Goal: Use online tool/utility: Use online tool/utility

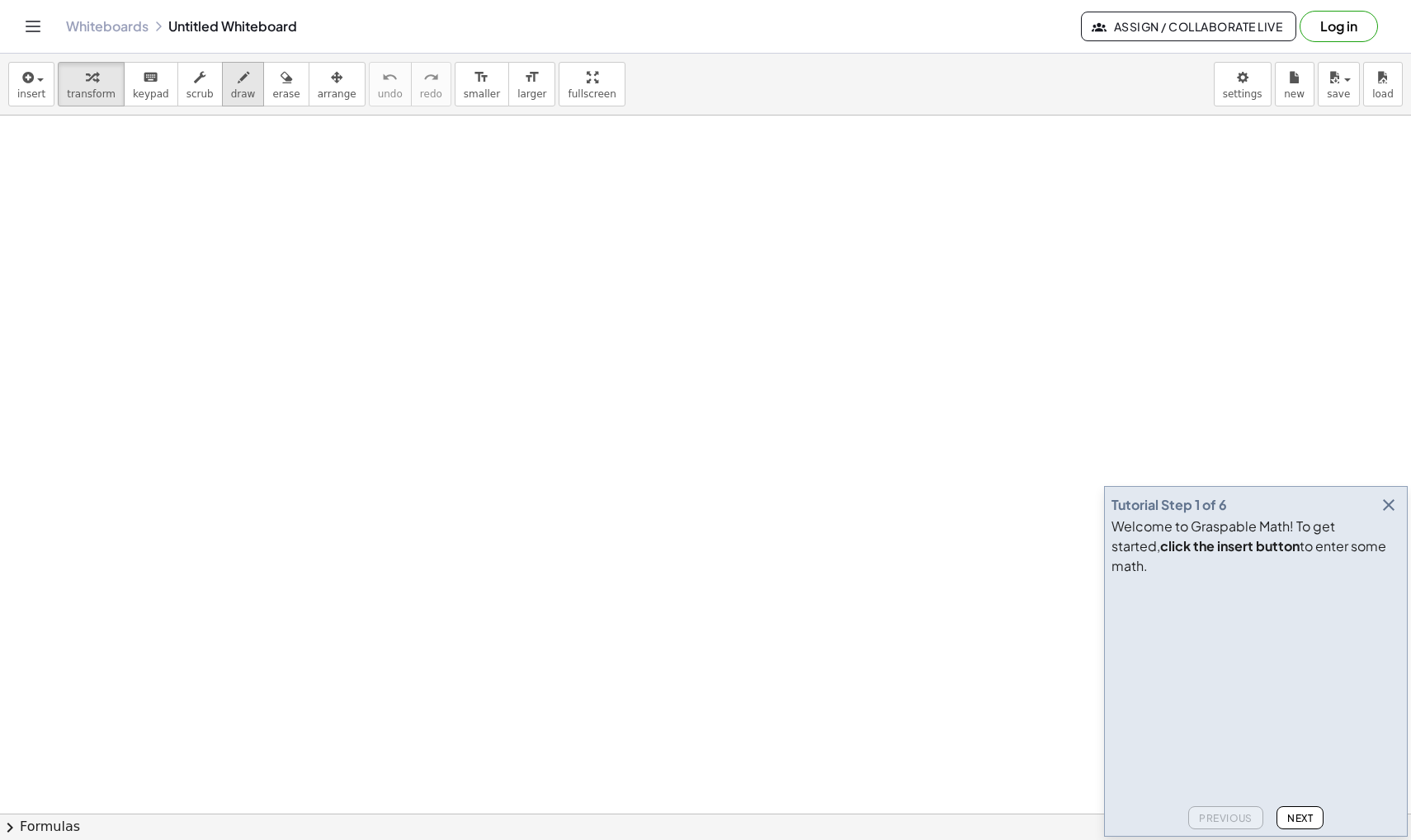
click at [241, 85] on div "button" at bounding box center [243, 77] width 25 height 20
drag, startPoint x: 276, startPoint y: 237, endPoint x: 242, endPoint y: 296, distance: 68.1
click at [1395, 515] on icon "button" at bounding box center [1389, 505] width 20 height 20
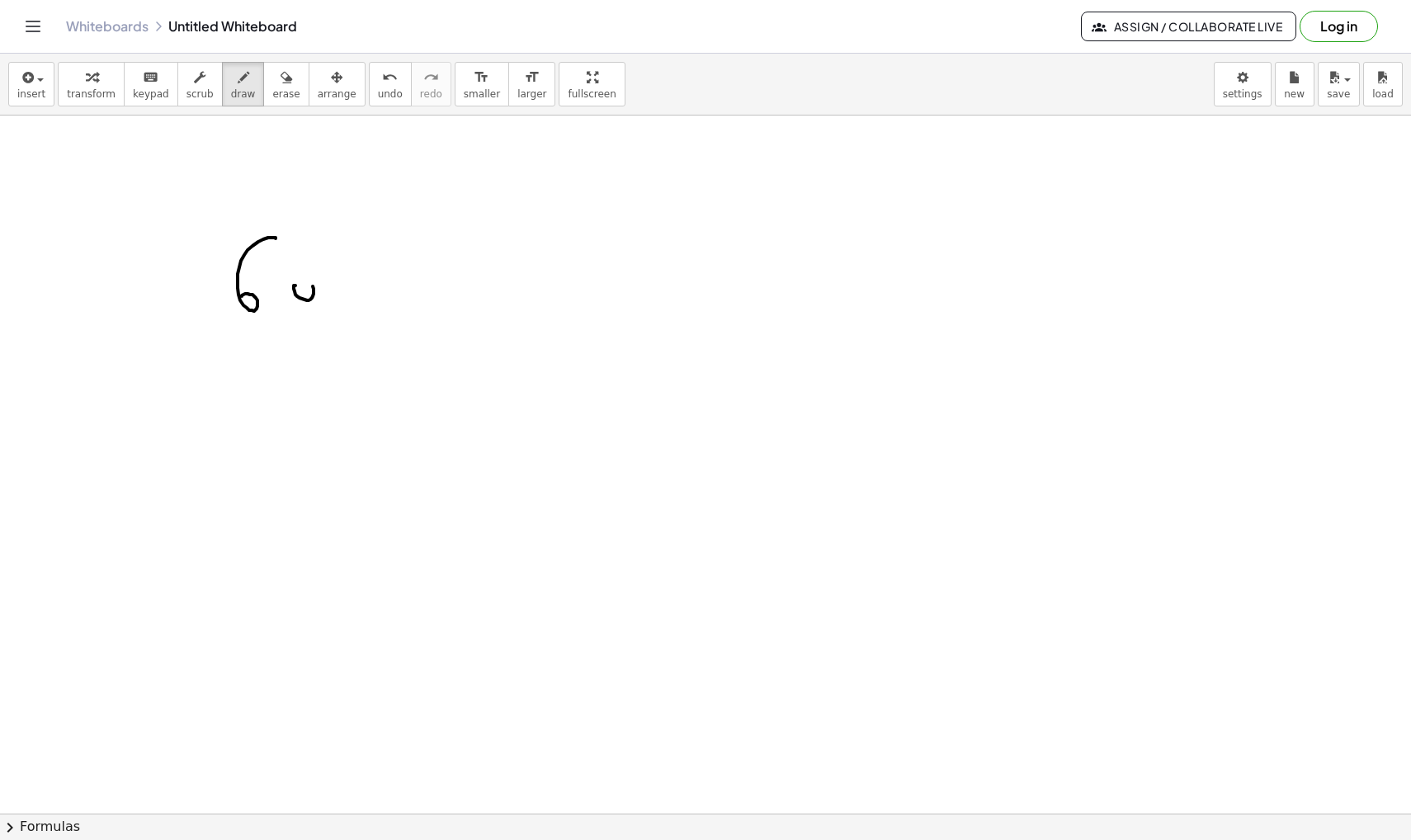
drag, startPoint x: 307, startPoint y: 285, endPoint x: 321, endPoint y: 297, distance: 18.4
drag, startPoint x: 351, startPoint y: 234, endPoint x: 369, endPoint y: 252, distance: 25.5
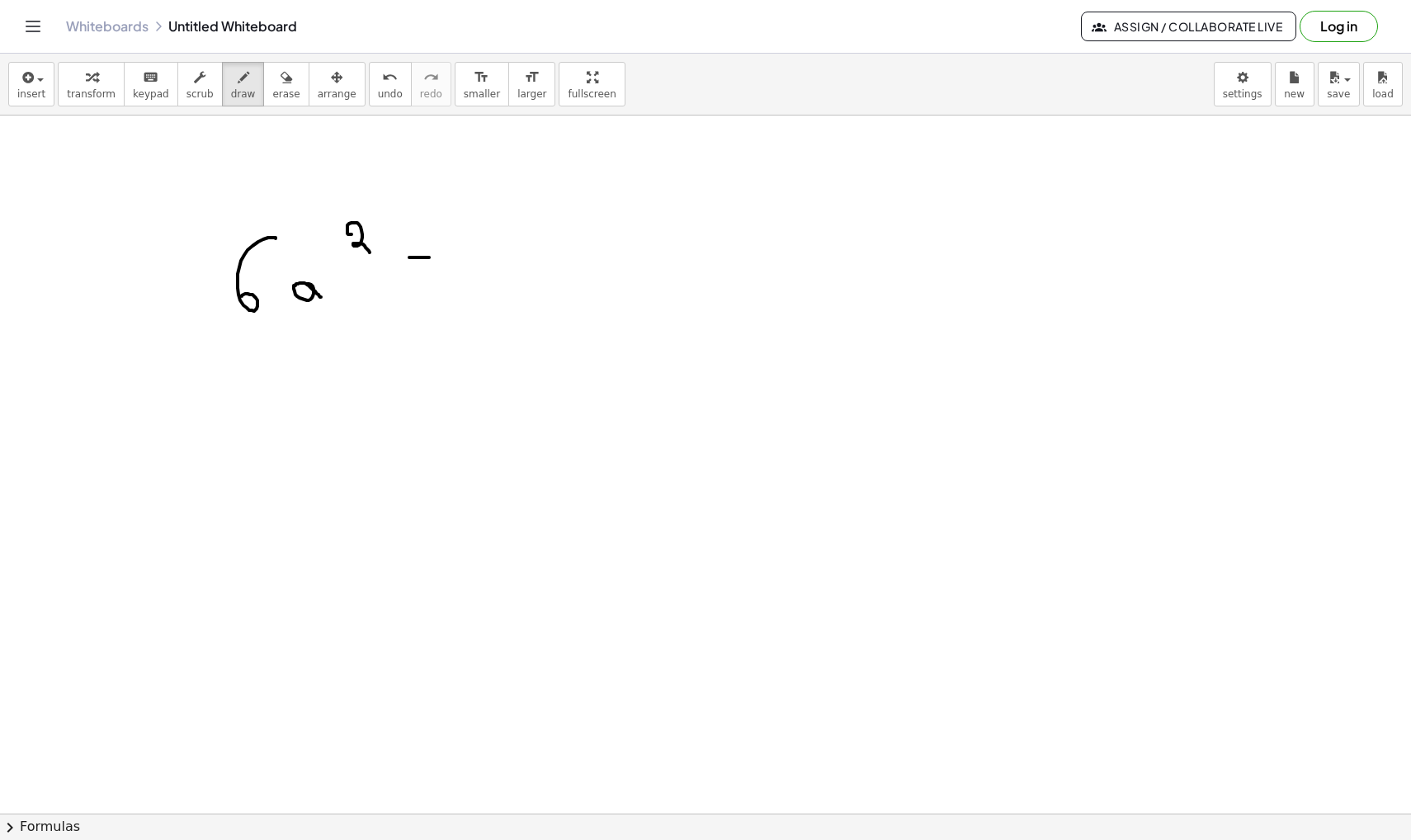
drag, startPoint x: 409, startPoint y: 257, endPoint x: 434, endPoint y: 257, distance: 25.0
drag, startPoint x: 410, startPoint y: 281, endPoint x: 459, endPoint y: 281, distance: 49.0
drag, startPoint x: 527, startPoint y: 222, endPoint x: 519, endPoint y: 269, distance: 47.7
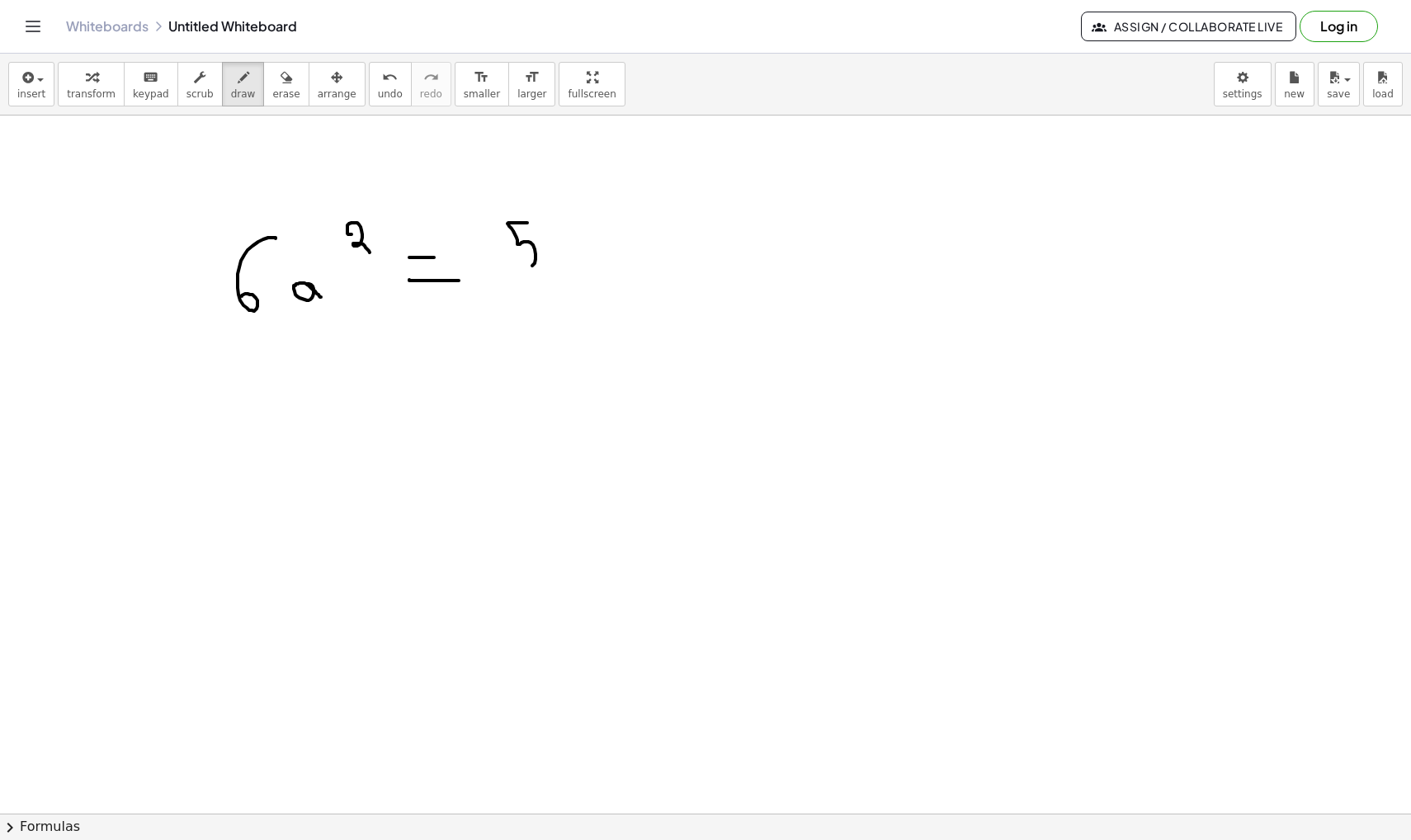
drag, startPoint x: 567, startPoint y: 218, endPoint x: 592, endPoint y: 237, distance: 31.4
drag, startPoint x: 592, startPoint y: 227, endPoint x: 592, endPoint y: 255, distance: 28.0
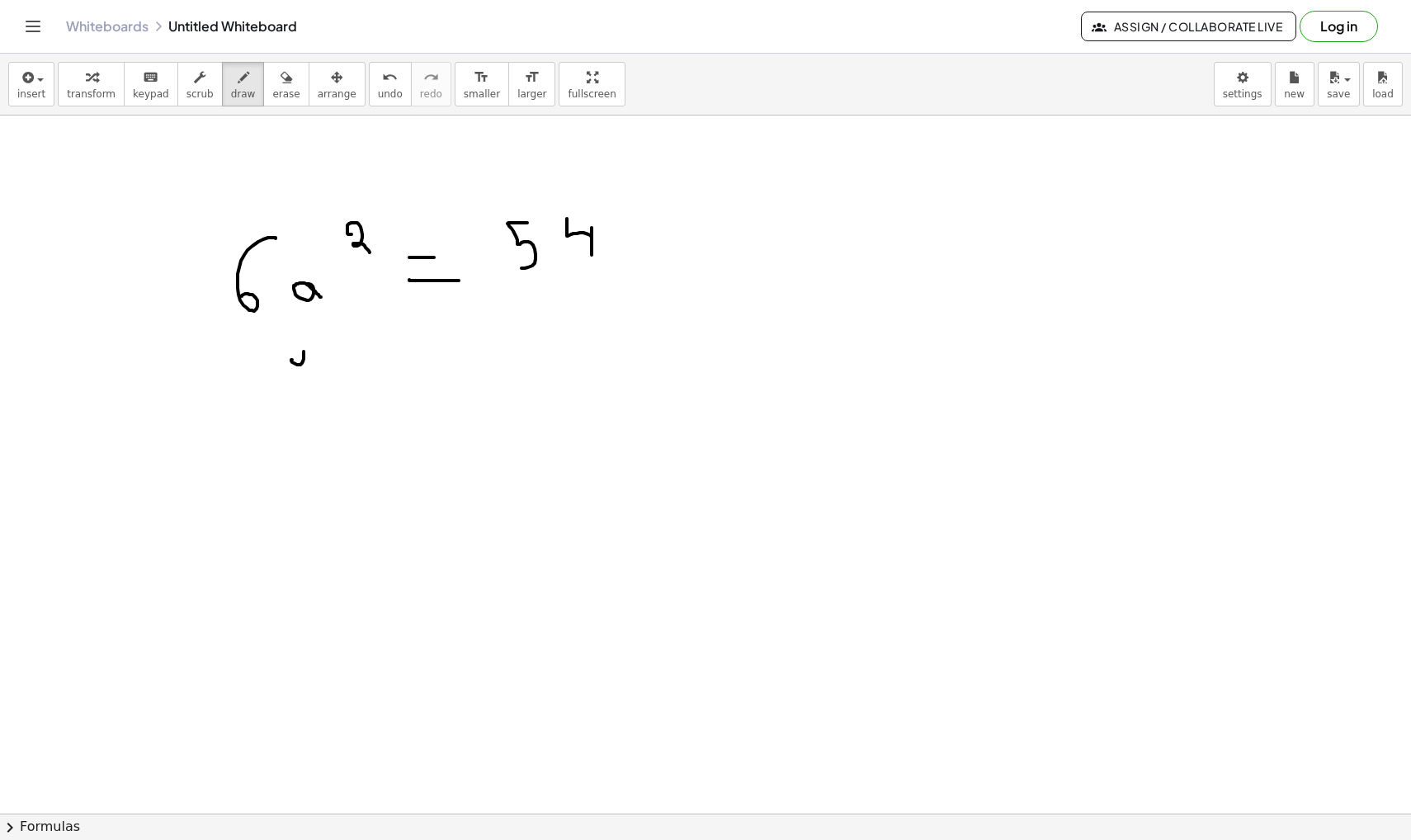
drag, startPoint x: 291, startPoint y: 359, endPoint x: 294, endPoint y: 349, distance: 10.4
drag, startPoint x: 305, startPoint y: 349, endPoint x: 310, endPoint y: 355, distance: 7.8
drag, startPoint x: 337, startPoint y: 320, endPoint x: 349, endPoint y: 334, distance: 18.4
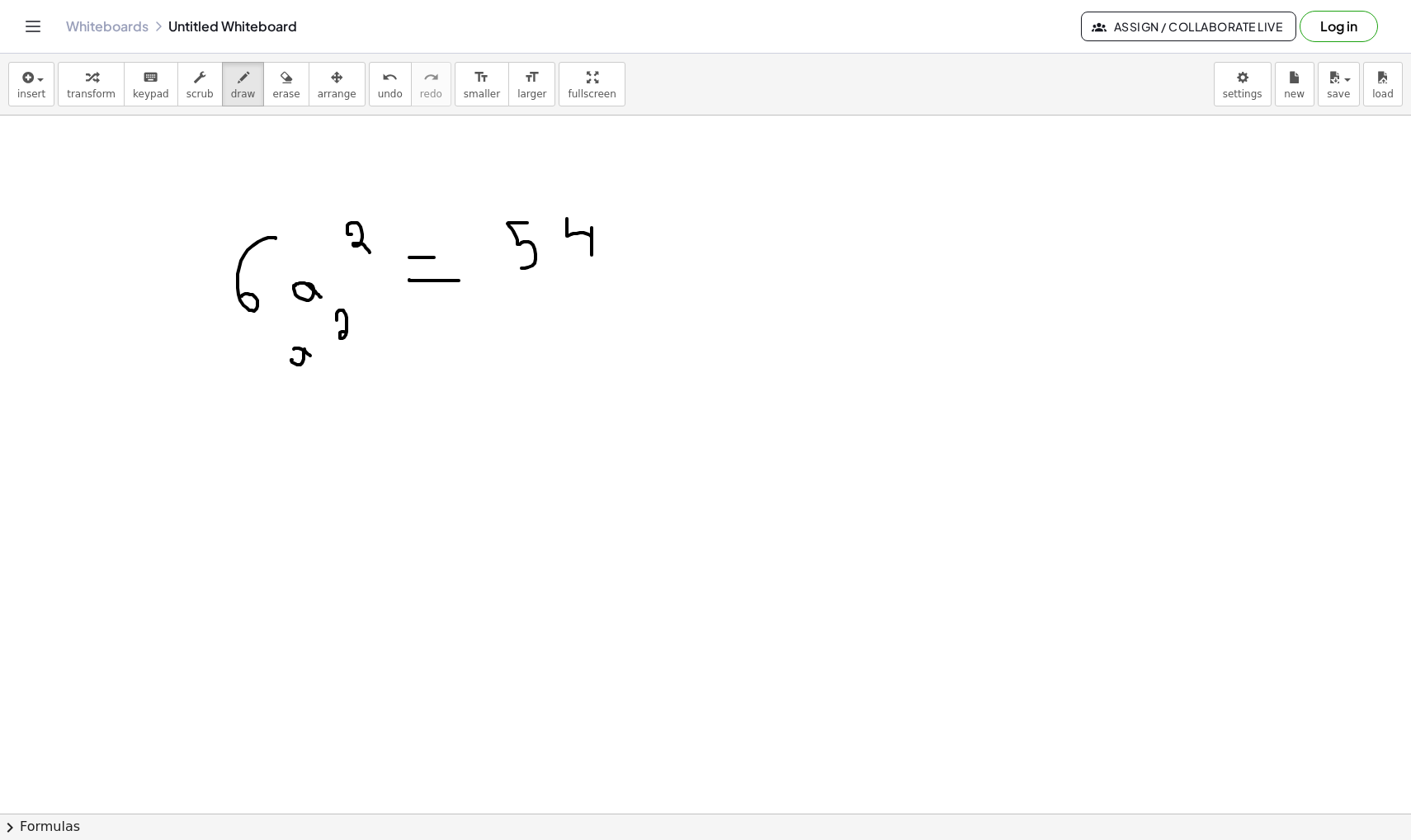
drag, startPoint x: 395, startPoint y: 334, endPoint x: 436, endPoint y: 334, distance: 41.0
drag, startPoint x: 407, startPoint y: 369, endPoint x: 459, endPoint y: 369, distance: 52.0
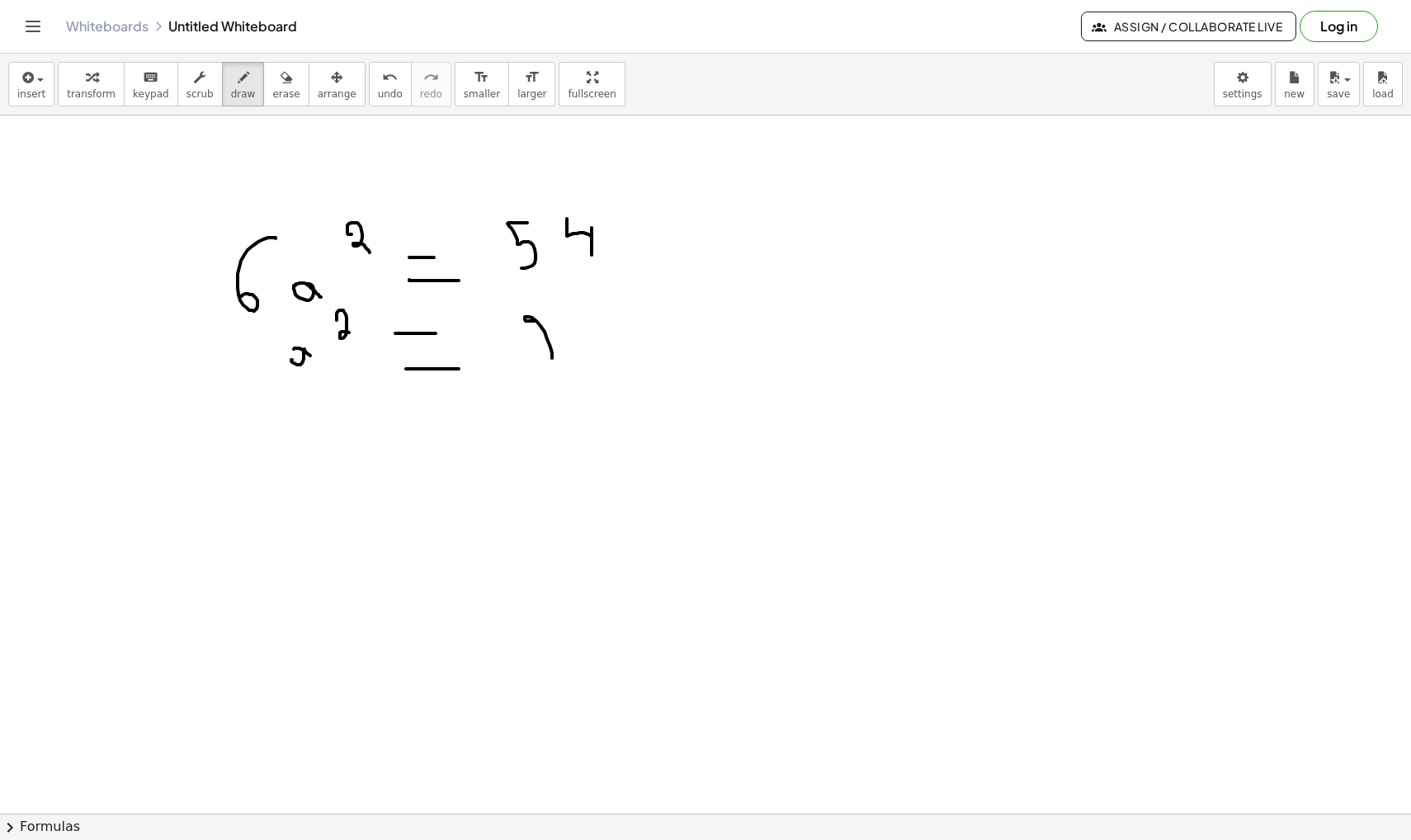
drag, startPoint x: 535, startPoint y: 321, endPoint x: 536, endPoint y: 366, distance: 45.0
drag, startPoint x: 328, startPoint y: 439, endPoint x: 325, endPoint y: 428, distance: 11.4
drag, startPoint x: 342, startPoint y: 426, endPoint x: 351, endPoint y: 438, distance: 15.0
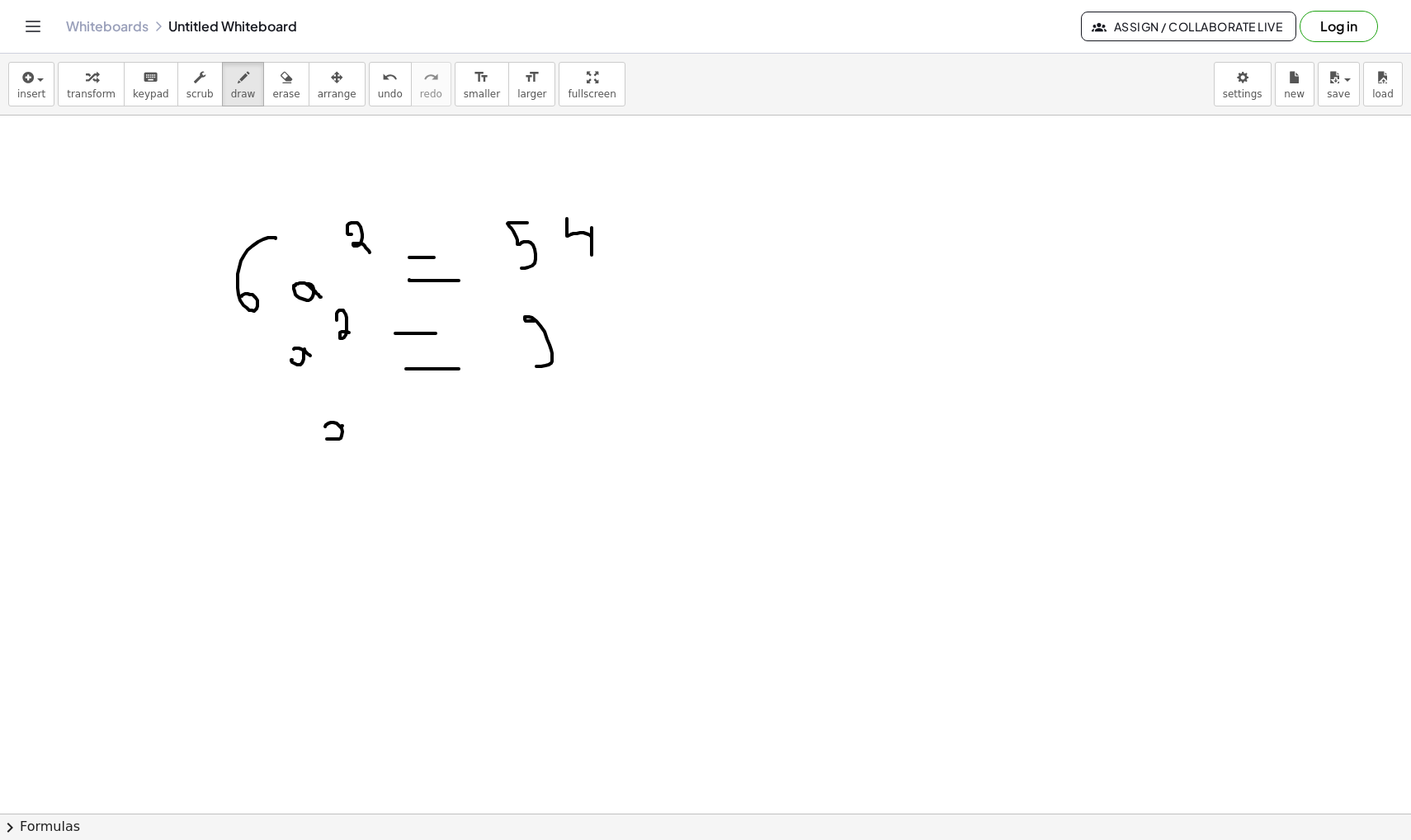
drag, startPoint x: 412, startPoint y: 409, endPoint x: 442, endPoint y: 408, distance: 30.0
drag, startPoint x: 422, startPoint y: 427, endPoint x: 473, endPoint y: 427, distance: 51.0
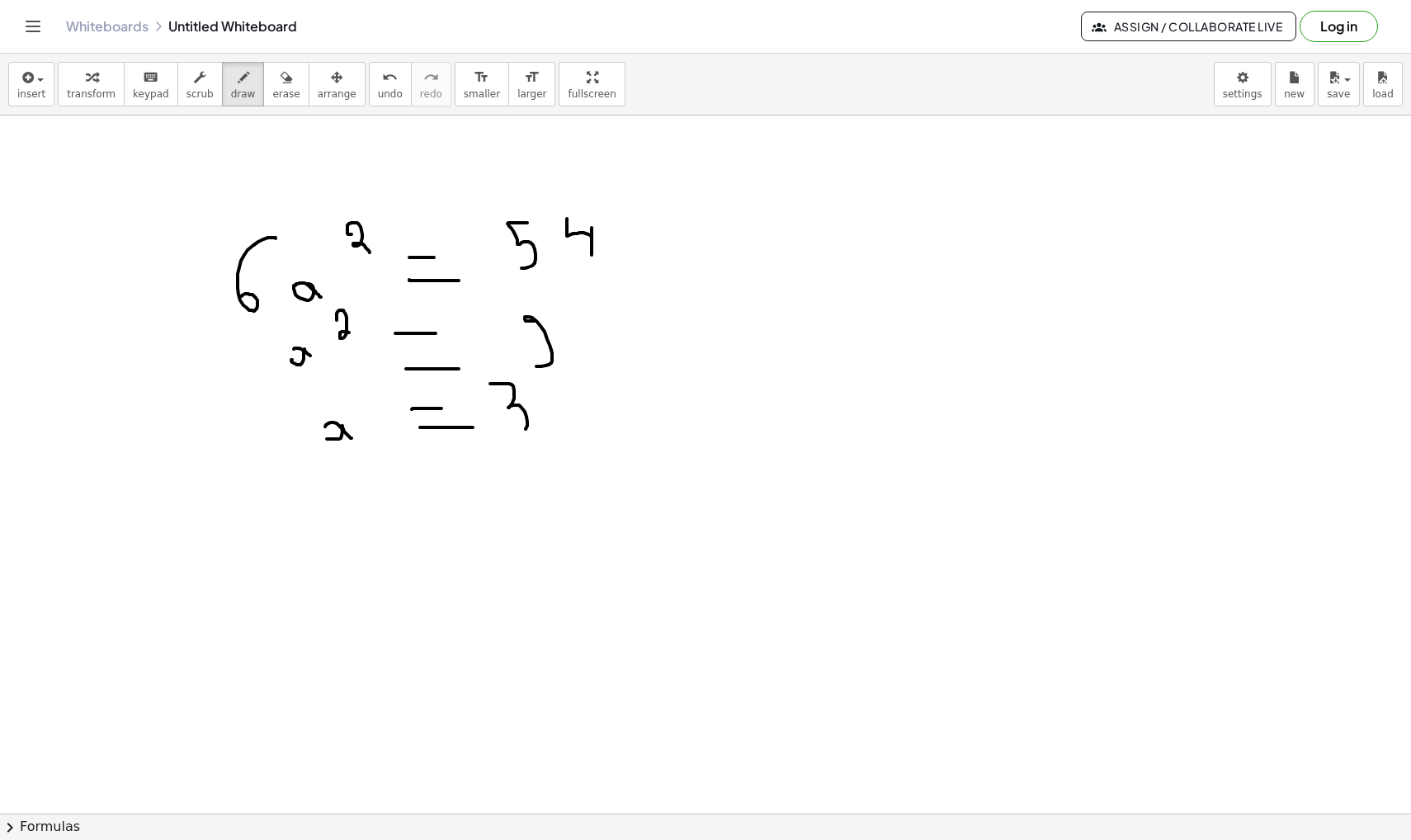
drag, startPoint x: 490, startPoint y: 383, endPoint x: 509, endPoint y: 437, distance: 57.2
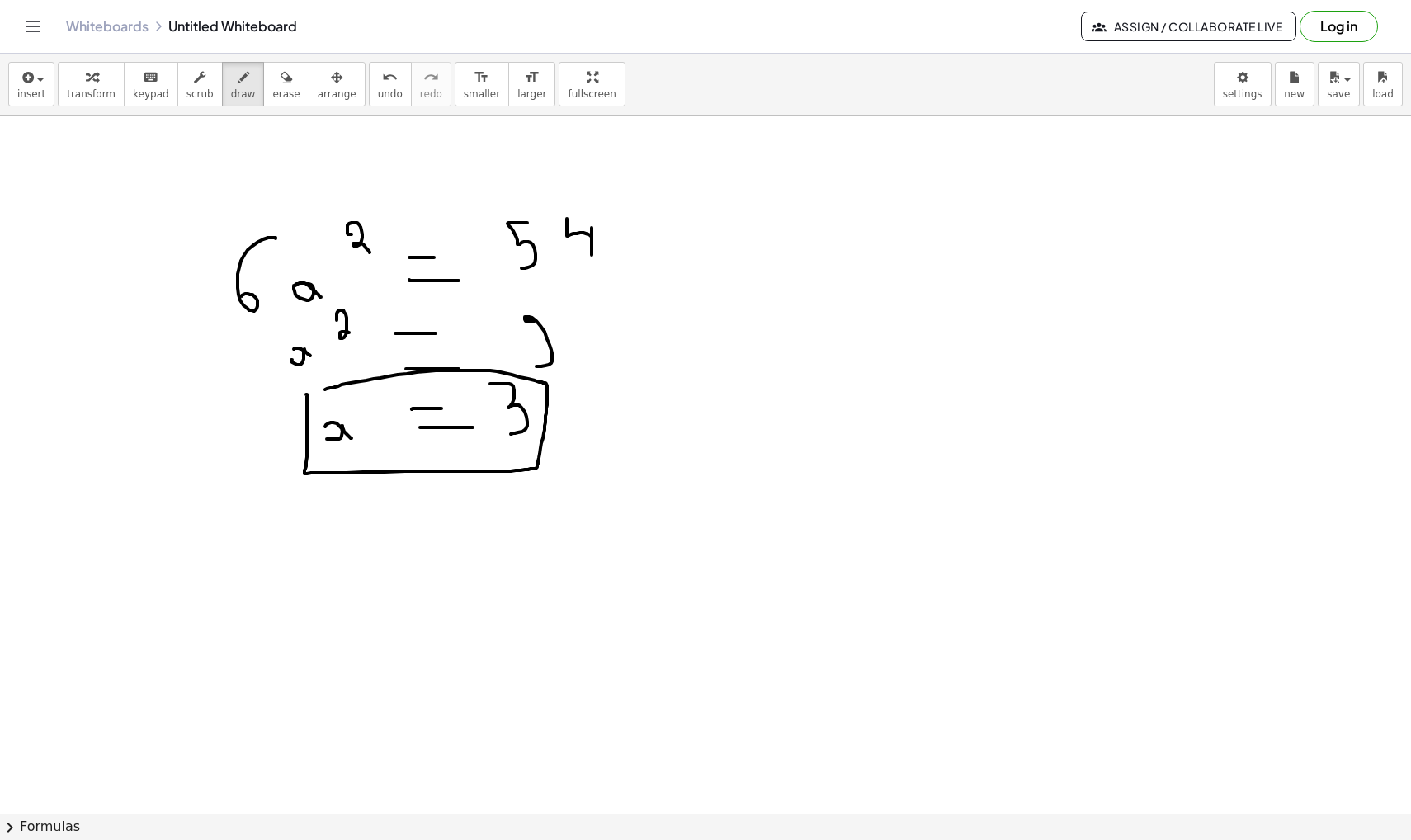
drag, startPoint x: 827, startPoint y: 211, endPoint x: 821, endPoint y: 224, distance: 14.3
drag, startPoint x: 855, startPoint y: 224, endPoint x: 894, endPoint y: 258, distance: 51.7
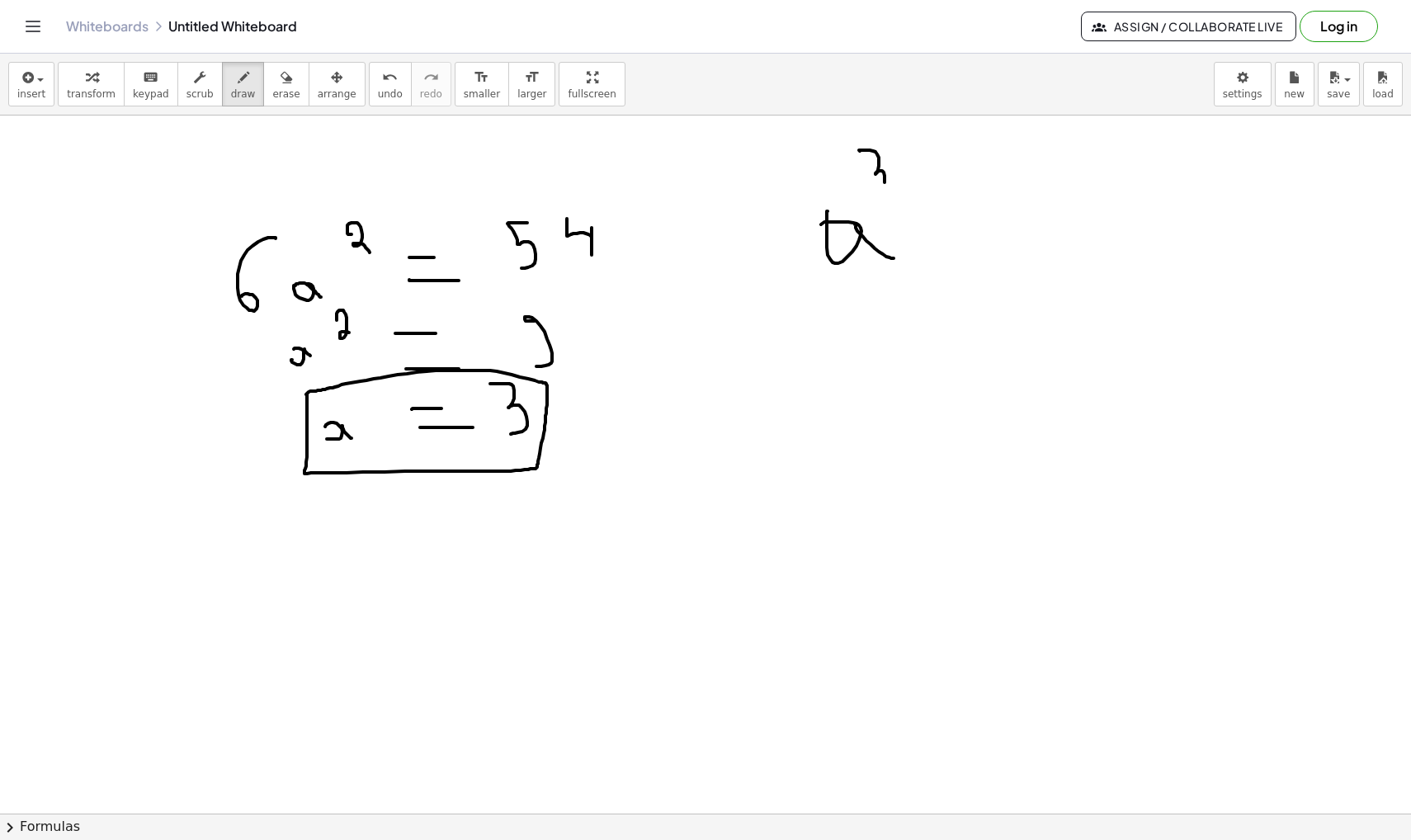
drag, startPoint x: 860, startPoint y: 151, endPoint x: 881, endPoint y: 189, distance: 43.4
drag, startPoint x: 953, startPoint y: 221, endPoint x: 998, endPoint y: 221, distance: 45.0
drag, startPoint x: 950, startPoint y: 260, endPoint x: 1006, endPoint y: 260, distance: 56.0
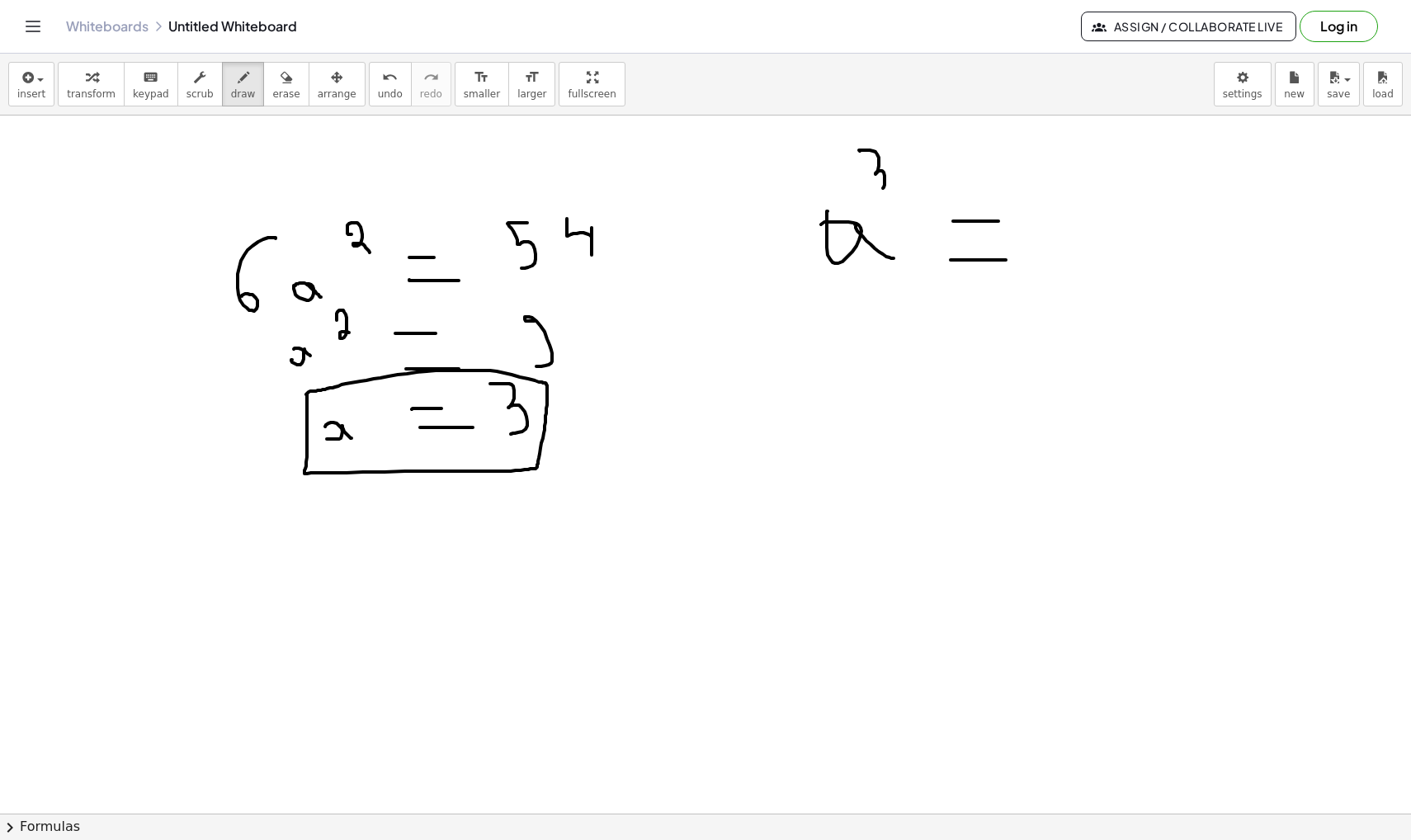
drag, startPoint x: 1071, startPoint y: 178, endPoint x: 1096, endPoint y: 242, distance: 68.7
drag, startPoint x: 1108, startPoint y: 169, endPoint x: 1137, endPoint y: 256, distance: 91.7
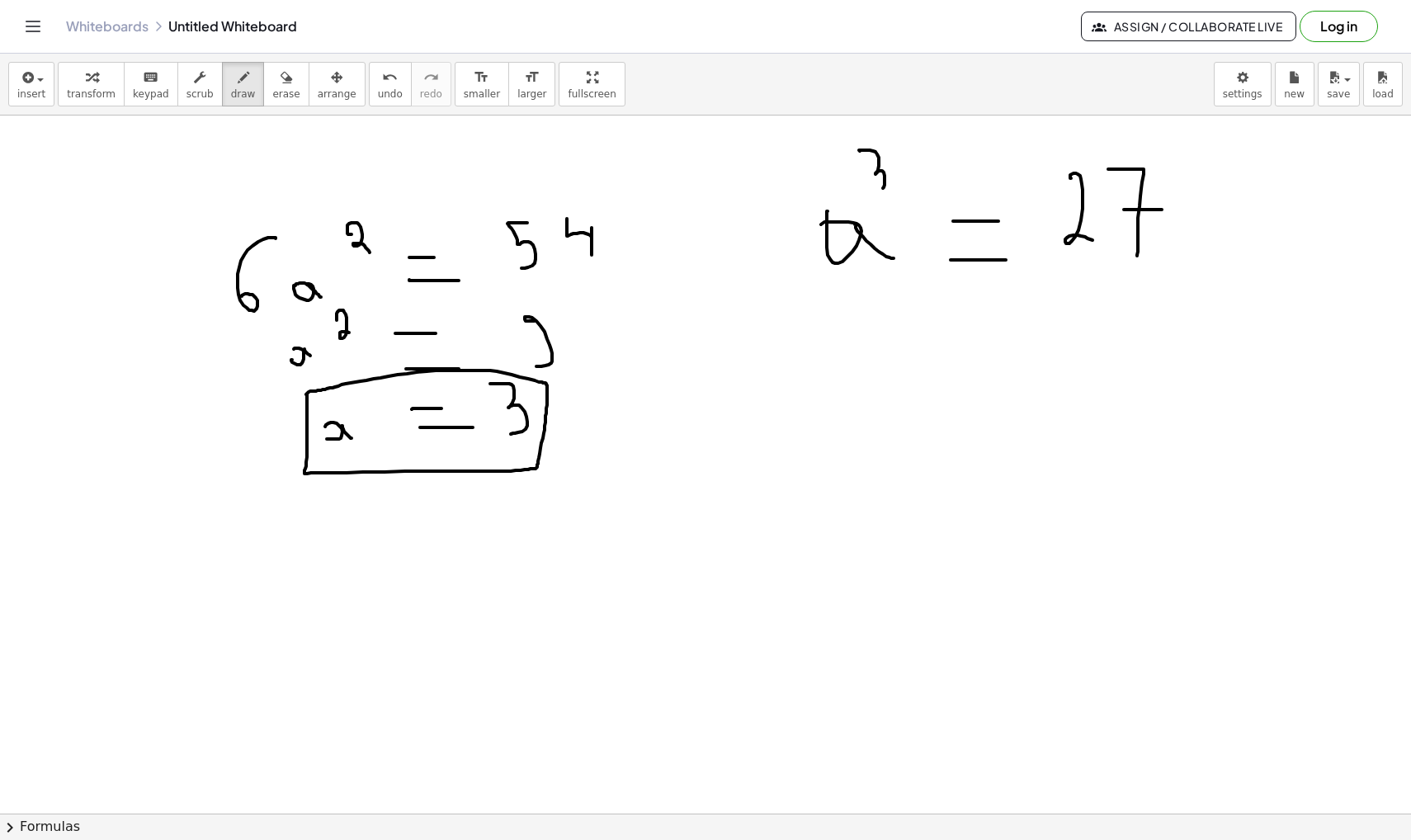
drag, startPoint x: 1127, startPoint y: 209, endPoint x: 1166, endPoint y: 209, distance: 39.0
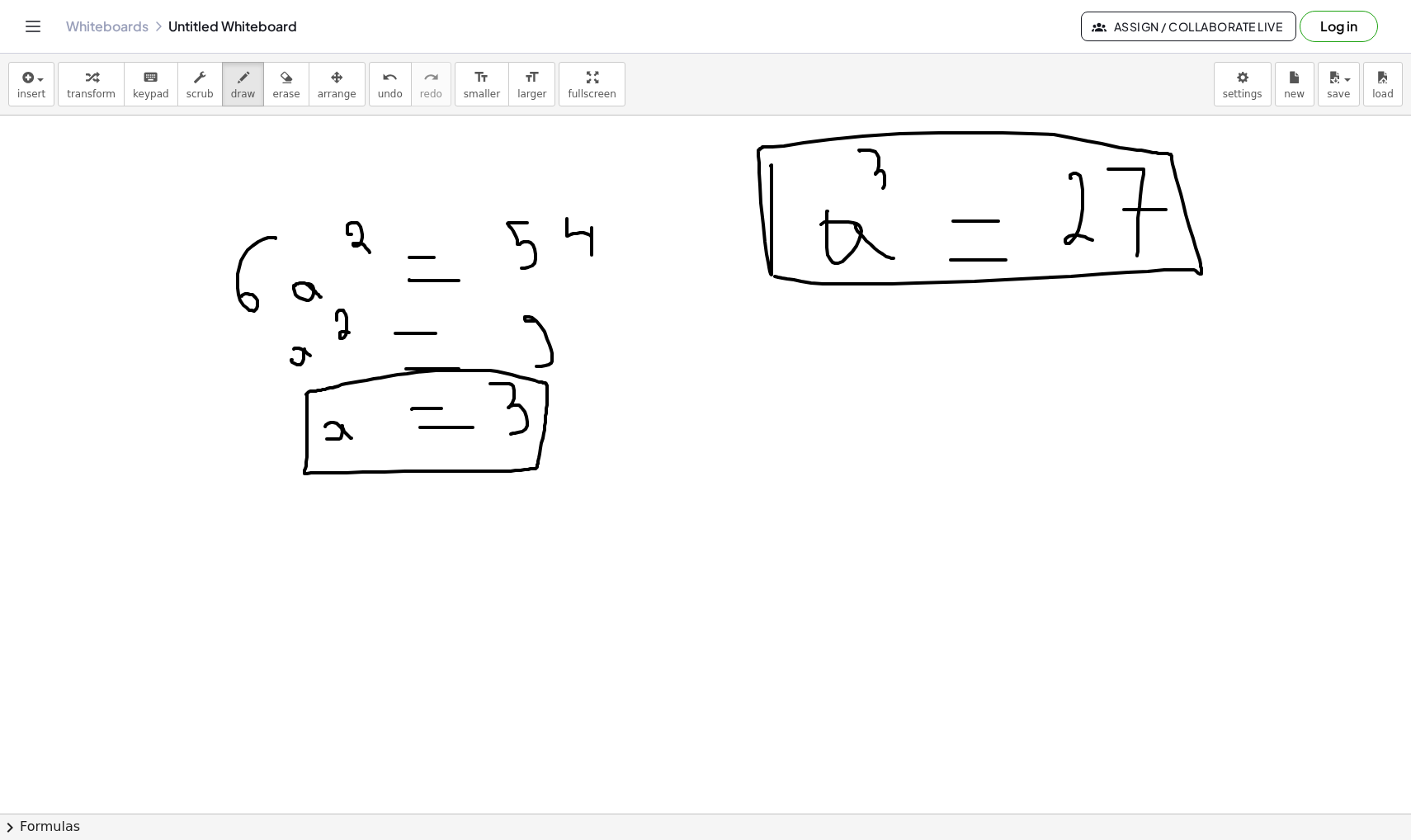
drag, startPoint x: 770, startPoint y: 166, endPoint x: 766, endPoint y: 274, distance: 108.1
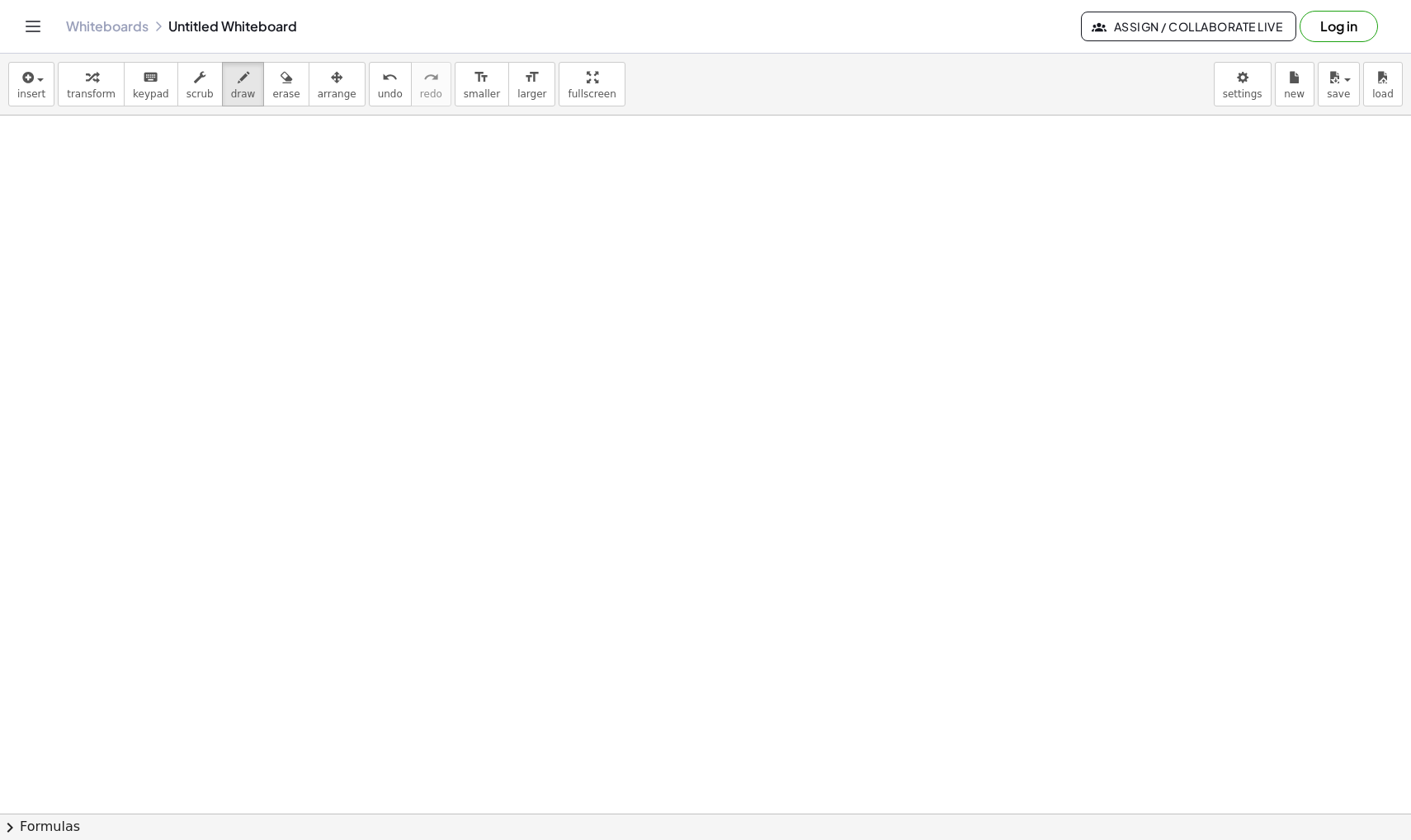
scroll to position [494, 0]
click at [237, 82] on icon "button" at bounding box center [243, 78] width 12 height 20
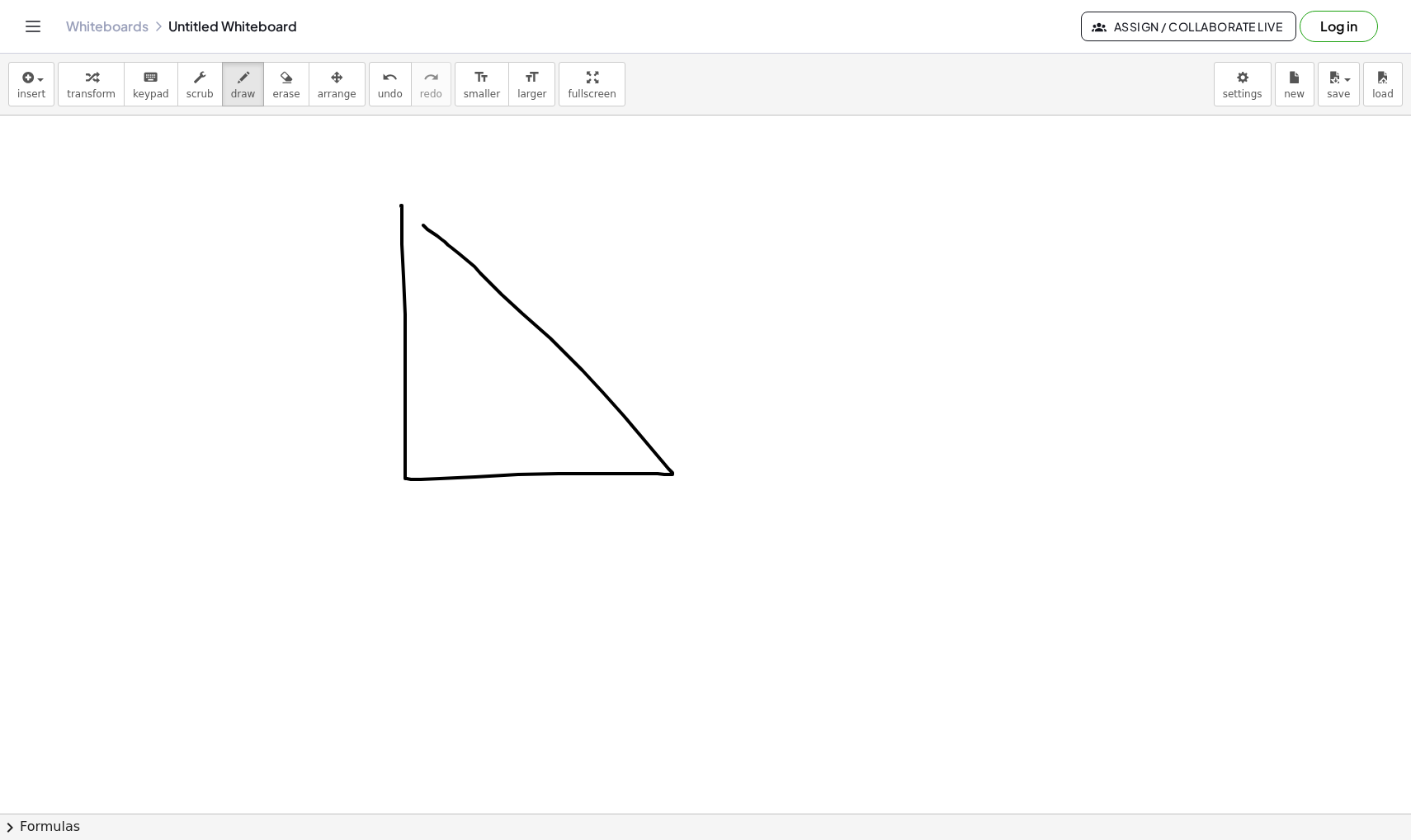
drag, startPoint x: 402, startPoint y: 212, endPoint x: 393, endPoint y: 206, distance: 10.8
click at [393, 206] on div at bounding box center [706, 373] width 1411 height 1503
drag, startPoint x: 403, startPoint y: 256, endPoint x: 441, endPoint y: 242, distance: 40.5
click at [441, 242] on div at bounding box center [706, 373] width 1411 height 1503
drag, startPoint x: 405, startPoint y: 444, endPoint x: 446, endPoint y: 485, distance: 58.0
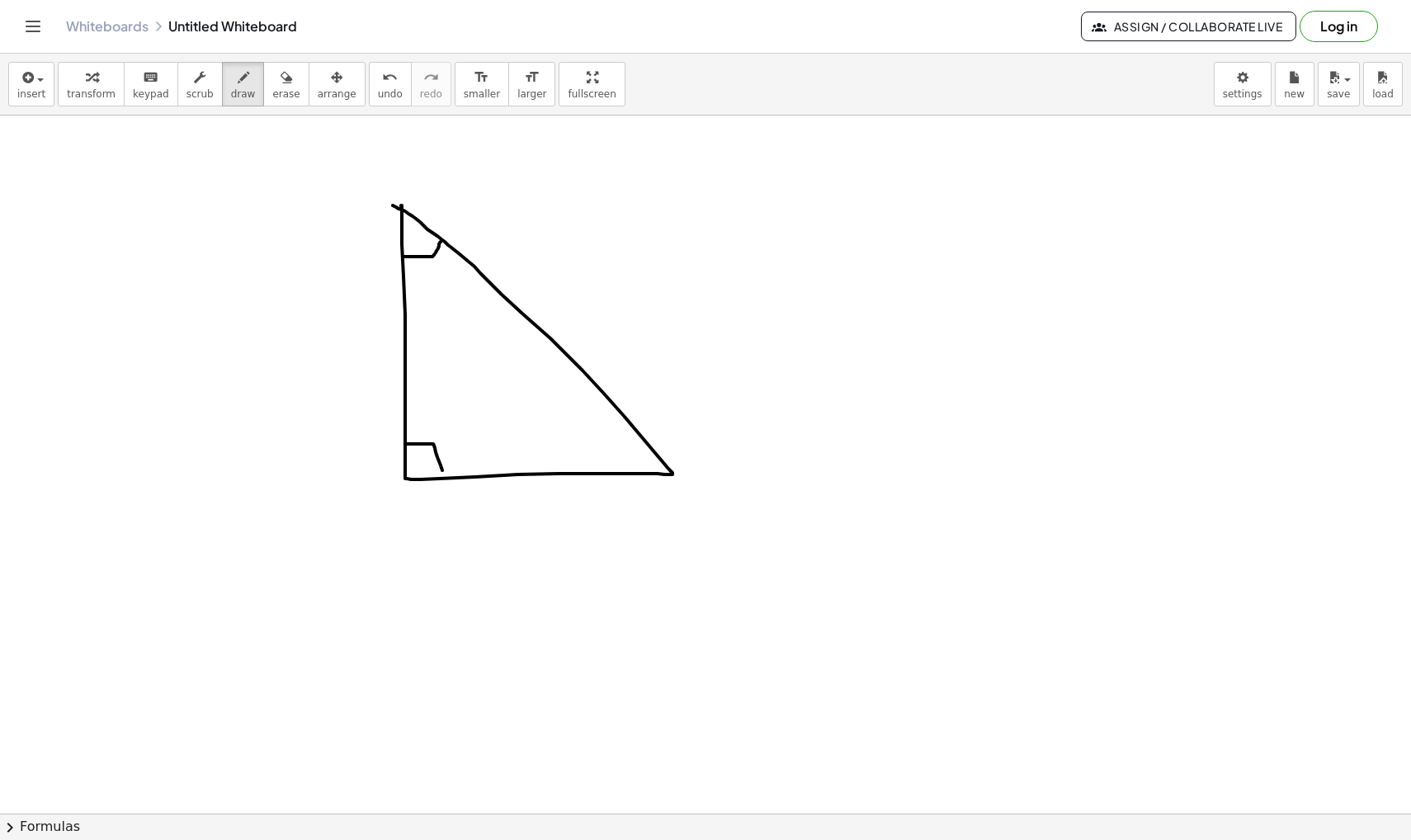
click at [446, 485] on div at bounding box center [706, 373] width 1411 height 1503
drag, startPoint x: 441, startPoint y: 173, endPoint x: 542, endPoint y: 139, distance: 106.6
click at [542, 139] on div at bounding box center [706, 373] width 1411 height 1503
drag, startPoint x: 500, startPoint y: 165, endPoint x: 515, endPoint y: 203, distance: 40.9
click at [515, 203] on div at bounding box center [706, 373] width 1411 height 1503
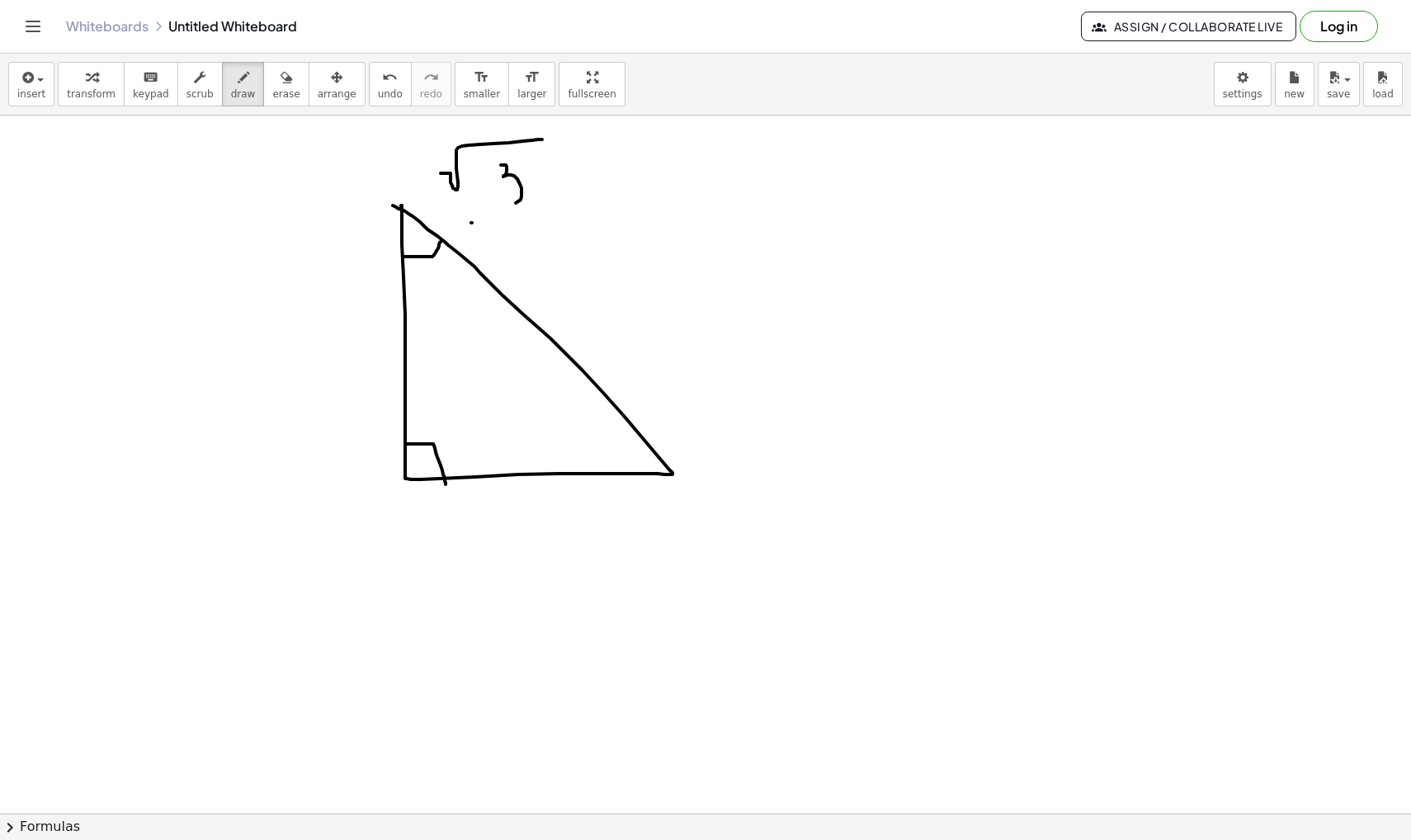
drag, startPoint x: 471, startPoint y: 222, endPoint x: 593, endPoint y: 222, distance: 122.0
click at [593, 222] on div at bounding box center [706, 373] width 1411 height 1503
drag, startPoint x: 551, startPoint y: 247, endPoint x: 585, endPoint y: 281, distance: 48.1
click at [588, 277] on div at bounding box center [706, 373] width 1411 height 1503
drag, startPoint x: 774, startPoint y: 193, endPoint x: 774, endPoint y: 224, distance: 31.0
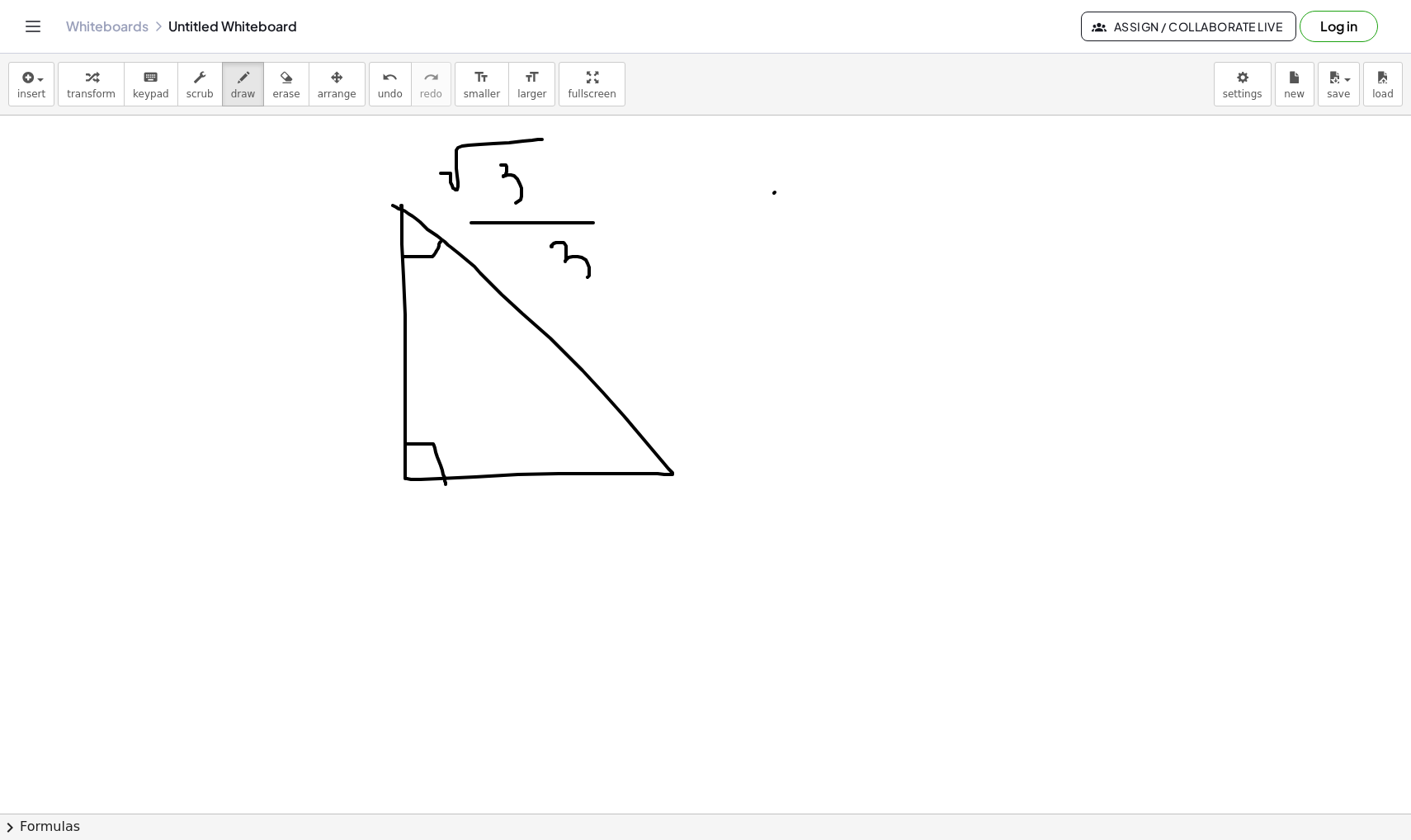
click at [774, 224] on div at bounding box center [706, 373] width 1411 height 1503
drag, startPoint x: 759, startPoint y: 183, endPoint x: 833, endPoint y: 183, distance: 74.0
click at [833, 183] on div at bounding box center [706, 373] width 1411 height 1503
drag, startPoint x: 832, startPoint y: 187, endPoint x: 833, endPoint y: 207, distance: 20.0
click at [833, 207] on div at bounding box center [706, 373] width 1411 height 1503
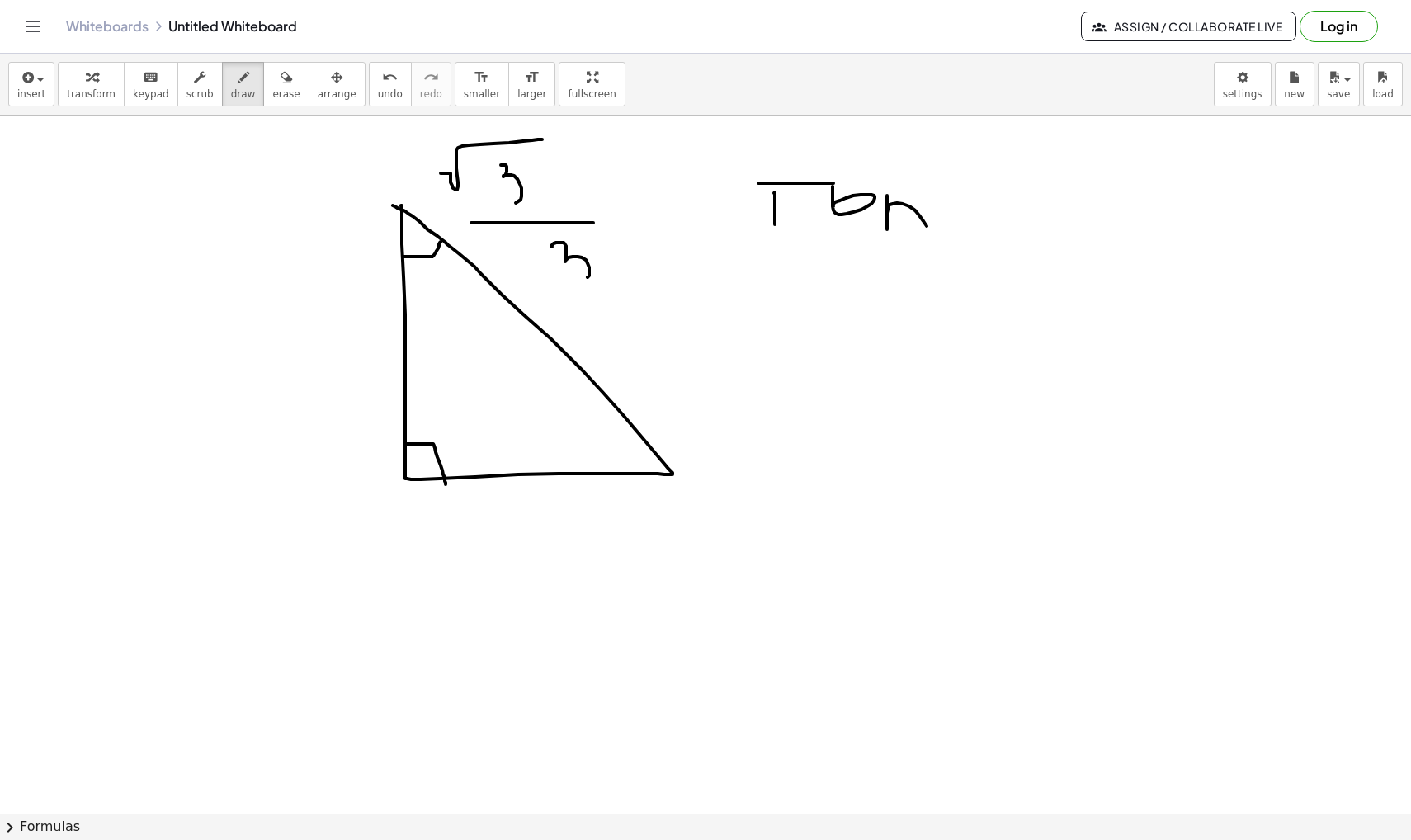
drag, startPoint x: 887, startPoint y: 197, endPoint x: 932, endPoint y: 236, distance: 59.5
click at [932, 236] on div at bounding box center [706, 373] width 1411 height 1503
drag, startPoint x: 885, startPoint y: 219, endPoint x: 924, endPoint y: 219, distance: 39.0
click at [924, 219] on div at bounding box center [706, 373] width 1411 height 1503
drag, startPoint x: 491, startPoint y: 505, endPoint x: 594, endPoint y: 491, distance: 103.9
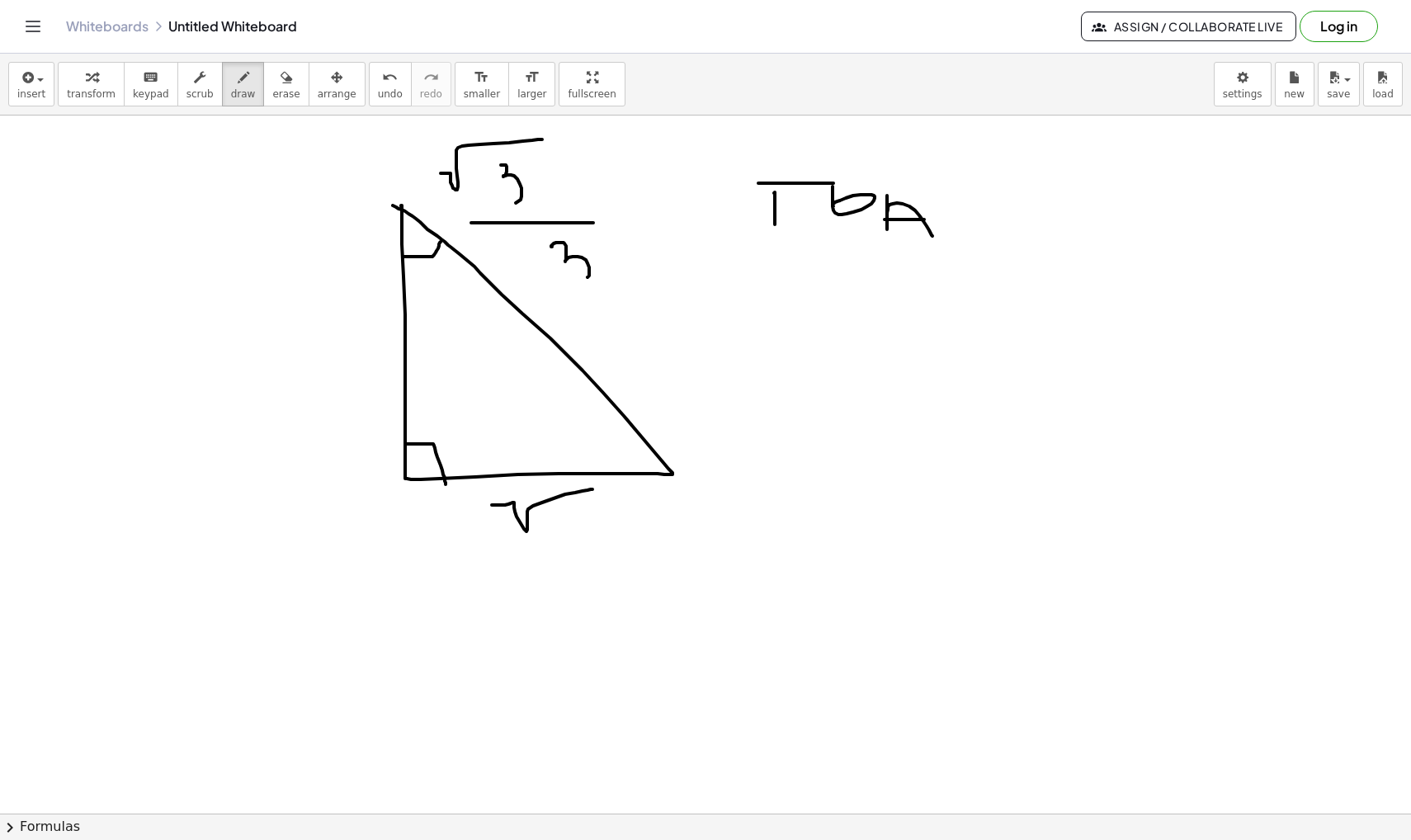
click at [594, 491] on div at bounding box center [706, 373] width 1411 height 1503
drag, startPoint x: 572, startPoint y: 508, endPoint x: 601, endPoint y: 545, distance: 47.0
click at [601, 545] on div at bounding box center [706, 373] width 1411 height 1503
drag, startPoint x: 308, startPoint y: 348, endPoint x: 349, endPoint y: 397, distance: 63.9
click at [349, 397] on div at bounding box center [706, 373] width 1411 height 1503
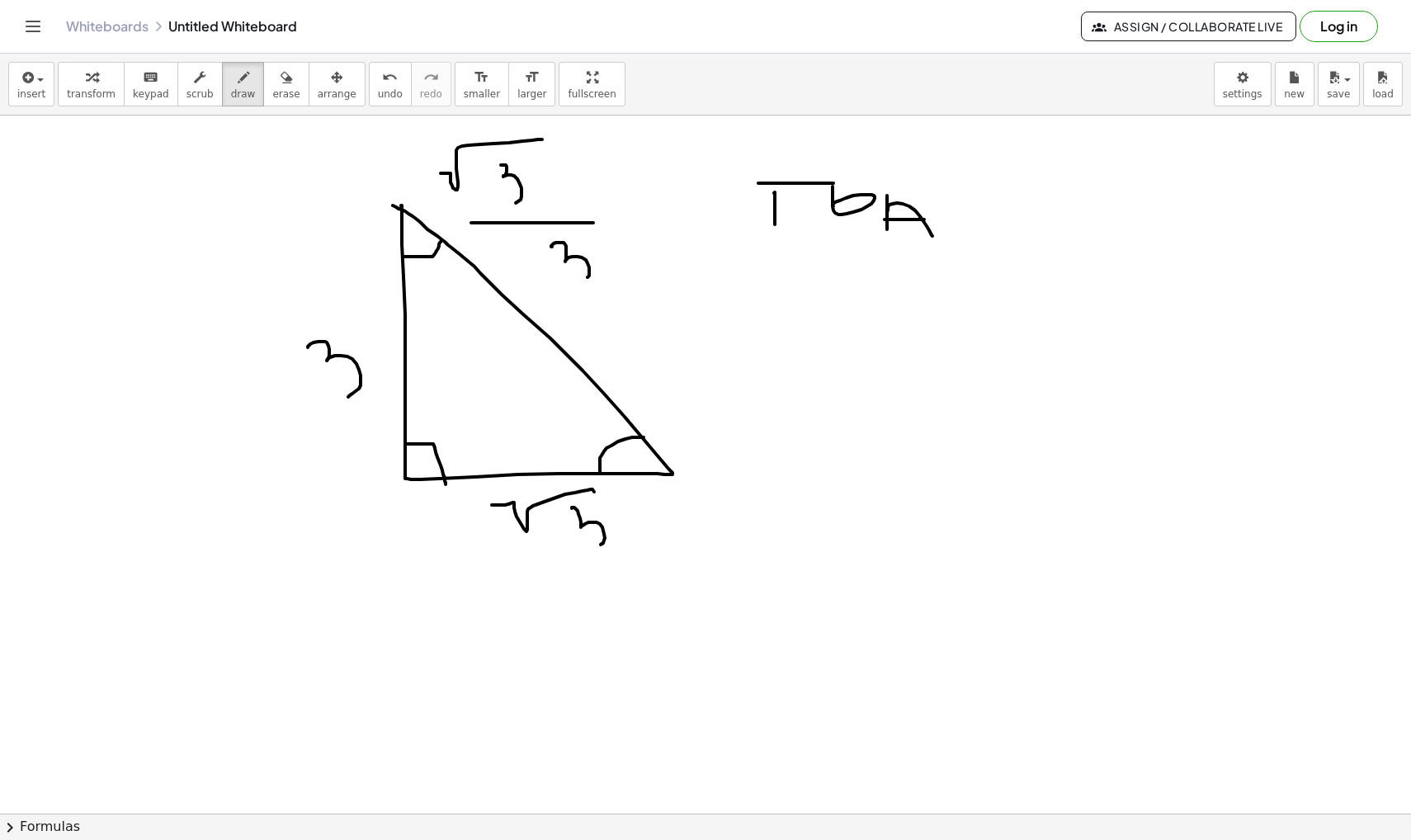
drag, startPoint x: 643, startPoint y: 437, endPoint x: 601, endPoint y: 477, distance: 58.0
click at [601, 478] on div at bounding box center [706, 373] width 1411 height 1503
drag, startPoint x: 602, startPoint y: 462, endPoint x: 657, endPoint y: 479, distance: 57.6
click at [657, 479] on div at bounding box center [706, 373] width 1411 height 1503
drag, startPoint x: 920, startPoint y: 442, endPoint x: 963, endPoint y: 470, distance: 51.3
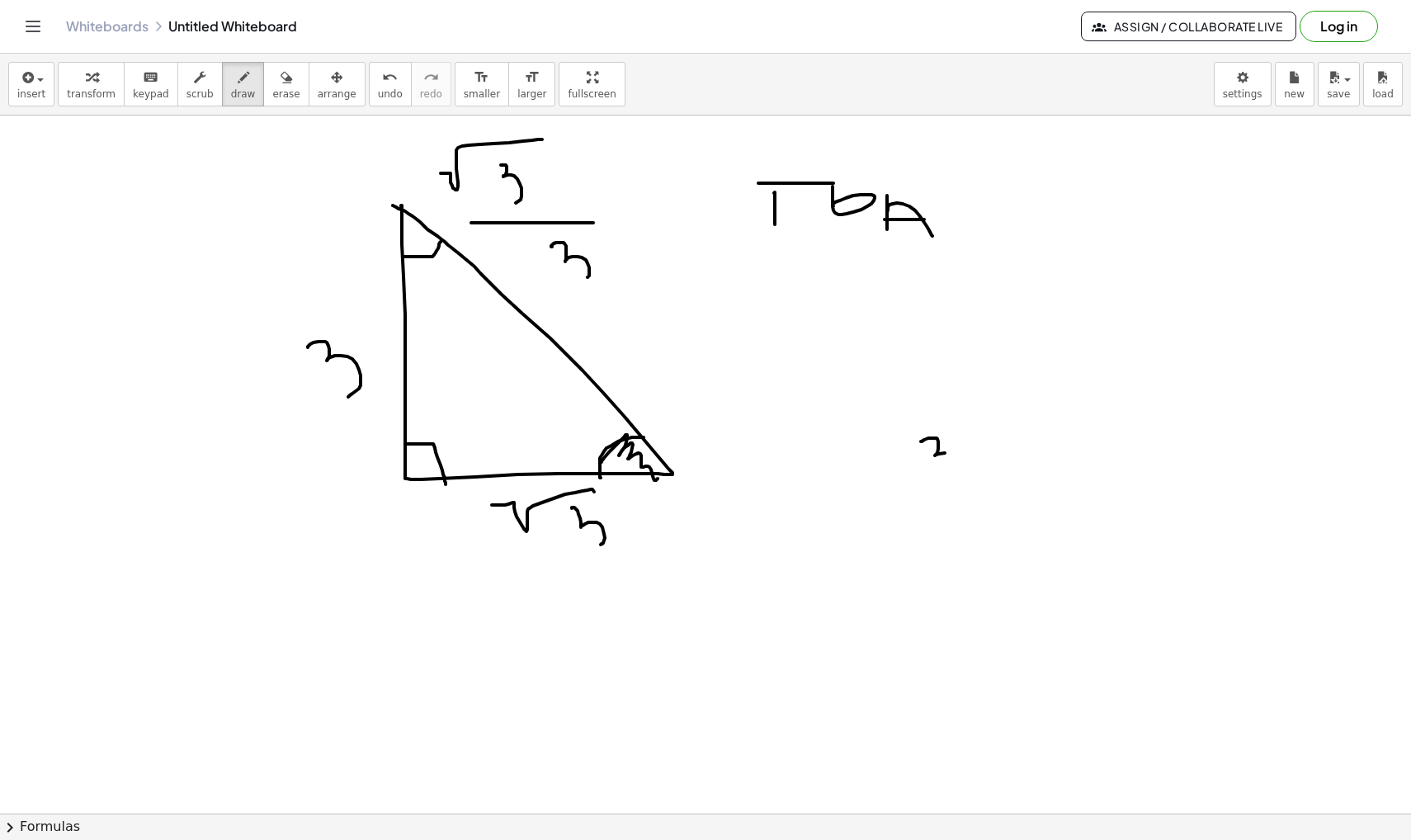
click at [963, 470] on div at bounding box center [706, 373] width 1411 height 1503
drag, startPoint x: 881, startPoint y: 521, endPoint x: 1022, endPoint y: 521, distance: 141.0
click at [1022, 521] on div at bounding box center [706, 373] width 1411 height 1503
drag, startPoint x: 906, startPoint y: 566, endPoint x: 1042, endPoint y: 535, distance: 139.5
click at [1042, 535] on div at bounding box center [706, 373] width 1411 height 1503
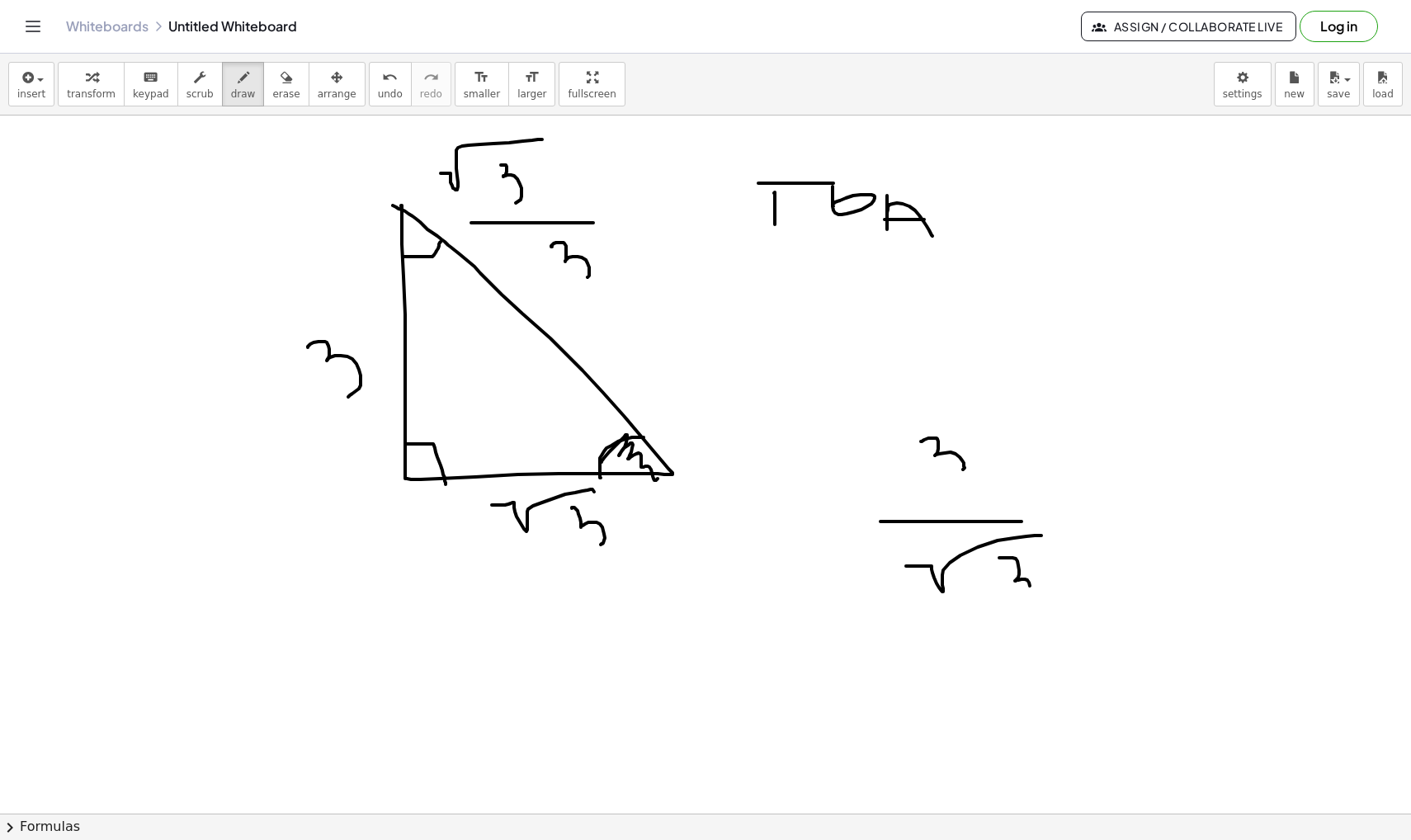
drag, startPoint x: 999, startPoint y: 558, endPoint x: 1008, endPoint y: 613, distance: 55.7
click at [1008, 613] on div at bounding box center [706, 373] width 1411 height 1503
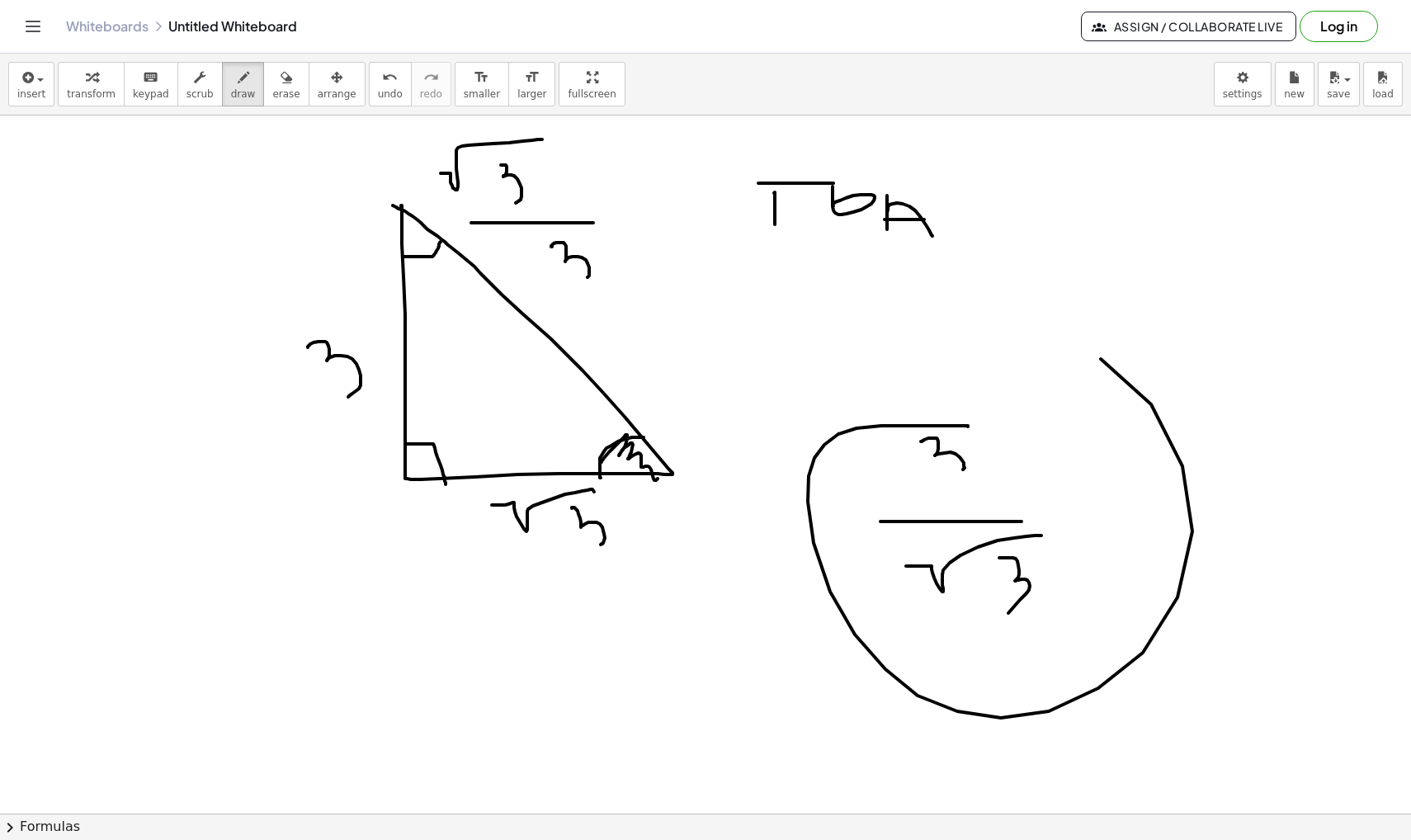
drag, startPoint x: 968, startPoint y: 426, endPoint x: 860, endPoint y: 330, distance: 144.5
click at [881, 322] on div at bounding box center [706, 373] width 1411 height 1503
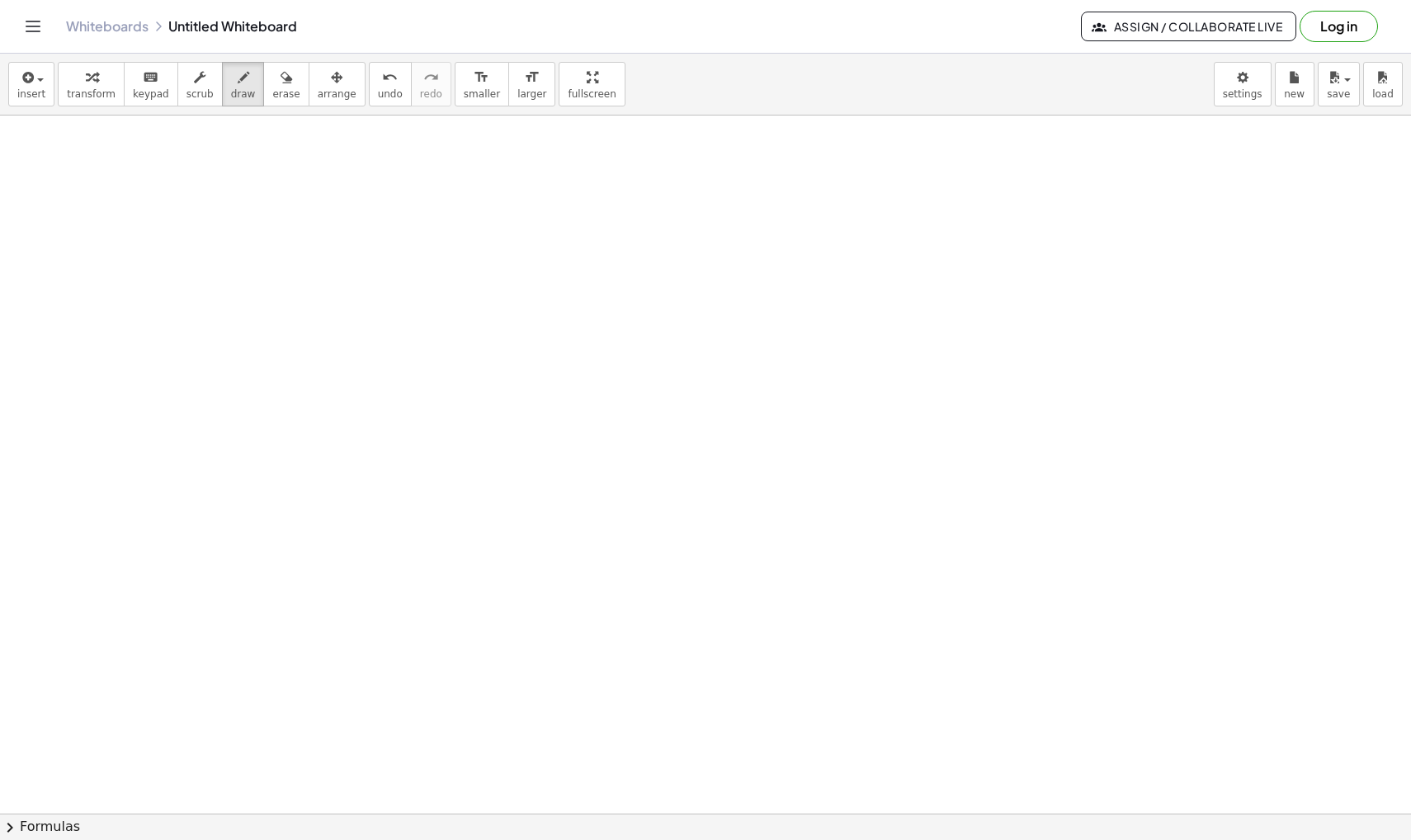
scroll to position [1220, 0]
drag, startPoint x: 295, startPoint y: 346, endPoint x: 295, endPoint y: 328, distance: 18.0
drag, startPoint x: 308, startPoint y: 332, endPoint x: 336, endPoint y: 378, distance: 53.9
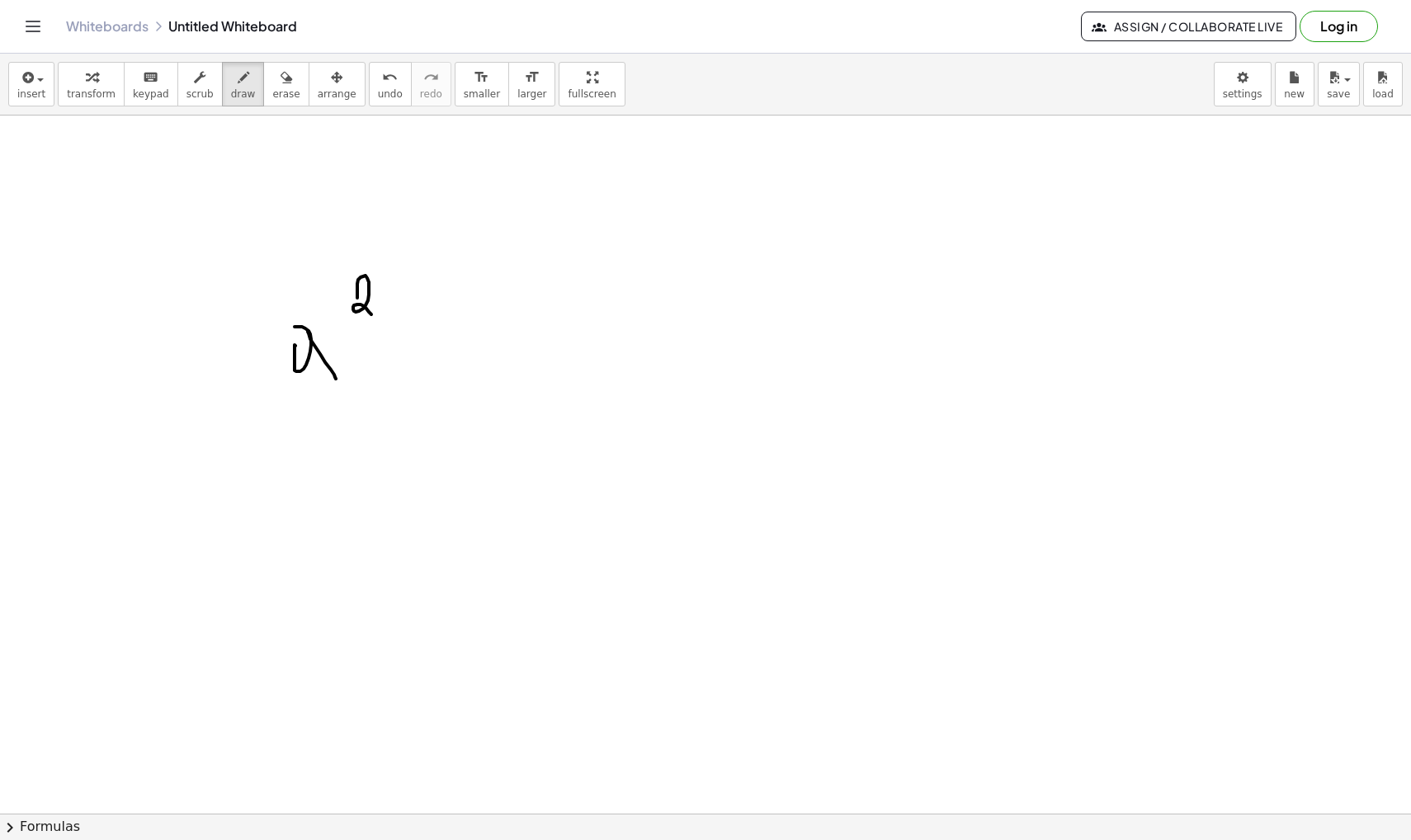
drag, startPoint x: 357, startPoint y: 298, endPoint x: 374, endPoint y: 318, distance: 26.2
drag, startPoint x: 861, startPoint y: 278, endPoint x: 848, endPoint y: 369, distance: 91.9
drag, startPoint x: 900, startPoint y: 305, endPoint x: 936, endPoint y: 277, distance: 45.6
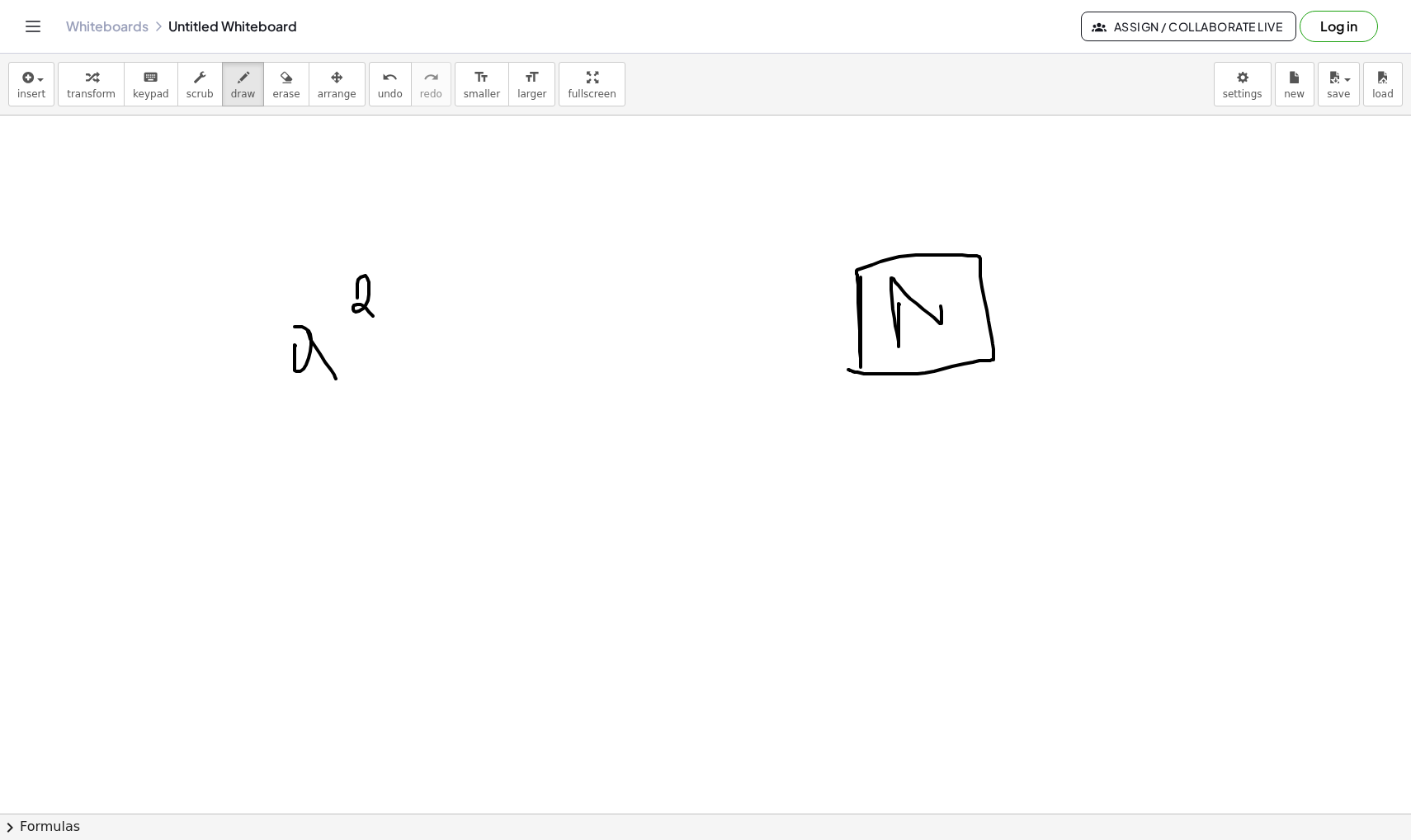
drag, startPoint x: 1013, startPoint y: 305, endPoint x: 1074, endPoint y: 305, distance: 61.0
drag, startPoint x: 1081, startPoint y: 294, endPoint x: 1080, endPoint y: 310, distance: 16.0
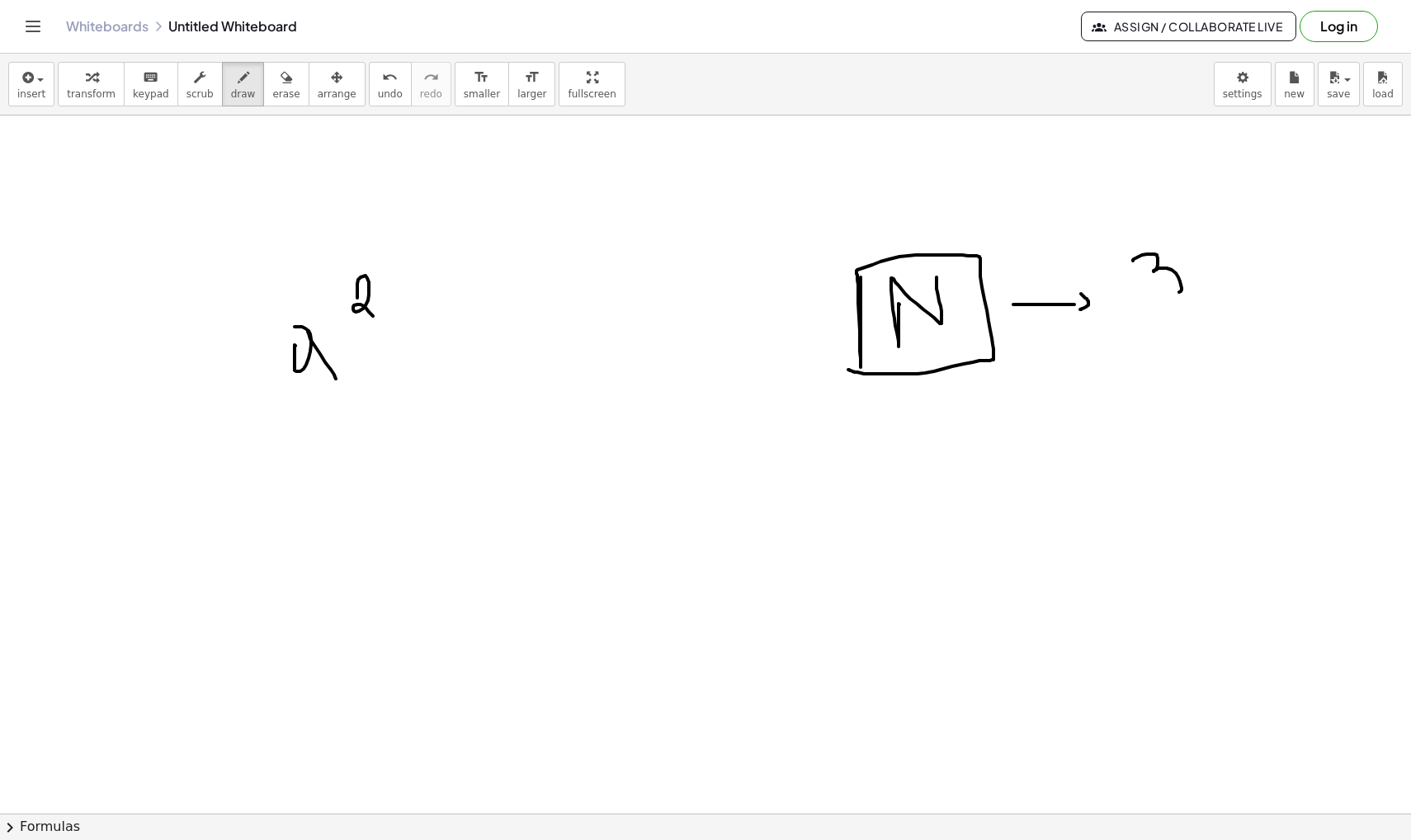
drag, startPoint x: 1133, startPoint y: 261, endPoint x: 1175, endPoint y: 296, distance: 54.7
drag, startPoint x: 1216, startPoint y: 250, endPoint x: 1197, endPoint y: 282, distance: 37.2
drag, startPoint x: 1237, startPoint y: 280, endPoint x: 1259, endPoint y: 310, distance: 37.2
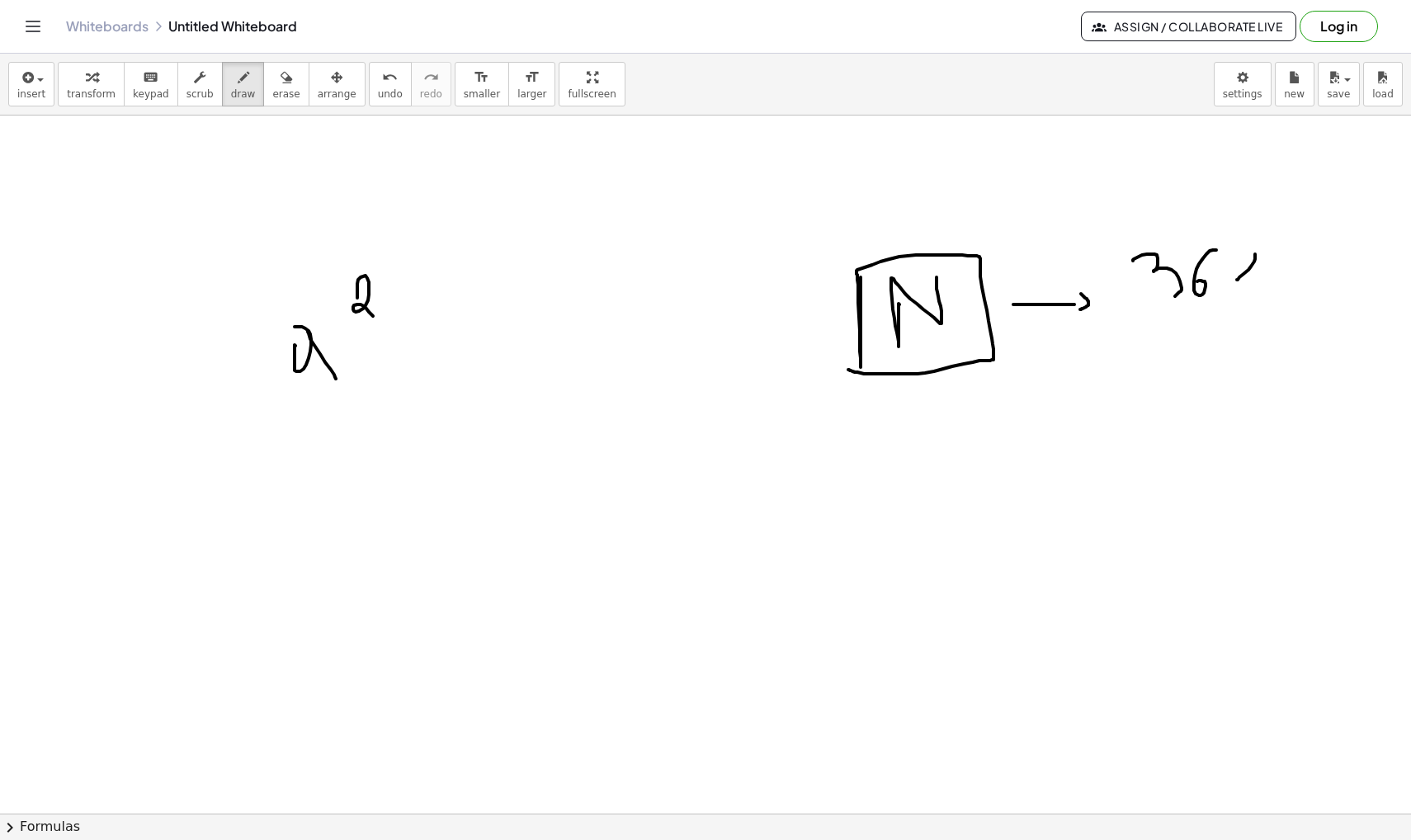
click at [37, 89] on span "insert" at bounding box center [32, 94] width 28 height 12
click at [66, 155] on span "Math Expression" at bounding box center [105, 151] width 95 height 17
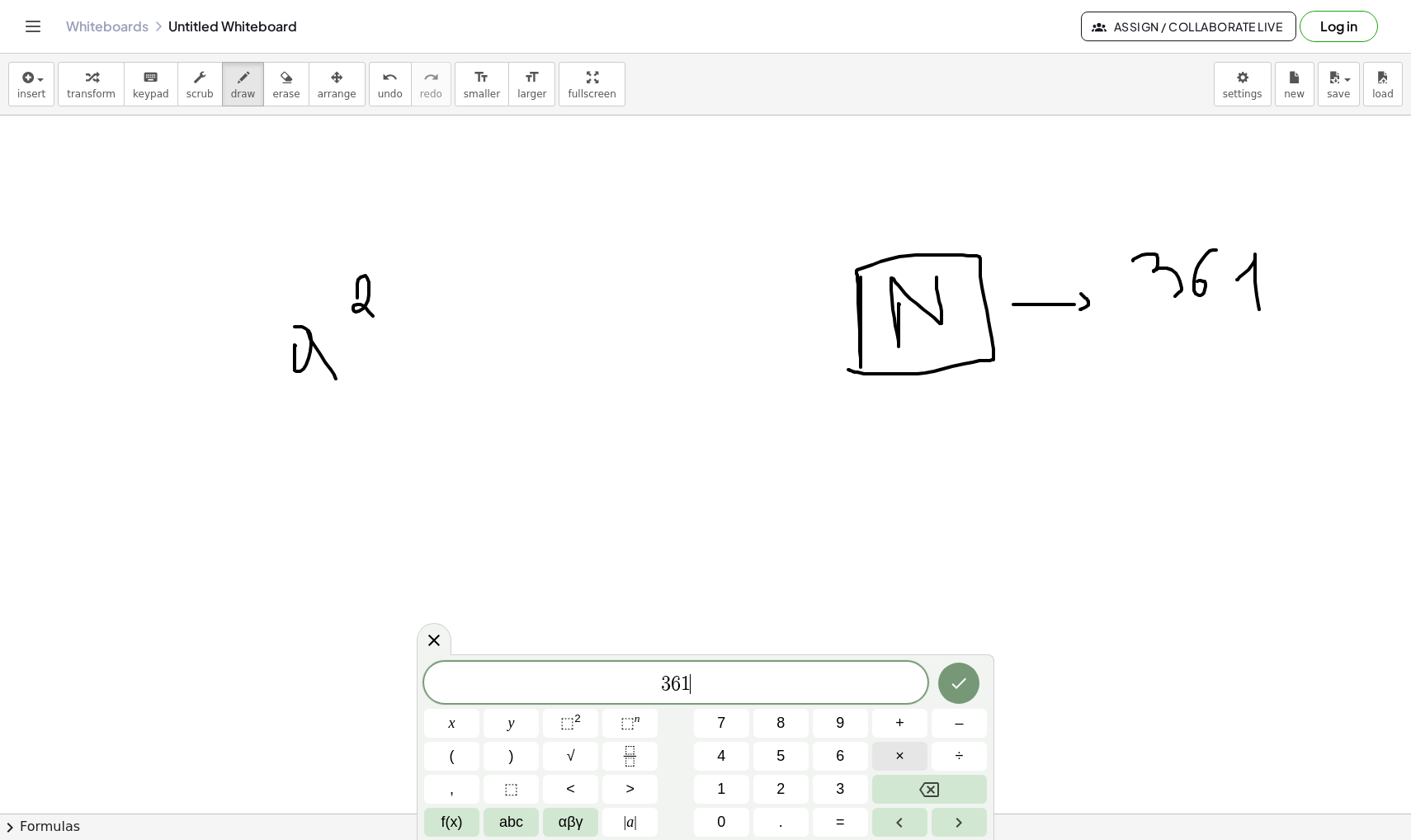
click at [908, 762] on button "×" at bounding box center [900, 756] width 56 height 29
click at [954, 679] on icon "Done" at bounding box center [959, 683] width 20 height 20
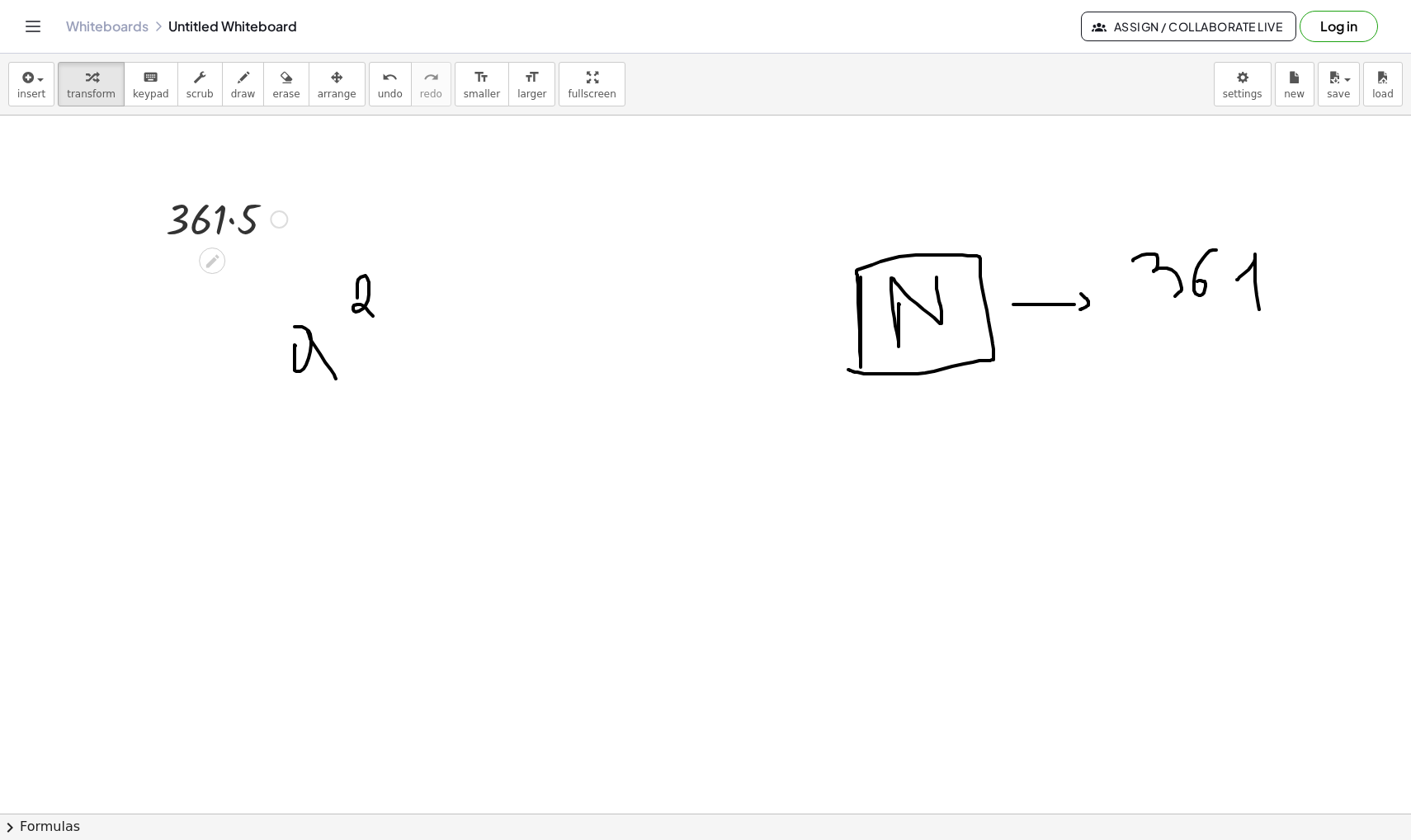
click at [228, 220] on div at bounding box center [227, 218] width 138 height 56
click at [39, 81] on div "button" at bounding box center [32, 77] width 28 height 20
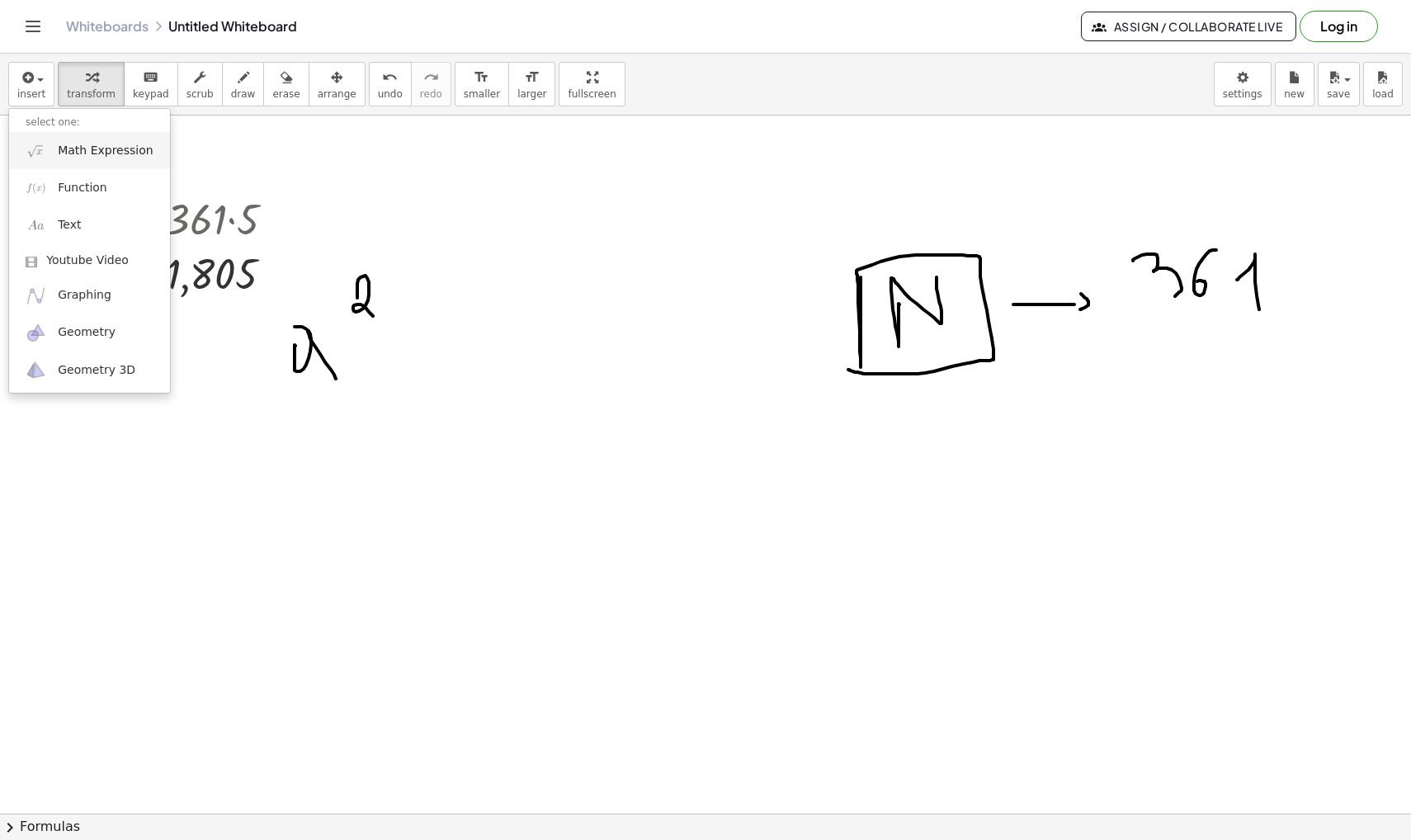
click at [73, 144] on span "Math Expression" at bounding box center [105, 151] width 95 height 17
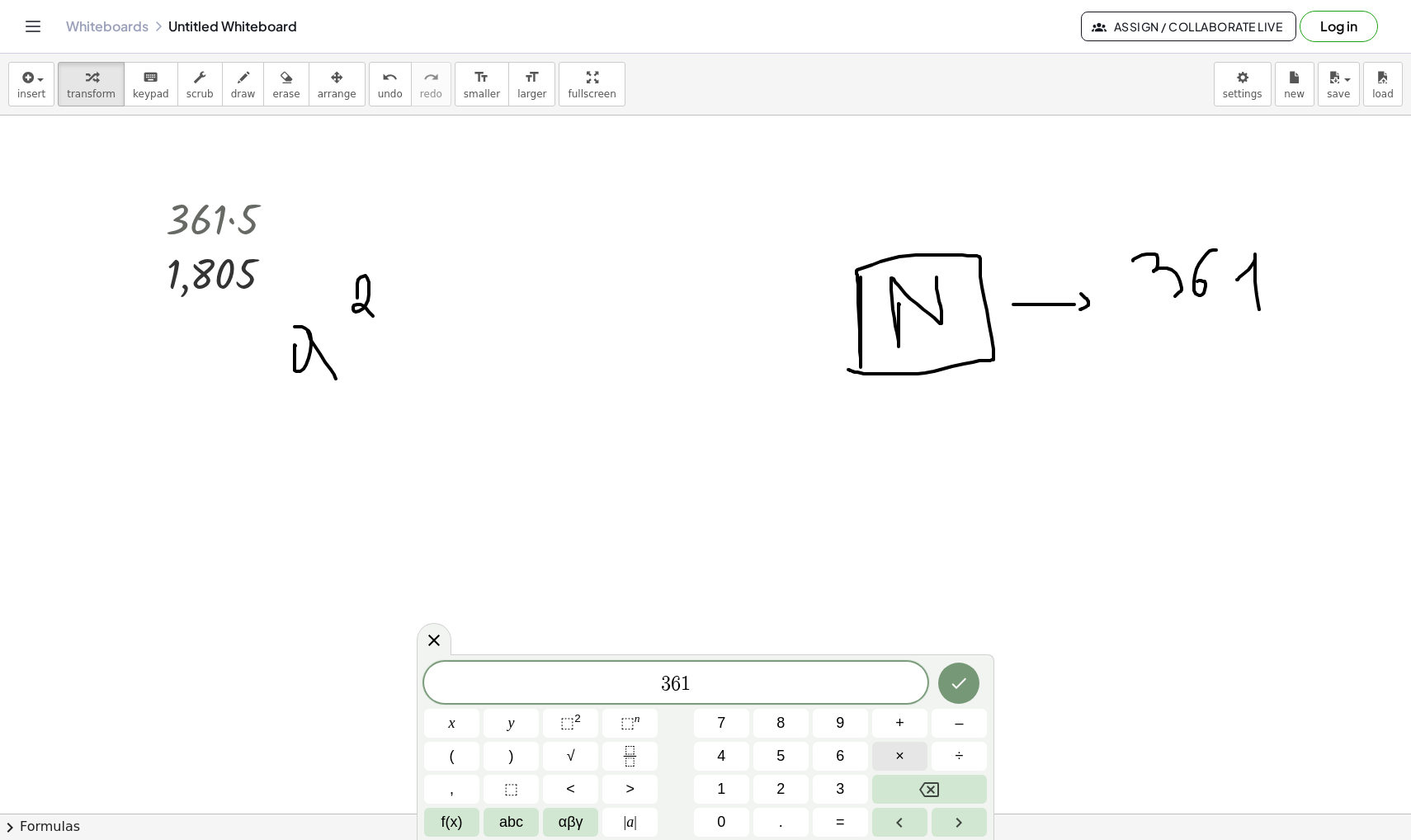
click at [891, 751] on button "×" at bounding box center [900, 756] width 56 height 29
click at [954, 686] on icon "Done" at bounding box center [959, 683] width 15 height 11
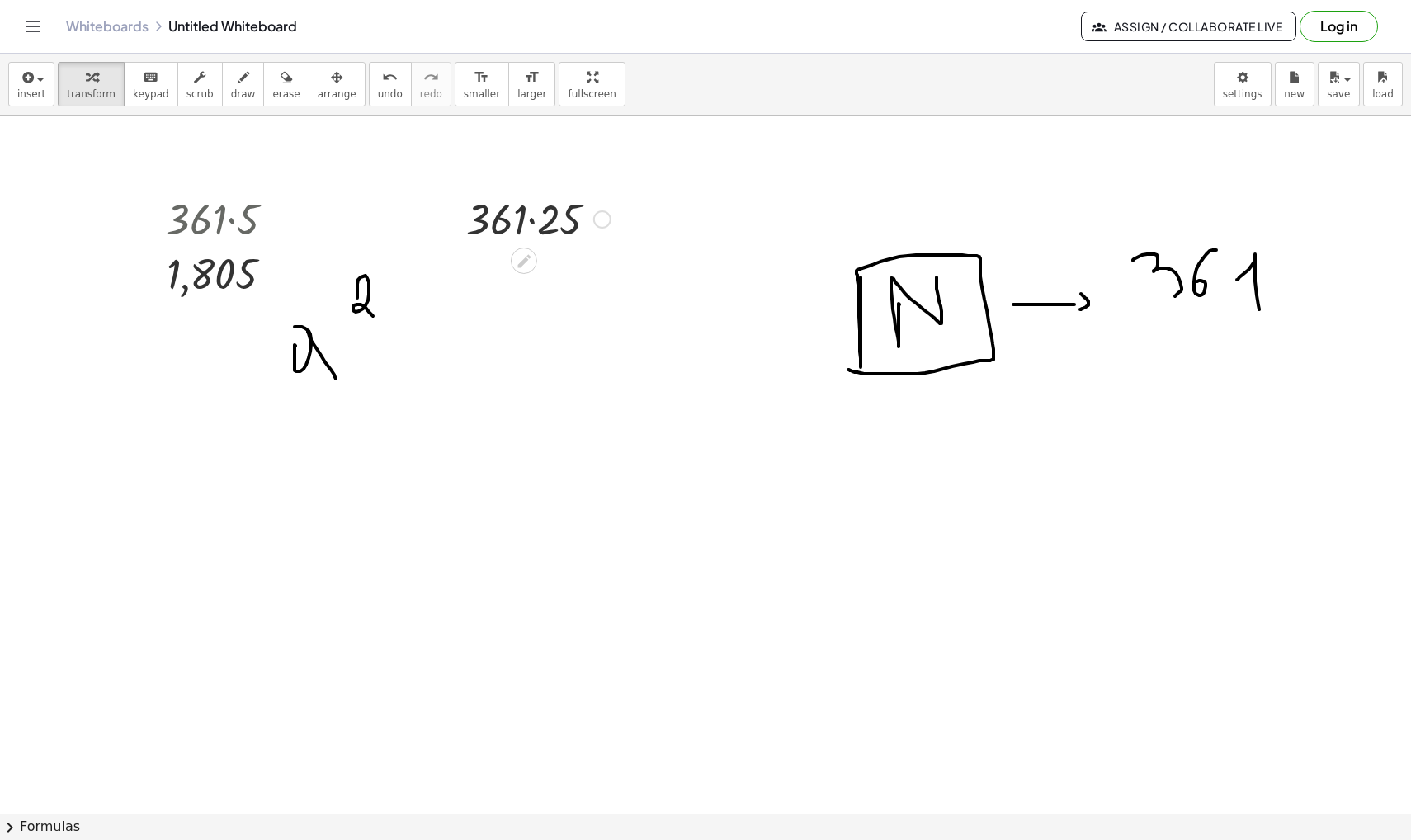
click at [532, 223] on div at bounding box center [539, 218] width 161 height 56
click at [237, 83] on icon "button" at bounding box center [243, 78] width 12 height 20
drag, startPoint x: 260, startPoint y: 379, endPoint x: 363, endPoint y: 388, distance: 103.4
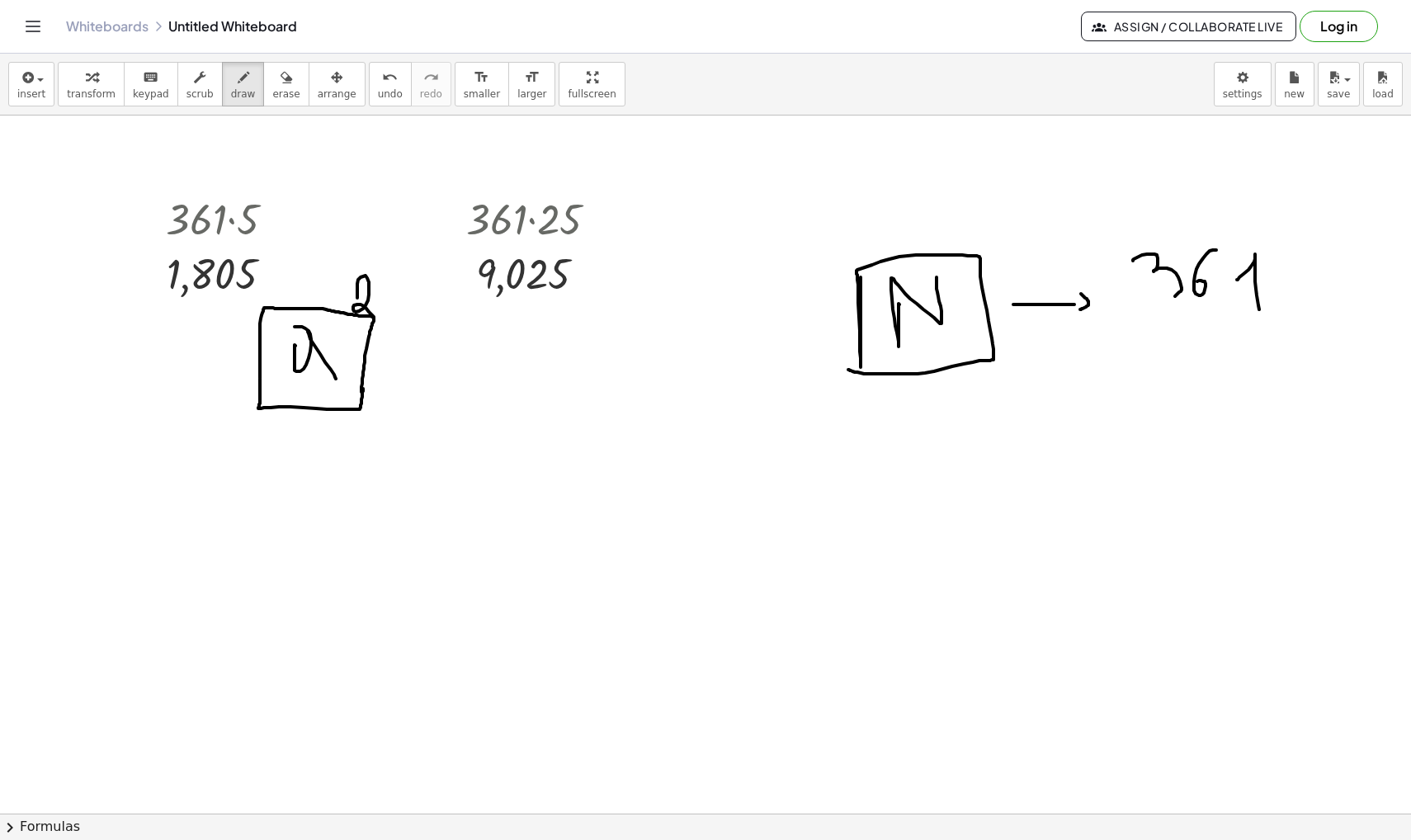
drag, startPoint x: 260, startPoint y: 378, endPoint x: 360, endPoint y: 399, distance: 102.2
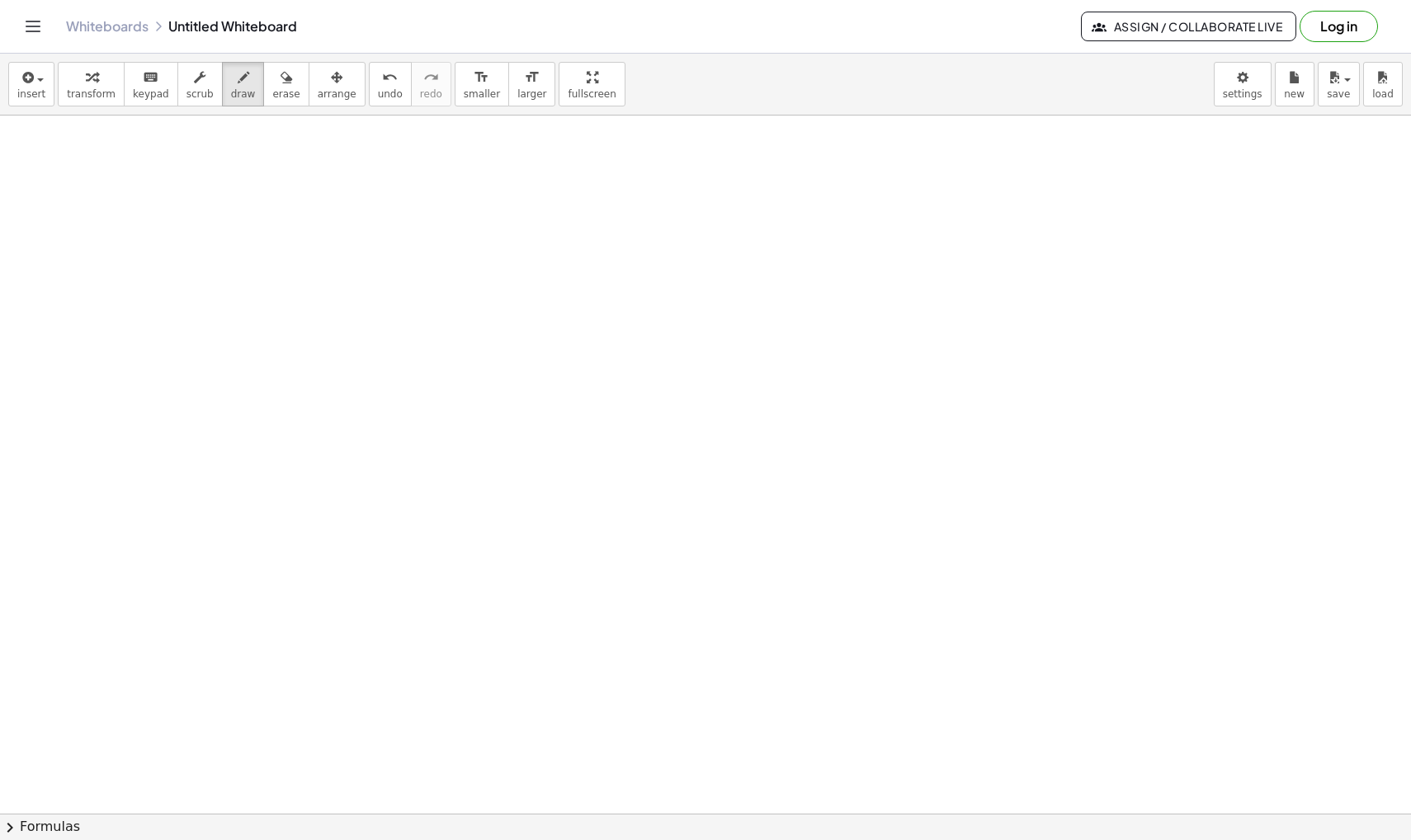
scroll to position [1632, 0]
drag, startPoint x: 336, startPoint y: 265, endPoint x: 330, endPoint y: 471, distance: 206.1
drag, startPoint x: 335, startPoint y: 265, endPoint x: 501, endPoint y: 461, distance: 256.9
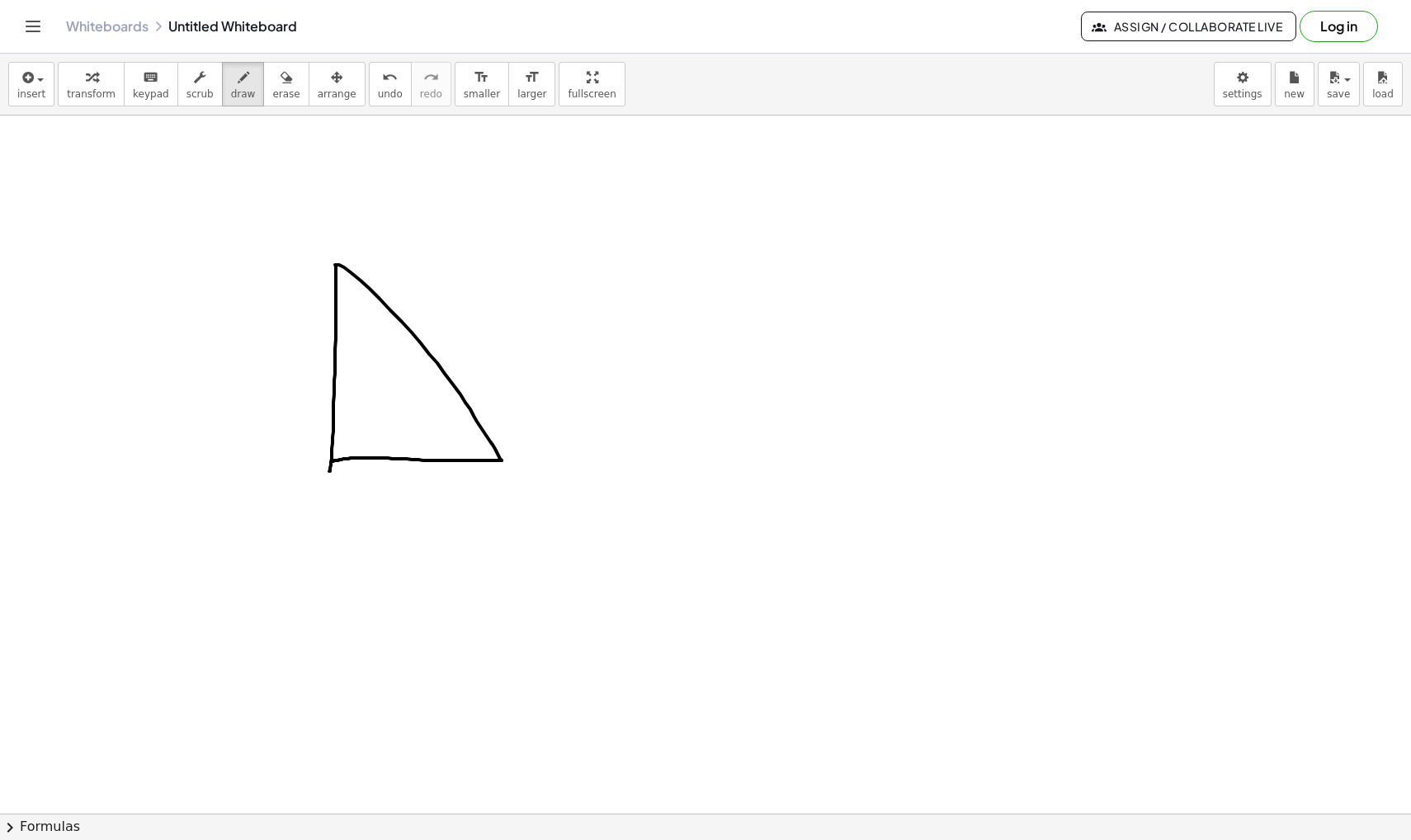
drag, startPoint x: 501, startPoint y: 461, endPoint x: 332, endPoint y: 462, distance: 169.0
drag, startPoint x: 304, startPoint y: 485, endPoint x: 304, endPoint y: 517, distance: 32.0
drag, startPoint x: 303, startPoint y: 503, endPoint x: 320, endPoint y: 488, distance: 22.7
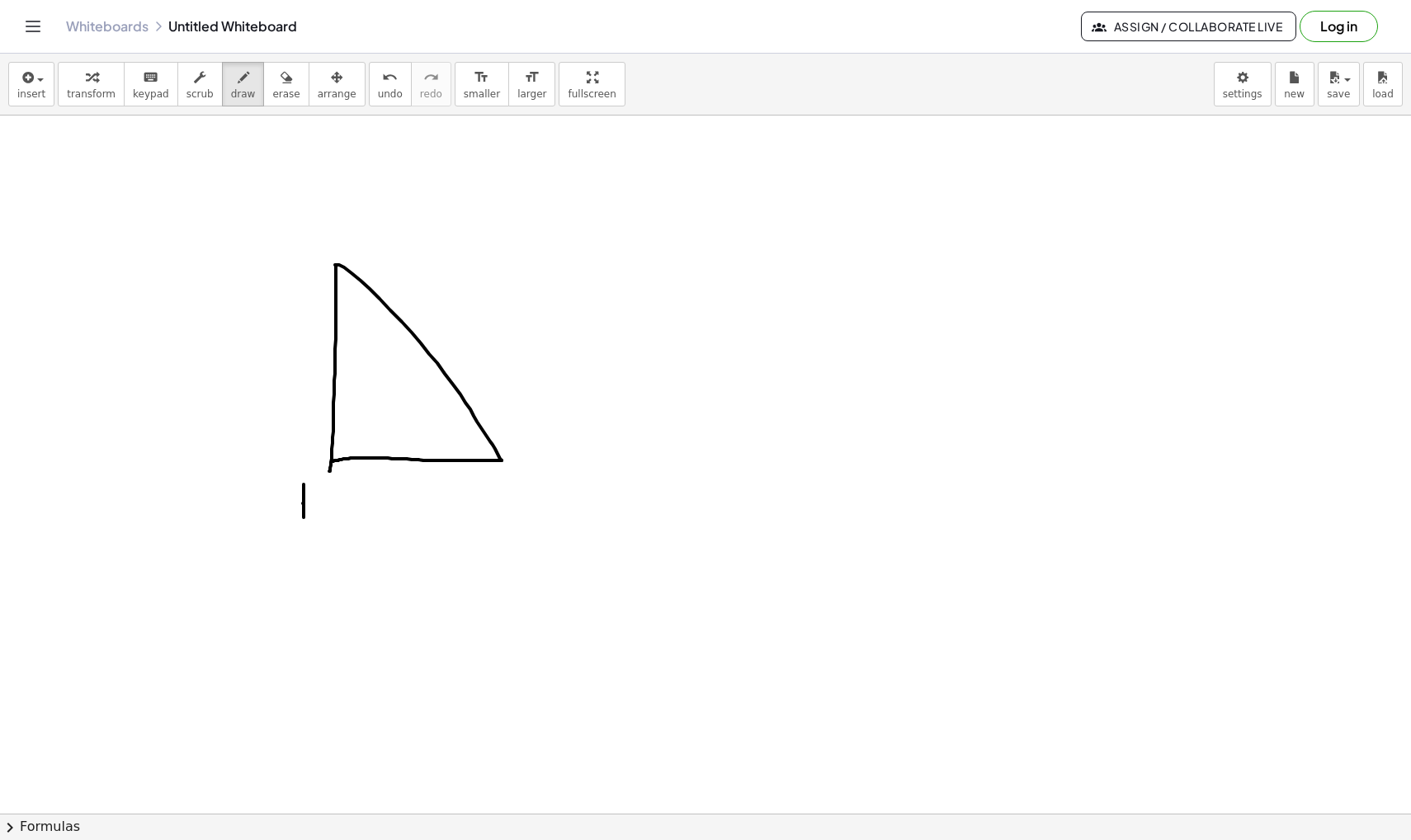
drag, startPoint x: 305, startPoint y: 501, endPoint x: 321, endPoint y: 508, distance: 17.5
click at [277, 88] on span "erase" at bounding box center [286, 94] width 27 height 12
drag, startPoint x: 293, startPoint y: 525, endPoint x: 293, endPoint y: 513, distance: 12.0
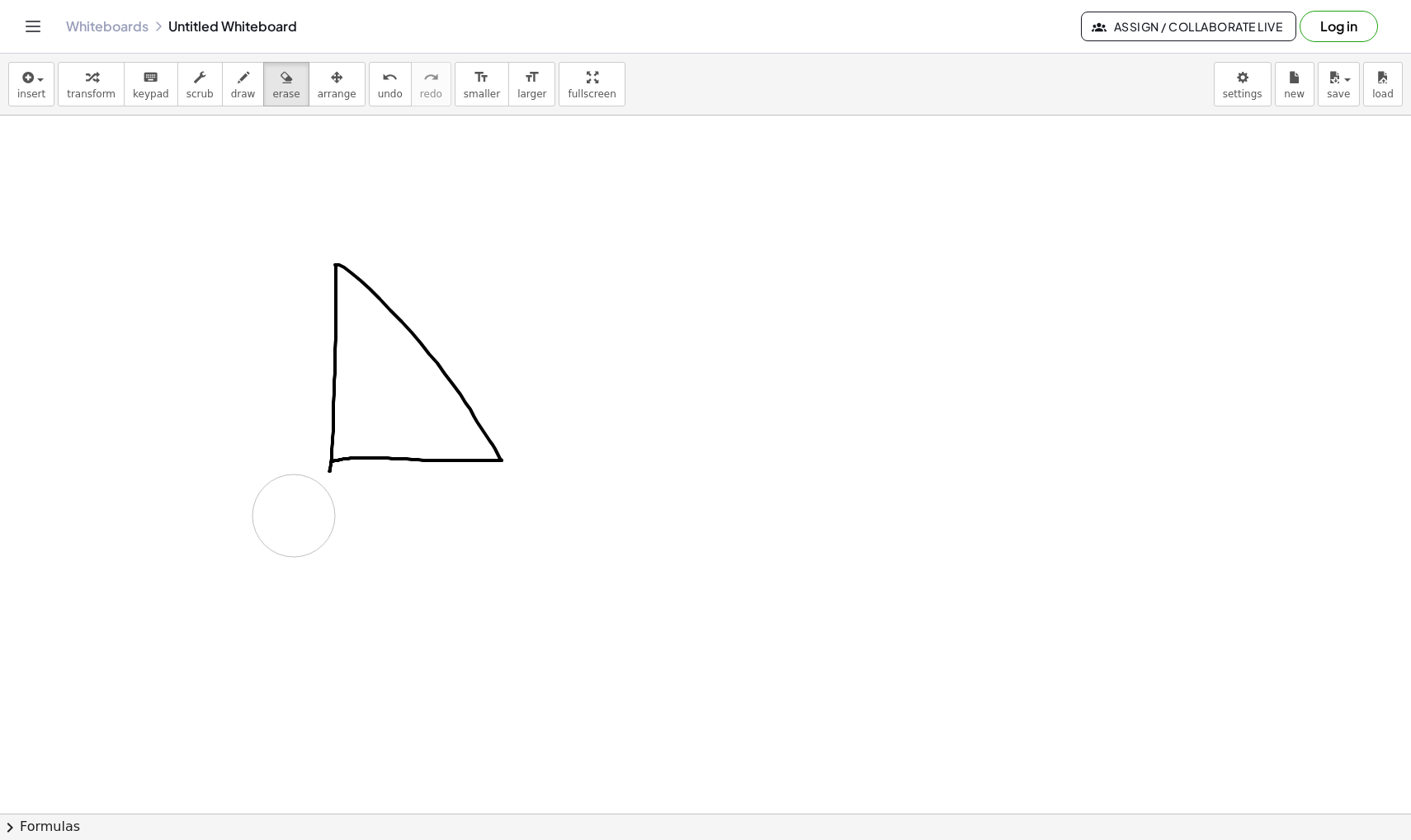
click at [231, 94] on span "draw" at bounding box center [243, 94] width 25 height 12
drag, startPoint x: 305, startPoint y: 482, endPoint x: 327, endPoint y: 523, distance: 46.5
drag, startPoint x: 324, startPoint y: 208, endPoint x: 324, endPoint y: 227, distance: 19.0
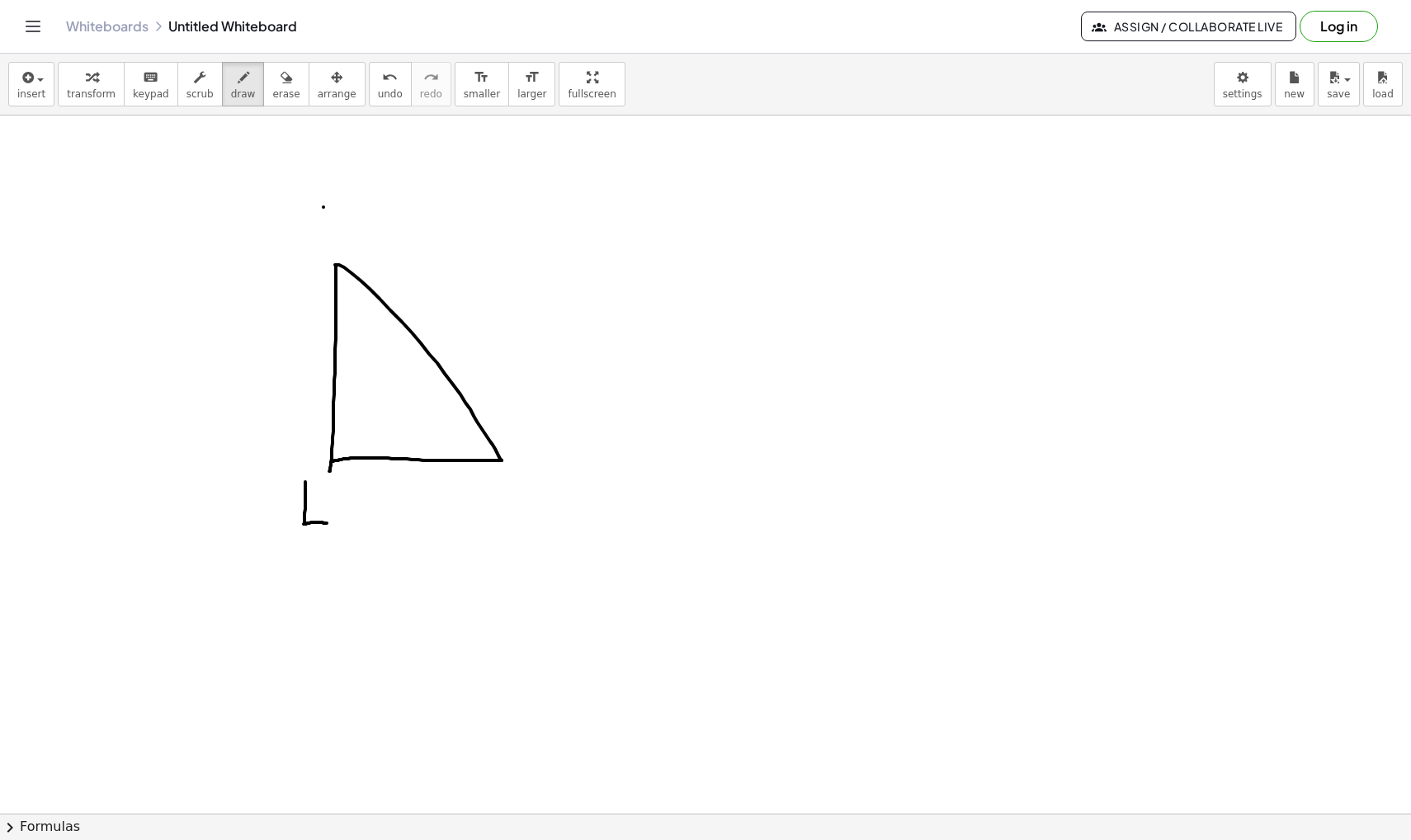
drag, startPoint x: 323, startPoint y: 217, endPoint x: 333, endPoint y: 215, distance: 10.2
drag, startPoint x: 323, startPoint y: 221, endPoint x: 341, endPoint y: 239, distance: 25.5
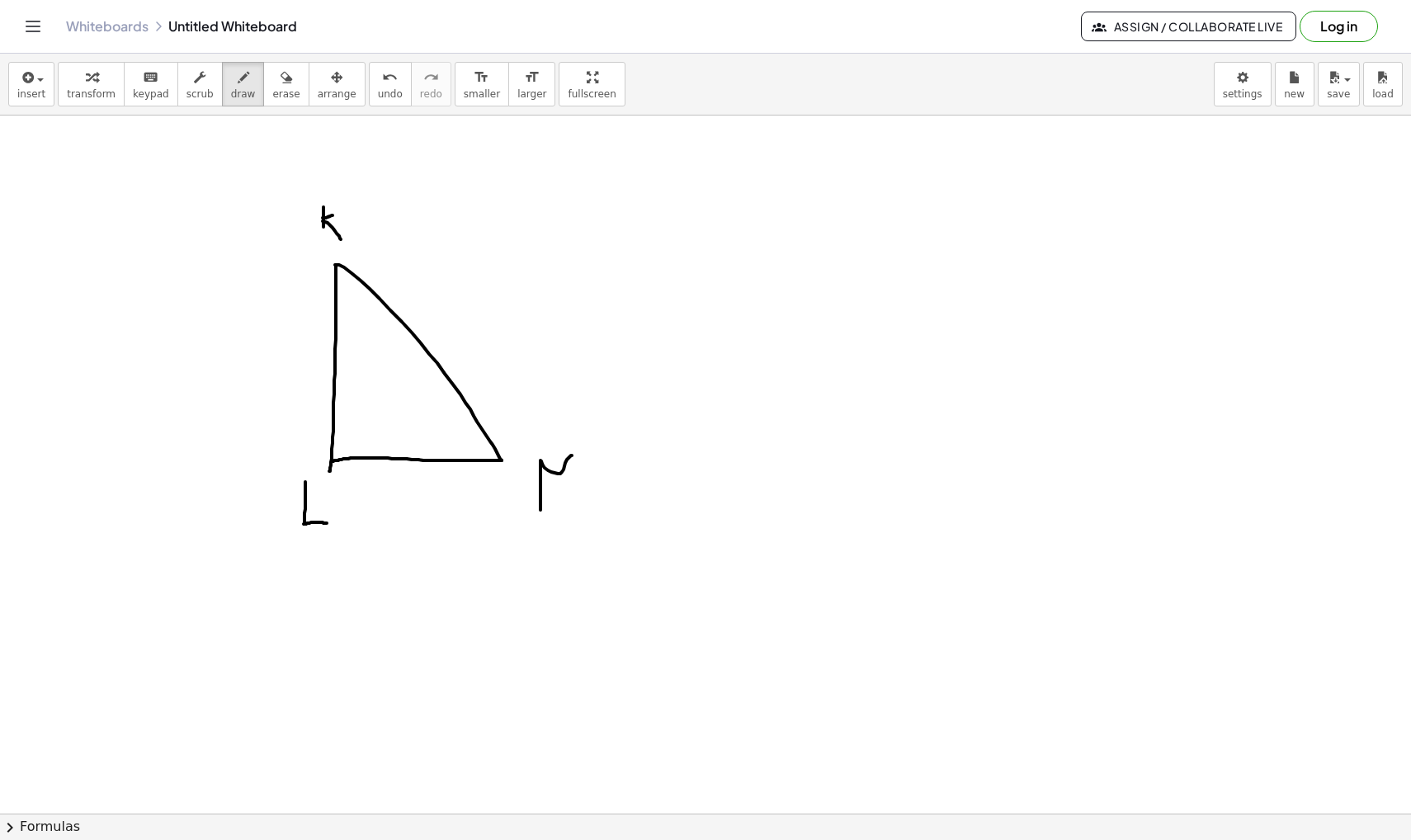
drag, startPoint x: 541, startPoint y: 462, endPoint x: 574, endPoint y: 503, distance: 52.6
drag, startPoint x: 850, startPoint y: 292, endPoint x: 848, endPoint y: 449, distance: 157.0
drag, startPoint x: 850, startPoint y: 292, endPoint x: 850, endPoint y: 442, distance: 150.0
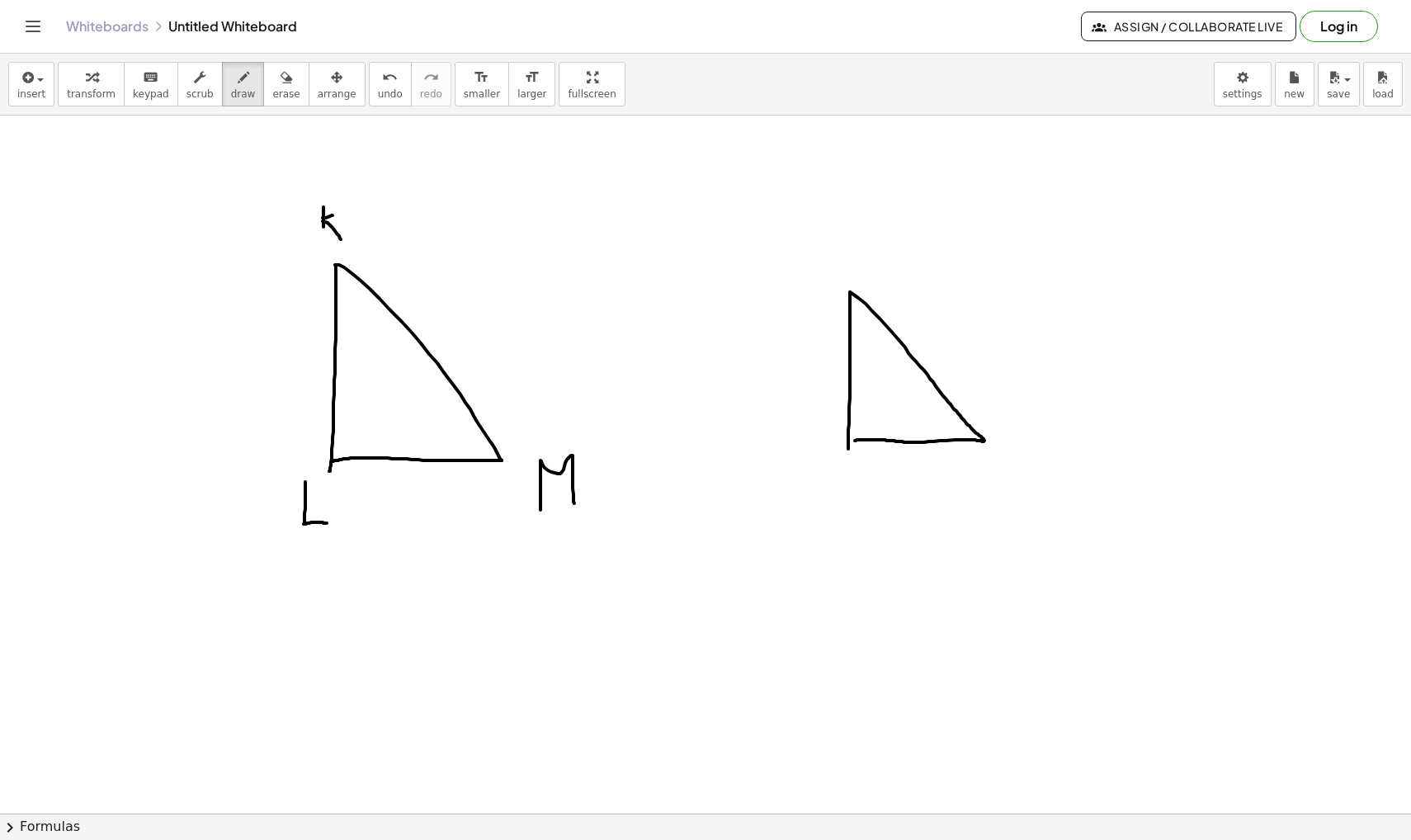
drag, startPoint x: 839, startPoint y: 480, endPoint x: 868, endPoint y: 510, distance: 41.7
drag, startPoint x: 849, startPoint y: 261, endPoint x: 914, endPoint y: 303, distance: 77.4
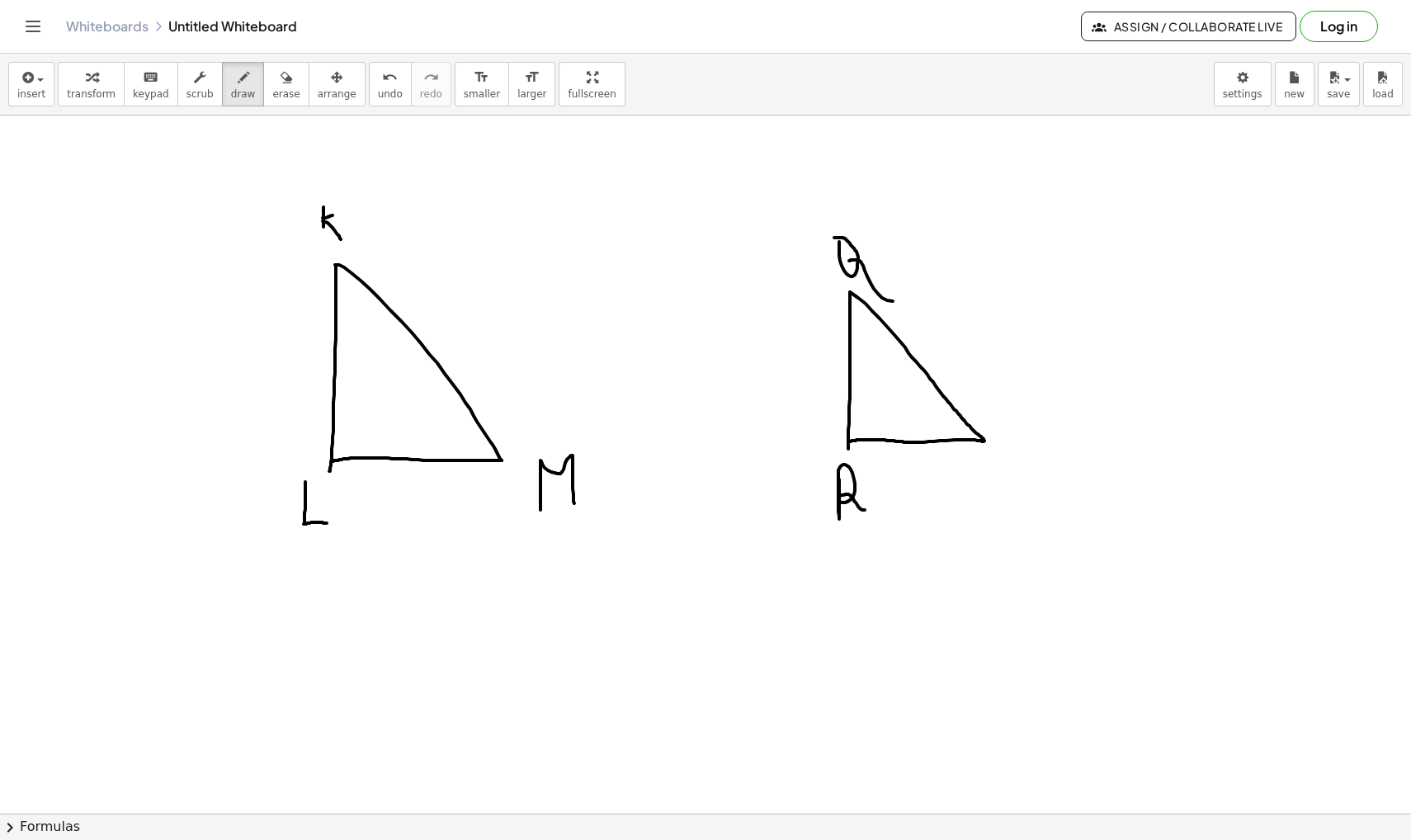
drag, startPoint x: 1033, startPoint y: 438, endPoint x: 1028, endPoint y: 476, distance: 38.3
drag, startPoint x: 349, startPoint y: 284, endPoint x: 448, endPoint y: 260, distance: 101.9
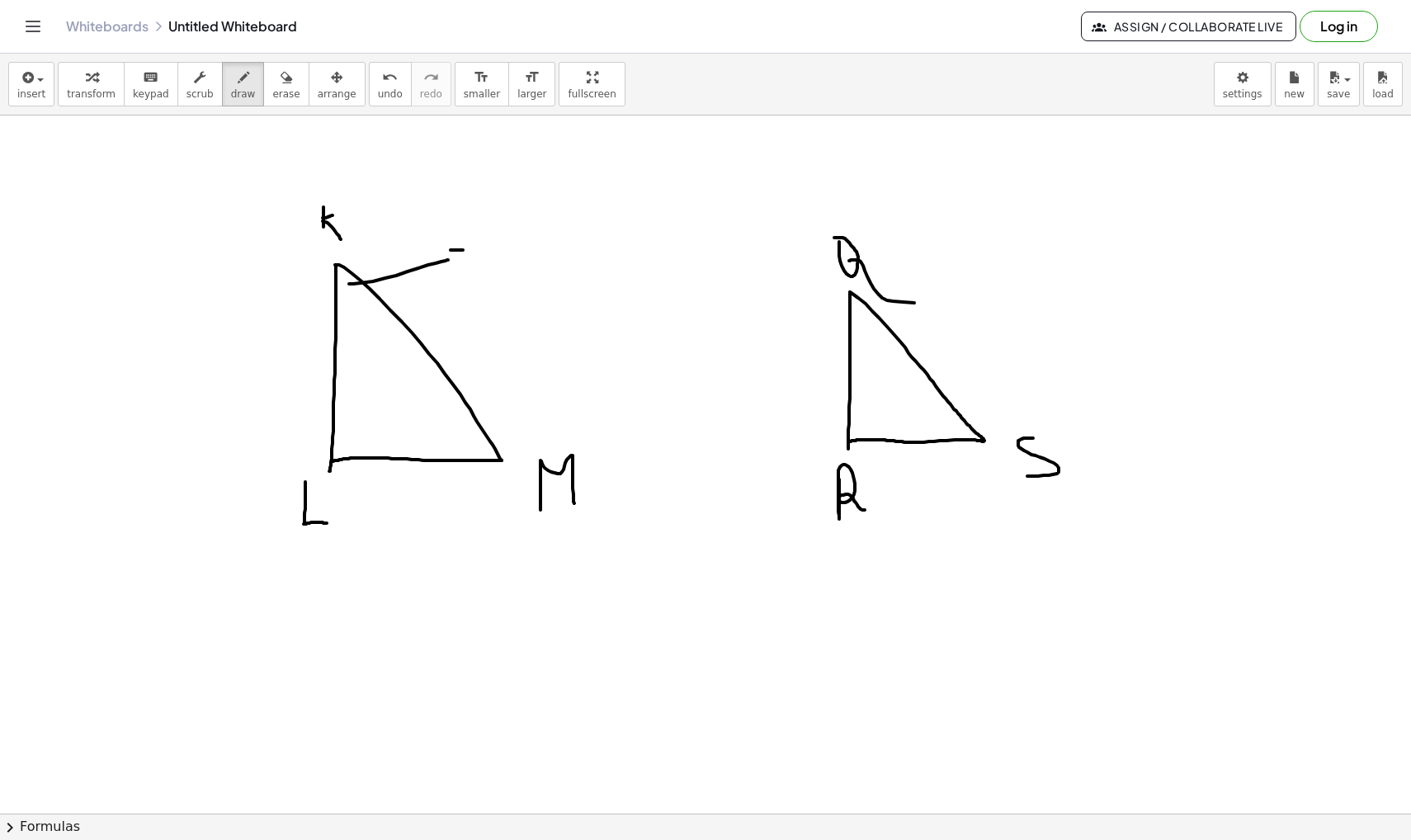
drag, startPoint x: 451, startPoint y: 250, endPoint x: 454, endPoint y: 272, distance: 22.2
drag, startPoint x: 515, startPoint y: 211, endPoint x: 530, endPoint y: 227, distance: 21.9
drag, startPoint x: 559, startPoint y: 198, endPoint x: 561, endPoint y: 184, distance: 14.1
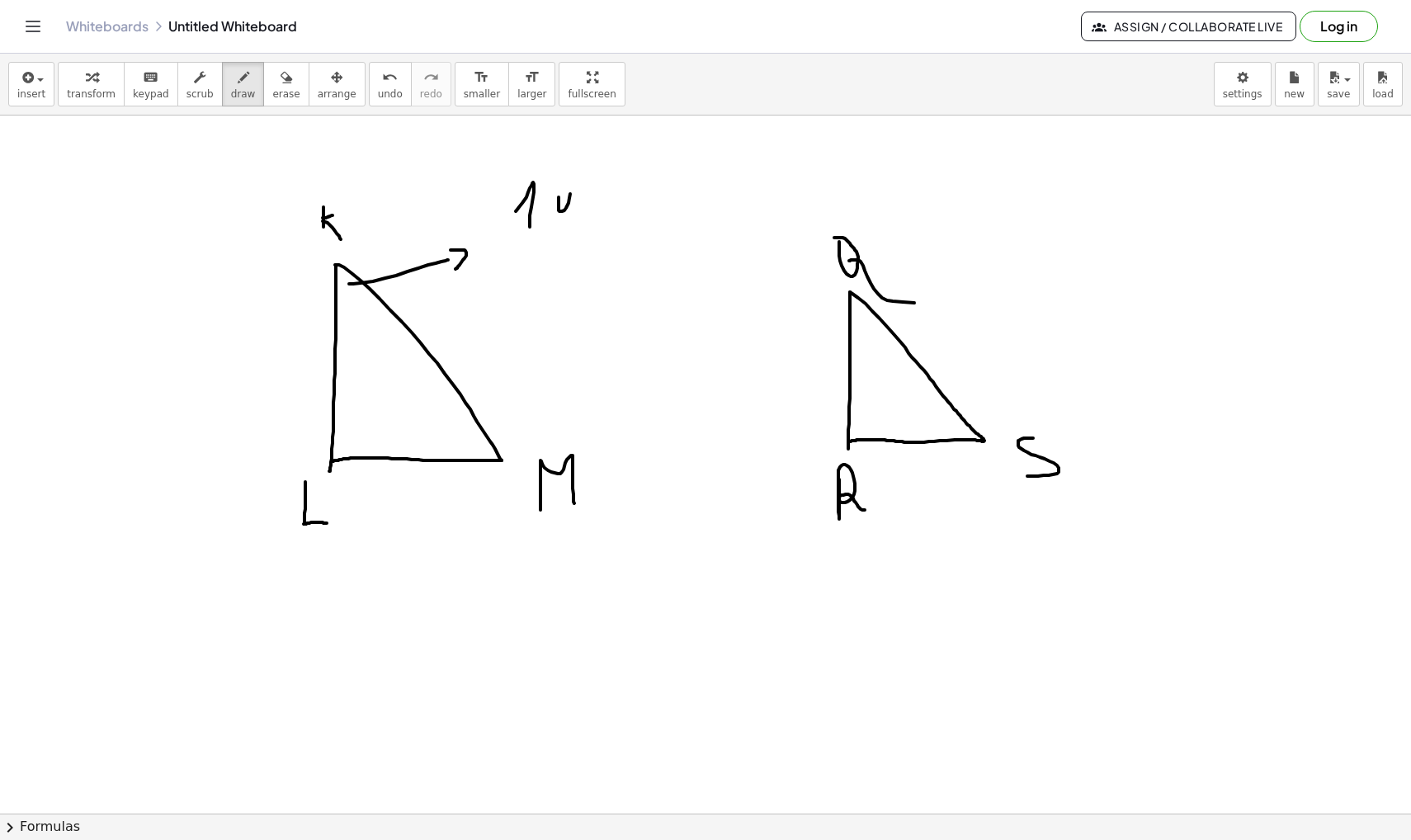
drag, startPoint x: 612, startPoint y: 184, endPoint x: 600, endPoint y: 219, distance: 37.0
drag, startPoint x: 525, startPoint y: 235, endPoint x: 615, endPoint y: 235, distance: 90.0
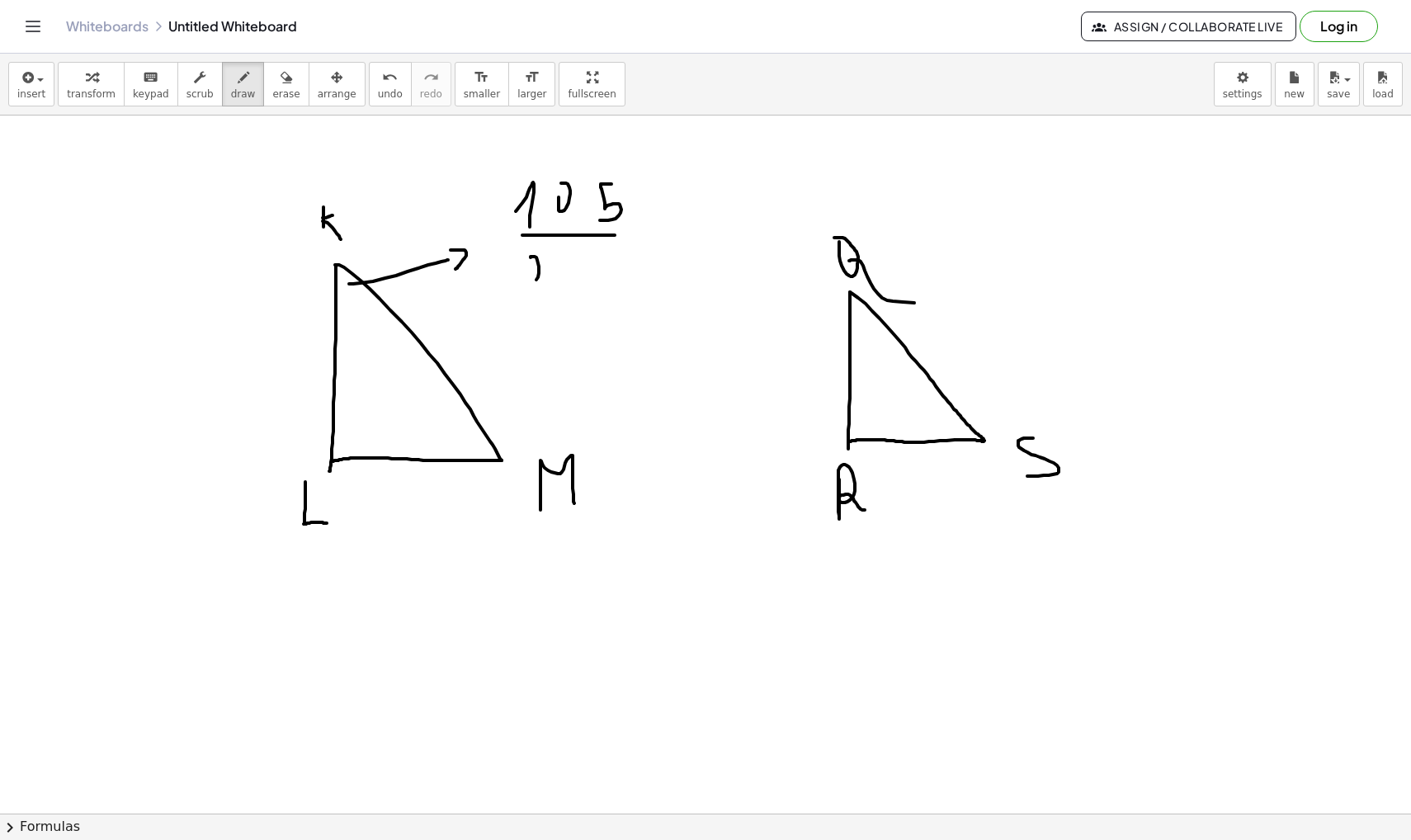
drag, startPoint x: 530, startPoint y: 257, endPoint x: 543, endPoint y: 283, distance: 29.1
drag, startPoint x: 550, startPoint y: 261, endPoint x: 559, endPoint y: 285, distance: 25.6
drag, startPoint x: 578, startPoint y: 256, endPoint x: 591, endPoint y: 289, distance: 35.5
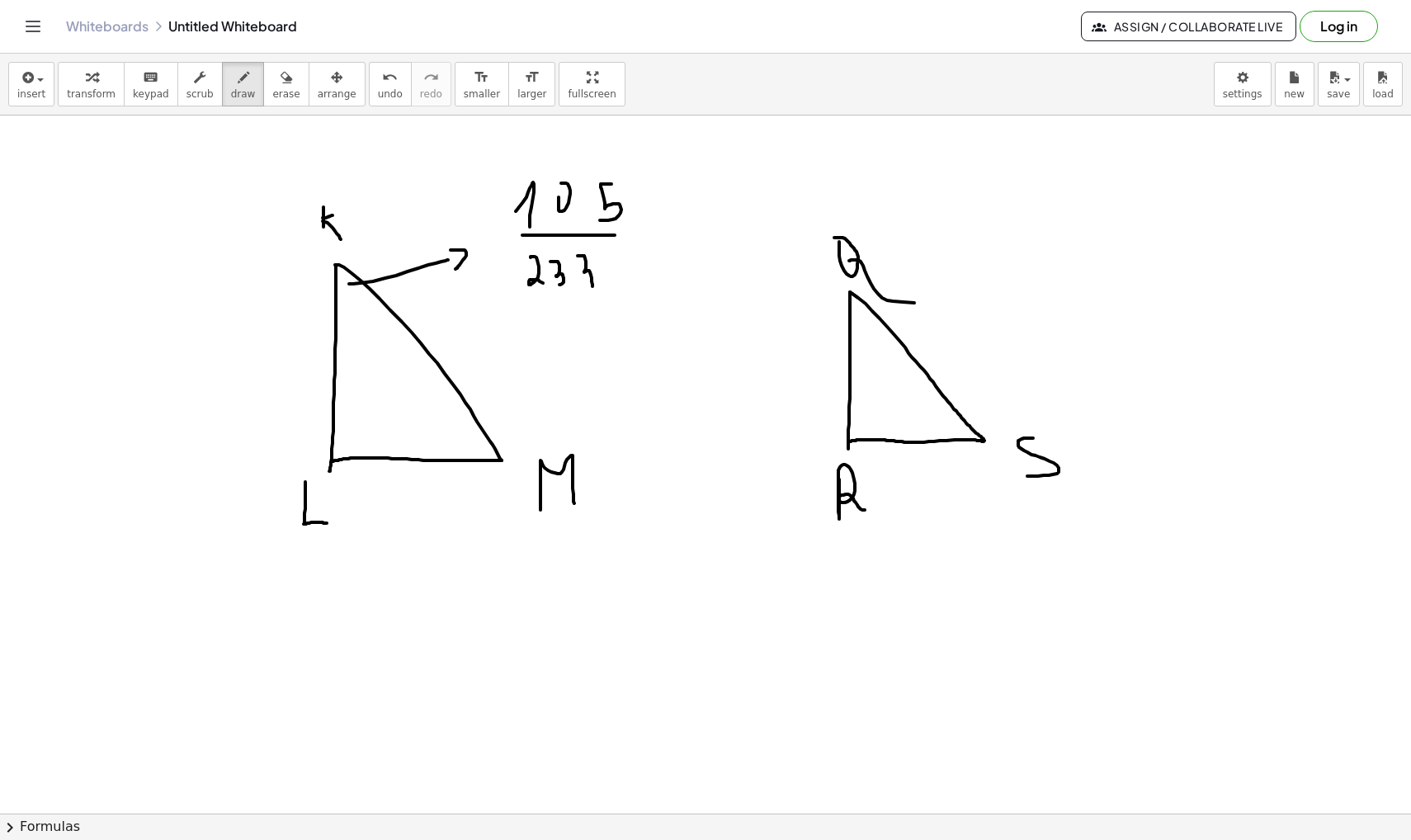
drag, startPoint x: 479, startPoint y: 448, endPoint x: 479, endPoint y: 564, distance: 116.0
drag, startPoint x: 464, startPoint y: 569, endPoint x: 495, endPoint y: 566, distance: 31.1
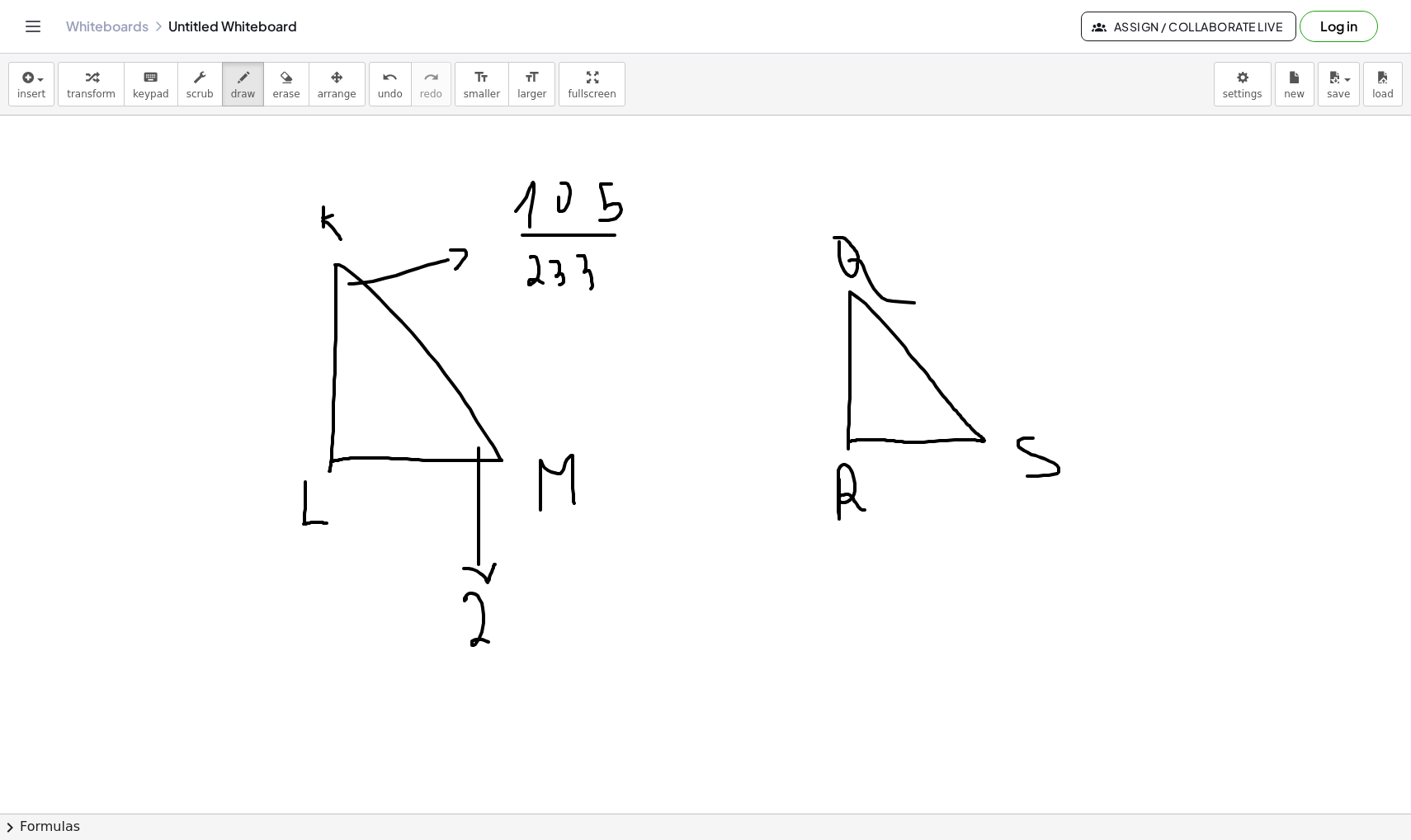
drag, startPoint x: 466, startPoint y: 598, endPoint x: 491, endPoint y: 642, distance: 50.6
drag, startPoint x: 520, startPoint y: 602, endPoint x: 532, endPoint y: 591, distance: 16.3
drag, startPoint x: 571, startPoint y: 592, endPoint x: 559, endPoint y: 591, distance: 12.0
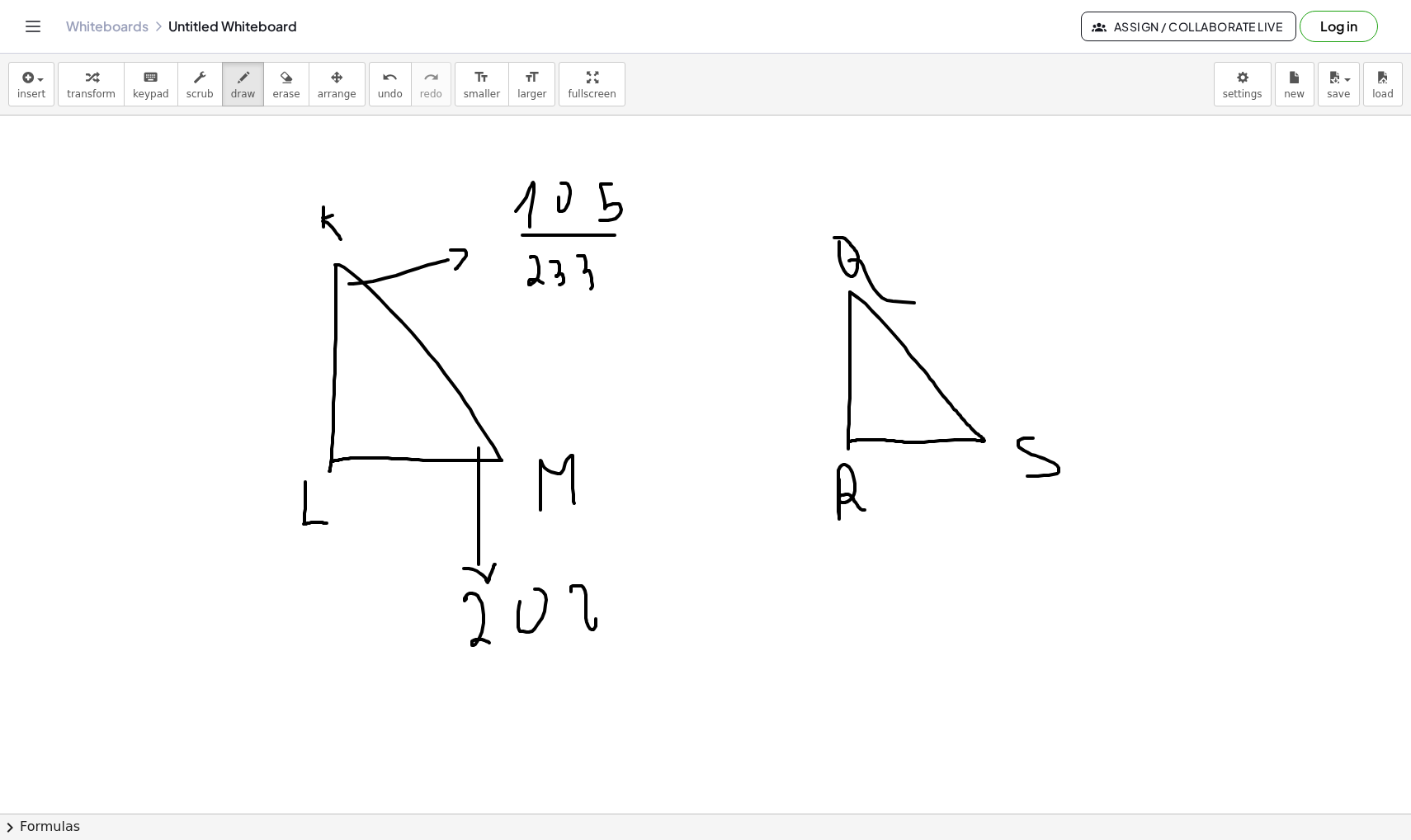
drag, startPoint x: 423, startPoint y: 670, endPoint x: 676, endPoint y: 669, distance: 253.0
drag, startPoint x: 477, startPoint y: 707, endPoint x: 496, endPoint y: 755, distance: 51.6
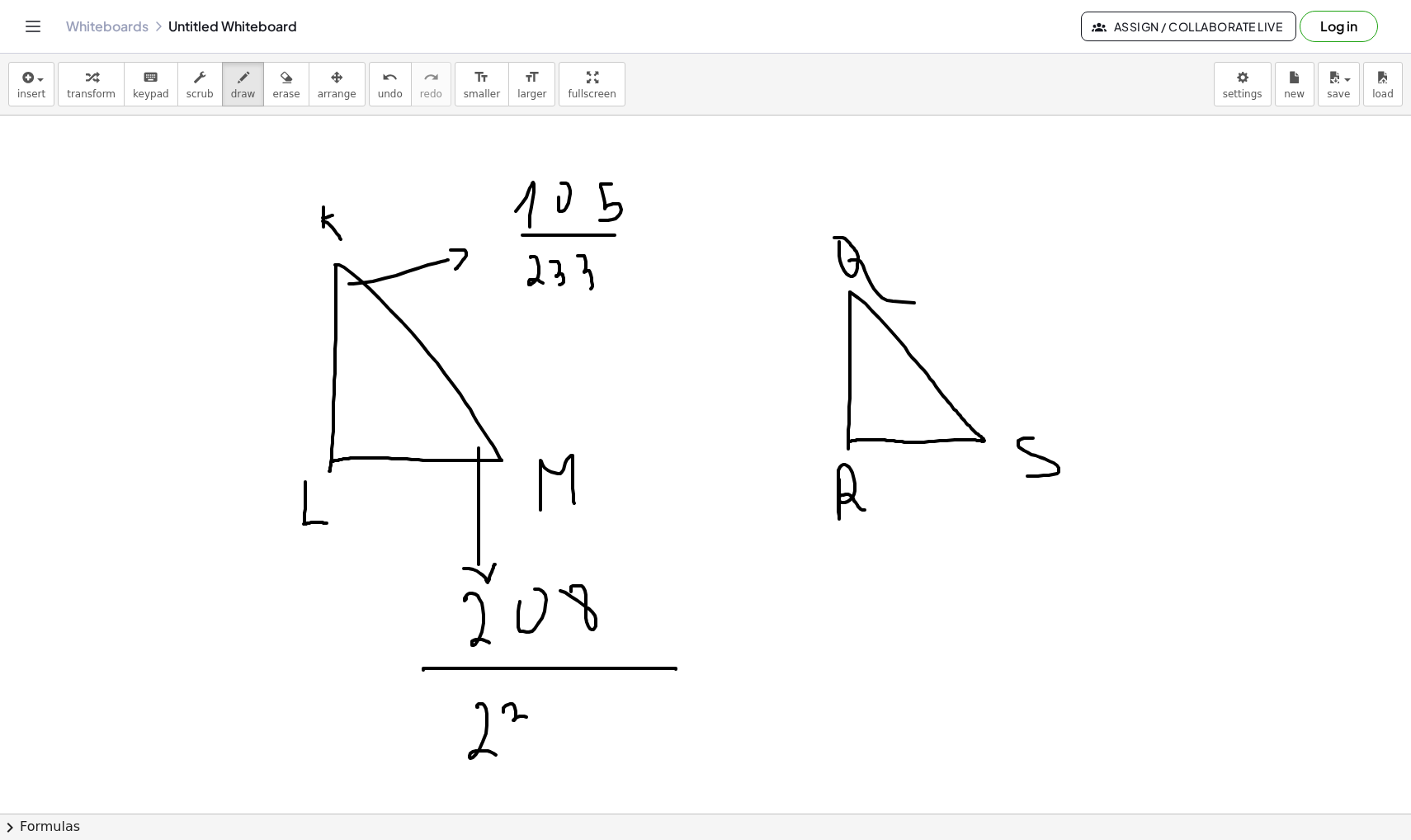
drag, startPoint x: 503, startPoint y: 711, endPoint x: 525, endPoint y: 741, distance: 37.2
drag, startPoint x: 543, startPoint y: 711, endPoint x: 564, endPoint y: 745, distance: 40.0
drag, startPoint x: 965, startPoint y: 422, endPoint x: 952, endPoint y: 437, distance: 19.8
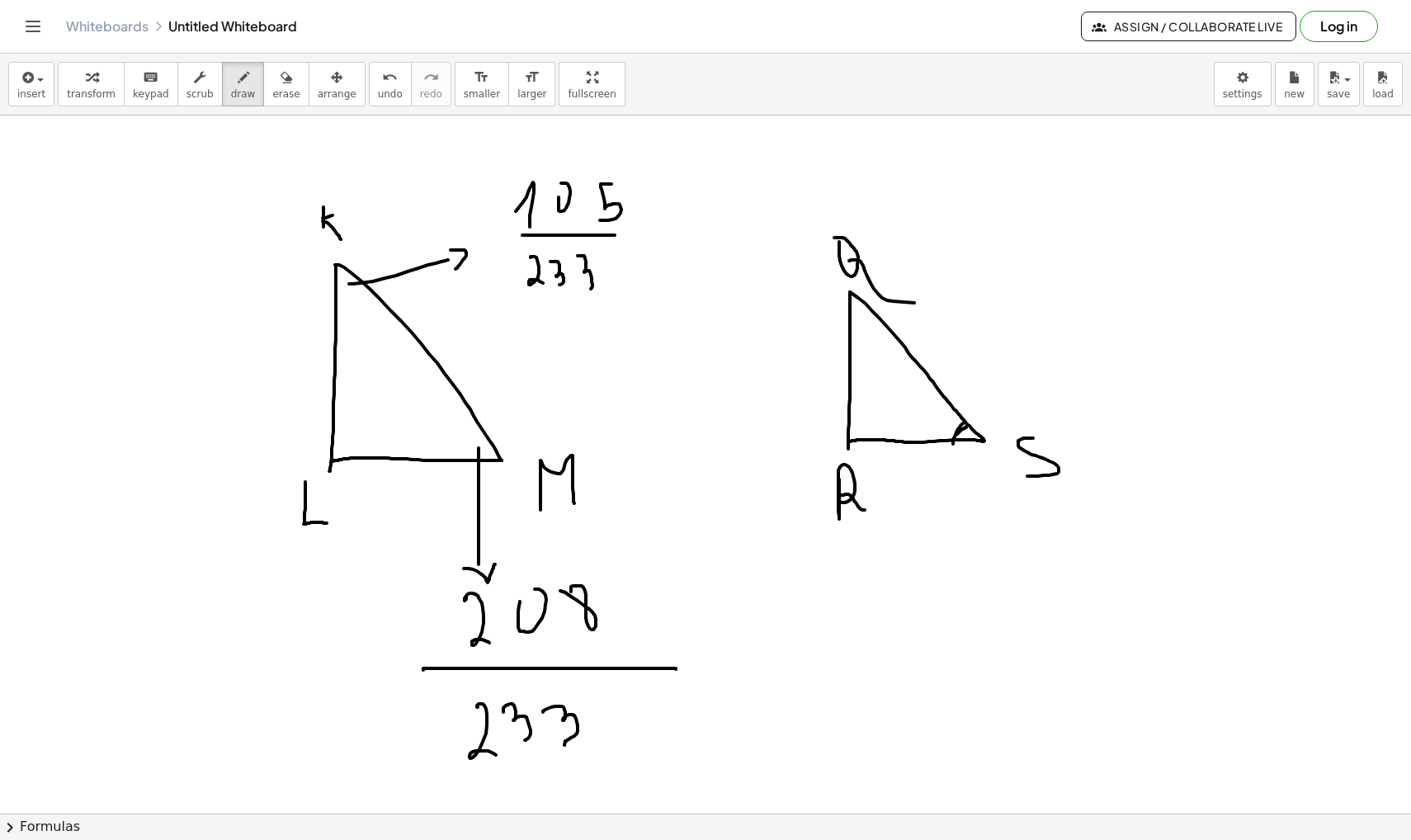
drag, startPoint x: 876, startPoint y: 569, endPoint x: 872, endPoint y: 557, distance: 12.6
drag, startPoint x: 887, startPoint y: 590, endPoint x: 917, endPoint y: 605, distance: 33.5
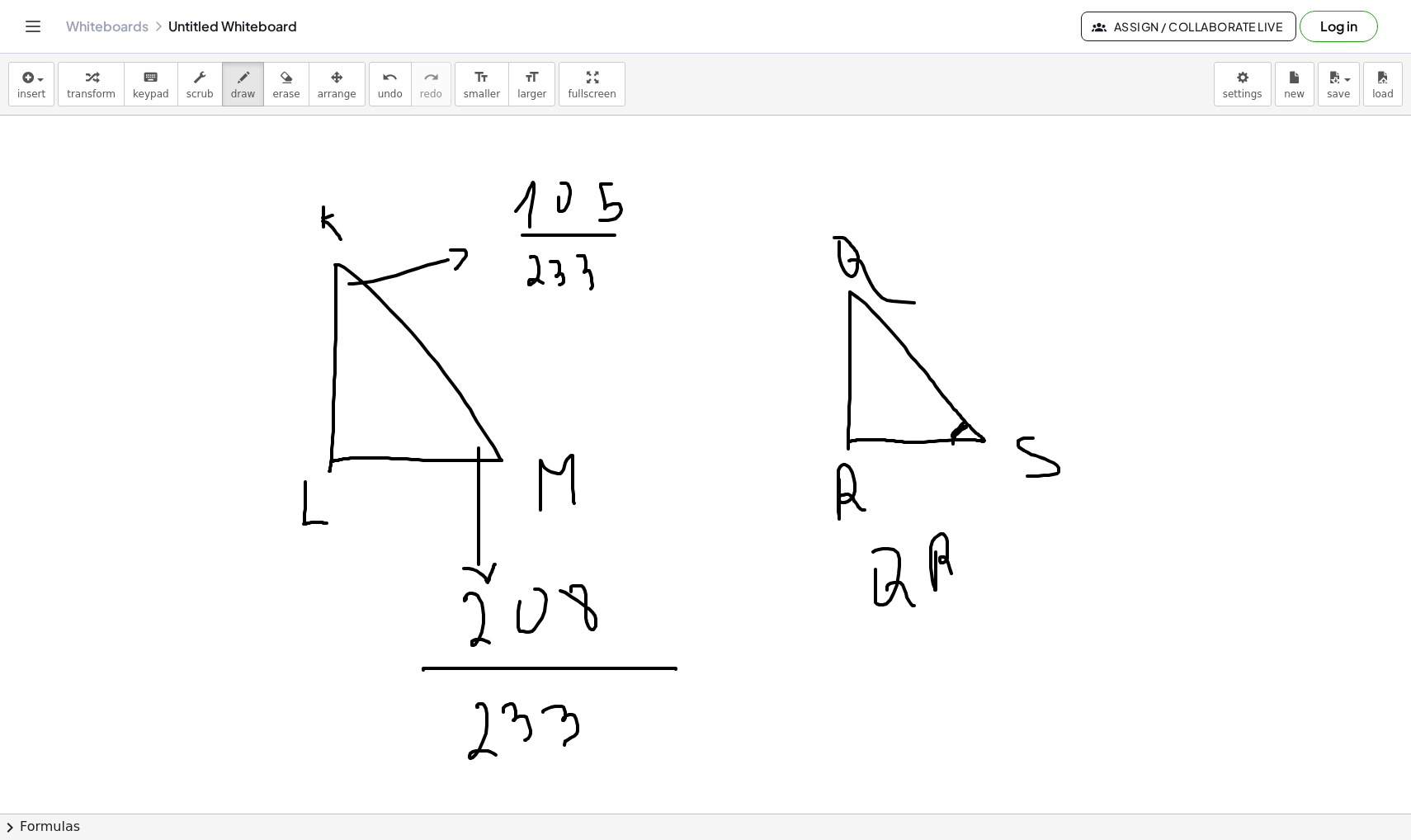
drag, startPoint x: 935, startPoint y: 552, endPoint x: 954, endPoint y: 585, distance: 38.1
drag, startPoint x: 852, startPoint y: 618, endPoint x: 982, endPoint y: 618, distance: 130.0
drag, startPoint x: 861, startPoint y: 674, endPoint x: 891, endPoint y: 681, distance: 30.8
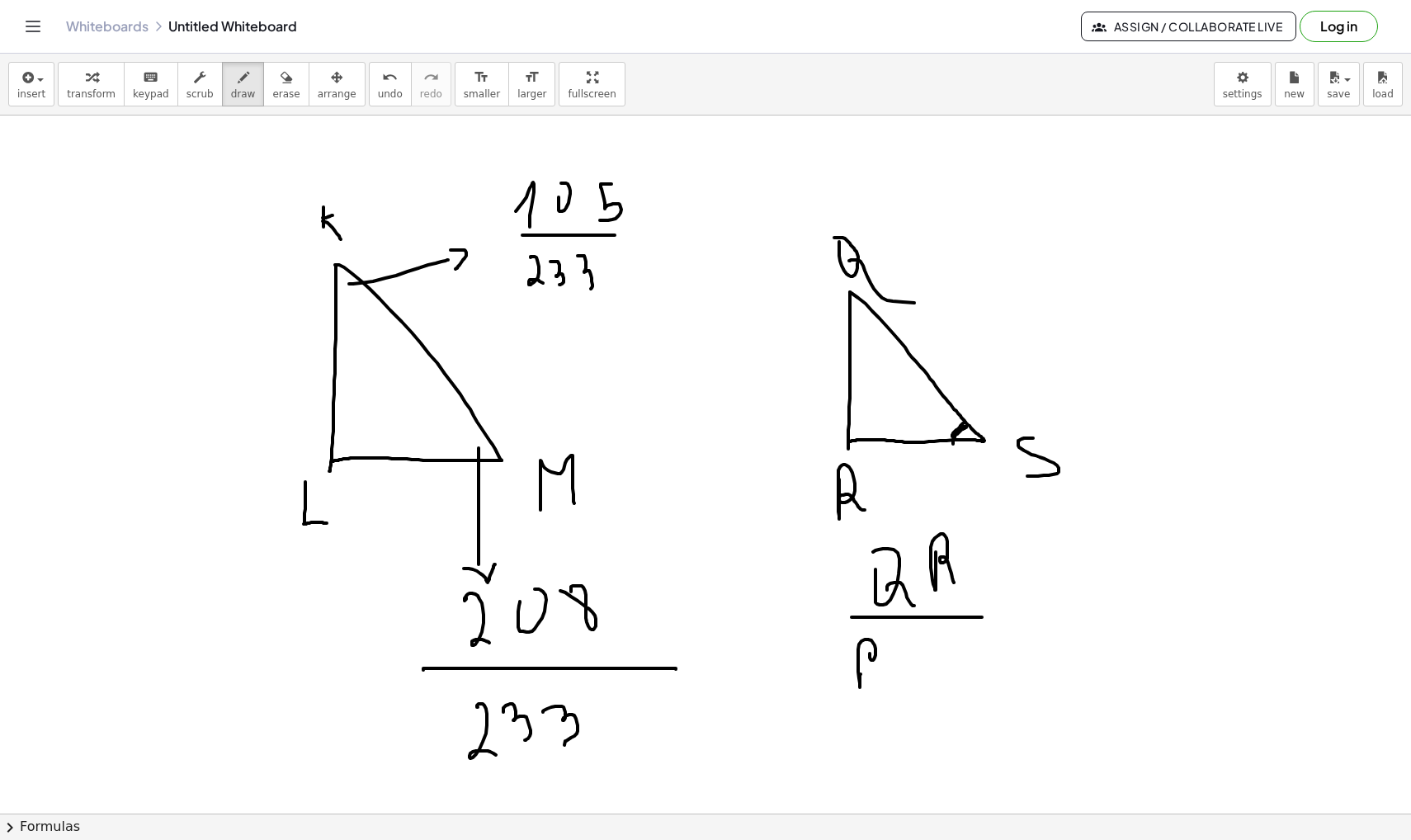
drag, startPoint x: 935, startPoint y: 643, endPoint x: 934, endPoint y: 665, distance: 22.0
drag, startPoint x: 1028, startPoint y: 603, endPoint x: 1072, endPoint y: 602, distance: 44.0
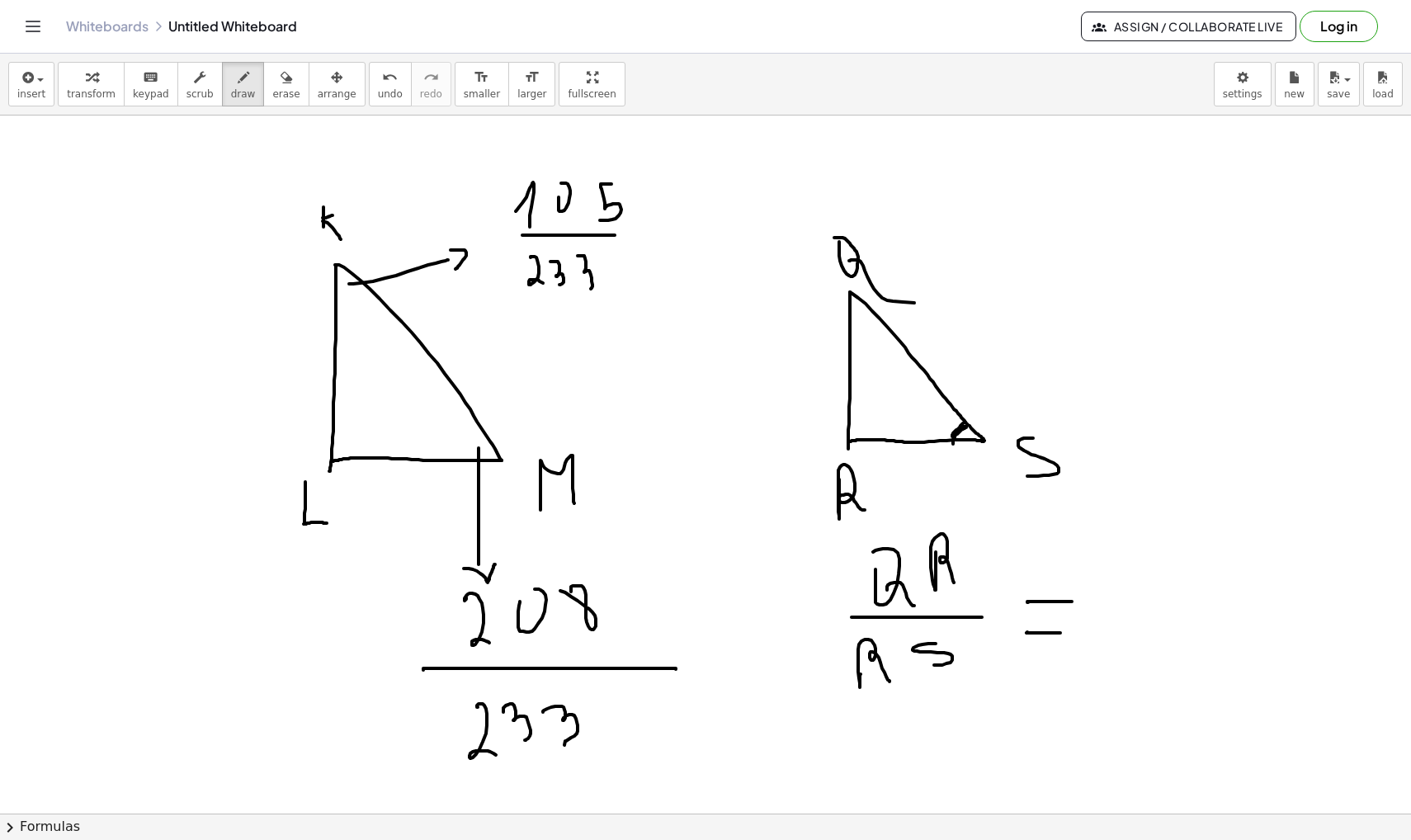
drag, startPoint x: 1028, startPoint y: 632, endPoint x: 1060, endPoint y: 632, distance: 32.0
drag, startPoint x: 1110, startPoint y: 629, endPoint x: 1238, endPoint y: 634, distance: 128.1
drag, startPoint x: 1127, startPoint y: 666, endPoint x: 1127, endPoint y: 715, distance: 49.0
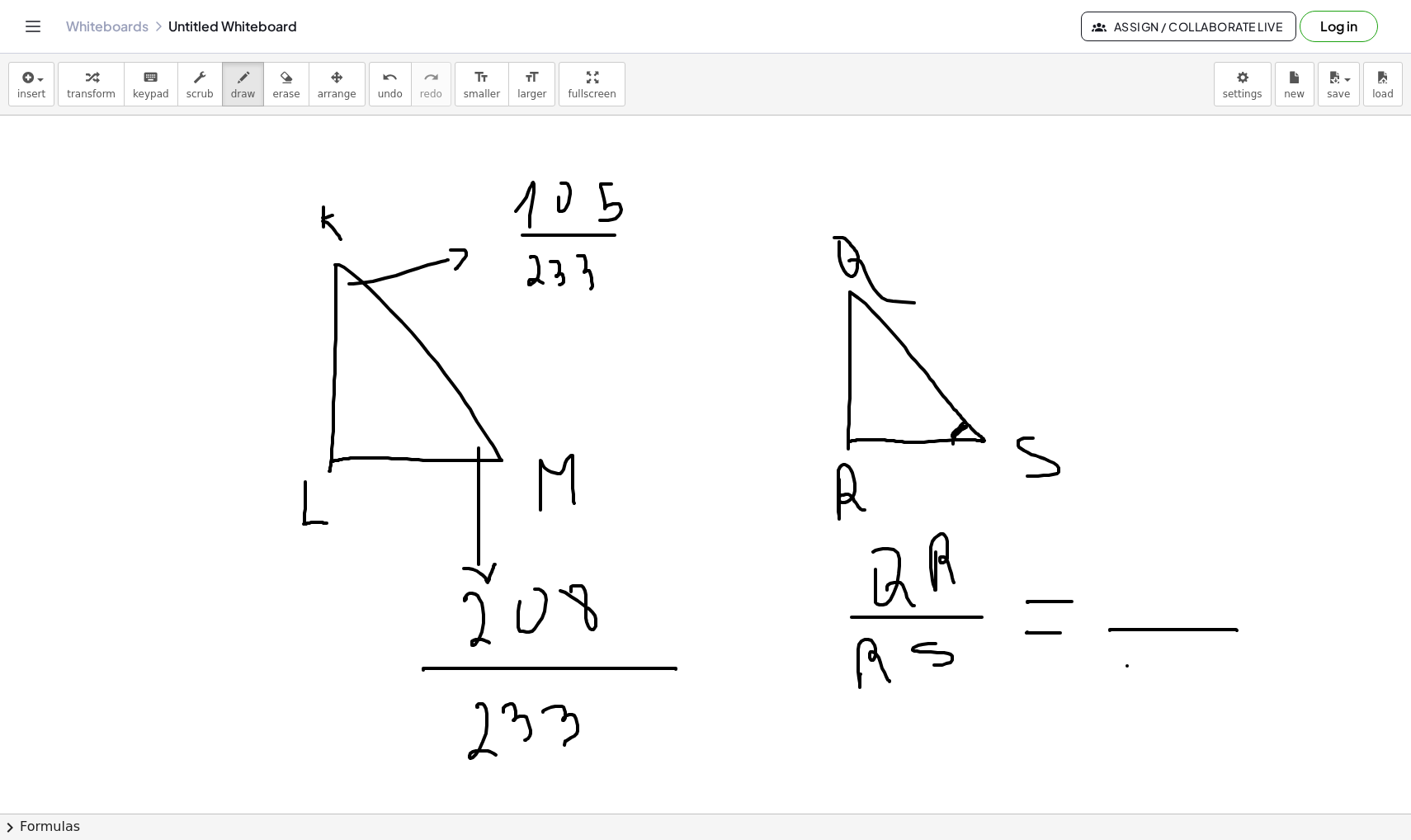
drag, startPoint x: 1213, startPoint y: 667, endPoint x: 1216, endPoint y: 724, distance: 57.1
drag, startPoint x: 530, startPoint y: 160, endPoint x: 503, endPoint y: 167, distance: 27.9
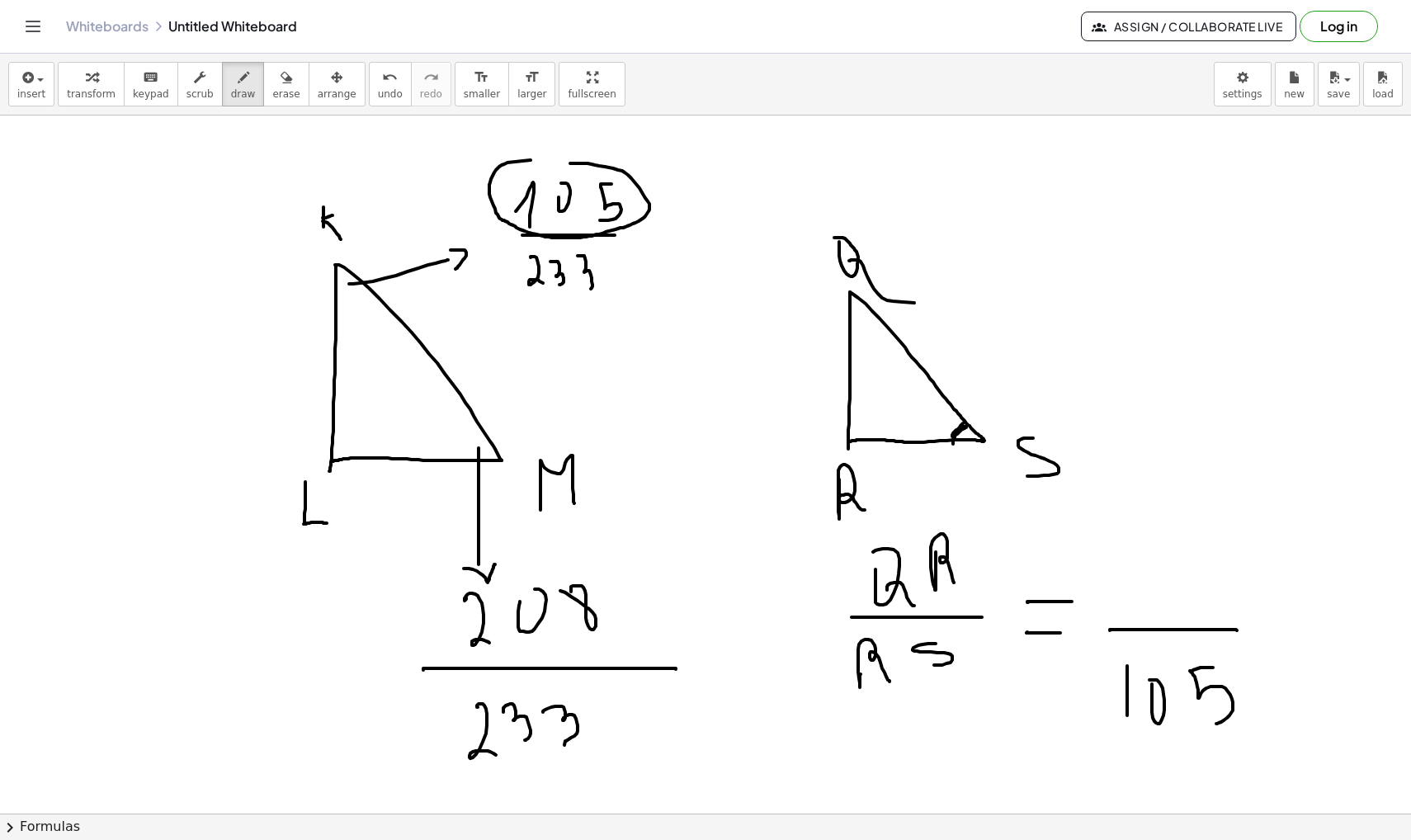
drag, startPoint x: 363, startPoint y: 494, endPoint x: 369, endPoint y: 501, distance: 9.2
drag, startPoint x: 388, startPoint y: 490, endPoint x: 388, endPoint y: 475, distance: 15.0
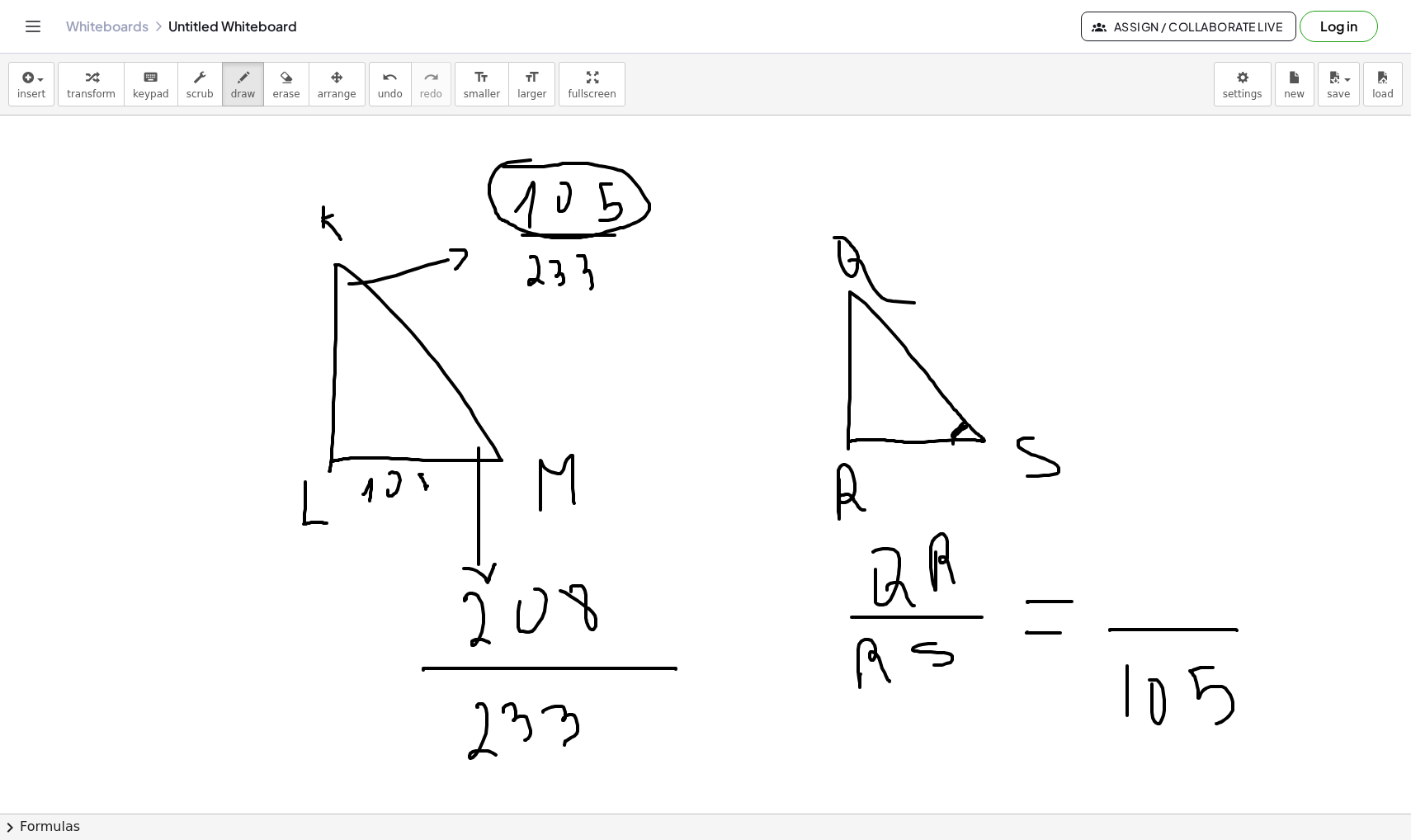
drag, startPoint x: 422, startPoint y: 475, endPoint x: 417, endPoint y: 513, distance: 38.3
drag, startPoint x: 1139, startPoint y: 558, endPoint x: 1140, endPoint y: 587, distance: 29.0
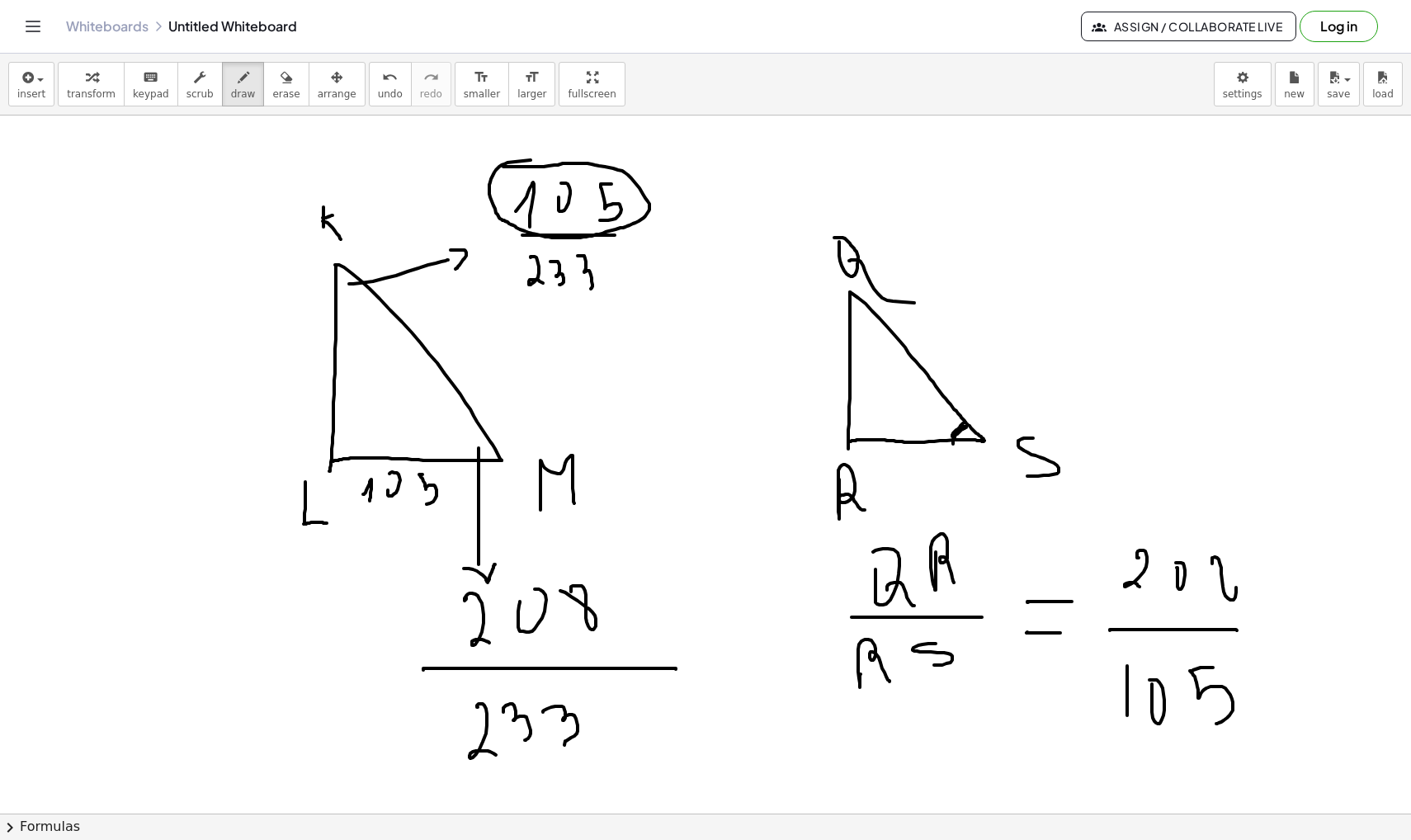
drag, startPoint x: 559, startPoint y: 435, endPoint x: 562, endPoint y: 454, distance: 19.2
drag, startPoint x: 208, startPoint y: 237, endPoint x: 246, endPoint y: 237, distance: 38.0
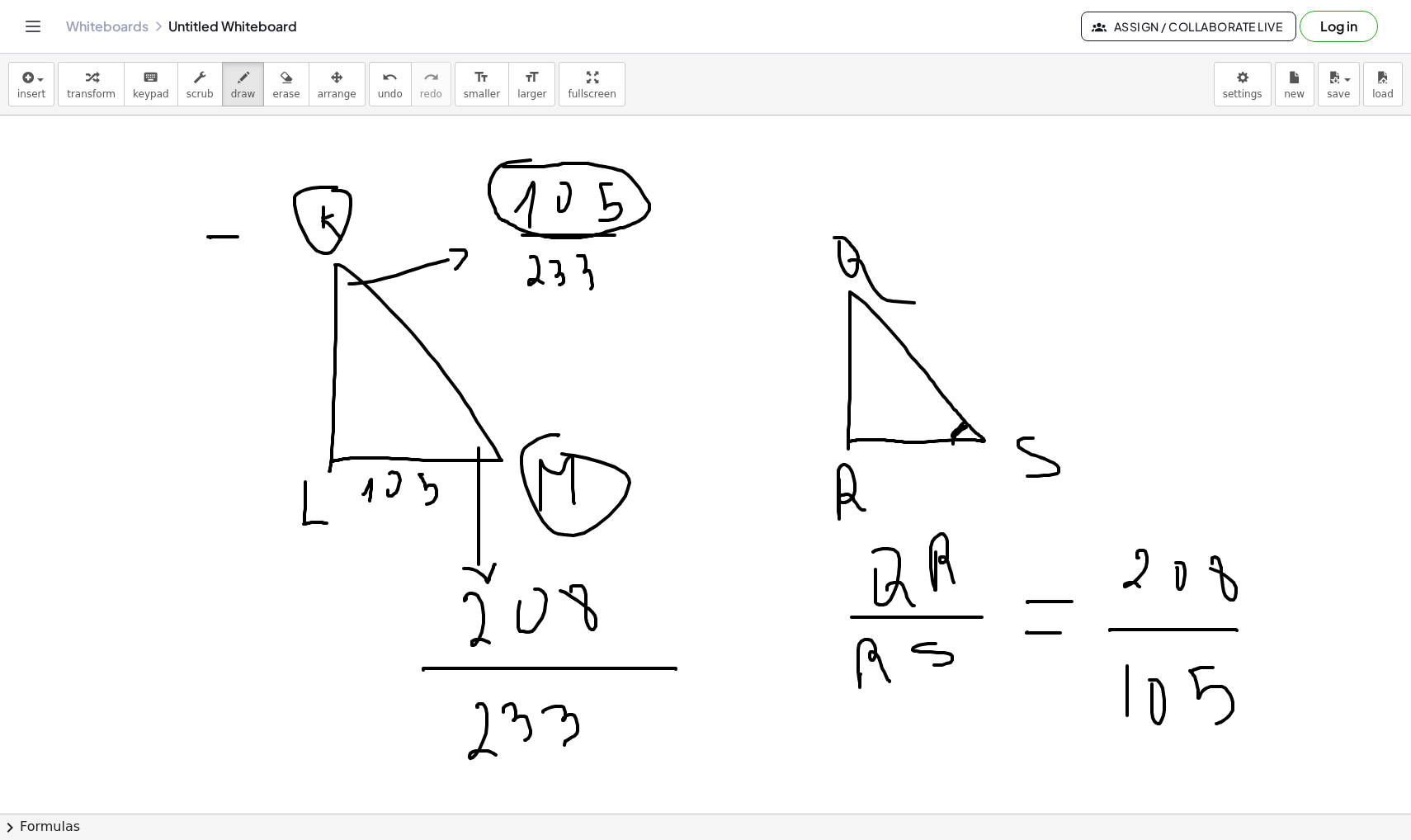
drag, startPoint x: 258, startPoint y: 232, endPoint x: 256, endPoint y: 241, distance: 9.2
drag, startPoint x: 248, startPoint y: 256, endPoint x: 412, endPoint y: 407, distance: 222.9
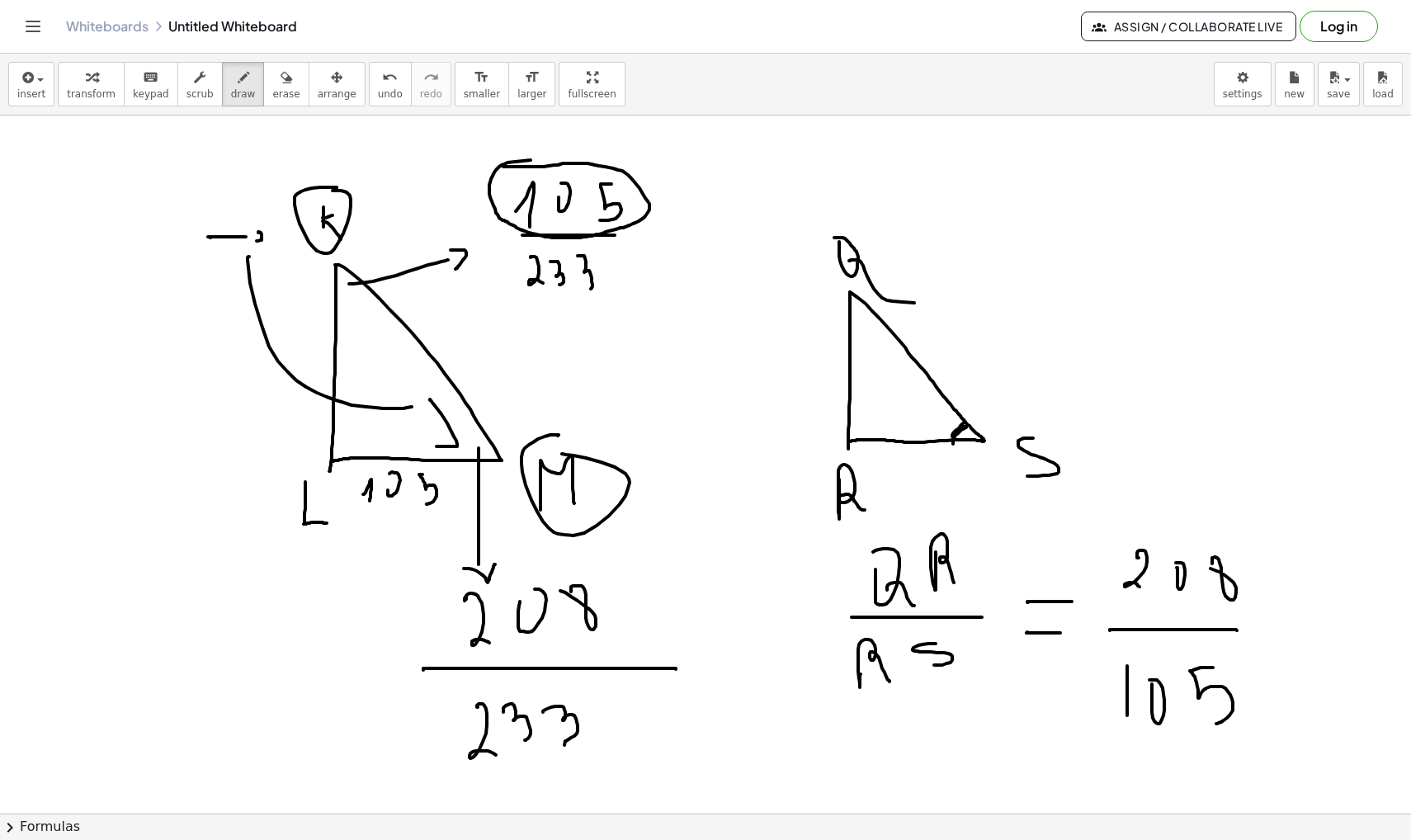
drag, startPoint x: 430, startPoint y: 400, endPoint x: 425, endPoint y: 447, distance: 47.3
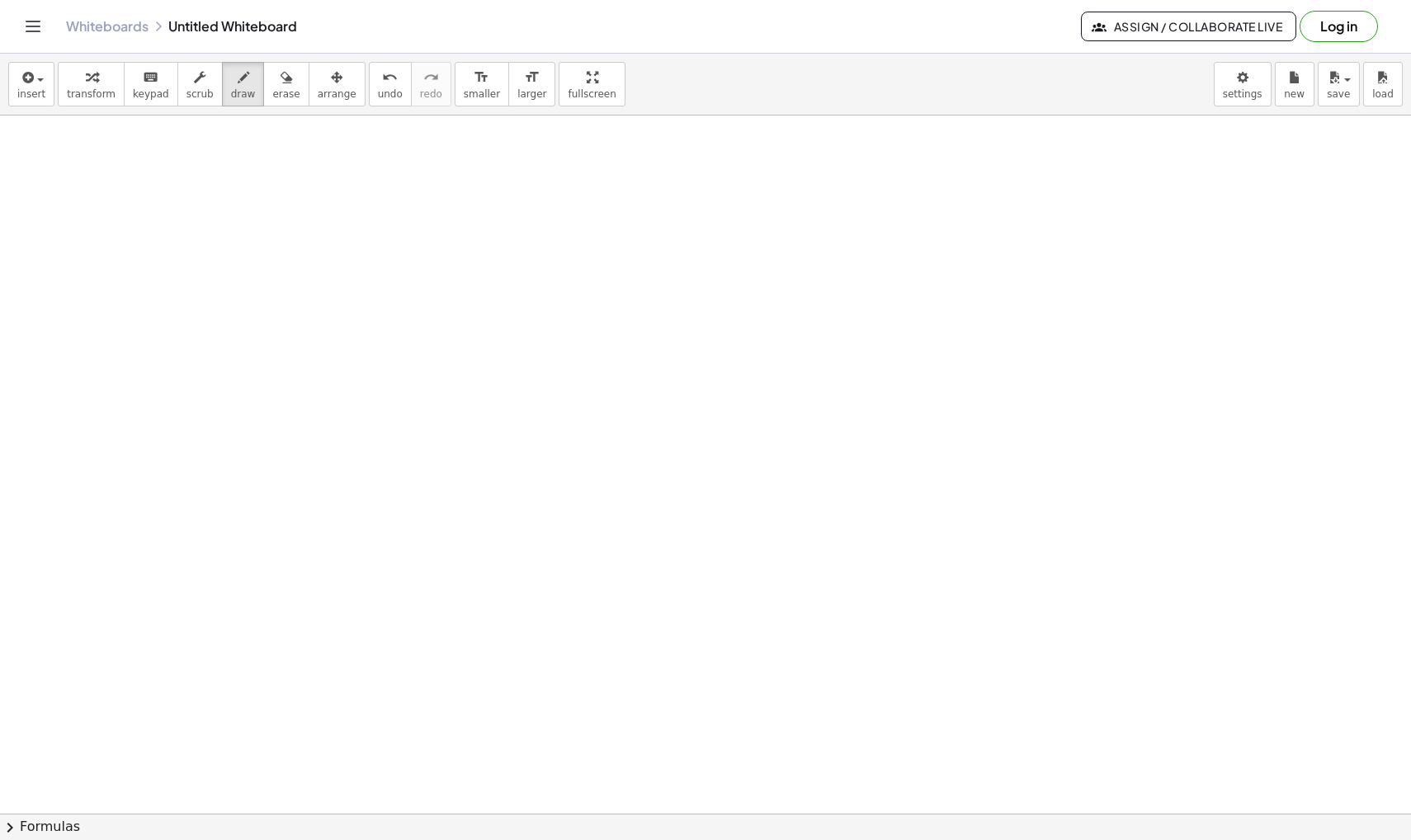
scroll to position [2554, 0]
drag, startPoint x: 628, startPoint y: 251, endPoint x: 300, endPoint y: 630, distance: 501.2
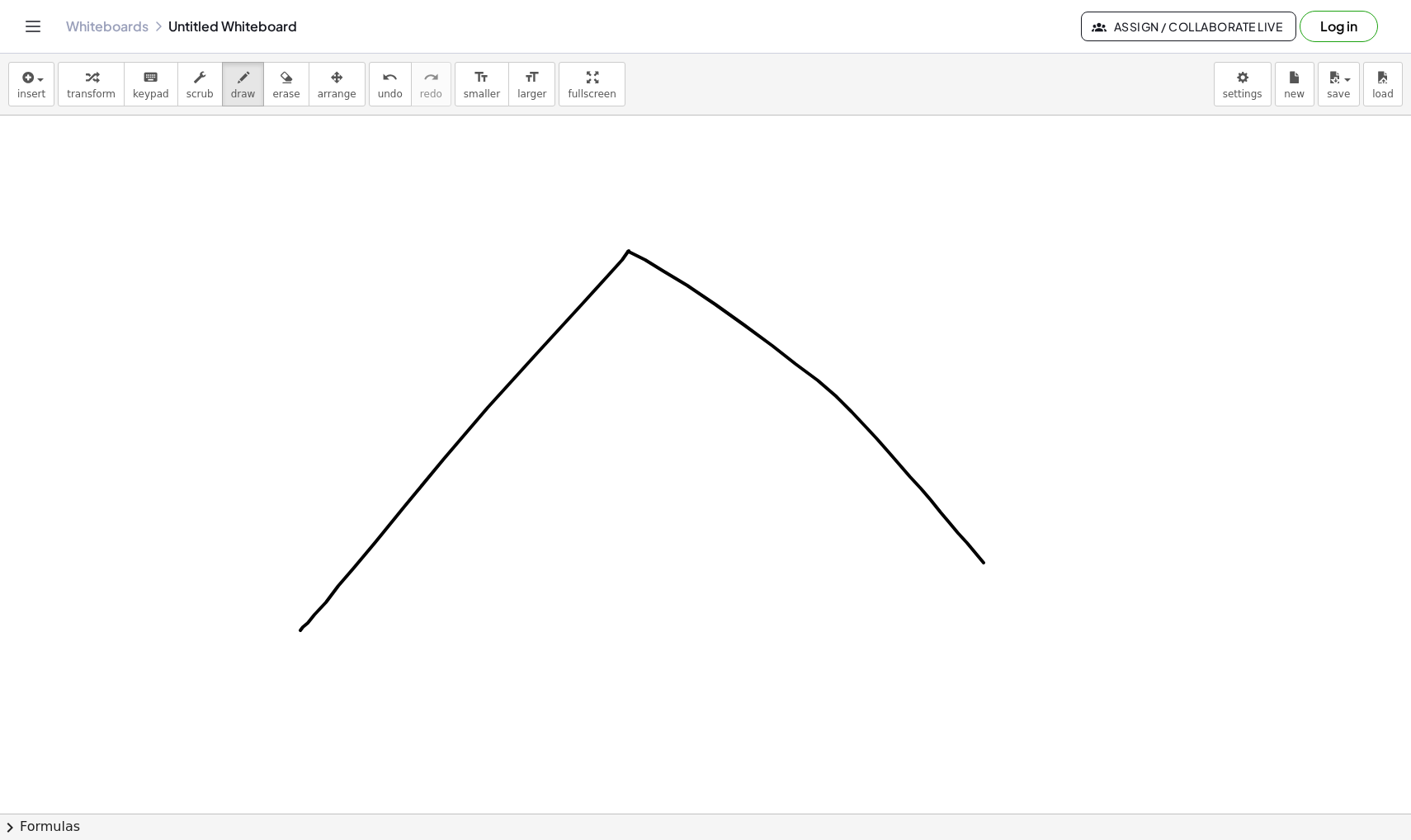
drag, startPoint x: 627, startPoint y: 252, endPoint x: 1023, endPoint y: 607, distance: 531.8
drag, startPoint x: 302, startPoint y: 628, endPoint x: 1045, endPoint y: 615, distance: 743.1
drag, startPoint x: 1018, startPoint y: 604, endPoint x: 1030, endPoint y: 606, distance: 12.2
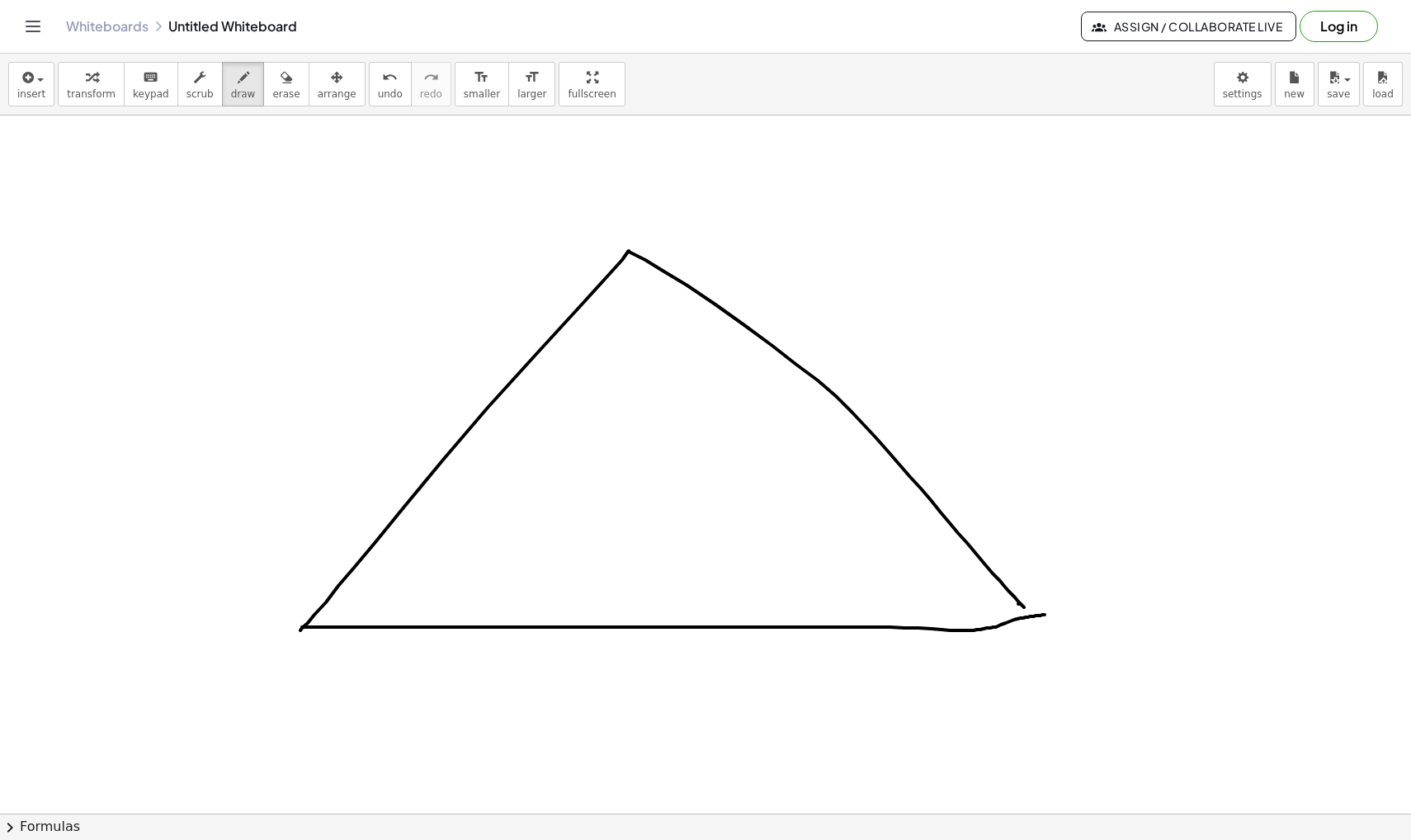
drag, startPoint x: 347, startPoint y: 570, endPoint x: 374, endPoint y: 603, distance: 42.6
drag, startPoint x: 405, startPoint y: 605, endPoint x: 432, endPoint y: 600, distance: 27.5
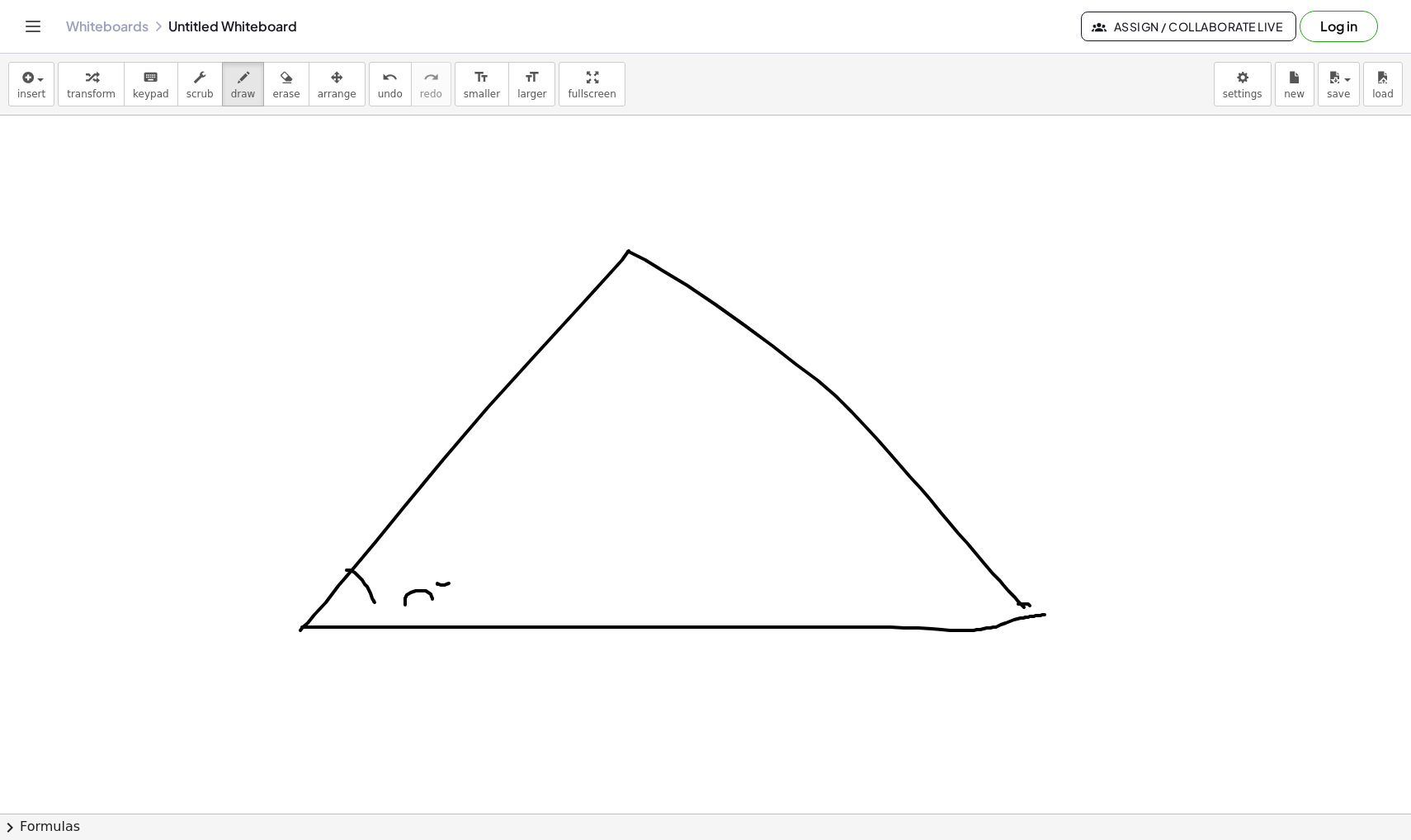
drag, startPoint x: 437, startPoint y: 584, endPoint x: 457, endPoint y: 579, distance: 20.6
drag, startPoint x: 458, startPoint y: 562, endPoint x: 452, endPoint y: 550, distance: 13.4
drag, startPoint x: 989, startPoint y: 573, endPoint x: 933, endPoint y: 626, distance: 77.1
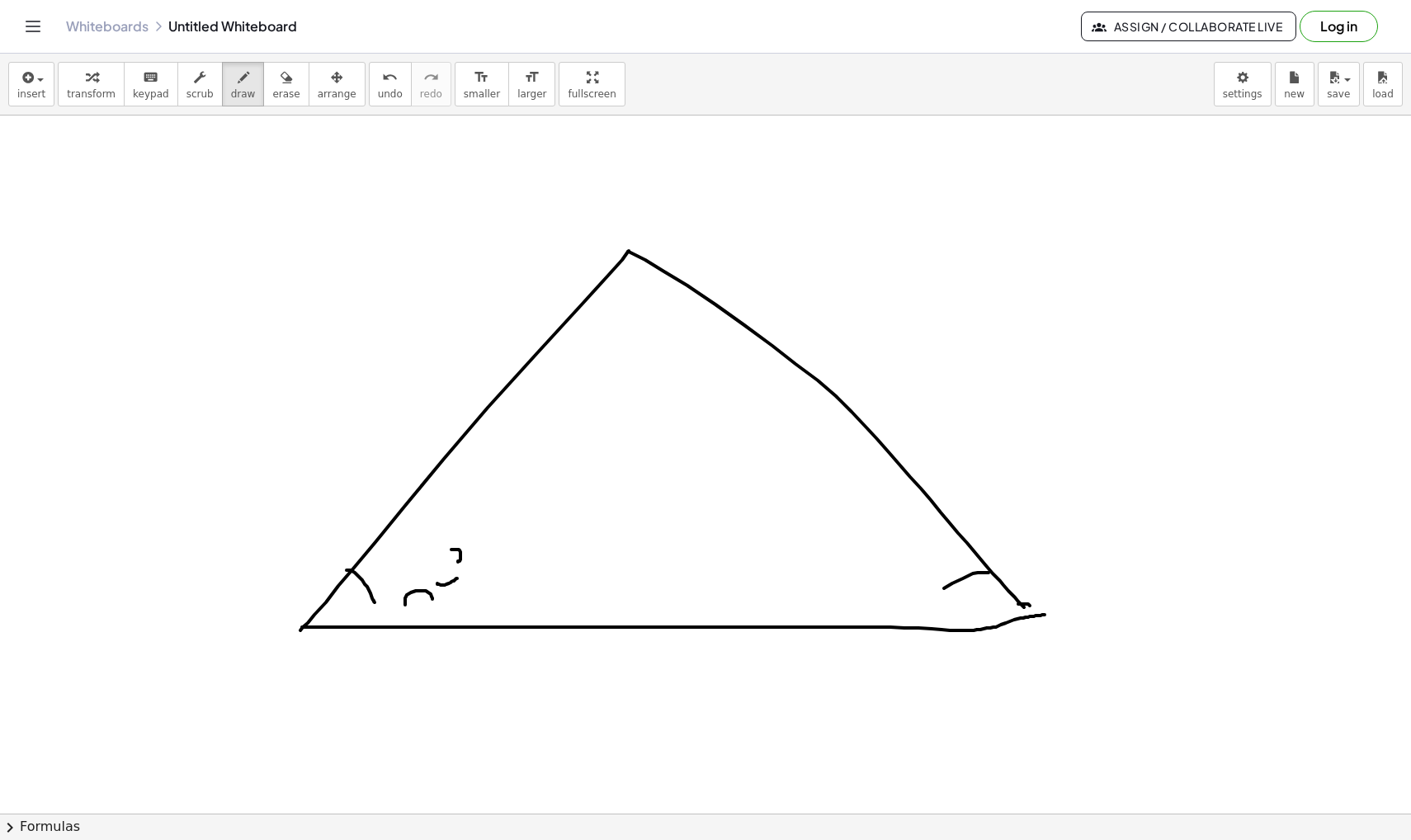
drag, startPoint x: 888, startPoint y: 598, endPoint x: 912, endPoint y: 592, distance: 24.7
drag, startPoint x: 920, startPoint y: 574, endPoint x: 930, endPoint y: 600, distance: 27.9
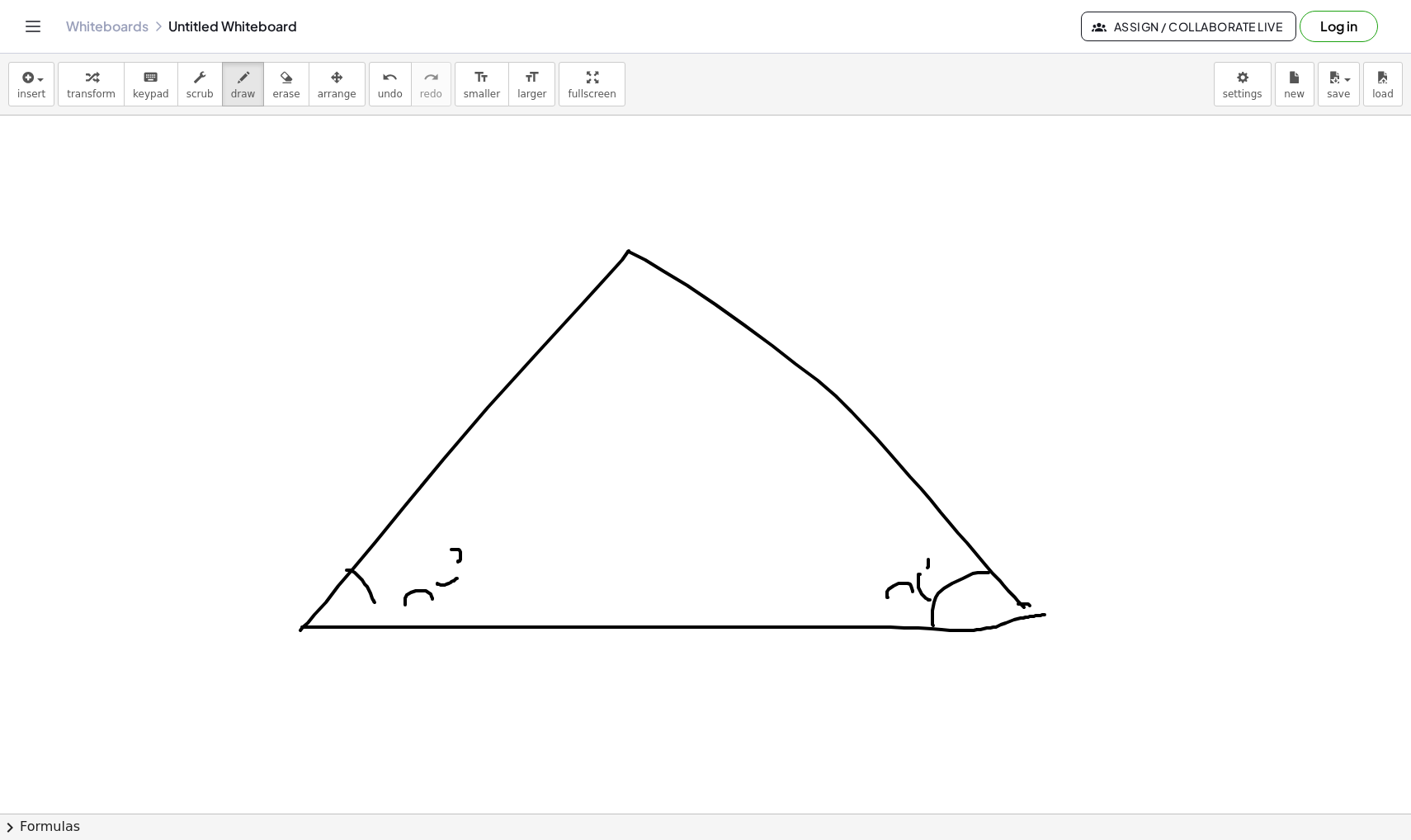
drag, startPoint x: 927, startPoint y: 568, endPoint x: 915, endPoint y: 556, distance: 17.0
drag, startPoint x: 627, startPoint y: 252, endPoint x: 630, endPoint y: 625, distance: 373.0
drag, startPoint x: 627, startPoint y: 595, endPoint x: 653, endPoint y: 623, distance: 38.2
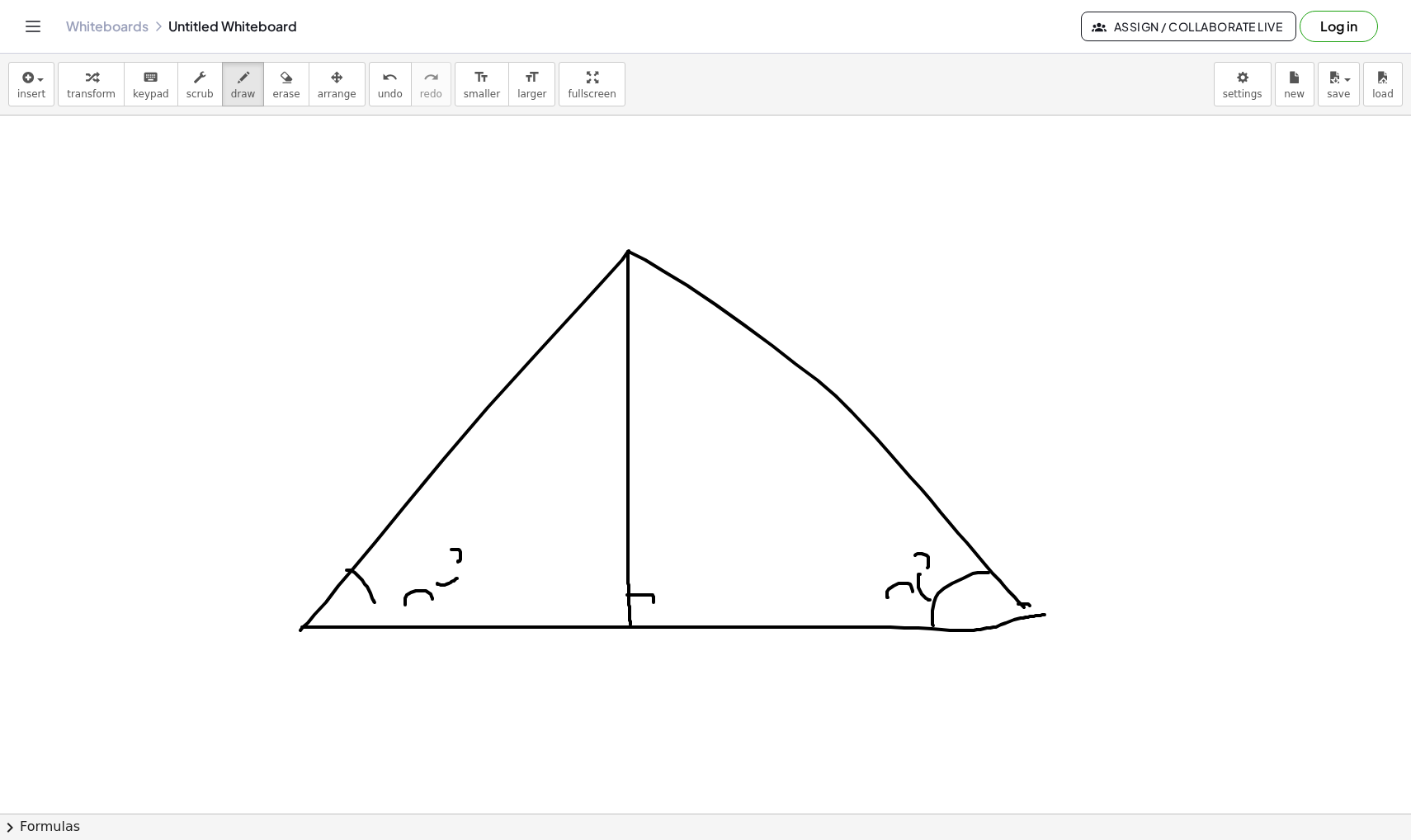
drag, startPoint x: 389, startPoint y: 376, endPoint x: 394, endPoint y: 401, distance: 25.5
drag, startPoint x: 409, startPoint y: 363, endPoint x: 422, endPoint y: 366, distance: 13.3
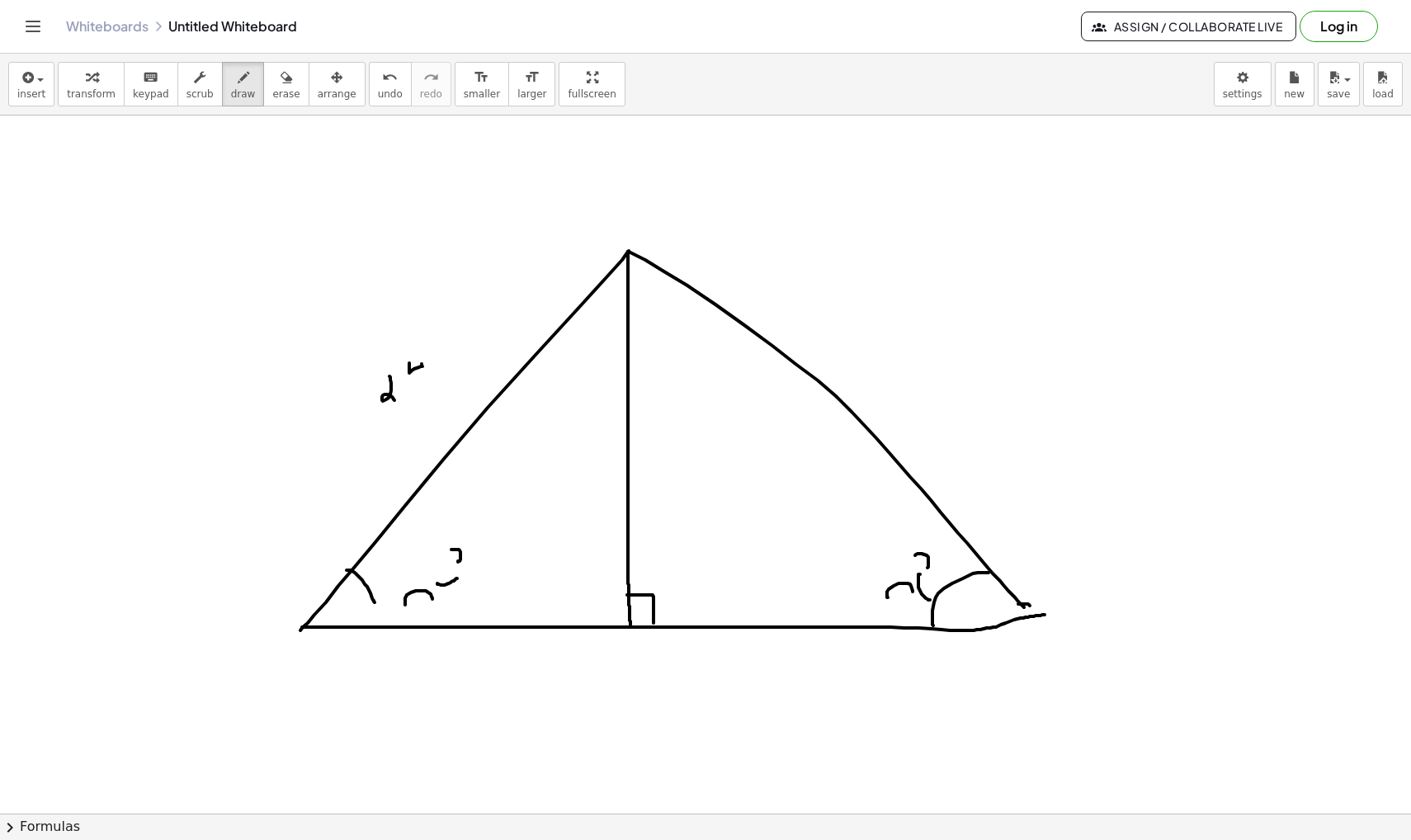
drag, startPoint x: 437, startPoint y: 645, endPoint x: 437, endPoint y: 685, distance: 40.0
drag, startPoint x: 428, startPoint y: 640, endPoint x: 444, endPoint y: 651, distance: 19.4
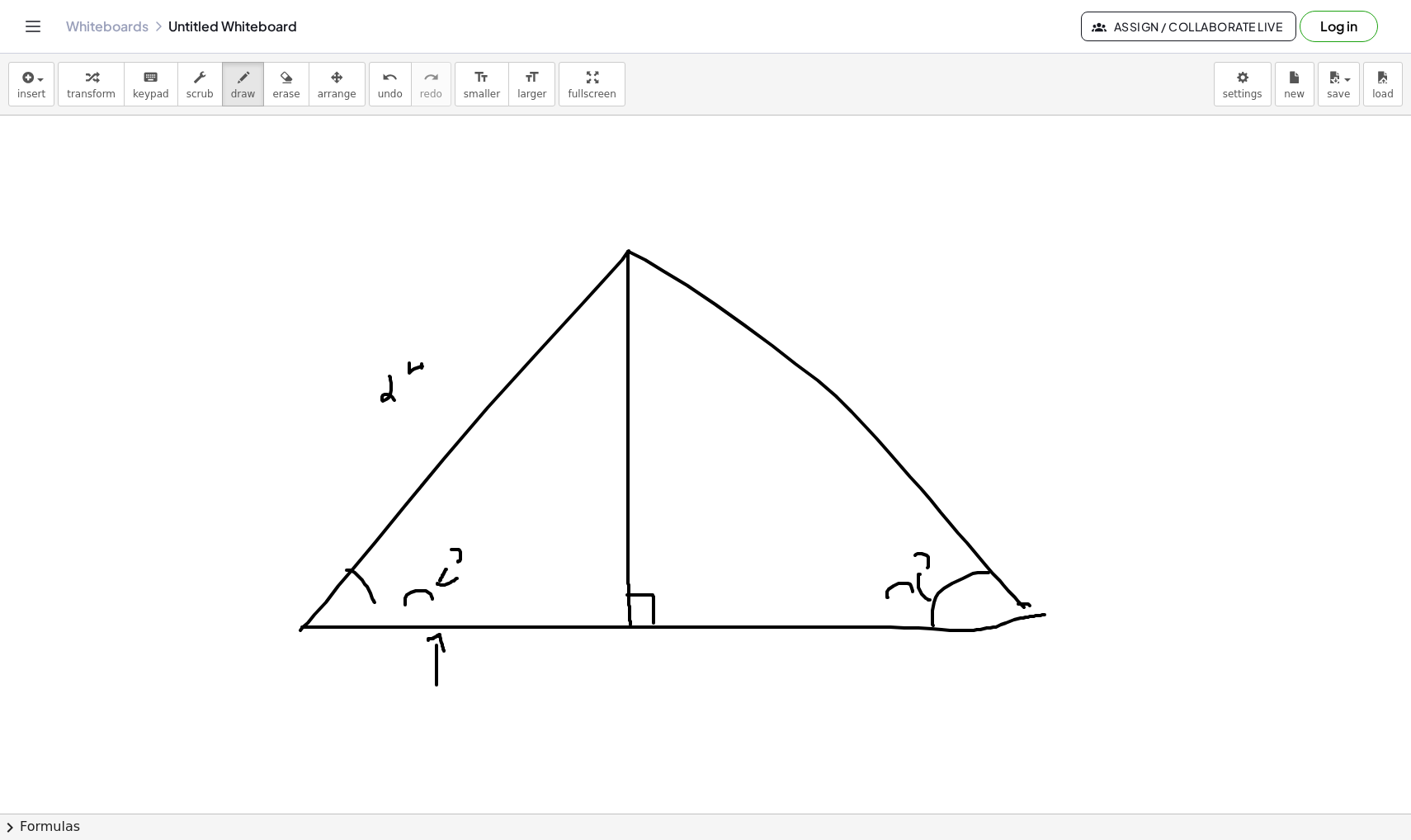
drag, startPoint x: 447, startPoint y: 569, endPoint x: 442, endPoint y: 586, distance: 17.7
drag, startPoint x: 349, startPoint y: 567, endPoint x: 374, endPoint y: 614, distance: 53.2
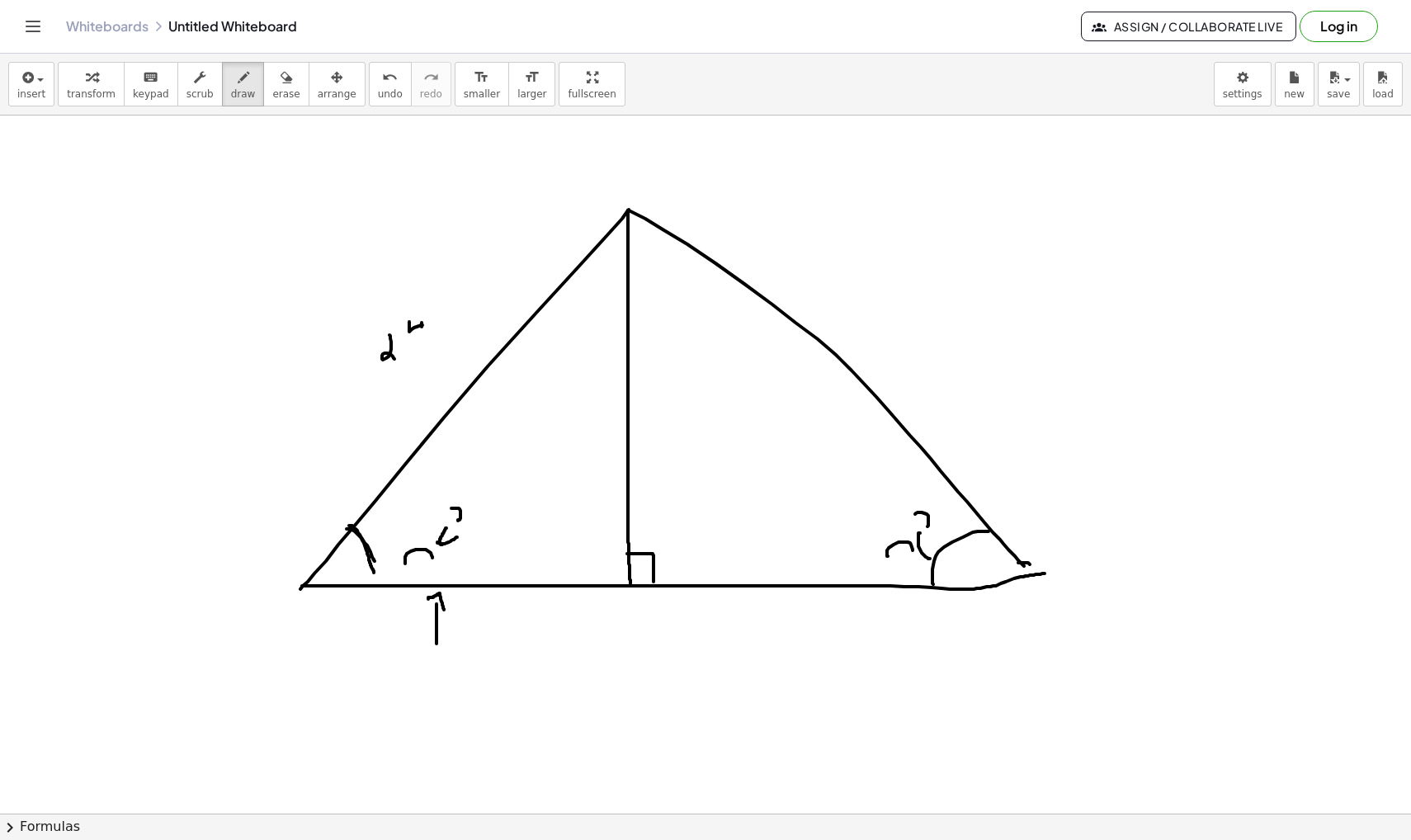
scroll to position [2596, 0]
drag, startPoint x: 314, startPoint y: 717, endPoint x: 1089, endPoint y: 720, distance: 775.0
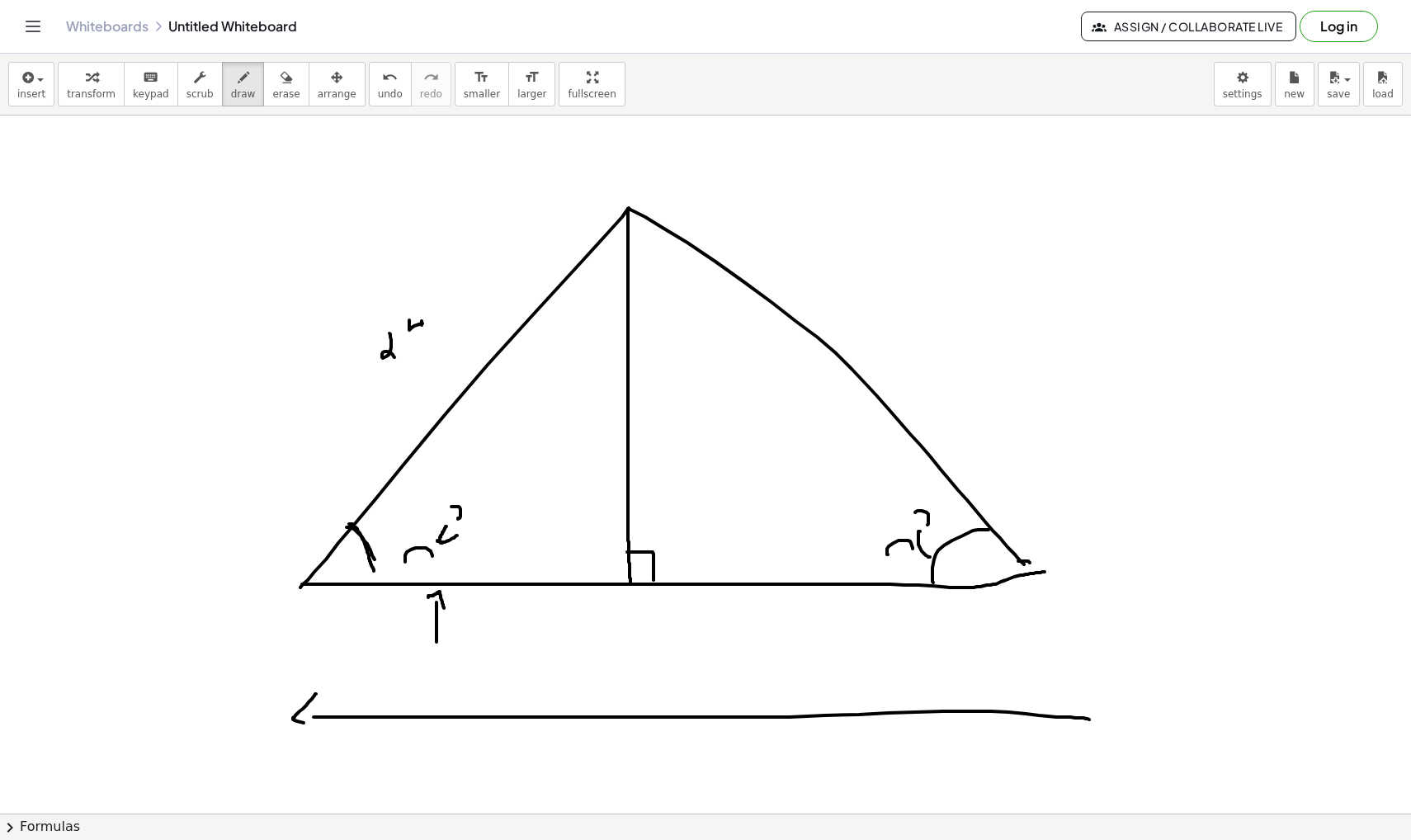
drag, startPoint x: 316, startPoint y: 694, endPoint x: 319, endPoint y: 729, distance: 35.1
drag, startPoint x: 1081, startPoint y: 692, endPoint x: 1117, endPoint y: 725, distance: 48.8
drag, startPoint x: 417, startPoint y: 616, endPoint x: 433, endPoint y: 628, distance: 20.0
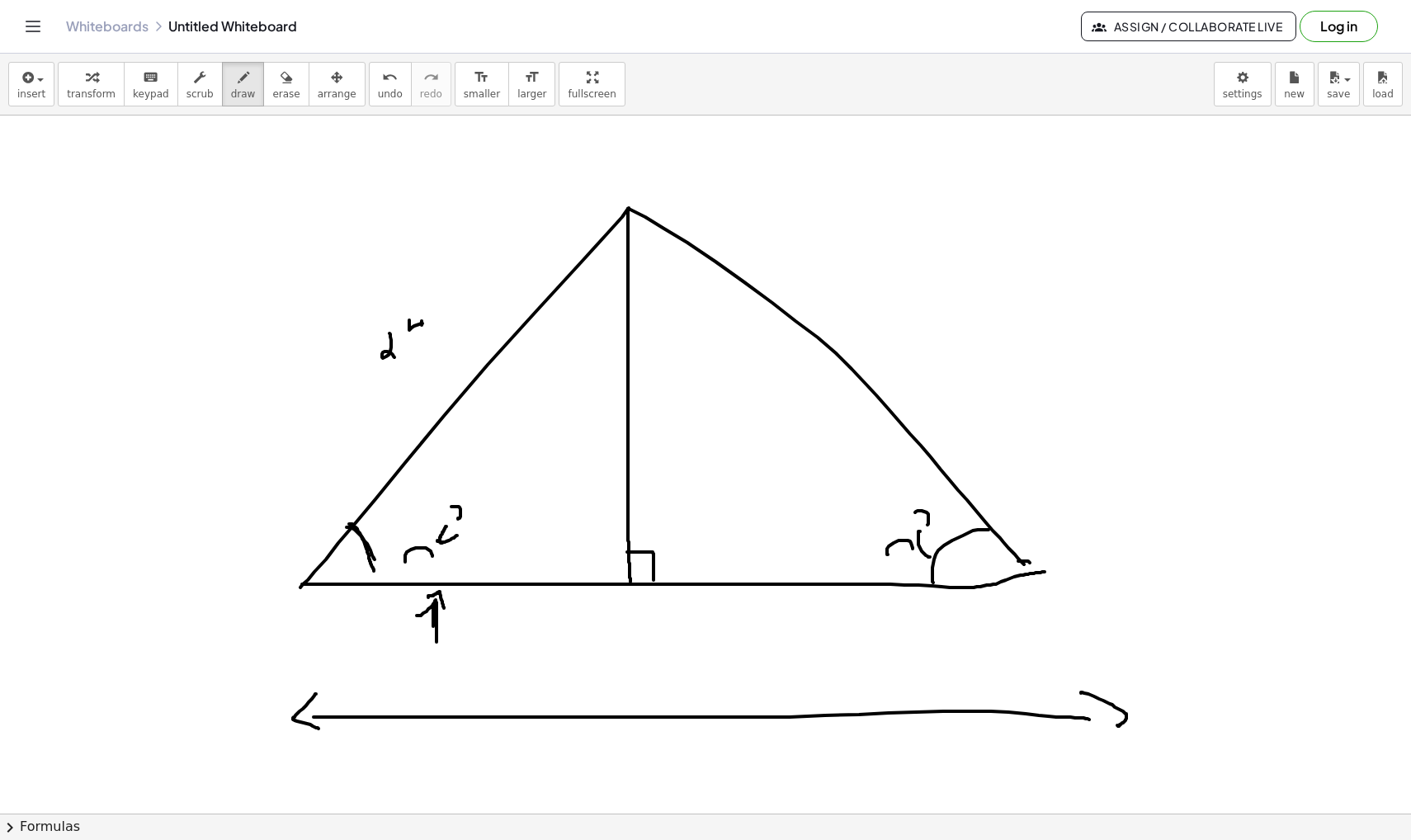
drag, startPoint x: 486, startPoint y: 603, endPoint x: 483, endPoint y: 632, distance: 29.2
drag, startPoint x: 609, startPoint y: 736, endPoint x: 638, endPoint y: 774, distance: 47.8
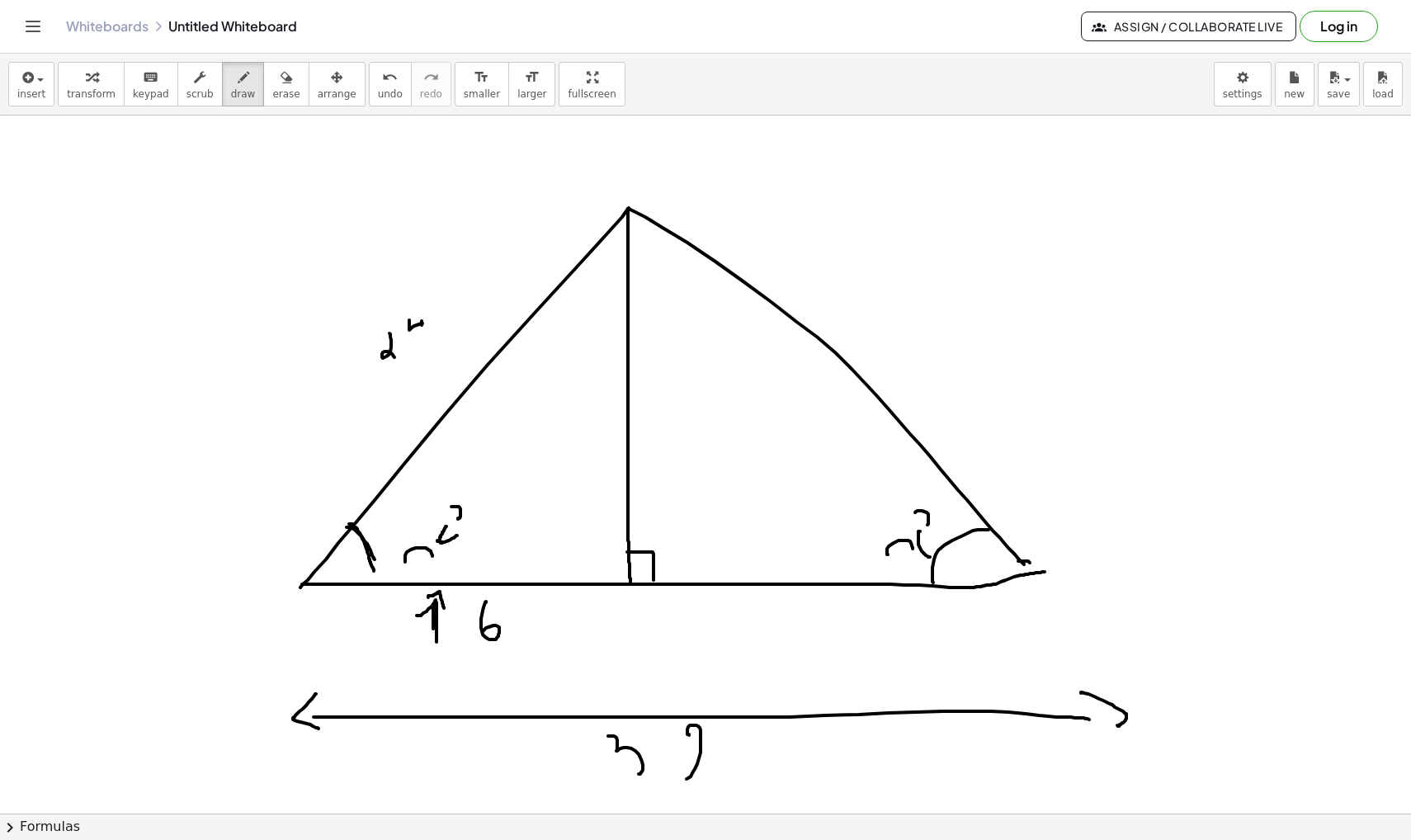
drag, startPoint x: 689, startPoint y: 735, endPoint x: 707, endPoint y: 777, distance: 45.7
drag, startPoint x: 407, startPoint y: 318, endPoint x: 433, endPoint y: 327, distance: 27.5
drag, startPoint x: 426, startPoint y: 315, endPoint x: 426, endPoint y: 338, distance: 23.0
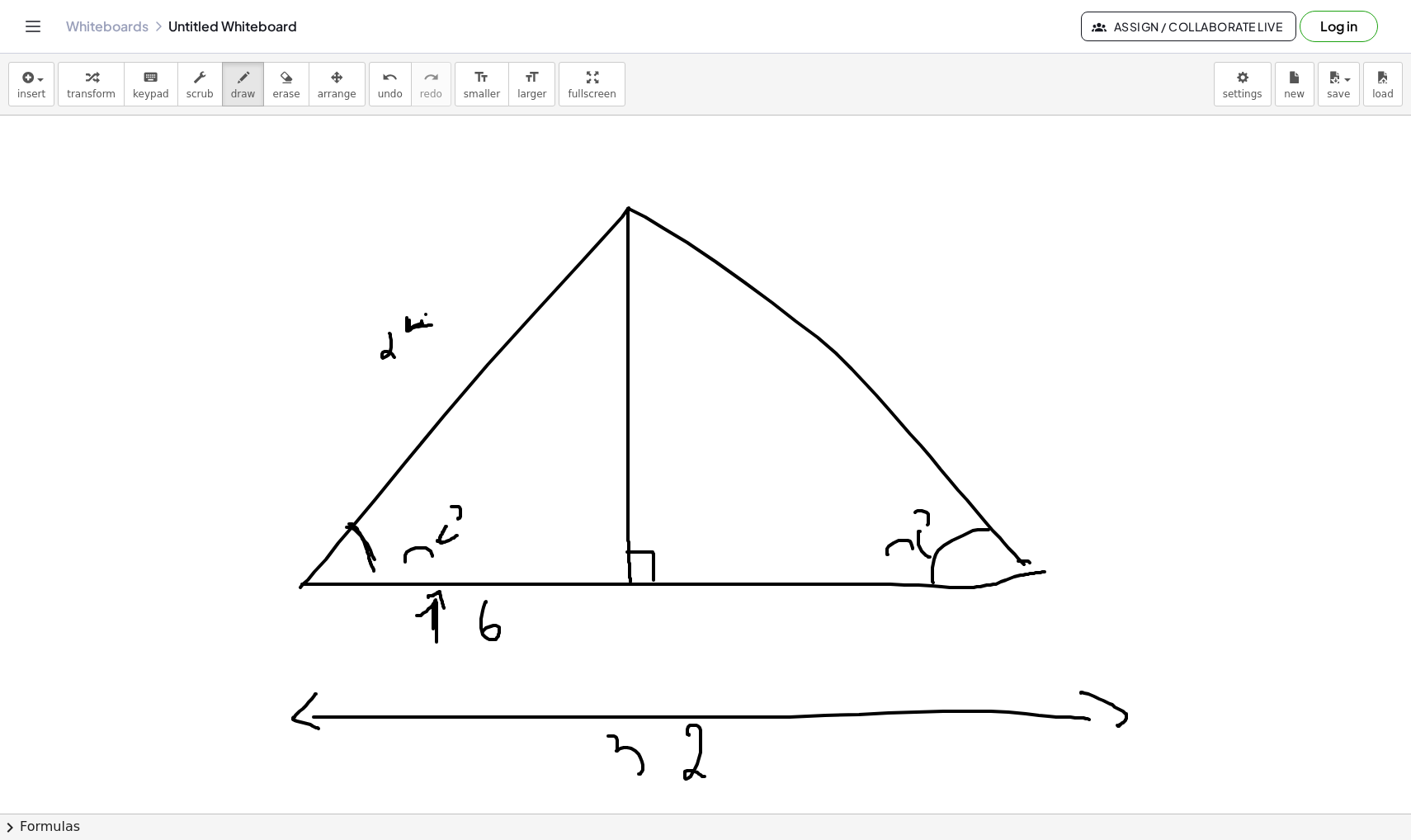
drag, startPoint x: 991, startPoint y: 206, endPoint x: 991, endPoint y: 253, distance: 47.0
drag, startPoint x: 1032, startPoint y: 193, endPoint x: 1028, endPoint y: 243, distance: 50.2
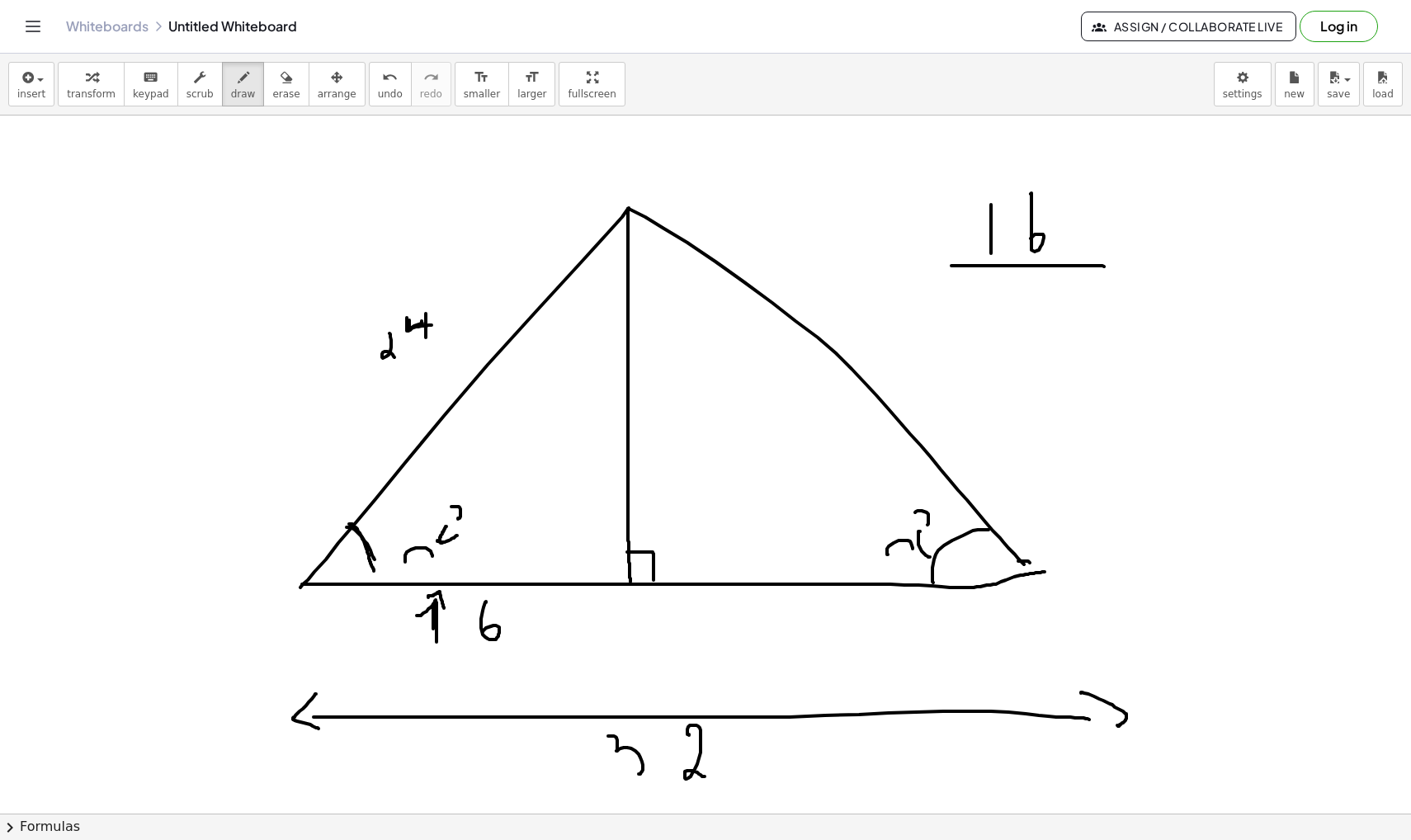
drag, startPoint x: 951, startPoint y: 266, endPoint x: 1104, endPoint y: 266, distance: 153.0
drag, startPoint x: 993, startPoint y: 315, endPoint x: 1005, endPoint y: 349, distance: 36.1
drag, startPoint x: 1033, startPoint y: 298, endPoint x: 1060, endPoint y: 321, distance: 35.5
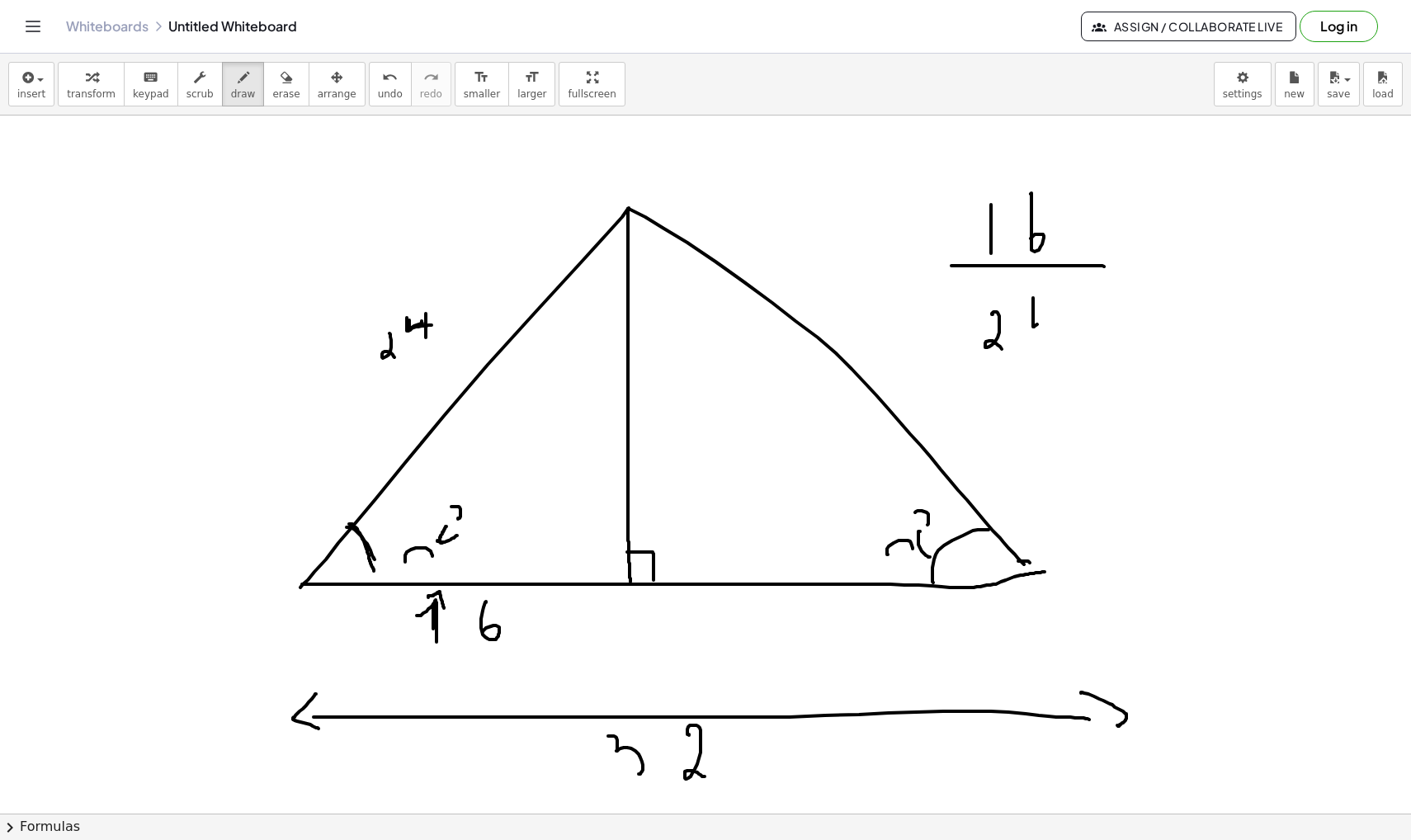
drag, startPoint x: 1060, startPoint y: 314, endPoint x: 1060, endPoint y: 325, distance: 11.0
drag, startPoint x: 1117, startPoint y: 261, endPoint x: 1141, endPoint y: 261, distance: 24.0
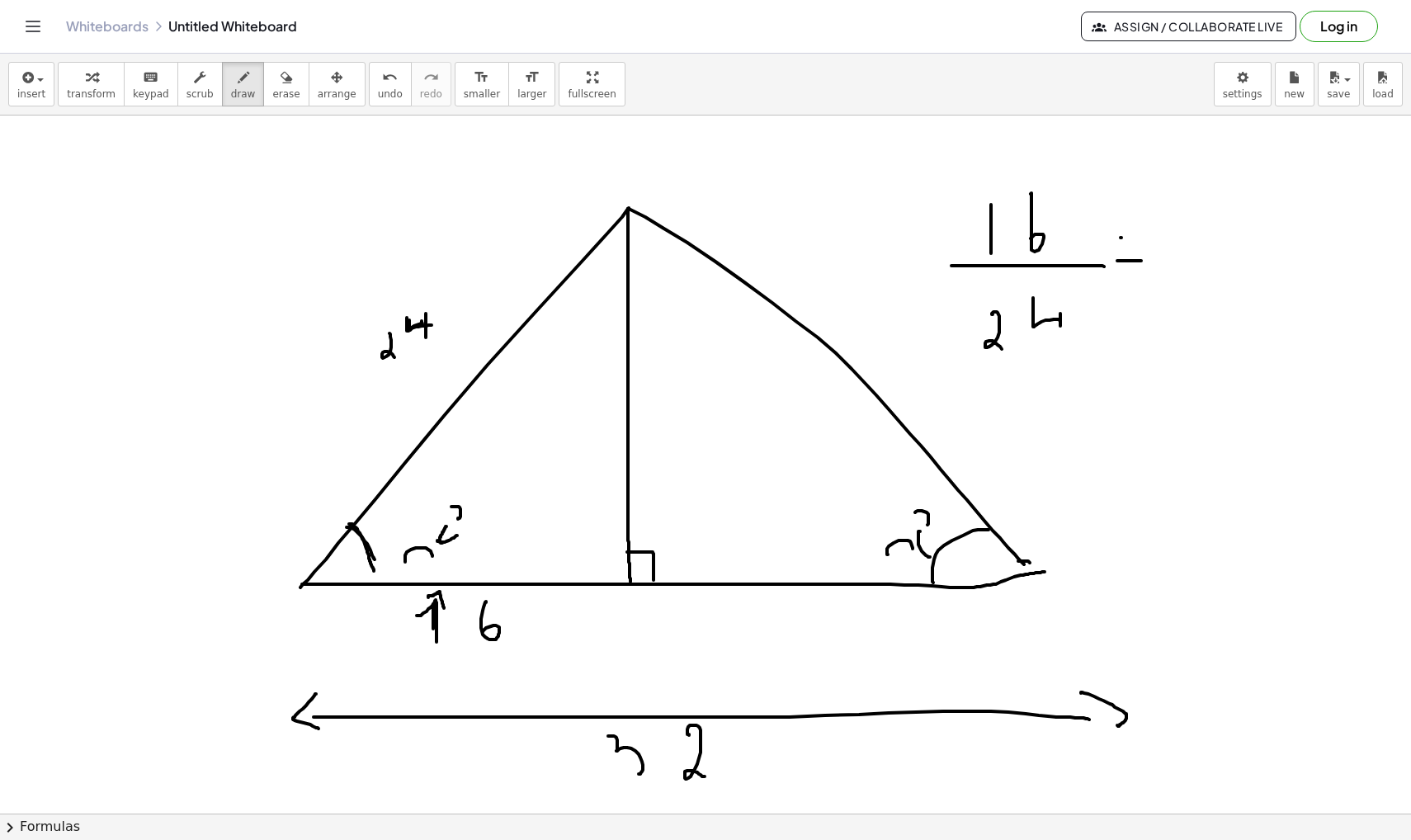
drag, startPoint x: 1120, startPoint y: 237, endPoint x: 1141, endPoint y: 237, distance: 21.0
drag, startPoint x: 1194, startPoint y: 196, endPoint x: 1213, endPoint y: 237, distance: 45.2
drag, startPoint x: 1156, startPoint y: 257, endPoint x: 1225, endPoint y: 259, distance: 69.0
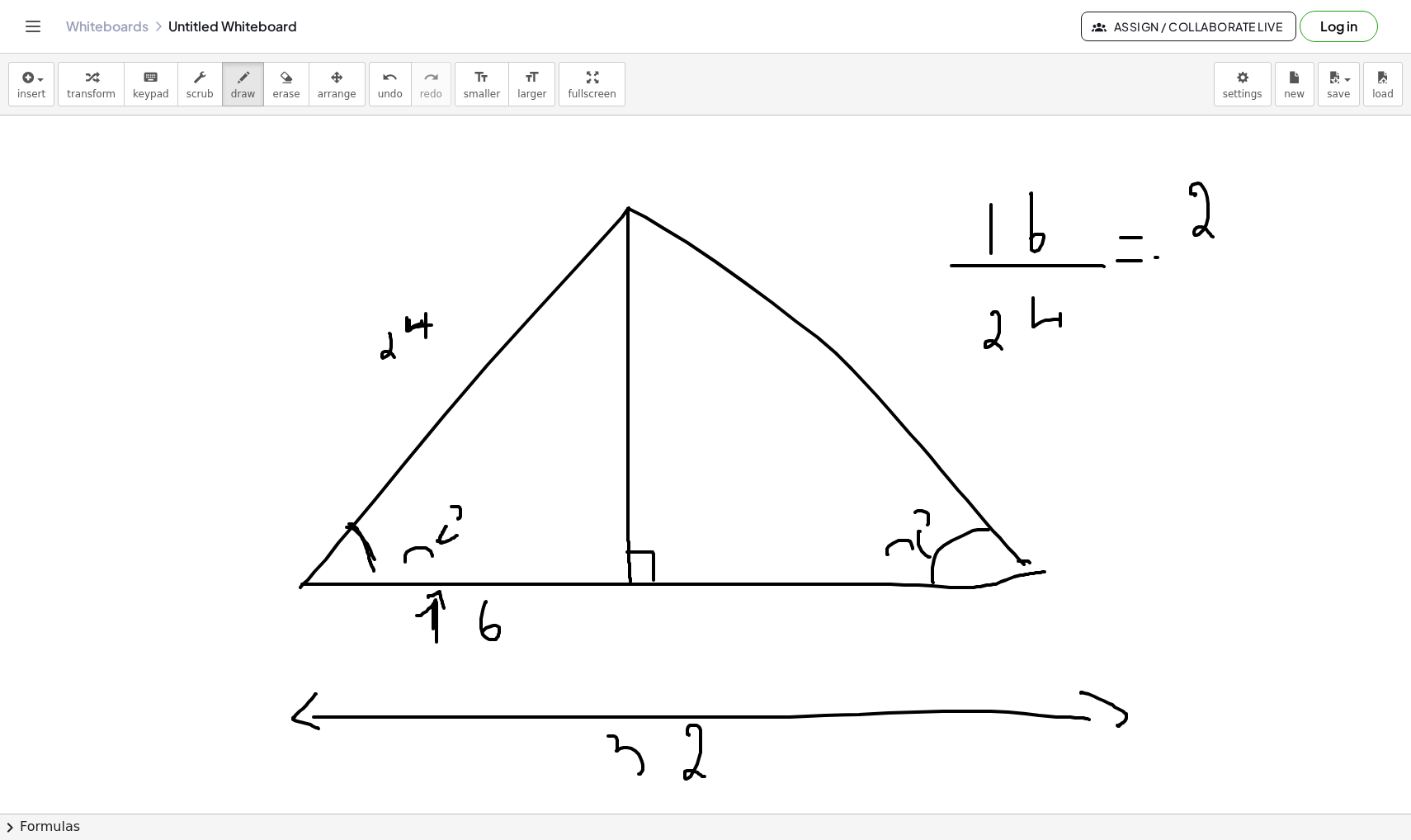
drag, startPoint x: 1190, startPoint y: 274, endPoint x: 1204, endPoint y: 314, distance: 42.4
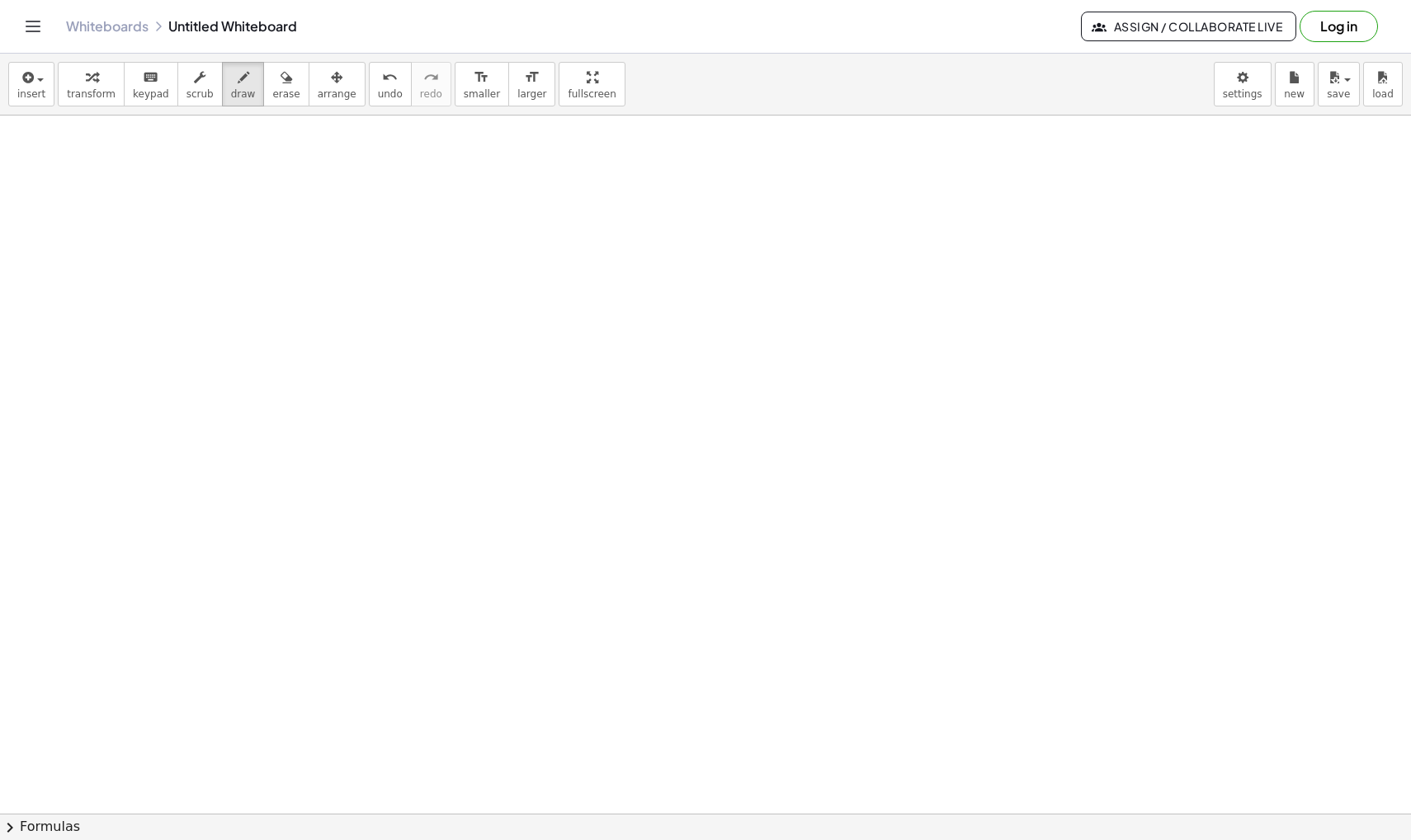
scroll to position [3411, 0]
drag, startPoint x: 271, startPoint y: 273, endPoint x: 1134, endPoint y: 256, distance: 863.2
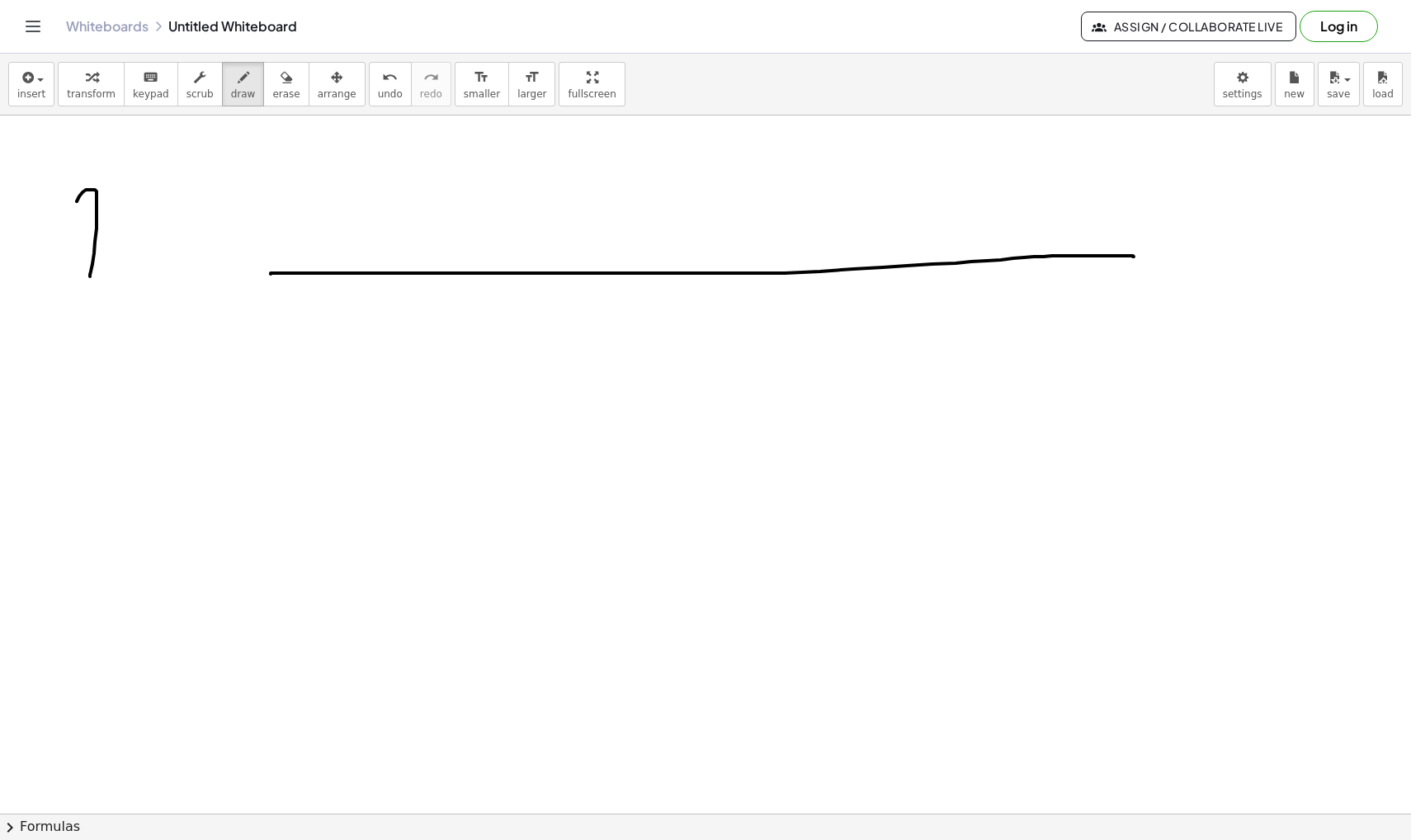
drag, startPoint x: 90, startPoint y: 276, endPoint x: 84, endPoint y: 268, distance: 10.0
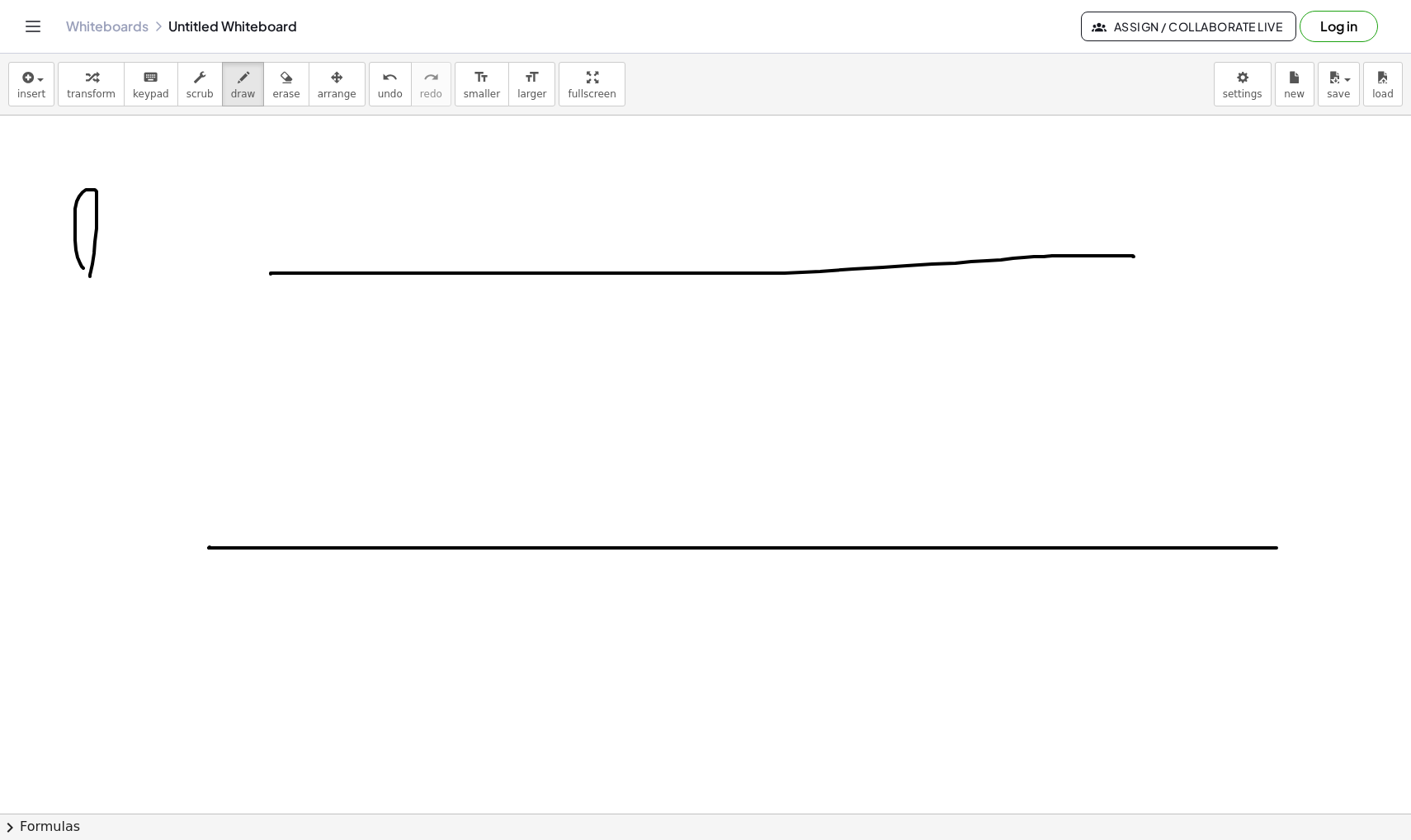
drag, startPoint x: 209, startPoint y: 548, endPoint x: 1373, endPoint y: 540, distance: 1164.0
drag, startPoint x: 46, startPoint y: 583, endPoint x: 116, endPoint y: 574, distance: 70.6
drag, startPoint x: 429, startPoint y: 265, endPoint x: 445, endPoint y: 280, distance: 21.9
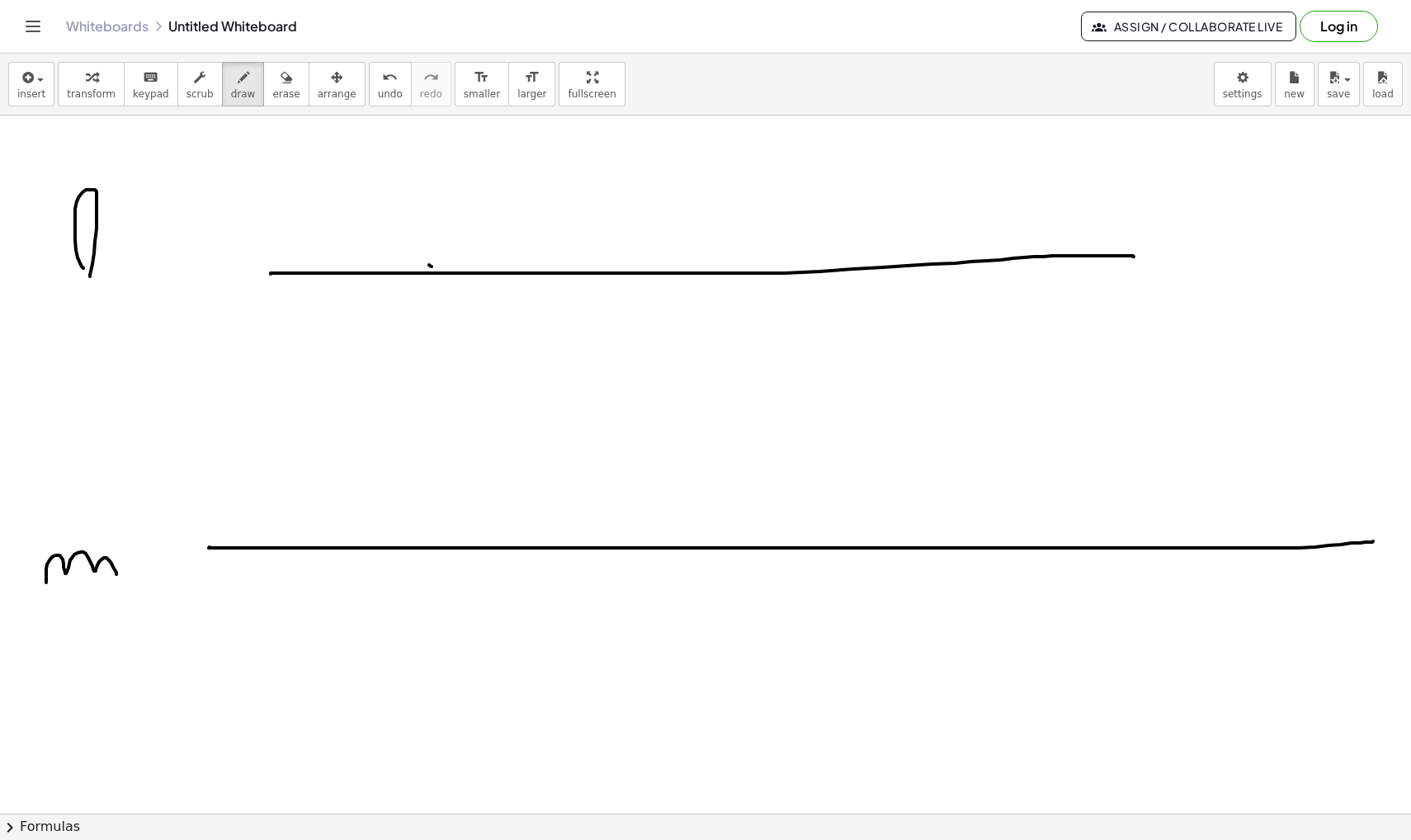
drag, startPoint x: 445, startPoint y: 263, endPoint x: 422, endPoint y: 291, distance: 36.2
drag, startPoint x: 454, startPoint y: 200, endPoint x: 495, endPoint y: 170, distance: 50.8
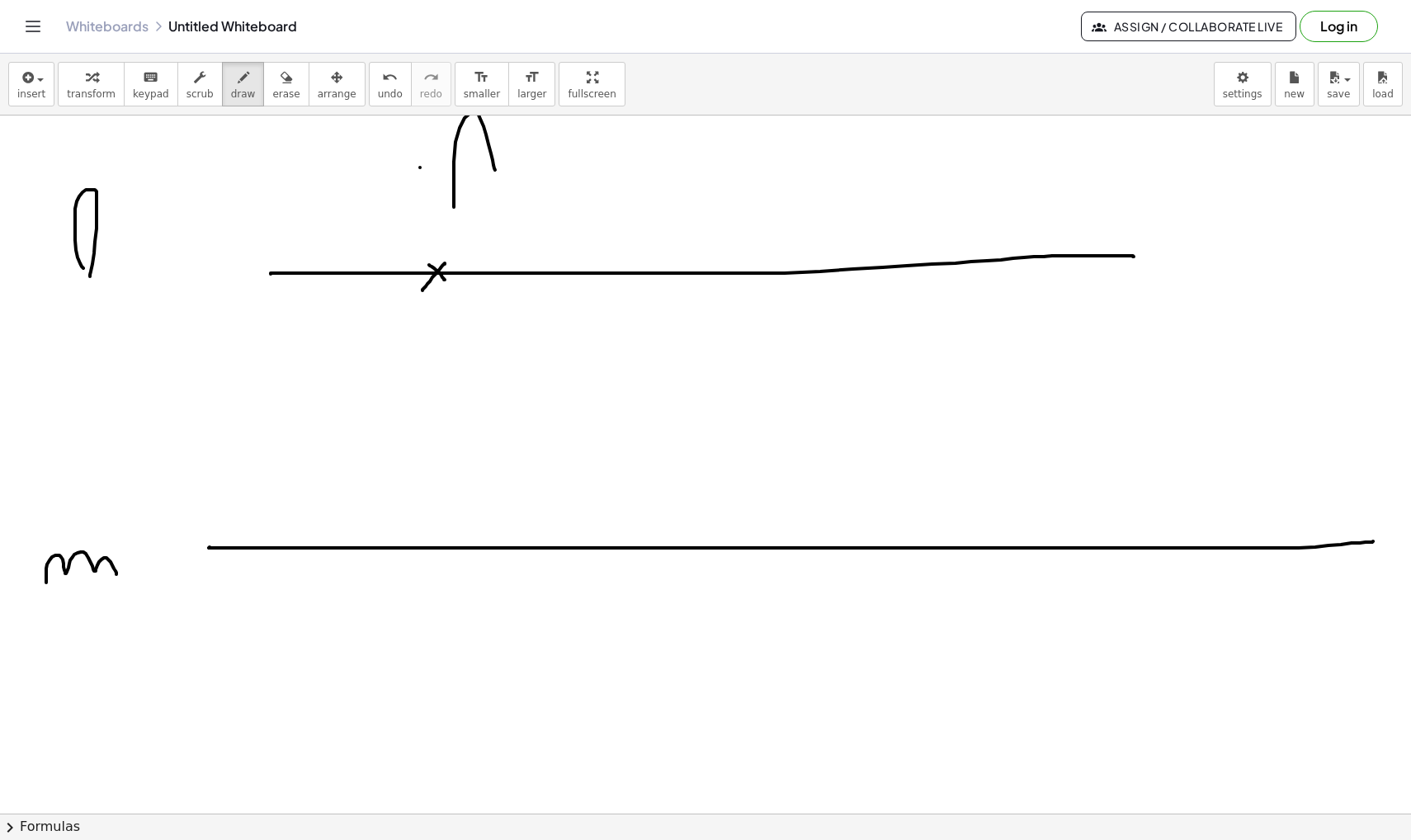
drag, startPoint x: 420, startPoint y: 168, endPoint x: 541, endPoint y: 168, distance: 121.0
drag, startPoint x: 857, startPoint y: 252, endPoint x: 872, endPoint y: 269, distance: 22.7
drag, startPoint x: 872, startPoint y: 254, endPoint x: 855, endPoint y: 276, distance: 27.8
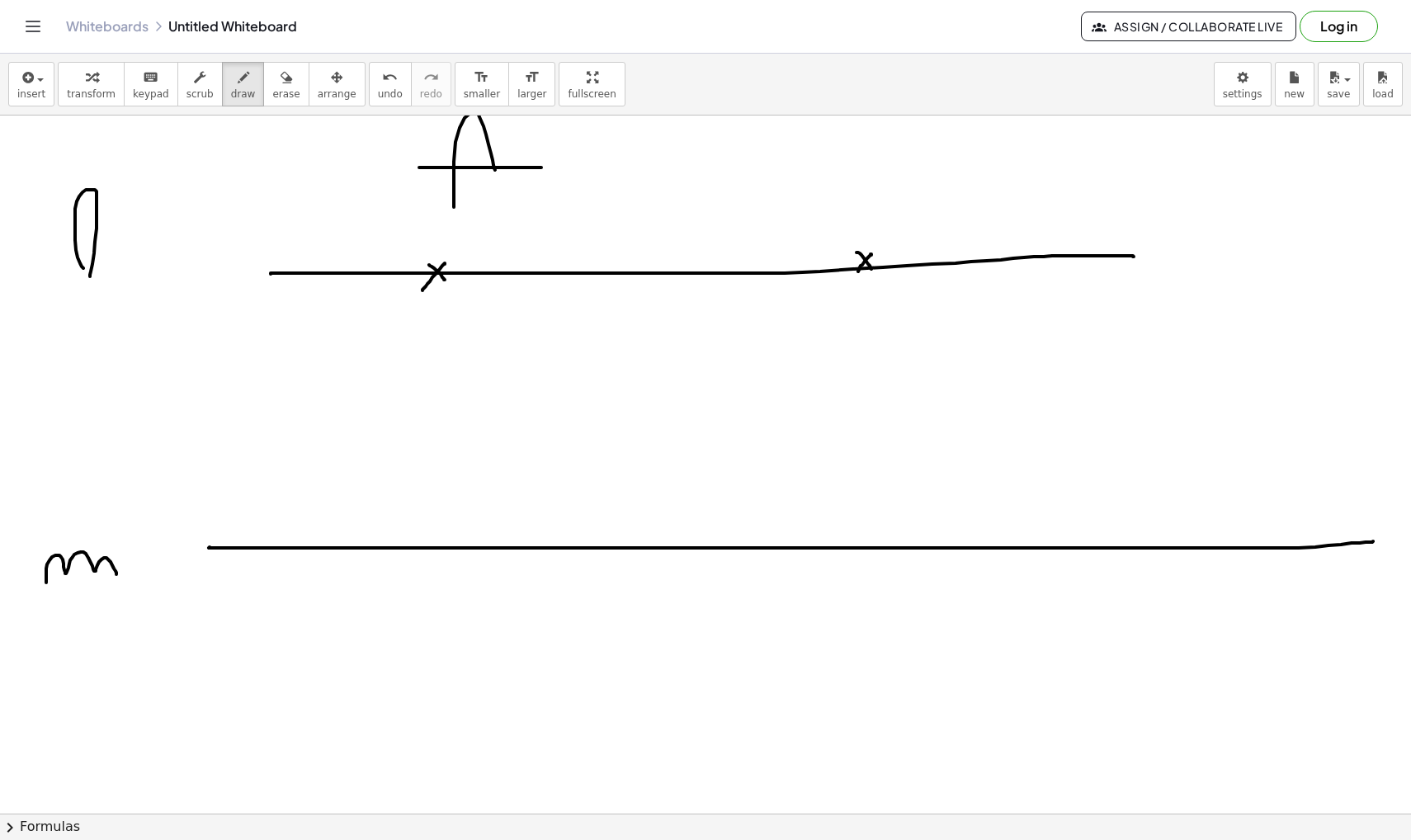
drag, startPoint x: 852, startPoint y: 154, endPoint x: 852, endPoint y: 188, distance: 34.0
drag, startPoint x: 473, startPoint y: 540, endPoint x: 485, endPoint y: 555, distance: 19.2
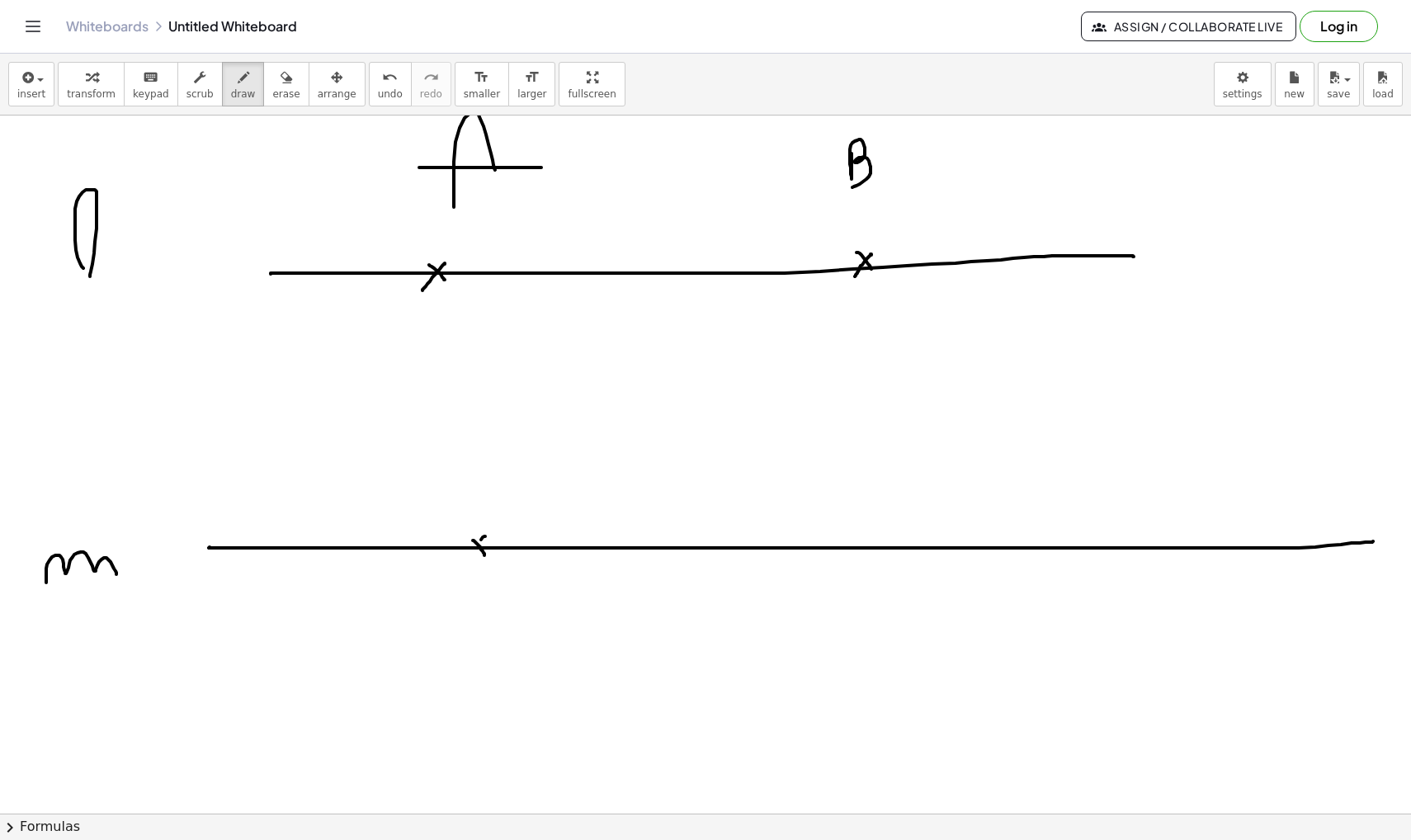
drag, startPoint x: 486, startPoint y: 536, endPoint x: 476, endPoint y: 551, distance: 18.0
drag, startPoint x: 969, startPoint y: 534, endPoint x: 989, endPoint y: 554, distance: 28.3
drag, startPoint x: 989, startPoint y: 535, endPoint x: 965, endPoint y: 553, distance: 30.0
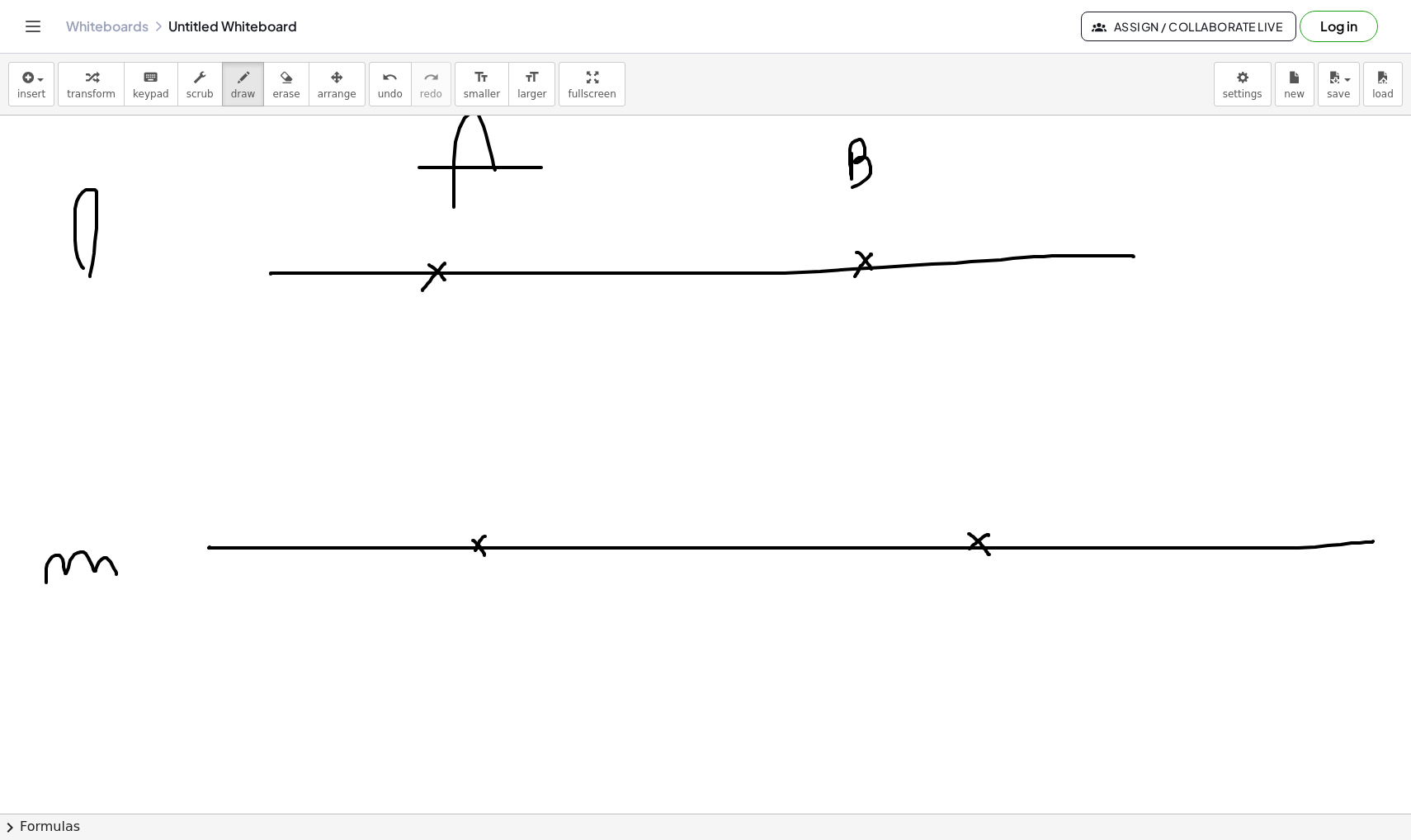
drag, startPoint x: 461, startPoint y: 608, endPoint x: 467, endPoint y: 614, distance: 8.5
drag, startPoint x: 976, startPoint y: 611, endPoint x: 965, endPoint y: 611, distance: 11.0
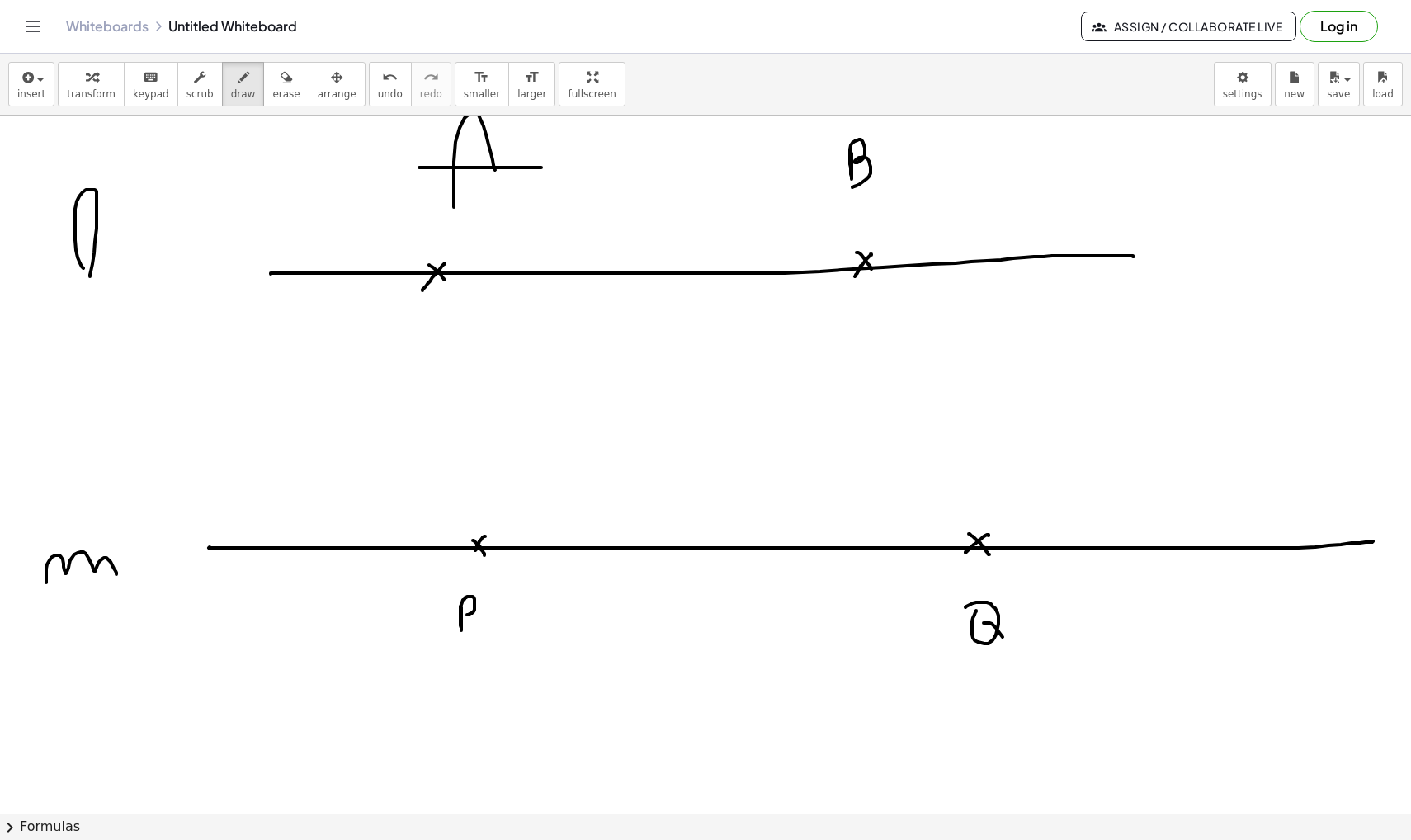
drag, startPoint x: 984, startPoint y: 623, endPoint x: 1043, endPoint y: 651, distance: 65.3
click at [238, 88] on span "draw" at bounding box center [243, 94] width 25 height 12
drag, startPoint x: 436, startPoint y: 271, endPoint x: 855, endPoint y: 275, distance: 419.0
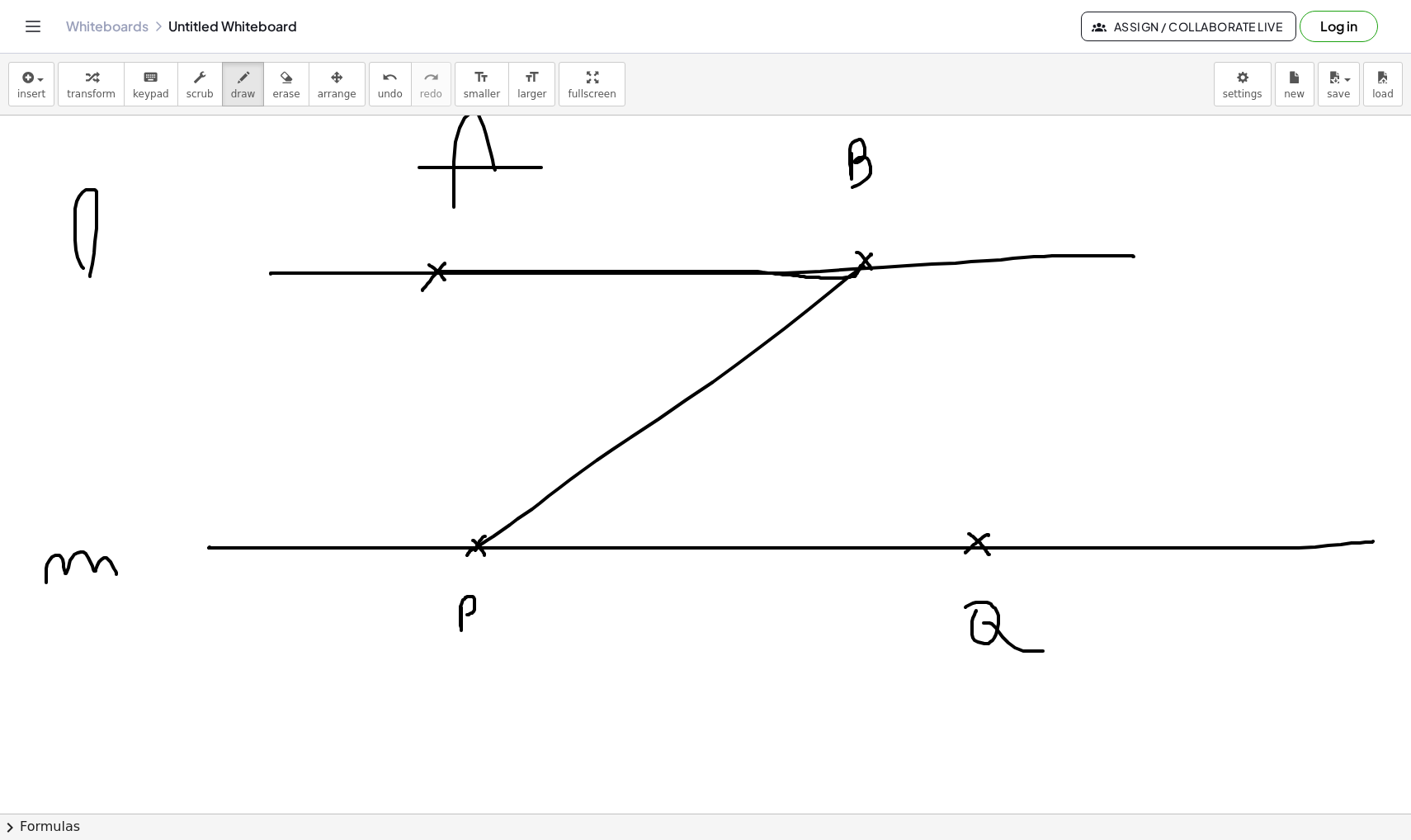
drag, startPoint x: 864, startPoint y: 266, endPoint x: 467, endPoint y: 555, distance: 491.0
drag, startPoint x: 978, startPoint y: 545, endPoint x: 449, endPoint y: 281, distance: 591.2
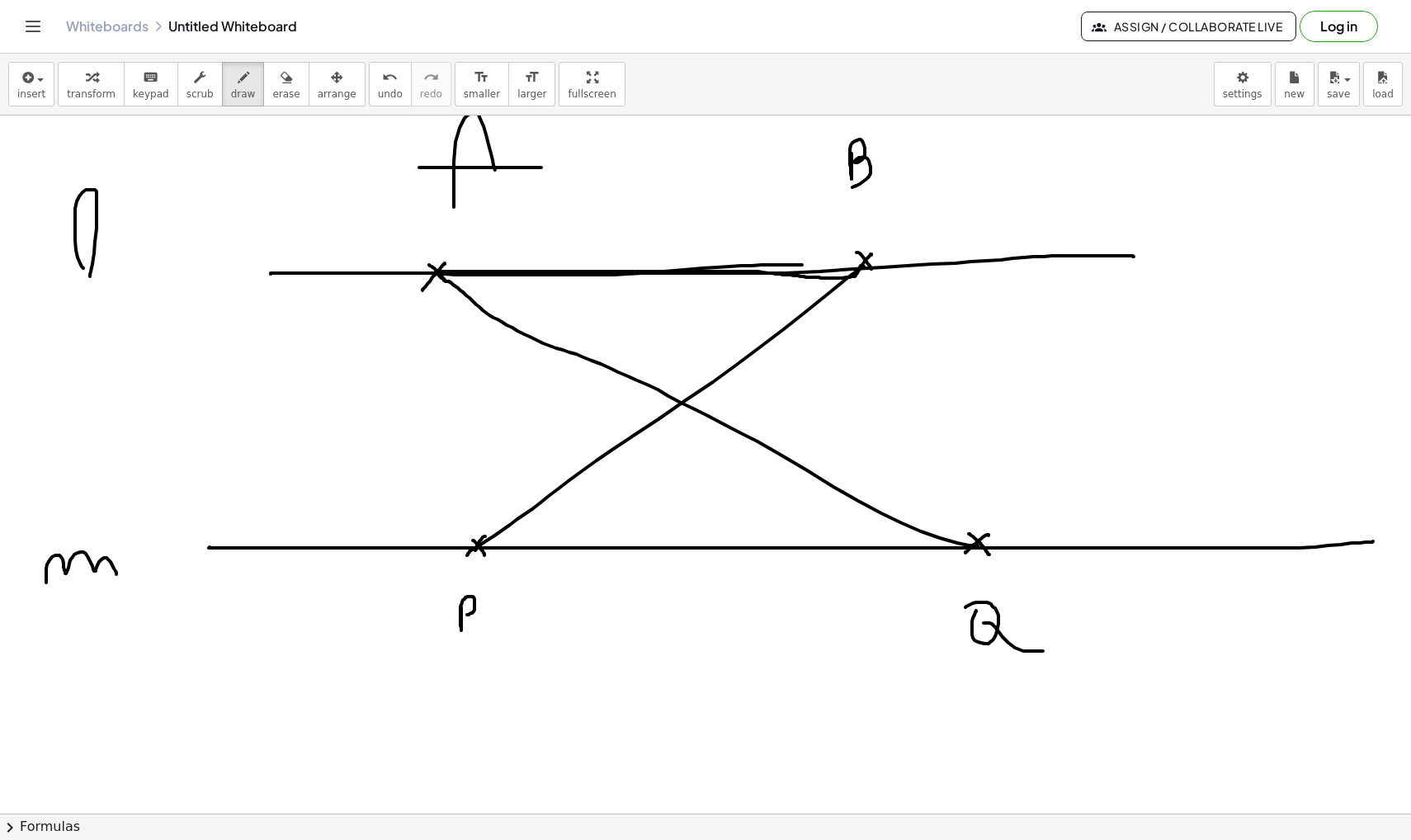
drag, startPoint x: 449, startPoint y: 281, endPoint x: 870, endPoint y: 261, distance: 421.5
drag, startPoint x: 473, startPoint y: 275, endPoint x: 472, endPoint y: 302, distance: 27.0
drag, startPoint x: 518, startPoint y: 296, endPoint x: 532, endPoint y: 310, distance: 19.8
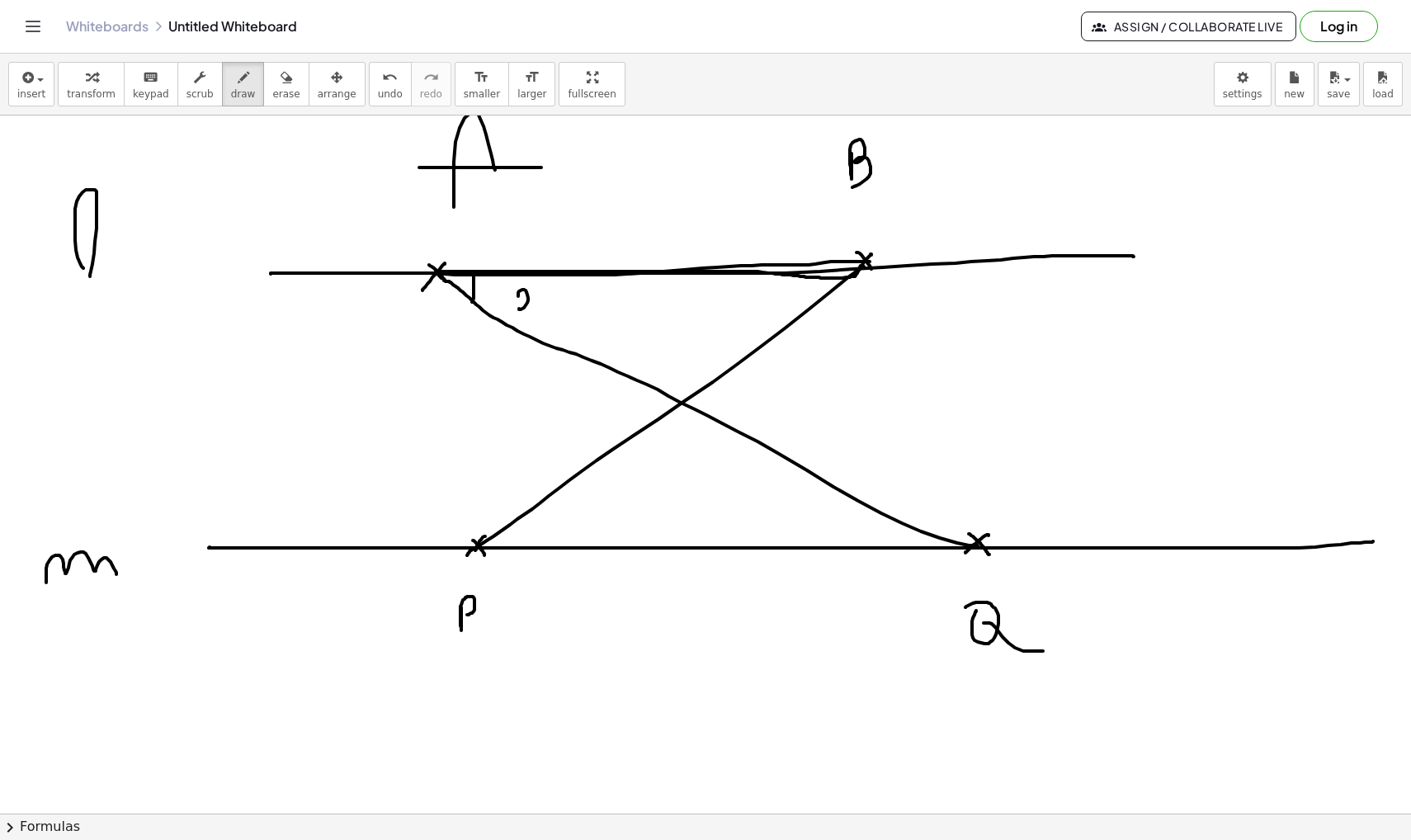
drag, startPoint x: 542, startPoint y: 292, endPoint x: 542, endPoint y: 310, distance: 18.0
drag, startPoint x: 778, startPoint y: 290, endPoint x: 785, endPoint y: 302, distance: 13.9
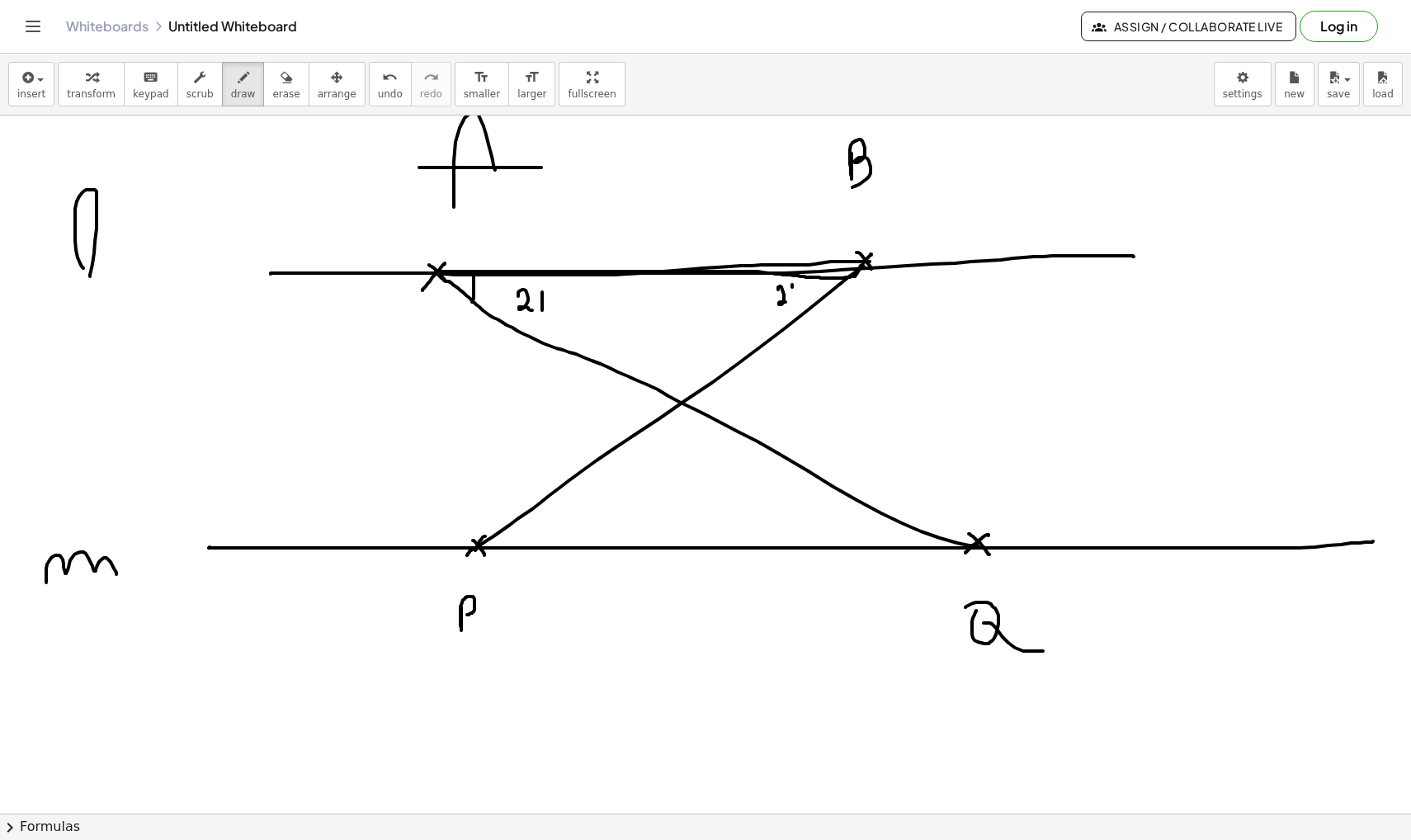
drag, startPoint x: 792, startPoint y: 285, endPoint x: 792, endPoint y: 304, distance: 19.0
drag, startPoint x: 970, startPoint y: 543, endPoint x: 861, endPoint y: 261, distance: 302.3
drag, startPoint x: 961, startPoint y: 510, endPoint x: 928, endPoint y: 527, distance: 37.1
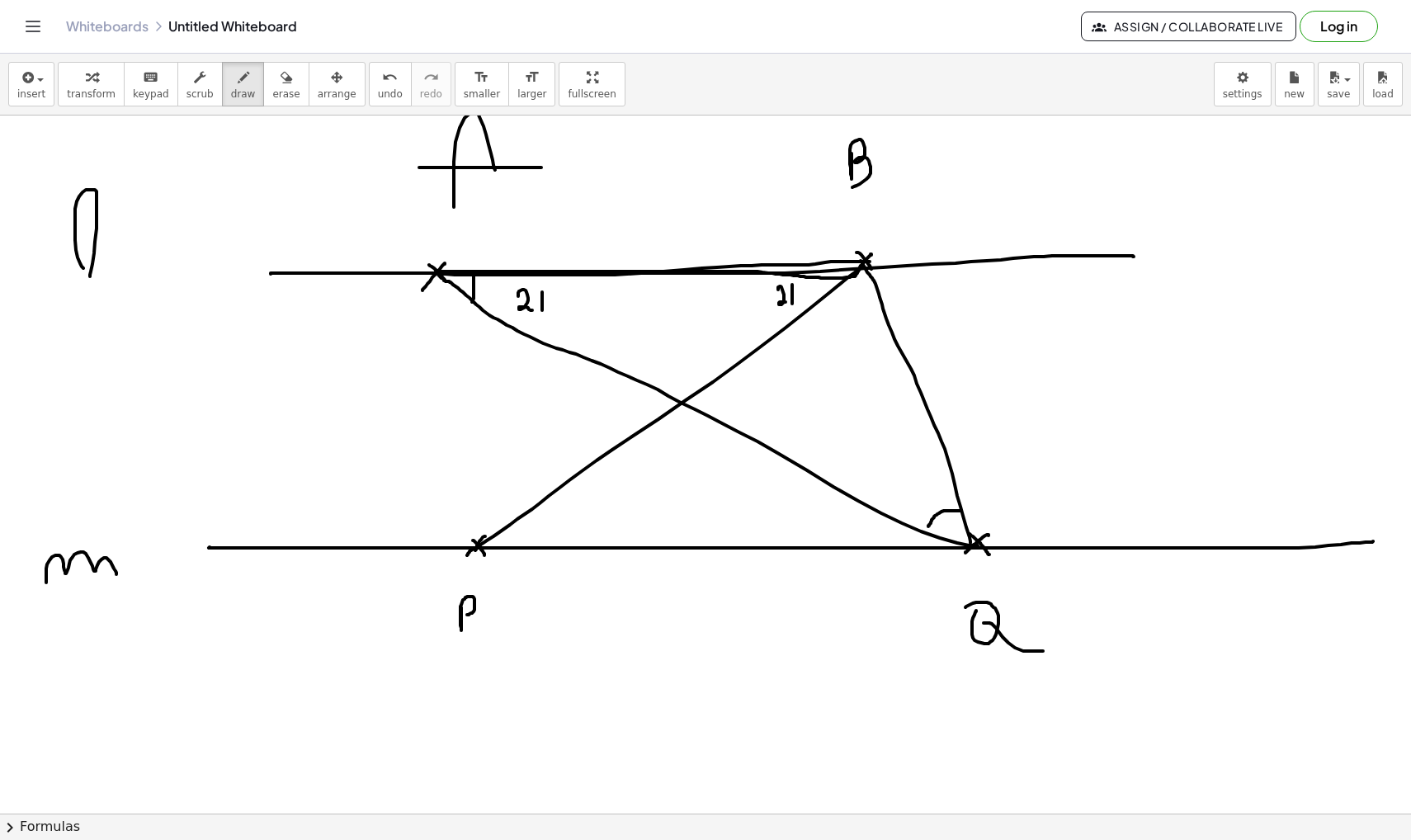
drag, startPoint x: 894, startPoint y: 478, endPoint x: 901, endPoint y: 508, distance: 30.8
drag, startPoint x: 892, startPoint y: 494, endPoint x: 905, endPoint y: 494, distance: 13.0
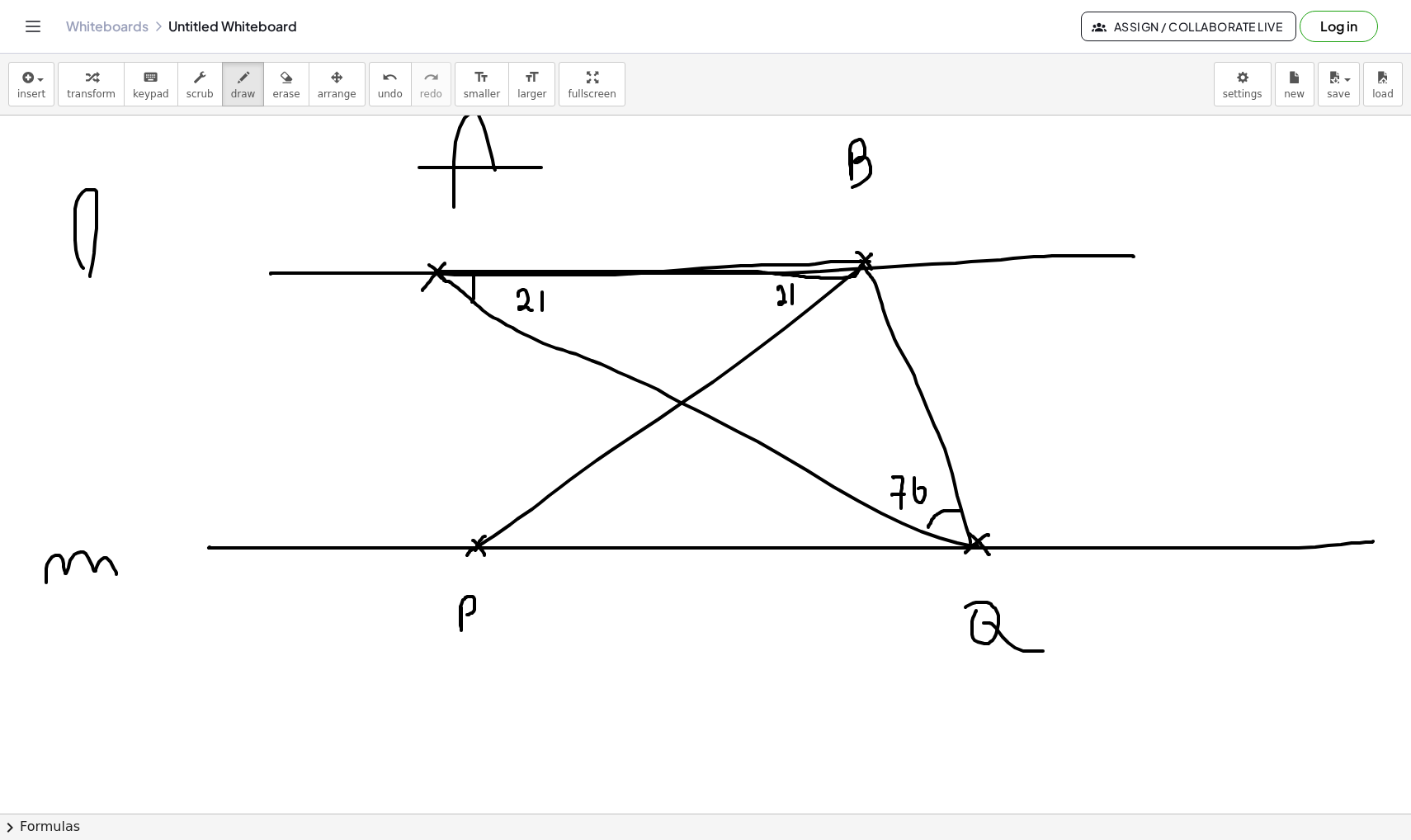
drag, startPoint x: 914, startPoint y: 478, endPoint x: 916, endPoint y: 491, distance: 13.2
drag, startPoint x: 924, startPoint y: 469, endPoint x: 926, endPoint y: 459, distance: 10.2
drag, startPoint x: 477, startPoint y: 545, endPoint x: 432, endPoint y: 264, distance: 284.6
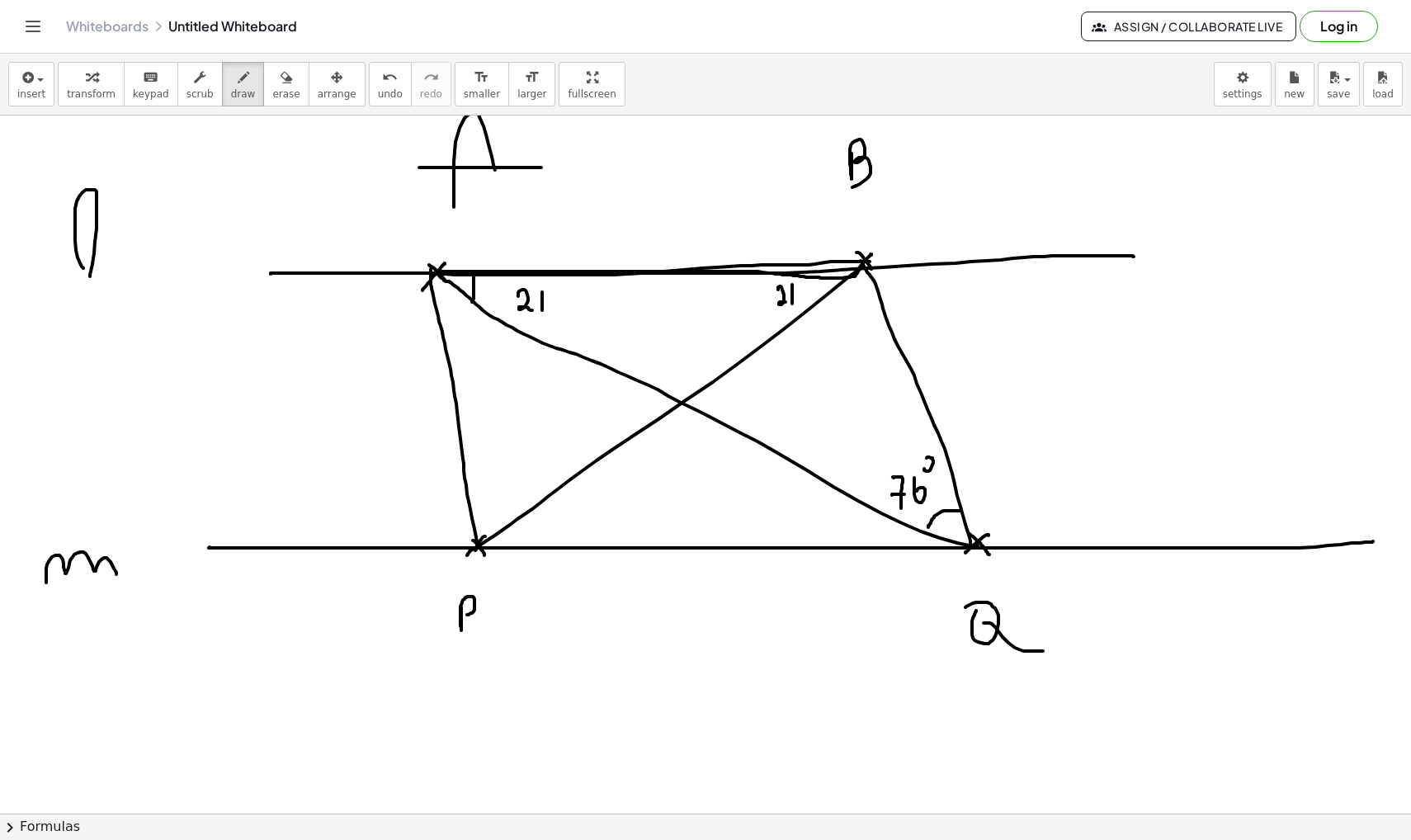
drag, startPoint x: 443, startPoint y: 300, endPoint x: 452, endPoint y: 309, distance: 12.7
click at [382, 80] on icon "undo" at bounding box center [389, 78] width 16 height 20
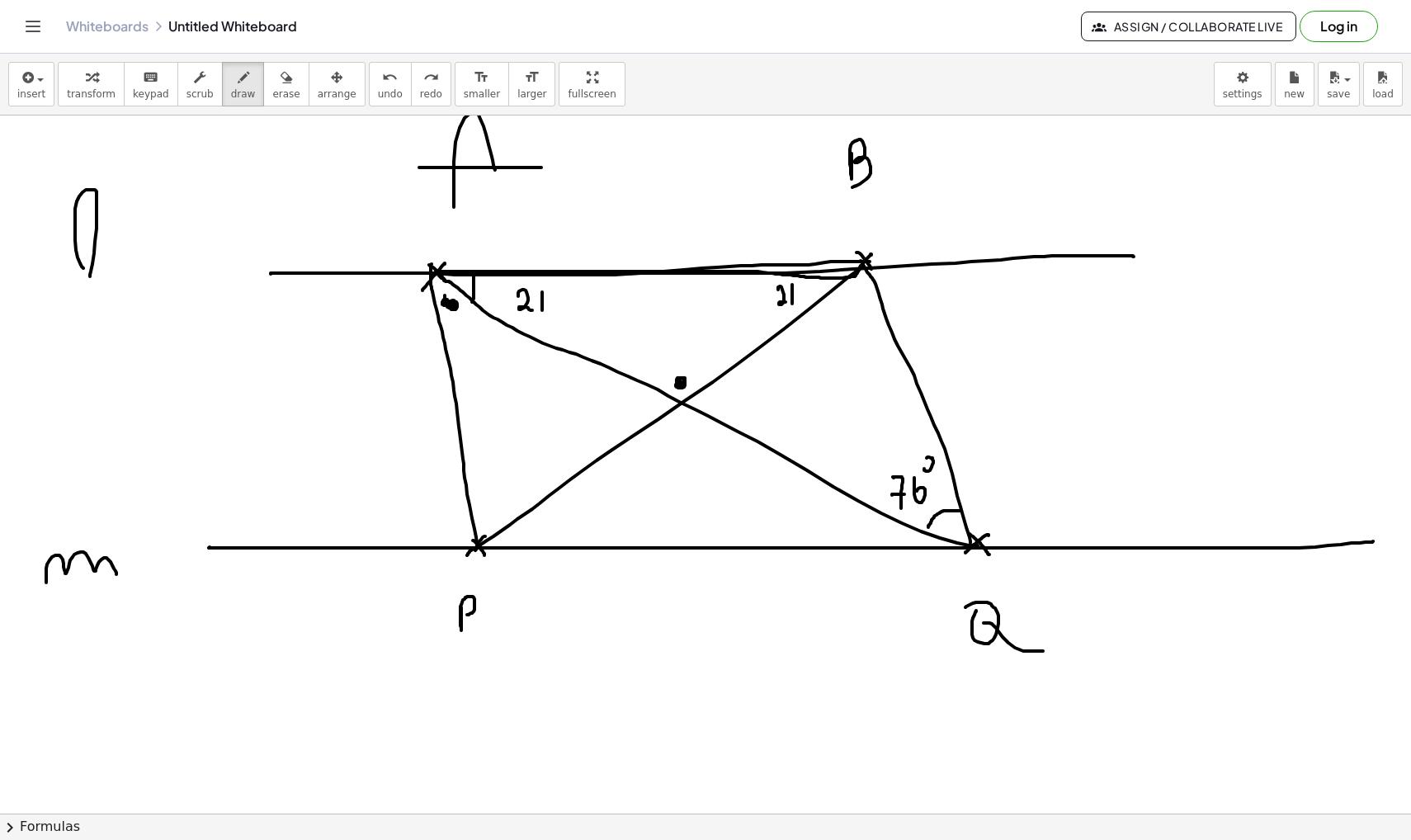
drag, startPoint x: 676, startPoint y: 384, endPoint x: 681, endPoint y: 377, distance: 8.6
click at [382, 85] on icon "undo" at bounding box center [389, 78] width 16 height 20
click at [382, 82] on icon "undo" at bounding box center [389, 78] width 16 height 20
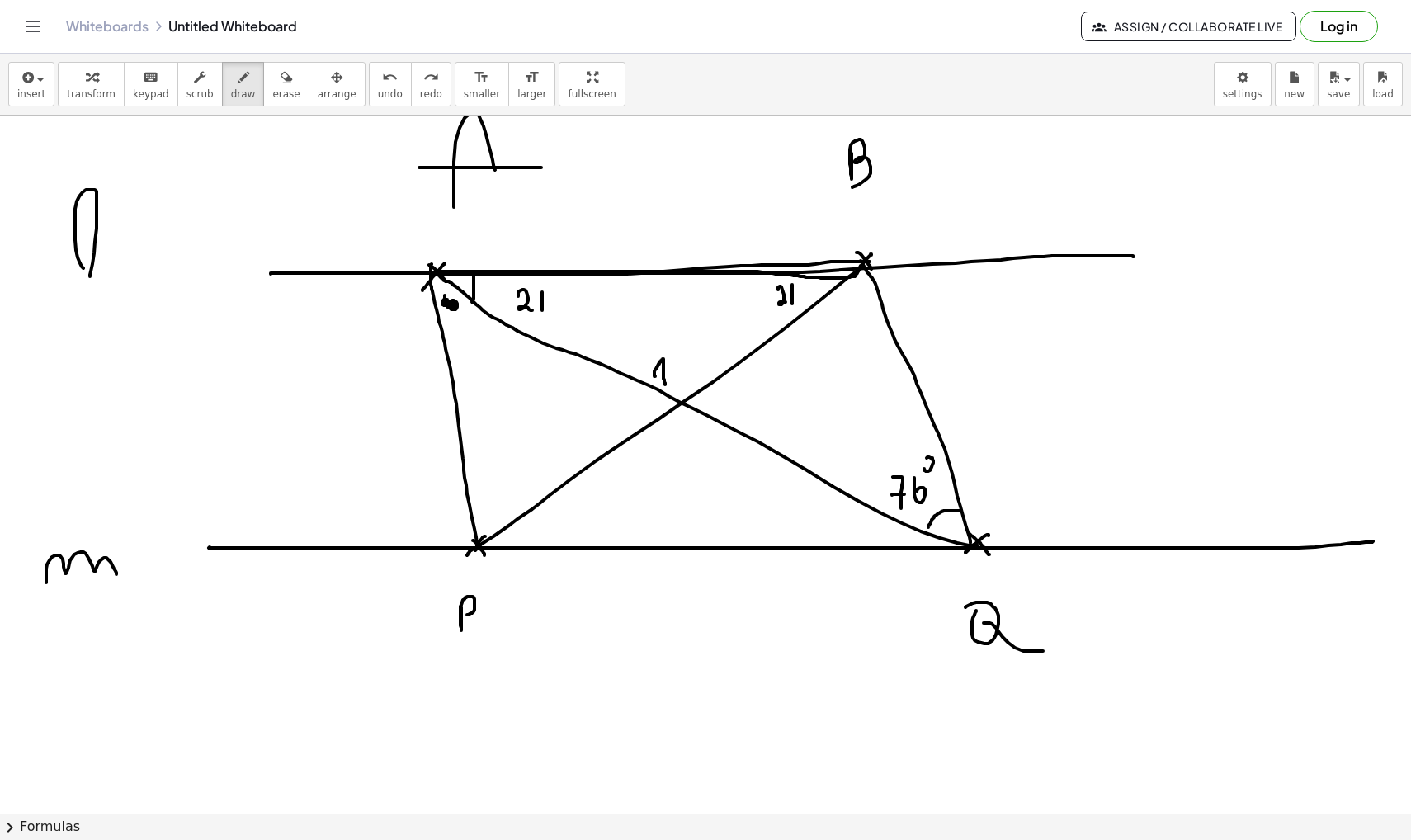
drag, startPoint x: 654, startPoint y: 376, endPoint x: 666, endPoint y: 386, distance: 15.6
drag, startPoint x: 669, startPoint y: 362, endPoint x: 683, endPoint y: 387, distance: 28.7
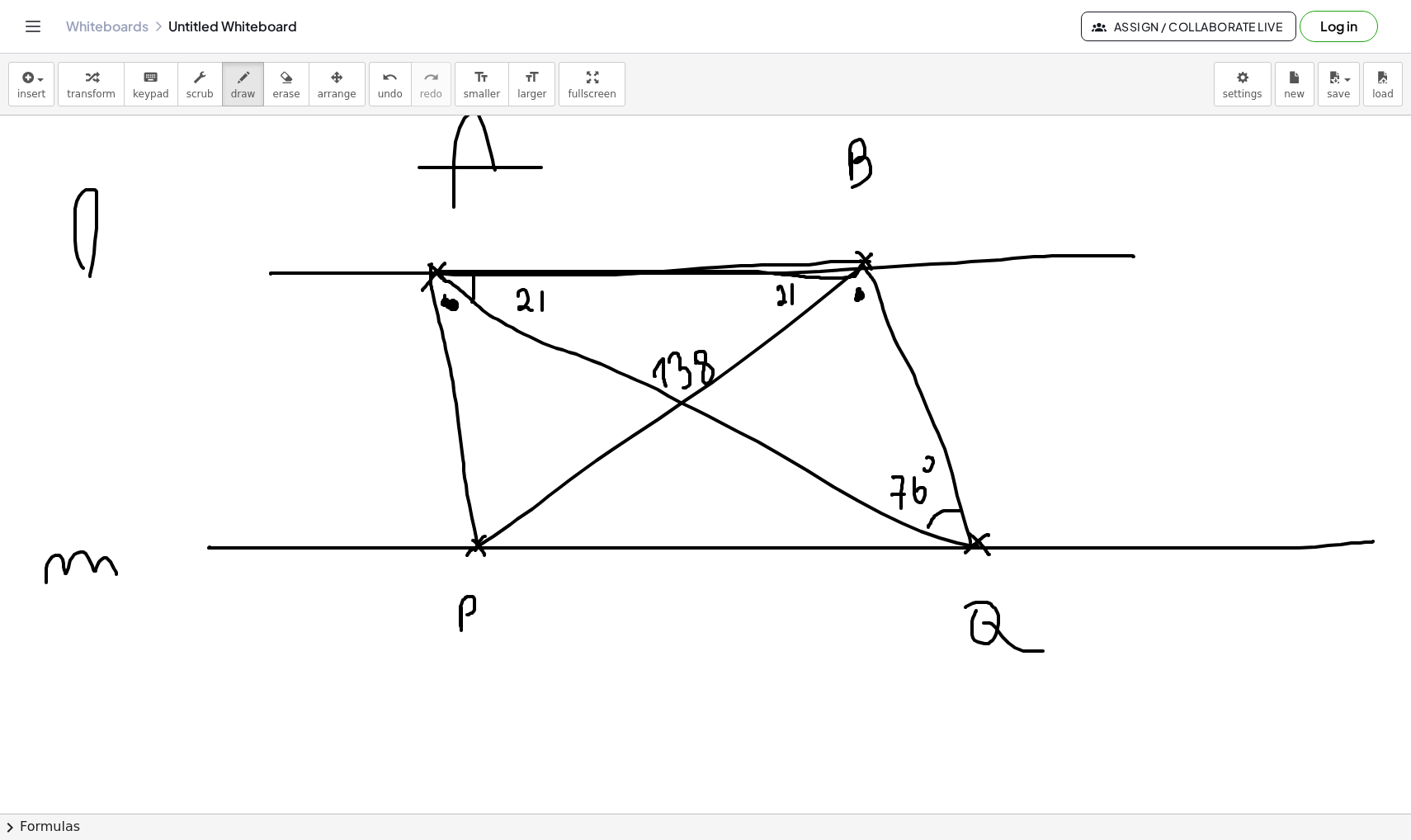
click at [382, 85] on icon "undo" at bounding box center [389, 78] width 16 height 20
click at [378, 91] on span "undo" at bounding box center [390, 94] width 25 height 12
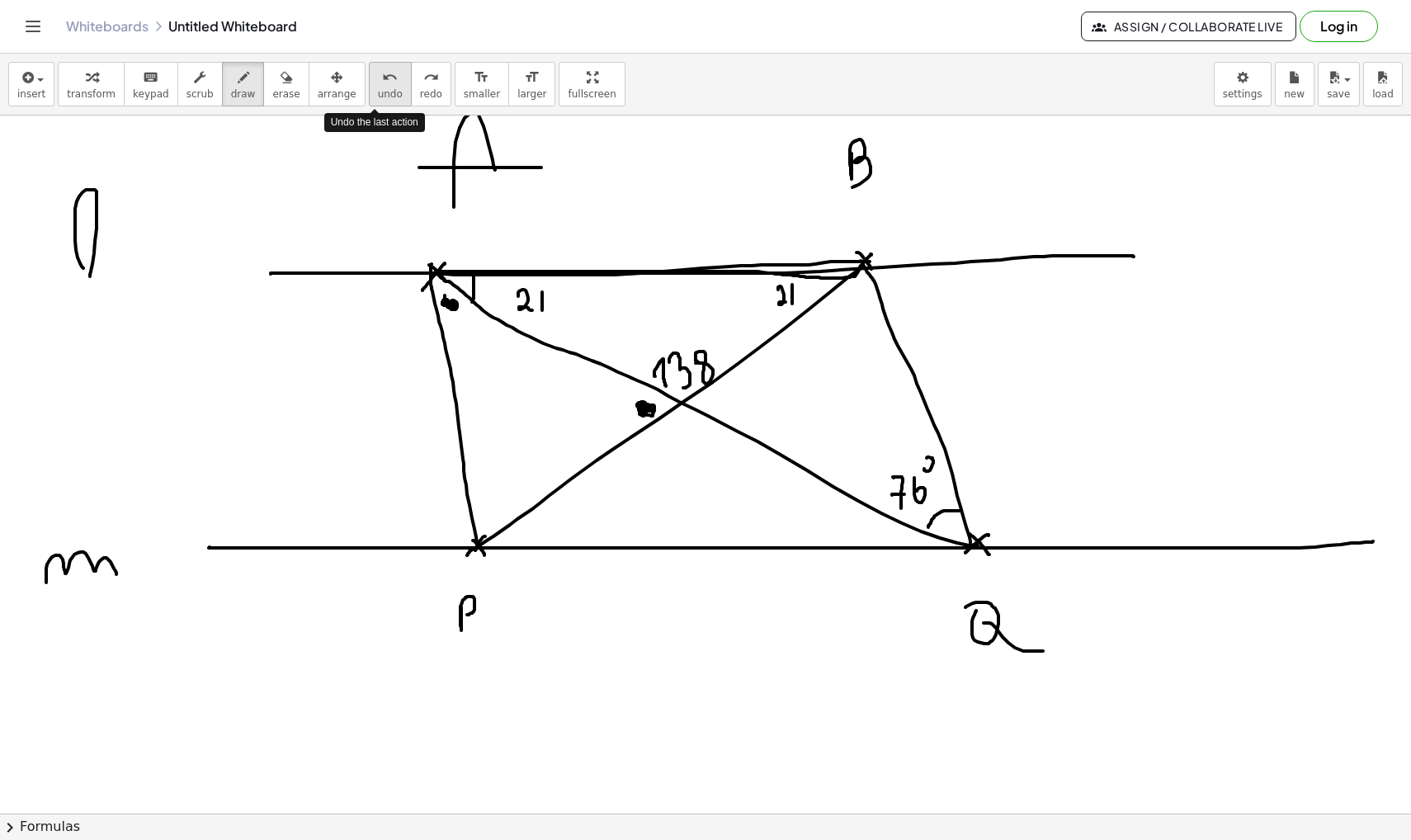
click at [378, 91] on span "undo" at bounding box center [390, 94] width 25 height 12
drag, startPoint x: 599, startPoint y: 411, endPoint x: 608, endPoint y: 418, distance: 11.4
drag, startPoint x: 608, startPoint y: 417, endPoint x: 608, endPoint y: 427, distance: 10.0
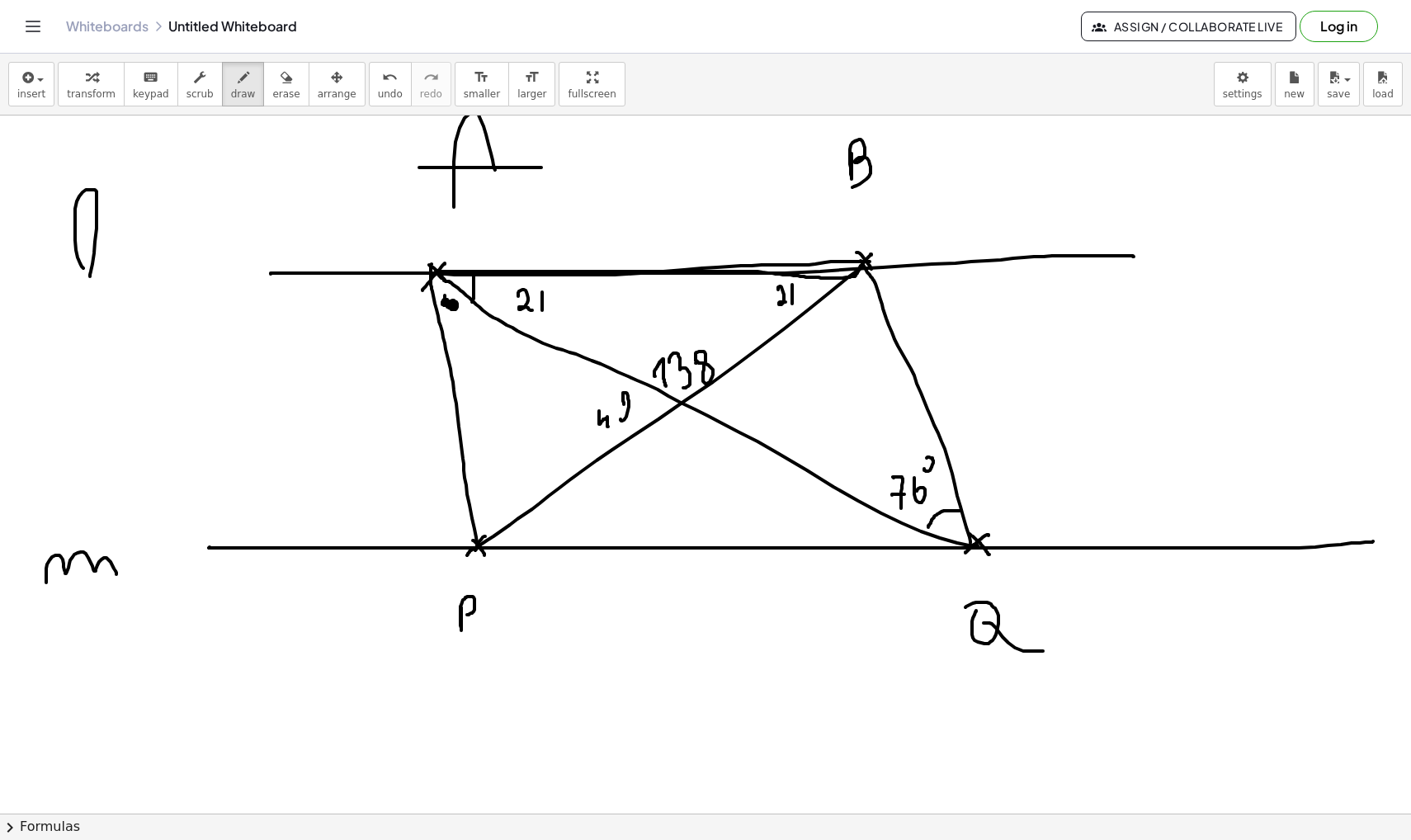
drag, startPoint x: 624, startPoint y: 404, endPoint x: 629, endPoint y: 420, distance: 16.8
drag, startPoint x: 469, startPoint y: 501, endPoint x: 525, endPoint y: 500, distance: 56.0
drag, startPoint x: 495, startPoint y: 579, endPoint x: 452, endPoint y: 637, distance: 72.2
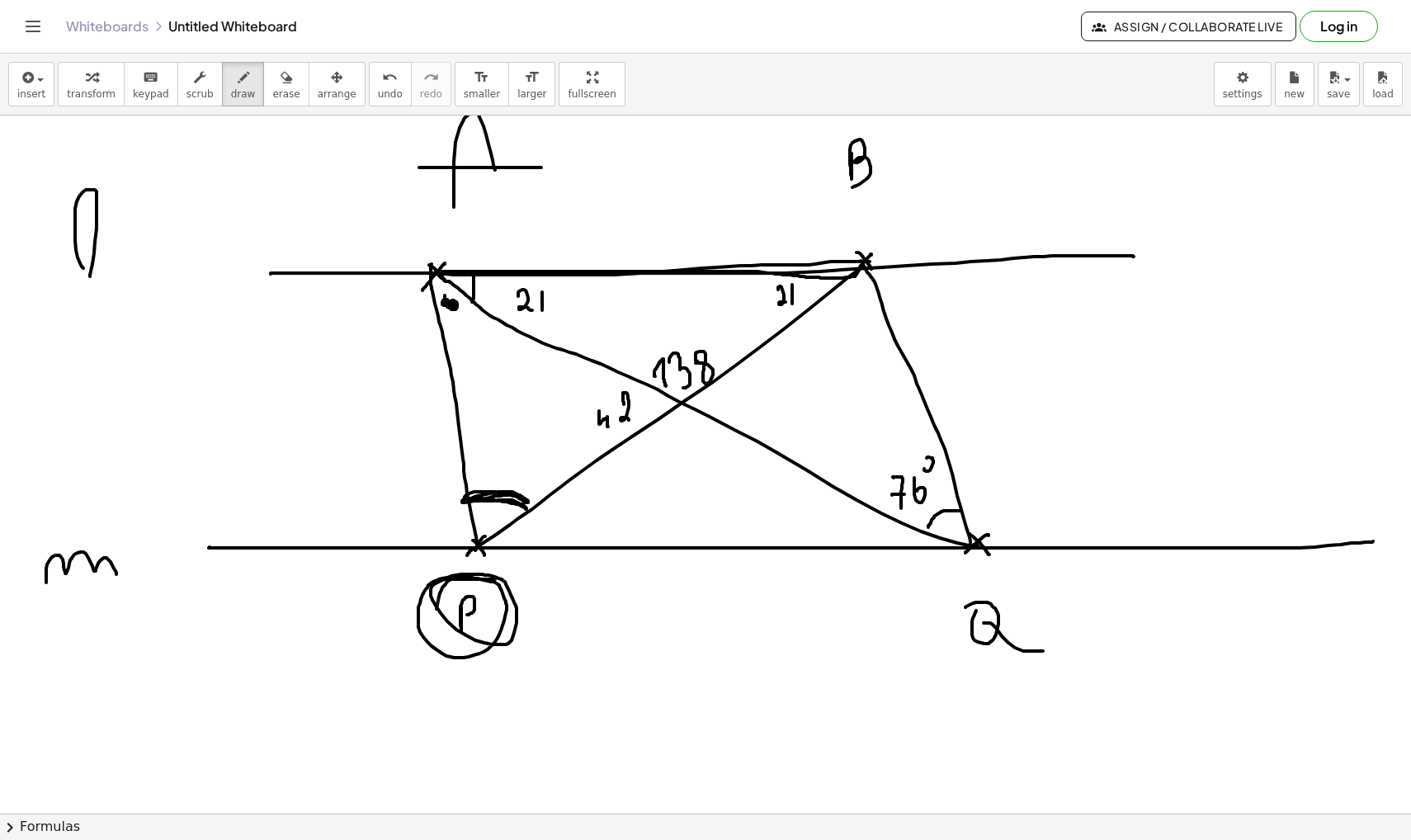
drag, startPoint x: 473, startPoint y: 497, endPoint x: 491, endPoint y: 496, distance: 18.0
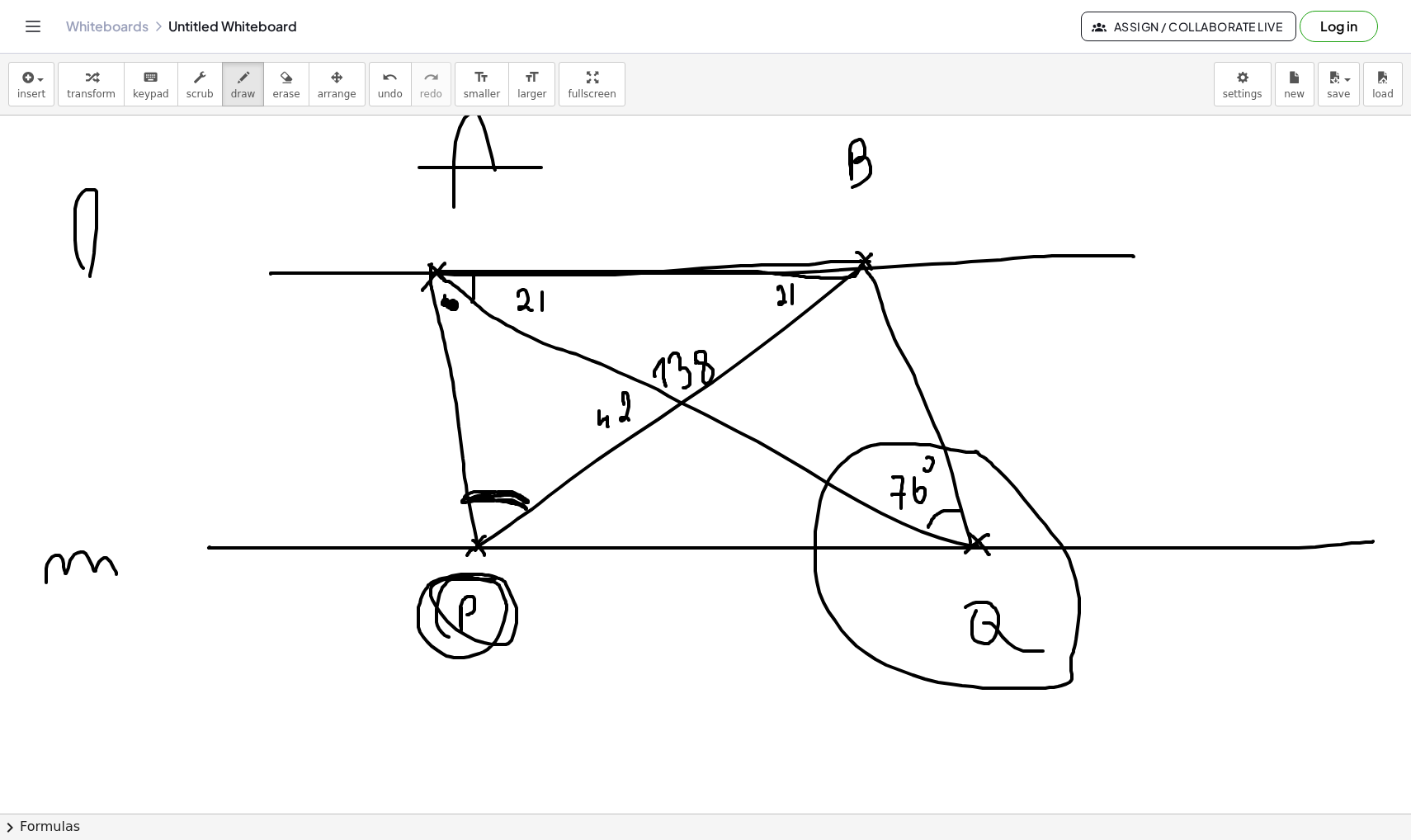
drag, startPoint x: 478, startPoint y: 497, endPoint x: 518, endPoint y: 502, distance: 40.3
drag, startPoint x: 897, startPoint y: 515, endPoint x: 920, endPoint y: 512, distance: 23.2
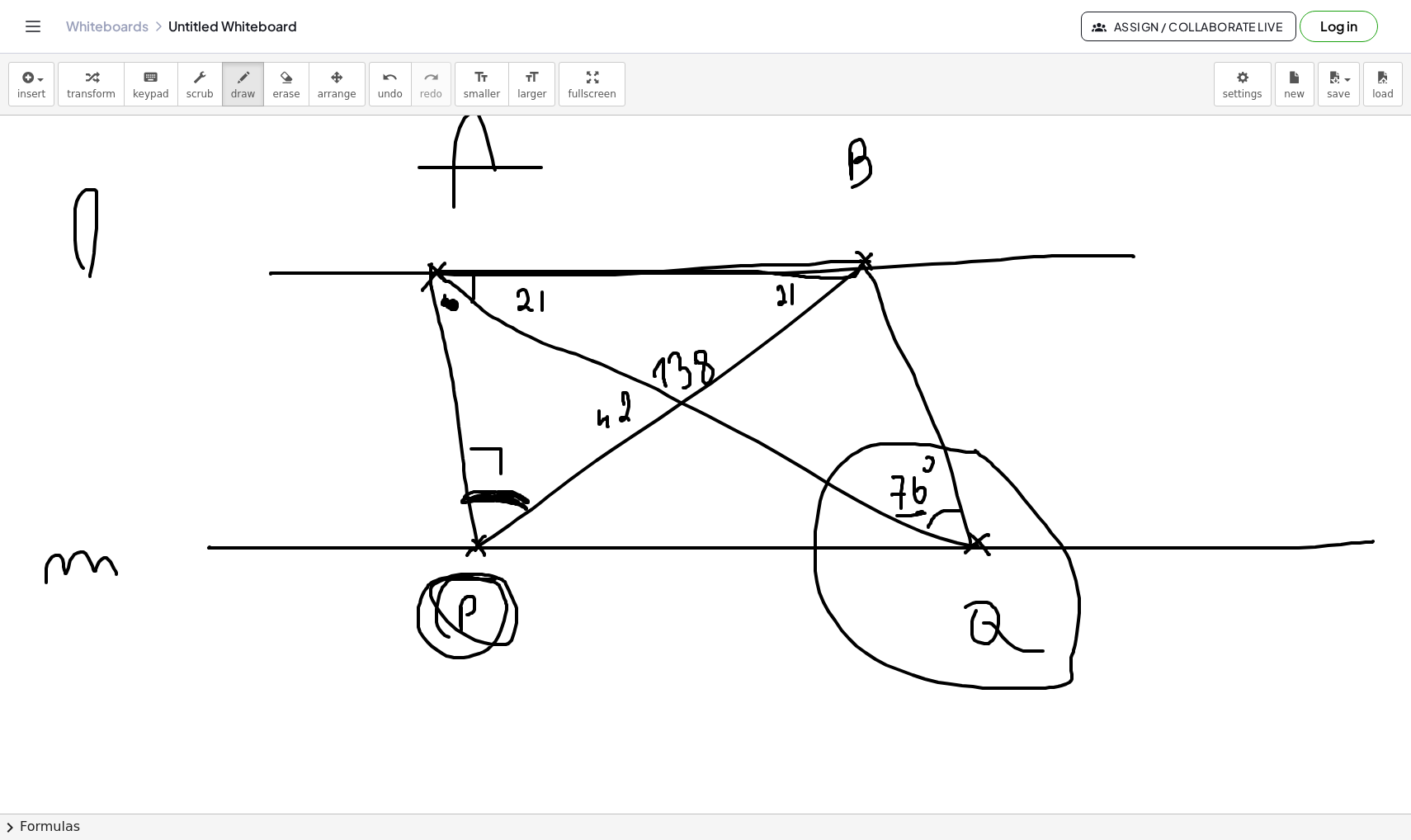
drag, startPoint x: 472, startPoint y: 449, endPoint x: 500, endPoint y: 474, distance: 37.5
drag, startPoint x: 494, startPoint y: 466, endPoint x: 504, endPoint y: 466, distance: 10.0
drag, startPoint x: 520, startPoint y: 451, endPoint x: 520, endPoint y: 469, distance: 18.0
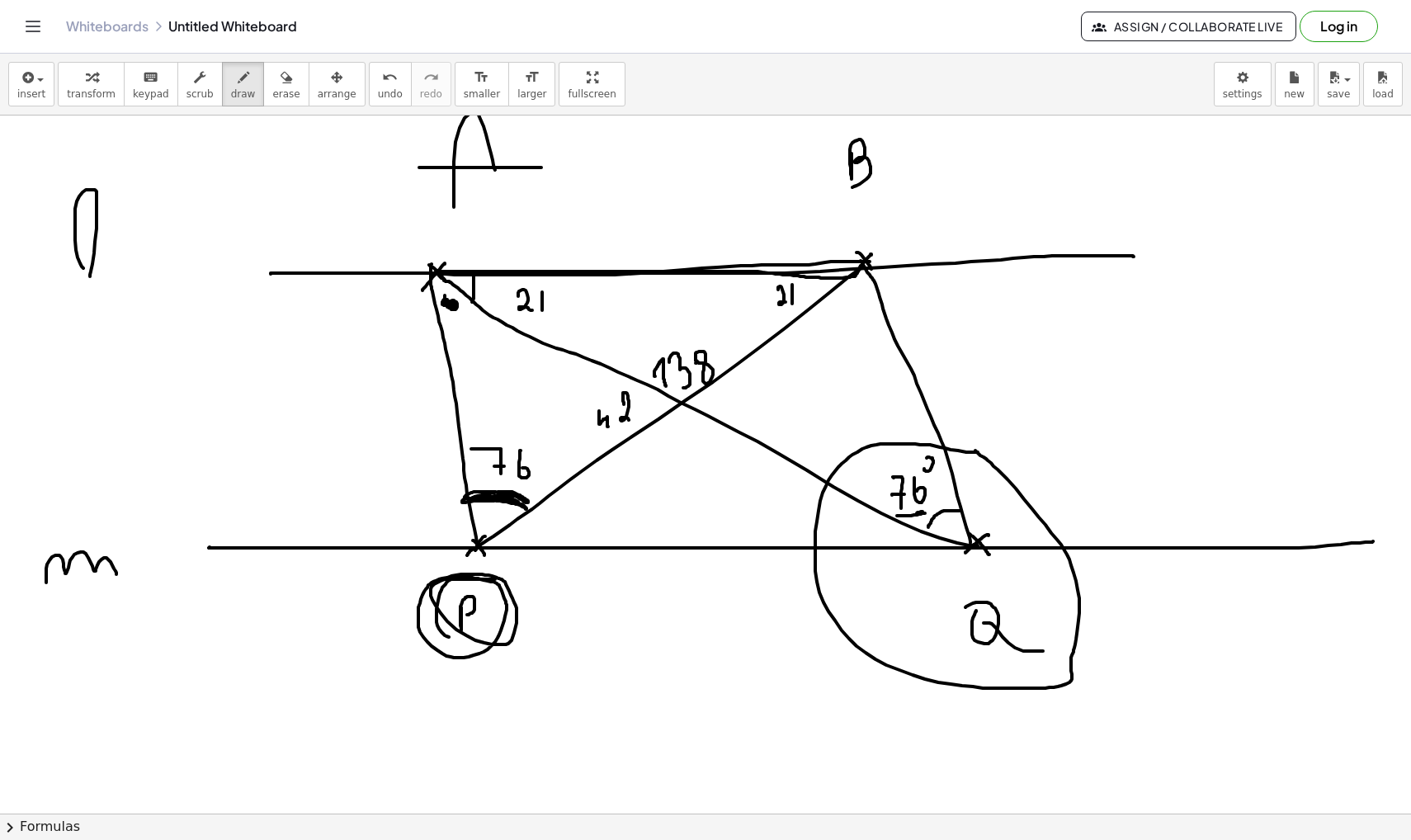
drag, startPoint x: 461, startPoint y: 328, endPoint x: 461, endPoint y: 366, distance: 38.0
drag, startPoint x: 485, startPoint y: 331, endPoint x: 500, endPoint y: 362, distance: 34.4
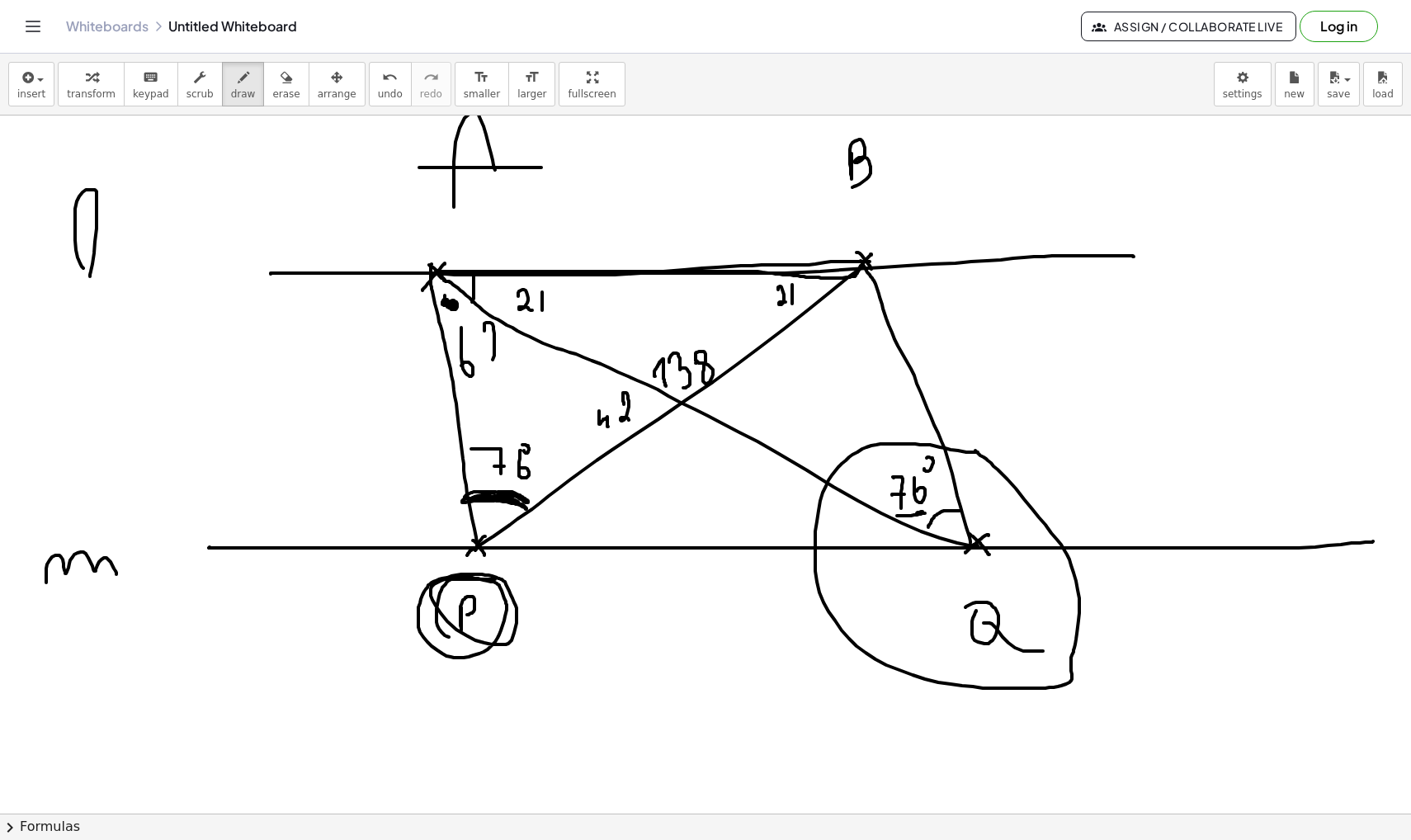
drag, startPoint x: 489, startPoint y: 429, endPoint x: 500, endPoint y: 429, distance: 11.0
drag, startPoint x: 579, startPoint y: 404, endPoint x: 590, endPoint y: 404, distance: 11.0
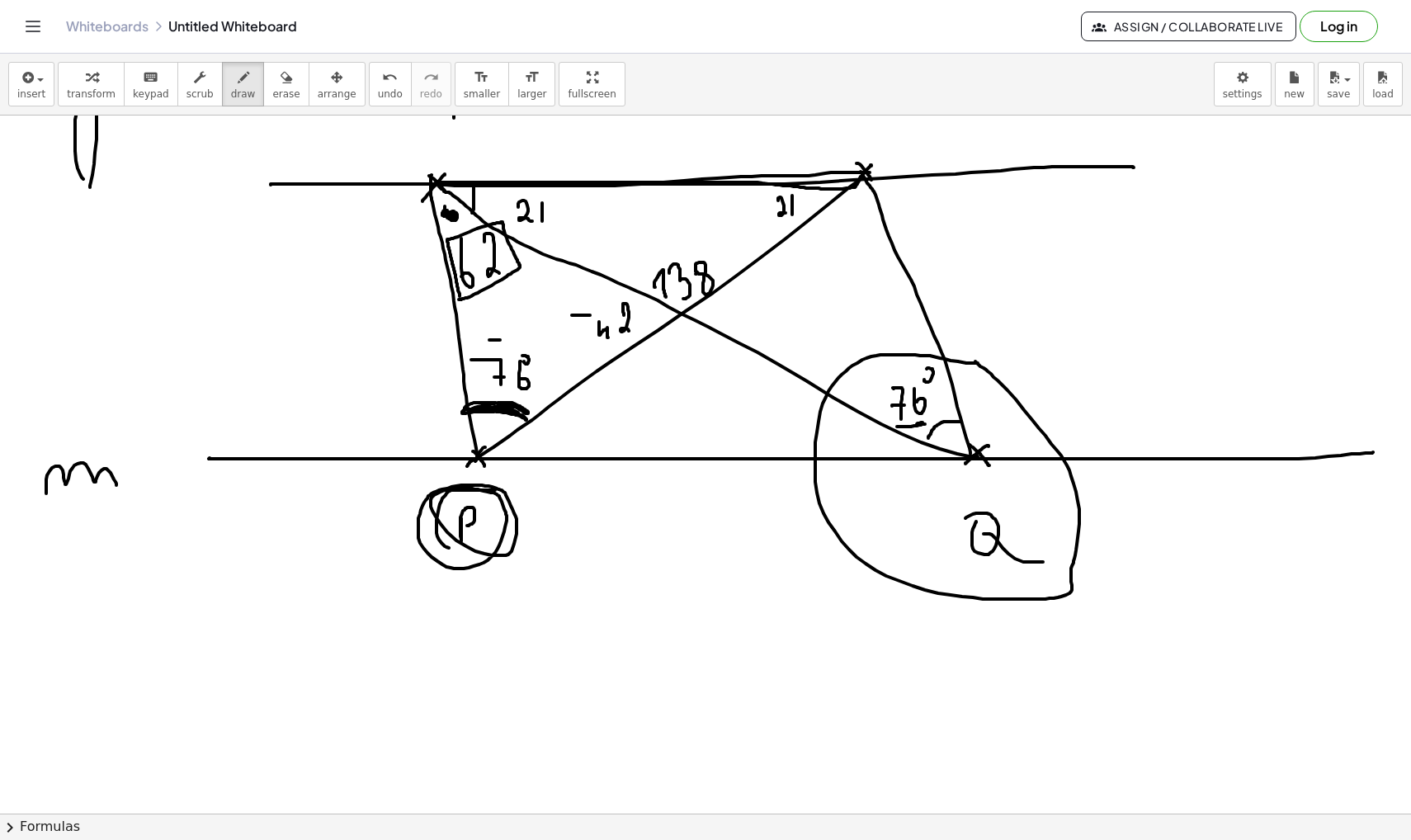
scroll to position [3505, 0]
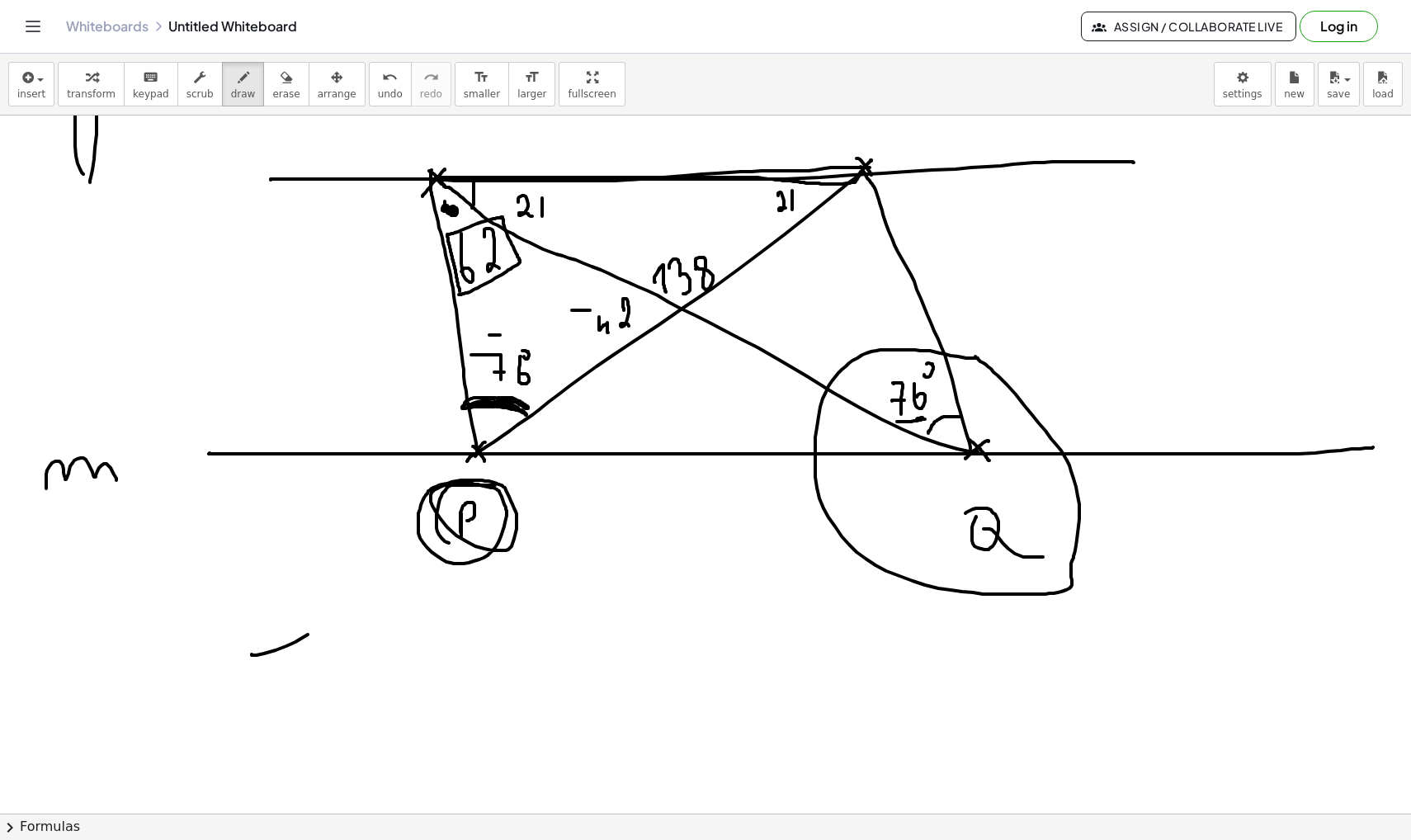
drag, startPoint x: 251, startPoint y: 655, endPoint x: 311, endPoint y: 711, distance: 82.1
drag, startPoint x: 466, startPoint y: 647, endPoint x: 475, endPoint y: 645, distance: 9.2
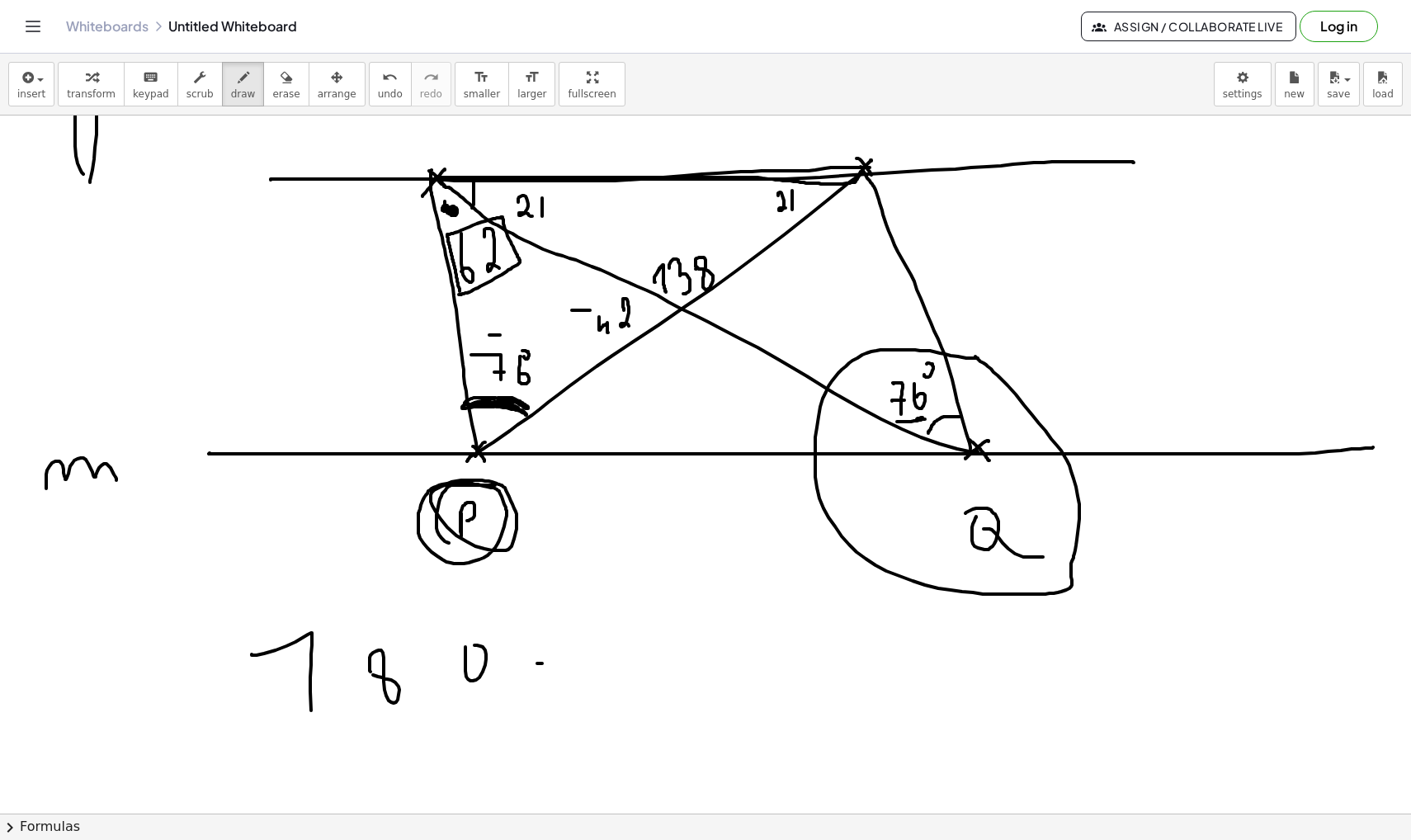
drag, startPoint x: 537, startPoint y: 663, endPoint x: 558, endPoint y: 663, distance: 21.0
drag, startPoint x: 643, startPoint y: 618, endPoint x: 647, endPoint y: 719, distance: 101.1
drag, startPoint x: 702, startPoint y: 635, endPoint x: 747, endPoint y: 679, distance: 62.9
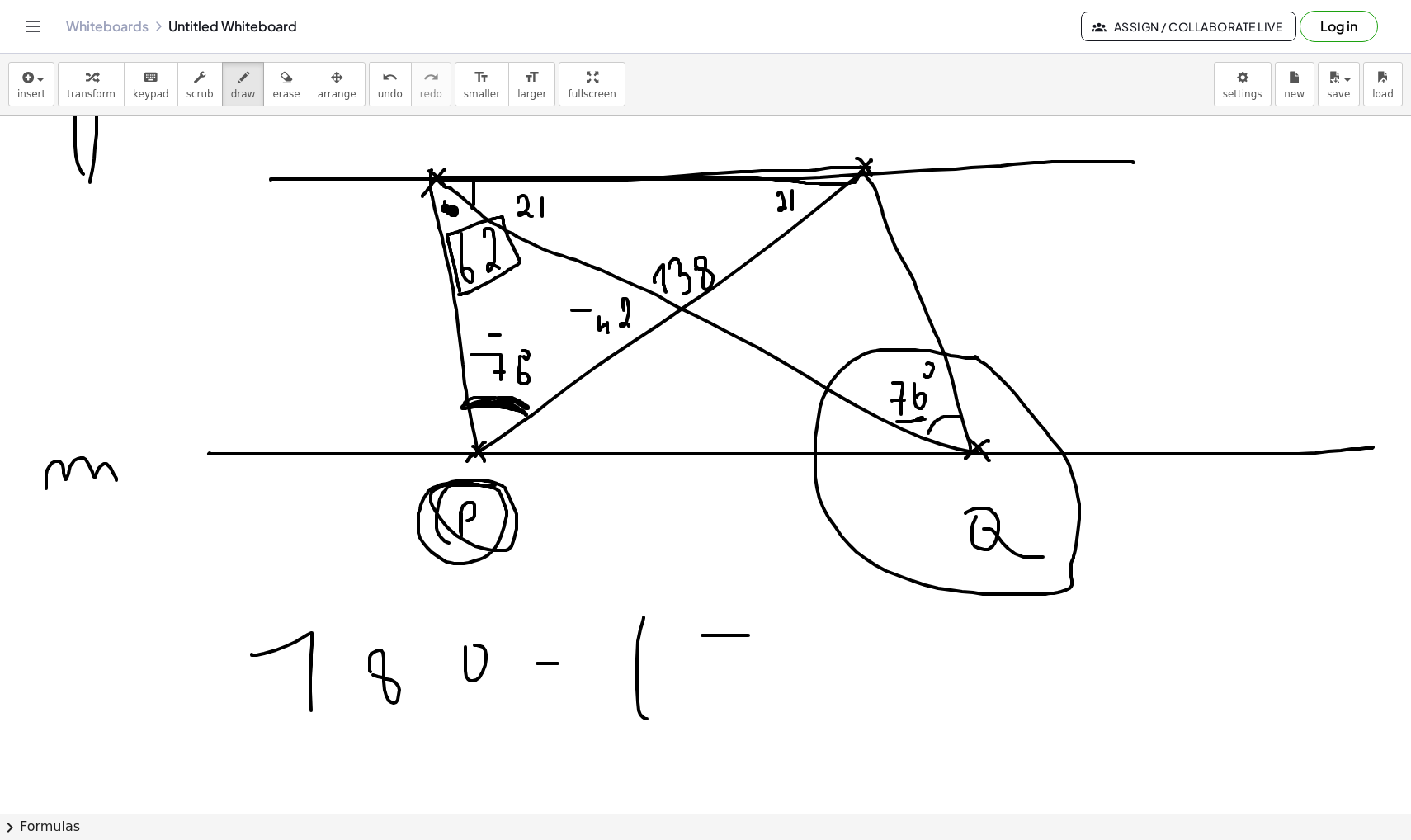
drag, startPoint x: 735, startPoint y: 667, endPoint x: 766, endPoint y: 667, distance: 31.0
drag, startPoint x: 810, startPoint y: 630, endPoint x: 808, endPoint y: 686, distance: 56.0
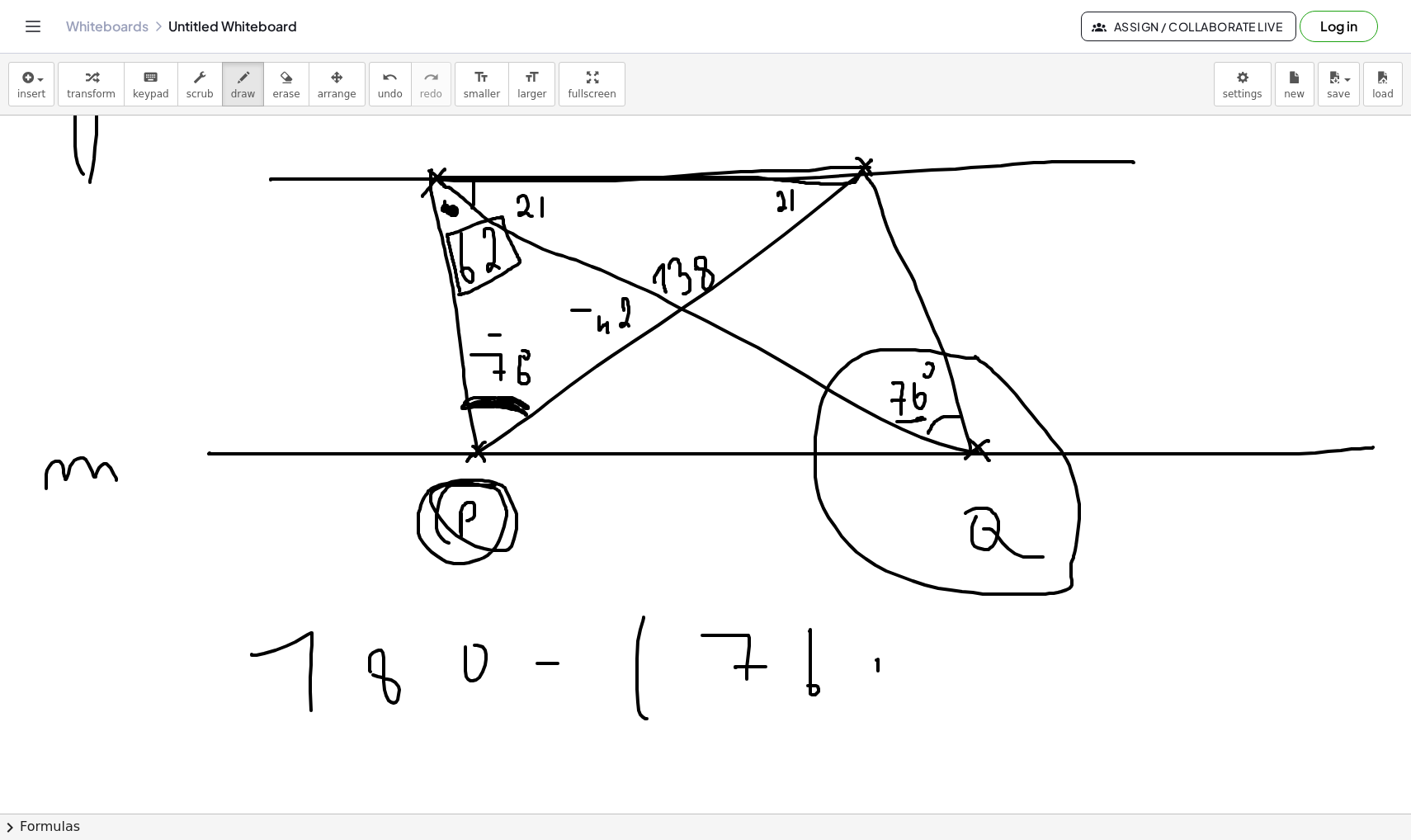
drag, startPoint x: 877, startPoint y: 660, endPoint x: 878, endPoint y: 679, distance: 19.0
drag, startPoint x: 870, startPoint y: 674, endPoint x: 902, endPoint y: 674, distance: 32.0
drag, startPoint x: 922, startPoint y: 625, endPoint x: 942, endPoint y: 676, distance: 54.8
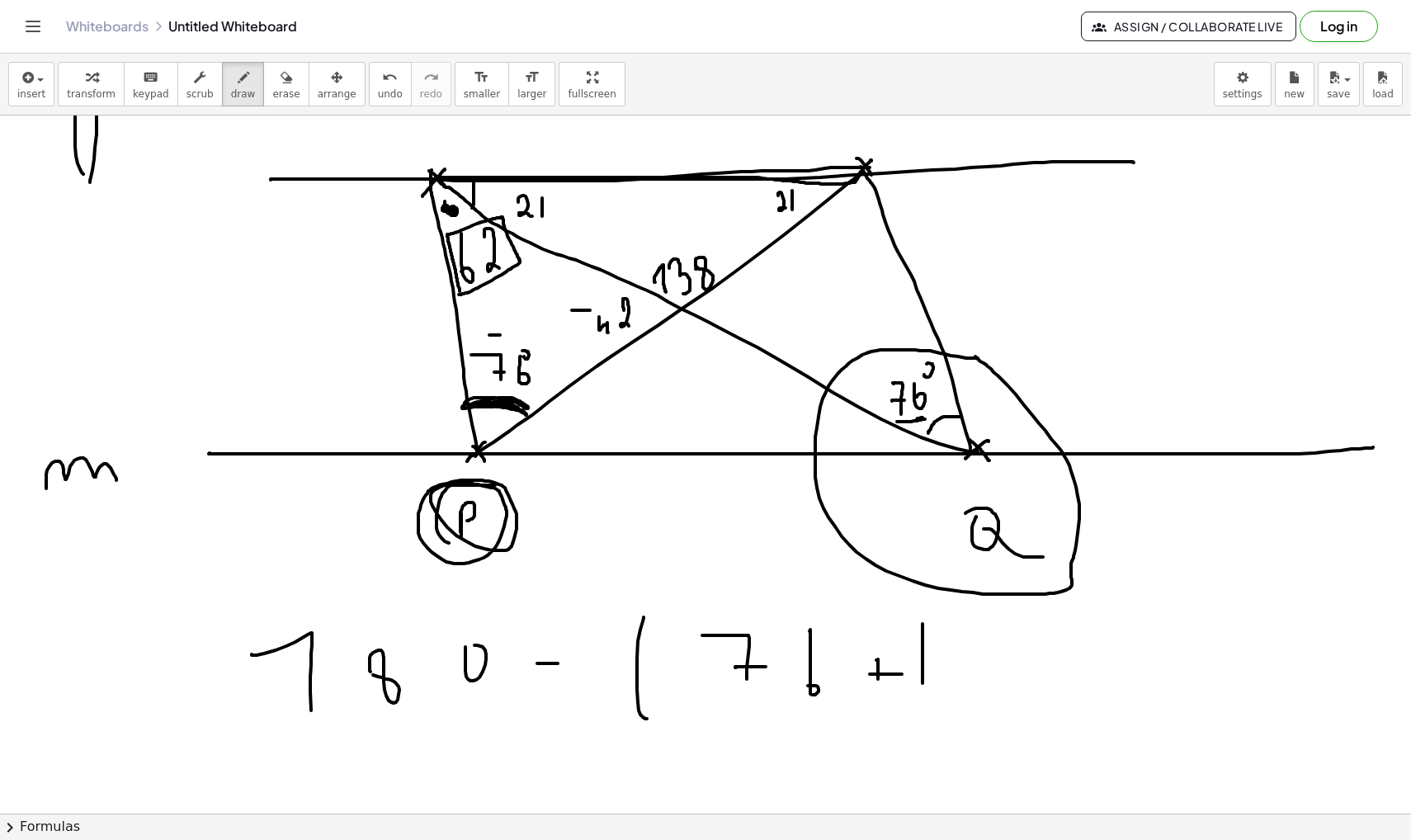
drag, startPoint x: 948, startPoint y: 663, endPoint x: 948, endPoint y: 690, distance: 27.0
drag, startPoint x: 982, startPoint y: 641, endPoint x: 1020, endPoint y: 686, distance: 58.9
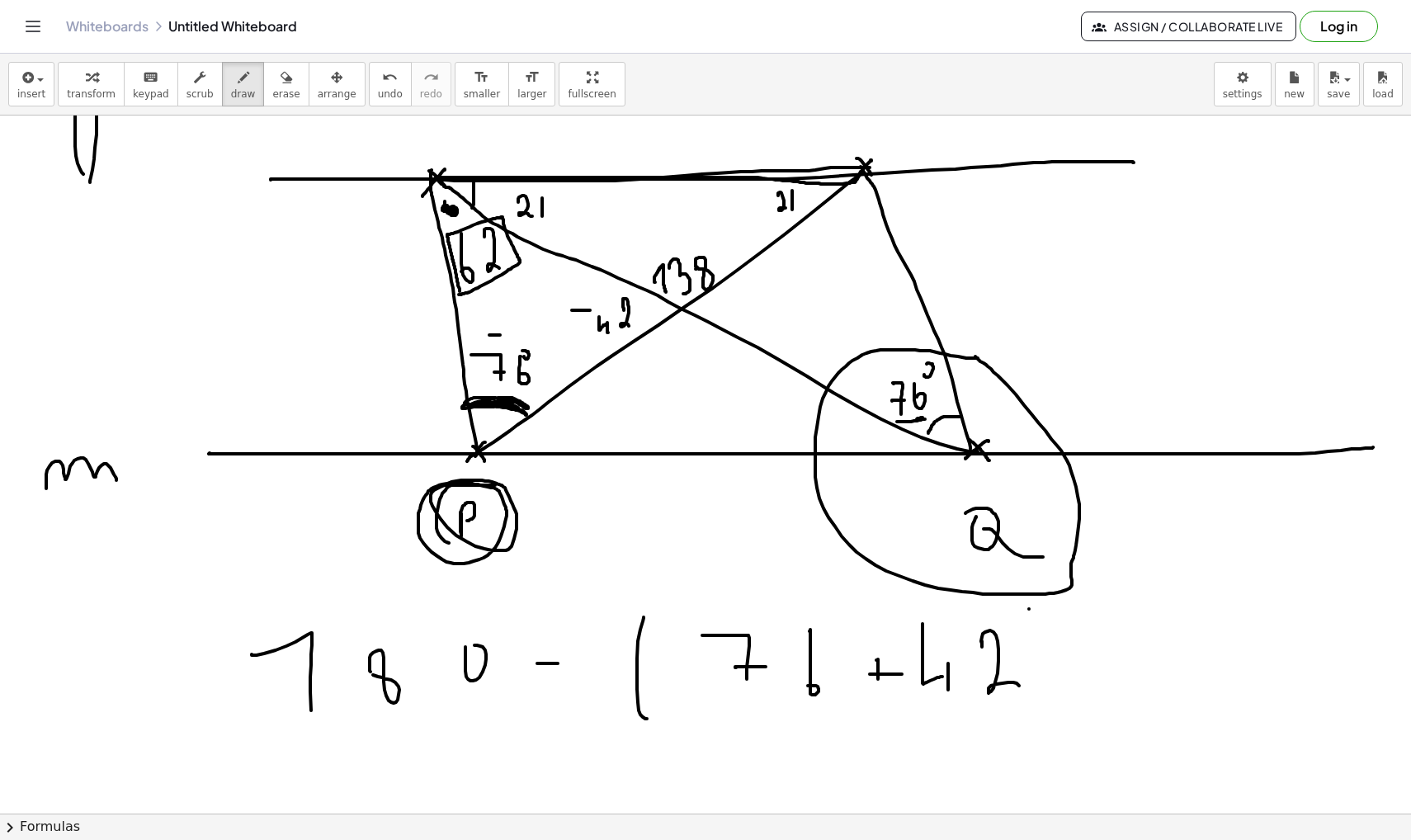
drag, startPoint x: 1029, startPoint y: 609, endPoint x: 1080, endPoint y: 719, distance: 121.2
click at [278, 88] on span "erase" at bounding box center [286, 94] width 27 height 12
drag, startPoint x: 679, startPoint y: 255, endPoint x: 690, endPoint y: 252, distance: 11.4
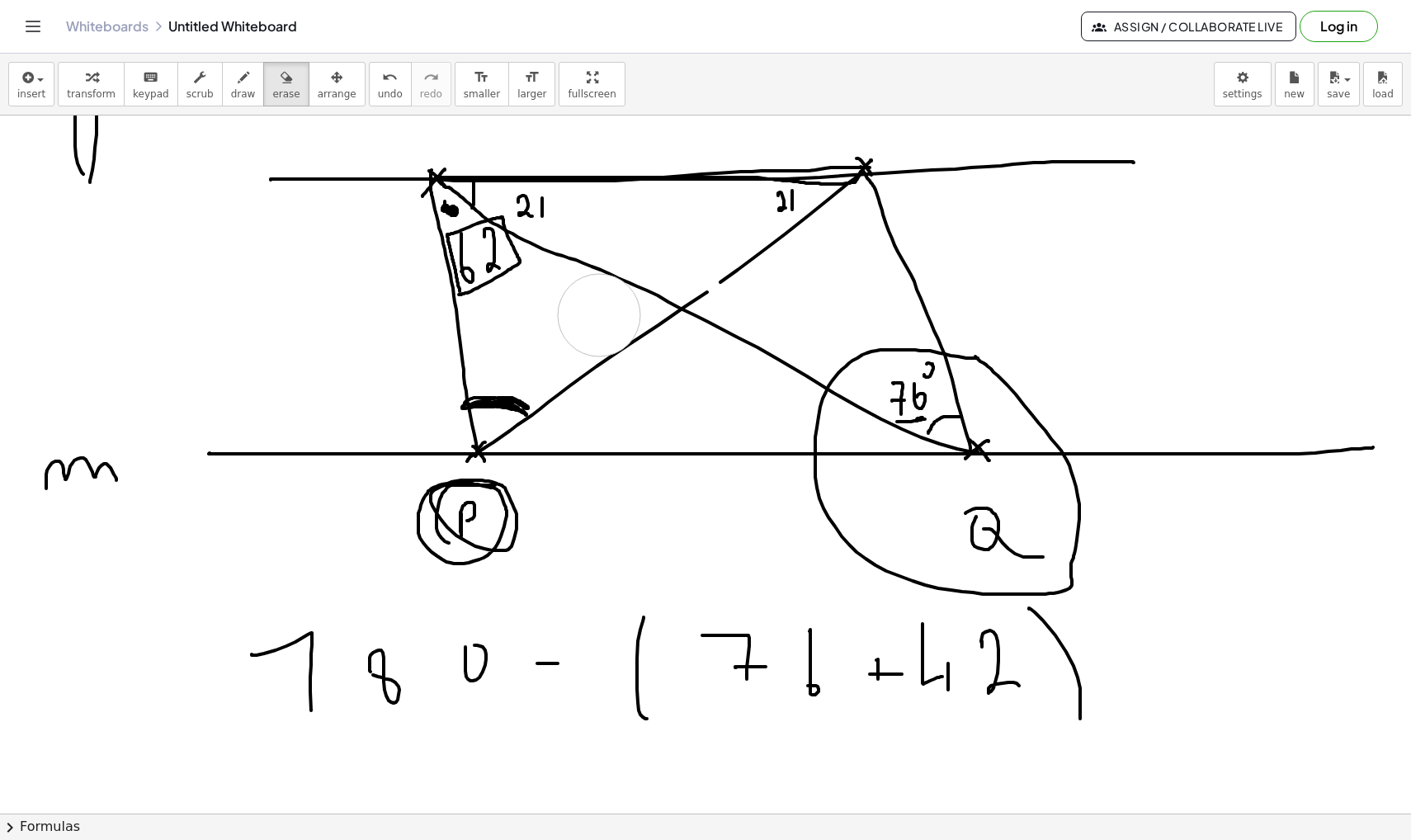
drag, startPoint x: 559, startPoint y: 335, endPoint x: 599, endPoint y: 315, distance: 44.7
click at [234, 86] on button "draw" at bounding box center [243, 85] width 43 height 45
drag, startPoint x: 597, startPoint y: 275, endPoint x: 642, endPoint y: 291, distance: 47.8
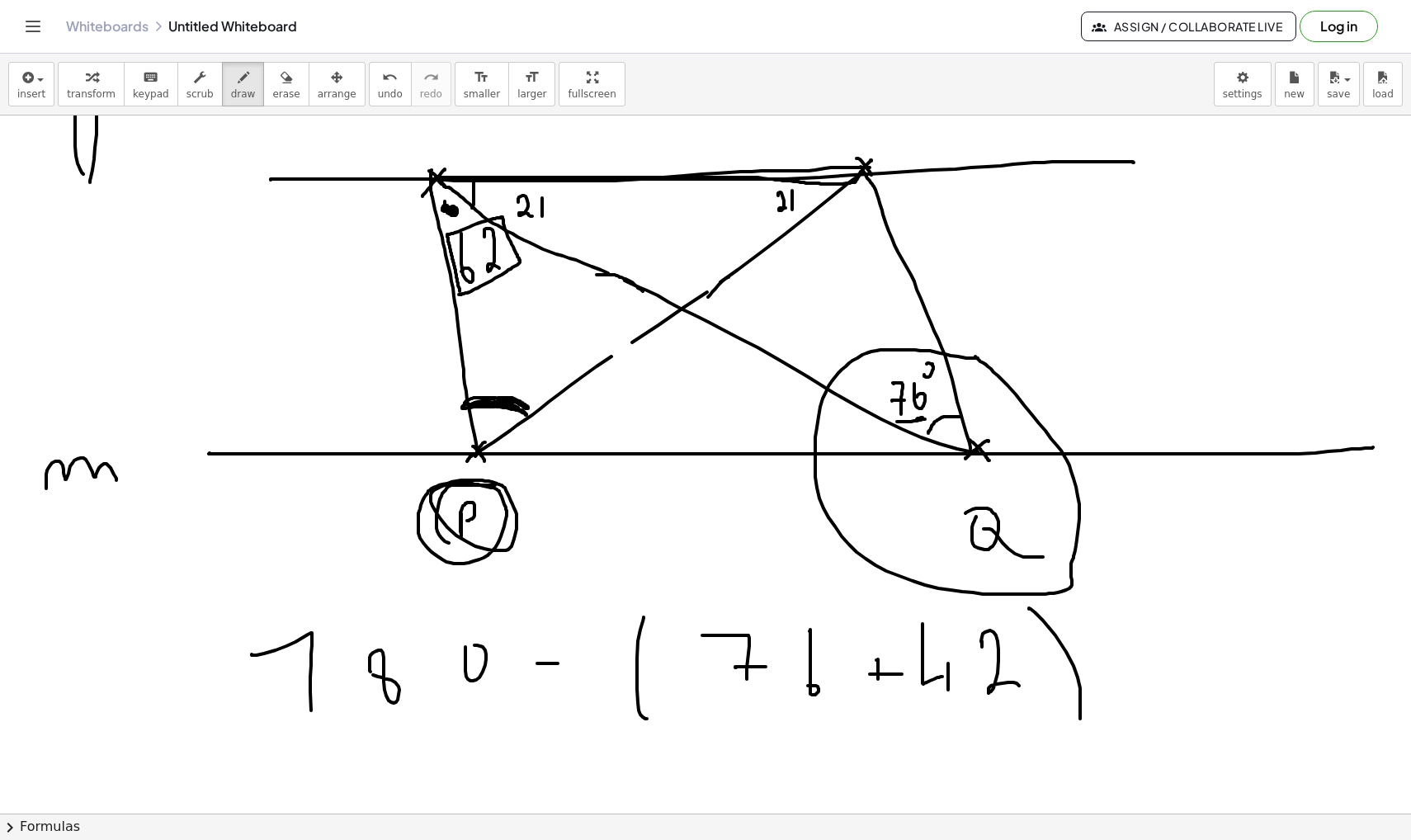
drag, startPoint x: 729, startPoint y: 277, endPoint x: 706, endPoint y: 300, distance: 32.5
drag, startPoint x: 696, startPoint y: 298, endPoint x: 616, endPoint y: 353, distance: 97.1
click at [281, 80] on icon "button" at bounding box center [286, 78] width 12 height 20
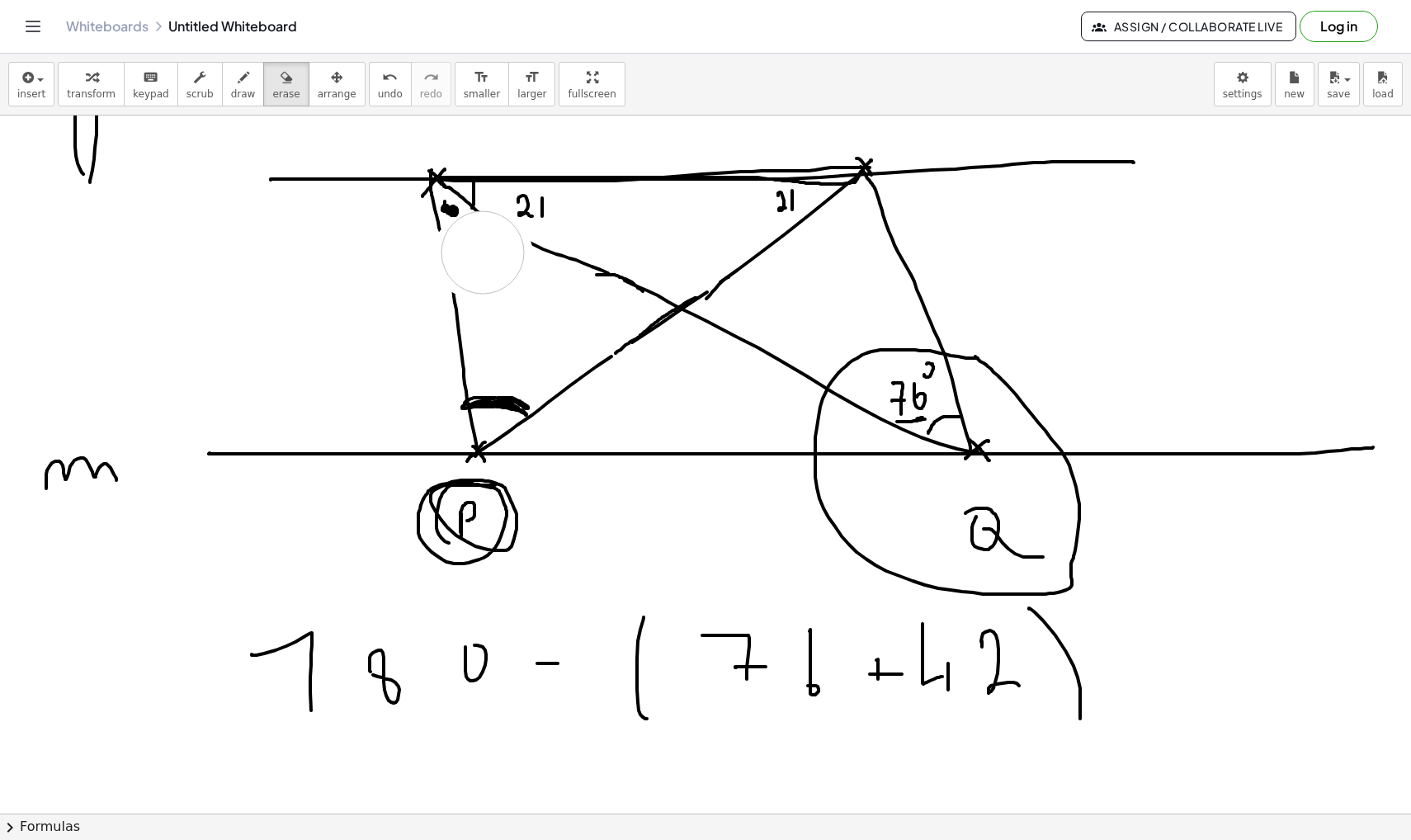
drag, startPoint x: 506, startPoint y: 291, endPoint x: 485, endPoint y: 252, distance: 44.3
click at [238, 85] on icon "button" at bounding box center [243, 78] width 12 height 20
drag, startPoint x: 437, startPoint y: 224, endPoint x: 453, endPoint y: 317, distance: 94.4
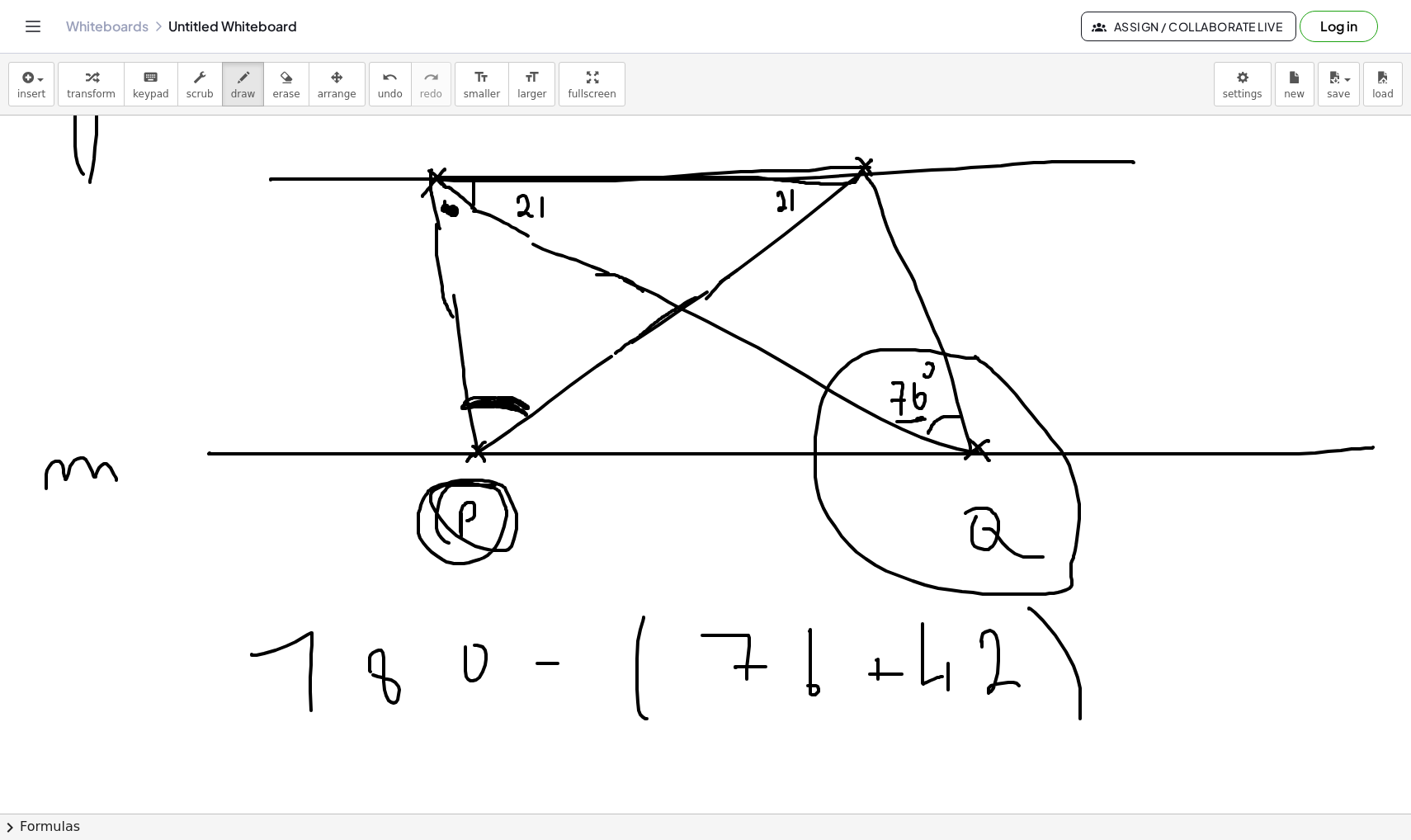
drag, startPoint x: 474, startPoint y: 211, endPoint x: 545, endPoint y: 247, distance: 79.6
drag, startPoint x: 557, startPoint y: 198, endPoint x: 556, endPoint y: 187, distance: 11.0
drag, startPoint x: 795, startPoint y: 193, endPoint x: 791, endPoint y: 184, distance: 9.8
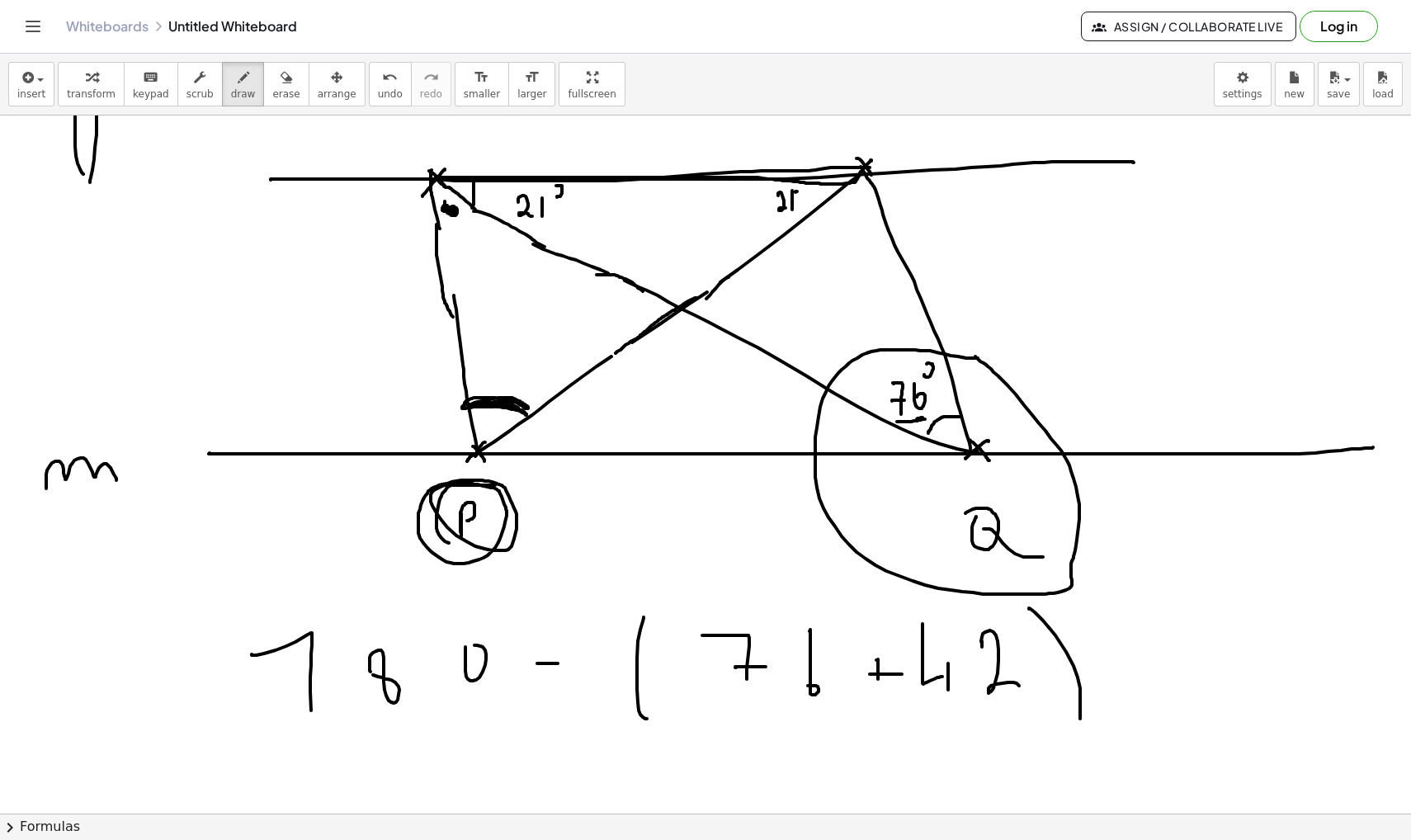
drag, startPoint x: 654, startPoint y: 289, endPoint x: 719, endPoint y: 291, distance: 65.0
drag, startPoint x: 646, startPoint y: 265, endPoint x: 657, endPoint y: 269, distance: 11.7
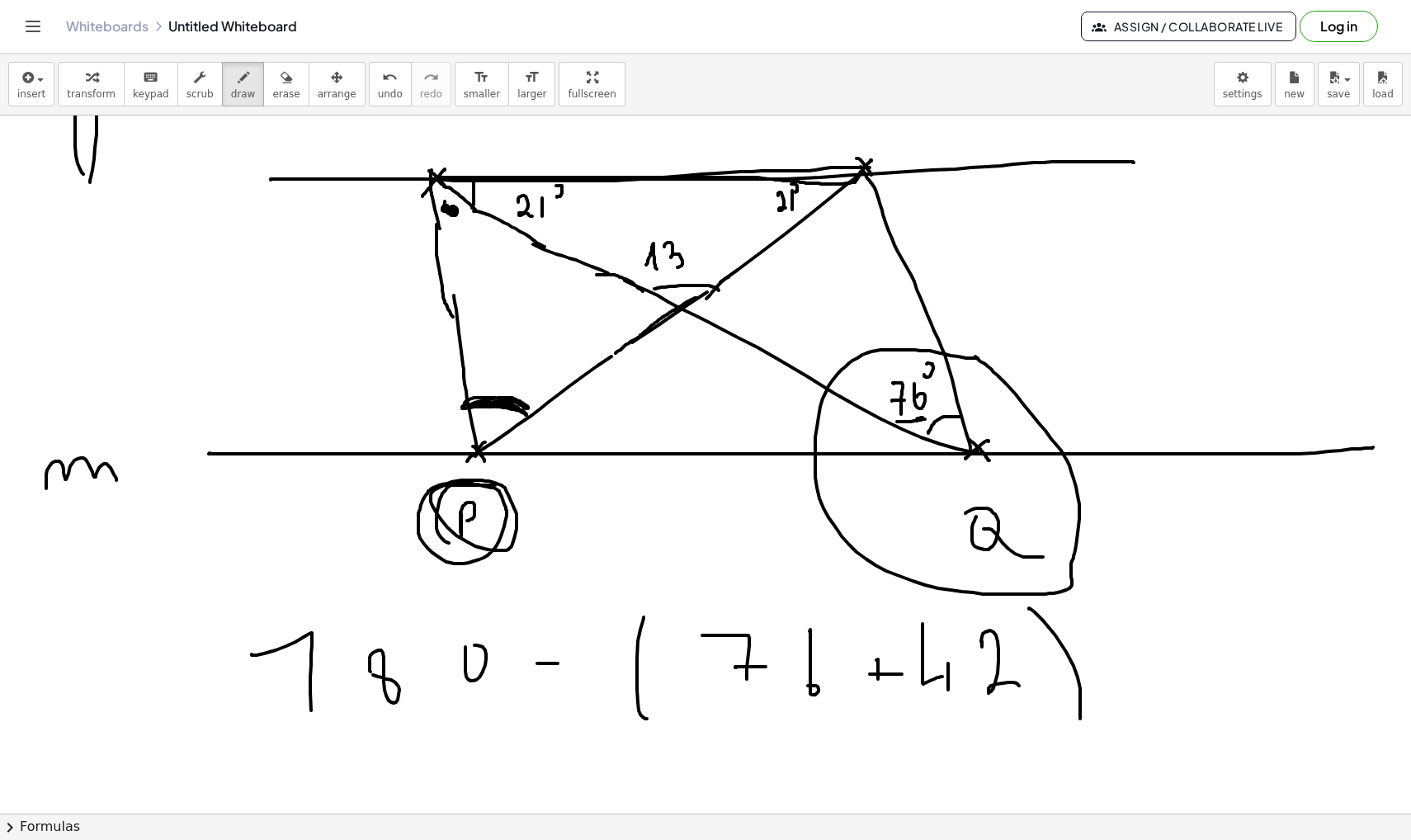
drag, startPoint x: 664, startPoint y: 247, endPoint x: 676, endPoint y: 268, distance: 24.2
drag, startPoint x: 481, startPoint y: 446, endPoint x: 813, endPoint y: 216, distance: 403.9
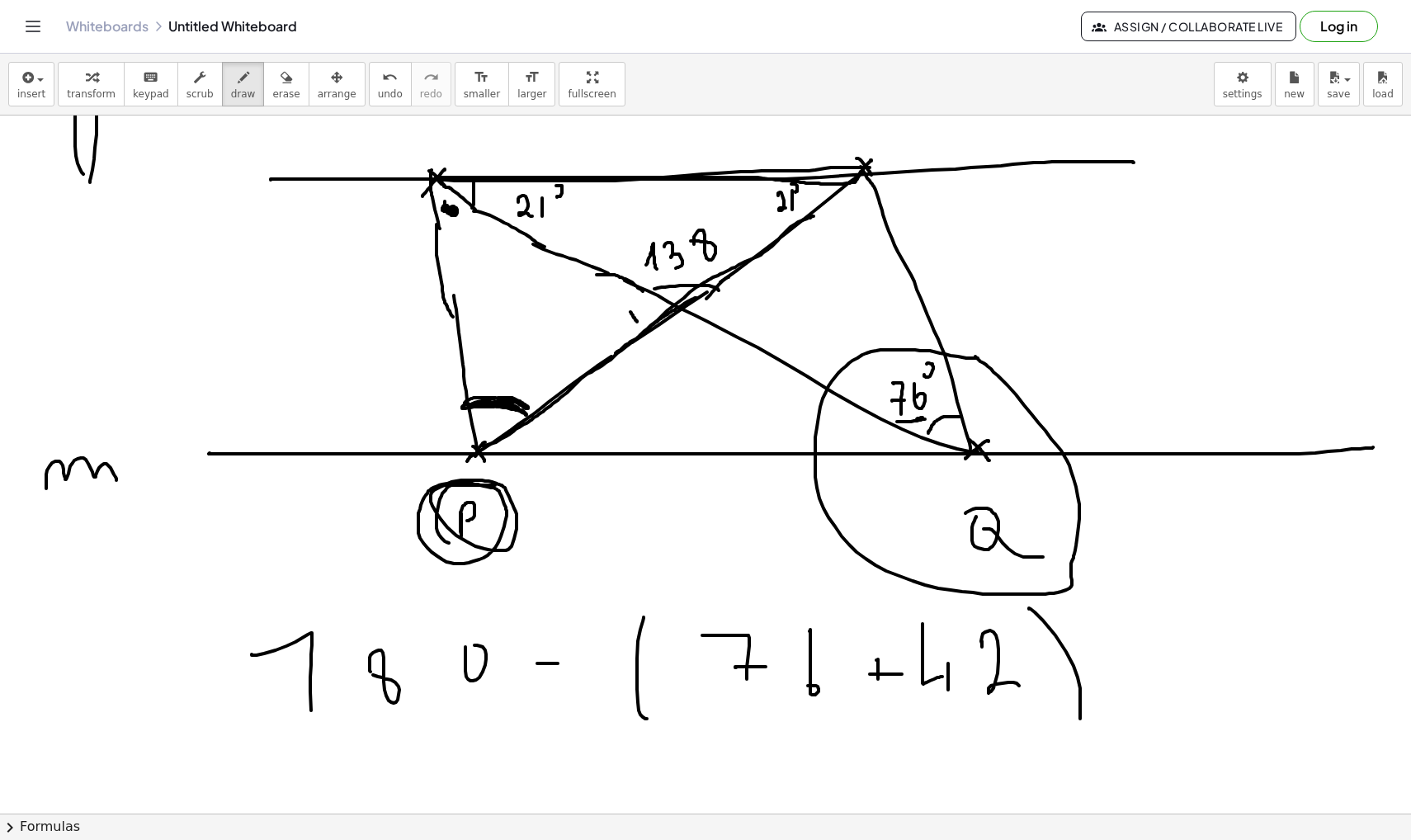
drag, startPoint x: 630, startPoint y: 312, endPoint x: 637, endPoint y: 324, distance: 13.9
drag, startPoint x: 640, startPoint y: 310, endPoint x: 628, endPoint y: 324, distance: 18.4
drag, startPoint x: 625, startPoint y: 317, endPoint x: 643, endPoint y: 315, distance: 18.1
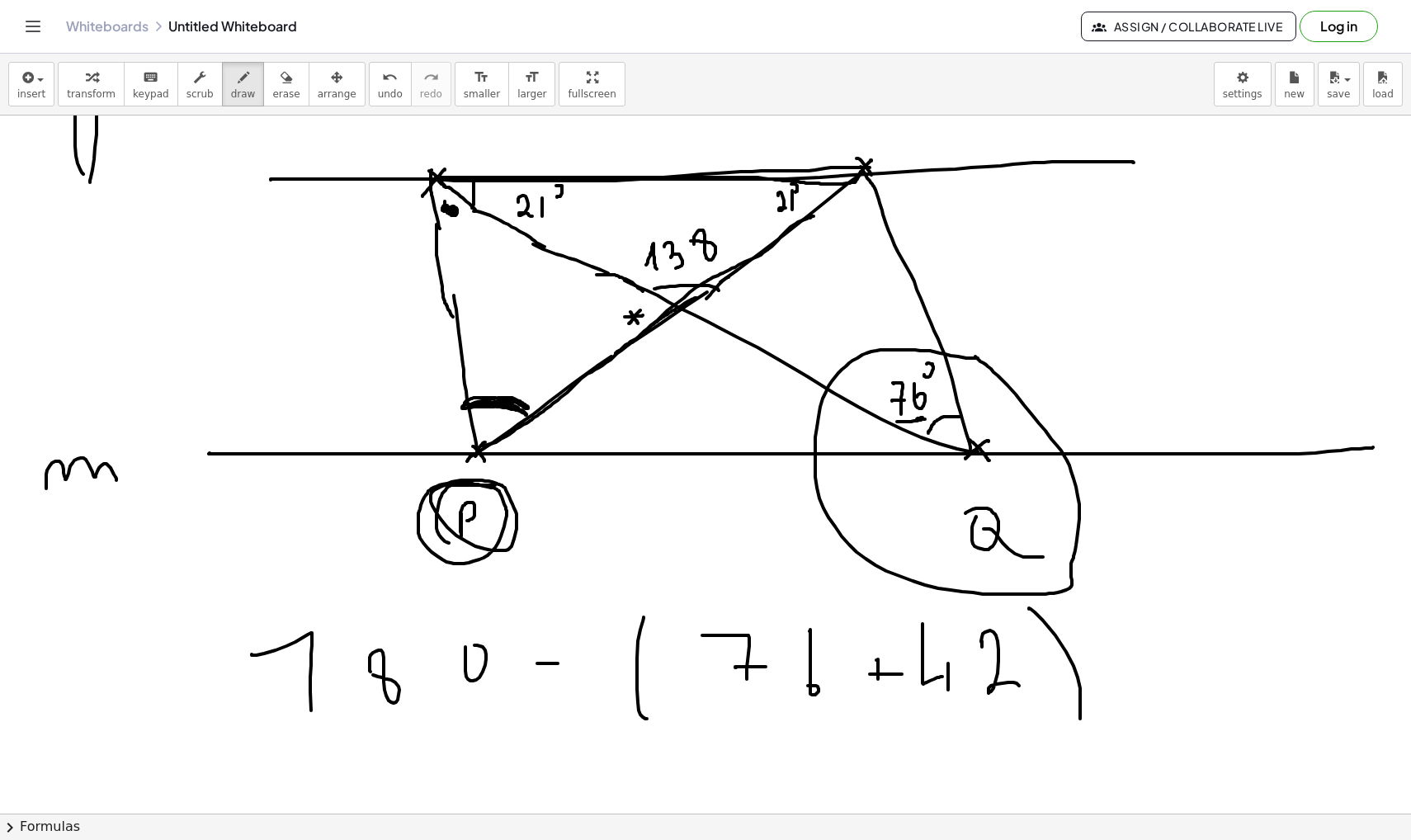
drag, startPoint x: 594, startPoint y: 303, endPoint x: 612, endPoint y: 325, distance: 28.4
drag, startPoint x: 612, startPoint y: 323, endPoint x: 612, endPoint y: 336, distance: 13.0
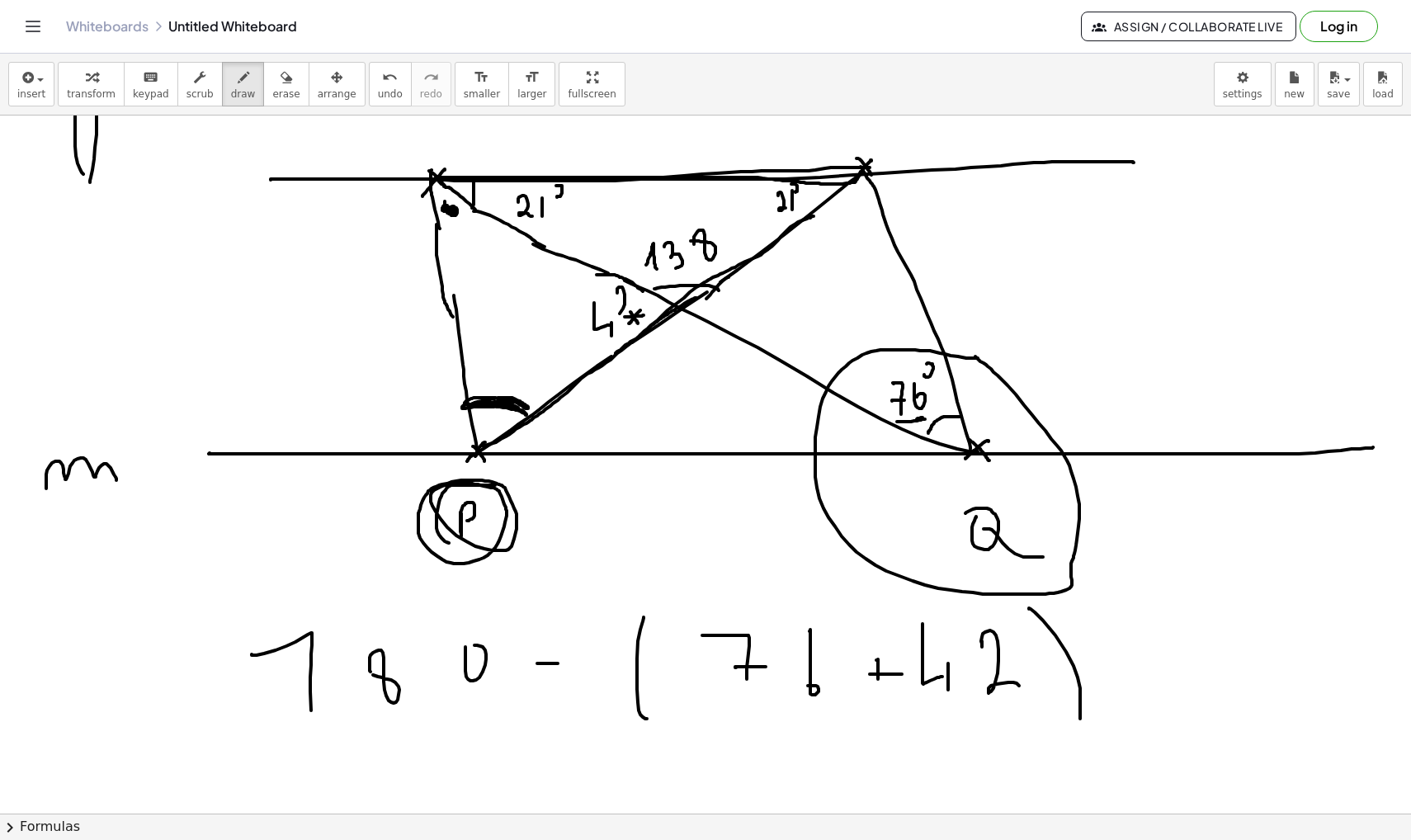
drag, startPoint x: 618, startPoint y: 293, endPoint x: 627, endPoint y: 318, distance: 26.6
drag, startPoint x: 483, startPoint y: 371, endPoint x: 504, endPoint y: 388, distance: 27.0
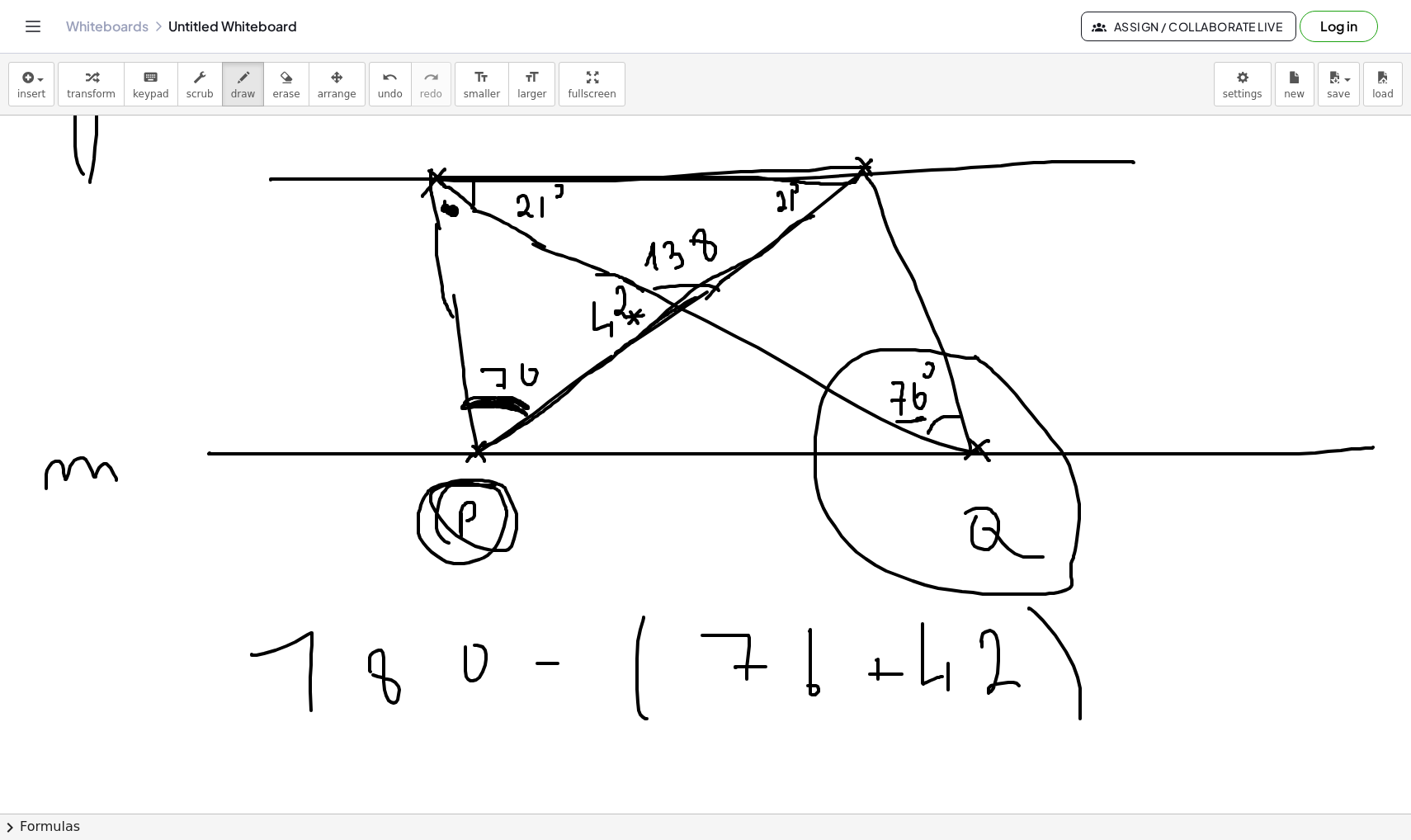
drag, startPoint x: 534, startPoint y: 354, endPoint x: 524, endPoint y: 343, distance: 14.9
drag, startPoint x: 456, startPoint y: 222, endPoint x: 461, endPoint y: 248, distance: 26.5
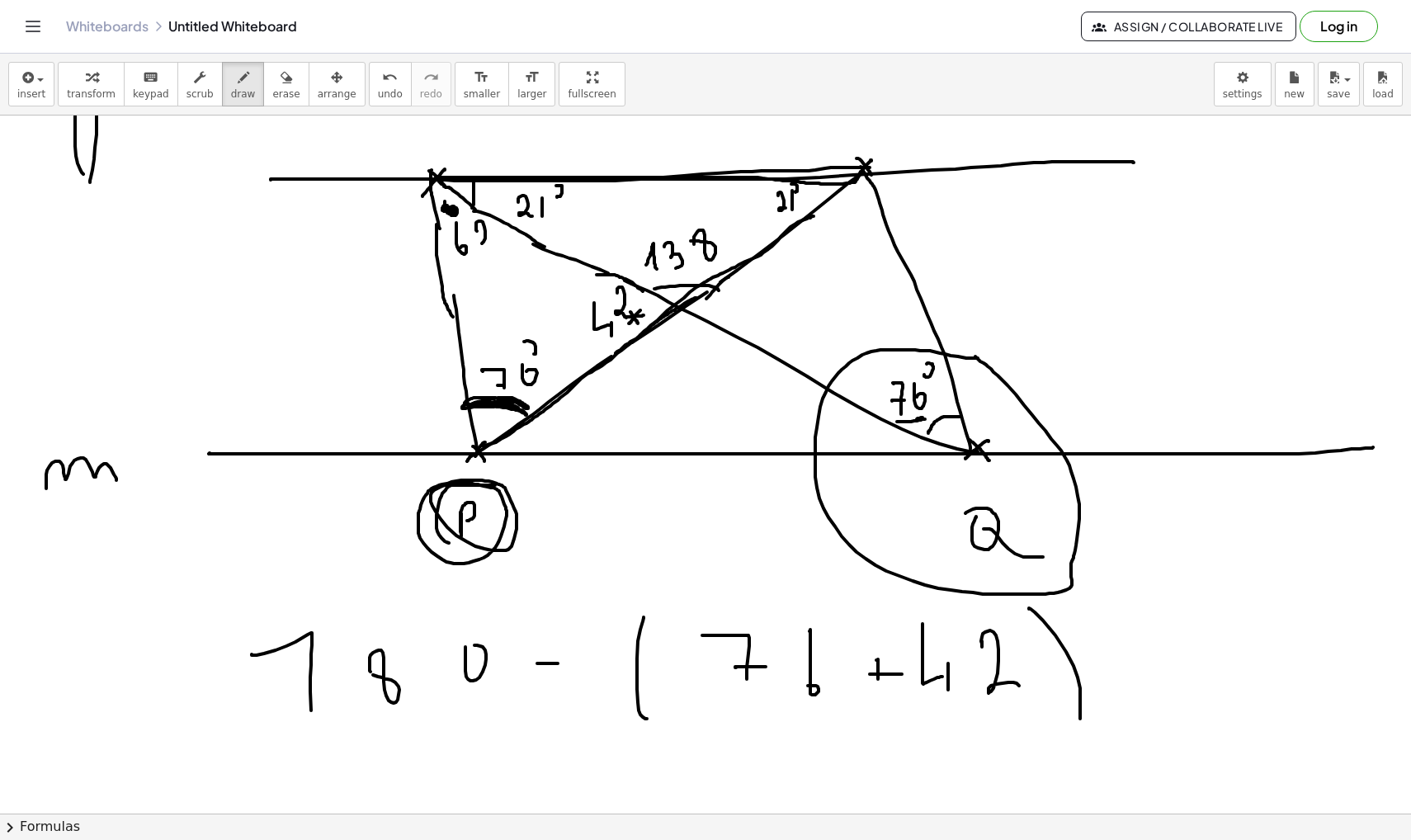
drag, startPoint x: 477, startPoint y: 231, endPoint x: 487, endPoint y: 241, distance: 14.1
drag, startPoint x: 450, startPoint y: 260, endPoint x: 505, endPoint y: 260, distance: 55.0
drag, startPoint x: 426, startPoint y: 178, endPoint x: 475, endPoint y: 422, distance: 248.9
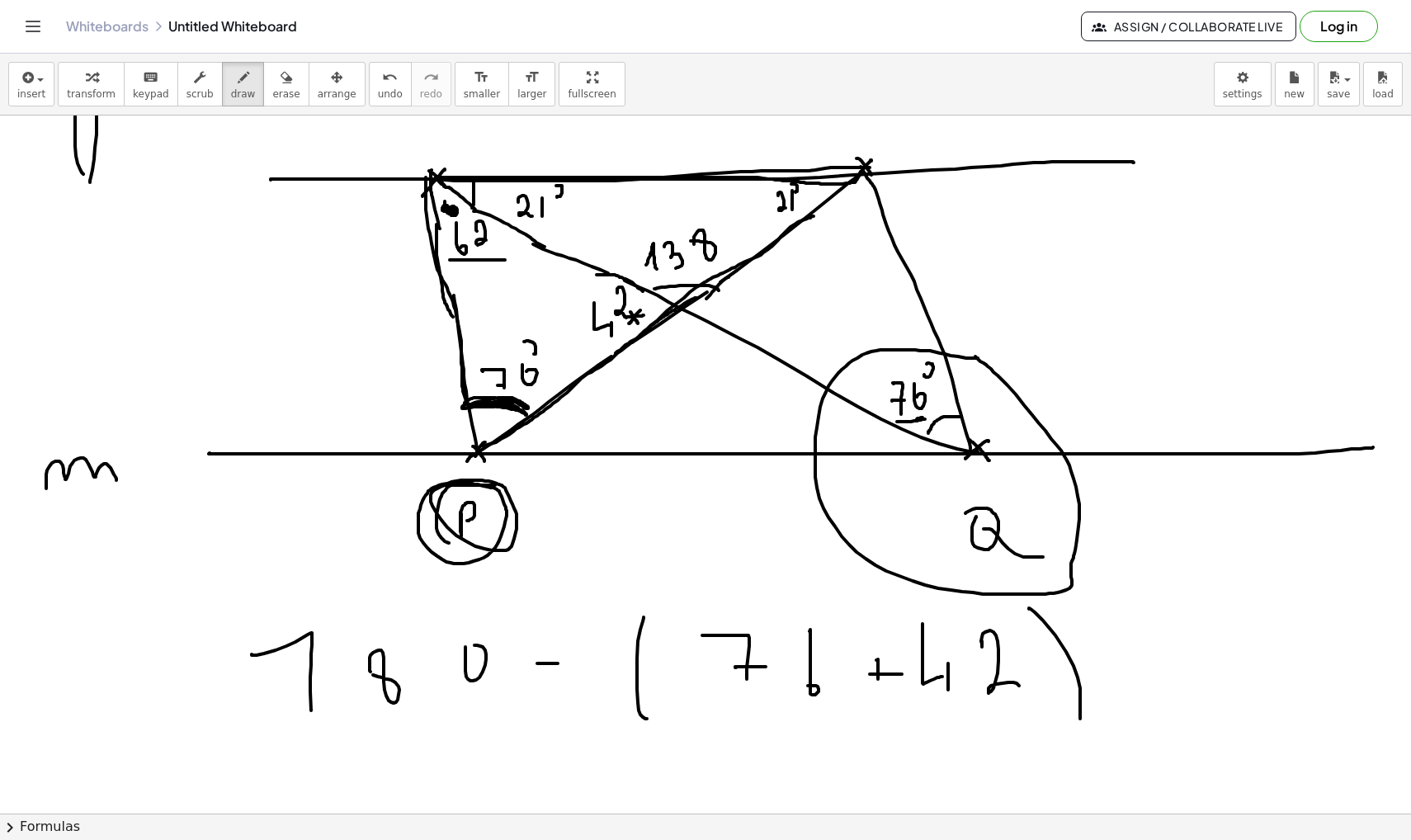
drag, startPoint x: 862, startPoint y: 169, endPoint x: 972, endPoint y: 448, distance: 299.9
click at [284, 84] on div "button" at bounding box center [286, 77] width 27 height 20
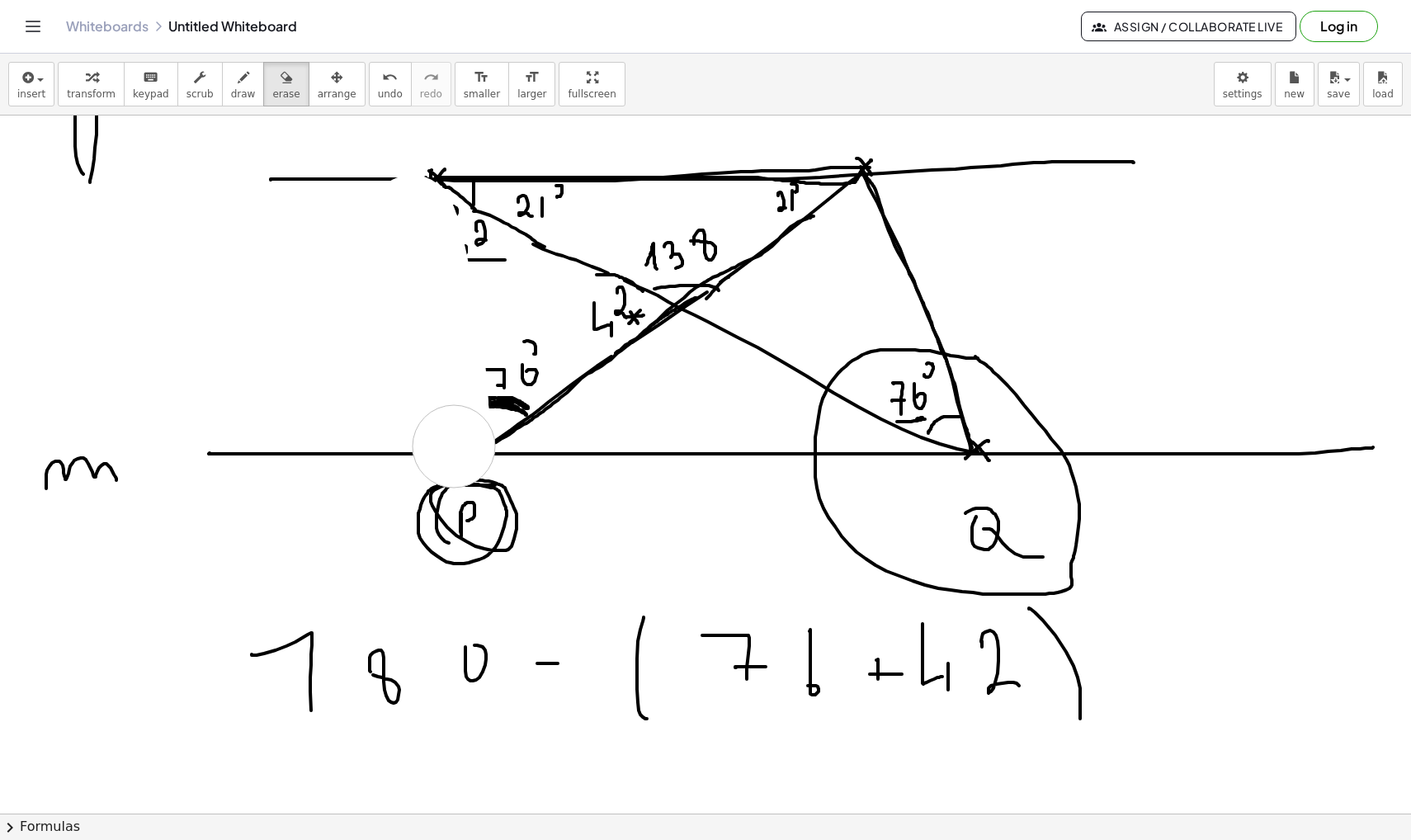
drag, startPoint x: 413, startPoint y: 271, endPoint x: 457, endPoint y: 453, distance: 187.2
drag, startPoint x: 457, startPoint y: 466, endPoint x: 495, endPoint y: 514, distance: 61.2
click at [237, 76] on icon "button" at bounding box center [243, 78] width 12 height 20
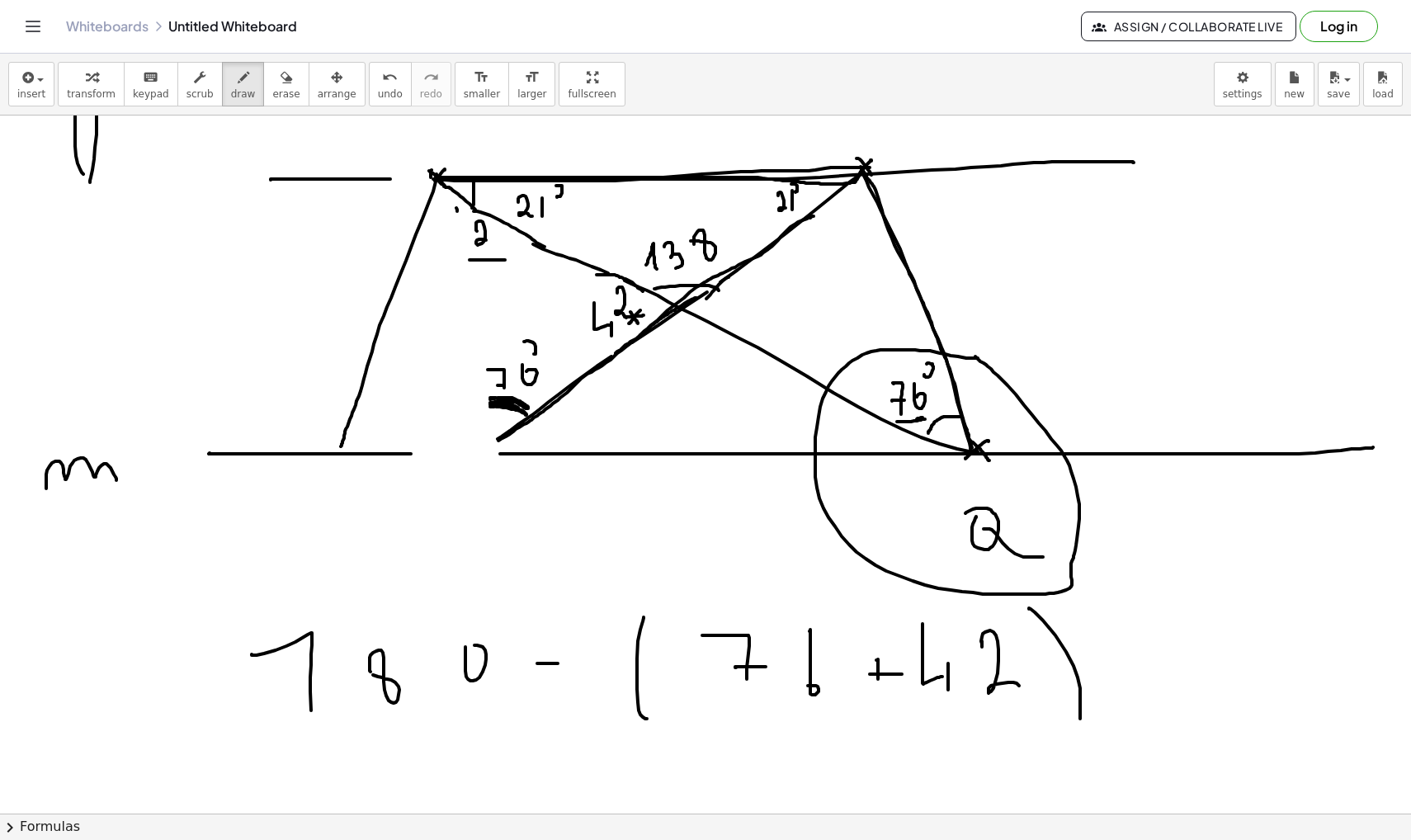
drag, startPoint x: 437, startPoint y: 174, endPoint x: 341, endPoint y: 447, distance: 289.4
drag, startPoint x: 394, startPoint y: 453, endPoint x: 520, endPoint y: 449, distance: 126.1
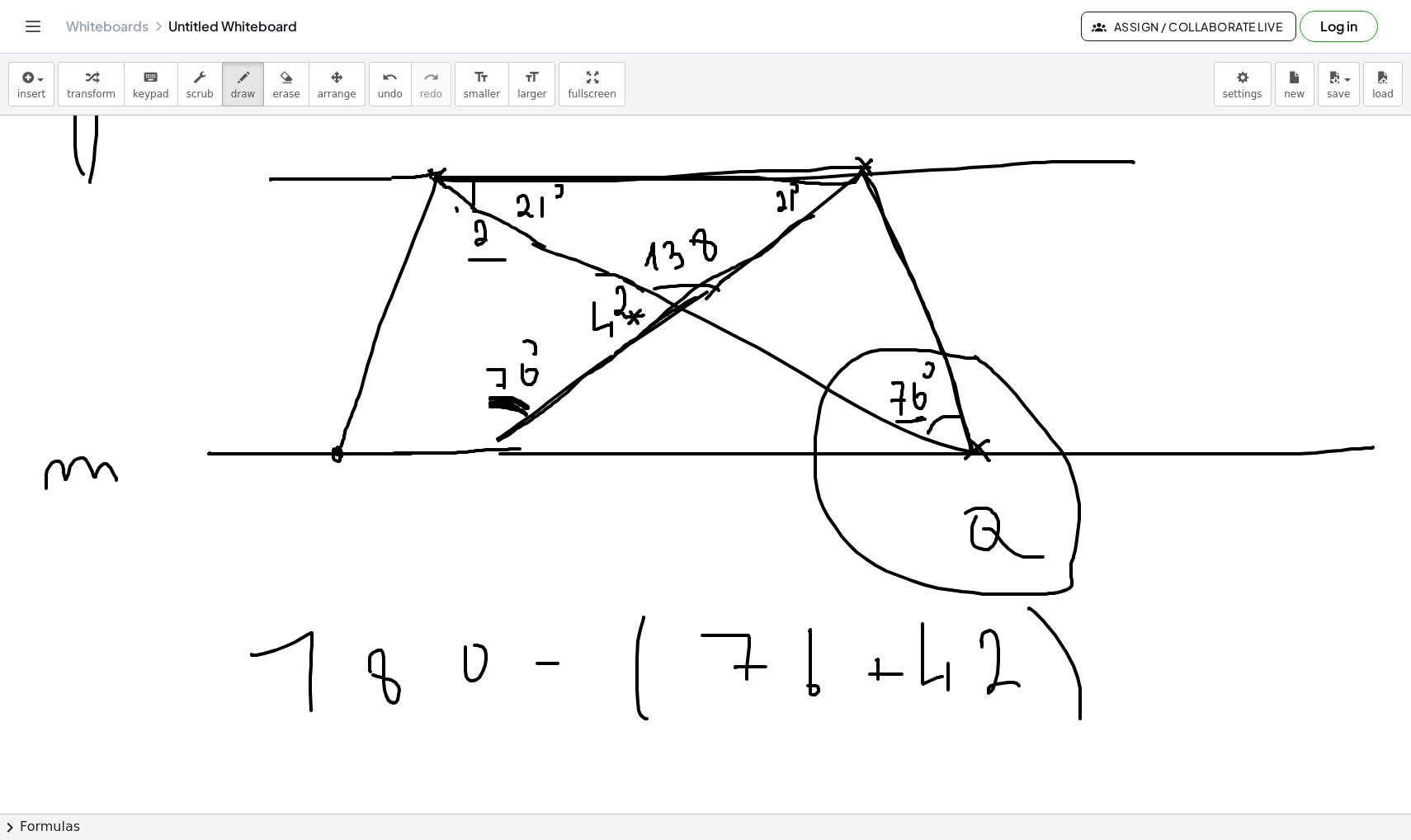
drag, startPoint x: 393, startPoint y: 178, endPoint x: 449, endPoint y: 173, distance: 56.2
drag, startPoint x: 419, startPoint y: 222, endPoint x: 477, endPoint y: 207, distance: 59.9
drag, startPoint x: 442, startPoint y: 235, endPoint x: 445, endPoint y: 255, distance: 20.2
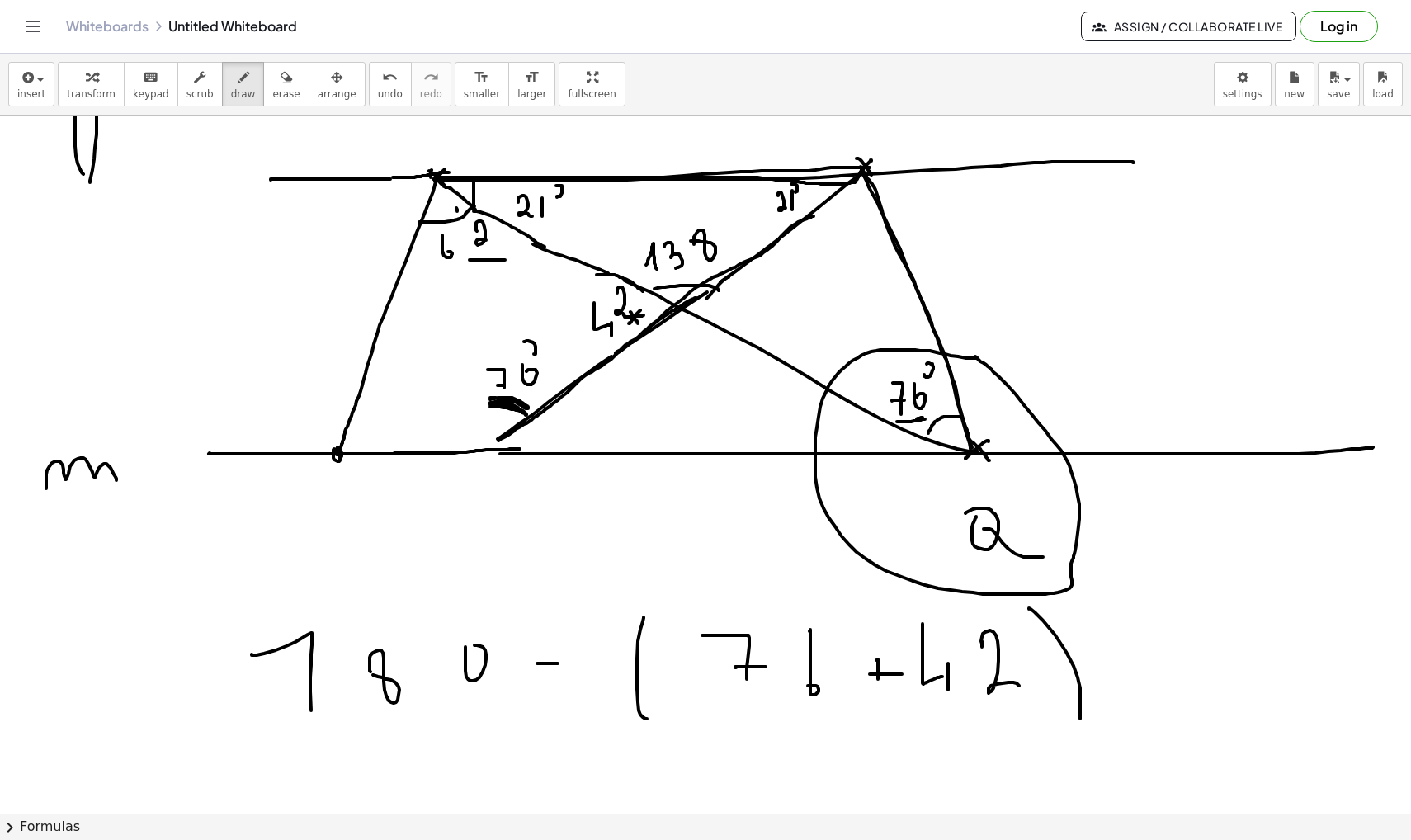
drag, startPoint x: 495, startPoint y: 441, endPoint x: 764, endPoint y: 238, distance: 337.0
drag, startPoint x: 762, startPoint y: 238, endPoint x: 862, endPoint y: 168, distance: 122.1
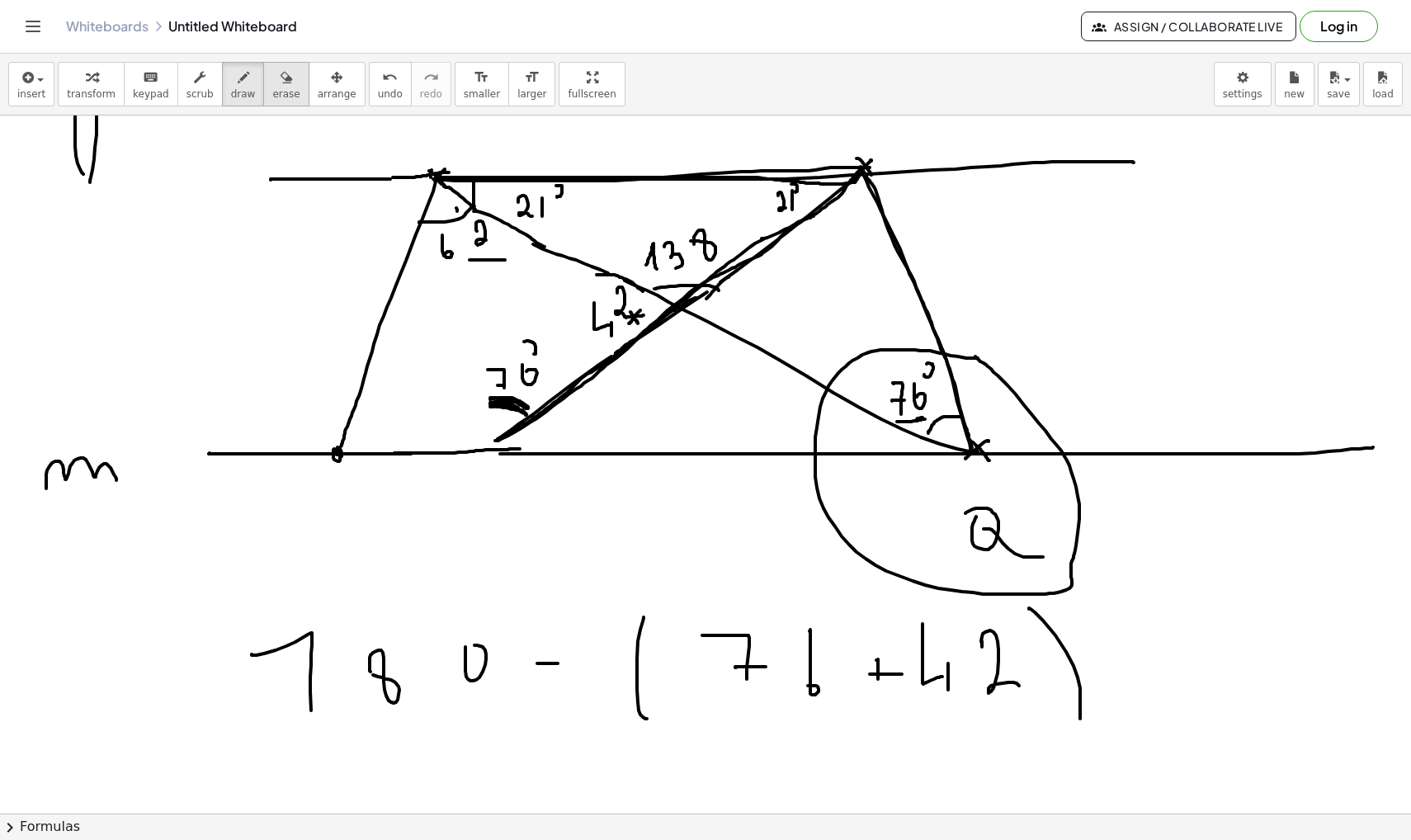
click at [289, 90] on button "erase" at bounding box center [286, 85] width 46 height 45
drag, startPoint x: 503, startPoint y: 392, endPoint x: 605, endPoint y: 315, distance: 127.8
click at [233, 91] on span "draw" at bounding box center [243, 94] width 25 height 12
drag, startPoint x: 679, startPoint y: 307, endPoint x: 562, endPoint y: 405, distance: 152.6
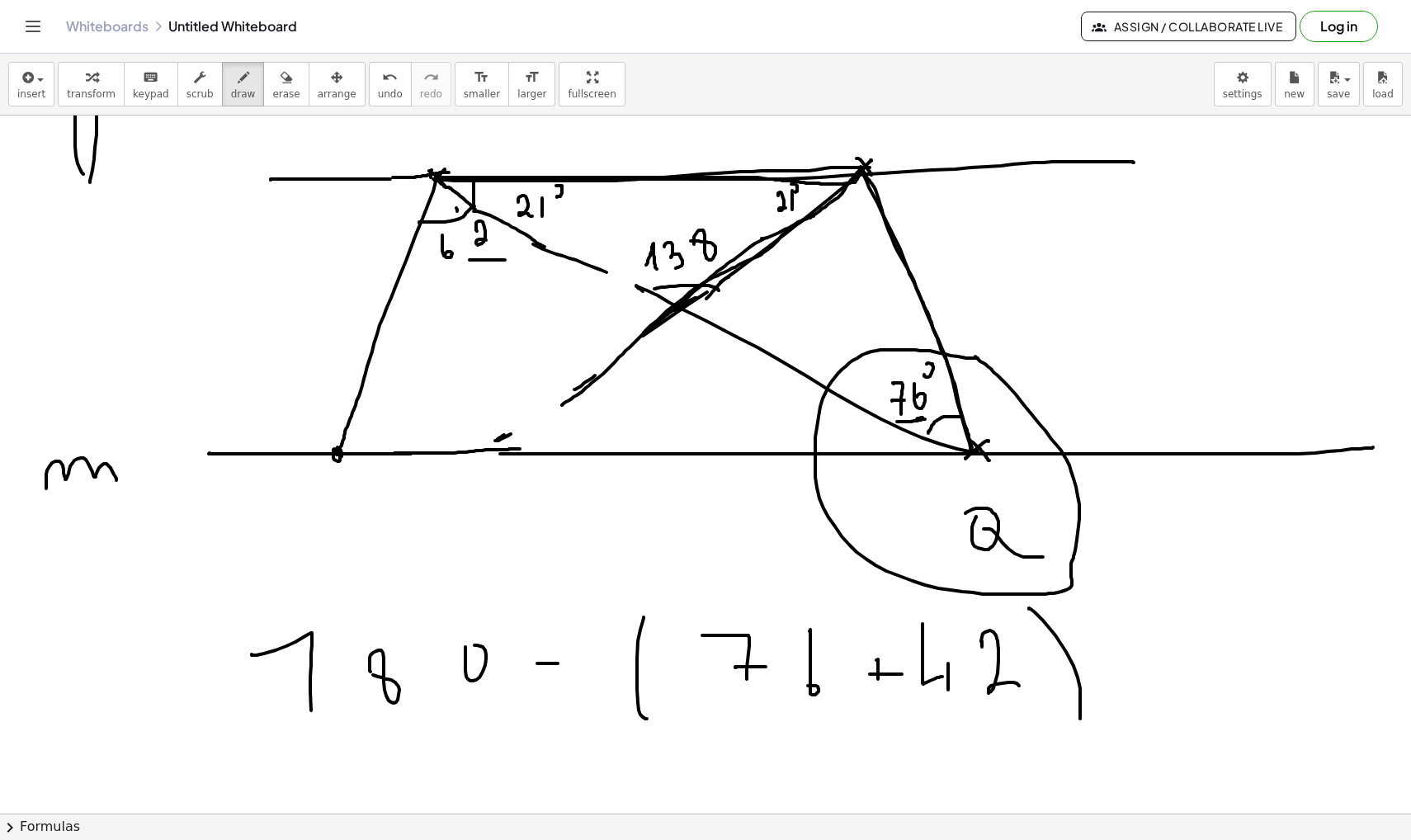
click at [286, 89] on span "erase" at bounding box center [286, 94] width 27 height 12
drag, startPoint x: 530, startPoint y: 381, endPoint x: 631, endPoint y: 349, distance: 105.9
click at [237, 83] on icon "button" at bounding box center [243, 78] width 12 height 20
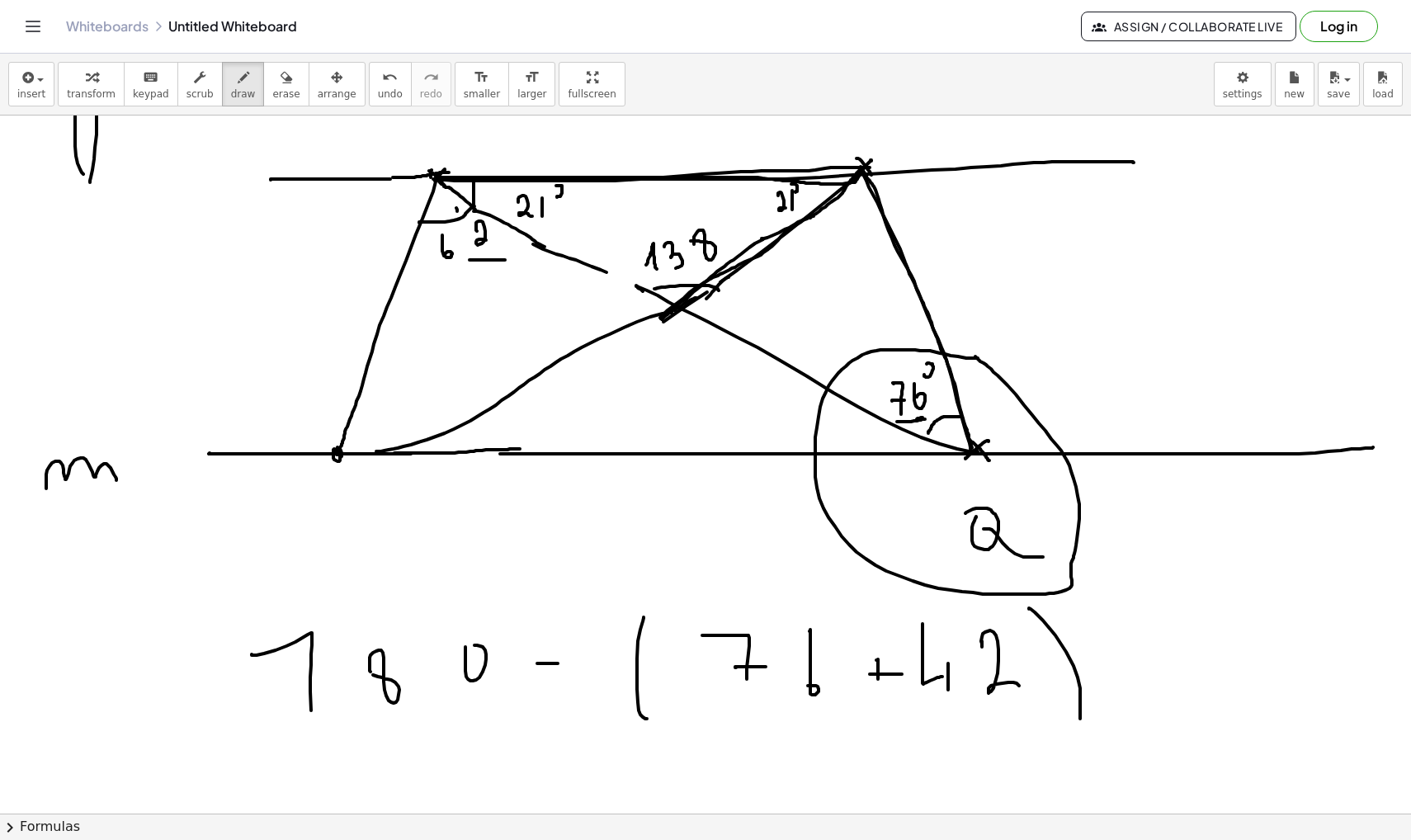
drag, startPoint x: 671, startPoint y: 313, endPoint x: 363, endPoint y: 453, distance: 338.3
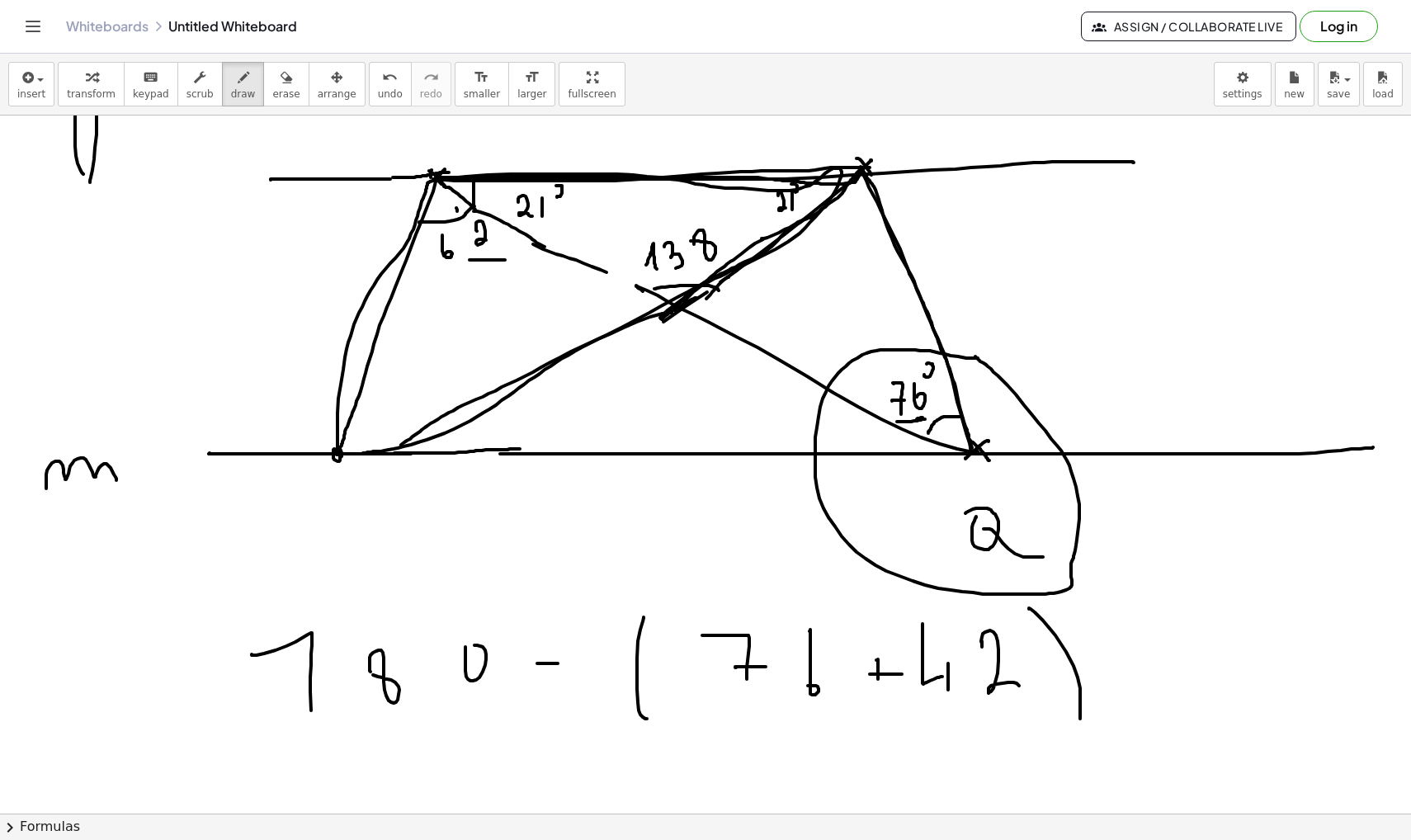
drag, startPoint x: 338, startPoint y: 452, endPoint x: 394, endPoint y: 449, distance: 56.1
drag, startPoint x: 971, startPoint y: 446, endPoint x: 862, endPoint y: 168, distance: 298.6
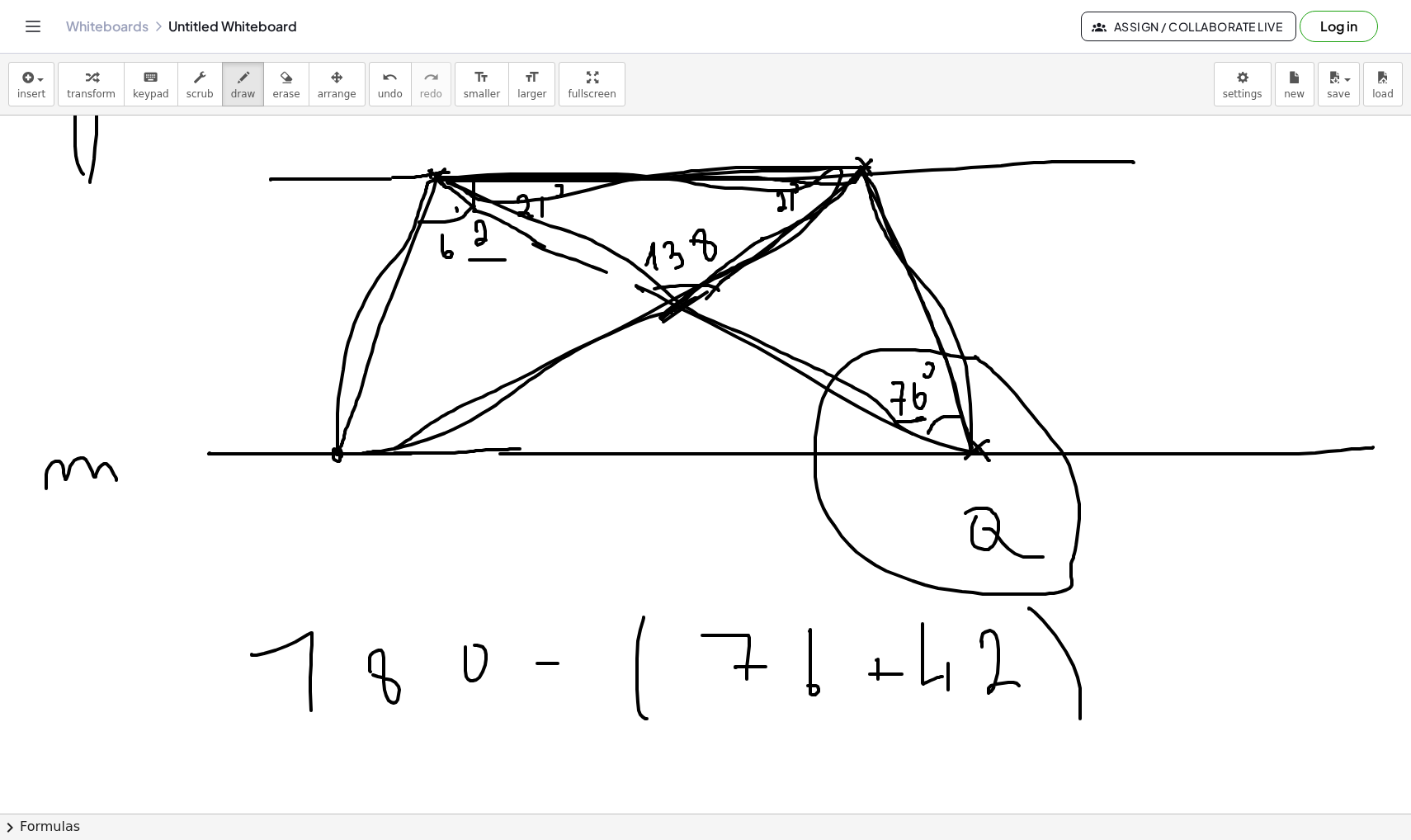
drag, startPoint x: 862, startPoint y: 168, endPoint x: 928, endPoint y: 438, distance: 277.9
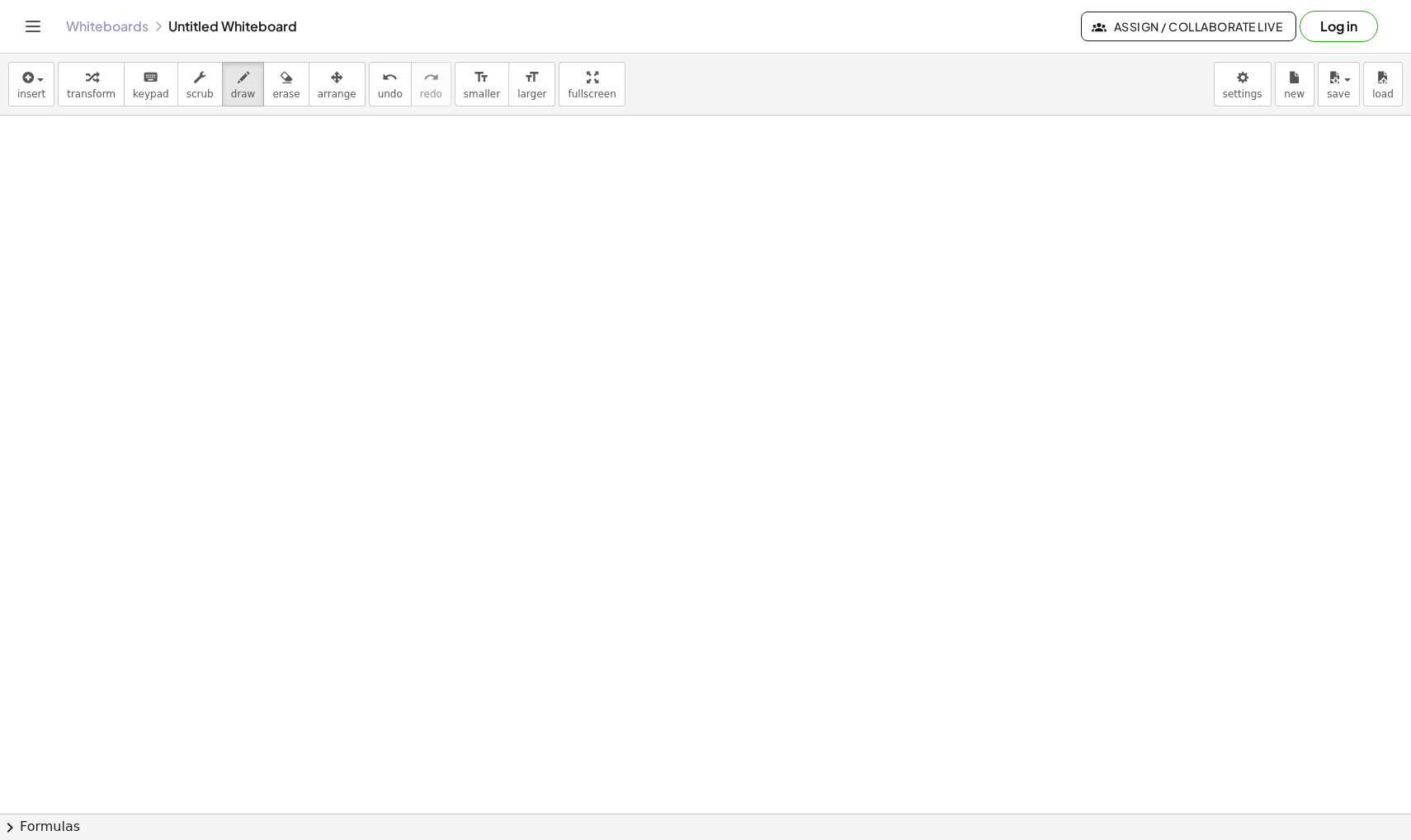
scroll to position [4403, 0]
drag, startPoint x: 178, startPoint y: 237, endPoint x: 168, endPoint y: 345, distance: 108.5
drag, startPoint x: 239, startPoint y: 281, endPoint x: 279, endPoint y: 326, distance: 60.2
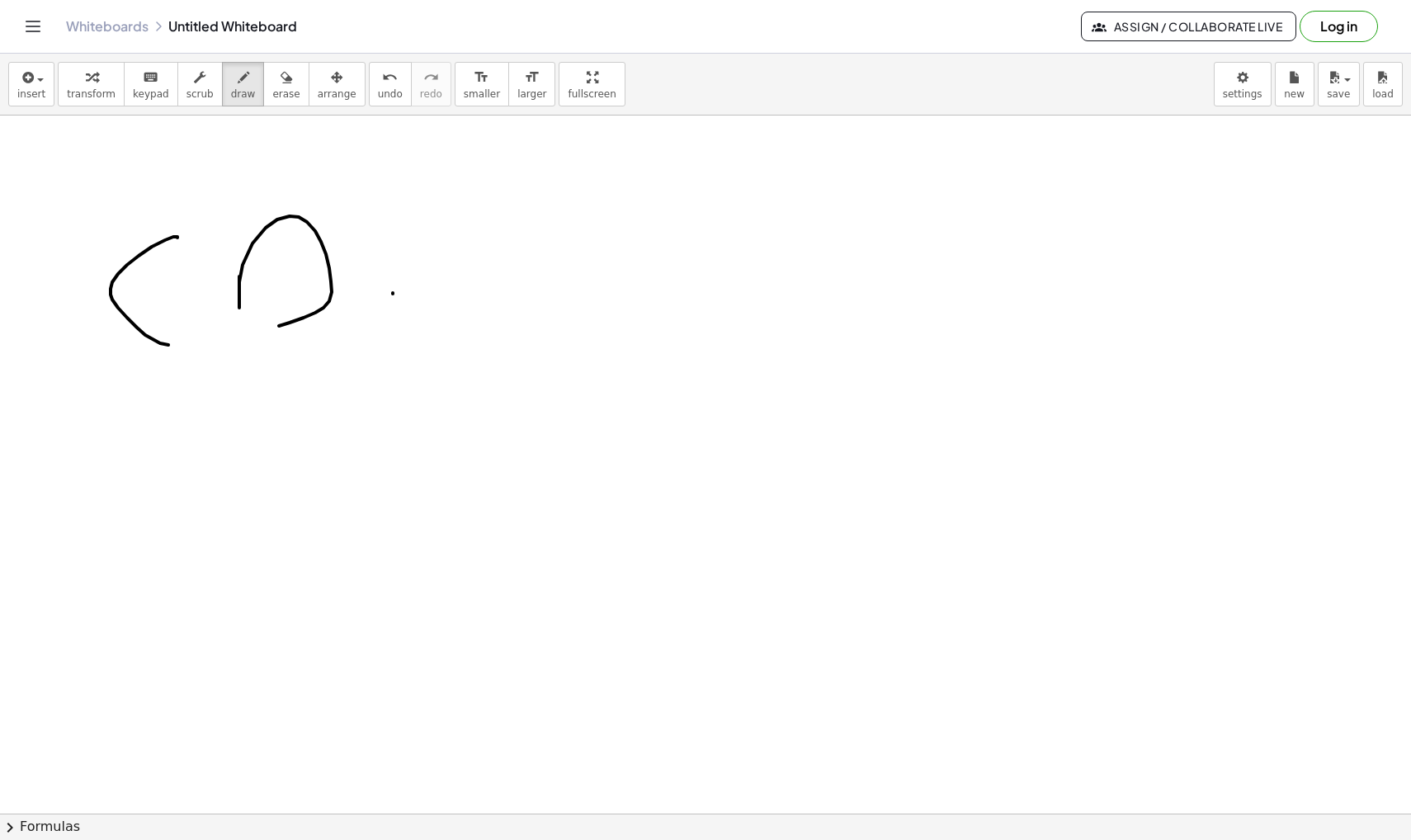
drag, startPoint x: 393, startPoint y: 294, endPoint x: 422, endPoint y: 293, distance: 29.0
drag, startPoint x: 398, startPoint y: 325, endPoint x: 439, endPoint y: 325, distance: 41.0
drag, startPoint x: 505, startPoint y: 260, endPoint x: 542, endPoint y: 320, distance: 70.5
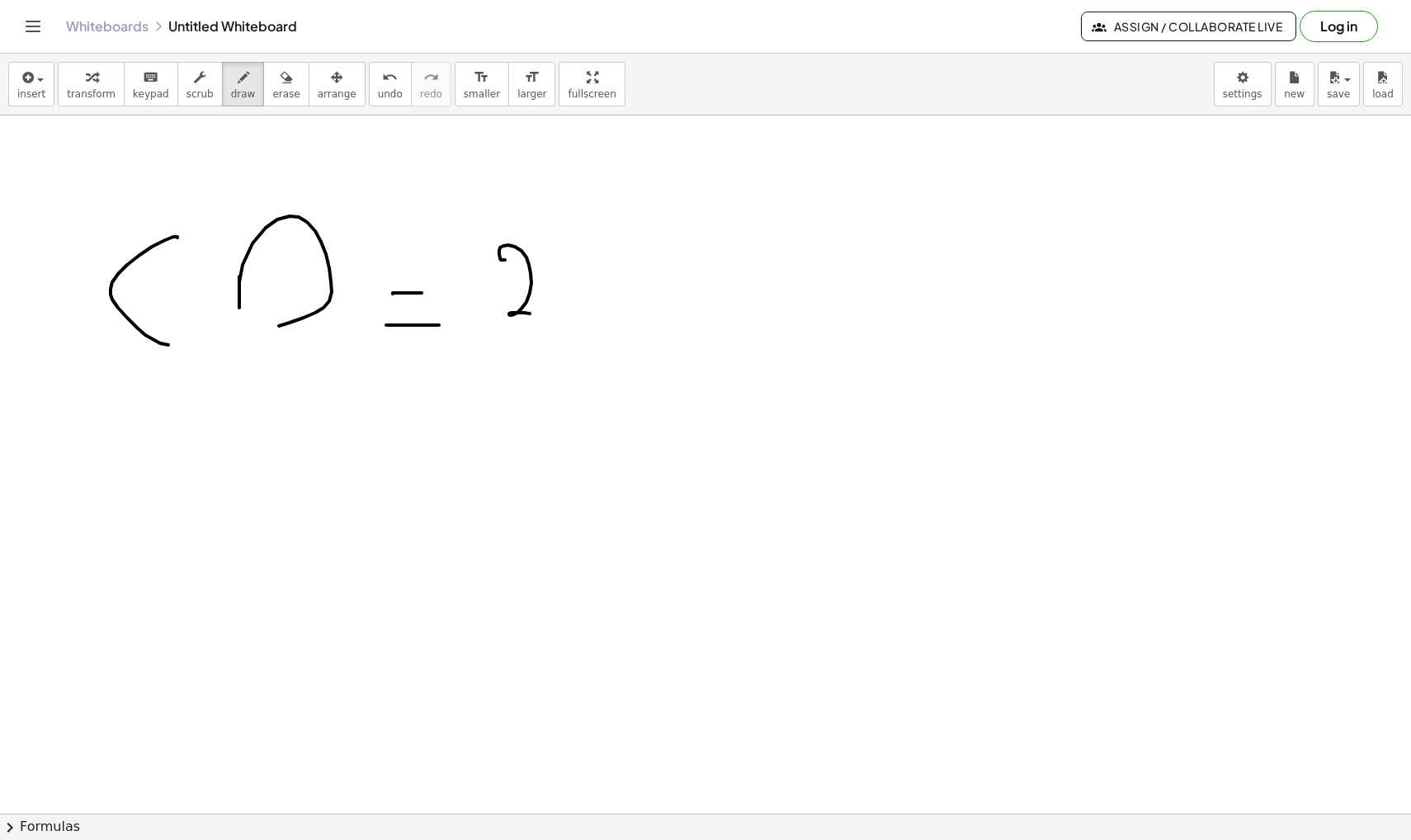
drag, startPoint x: 492, startPoint y: 343, endPoint x: 594, endPoint y: 343, distance: 102.0
drag, startPoint x: 540, startPoint y: 374, endPoint x: 573, endPoint y: 425, distance: 60.7
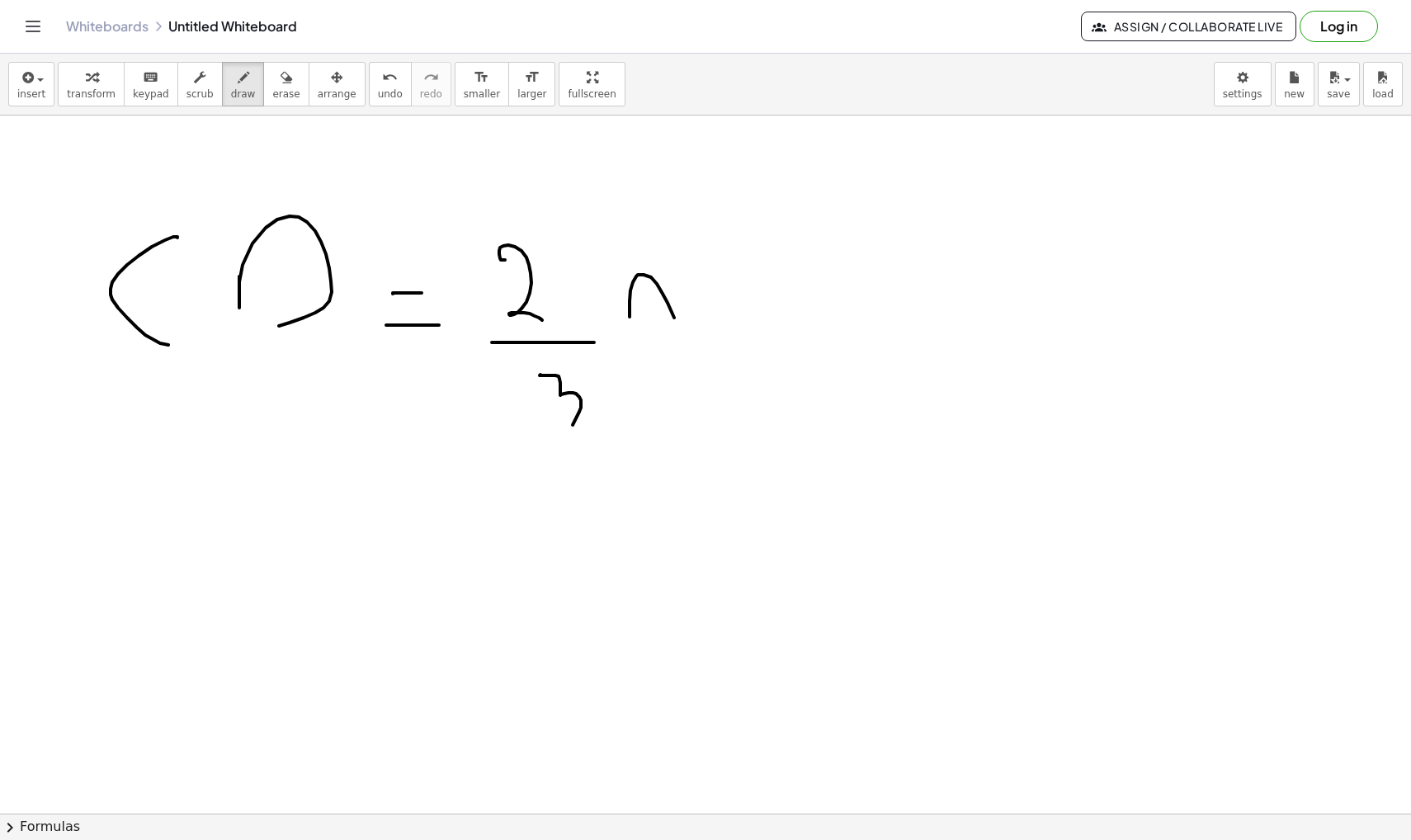
drag, startPoint x: 629, startPoint y: 310, endPoint x: 676, endPoint y: 330, distance: 51.1
drag, startPoint x: 618, startPoint y: 292, endPoint x: 715, endPoint y: 292, distance: 97.0
drag, startPoint x: 762, startPoint y: 273, endPoint x: 766, endPoint y: 299, distance: 26.3
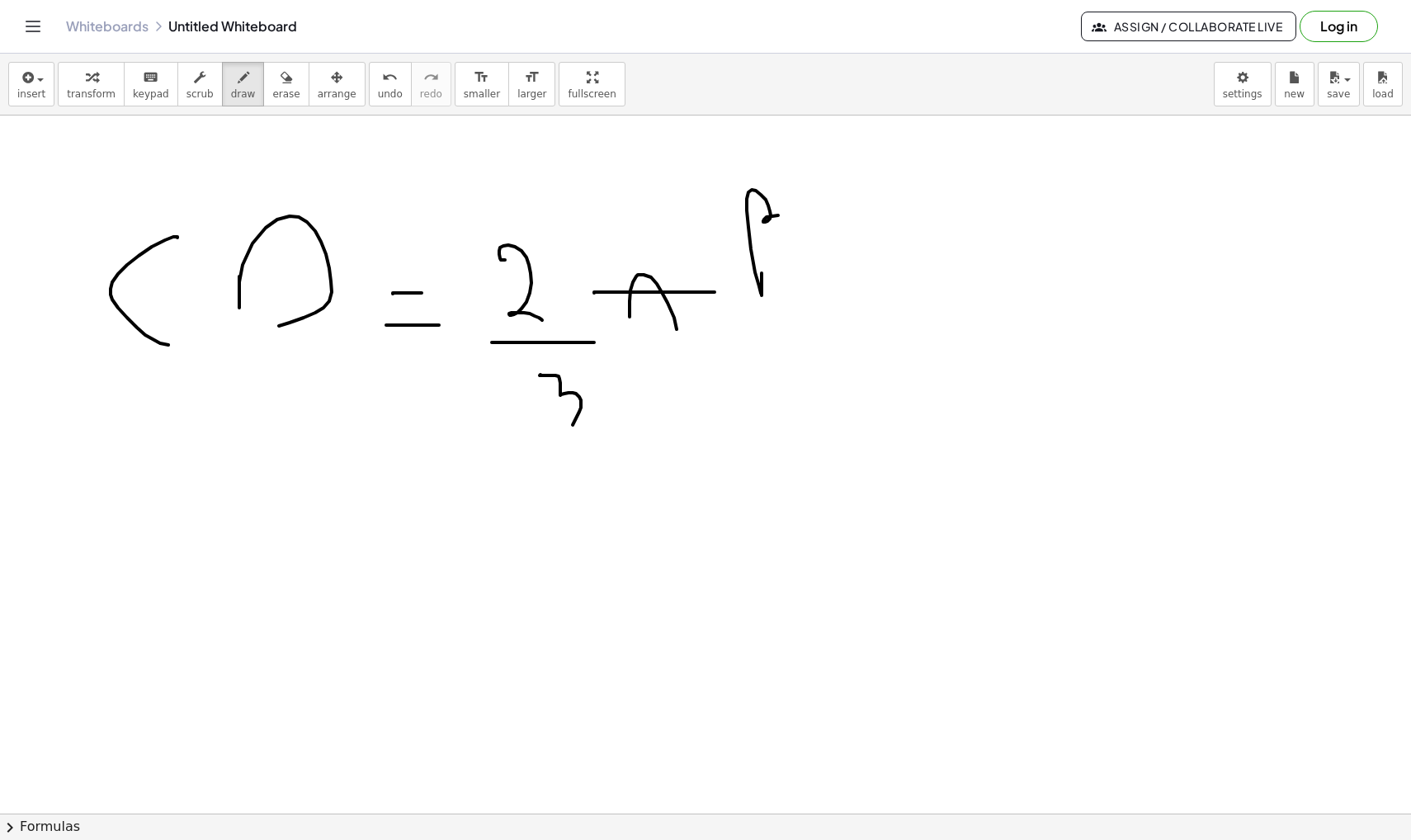
drag, startPoint x: 411, startPoint y: 518, endPoint x: 457, endPoint y: 518, distance: 46.0
drag, startPoint x: 403, startPoint y: 552, endPoint x: 464, endPoint y: 553, distance: 61.0
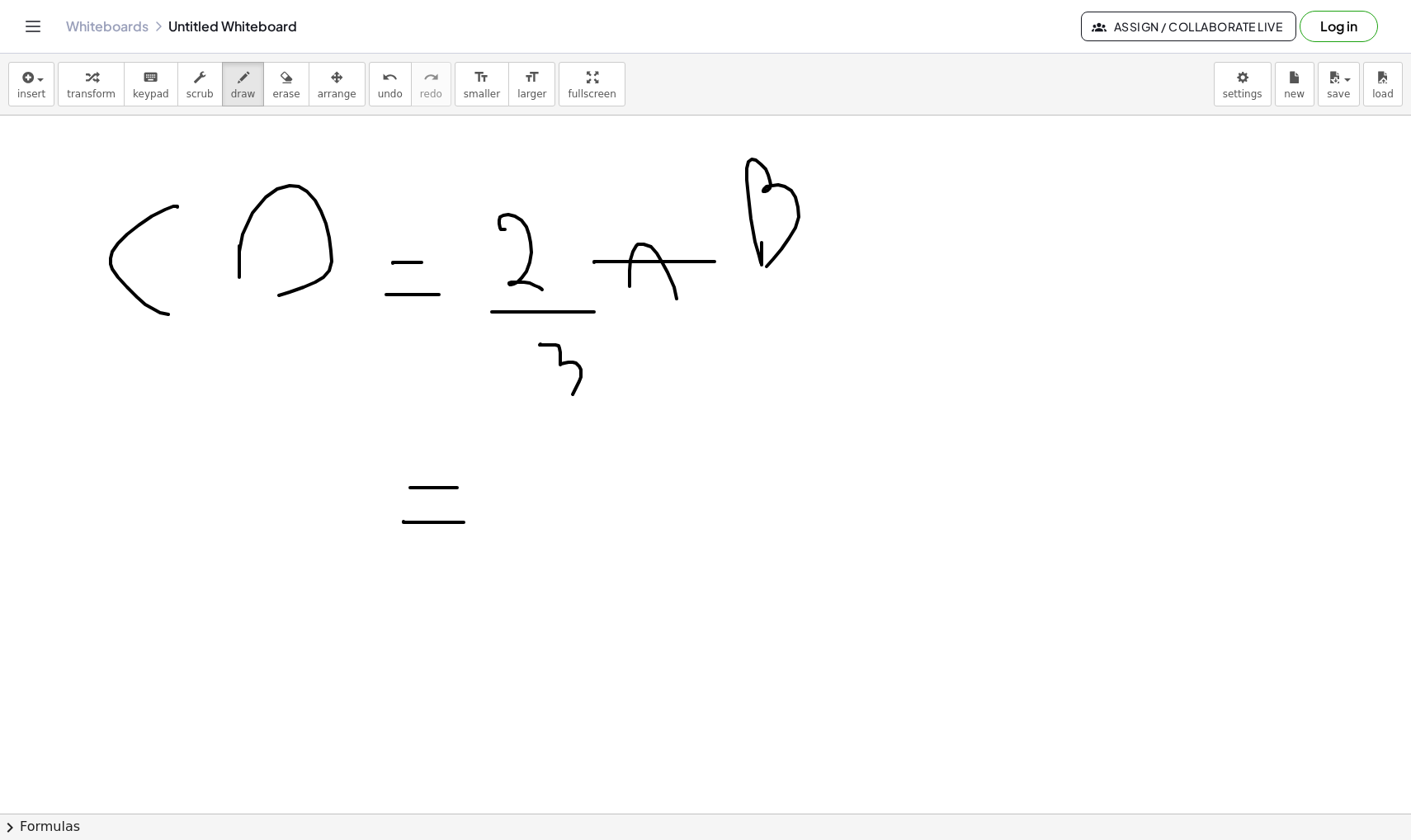
scroll to position [4430, 0]
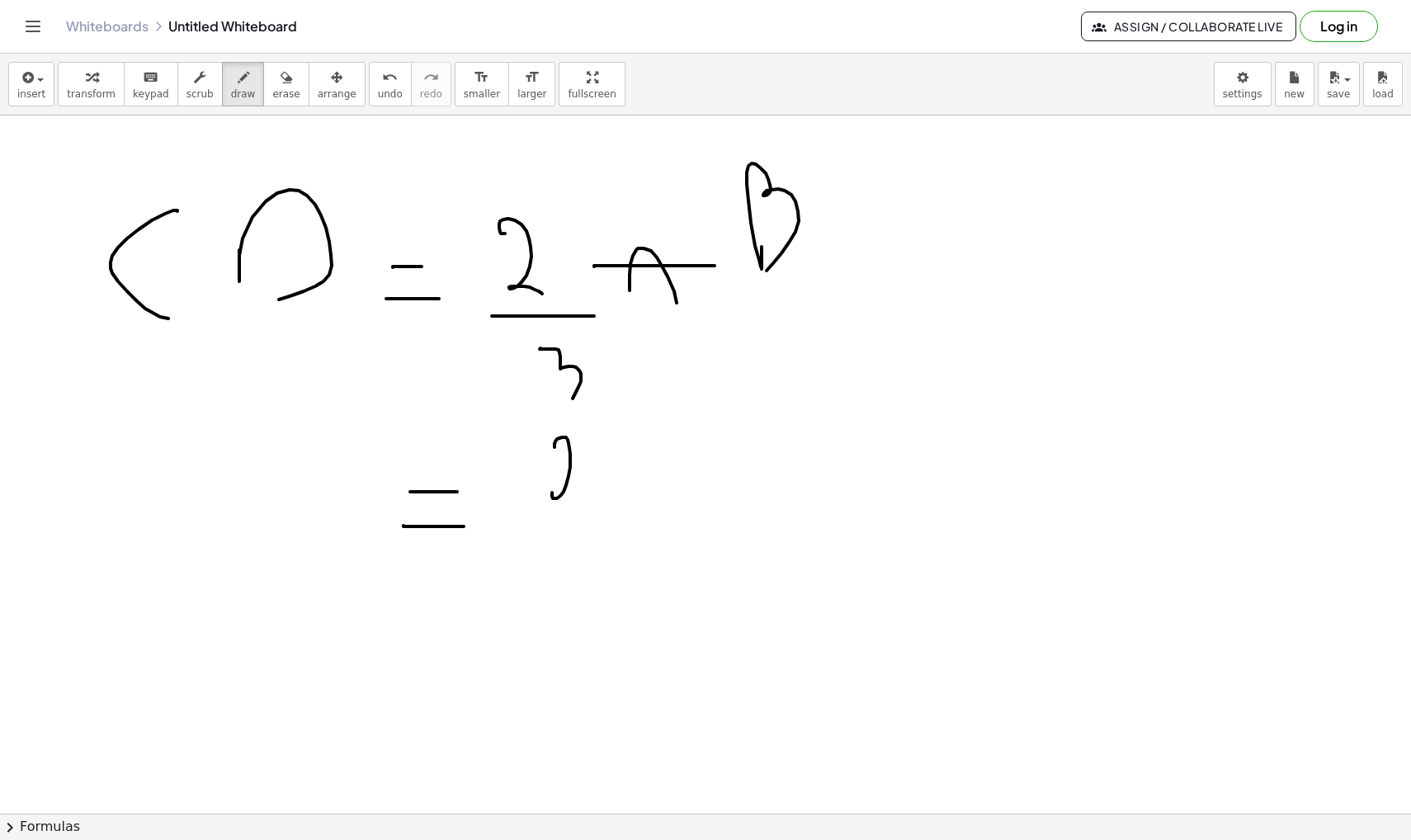
drag, startPoint x: 554, startPoint y: 447, endPoint x: 565, endPoint y: 499, distance: 53.2
drag, startPoint x: 563, startPoint y: 486, endPoint x: 574, endPoint y: 496, distance: 14.9
drag, startPoint x: 503, startPoint y: 511, endPoint x: 652, endPoint y: 512, distance: 149.0
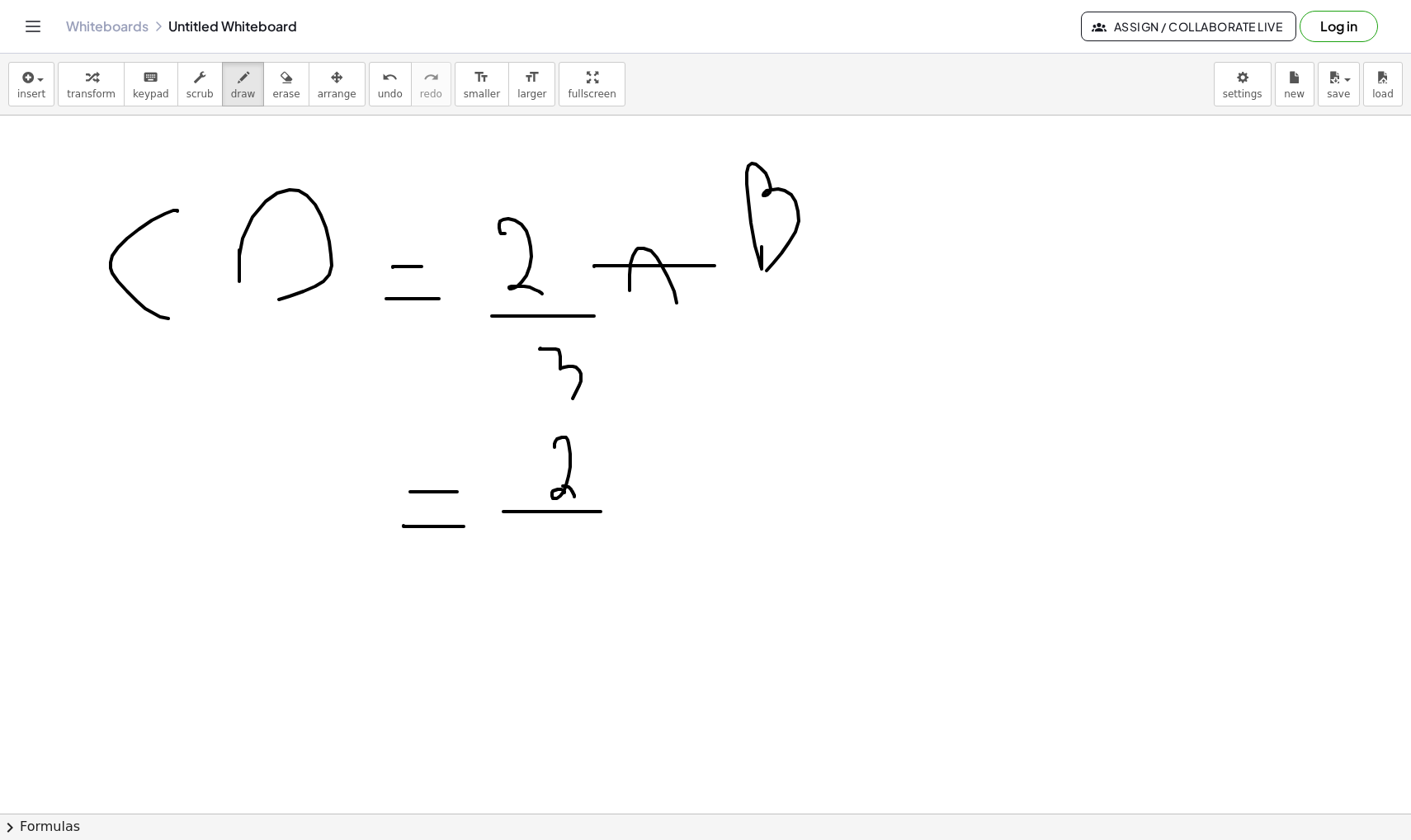
drag, startPoint x: 583, startPoint y: 540, endPoint x: 614, endPoint y: 611, distance: 77.5
drag, startPoint x: 677, startPoint y: 492, endPoint x: 706, endPoint y: 514, distance: 36.4
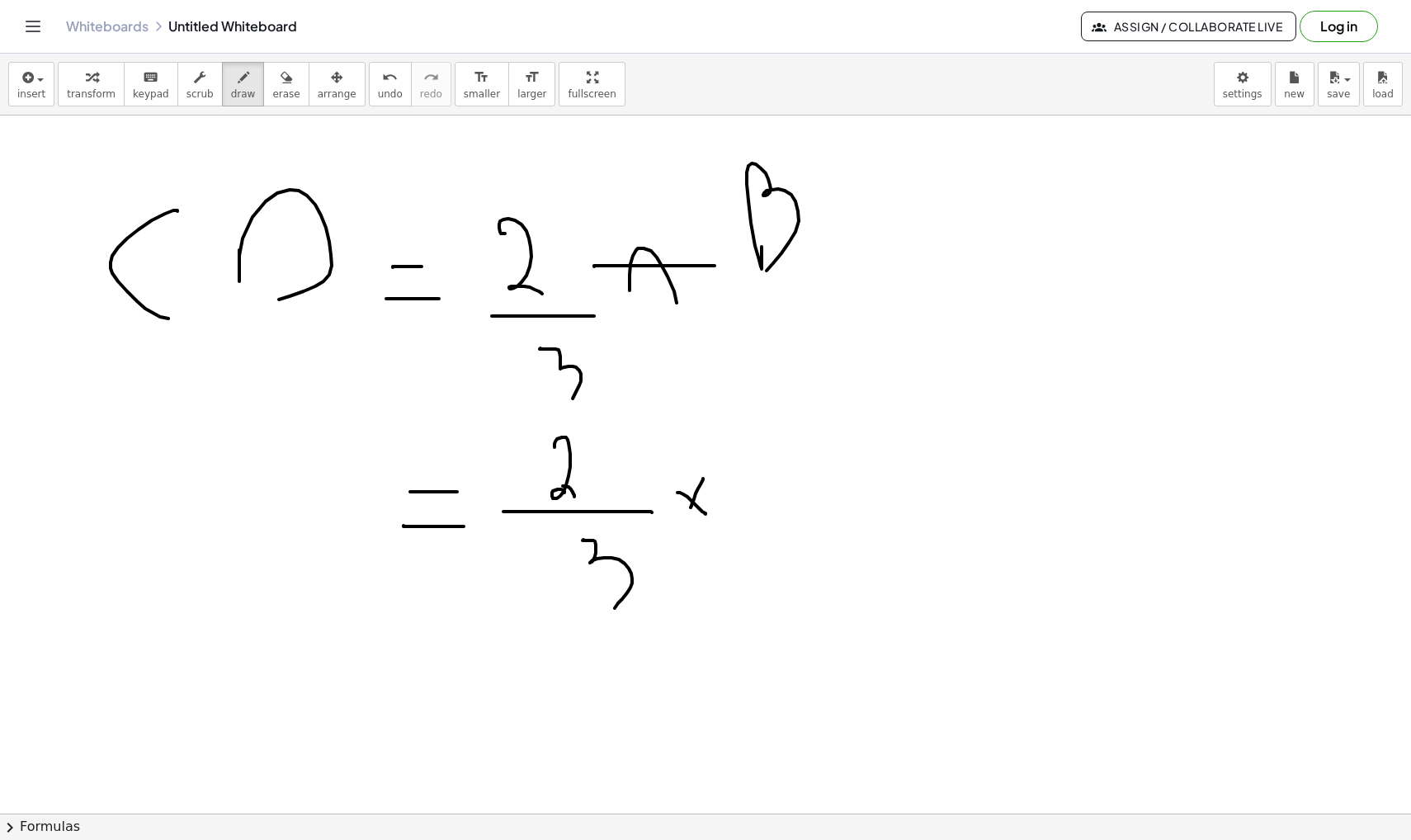
drag, startPoint x: 703, startPoint y: 479, endPoint x: 687, endPoint y: 513, distance: 37.6
drag, startPoint x: 782, startPoint y: 452, endPoint x: 807, endPoint y: 536, distance: 87.6
drag, startPoint x: 825, startPoint y: 514, endPoint x: 861, endPoint y: 459, distance: 65.7
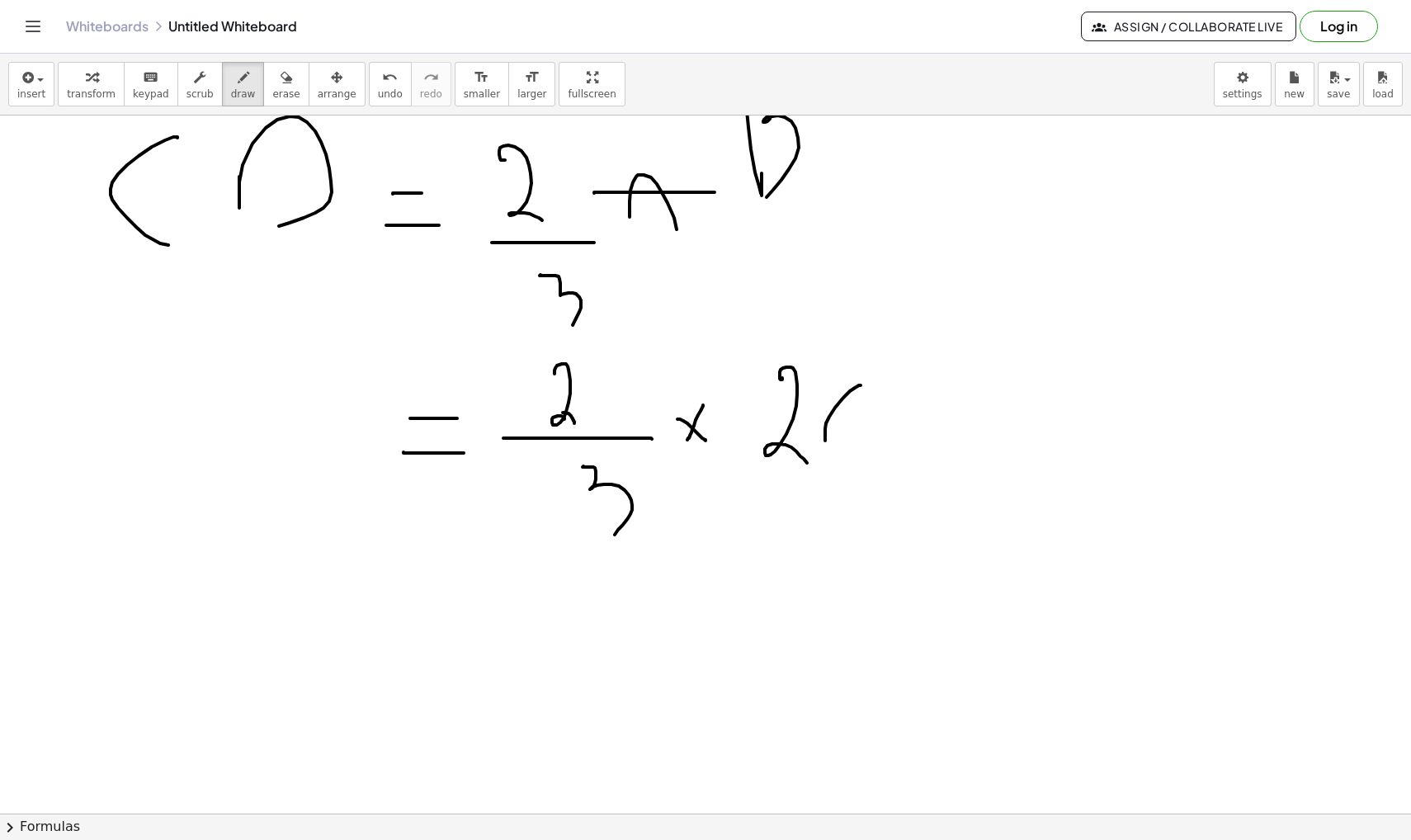
drag, startPoint x: 409, startPoint y: 623, endPoint x: 477, endPoint y: 623, distance: 68.0
drag, startPoint x: 406, startPoint y: 678, endPoint x: 468, endPoint y: 678, distance: 62.0
drag, startPoint x: 581, startPoint y: 530, endPoint x: 618, endPoint y: 652, distance: 127.5
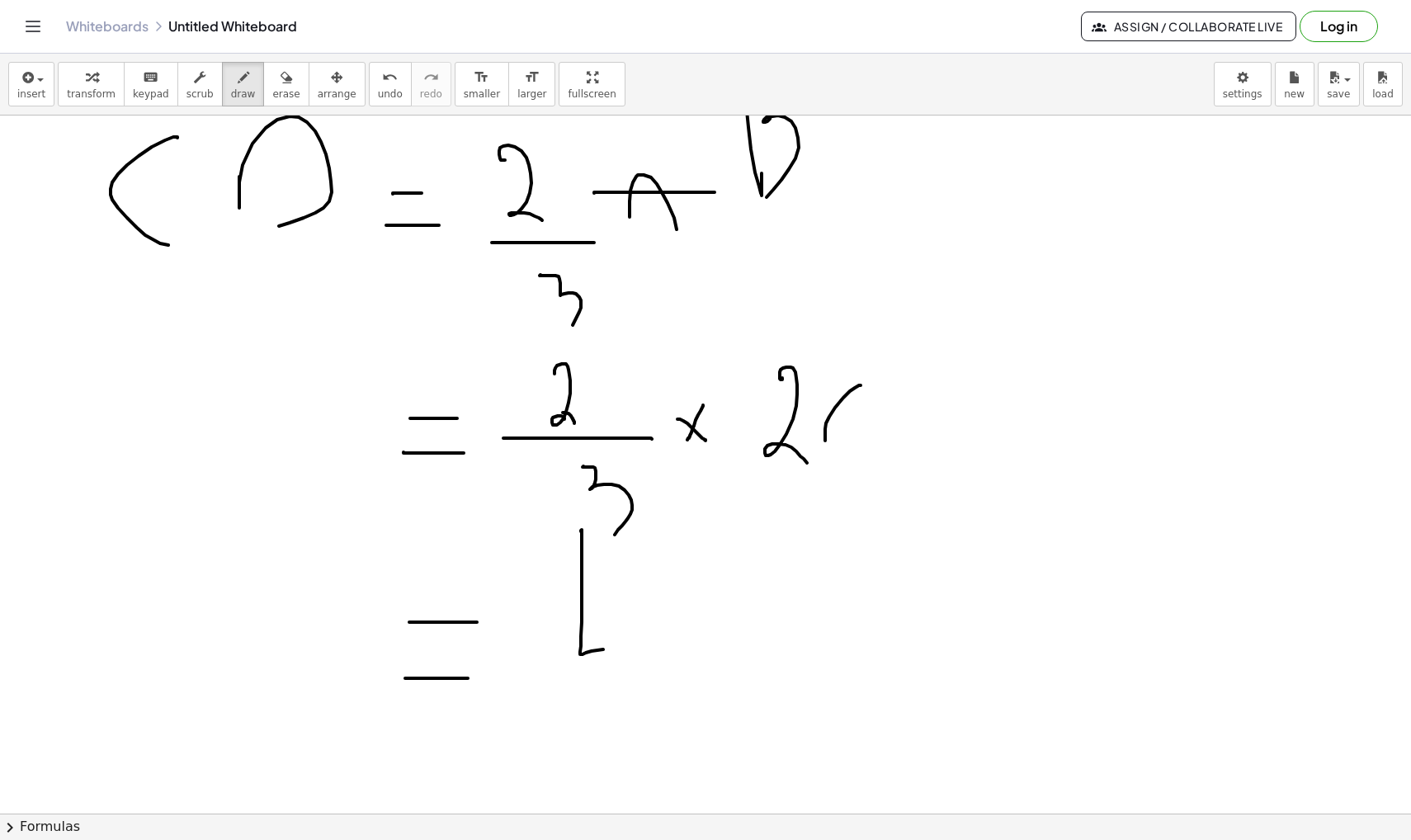
drag, startPoint x: 620, startPoint y: 627, endPoint x: 620, endPoint y: 673, distance: 46.0
drag, startPoint x: 515, startPoint y: 711, endPoint x: 632, endPoint y: 711, distance: 117.0
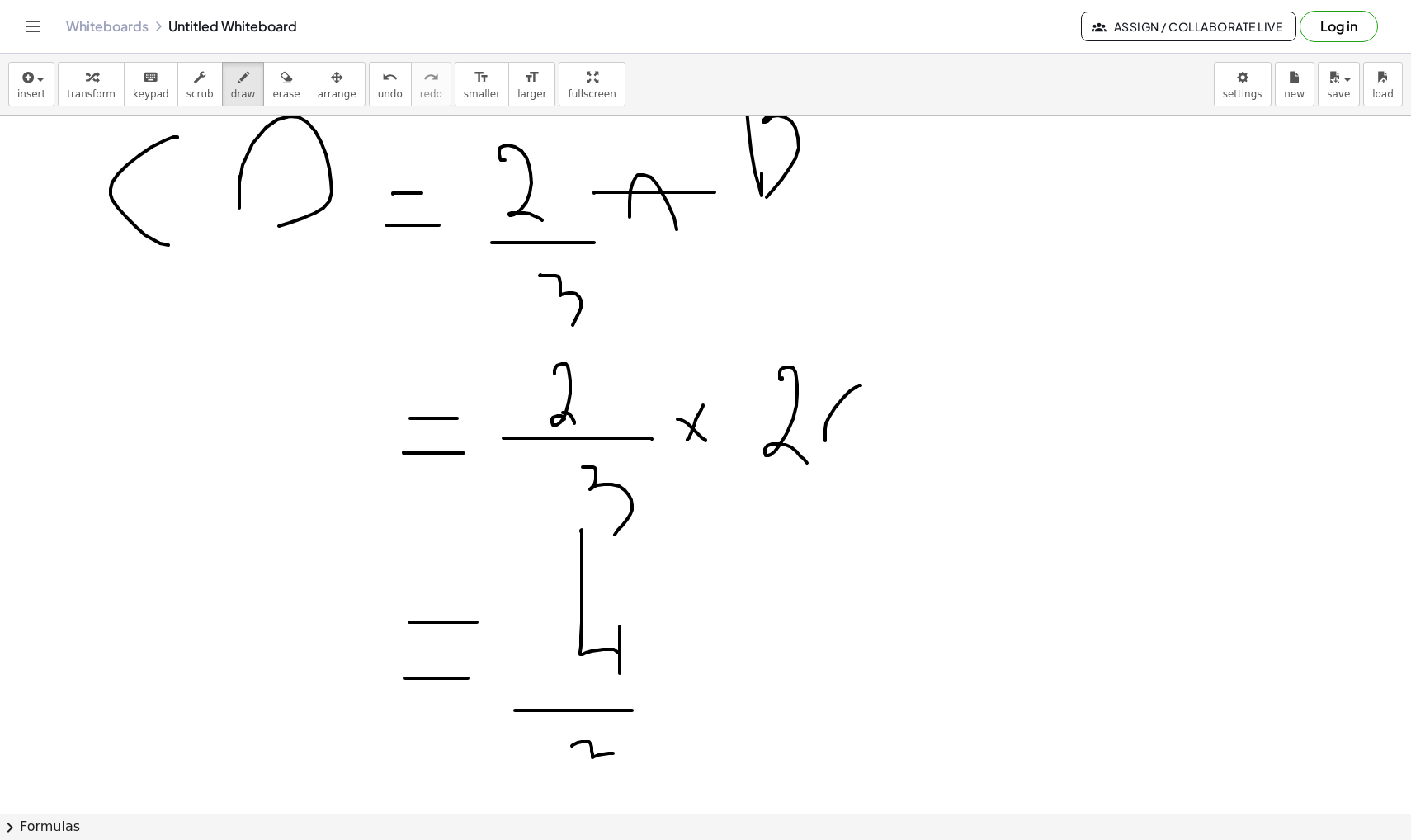
drag, startPoint x: 572, startPoint y: 746, endPoint x: 613, endPoint y: 775, distance: 50.2
drag, startPoint x: 703, startPoint y: 680, endPoint x: 740, endPoint y: 638, distance: 56.0
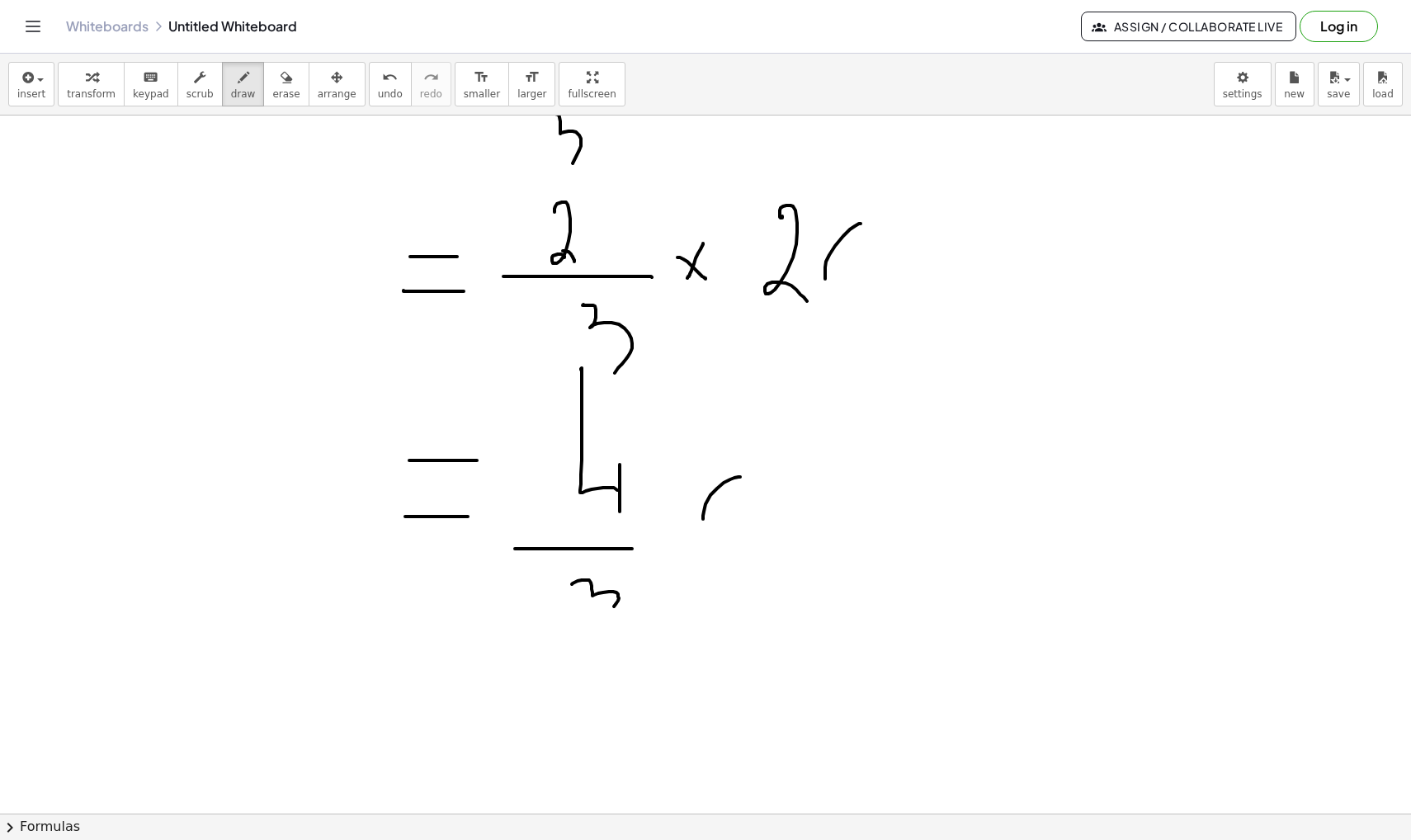
scroll to position [4686, 0]
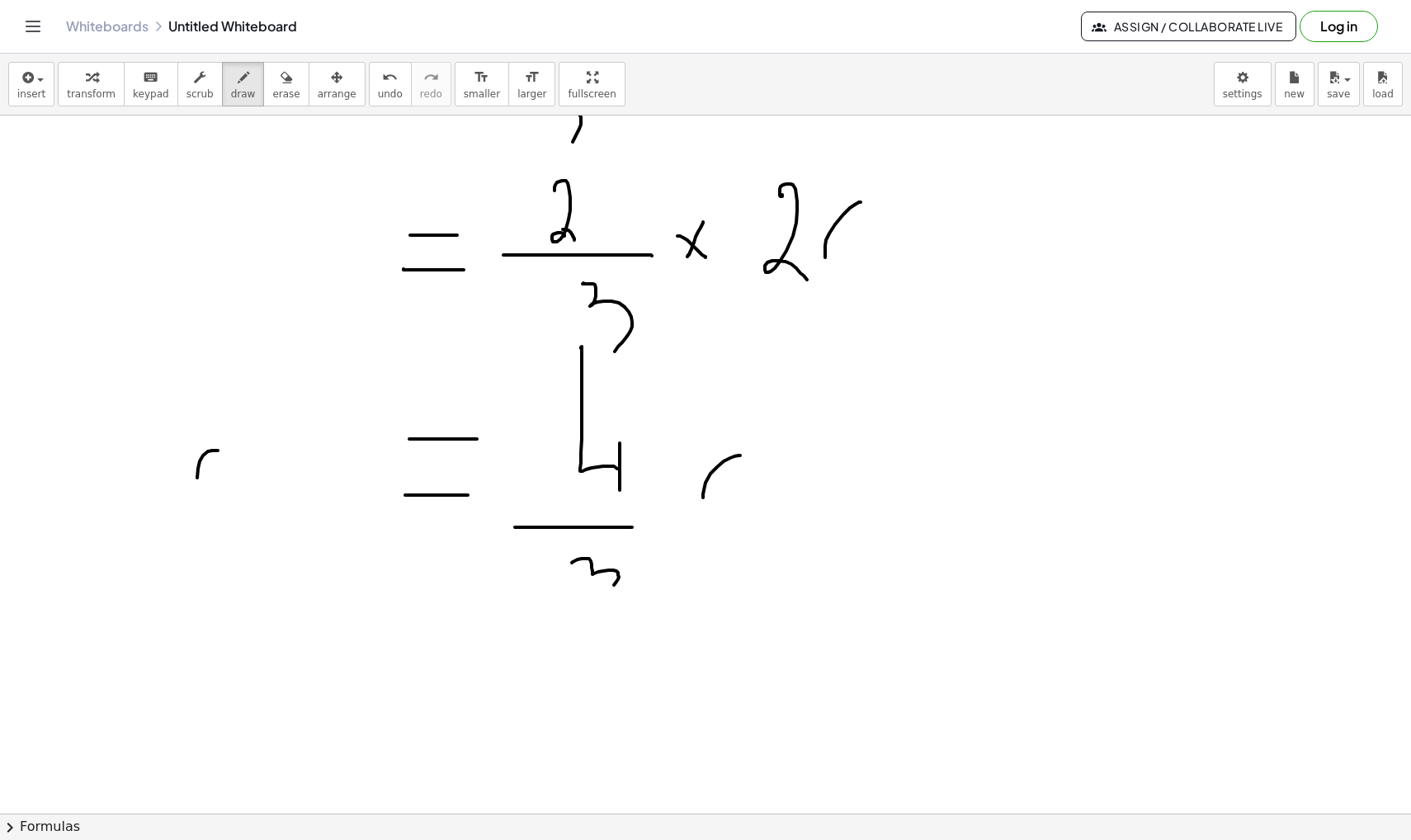
drag, startPoint x: 217, startPoint y: 451, endPoint x: 251, endPoint y: 542, distance: 97.1
drag, startPoint x: 272, startPoint y: 489, endPoint x: 272, endPoint y: 510, distance: 21.0
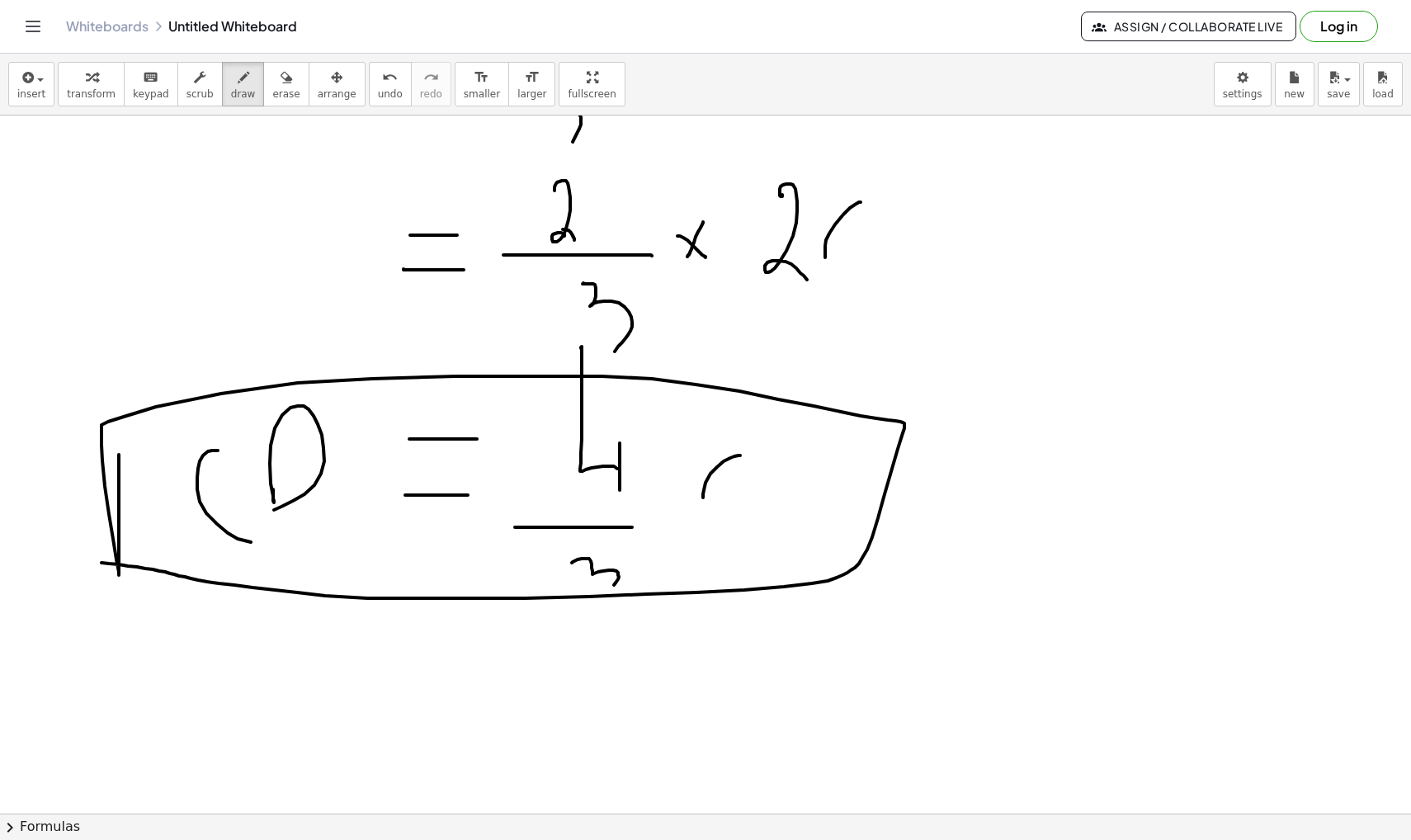
drag, startPoint x: 119, startPoint y: 456, endPoint x: 95, endPoint y: 563, distance: 109.7
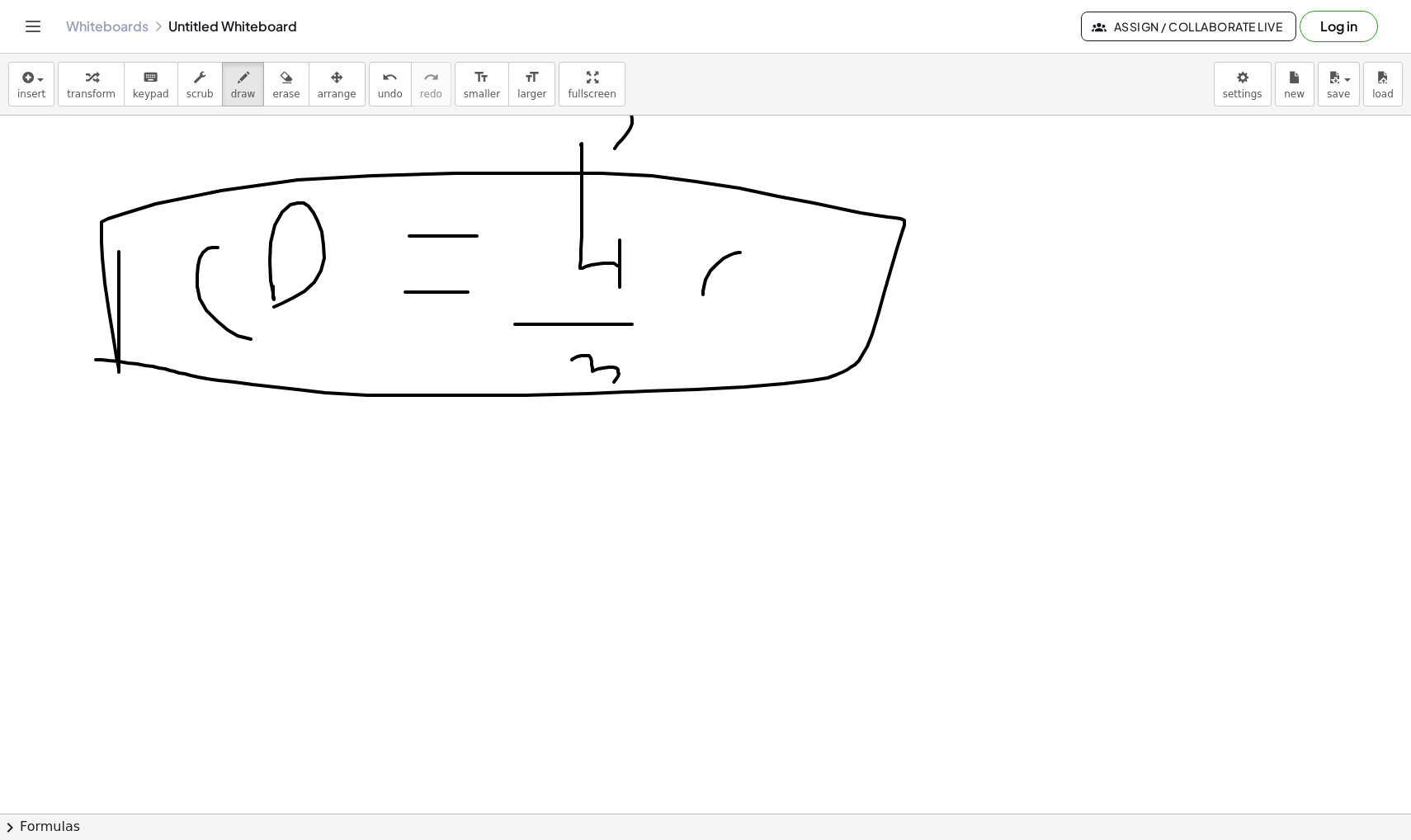
scroll to position [4974, 0]
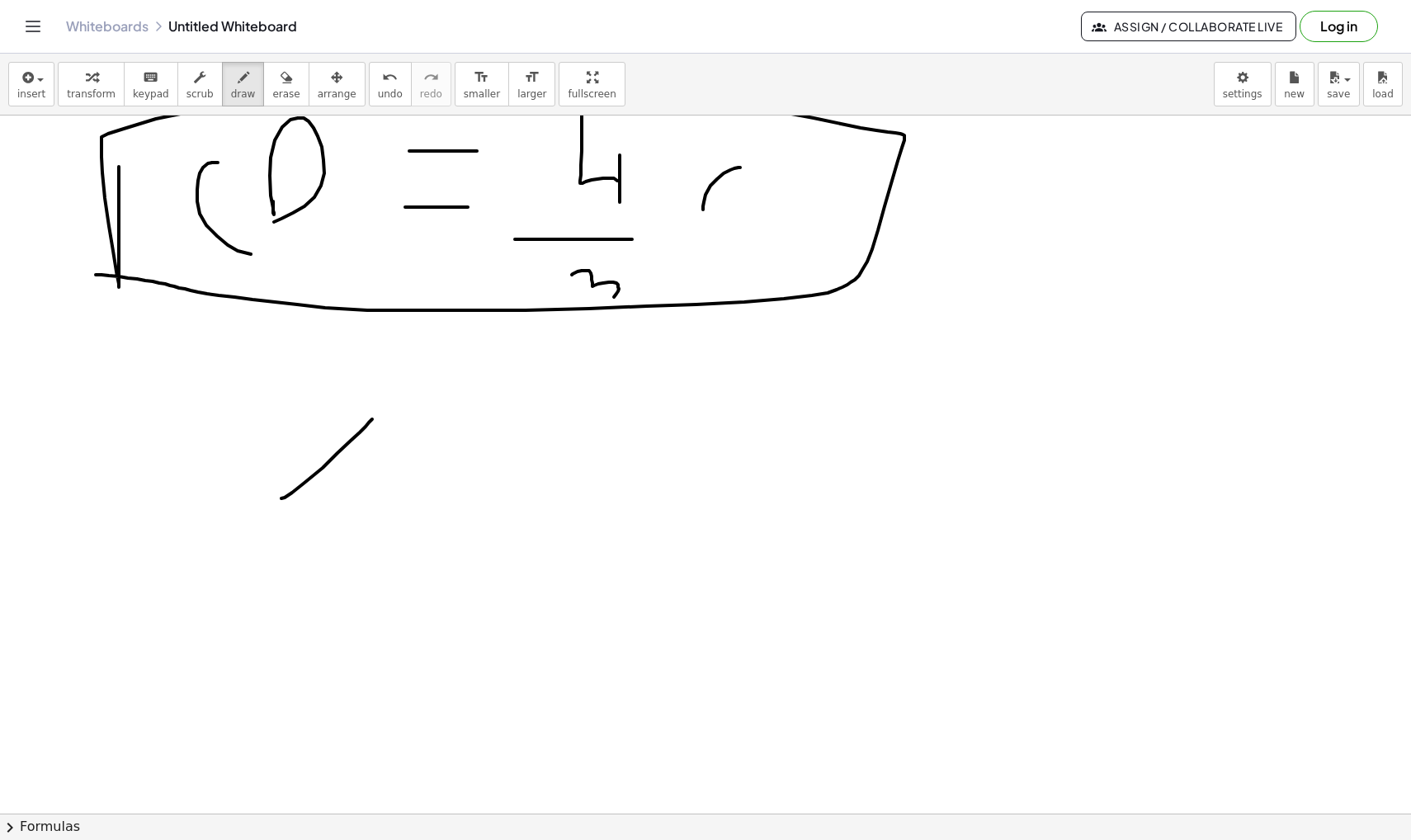
drag, startPoint x: 281, startPoint y: 498, endPoint x: 373, endPoint y: 420, distance: 120.6
drag, startPoint x: 373, startPoint y: 420, endPoint x: 372, endPoint y: 511, distance: 91.0
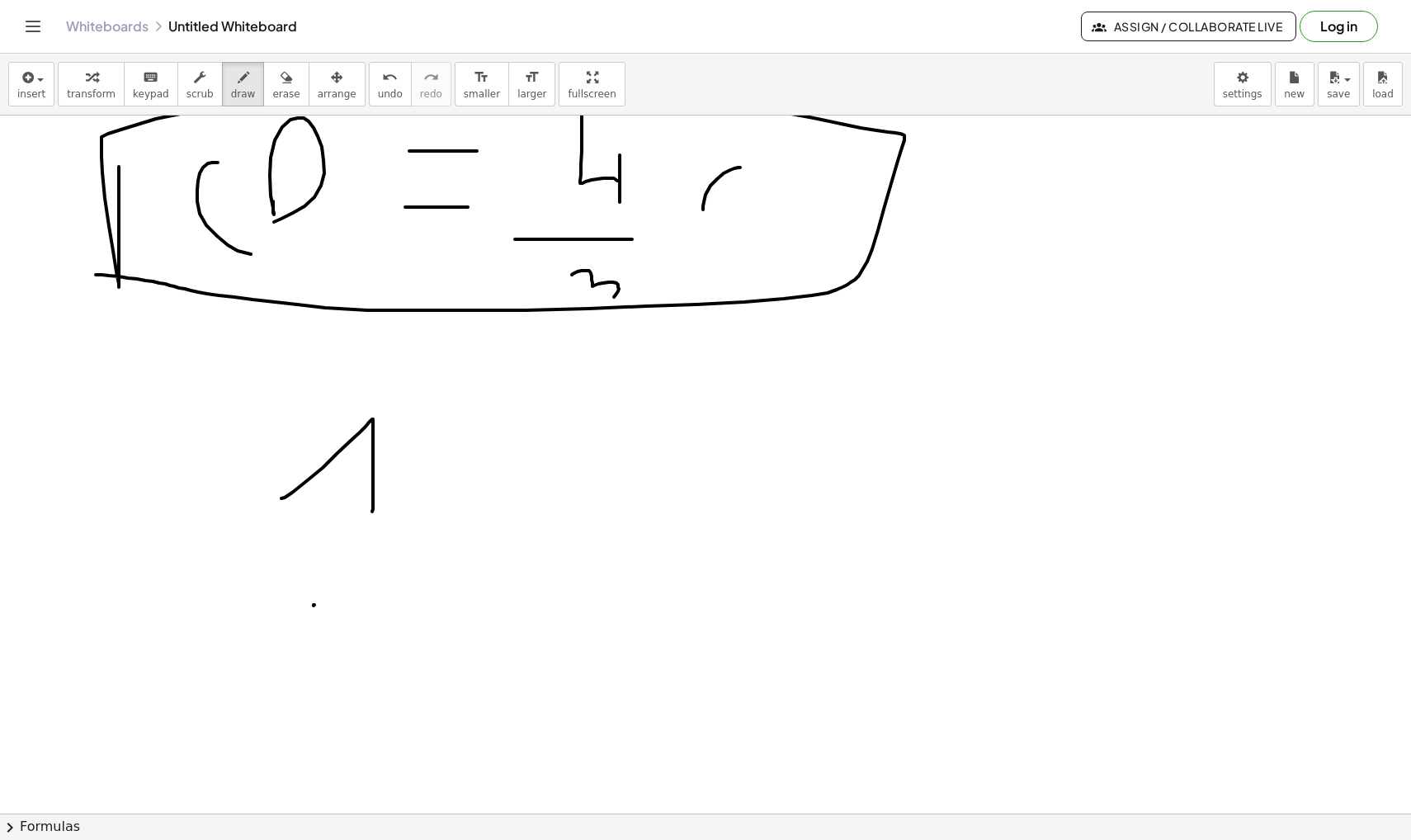
drag, startPoint x: 315, startPoint y: 605, endPoint x: 447, endPoint y: 606, distance: 132.0
drag, startPoint x: 409, startPoint y: 632, endPoint x: 427, endPoint y: 681, distance: 52.2
drag, startPoint x: 583, startPoint y: 506, endPoint x: 575, endPoint y: 593, distance: 87.4
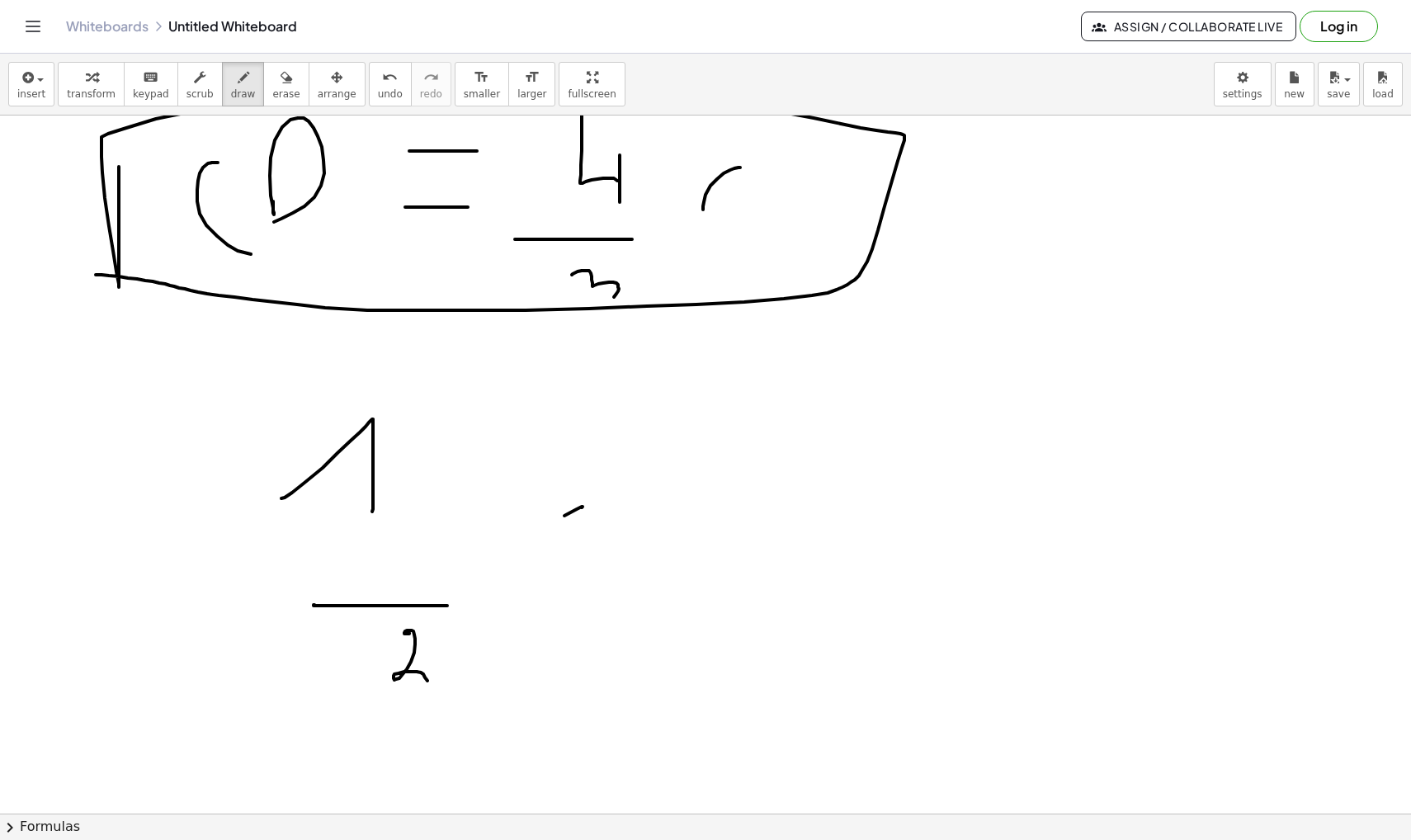
drag, startPoint x: 633, startPoint y: 546, endPoint x: 623, endPoint y: 611, distance: 65.8
drag, startPoint x: 751, startPoint y: 576, endPoint x: 788, endPoint y: 575, distance: 37.0
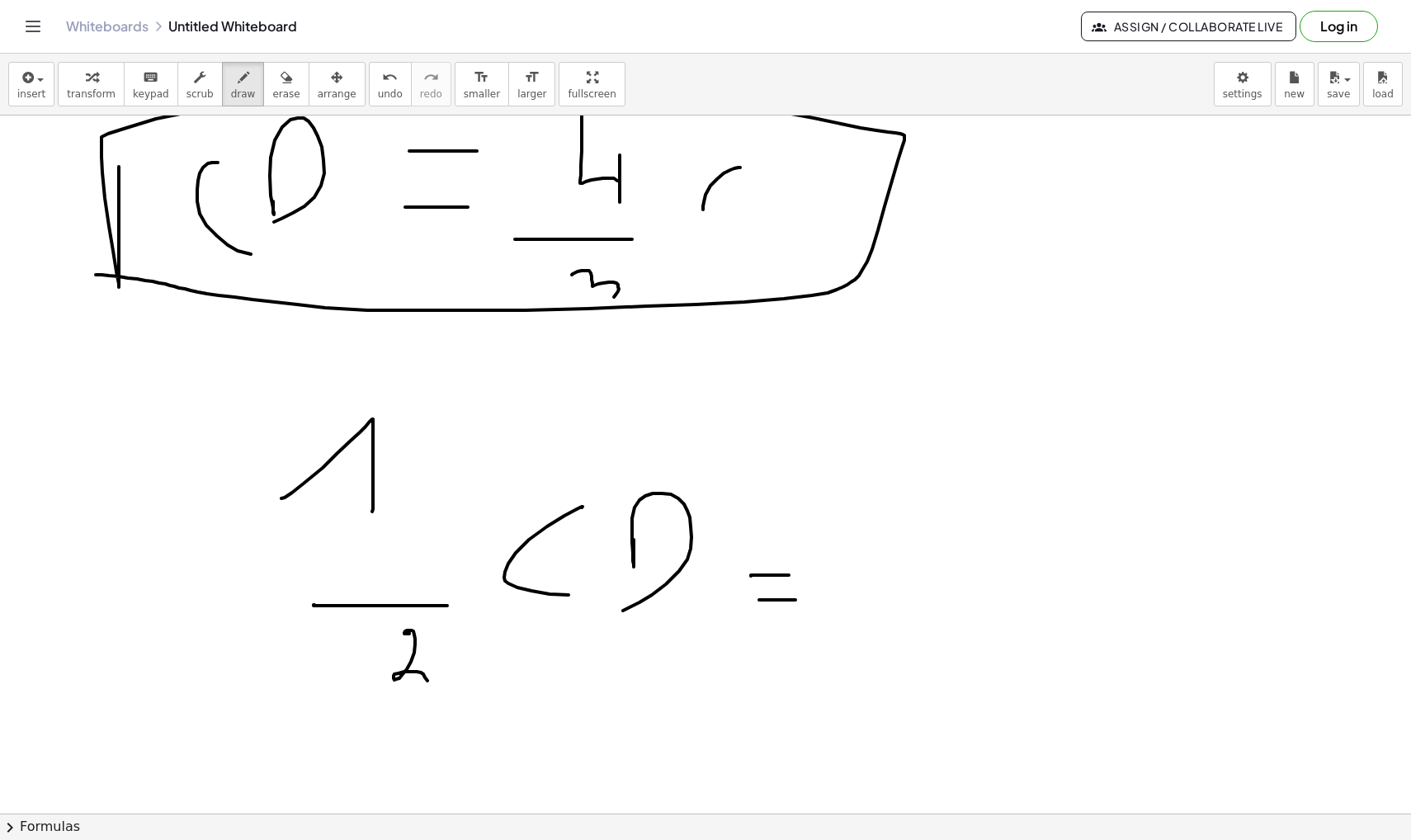
drag, startPoint x: 768, startPoint y: 600, endPoint x: 820, endPoint y: 600, distance: 52.0
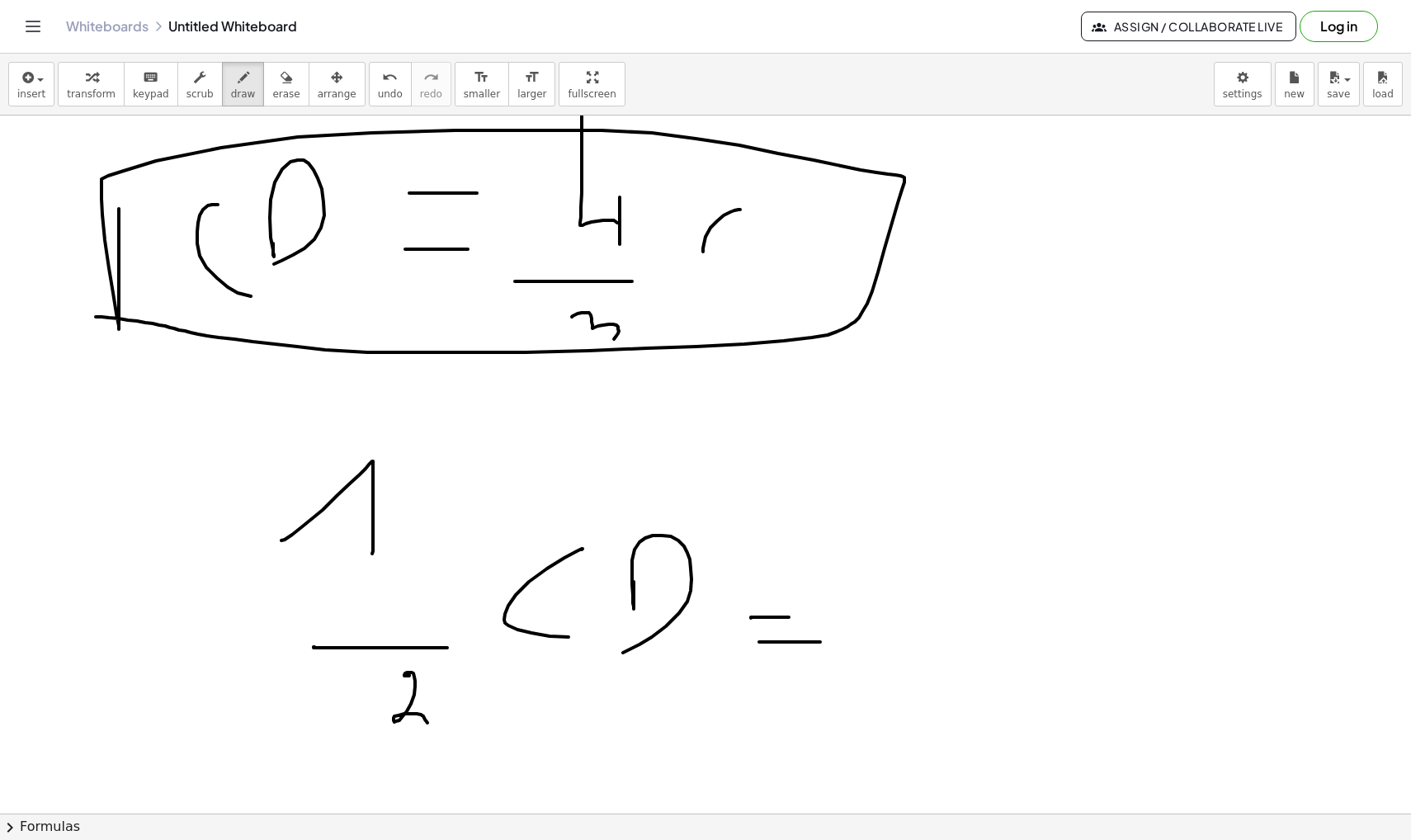
scroll to position [4935, 0]
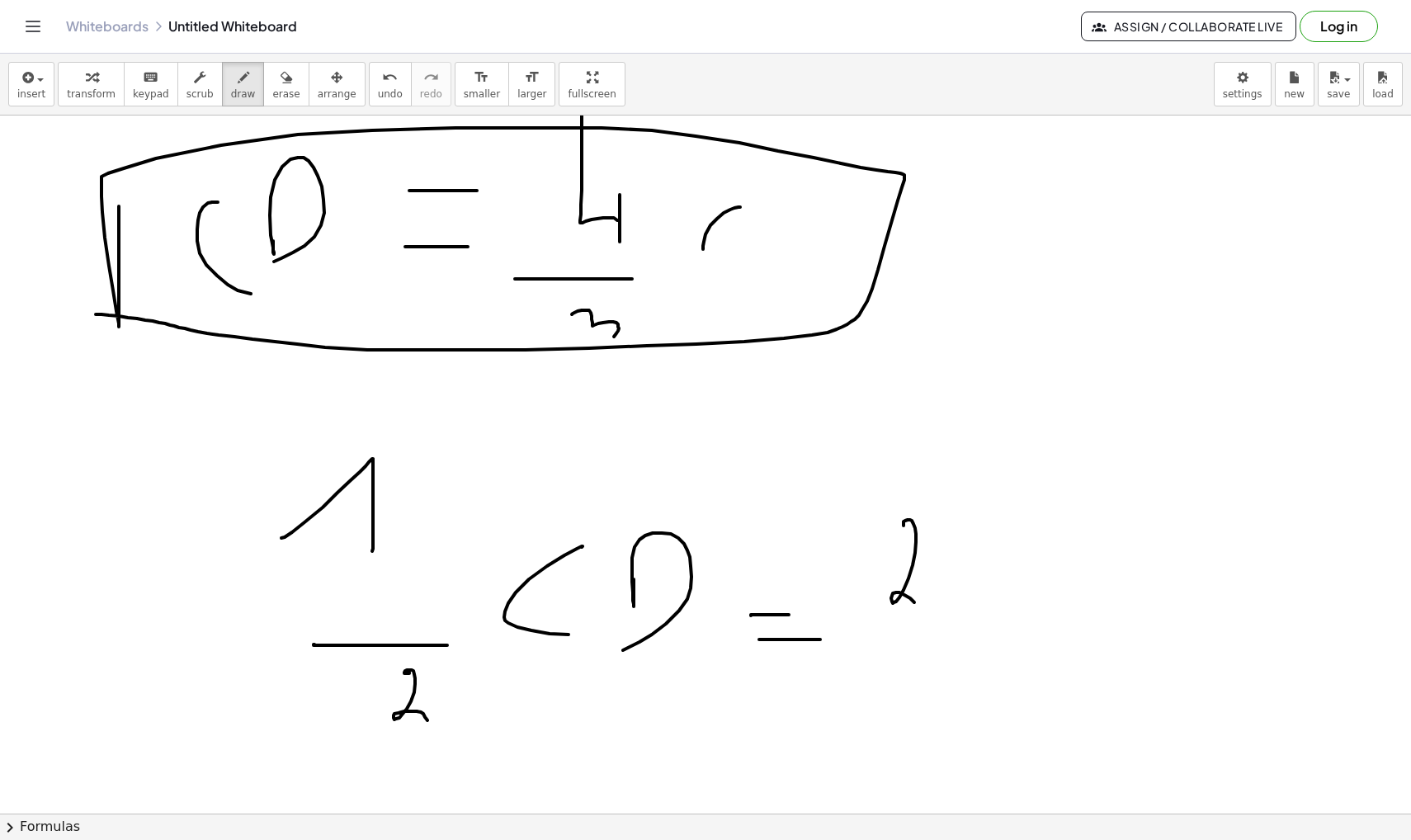
drag, startPoint x: 904, startPoint y: 525, endPoint x: 925, endPoint y: 612, distance: 89.5
drag, startPoint x: 879, startPoint y: 631, endPoint x: 970, endPoint y: 631, distance: 91.0
drag, startPoint x: 921, startPoint y: 662, endPoint x: 956, endPoint y: 714, distance: 62.7
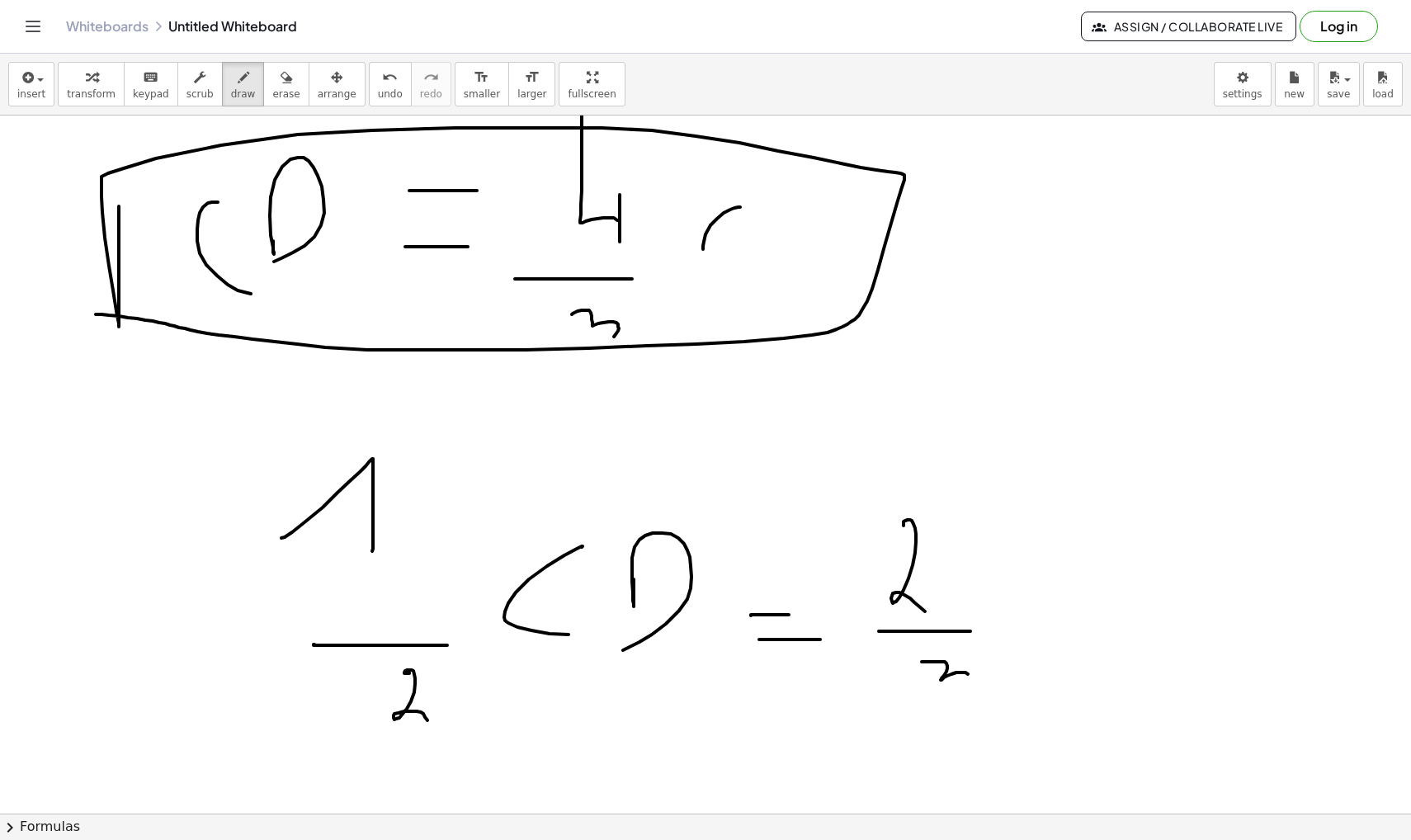
drag, startPoint x: 994, startPoint y: 612, endPoint x: 1030, endPoint y: 575, distance: 51.6
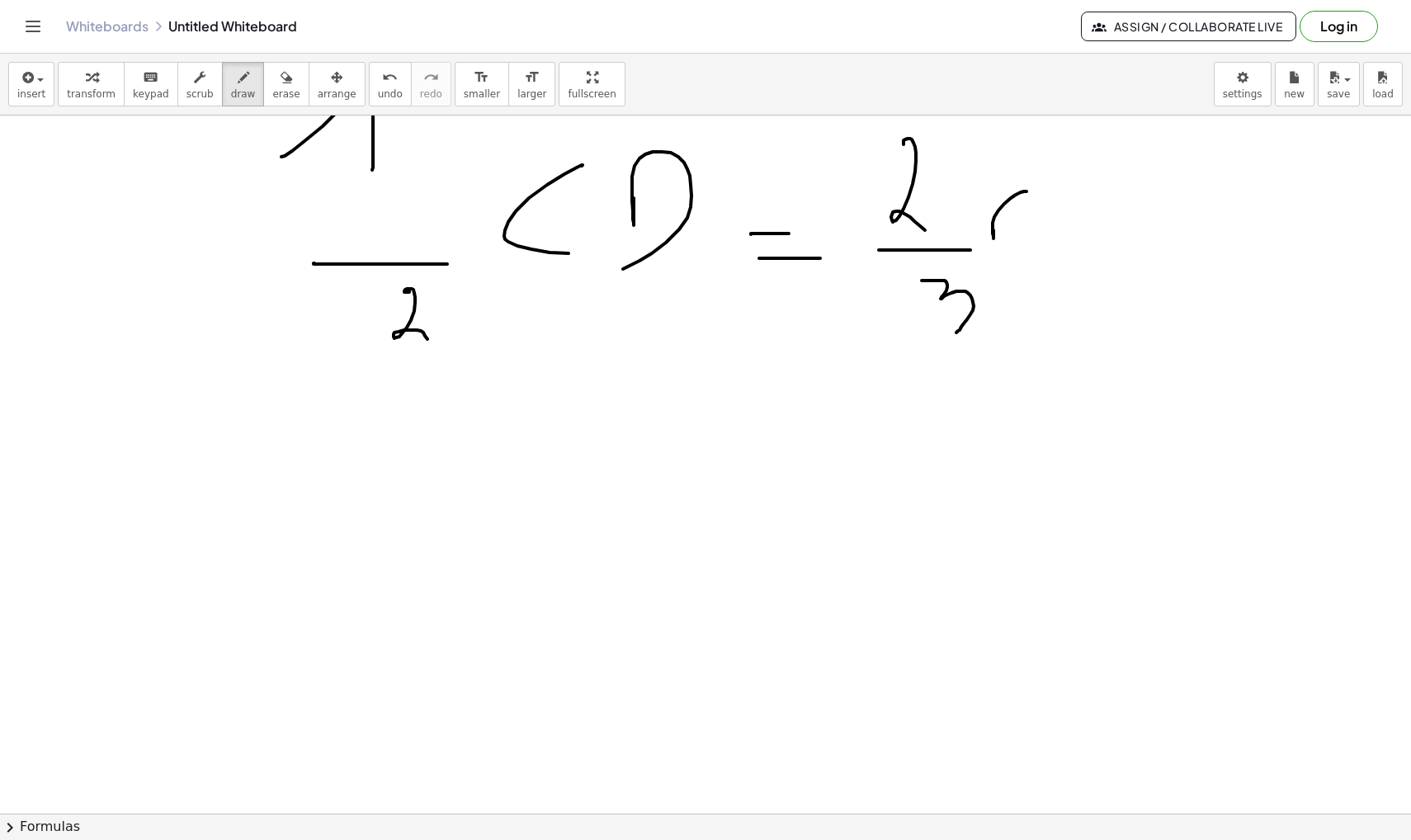
scroll to position [5329, 0]
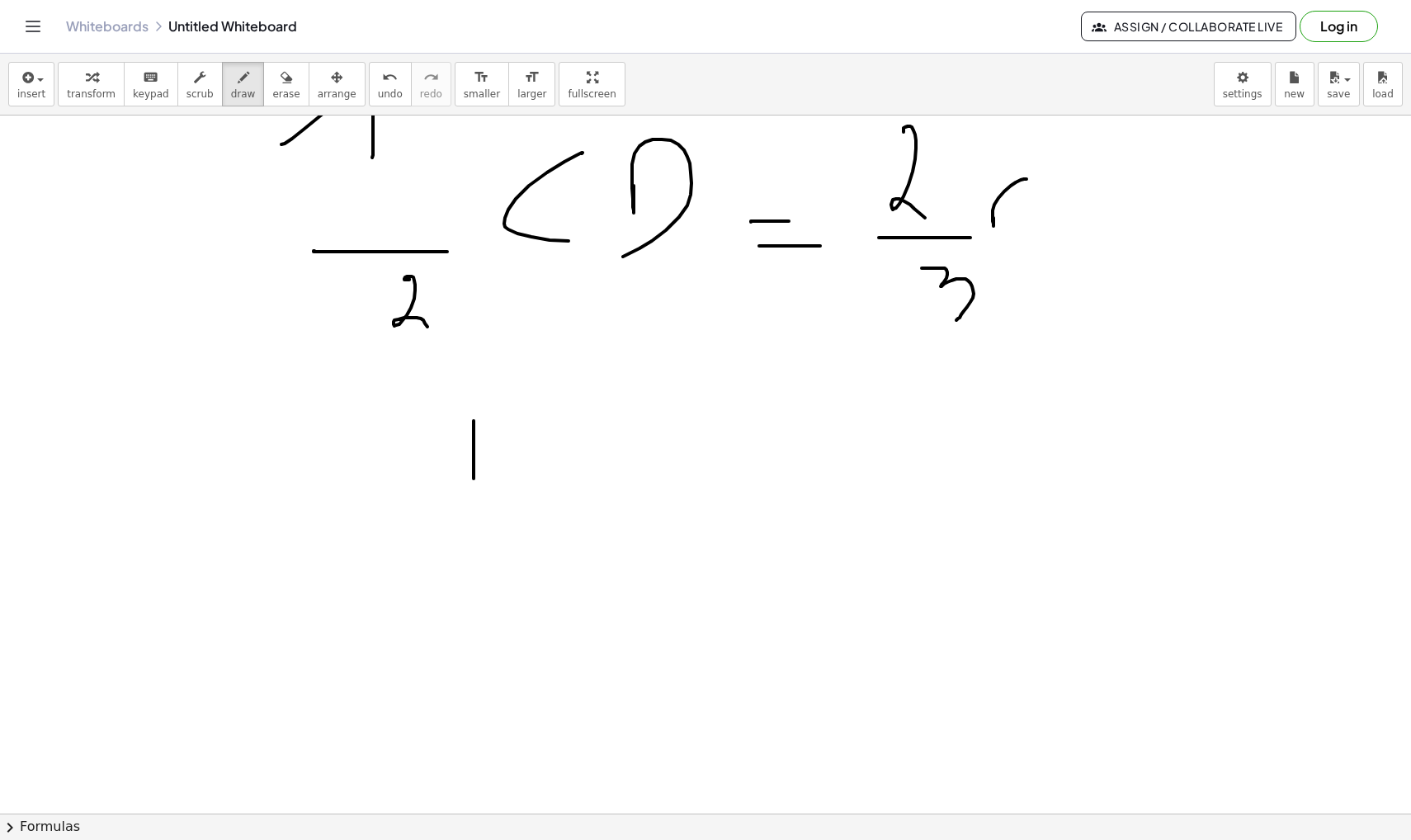
drag, startPoint x: 474, startPoint y: 421, endPoint x: 474, endPoint y: 555, distance: 134.0
drag, startPoint x: 424, startPoint y: 629, endPoint x: 537, endPoint y: 629, distance: 113.0
drag, startPoint x: 485, startPoint y: 674, endPoint x: 500, endPoint y: 721, distance: 49.3
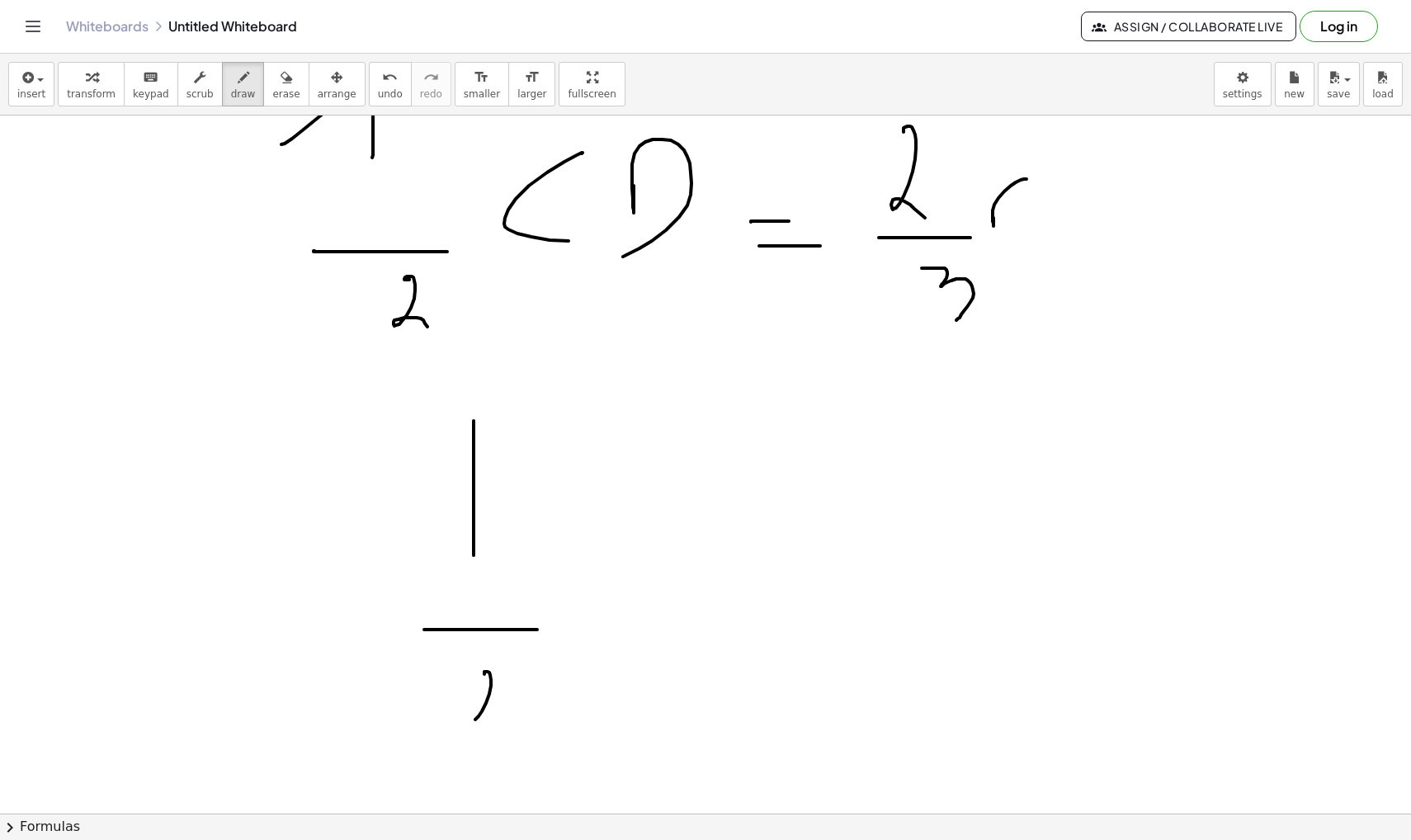
drag, startPoint x: 598, startPoint y: 545, endPoint x: 664, endPoint y: 623, distance: 102.2
drag, startPoint x: 598, startPoint y: 605, endPoint x: 669, endPoint y: 605, distance: 71.0
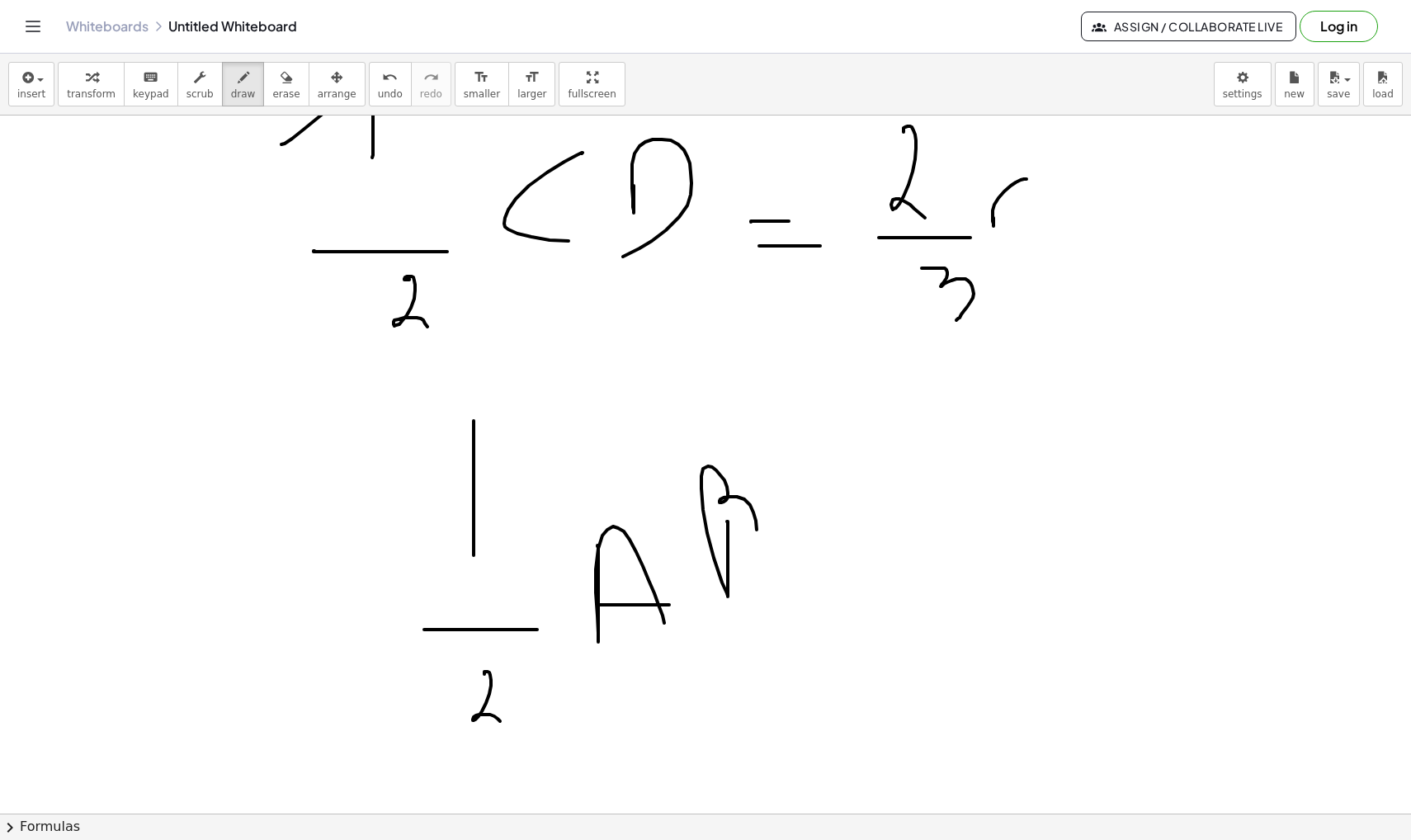
drag, startPoint x: 727, startPoint y: 521, endPoint x: 731, endPoint y: 574, distance: 53.2
drag, startPoint x: 846, startPoint y: 548, endPoint x: 890, endPoint y: 548, distance: 44.0
drag, startPoint x: 864, startPoint y: 568, endPoint x: 934, endPoint y: 568, distance: 70.0
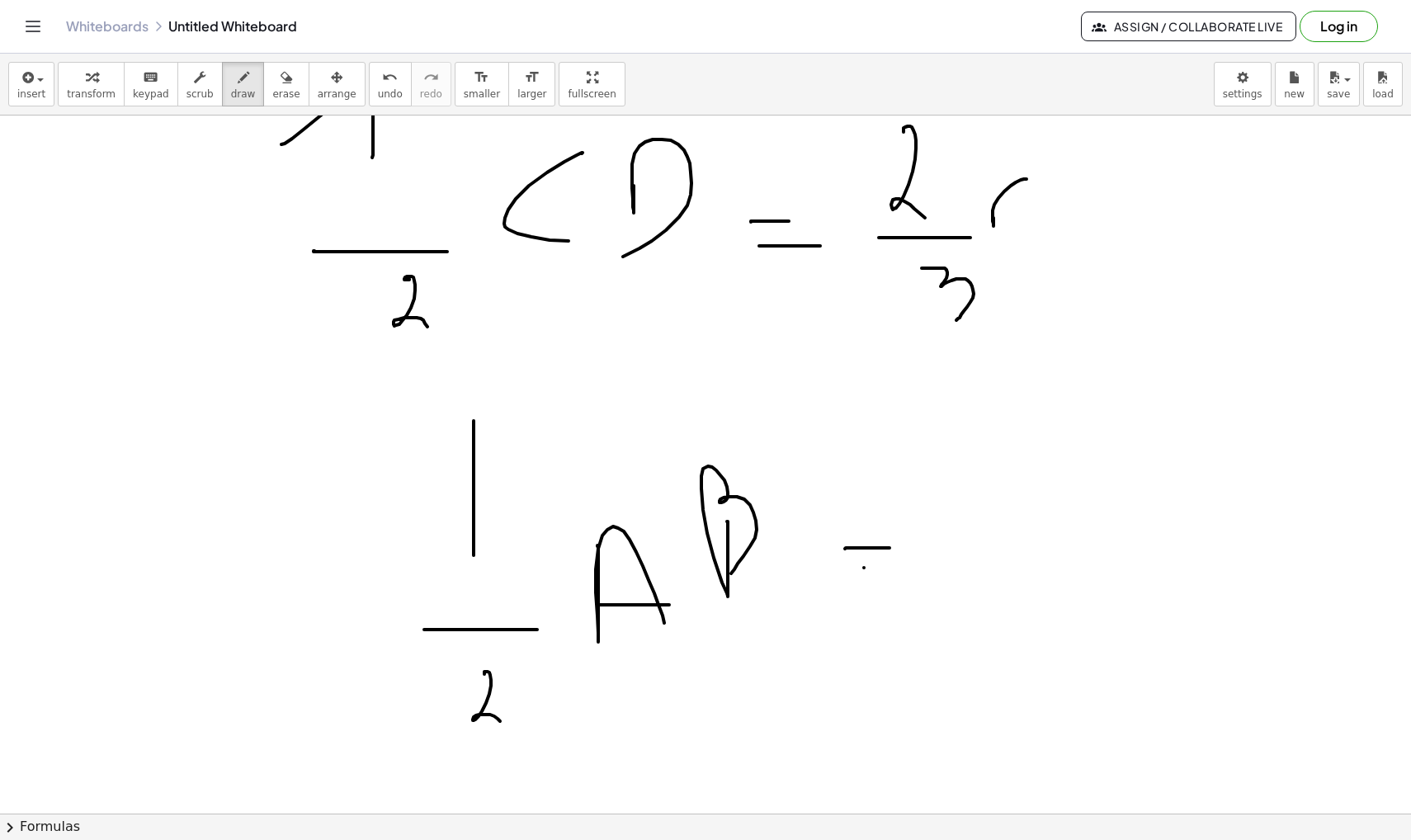
drag, startPoint x: 969, startPoint y: 539, endPoint x: 1000, endPoint y: 501, distance: 49.0
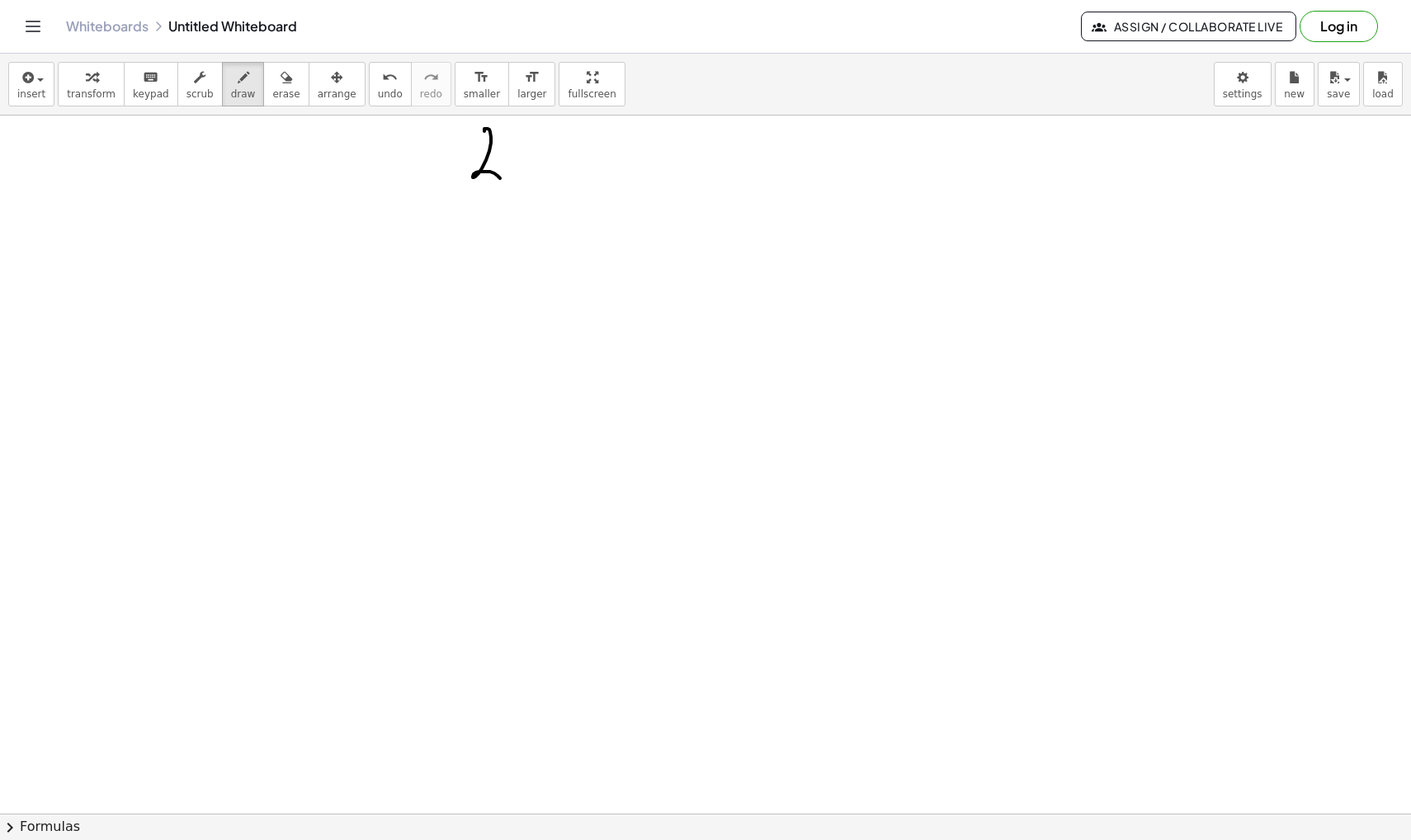
scroll to position [5886, 0]
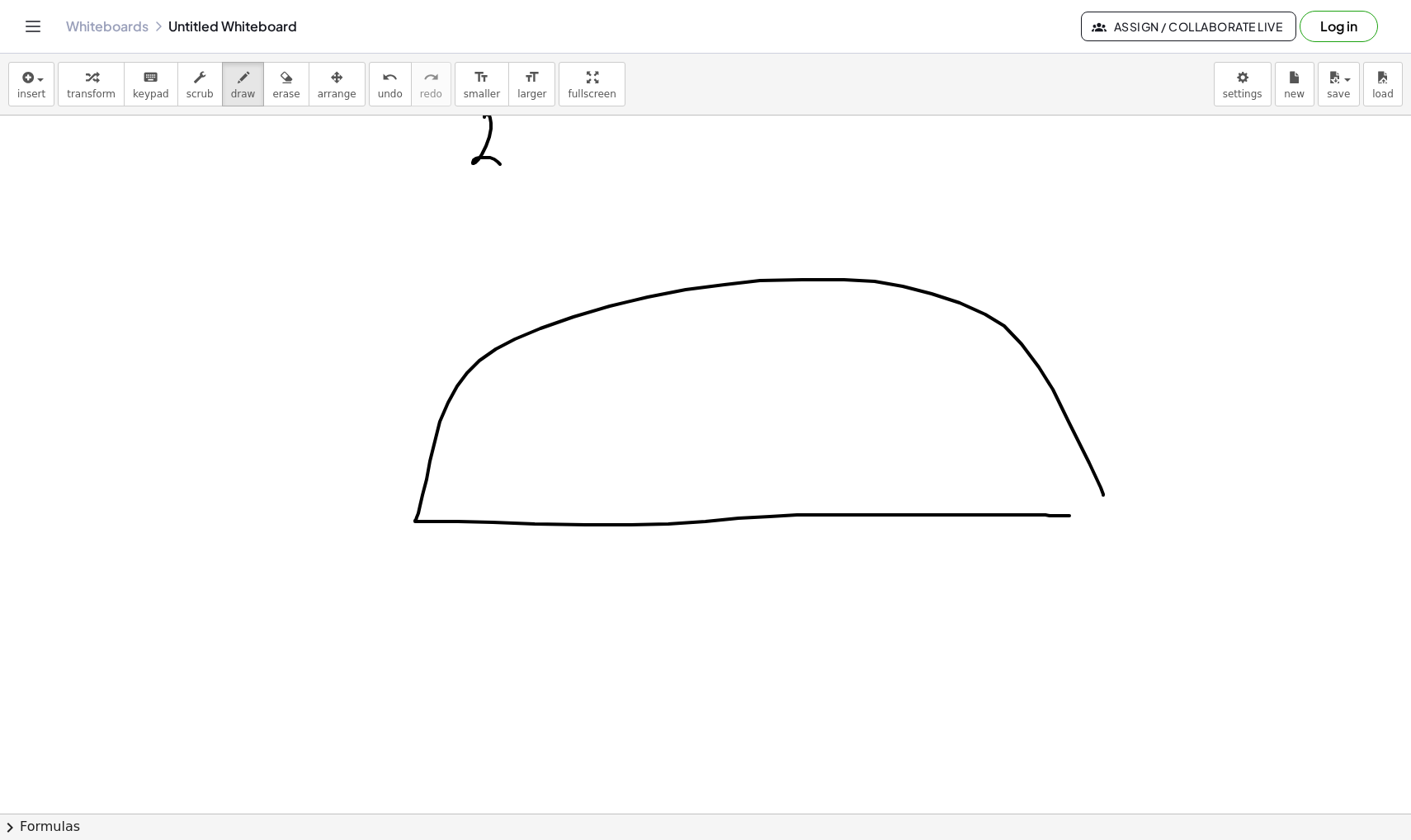
drag, startPoint x: 1103, startPoint y: 495, endPoint x: 1072, endPoint y: 515, distance: 36.9
drag, startPoint x: 471, startPoint y: 376, endPoint x: 1042, endPoint y: 378, distance: 571.0
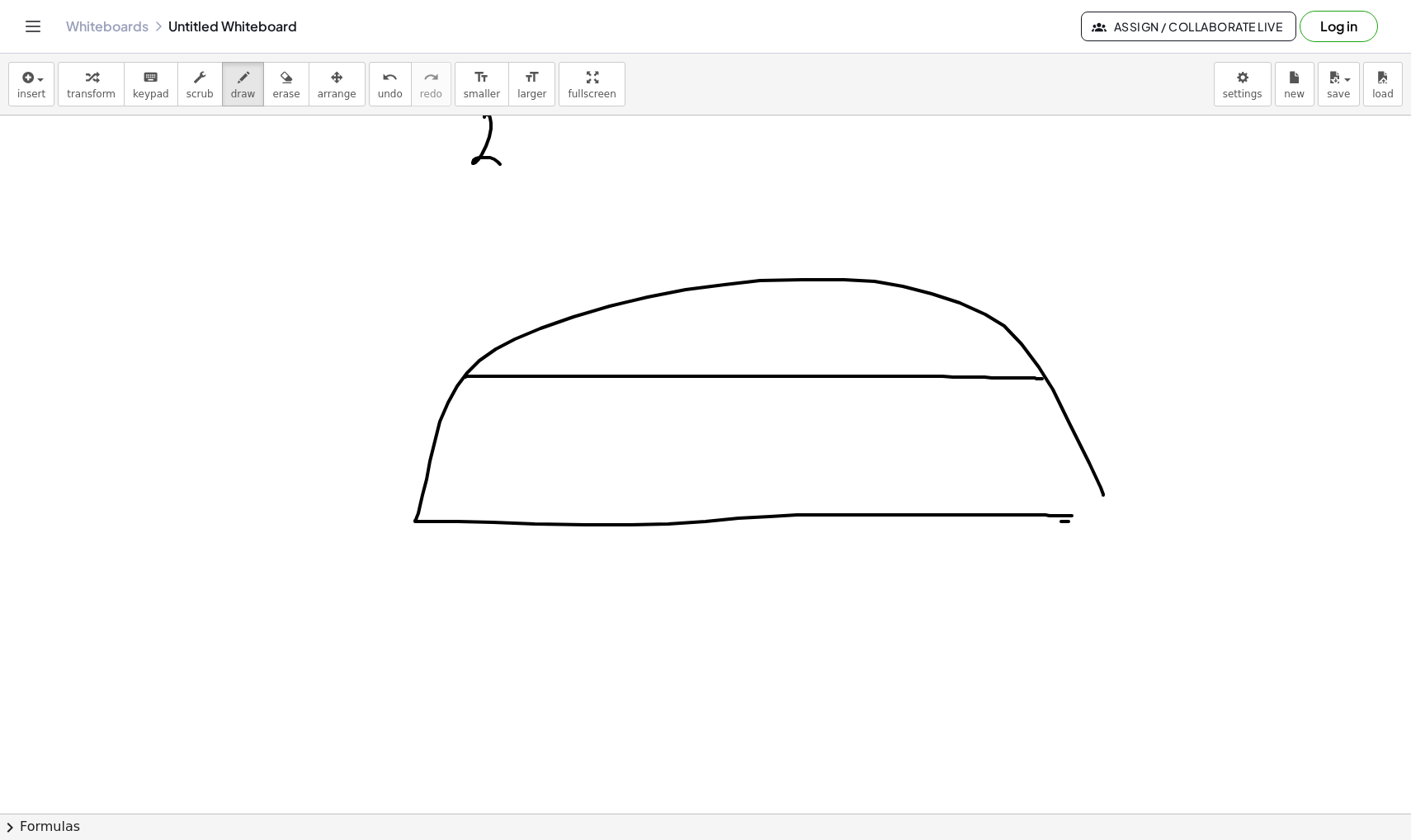
drag, startPoint x: 1069, startPoint y: 515, endPoint x: 1103, endPoint y: 515, distance: 34.0
drag, startPoint x: 1101, startPoint y: 494, endPoint x: 1101, endPoint y: 524, distance: 30.0
drag, startPoint x: 417, startPoint y: 308, endPoint x: 440, endPoint y: 376, distance: 71.8
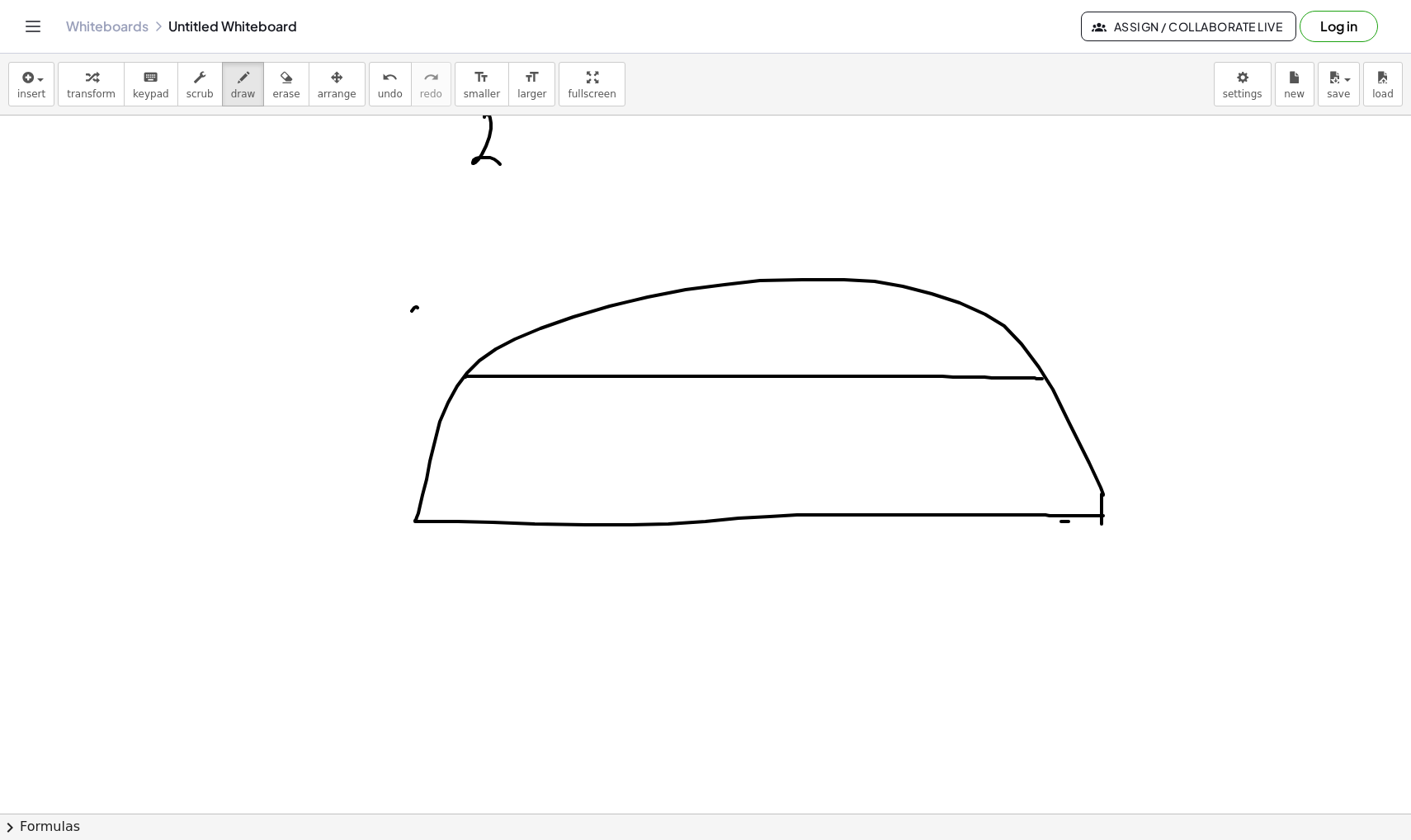
drag, startPoint x: 1045, startPoint y: 309, endPoint x: 1032, endPoint y: 335, distance: 29.1
drag, startPoint x: 330, startPoint y: 560, endPoint x: 364, endPoint y: 594, distance: 48.1
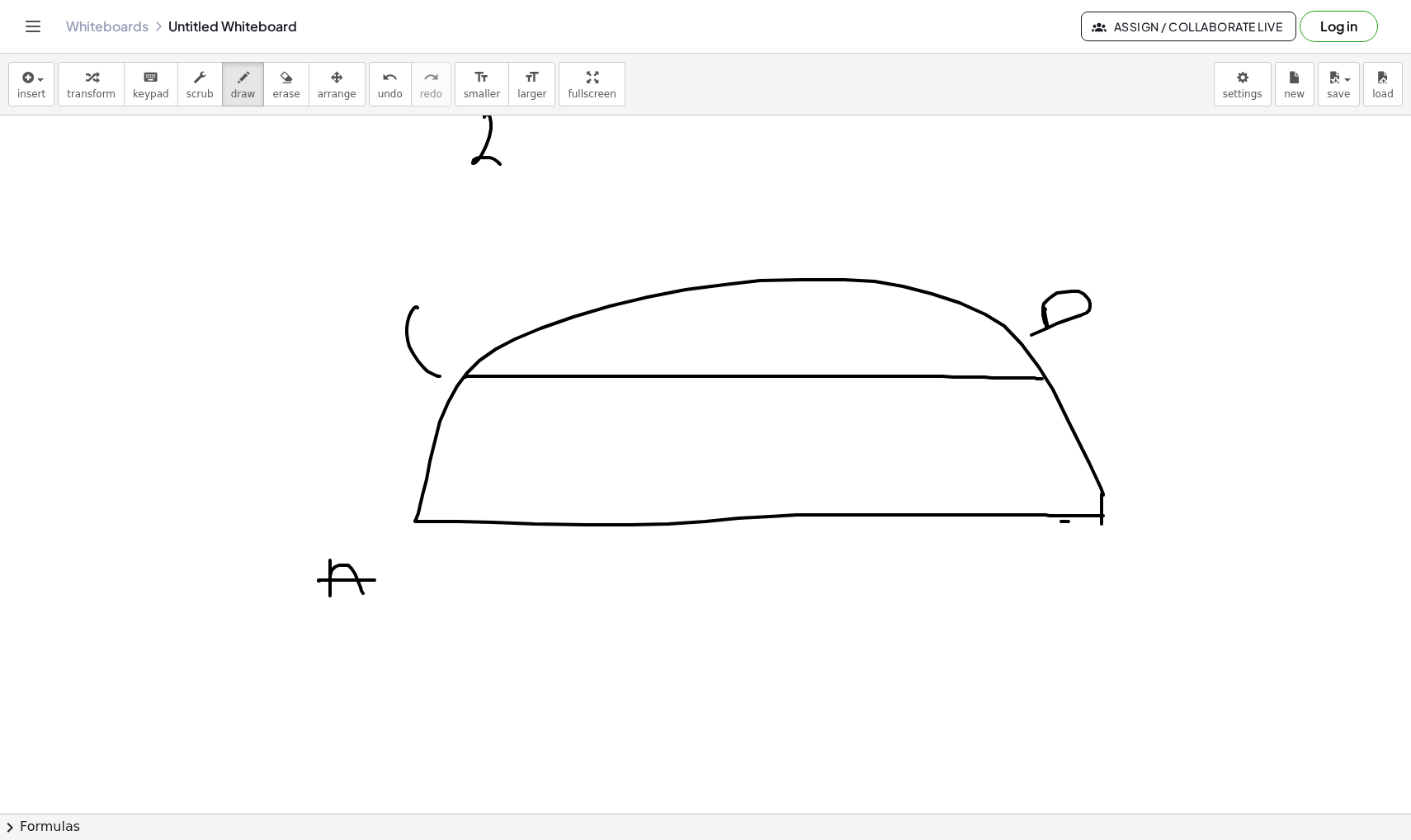
drag, startPoint x: 322, startPoint y: 580, endPoint x: 374, endPoint y: 580, distance: 52.0
drag, startPoint x: 1130, startPoint y: 532, endPoint x: 1129, endPoint y: 552, distance: 20.0
drag, startPoint x: 785, startPoint y: 511, endPoint x: 786, endPoint y: 525, distance: 14.0
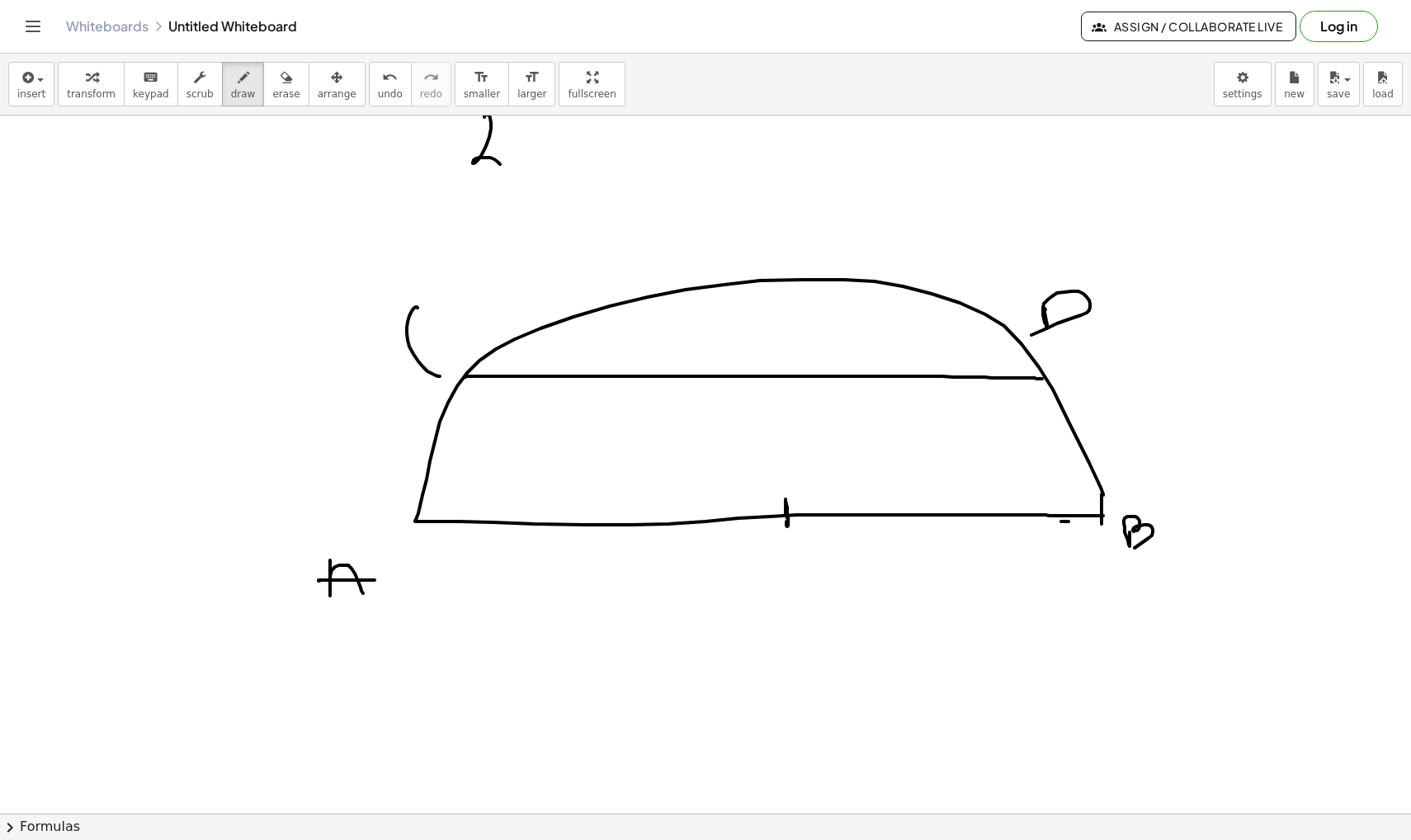
drag, startPoint x: 781, startPoint y: 364, endPoint x: 783, endPoint y: 376, distance: 12.2
drag, startPoint x: 465, startPoint y: 374, endPoint x: 790, endPoint y: 526, distance: 358.8
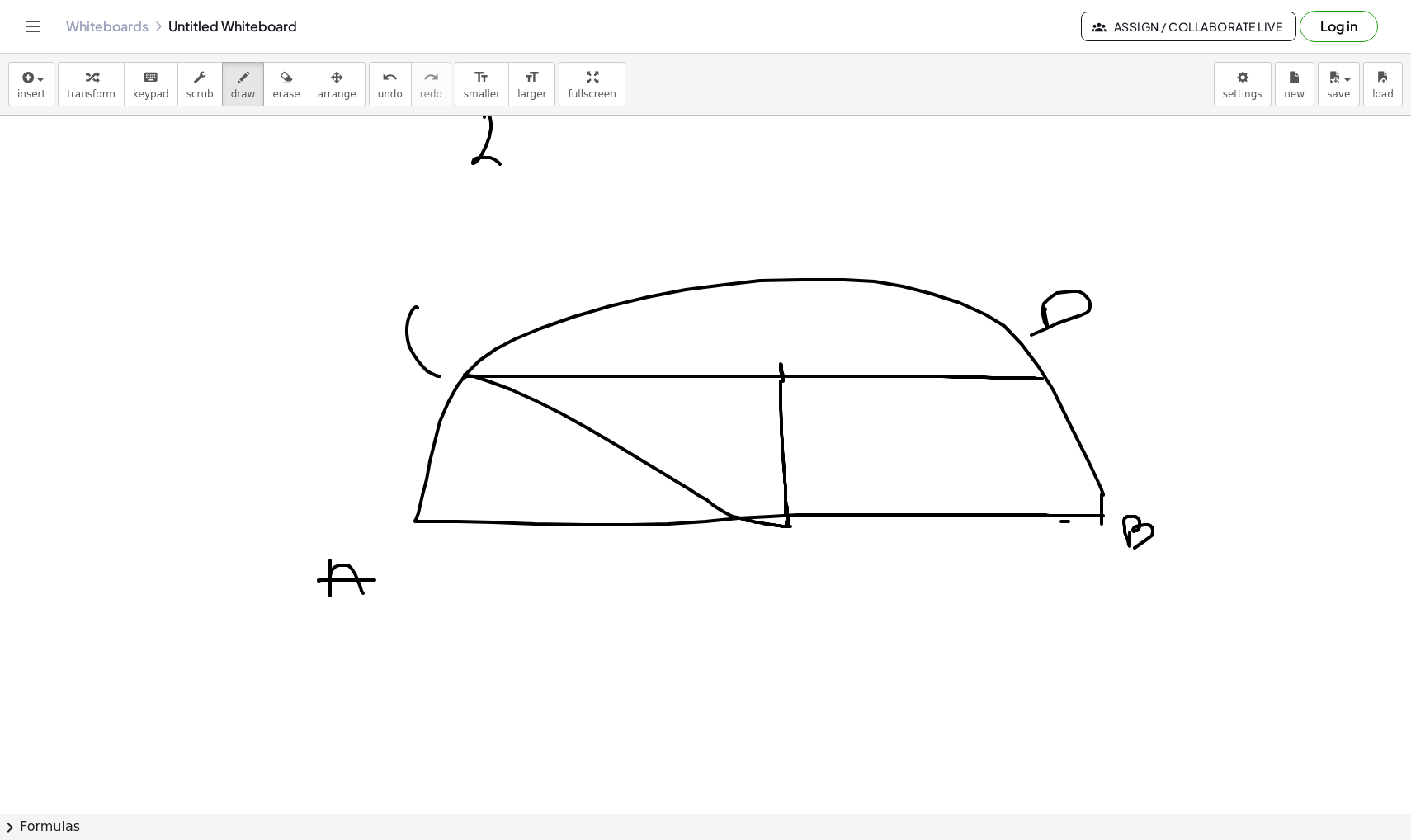
drag, startPoint x: 780, startPoint y: 381, endPoint x: 785, endPoint y: 510, distance: 129.1
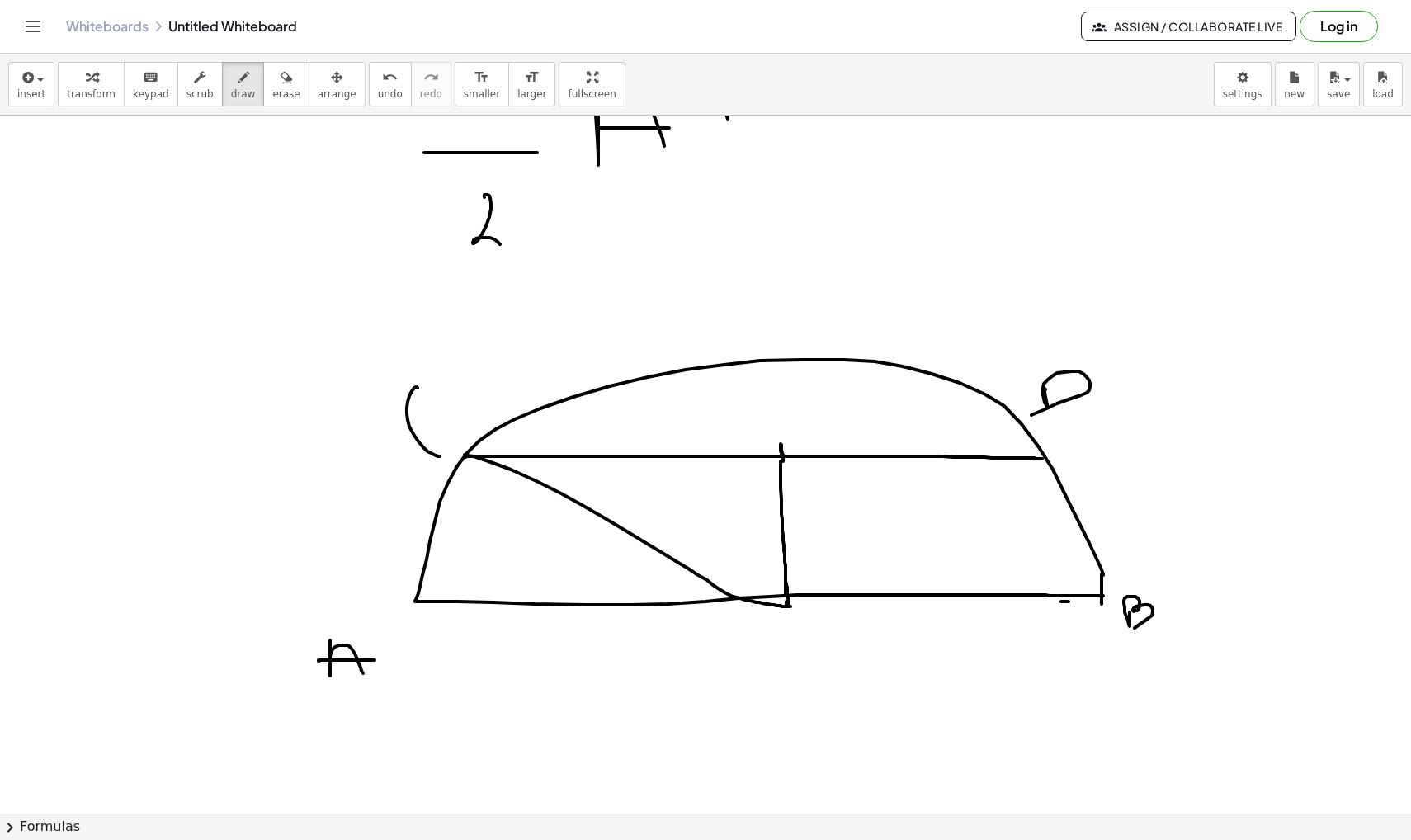
scroll to position [5807, 0]
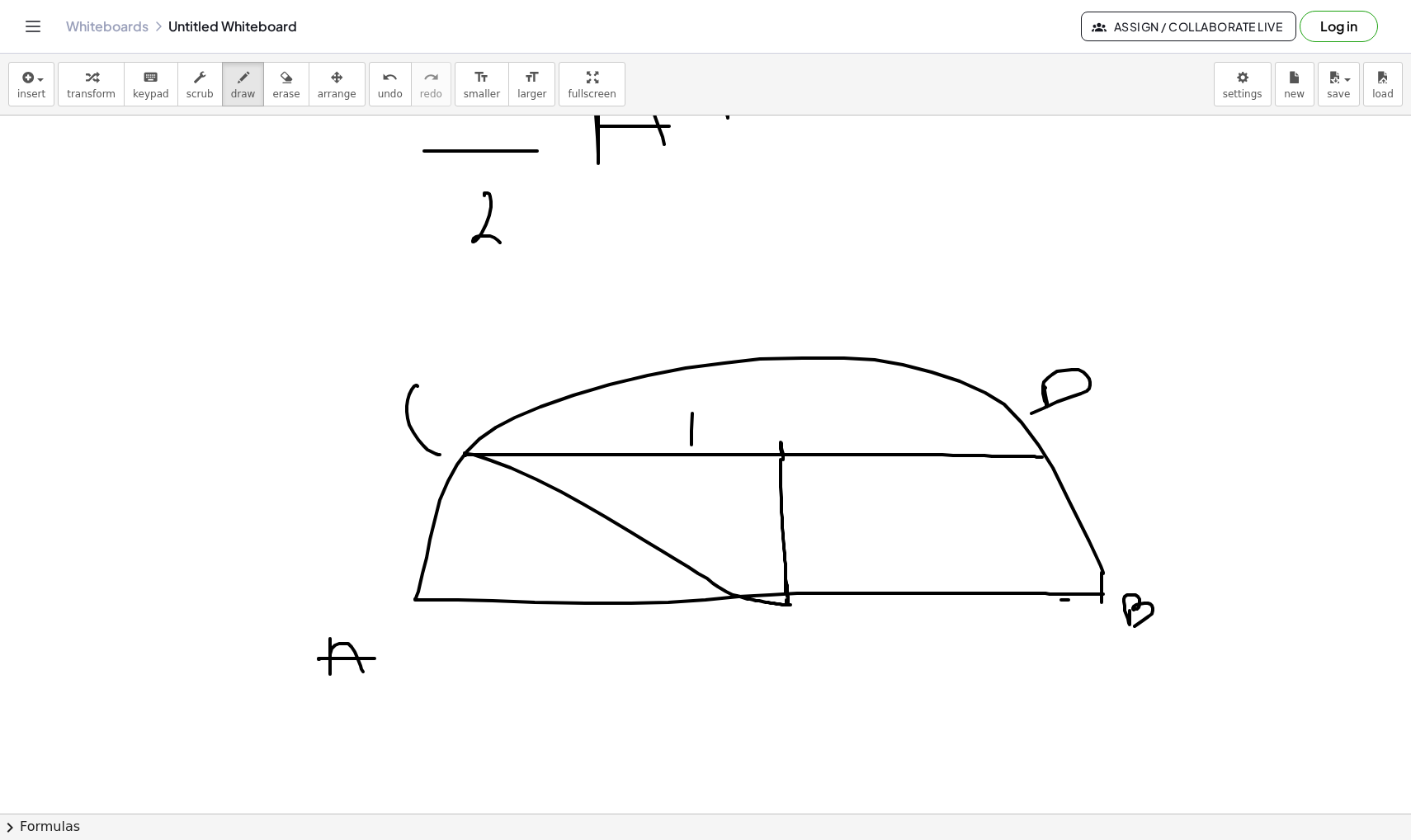
drag, startPoint x: 691, startPoint y: 440, endPoint x: 720, endPoint y: 333, distance: 110.9
drag, startPoint x: 715, startPoint y: 305, endPoint x: 757, endPoint y: 334, distance: 51.0
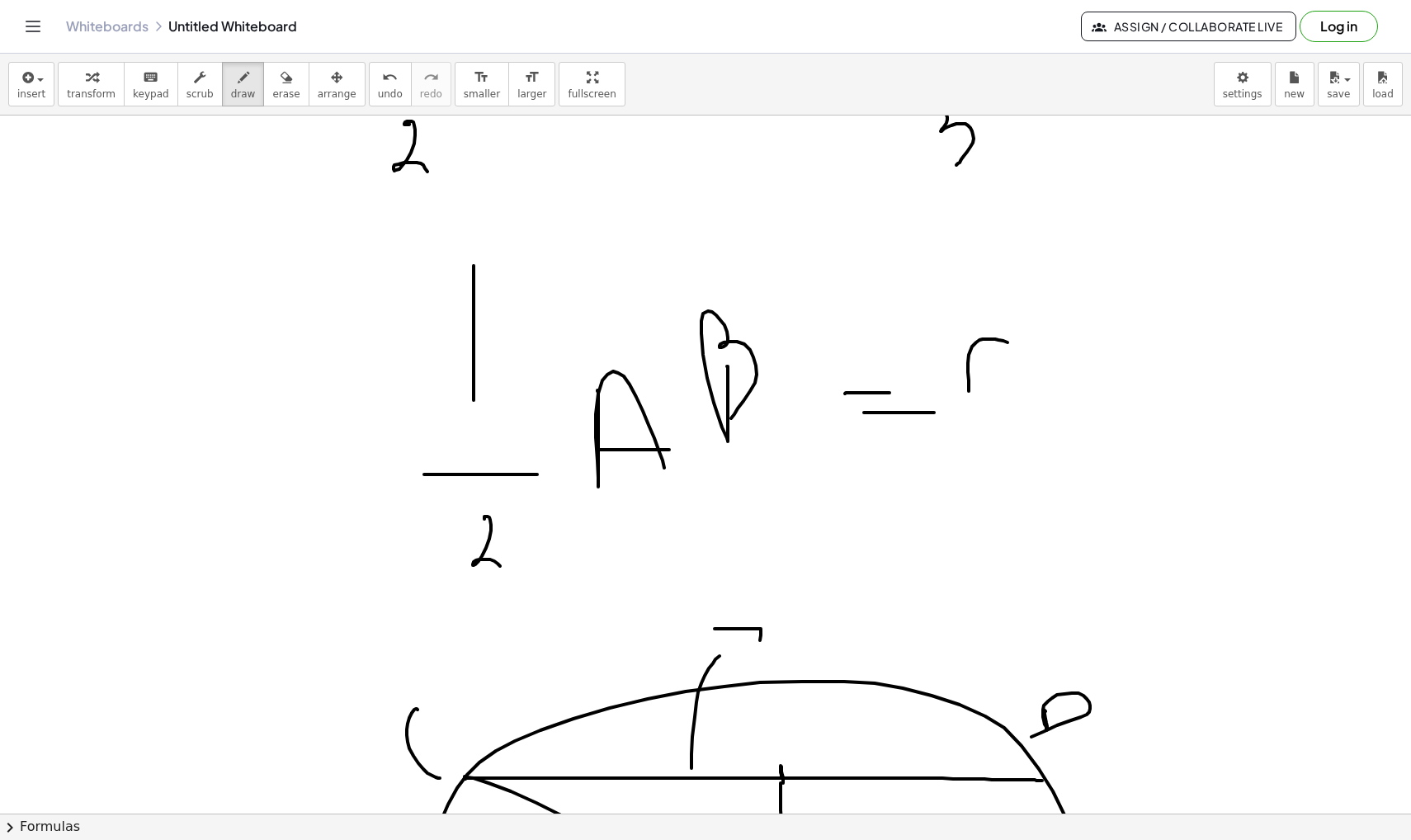
scroll to position [5557, 0]
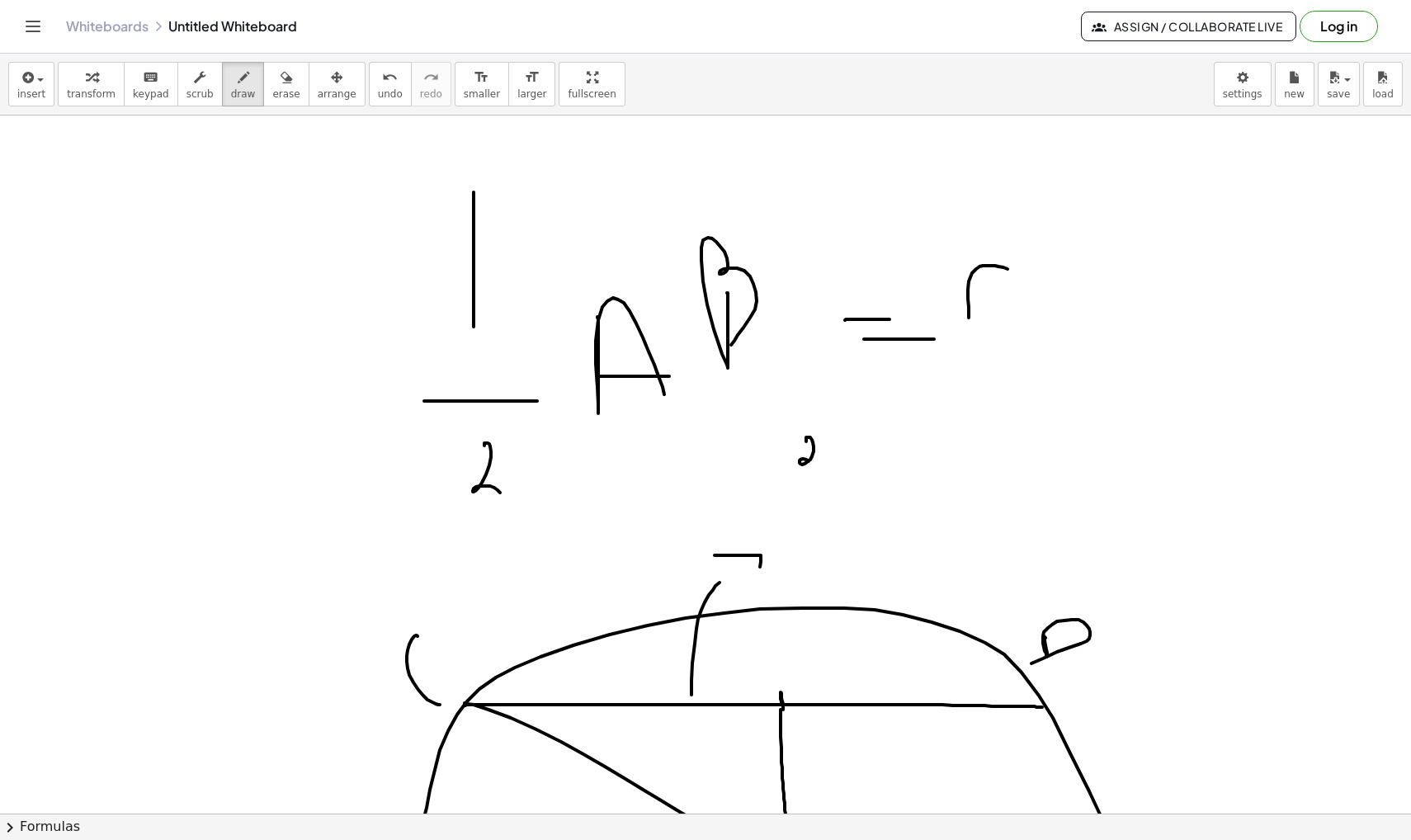
drag, startPoint x: 806, startPoint y: 441, endPoint x: 816, endPoint y: 470, distance: 30.7
drag, startPoint x: 780, startPoint y: 479, endPoint x: 829, endPoint y: 480, distance: 49.0
drag, startPoint x: 805, startPoint y: 491, endPoint x: 825, endPoint y: 524, distance: 38.6
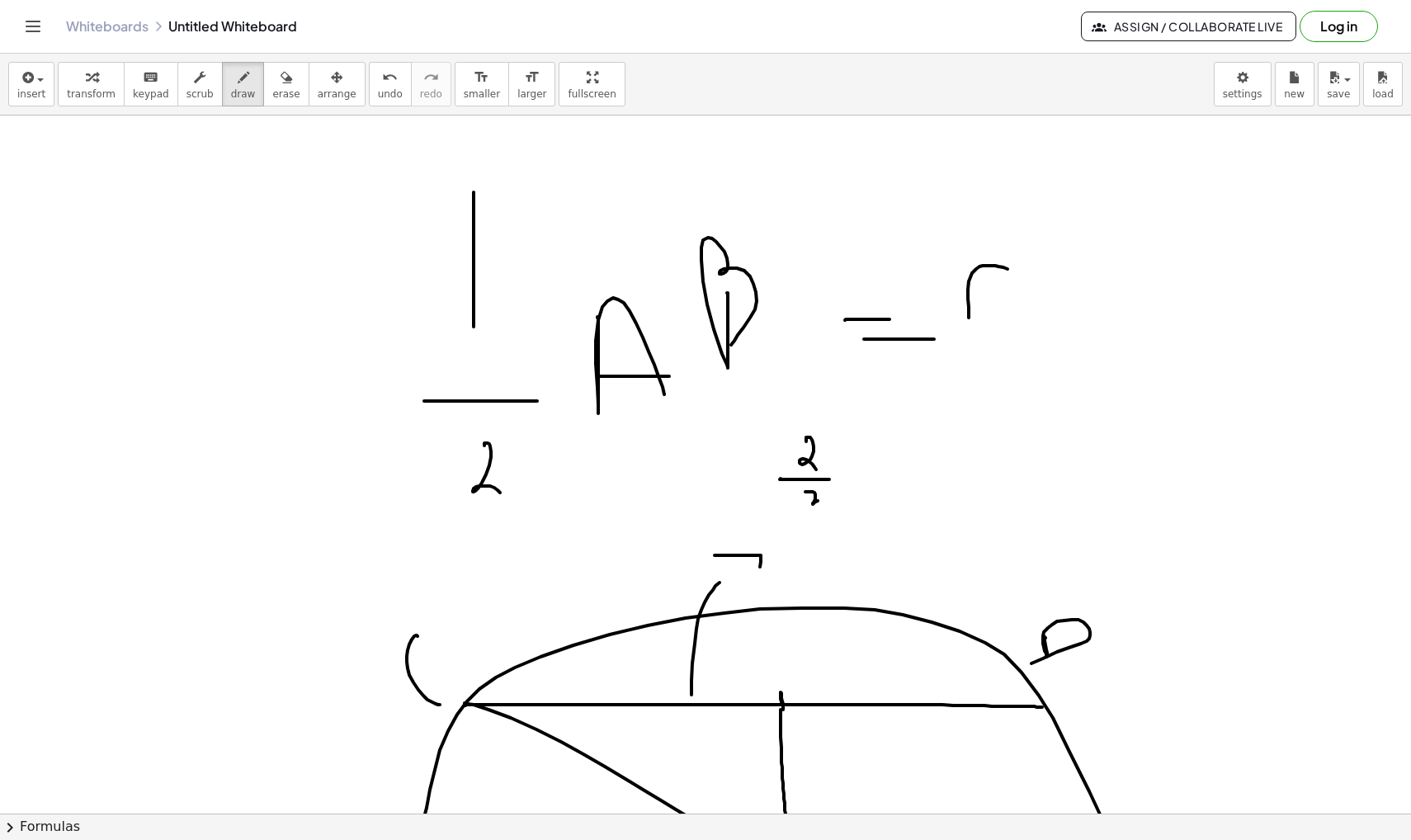
drag, startPoint x: 852, startPoint y: 490, endPoint x: 892, endPoint y: 427, distance: 74.6
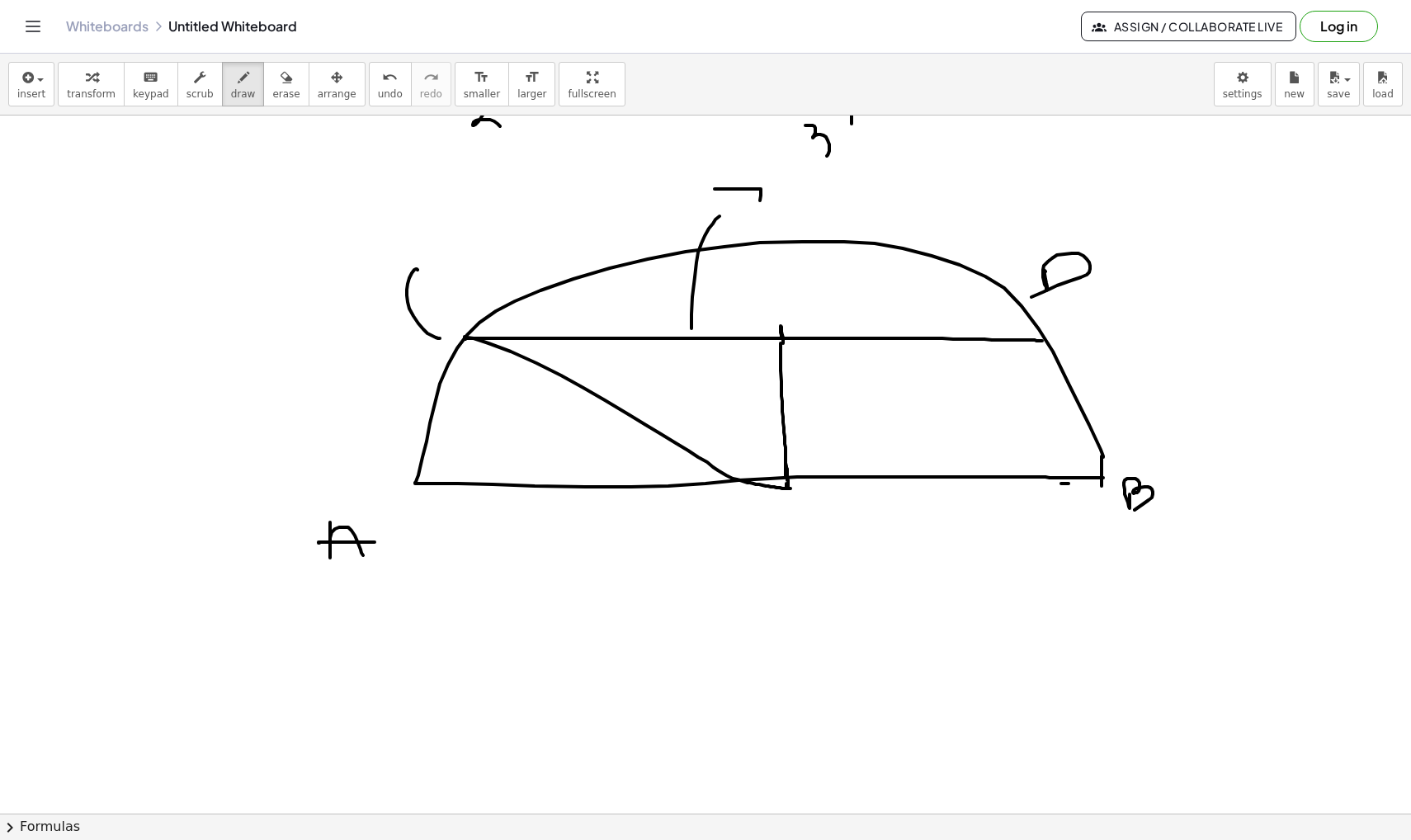
scroll to position [5924, 0]
drag, startPoint x: 559, startPoint y: 434, endPoint x: 580, endPoint y: 408, distance: 33.4
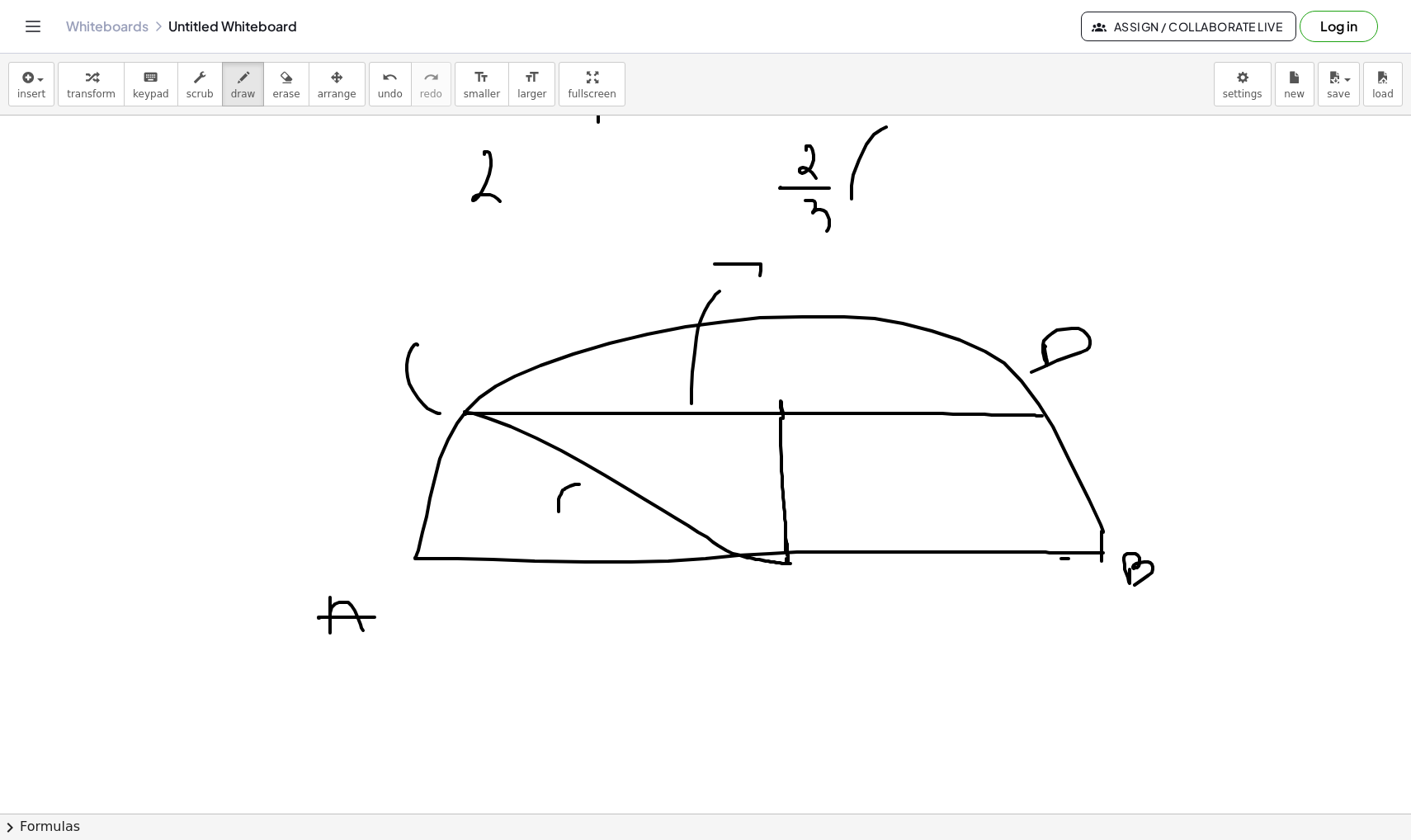
scroll to position [5855, 0]
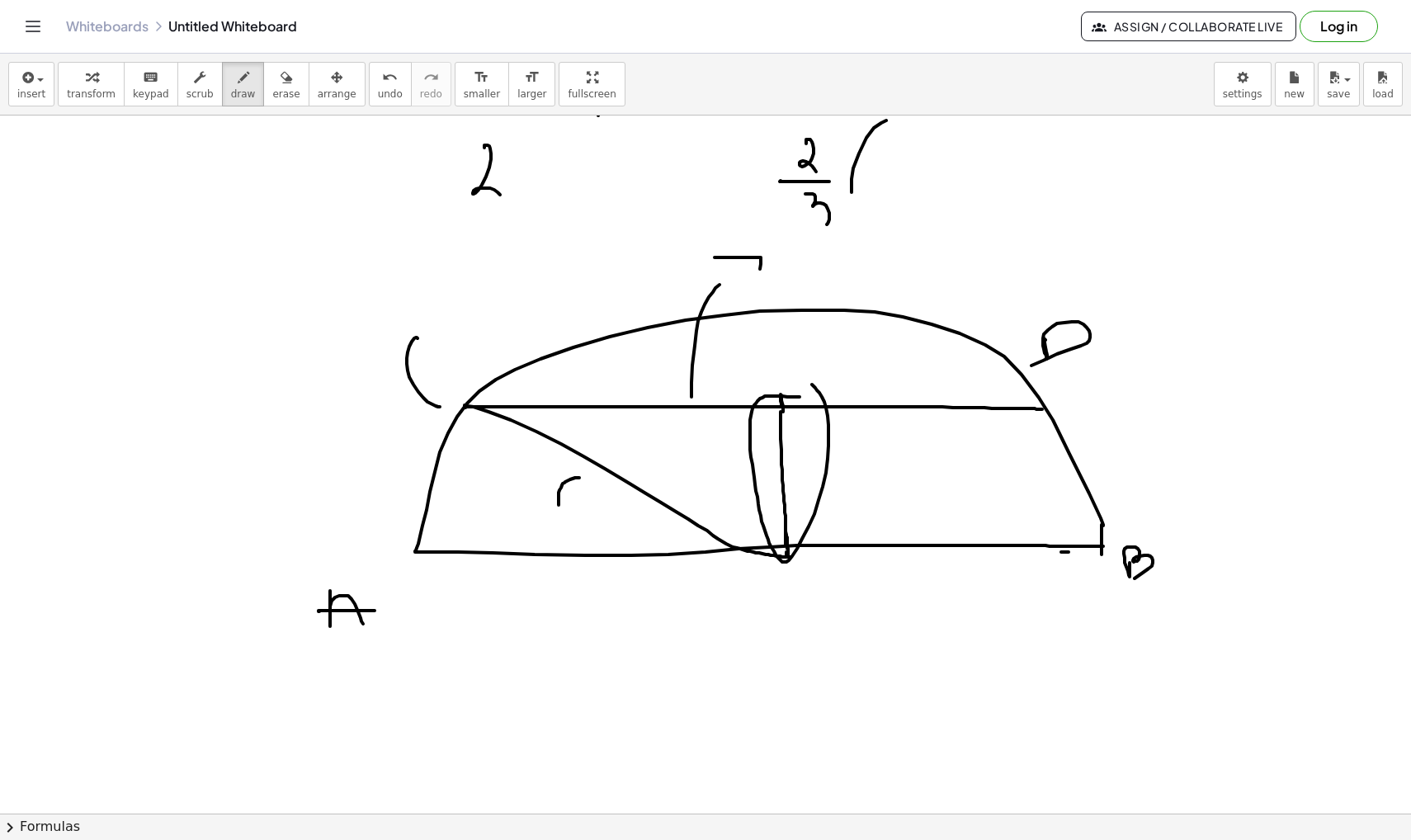
drag, startPoint x: 799, startPoint y: 397, endPoint x: 788, endPoint y: 383, distance: 17.8
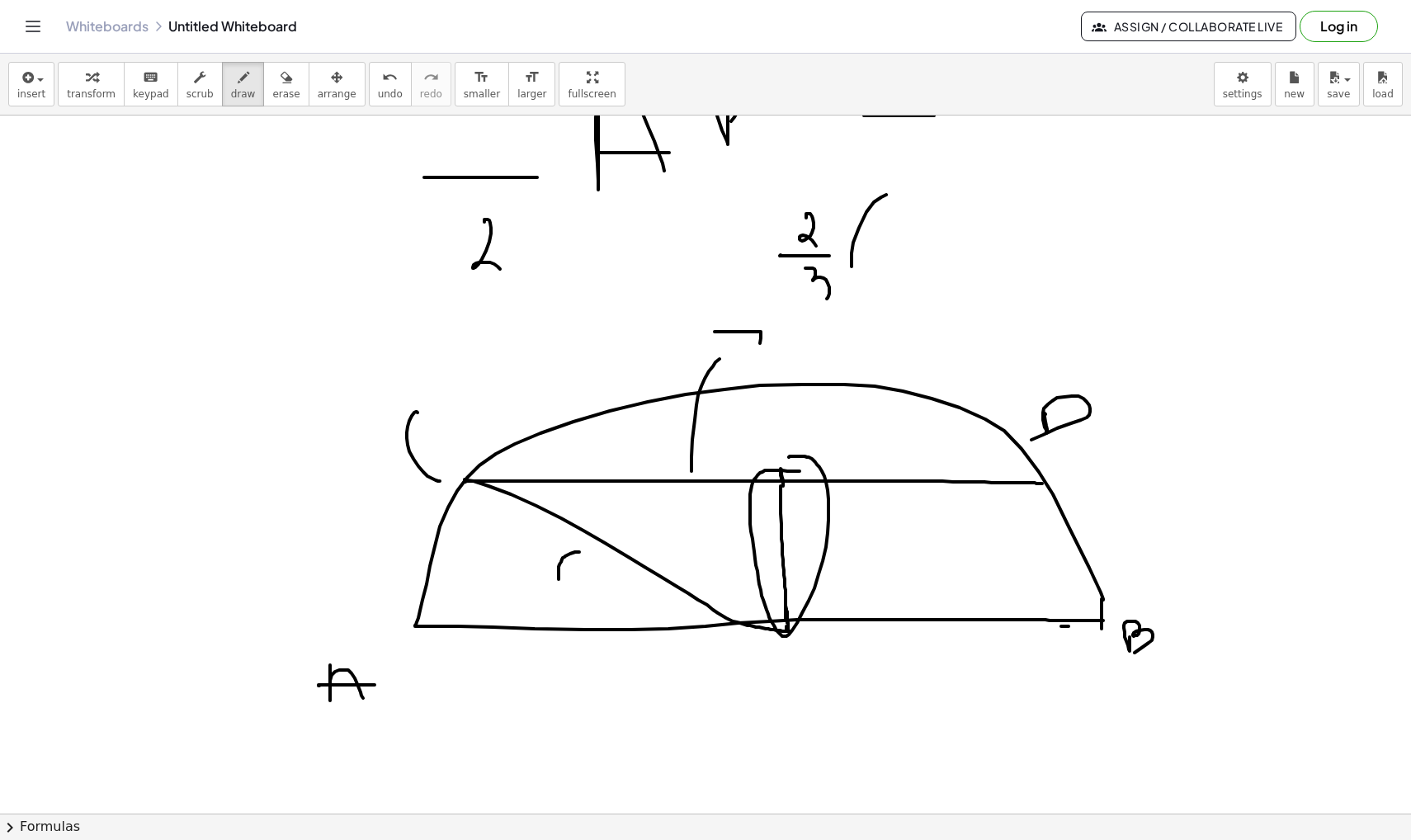
scroll to position [5780, 0]
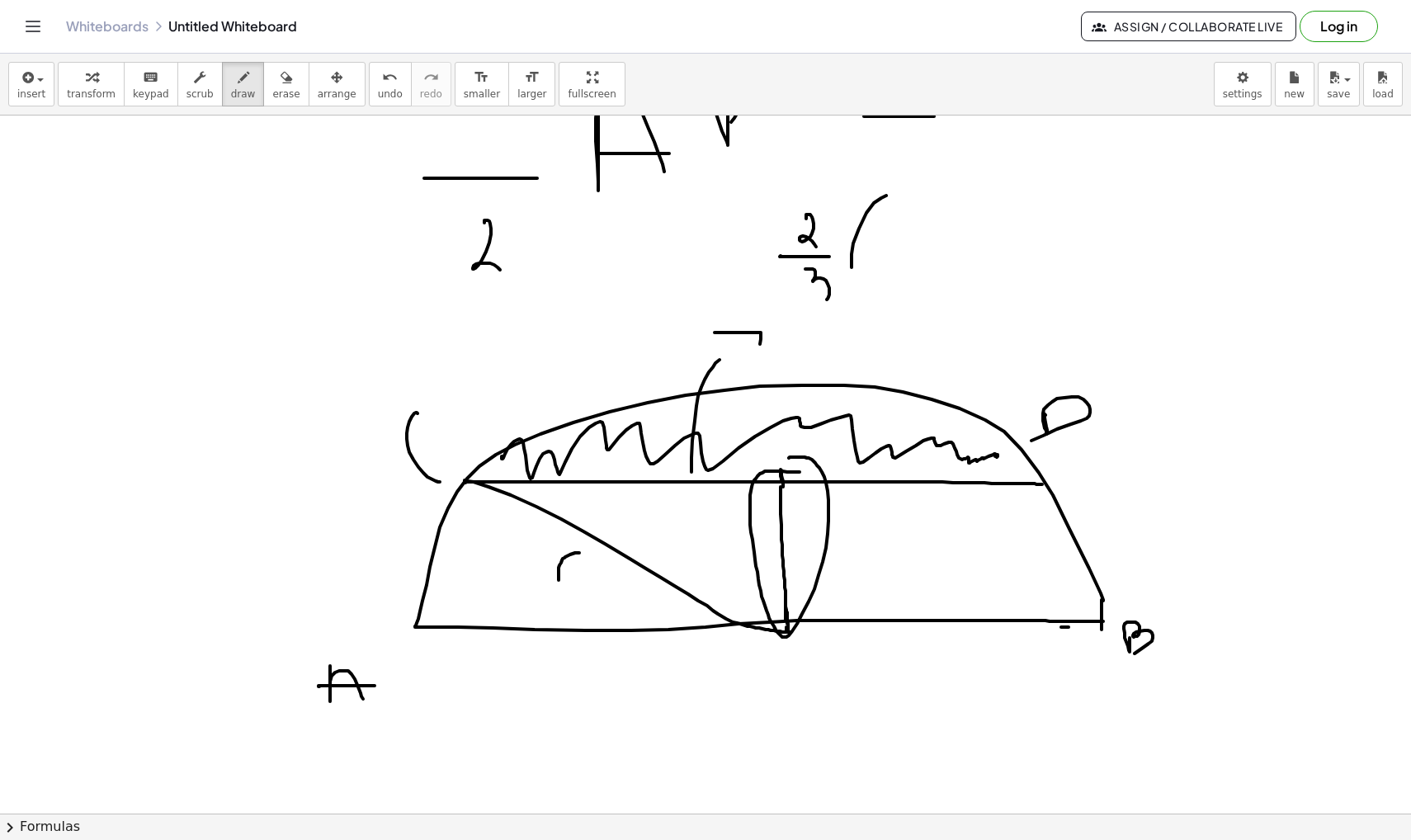
drag, startPoint x: 502, startPoint y: 457, endPoint x: 990, endPoint y: 464, distance: 488.1
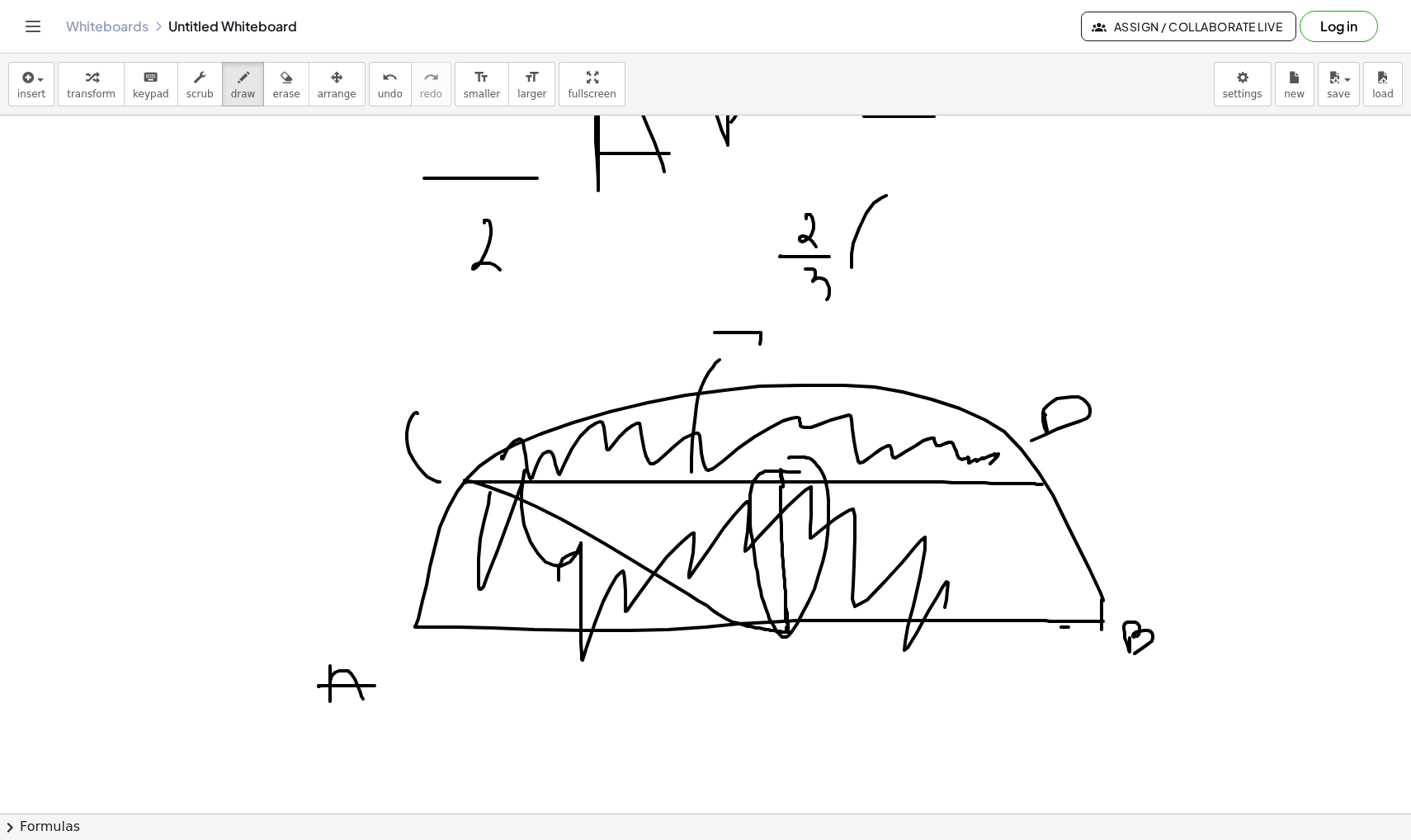
drag, startPoint x: 490, startPoint y: 492, endPoint x: 964, endPoint y: 570, distance: 480.4
click at [378, 90] on span "undo" at bounding box center [390, 94] width 25 height 12
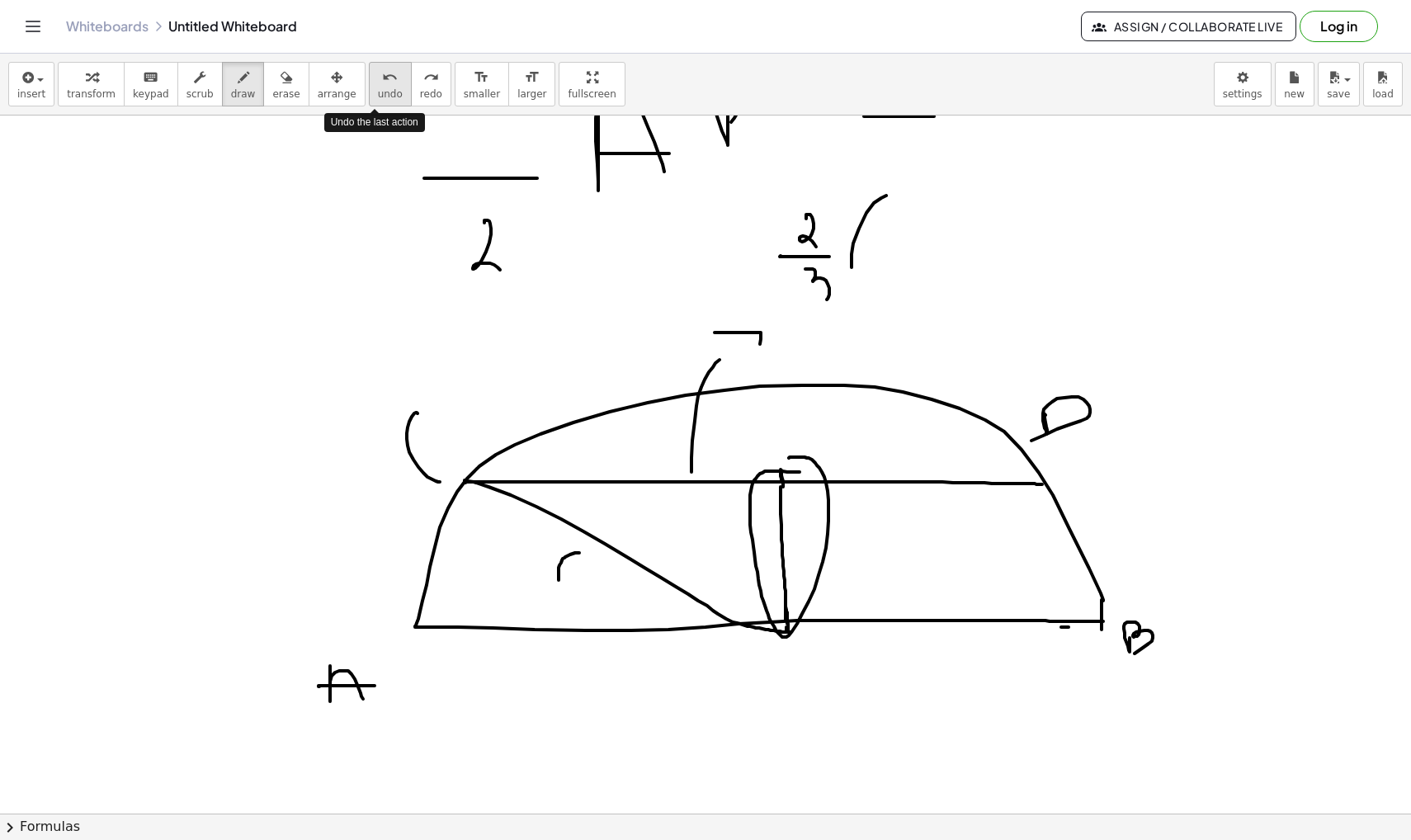
click at [378, 90] on span "undo" at bounding box center [390, 94] width 25 height 12
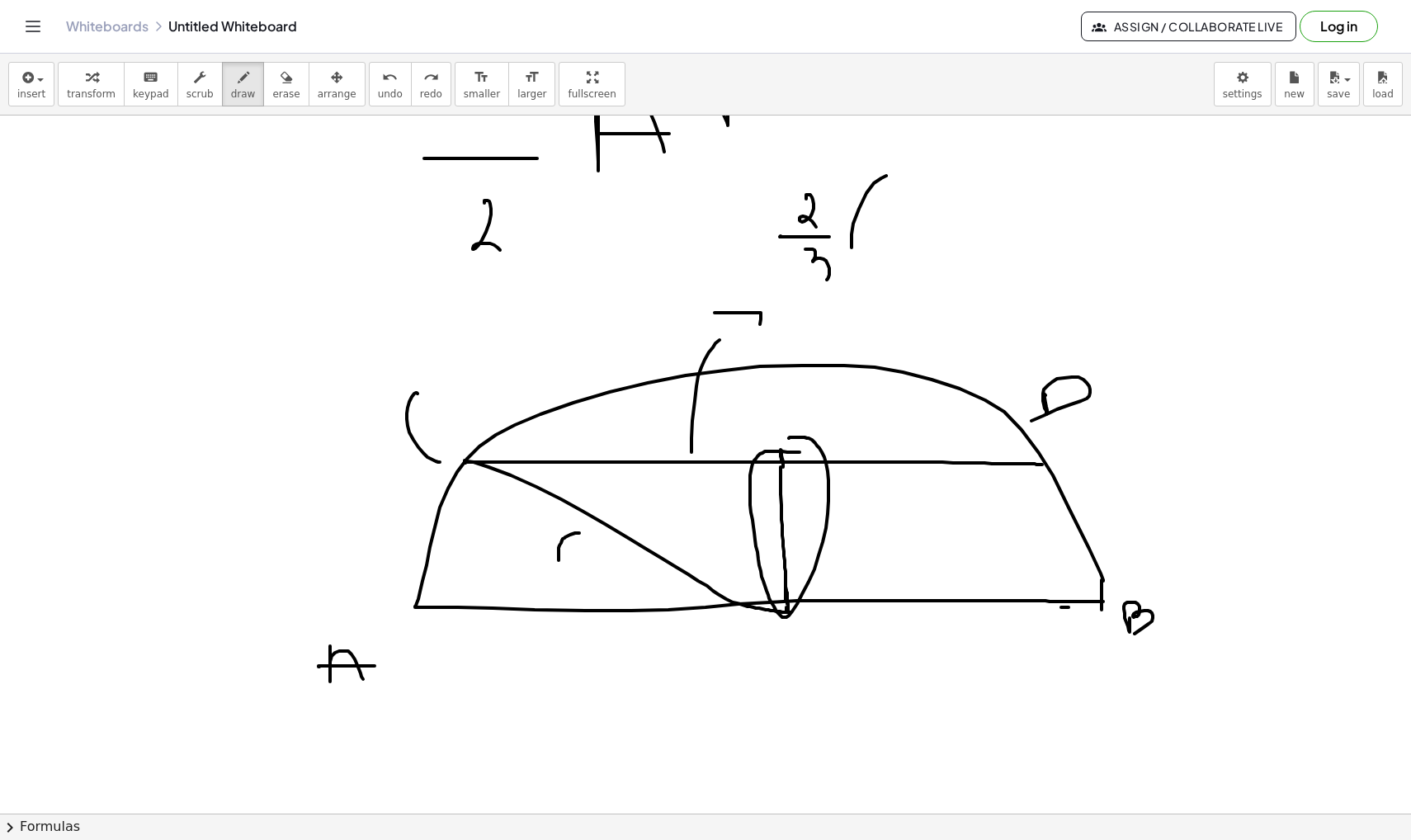
scroll to position [5789, 0]
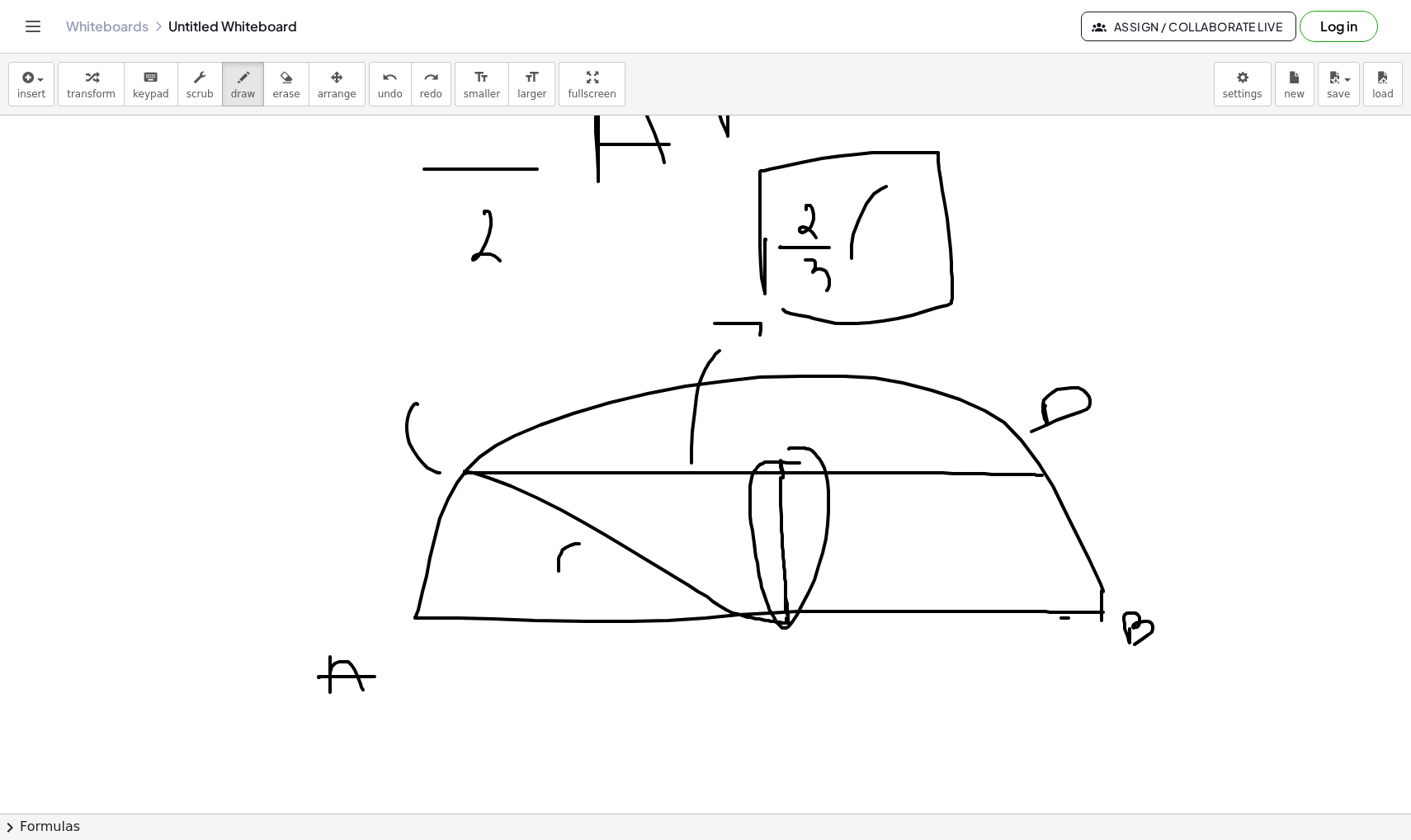
drag, startPoint x: 766, startPoint y: 240, endPoint x: 765, endPoint y: 283, distance: 43.0
drag, startPoint x: 786, startPoint y: 608, endPoint x: 771, endPoint y: 646, distance: 40.9
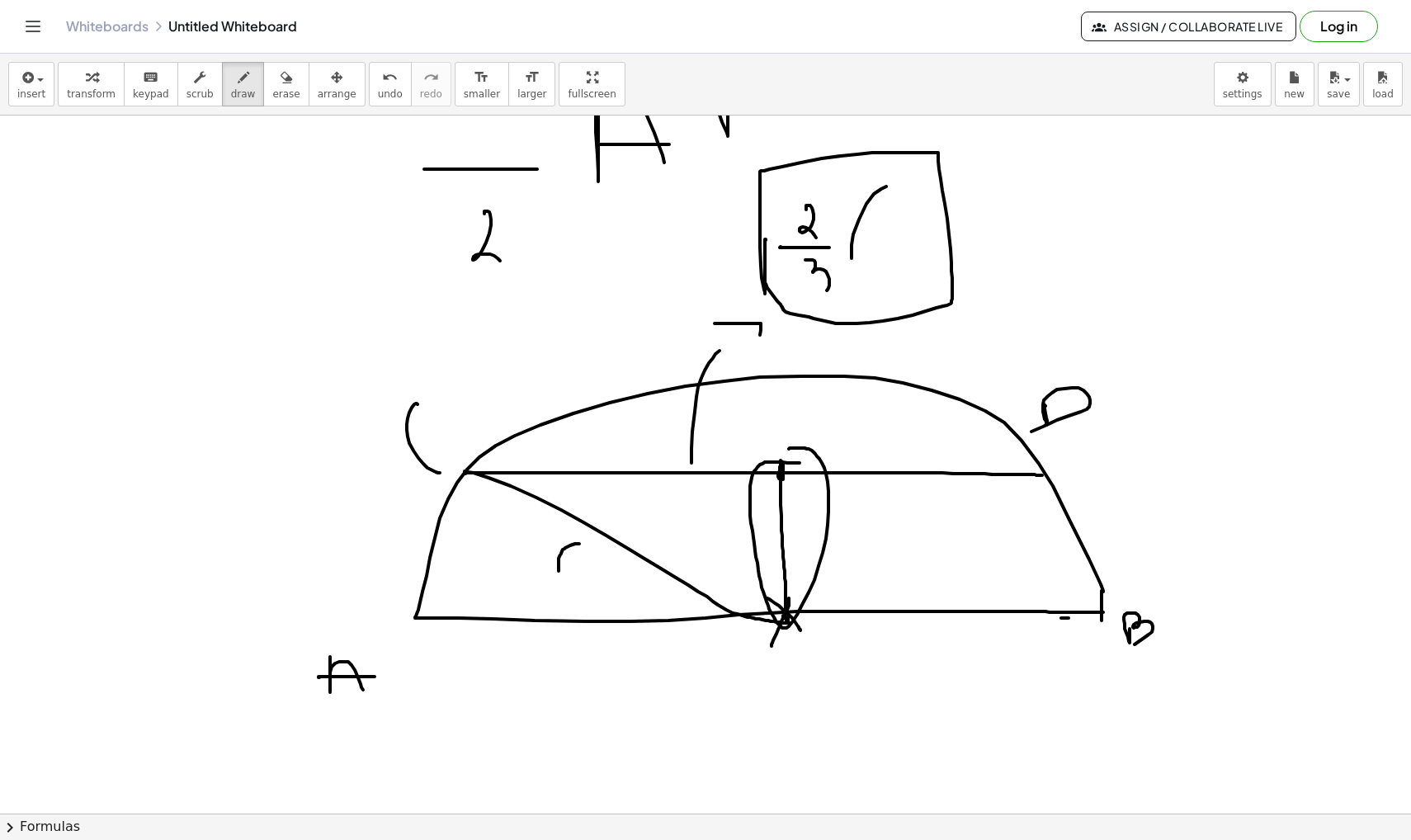
drag, startPoint x: 766, startPoint y: 599, endPoint x: 800, endPoint y: 630, distance: 46.0
drag, startPoint x: 778, startPoint y: 660, endPoint x: 803, endPoint y: 667, distance: 26.0
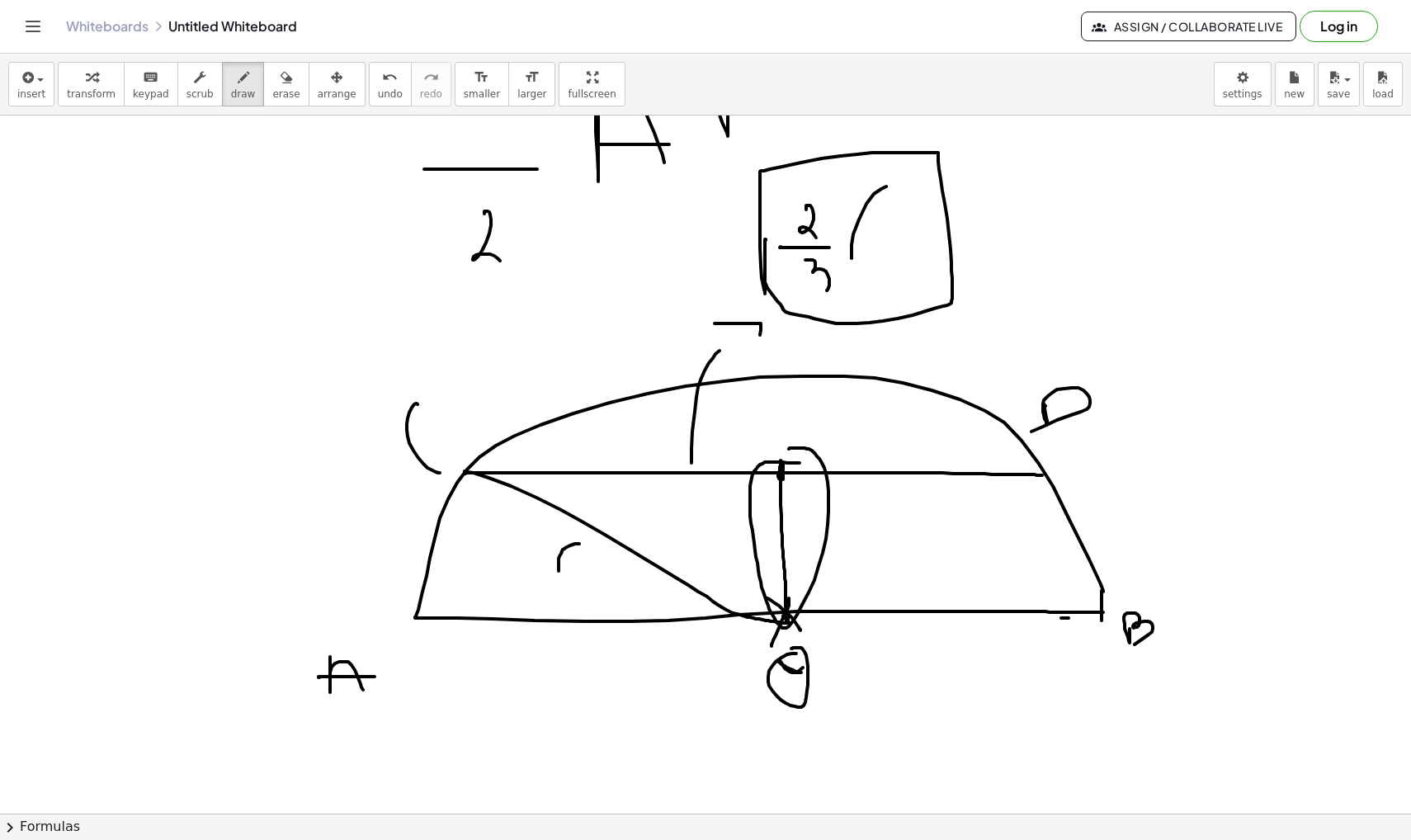
drag, startPoint x: 778, startPoint y: 662, endPoint x: 829, endPoint y: 671, distance: 51.8
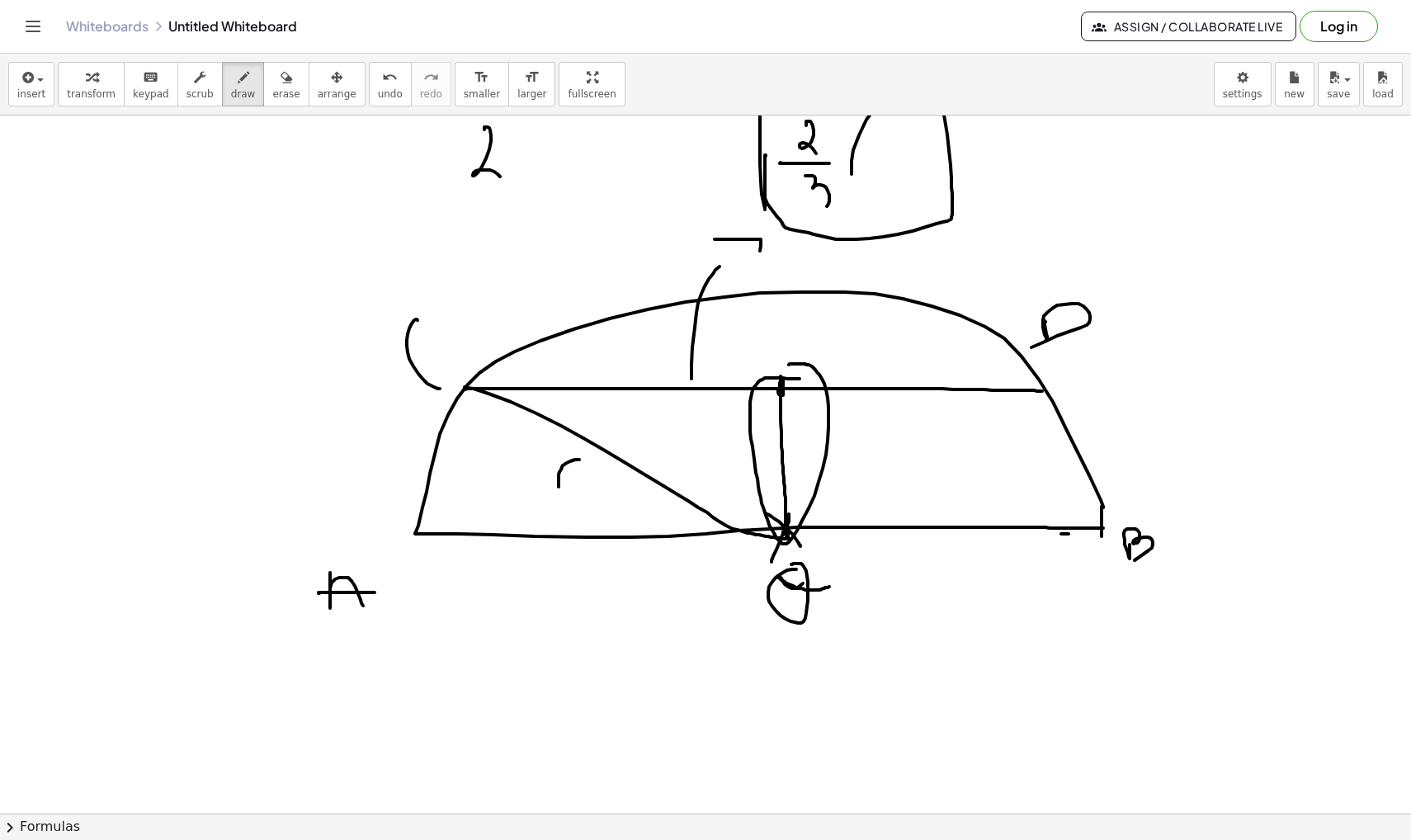
scroll to position [5875, 0]
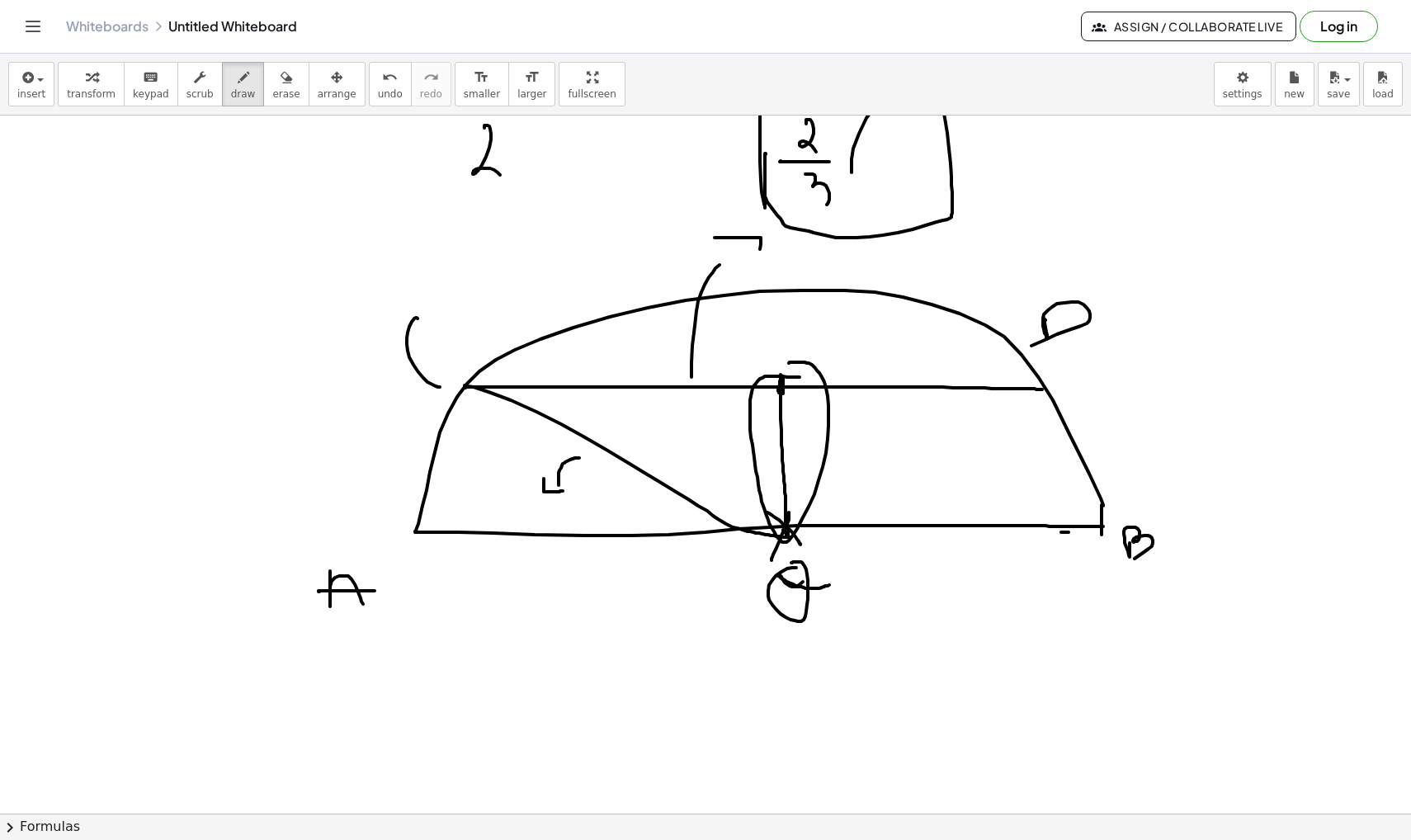
drag, startPoint x: 544, startPoint y: 479, endPoint x: 569, endPoint y: 480, distance: 25.0
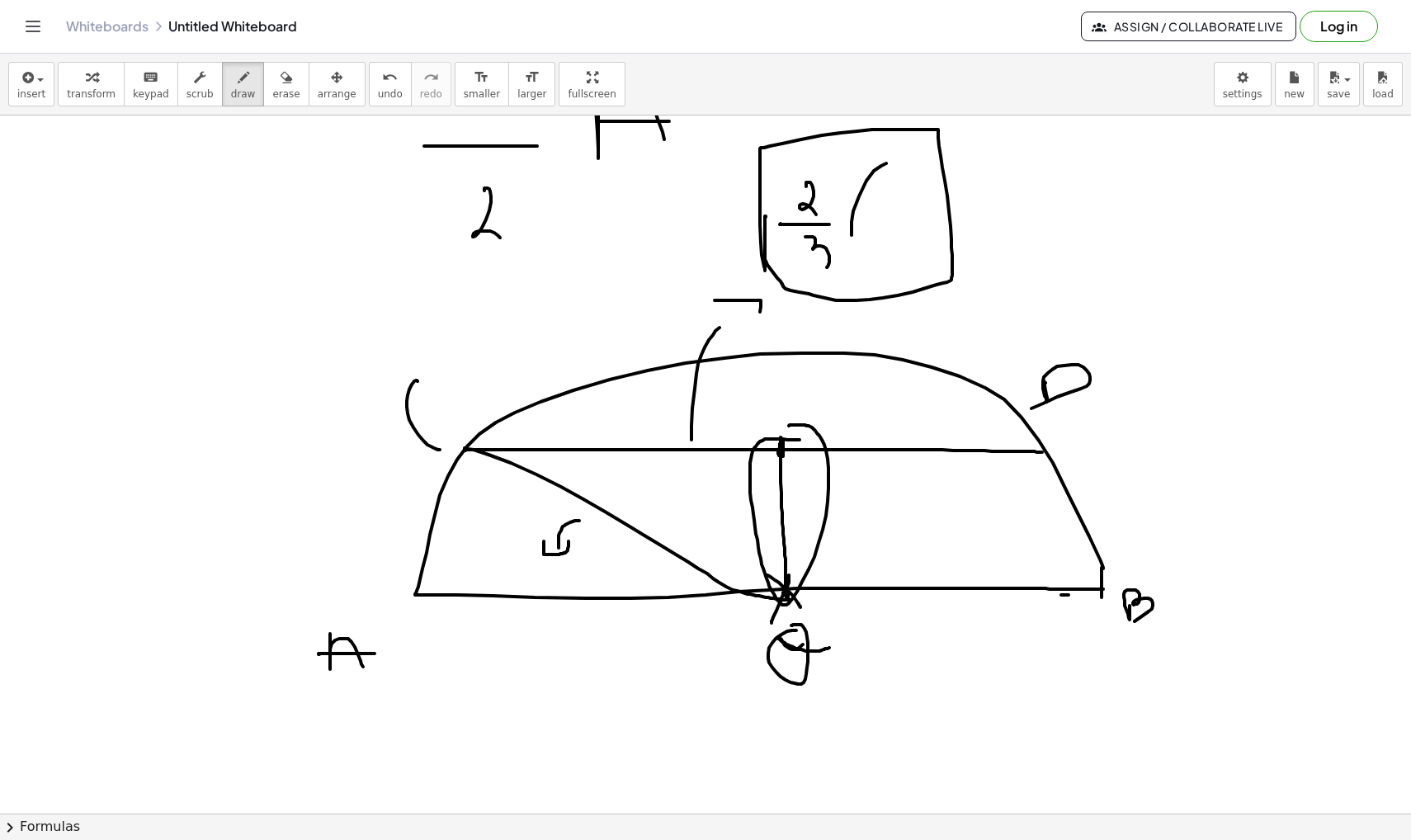
scroll to position [5746, 0]
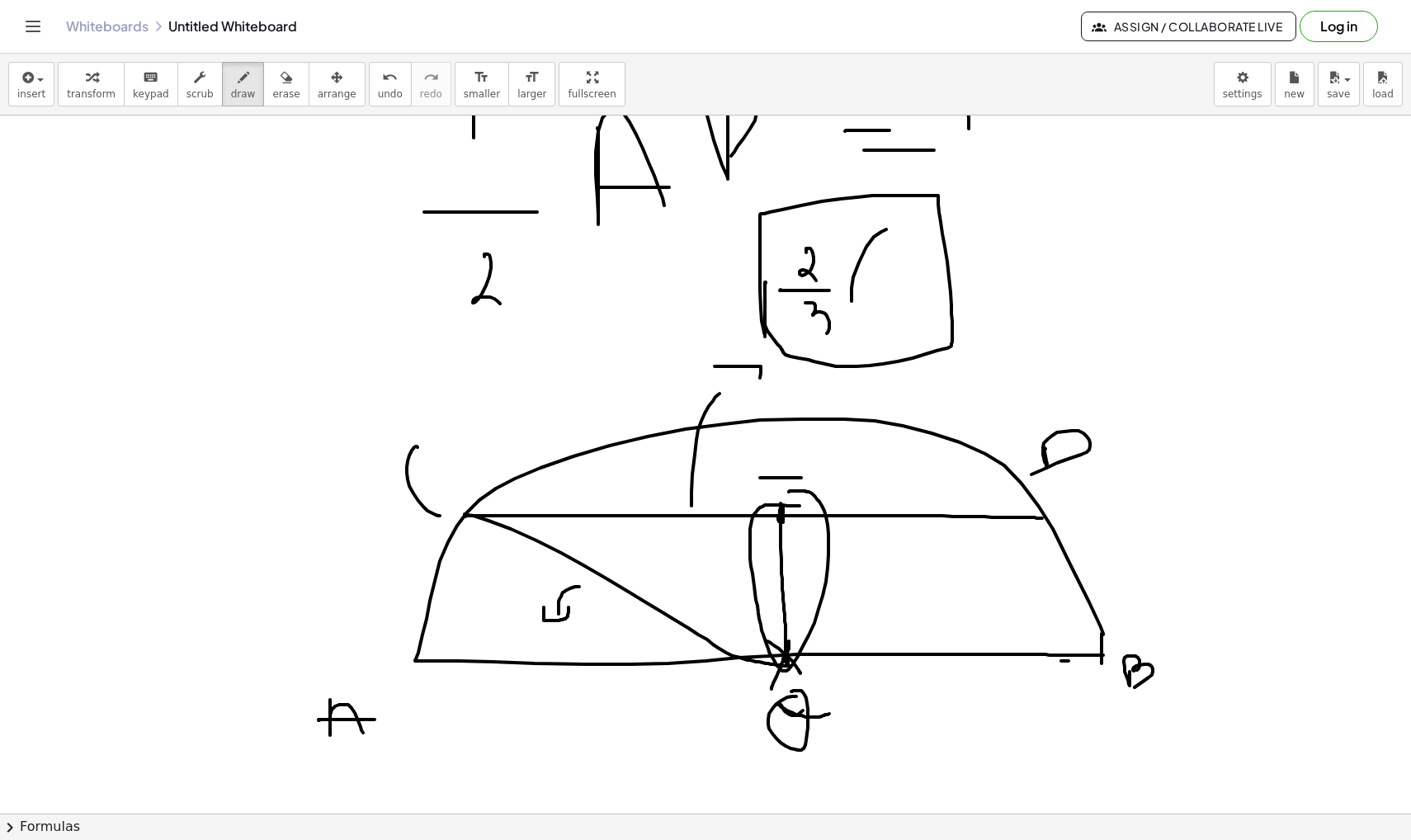
drag, startPoint x: 760, startPoint y: 478, endPoint x: 809, endPoint y: 478, distance: 49.0
drag, startPoint x: 784, startPoint y: 448, endPoint x: 784, endPoint y: 470, distance: 22.0
drag, startPoint x: 766, startPoint y: 442, endPoint x: 784, endPoint y: 442, distance: 18.0
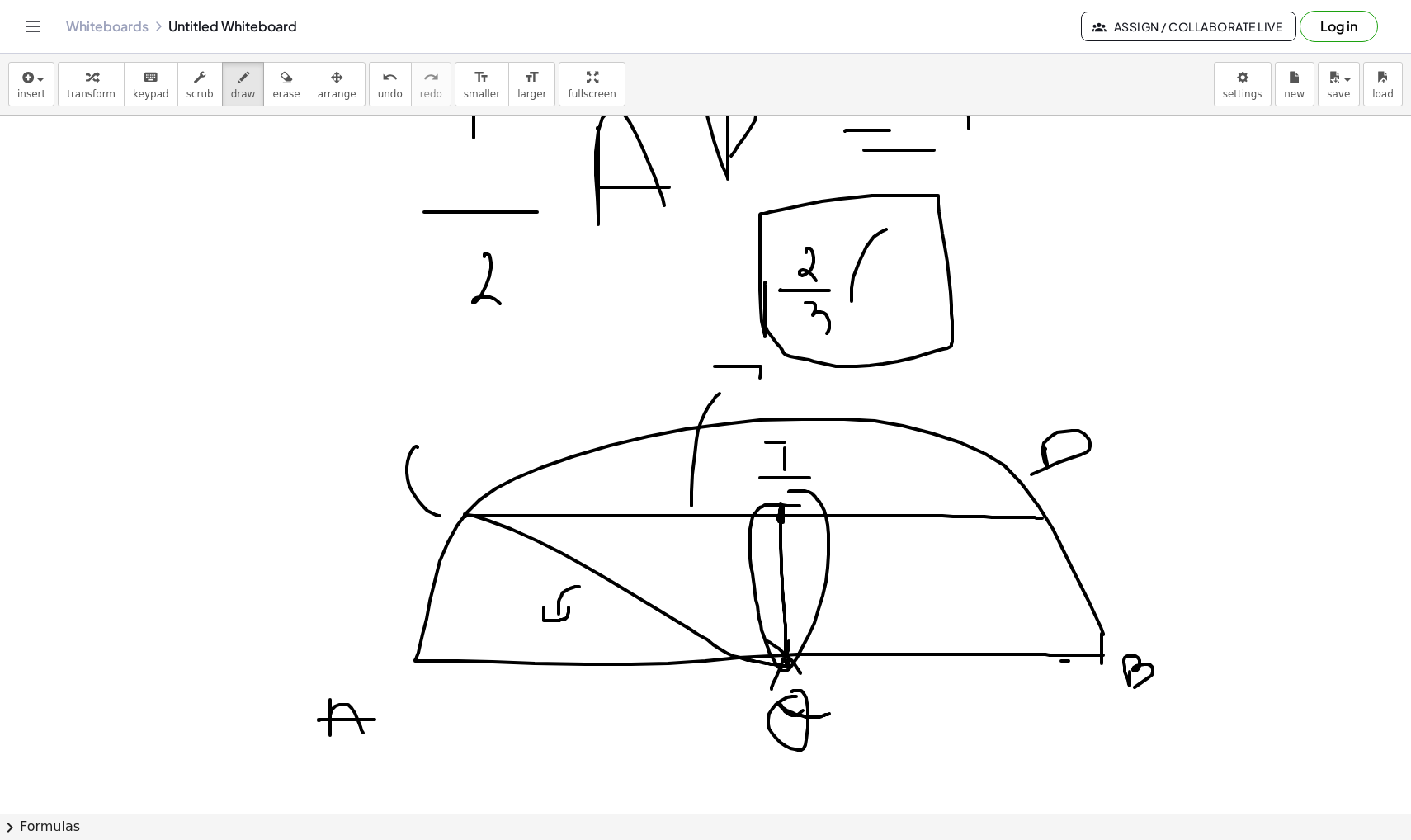
drag, startPoint x: 793, startPoint y: 556, endPoint x: 920, endPoint y: 564, distance: 127.3
drag, startPoint x: 923, startPoint y: 552, endPoint x: 921, endPoint y: 565, distance: 13.2
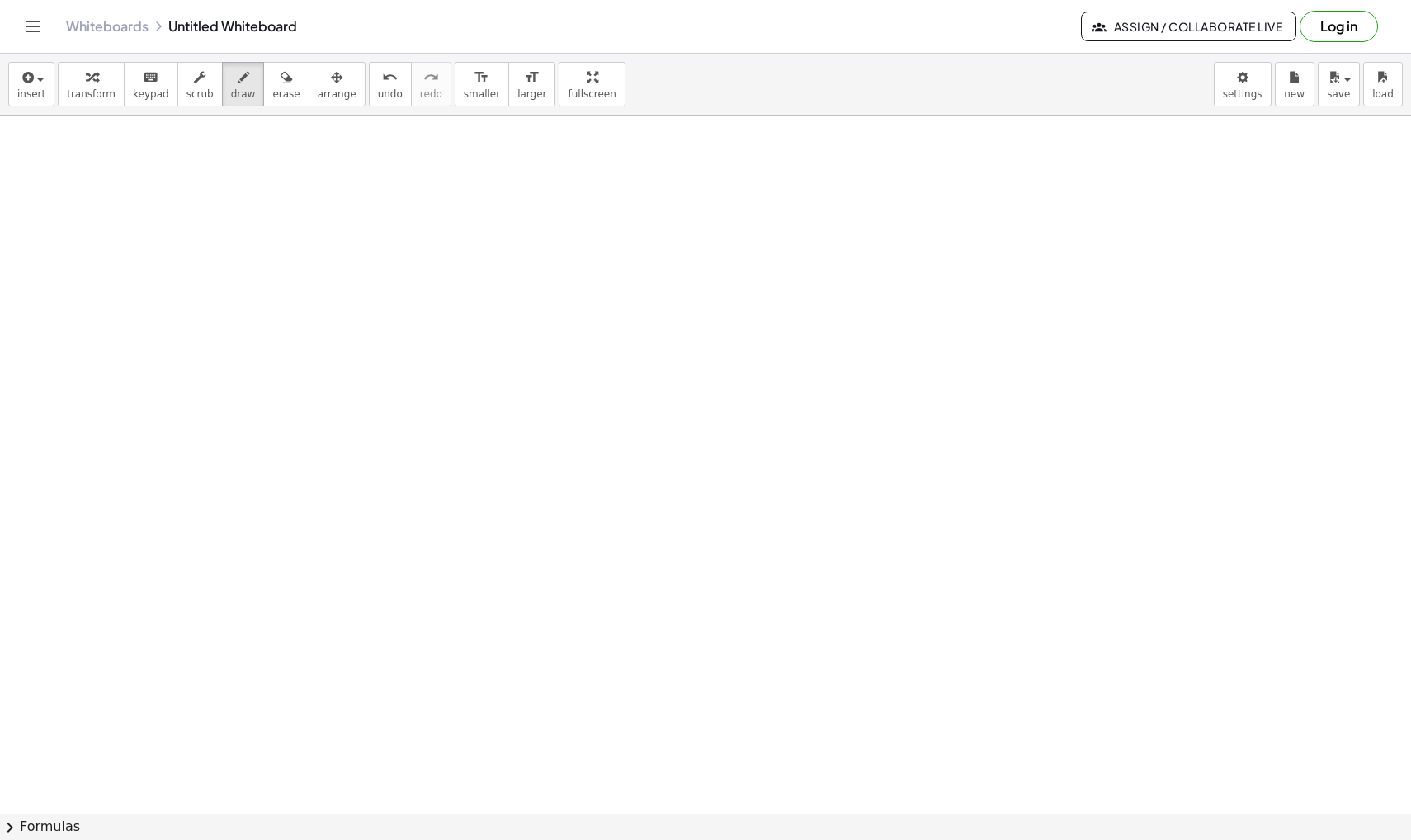
scroll to position [6473, 0]
drag, startPoint x: 221, startPoint y: 359, endPoint x: 273, endPoint y: 349, distance: 53.0
drag, startPoint x: 322, startPoint y: 255, endPoint x: 318, endPoint y: 393, distance: 138.1
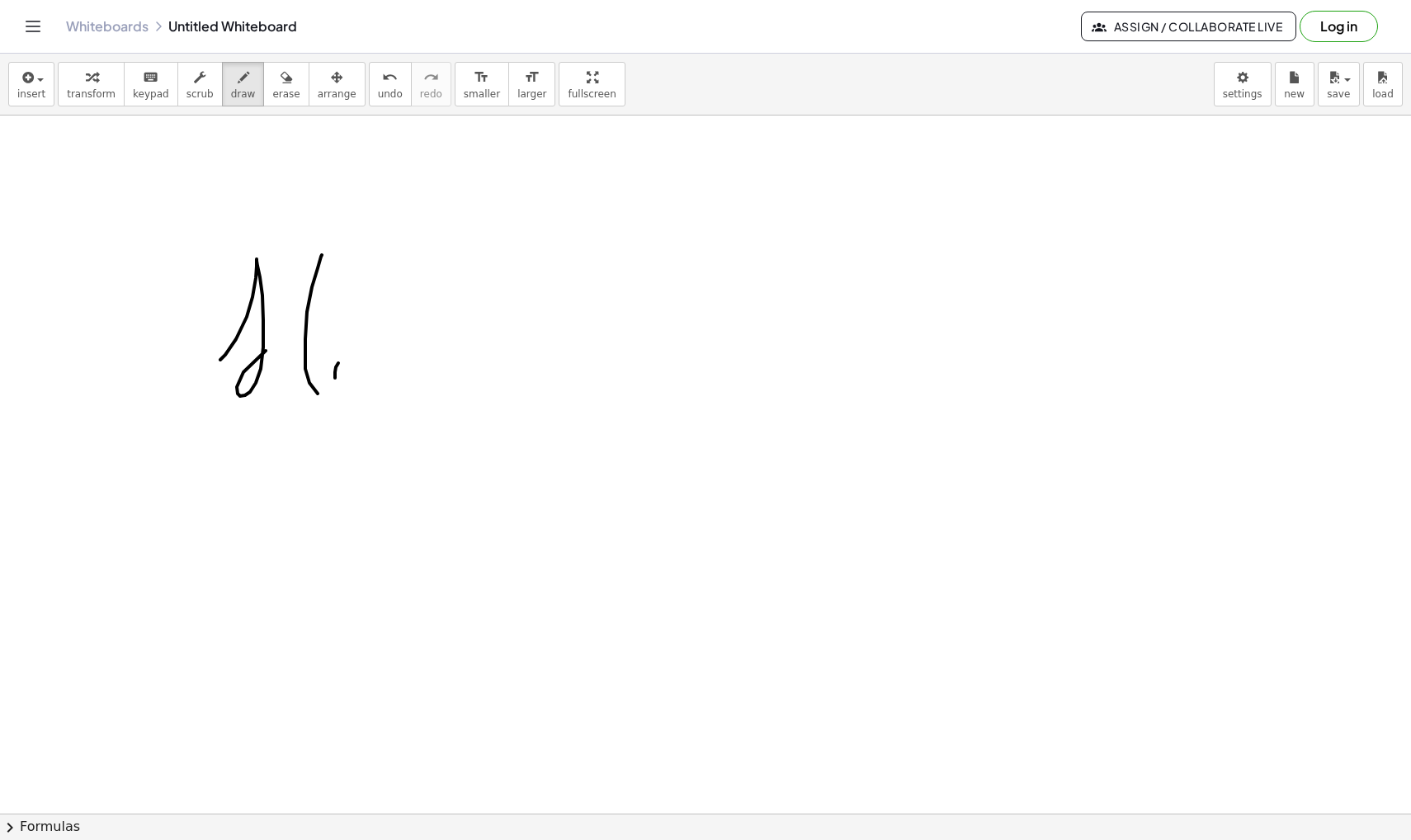
drag, startPoint x: 335, startPoint y: 378, endPoint x: 364, endPoint y: 380, distance: 29.1
drag, startPoint x: 373, startPoint y: 361, endPoint x: 390, endPoint y: 371, distance: 19.7
drag, startPoint x: 421, startPoint y: 269, endPoint x: 492, endPoint y: 378, distance: 130.1
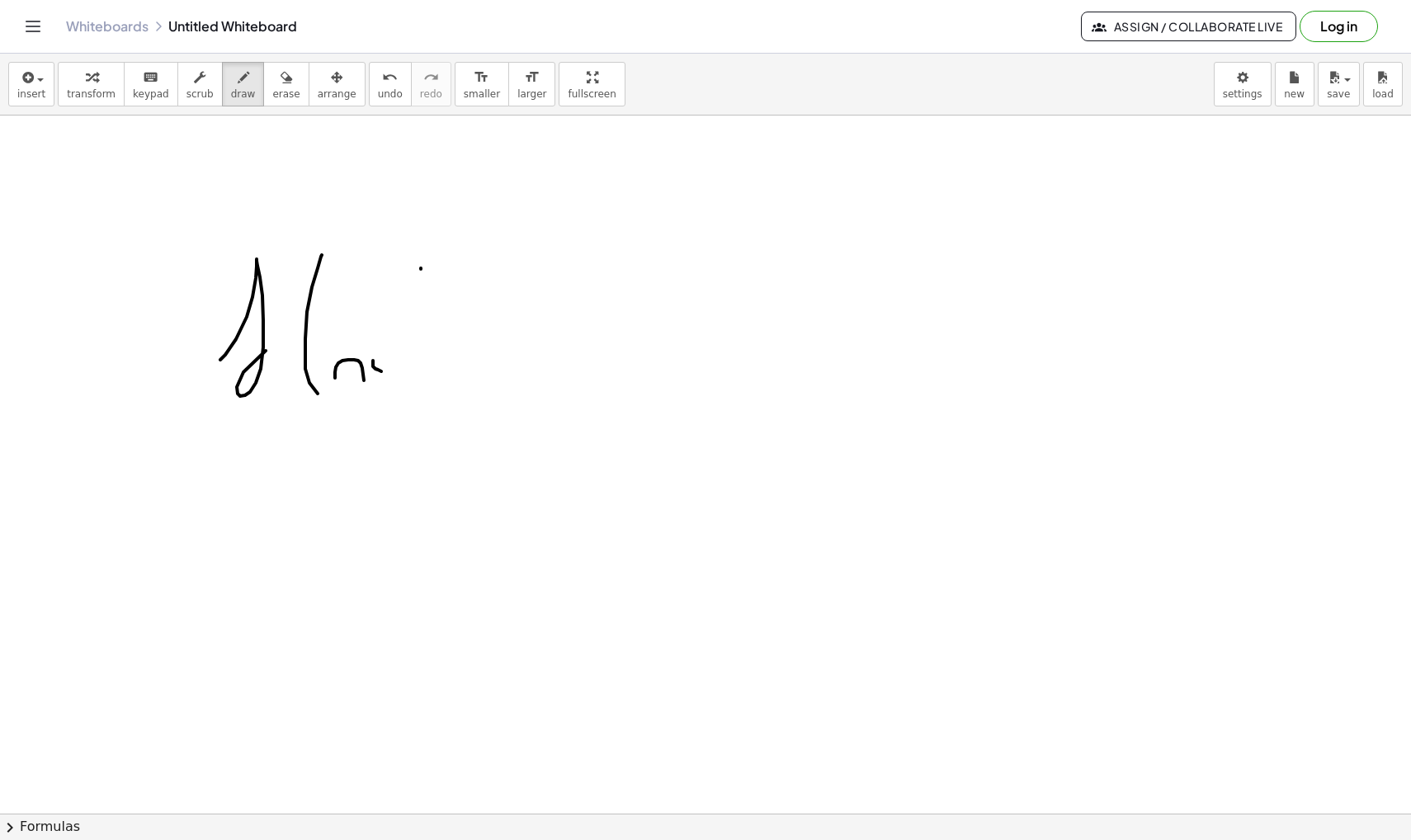
drag, startPoint x: 533, startPoint y: 363, endPoint x: 574, endPoint y: 363, distance: 41.0
drag, startPoint x: 535, startPoint y: 339, endPoint x: 582, endPoint y: 339, distance: 47.0
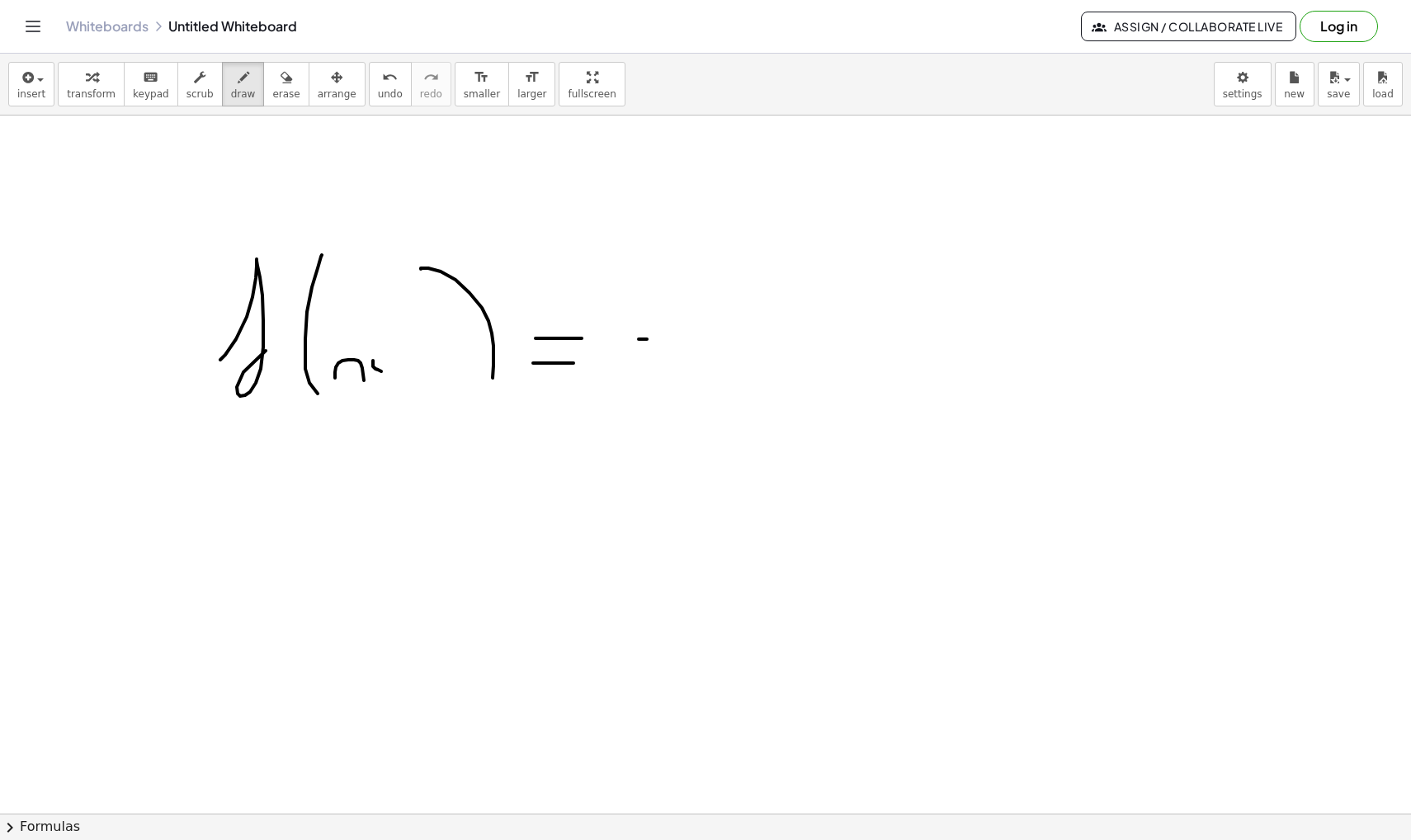
drag, startPoint x: 638, startPoint y: 339, endPoint x: 678, endPoint y: 339, distance: 40.0
drag, startPoint x: 739, startPoint y: 299, endPoint x: 748, endPoint y: 337, distance: 39.1
drag, startPoint x: 701, startPoint y: 283, endPoint x: 701, endPoint y: 316, distance: 33.0
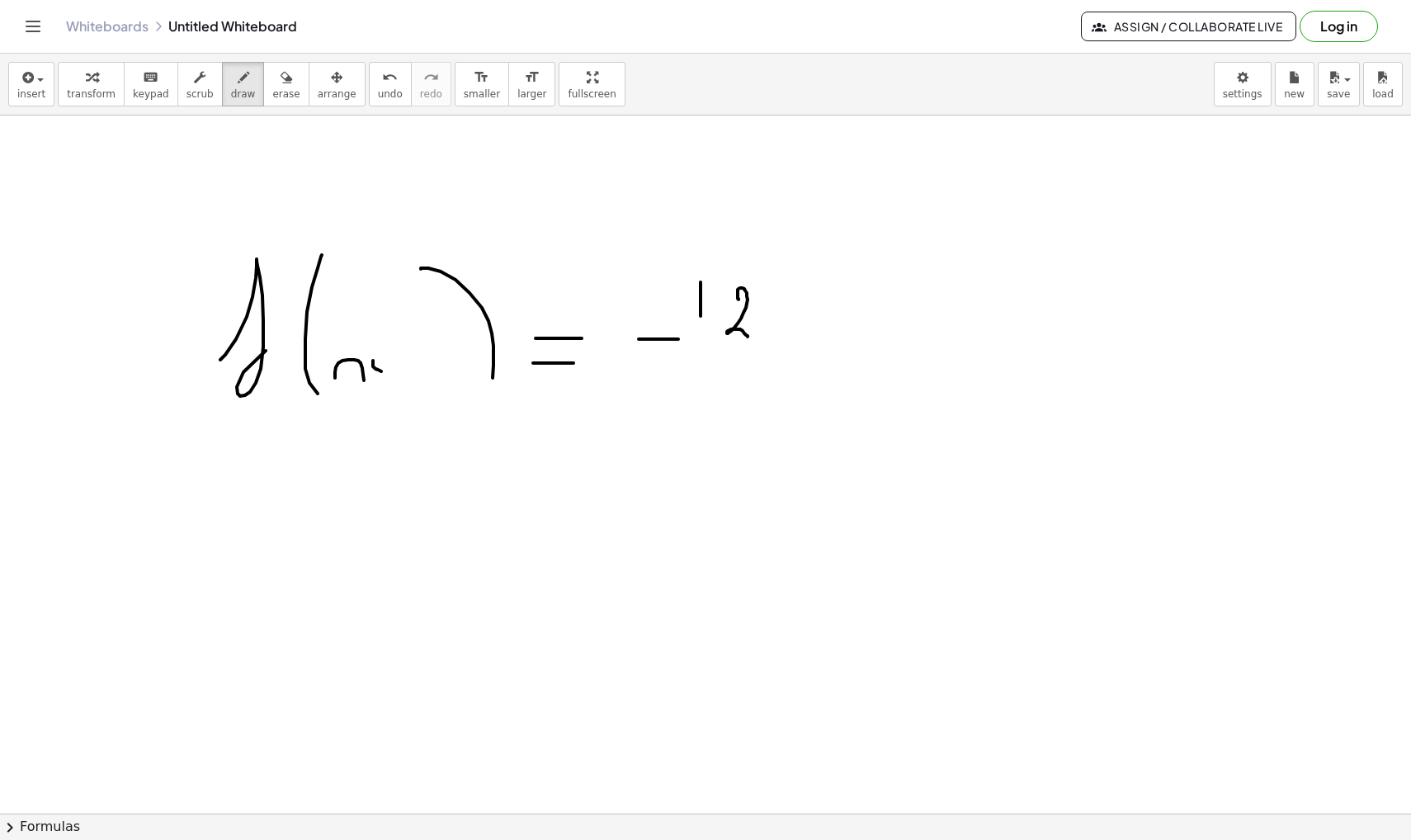
drag, startPoint x: 775, startPoint y: 292, endPoint x: 780, endPoint y: 335, distance: 43.3
drag, startPoint x: 830, startPoint y: 331, endPoint x: 843, endPoint y: 331, distance: 13.0
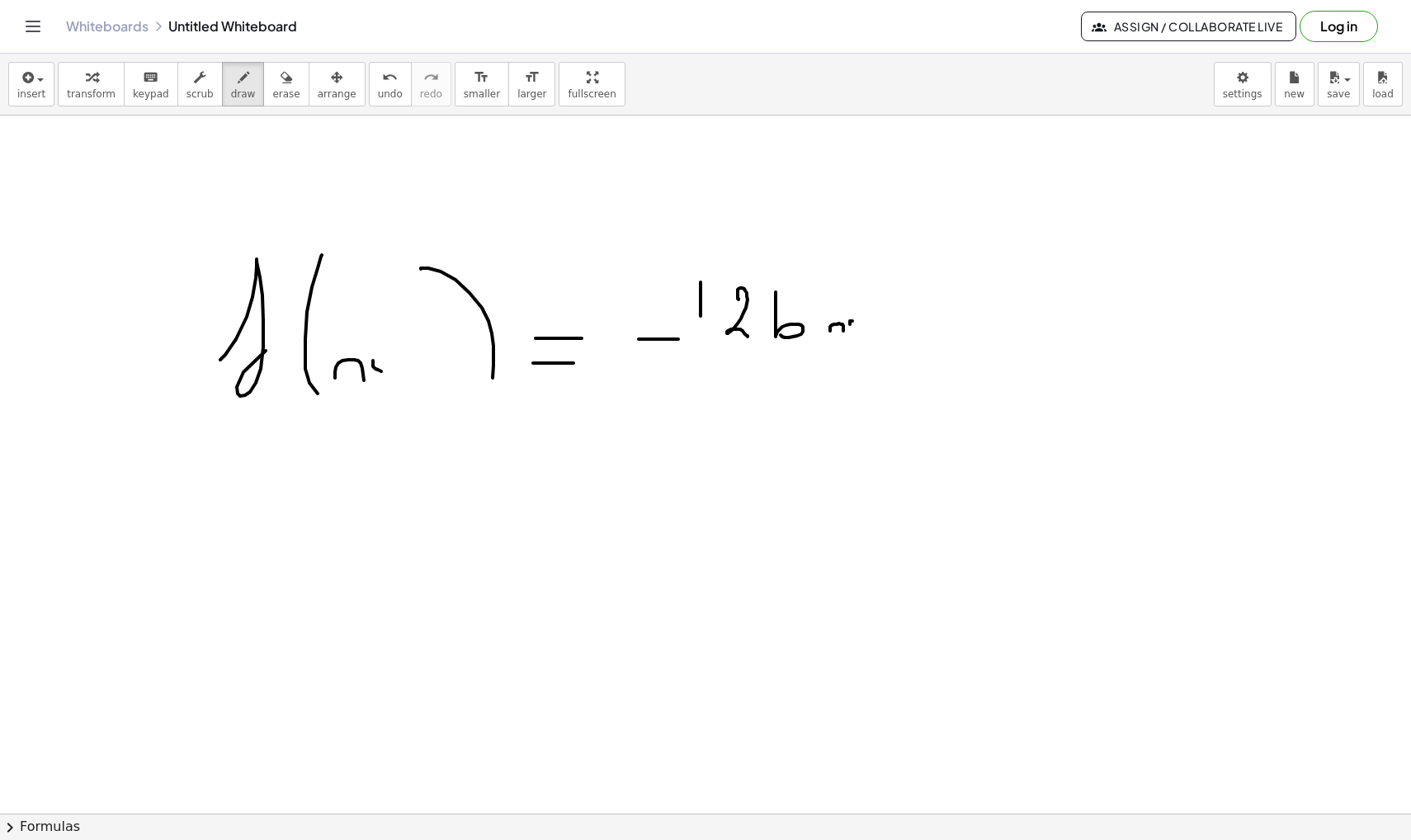
drag, startPoint x: 852, startPoint y: 321, endPoint x: 852, endPoint y: 335, distance: 14.0
drag, startPoint x: 880, startPoint y: 286, endPoint x: 896, endPoint y: 300, distance: 21.3
drag, startPoint x: 932, startPoint y: 328, endPoint x: 932, endPoint y: 353, distance: 25.0
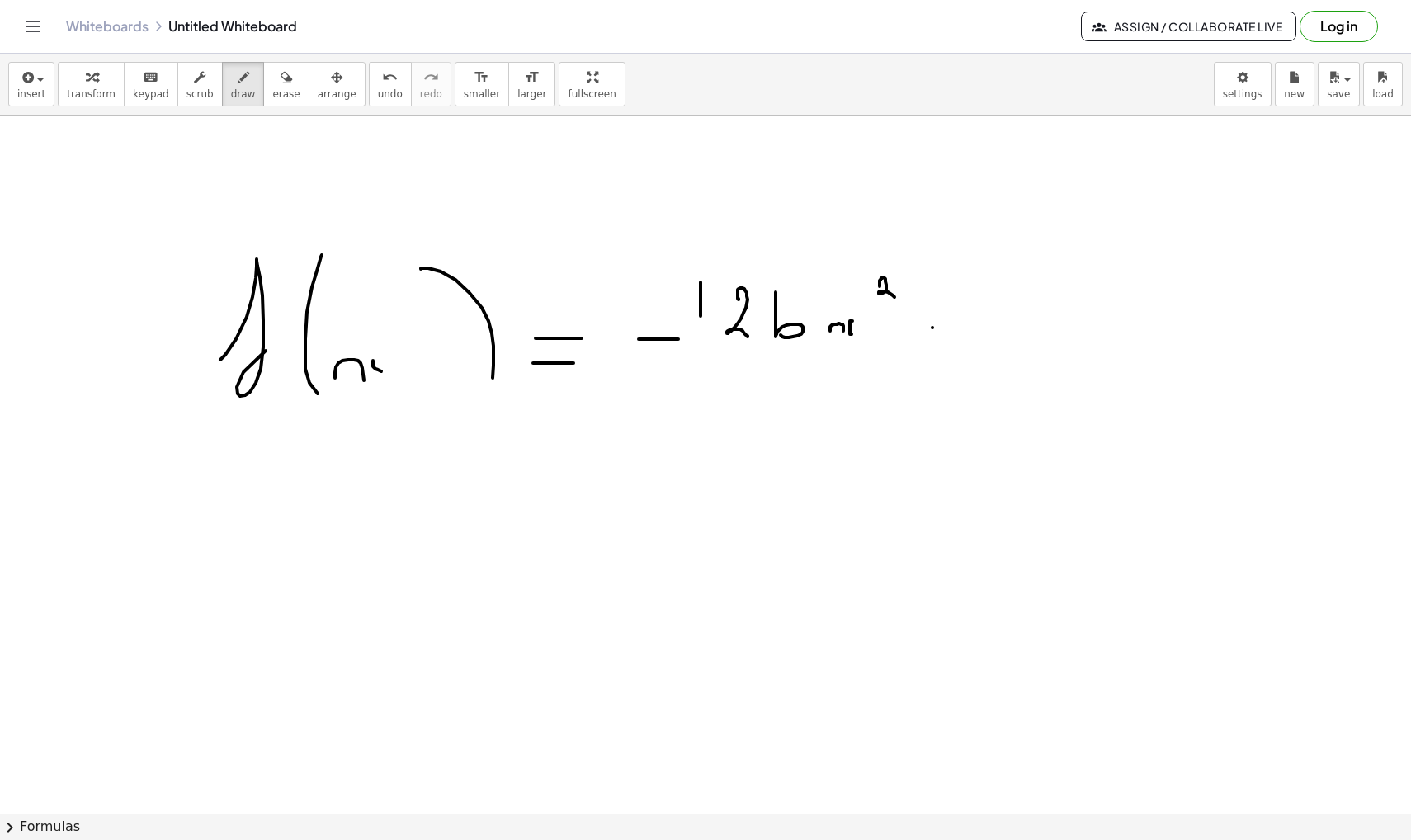
drag, startPoint x: 925, startPoint y: 345, endPoint x: 973, endPoint y: 345, distance: 48.0
drag, startPoint x: 1012, startPoint y: 305, endPoint x: 995, endPoint y: 344, distance: 42.5
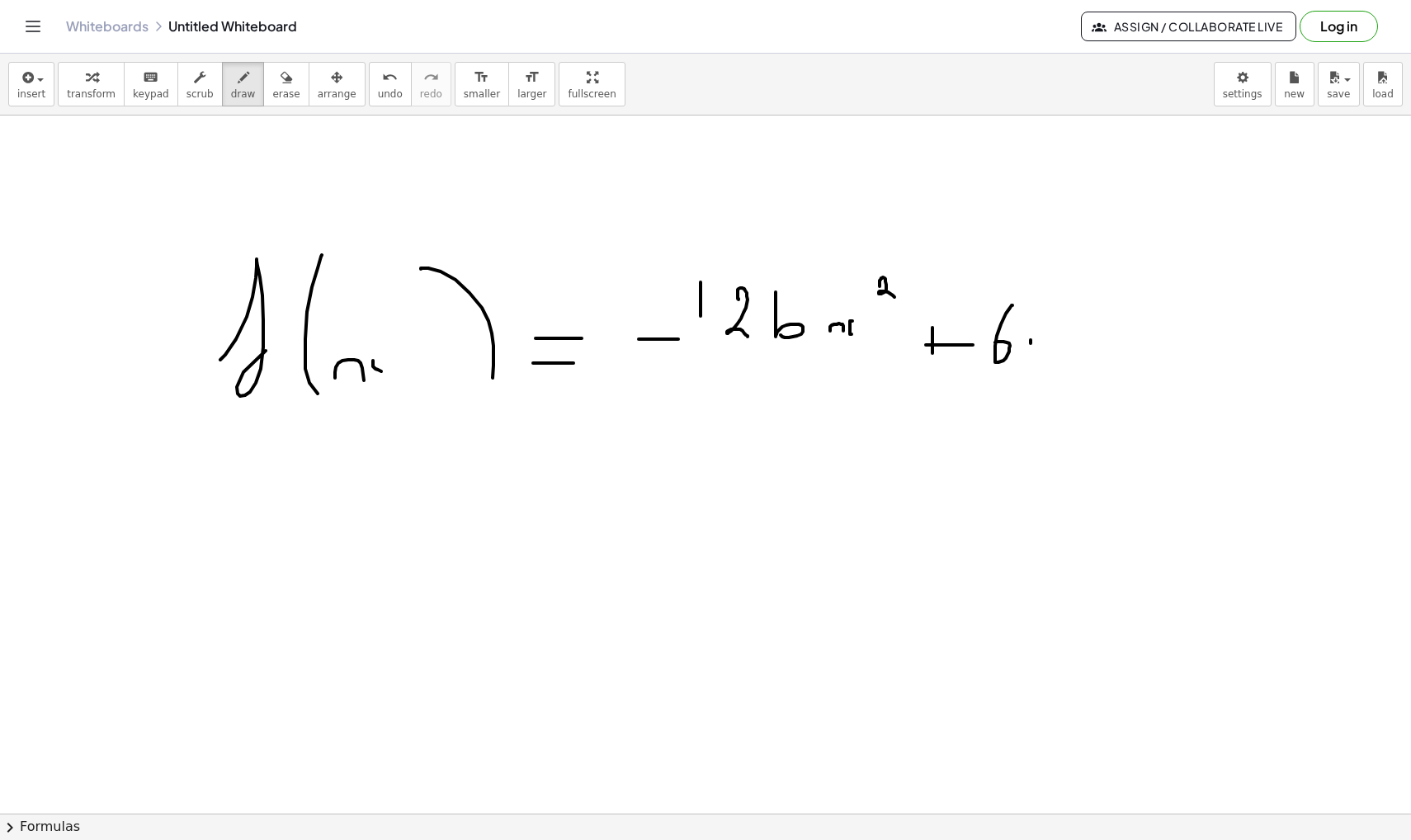
drag, startPoint x: 1031, startPoint y: 344, endPoint x: 1053, endPoint y: 345, distance: 22.0
drag, startPoint x: 1066, startPoint y: 325, endPoint x: 1094, endPoint y: 349, distance: 36.9
drag, startPoint x: 1108, startPoint y: 344, endPoint x: 1136, endPoint y: 344, distance: 28.0
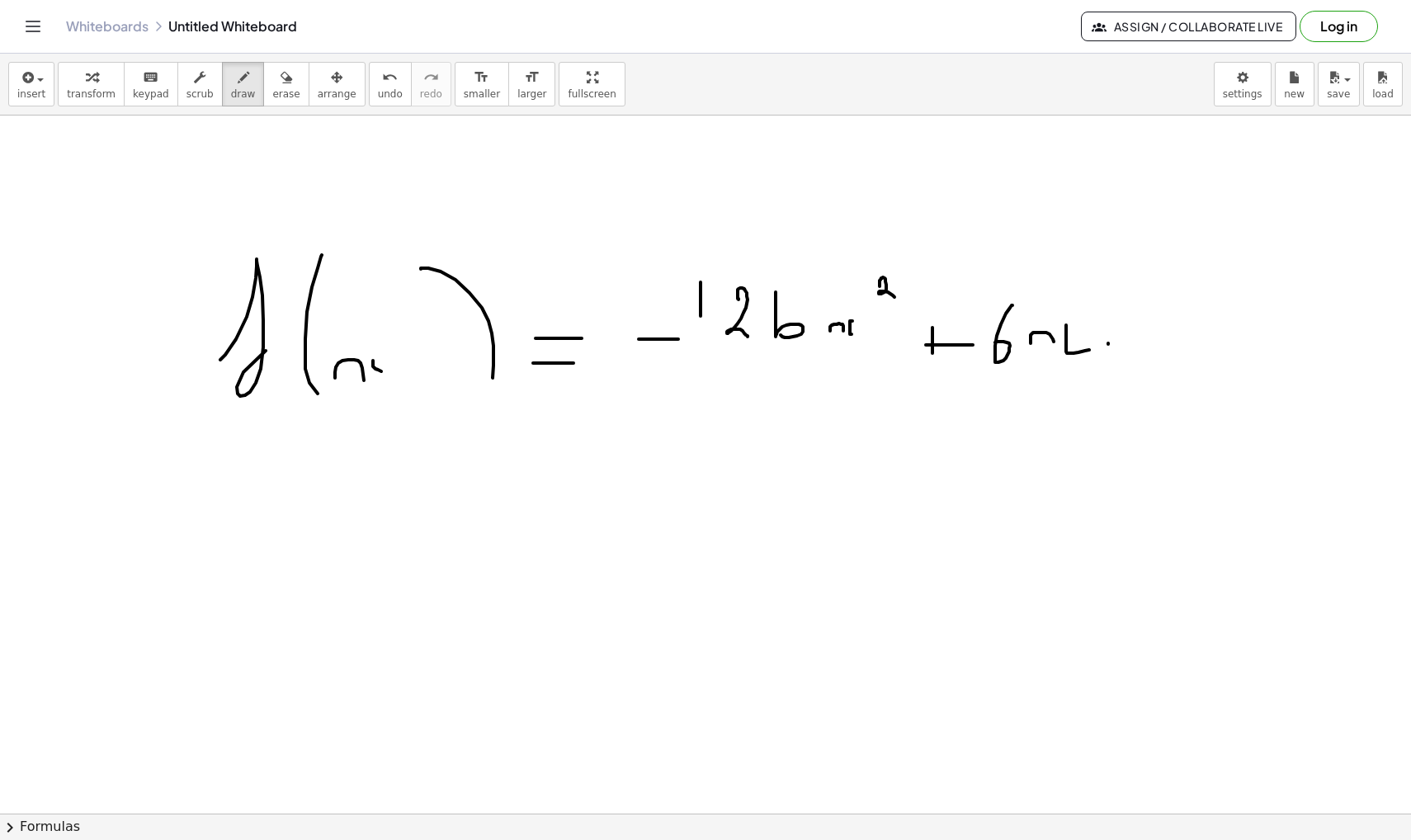
drag, startPoint x: 1180, startPoint y: 310, endPoint x: 1162, endPoint y: 382, distance: 74.2
click at [281, 85] on icon "button" at bounding box center [286, 78] width 12 height 20
drag, startPoint x: 795, startPoint y: 367, endPoint x: 788, endPoint y: 315, distance: 52.5
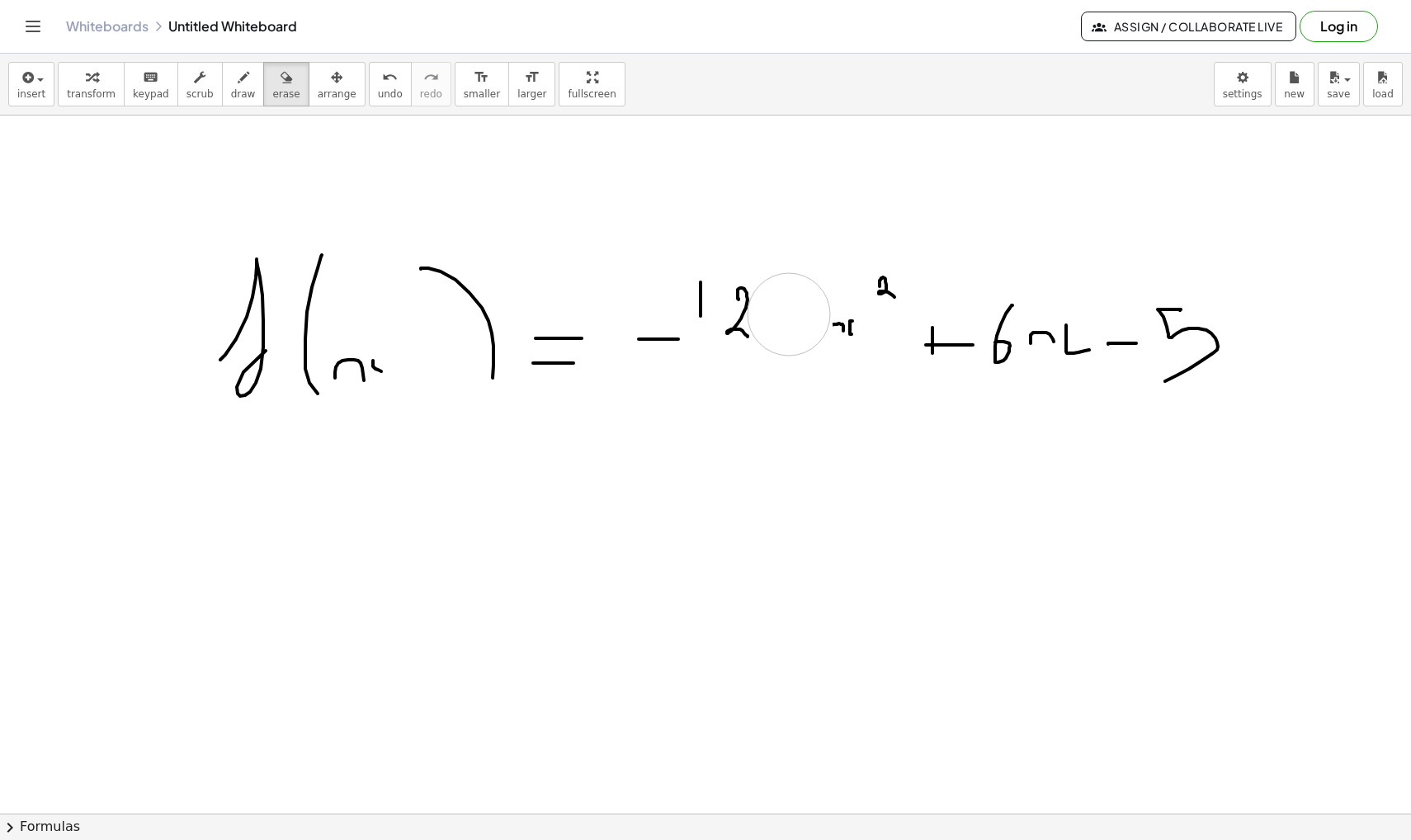
click at [231, 85] on div "button" at bounding box center [243, 77] width 25 height 20
drag, startPoint x: 768, startPoint y: 339, endPoint x: 779, endPoint y: 333, distance: 12.5
drag, startPoint x: 758, startPoint y: 313, endPoint x: 798, endPoint y: 313, distance: 40.0
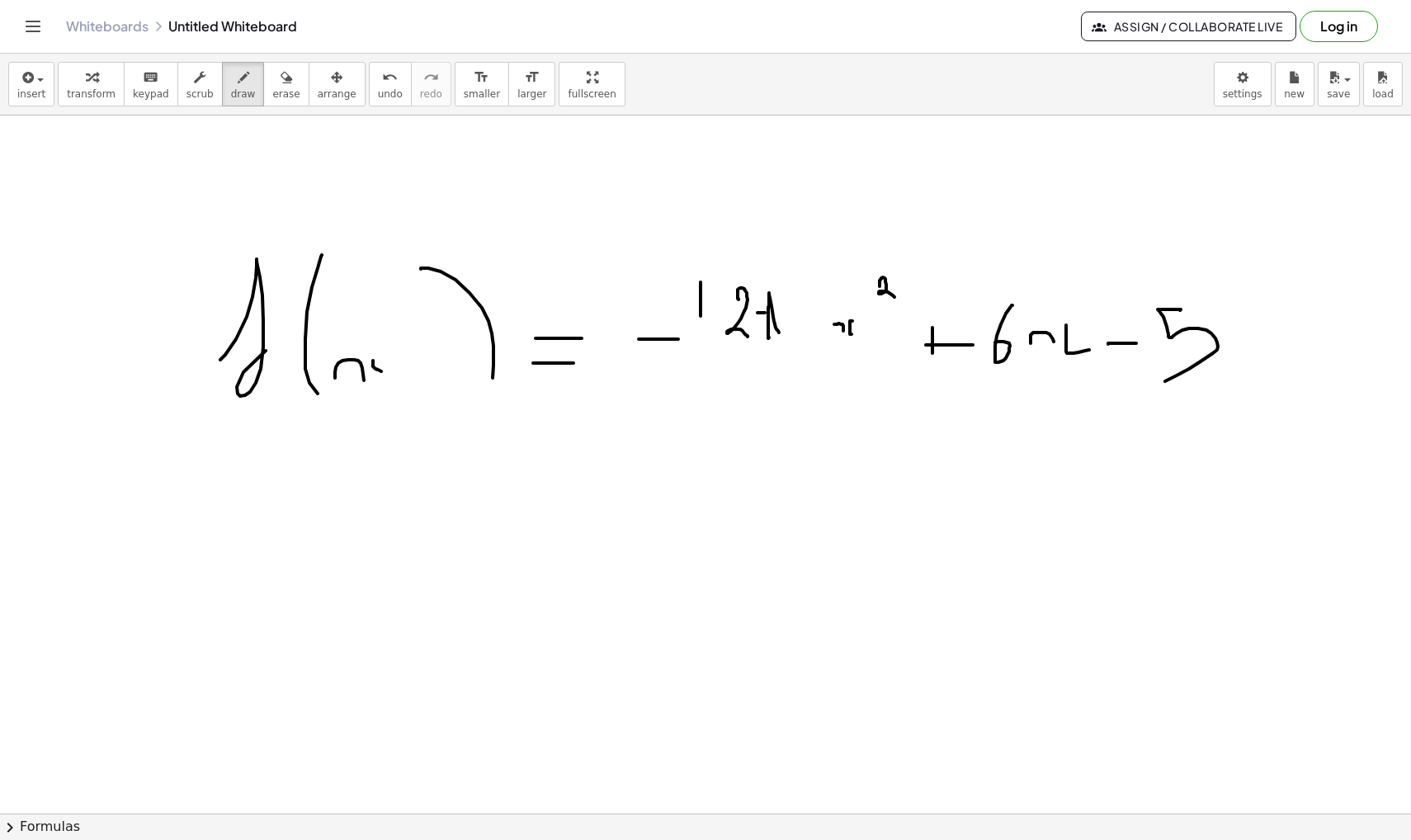
drag, startPoint x: 836, startPoint y: 325, endPoint x: 822, endPoint y: 340, distance: 20.5
drag, startPoint x: 801, startPoint y: 506, endPoint x: 862, endPoint y: 506, distance: 61.0
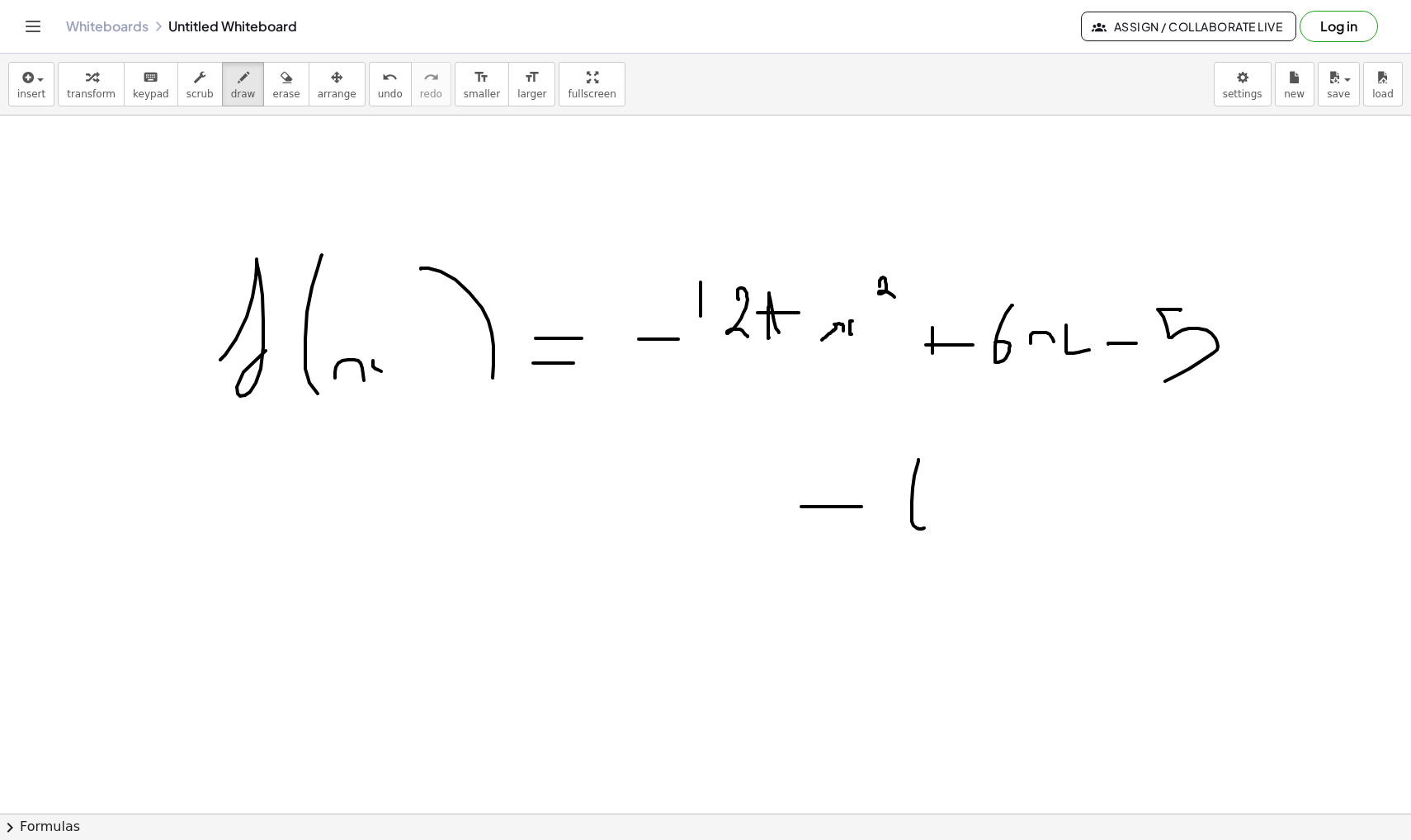
drag, startPoint x: 918, startPoint y: 461, endPoint x: 914, endPoint y: 512, distance: 51.2
drag, startPoint x: 790, startPoint y: 569, endPoint x: 960, endPoint y: 569, distance: 170.0
drag, startPoint x: 641, startPoint y: 354, endPoint x: 762, endPoint y: 354, distance: 121.0
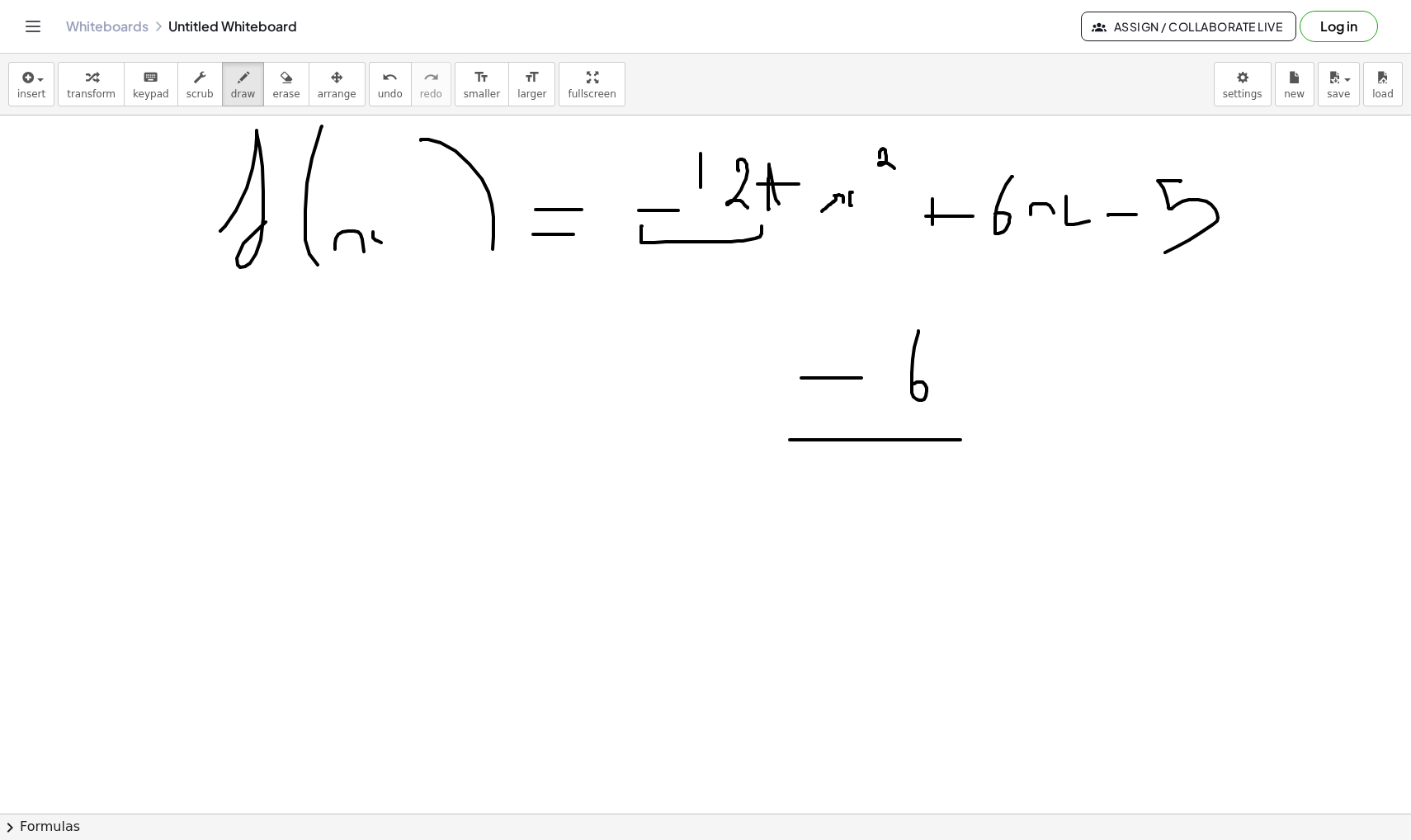
scroll to position [6607, 0]
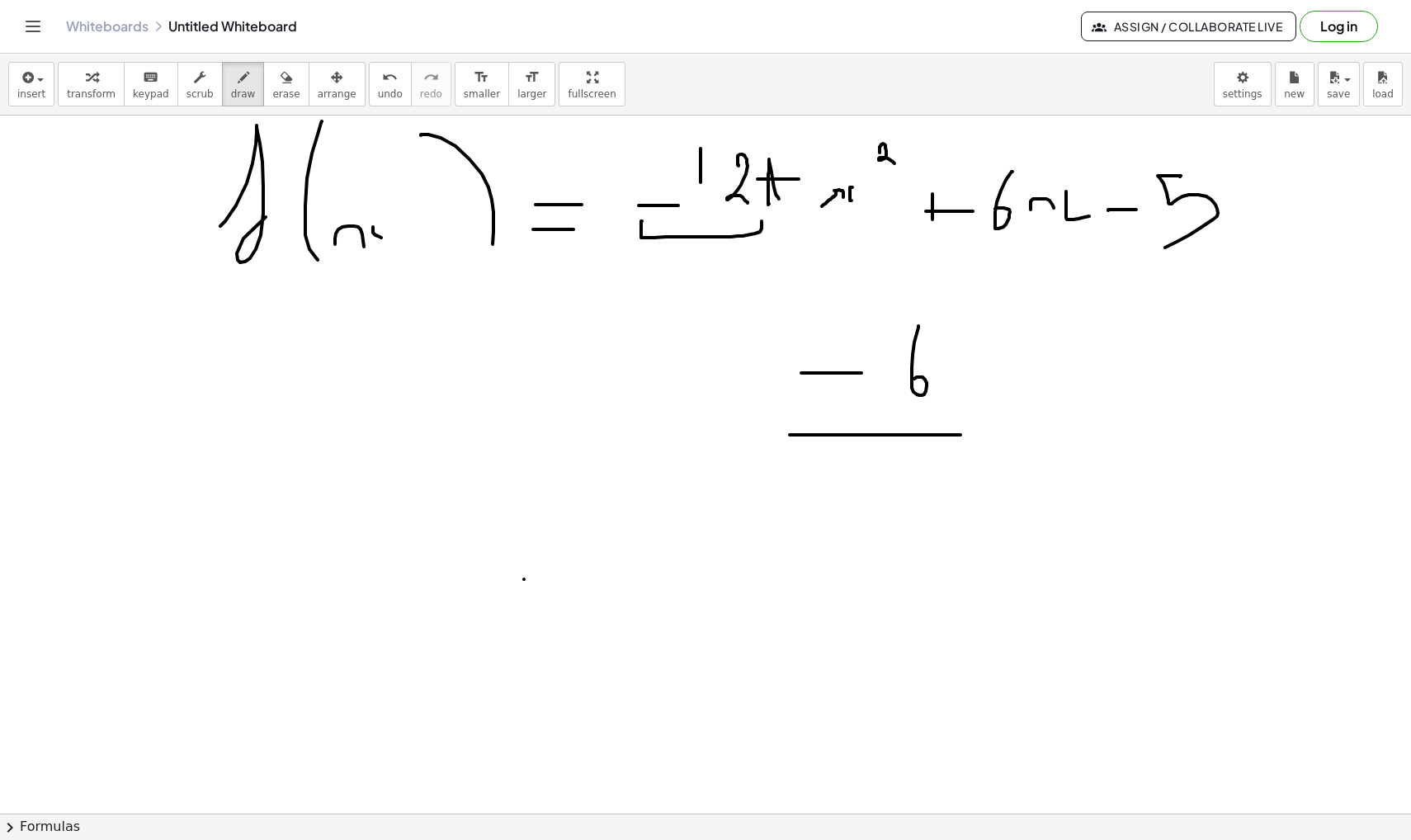
drag, startPoint x: 524, startPoint y: 579, endPoint x: 567, endPoint y: 579, distance: 43.0
drag, startPoint x: 512, startPoint y: 619, endPoint x: 582, endPoint y: 619, distance: 70.0
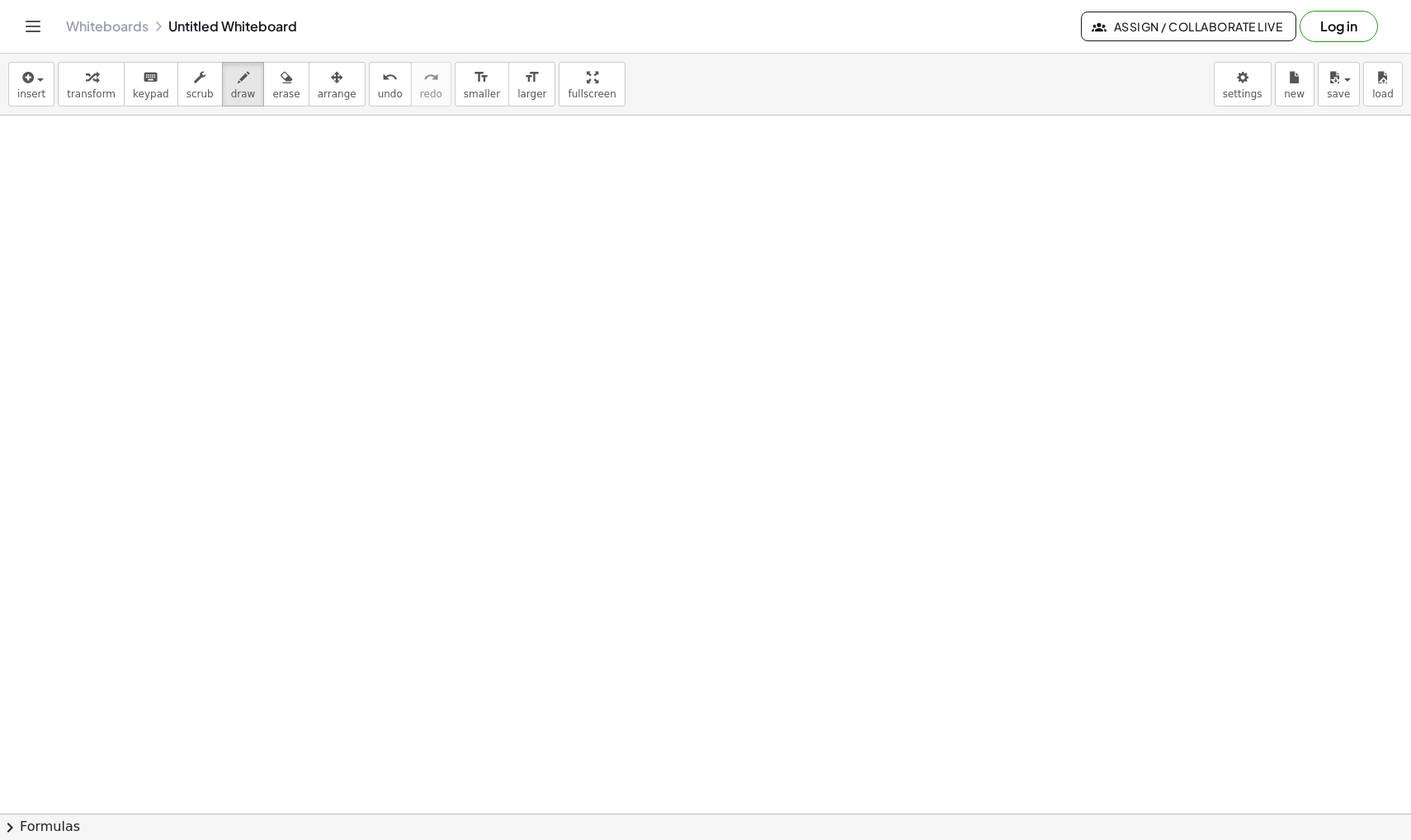
scroll to position [7215, 0]
click at [35, 86] on button "insert" at bounding box center [32, 85] width 46 height 45
click at [50, 154] on link "Math Expression" at bounding box center [90, 150] width 161 height 37
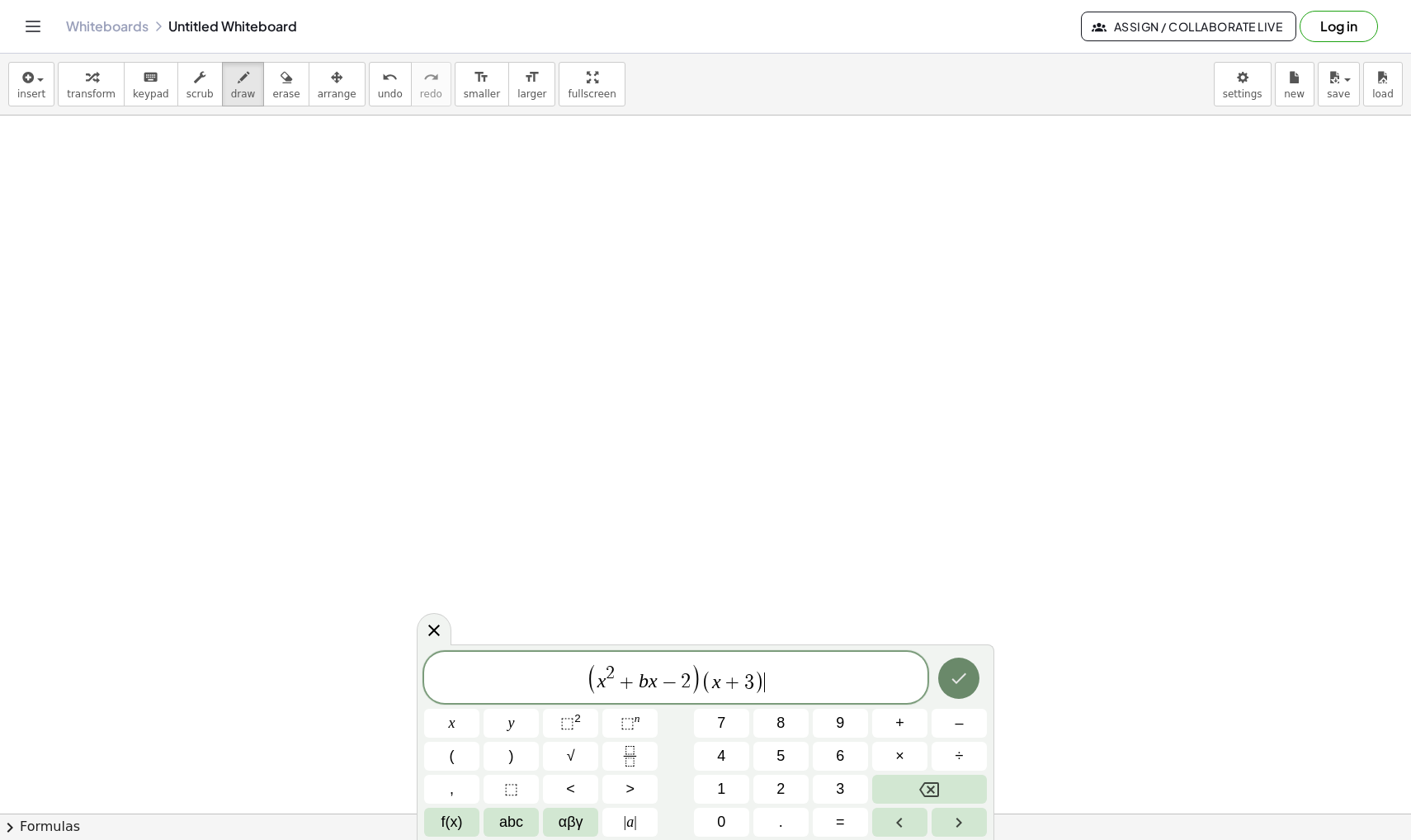
click at [952, 680] on icon "Done" at bounding box center [959, 678] width 20 height 20
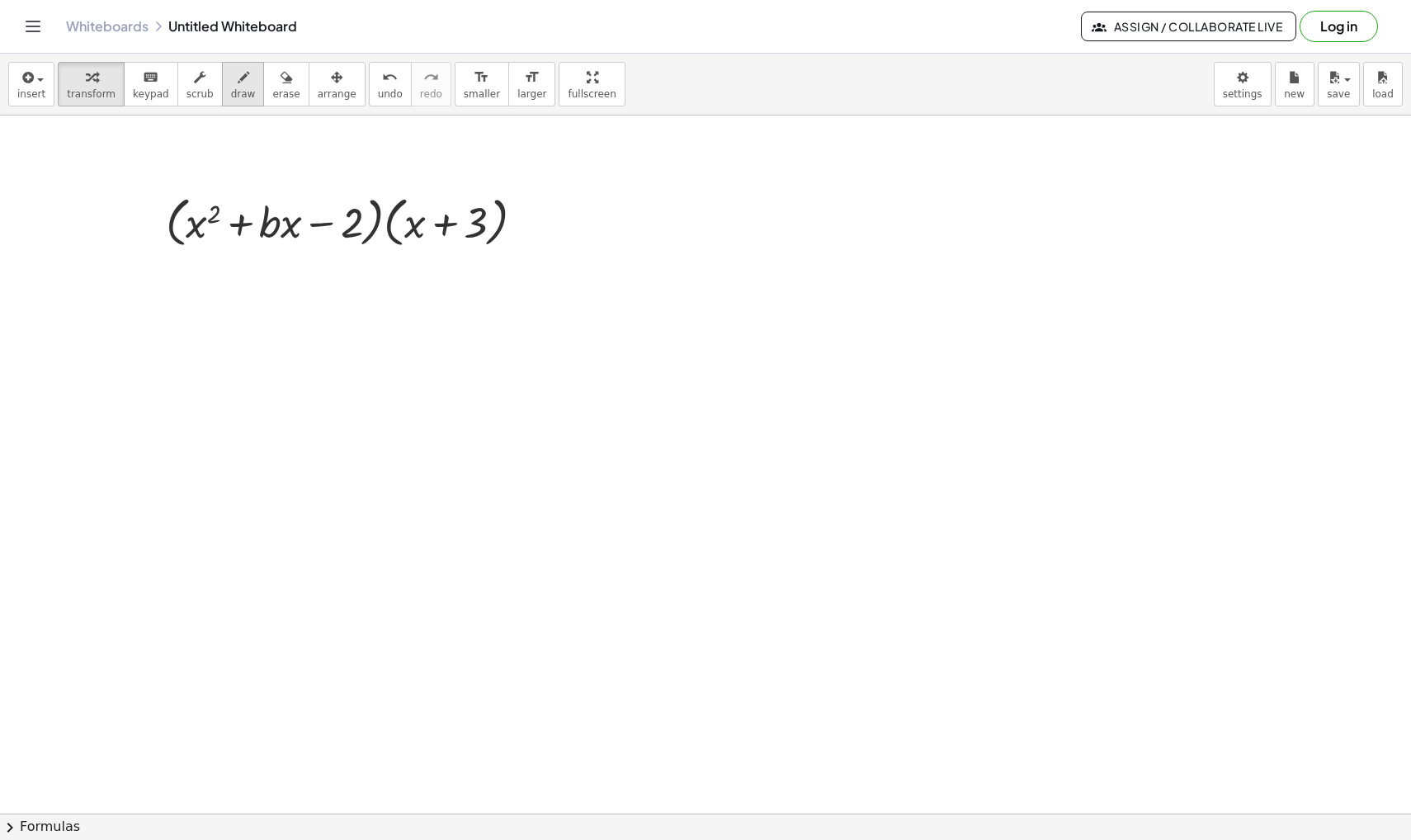
click at [237, 78] on icon "button" at bounding box center [243, 78] width 12 height 20
drag, startPoint x: 173, startPoint y: 363, endPoint x: 205, endPoint y: 361, distance: 32.1
drag, startPoint x: 209, startPoint y: 338, endPoint x: 218, endPoint y: 369, distance: 32.3
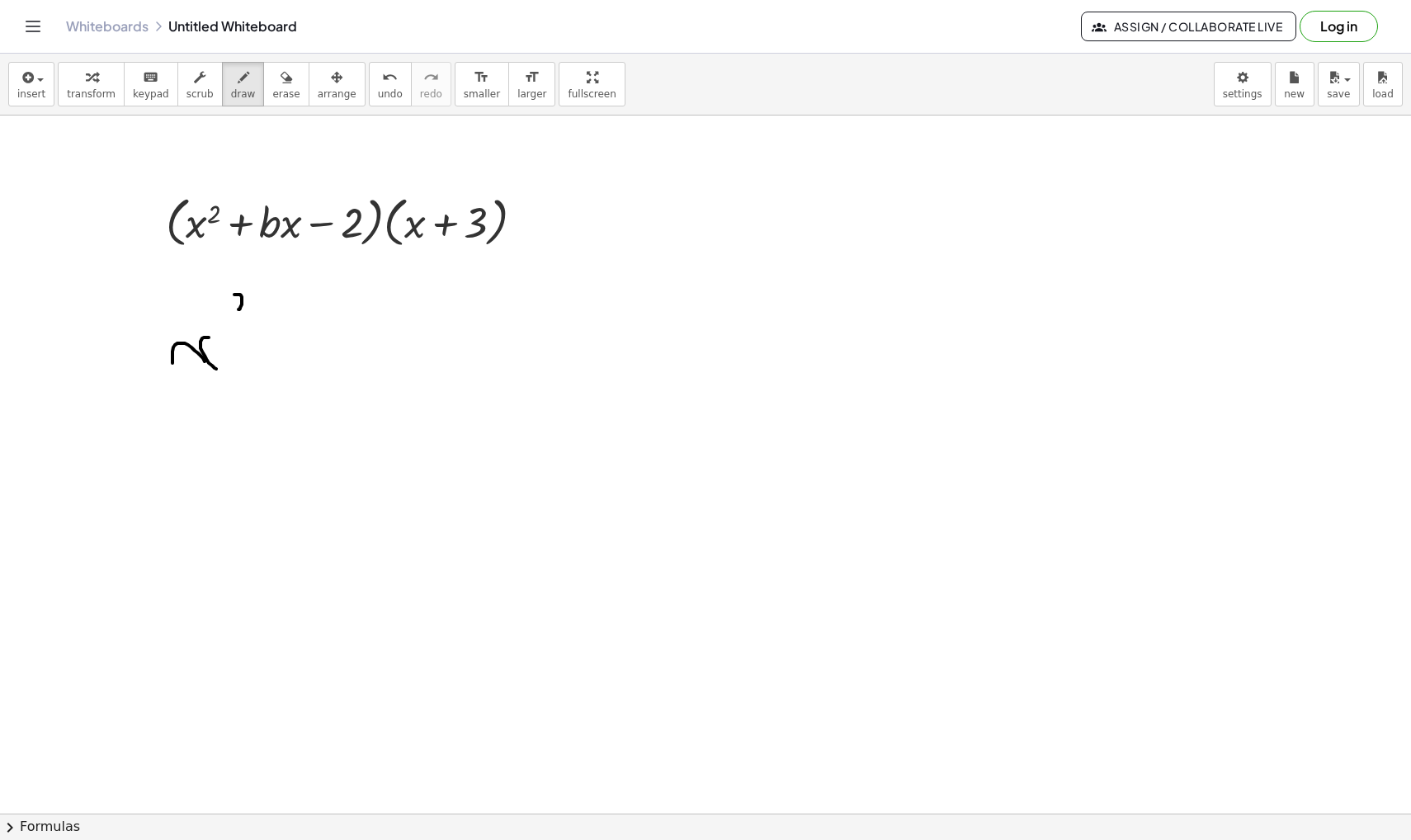
drag, startPoint x: 235, startPoint y: 295, endPoint x: 243, endPoint y: 324, distance: 30.1
drag, startPoint x: 300, startPoint y: 338, endPoint x: 300, endPoint y: 362, distance: 24.0
drag, startPoint x: 286, startPoint y: 344, endPoint x: 311, endPoint y: 344, distance: 25.0
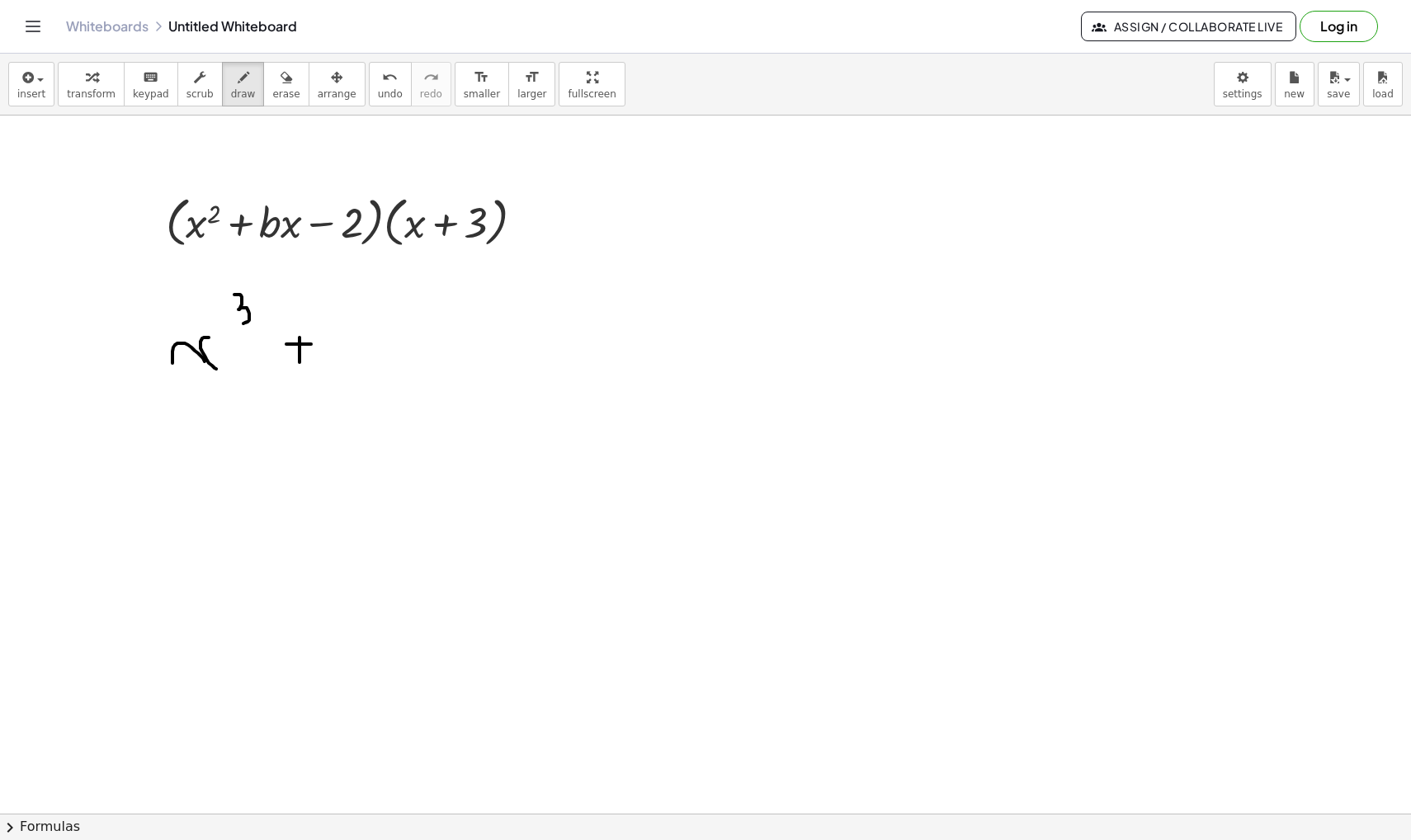
drag, startPoint x: 325, startPoint y: 324, endPoint x: 369, endPoint y: 370, distance: 63.7
drag, startPoint x: 399, startPoint y: 353, endPoint x: 429, endPoint y: 354, distance: 30.0
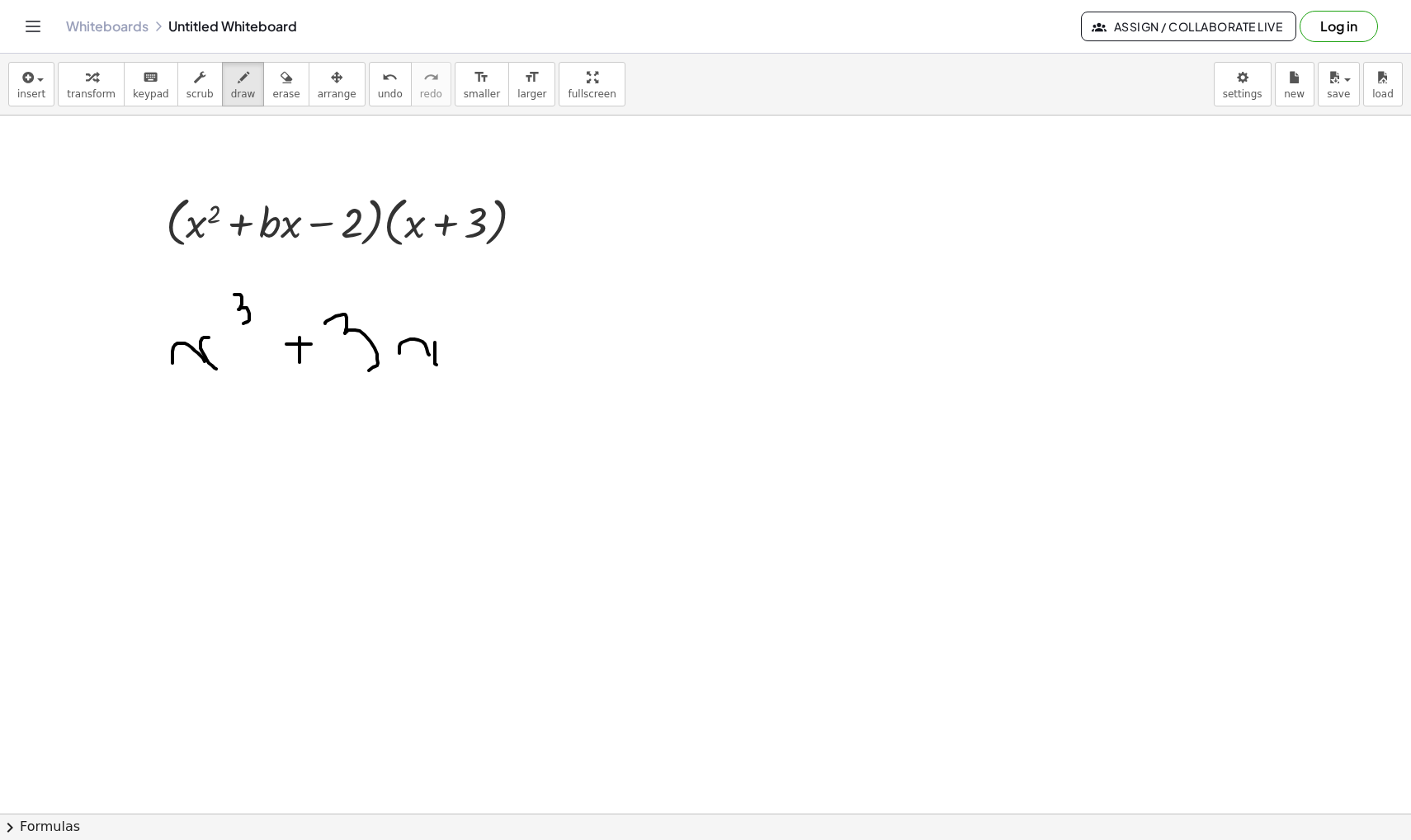
drag, startPoint x: 435, startPoint y: 343, endPoint x: 447, endPoint y: 364, distance: 24.2
drag, startPoint x: 464, startPoint y: 308, endPoint x: 475, endPoint y: 324, distance: 19.4
drag, startPoint x: 542, startPoint y: 336, endPoint x: 542, endPoint y: 389, distance: 53.0
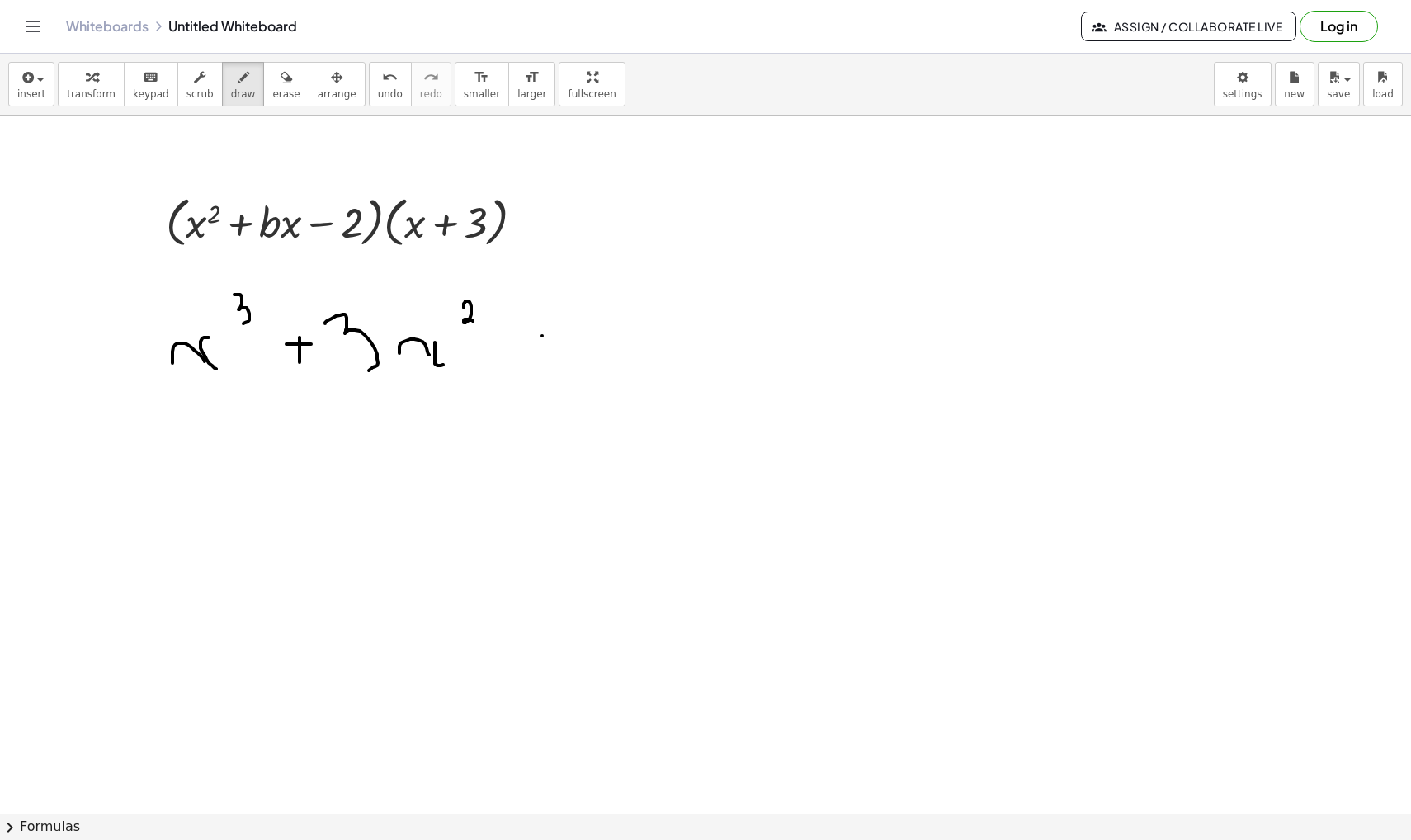
drag, startPoint x: 529, startPoint y: 369, endPoint x: 577, endPoint y: 369, distance: 48.0
drag, startPoint x: 588, startPoint y: 308, endPoint x: 603, endPoint y: 378, distance: 71.6
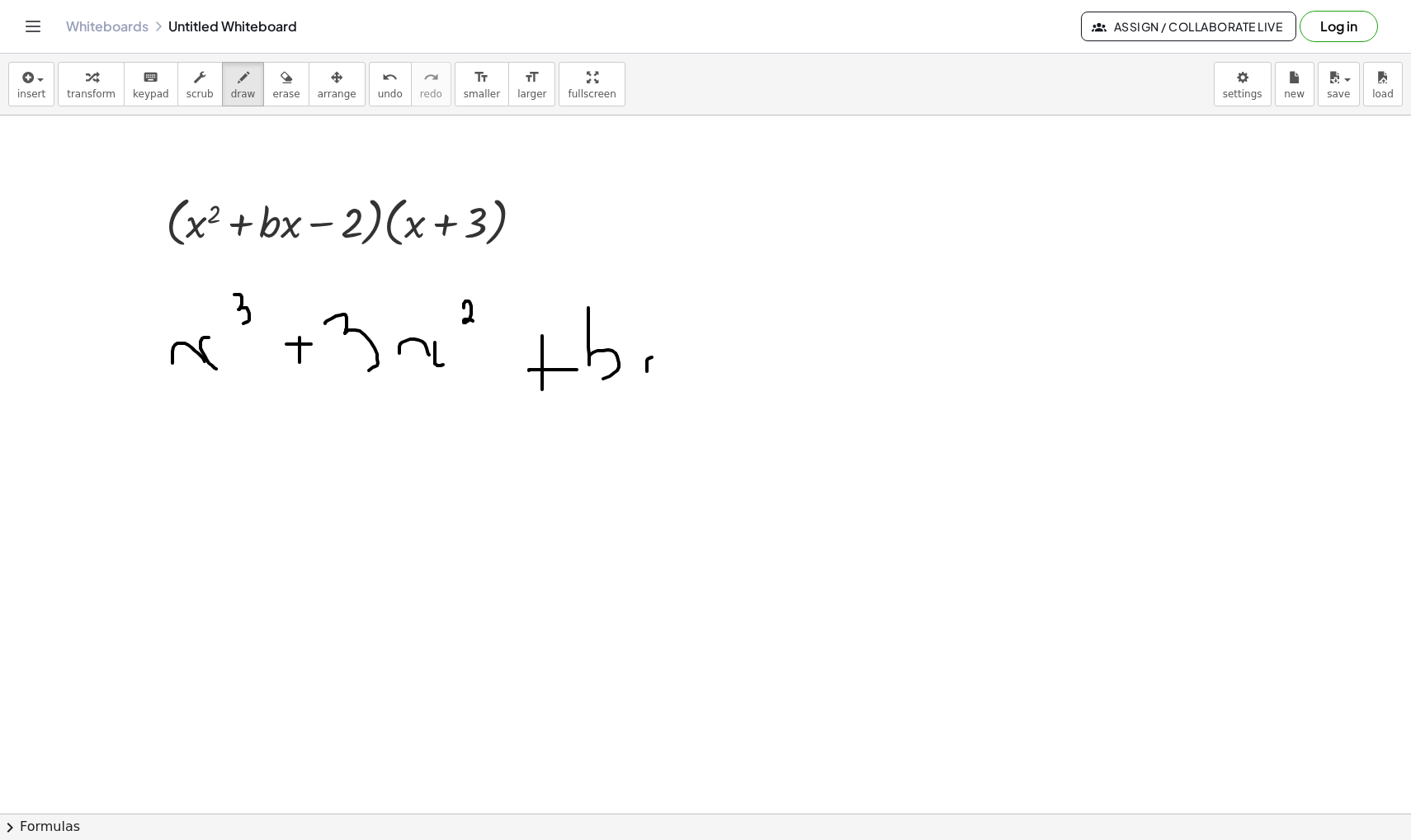
drag, startPoint x: 647, startPoint y: 364, endPoint x: 672, endPoint y: 374, distance: 26.9
drag, startPoint x: 679, startPoint y: 359, endPoint x: 695, endPoint y: 375, distance: 22.6
drag, startPoint x: 711, startPoint y: 307, endPoint x: 722, endPoint y: 335, distance: 30.1
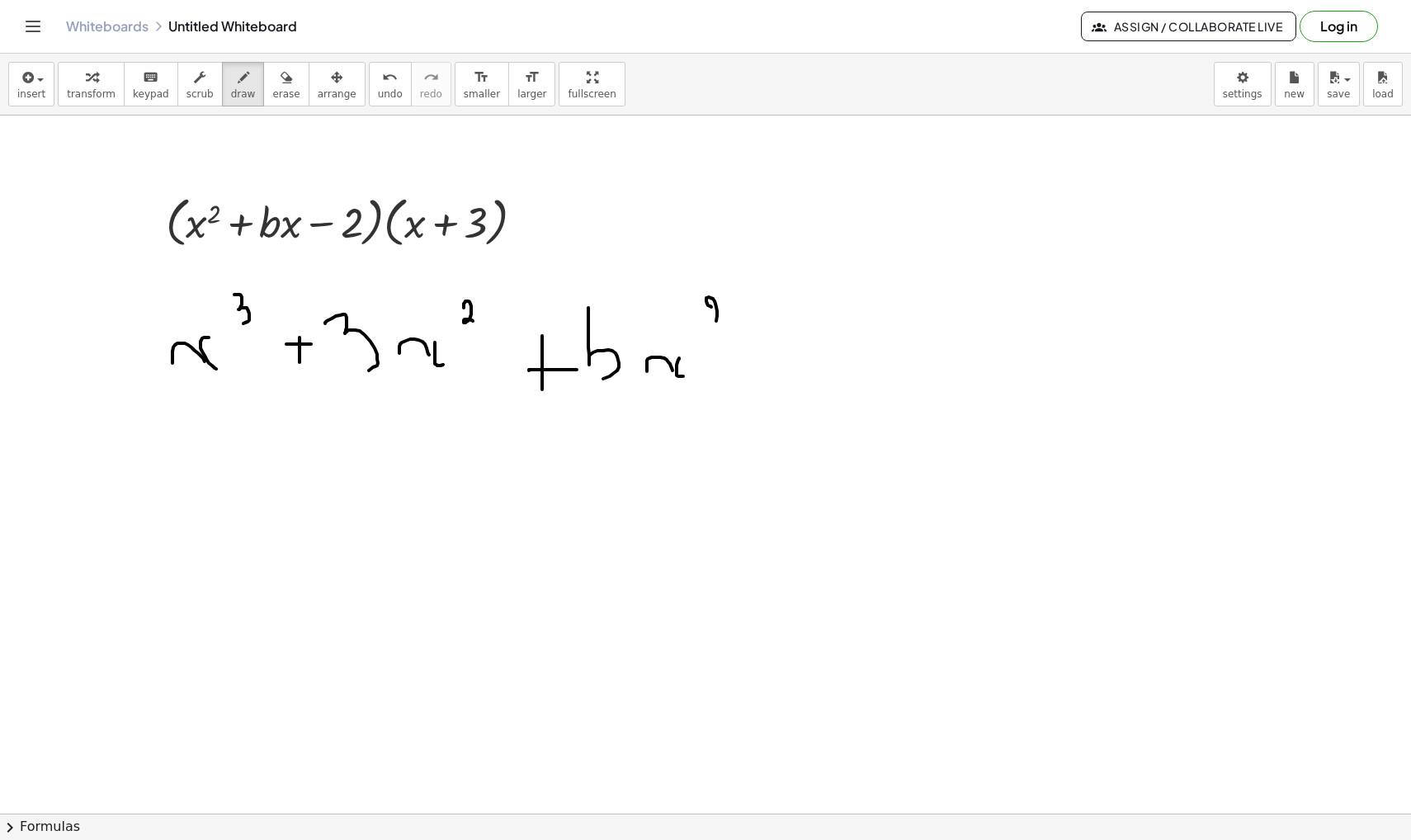
drag, startPoint x: 775, startPoint y: 356, endPoint x: 775, endPoint y: 383, distance: 27.0
drag, startPoint x: 759, startPoint y: 375, endPoint x: 804, endPoint y: 375, distance: 45.0
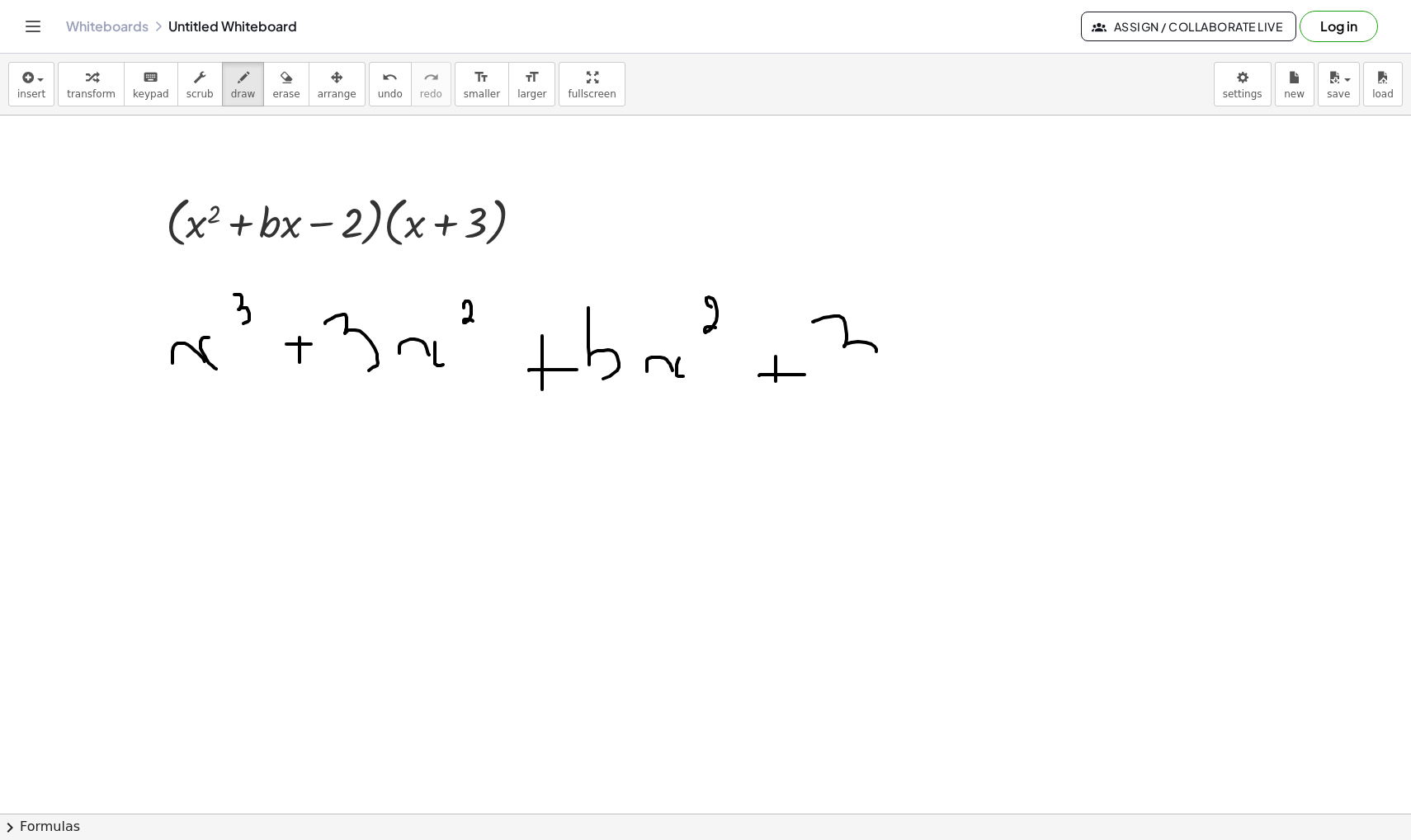
drag, startPoint x: 813, startPoint y: 322, endPoint x: 862, endPoint y: 367, distance: 66.5
drag, startPoint x: 870, startPoint y: 305, endPoint x: 890, endPoint y: 349, distance: 48.3
drag, startPoint x: 933, startPoint y: 350, endPoint x: 970, endPoint y: 351, distance: 37.0
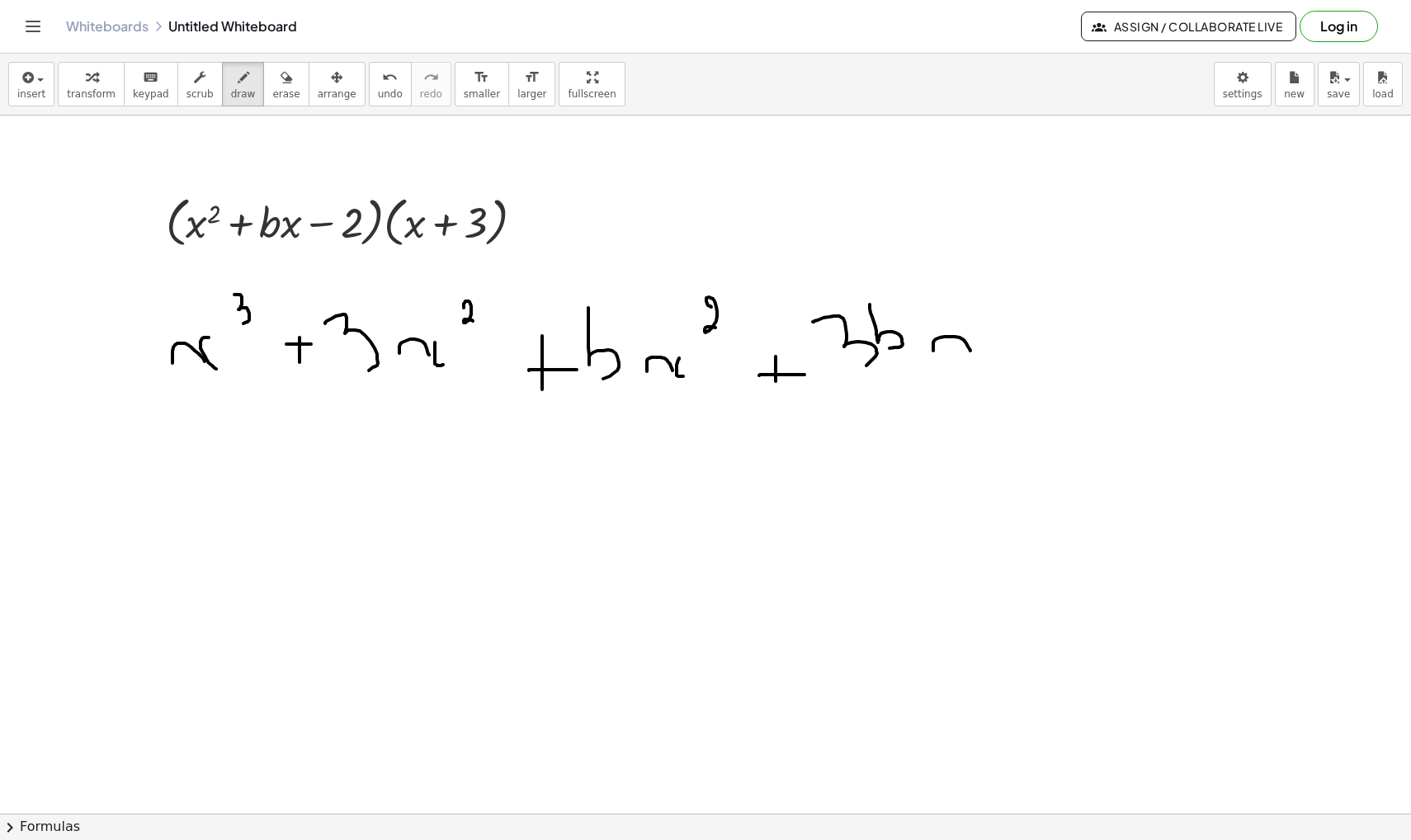
drag, startPoint x: 980, startPoint y: 340, endPoint x: 995, endPoint y: 369, distance: 32.6
drag, startPoint x: 1019, startPoint y: 348, endPoint x: 1063, endPoint y: 348, distance: 44.0
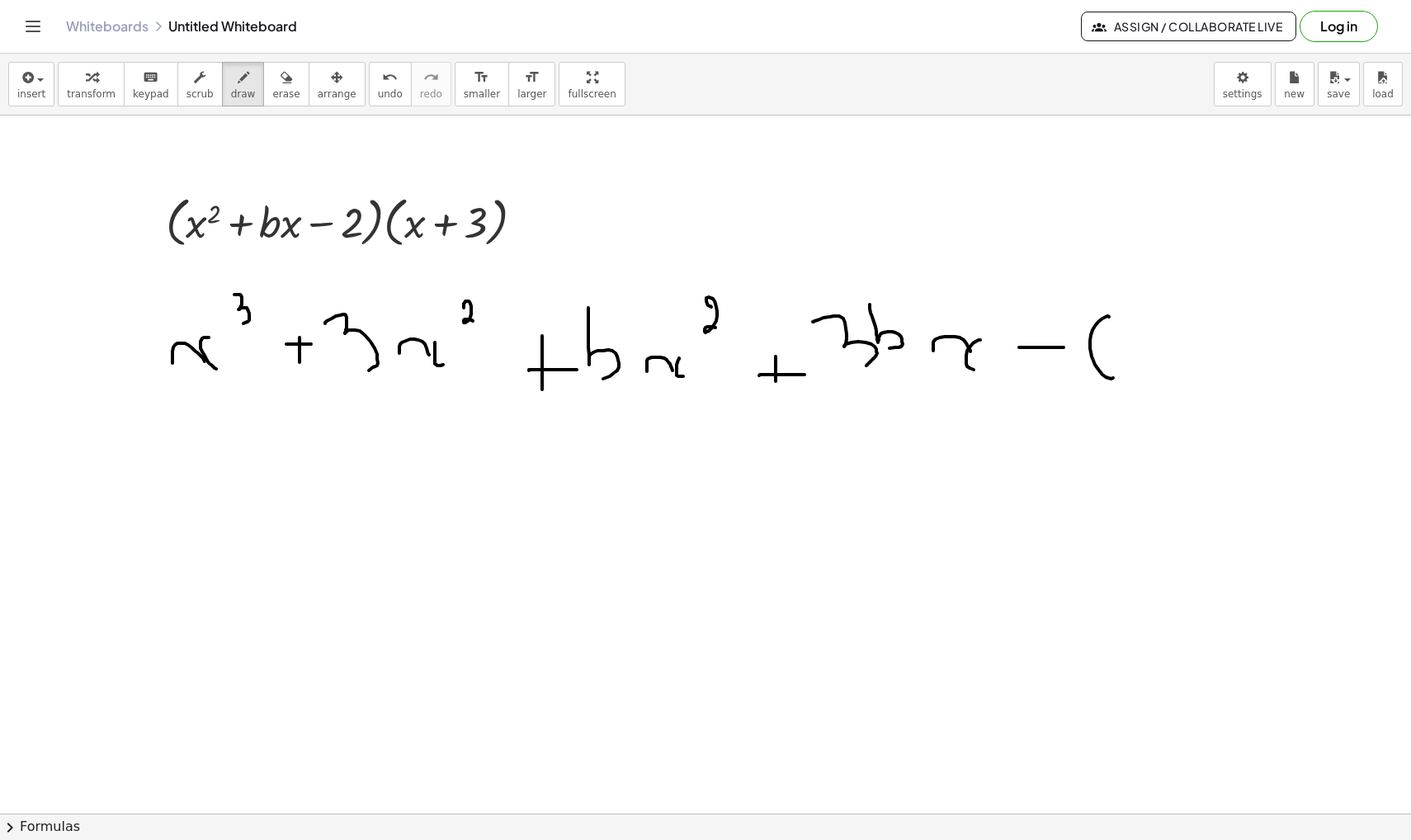
drag, startPoint x: 1109, startPoint y: 317, endPoint x: 1067, endPoint y: 377, distance: 73.2
drag, startPoint x: 1165, startPoint y: 350, endPoint x: 1184, endPoint y: 350, distance: 19.0
drag, startPoint x: 1213, startPoint y: 325, endPoint x: 1243, endPoint y: 359, distance: 45.3
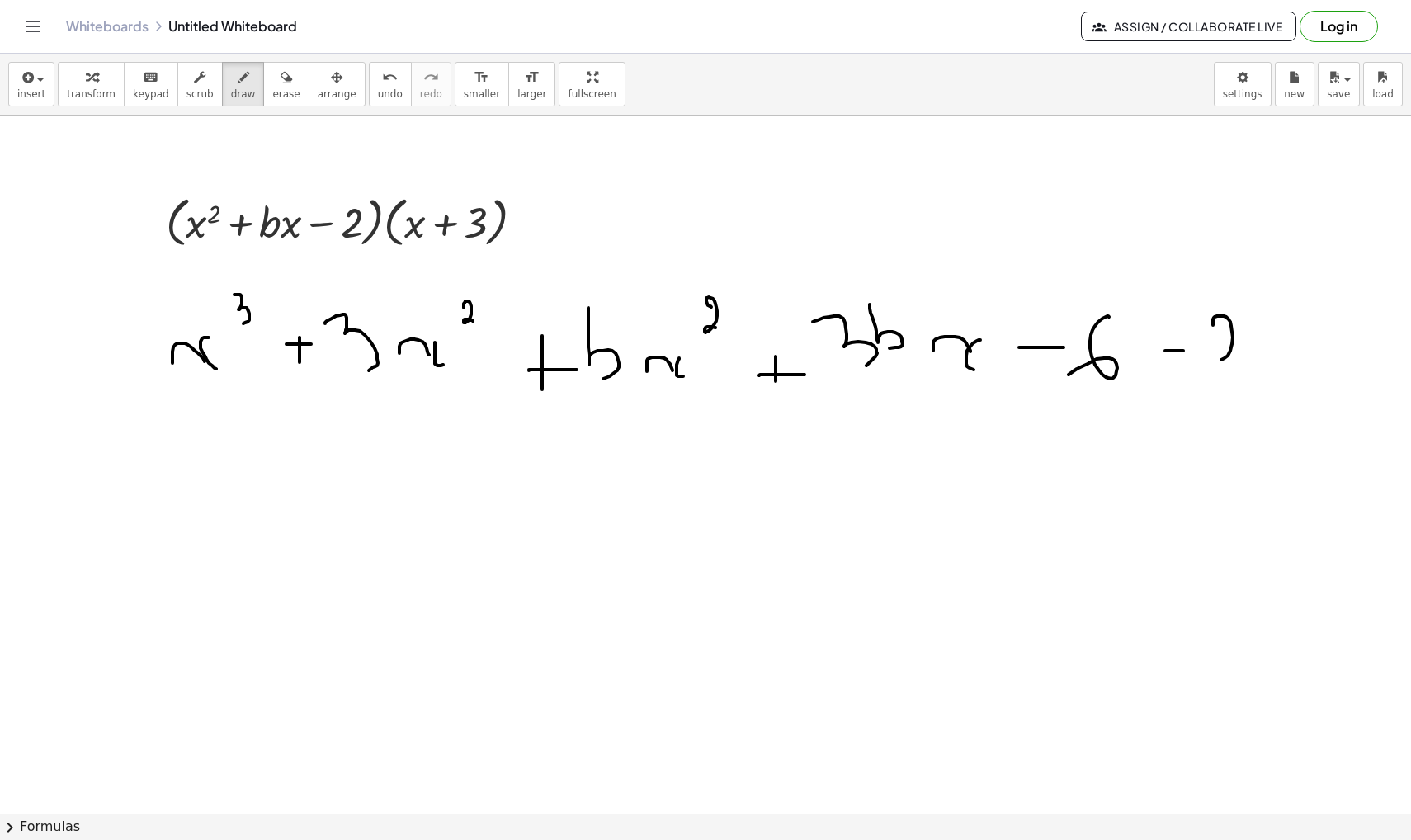
drag, startPoint x: 1252, startPoint y: 347, endPoint x: 1283, endPoint y: 339, distance: 32.0
drag, startPoint x: 1291, startPoint y: 328, endPoint x: 1306, endPoint y: 358, distance: 33.5
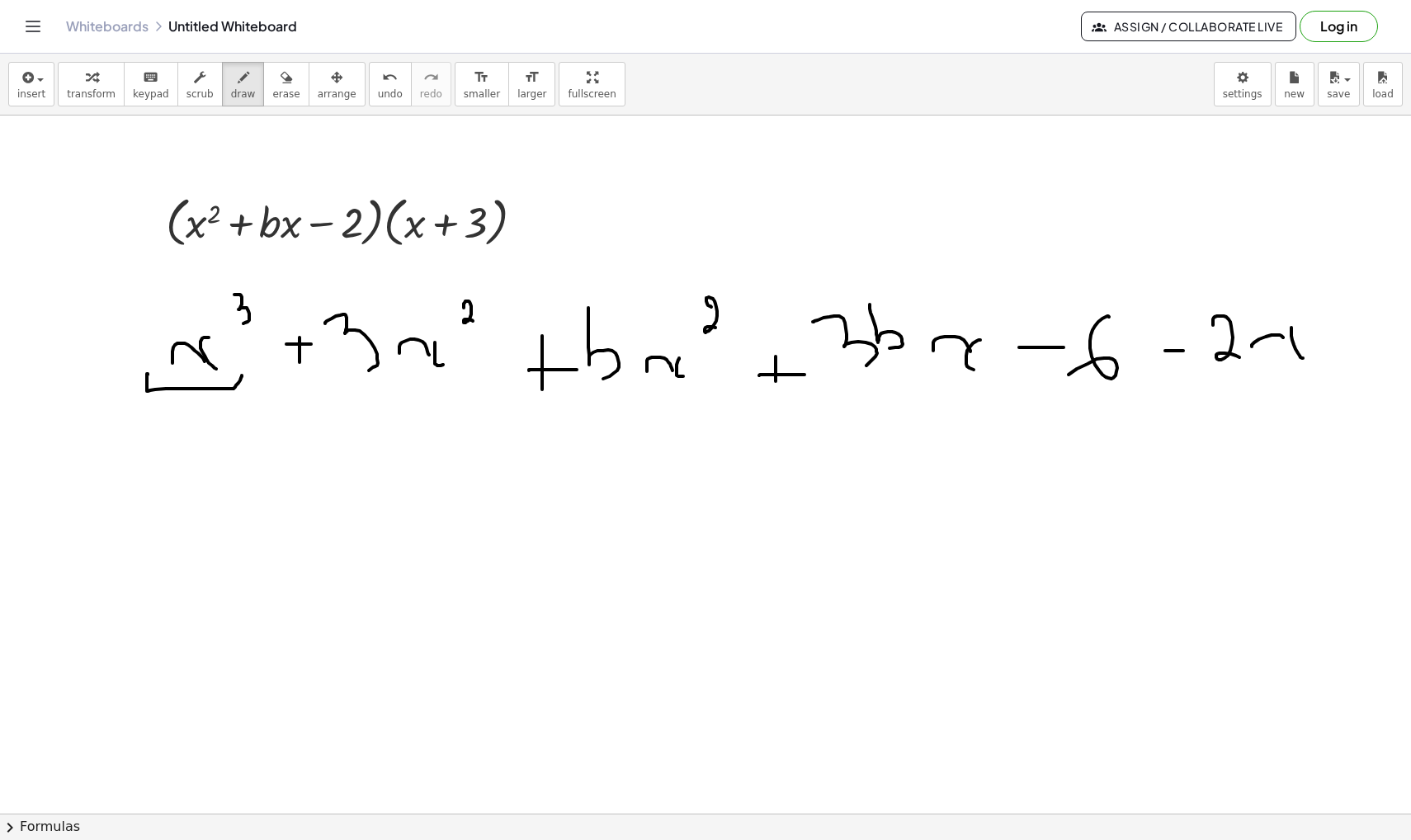
drag, startPoint x: 148, startPoint y: 374, endPoint x: 241, endPoint y: 376, distance: 93.0
drag, startPoint x: 281, startPoint y: 372, endPoint x: 712, endPoint y: 379, distance: 431.1
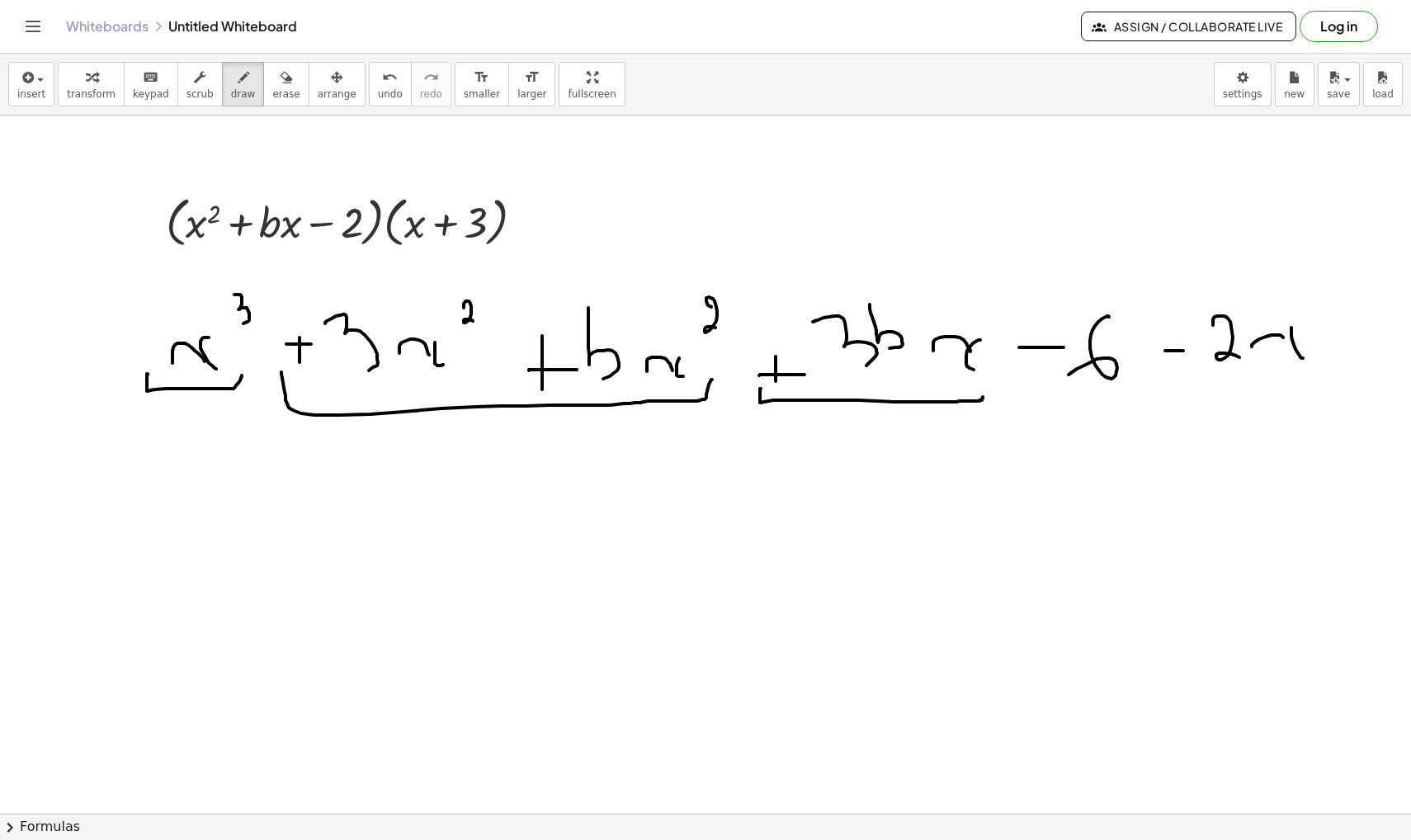
drag, startPoint x: 760, startPoint y: 388, endPoint x: 984, endPoint y: 397, distance: 224.2
drag
drag, startPoint x: 1026, startPoint y: 380, endPoint x: 1116, endPoint y: 310, distance: 114.0
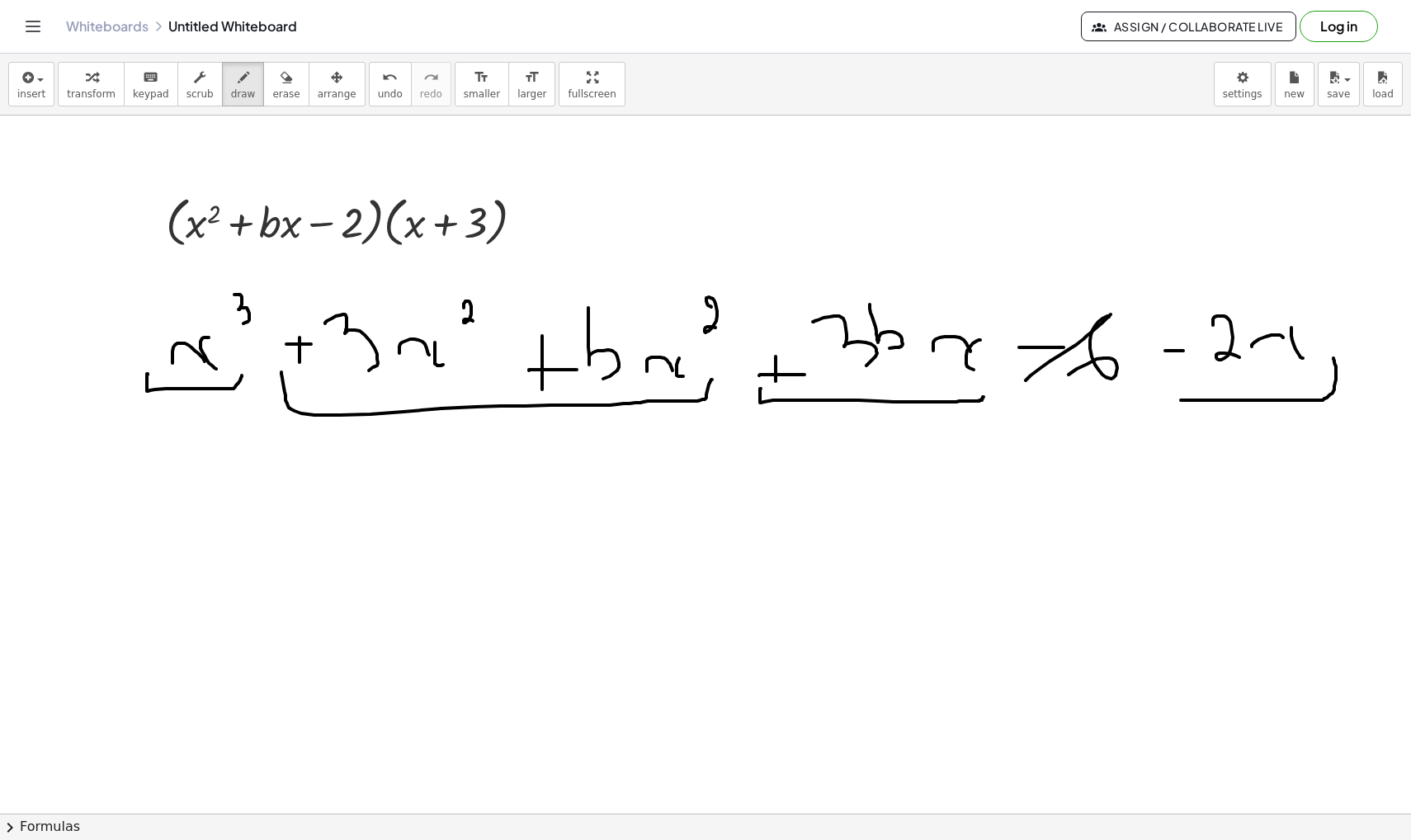
drag, startPoint x: 156, startPoint y: 399, endPoint x: 242, endPoint y: 295, distance: 135.0
click at [378, 95] on span "undo" at bounding box center [390, 94] width 25 height 12
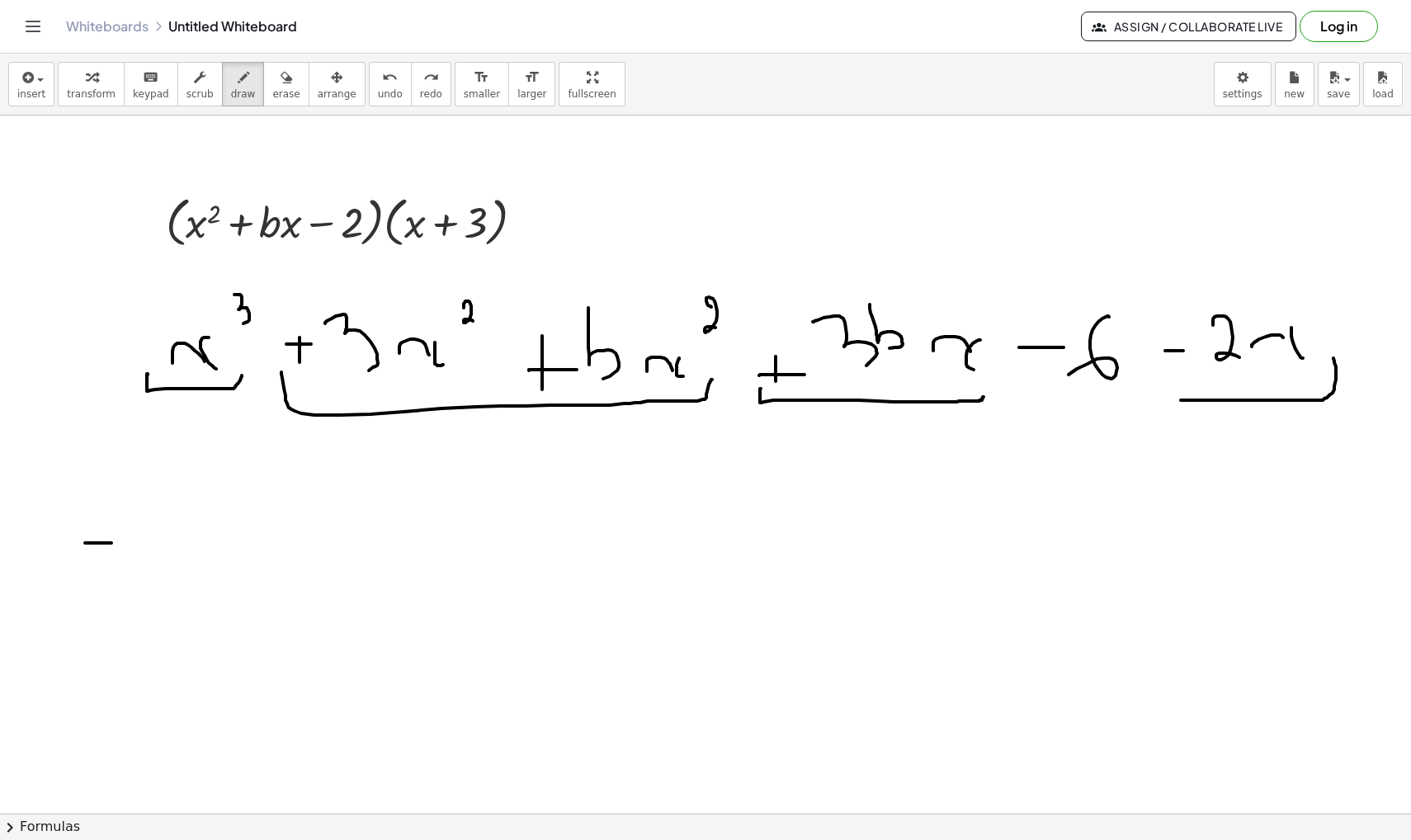
drag, startPoint x: 85, startPoint y: 543, endPoint x: 117, endPoint y: 543, distance: 32.0
drag, startPoint x: 84, startPoint y: 560, endPoint x: 118, endPoint y: 560, distance: 34.0
drag, startPoint x: 193, startPoint y: 564, endPoint x: 233, endPoint y: 574, distance: 41.2
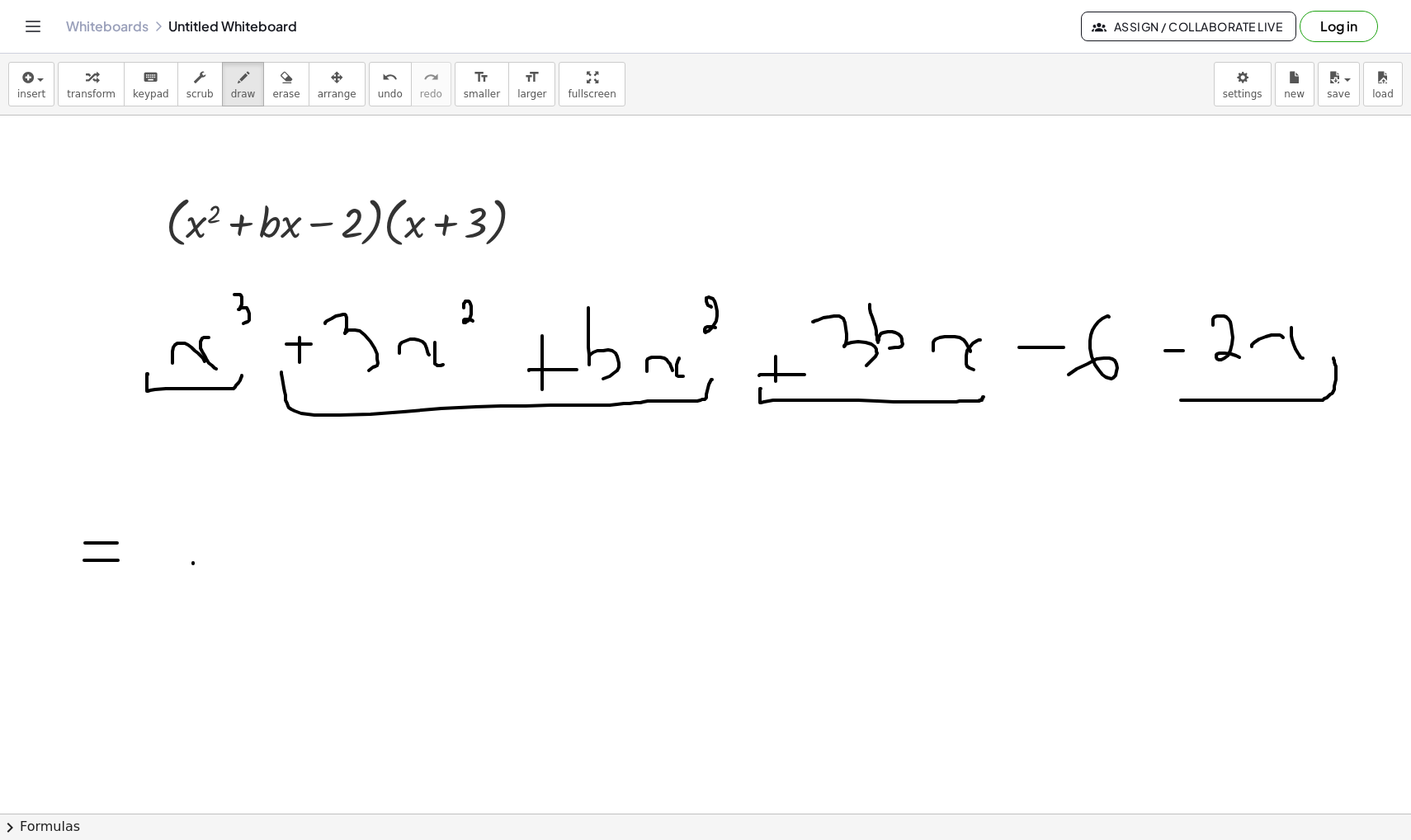
drag, startPoint x: 257, startPoint y: 542, endPoint x: 261, endPoint y: 567, distance: 25.3
drag, startPoint x: 290, startPoint y: 484, endPoint x: 292, endPoint y: 512, distance: 28.1
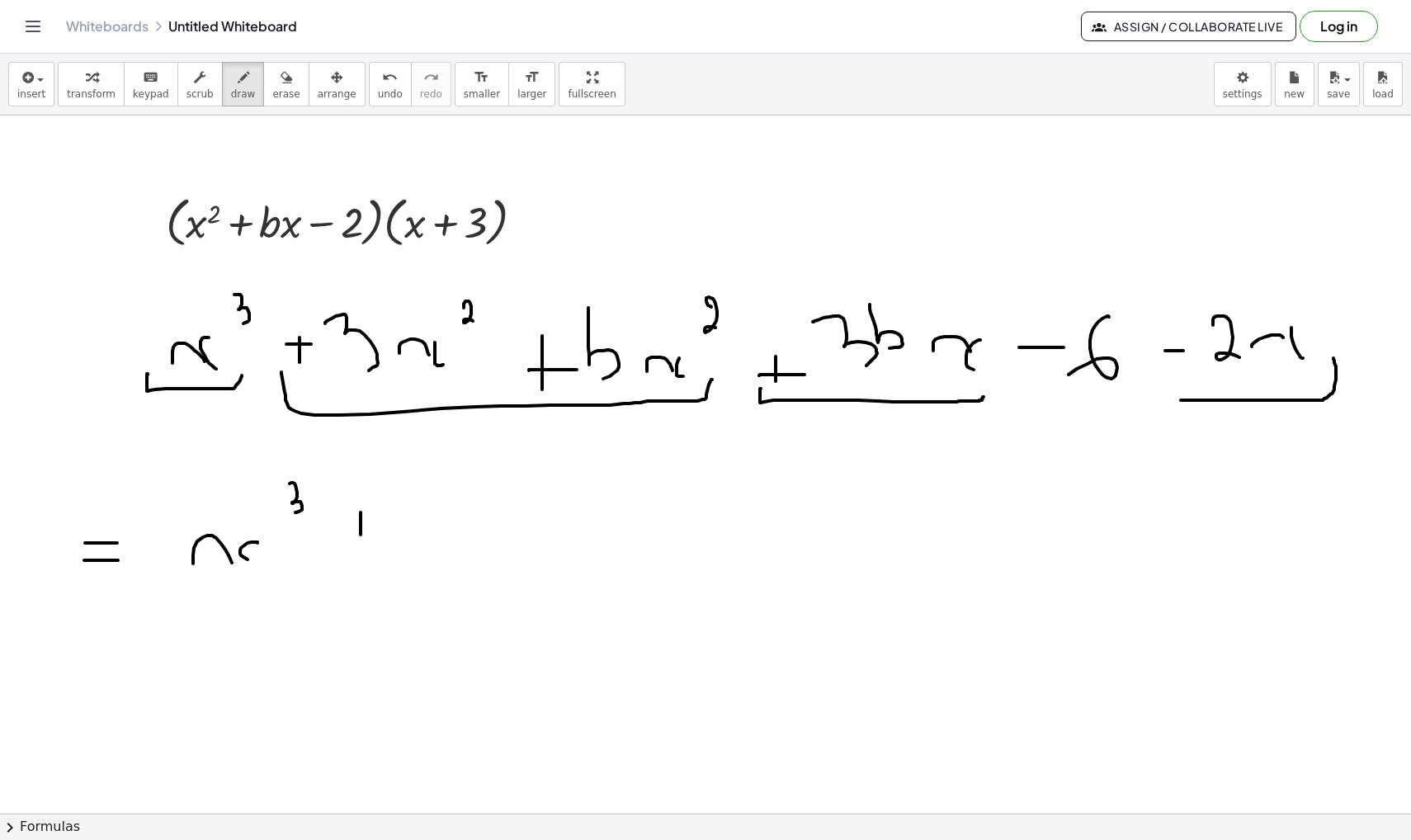
drag, startPoint x: 360, startPoint y: 512, endPoint x: 360, endPoint y: 535, distance: 23.0
drag, startPoint x: 347, startPoint y: 524, endPoint x: 375, endPoint y: 523, distance: 28.0
drag, startPoint x: 447, startPoint y: 465, endPoint x: 427, endPoint y: 554, distance: 91.2
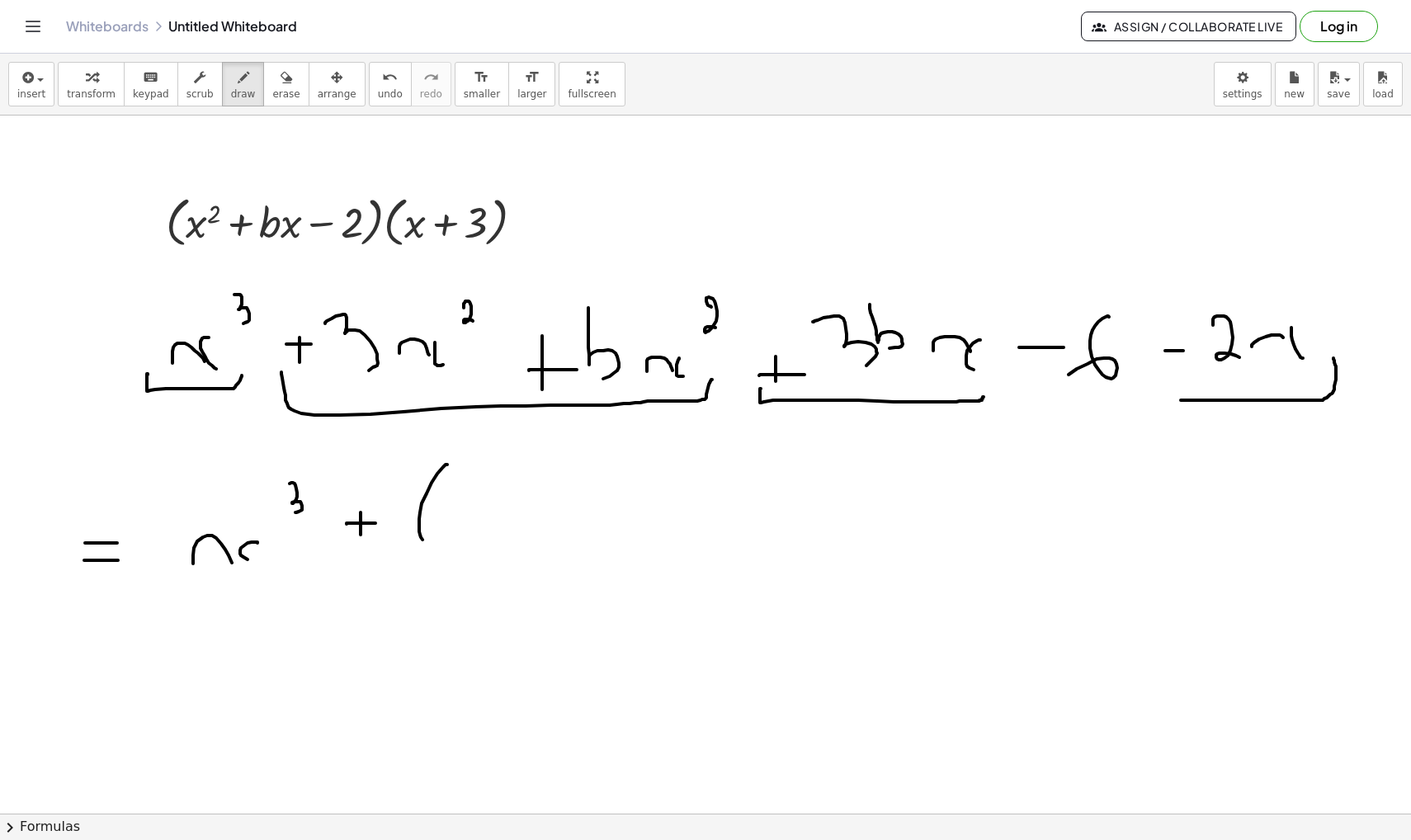
drag, startPoint x: 470, startPoint y: 488, endPoint x: 494, endPoint y: 538, distance: 55.5
click at [384, 94] on span "undo" at bounding box center [390, 94] width 25 height 12
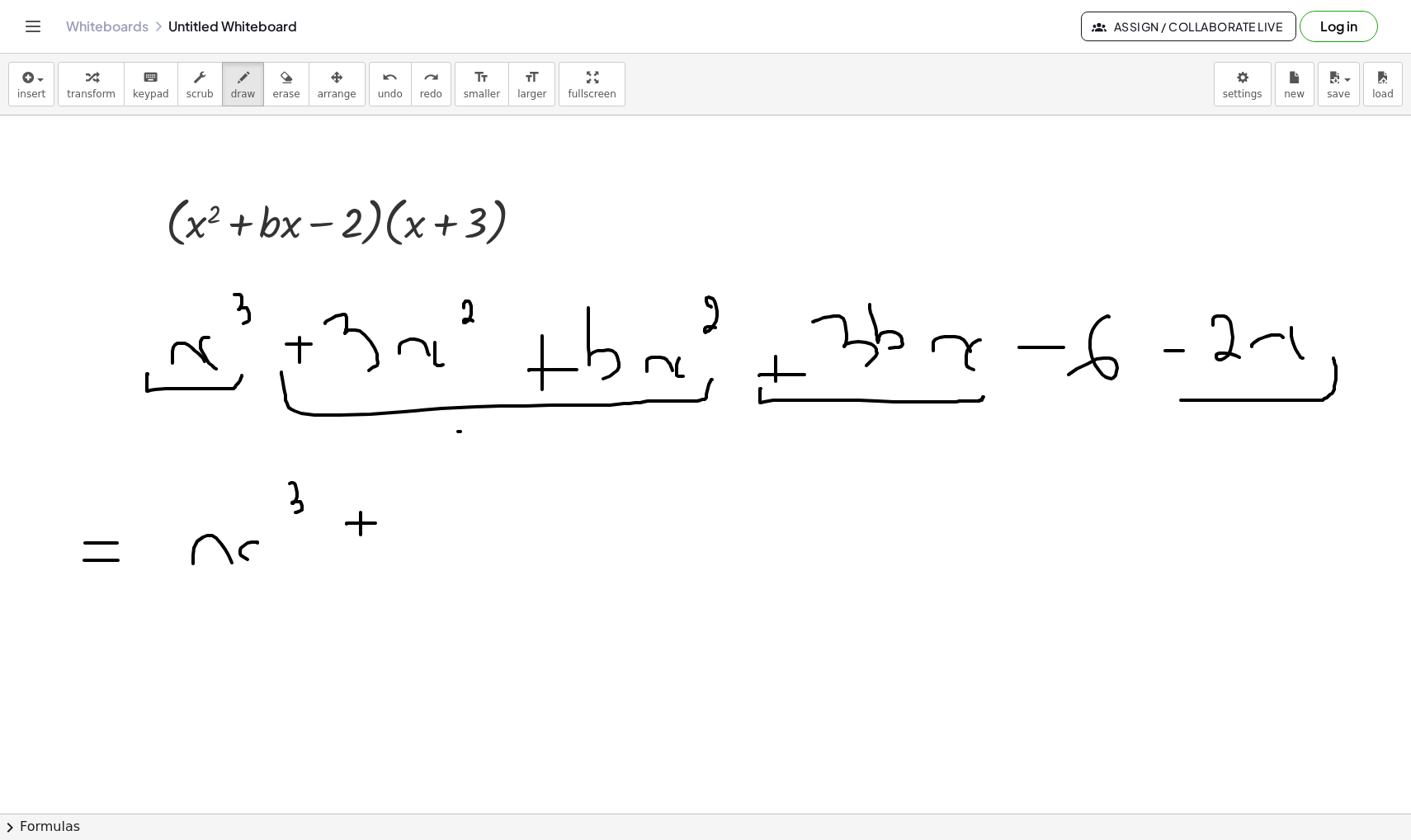
drag, startPoint x: 458, startPoint y: 432, endPoint x: 498, endPoint y: 432, distance: 40.0
drag, startPoint x: 455, startPoint y: 455, endPoint x: 505, endPoint y: 455, distance: 50.0
drag, startPoint x: 466, startPoint y: 484, endPoint x: 469, endPoint y: 531, distance: 47.1
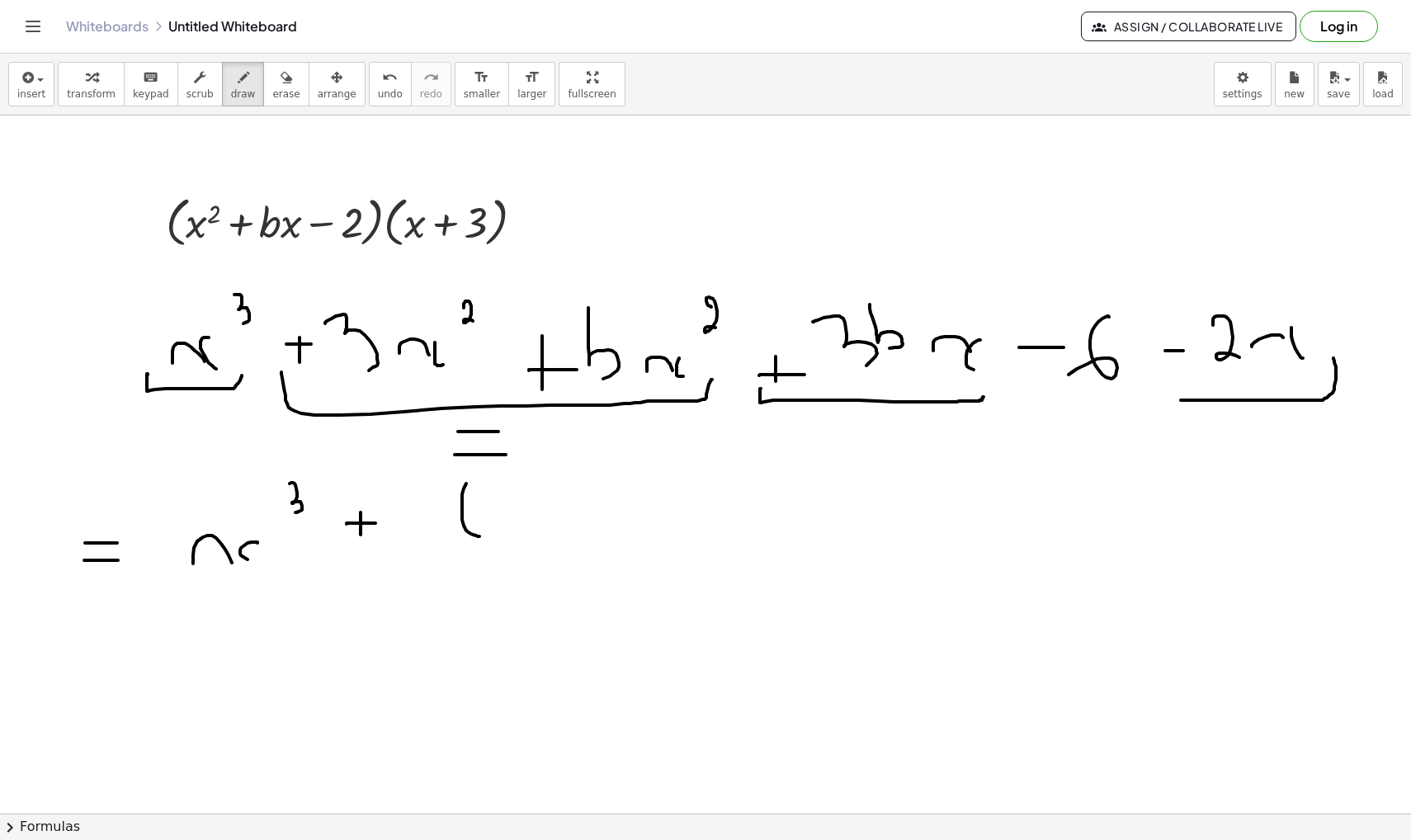
drag, startPoint x: 499, startPoint y: 519, endPoint x: 520, endPoint y: 516, distance: 21.2
drag, startPoint x: 530, startPoint y: 498, endPoint x: 536, endPoint y: 518, distance: 20.9
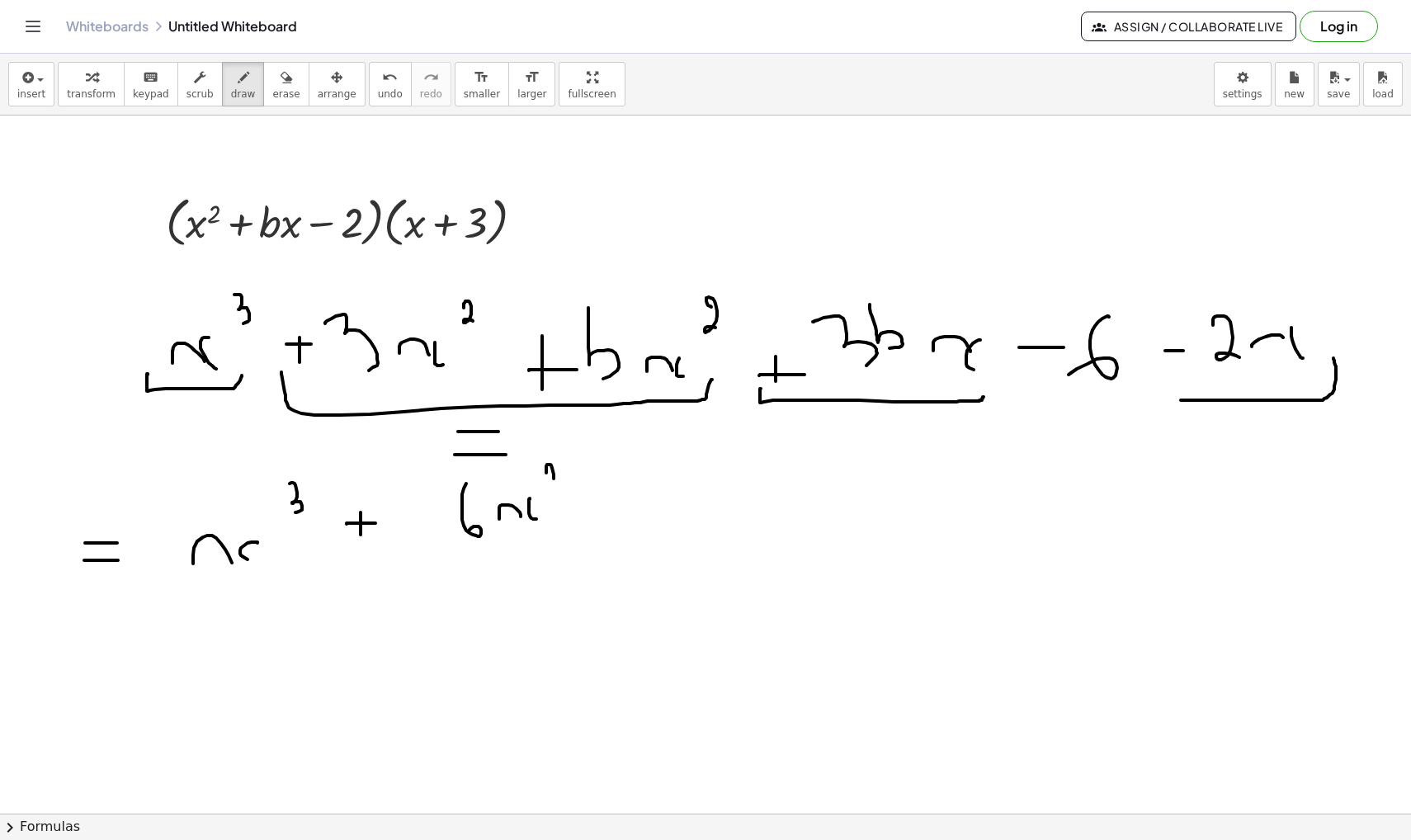
drag, startPoint x: 546, startPoint y: 473, endPoint x: 557, endPoint y: 484, distance: 15.6
click at [382, 81] on icon "undo" at bounding box center [389, 78] width 16 height 20
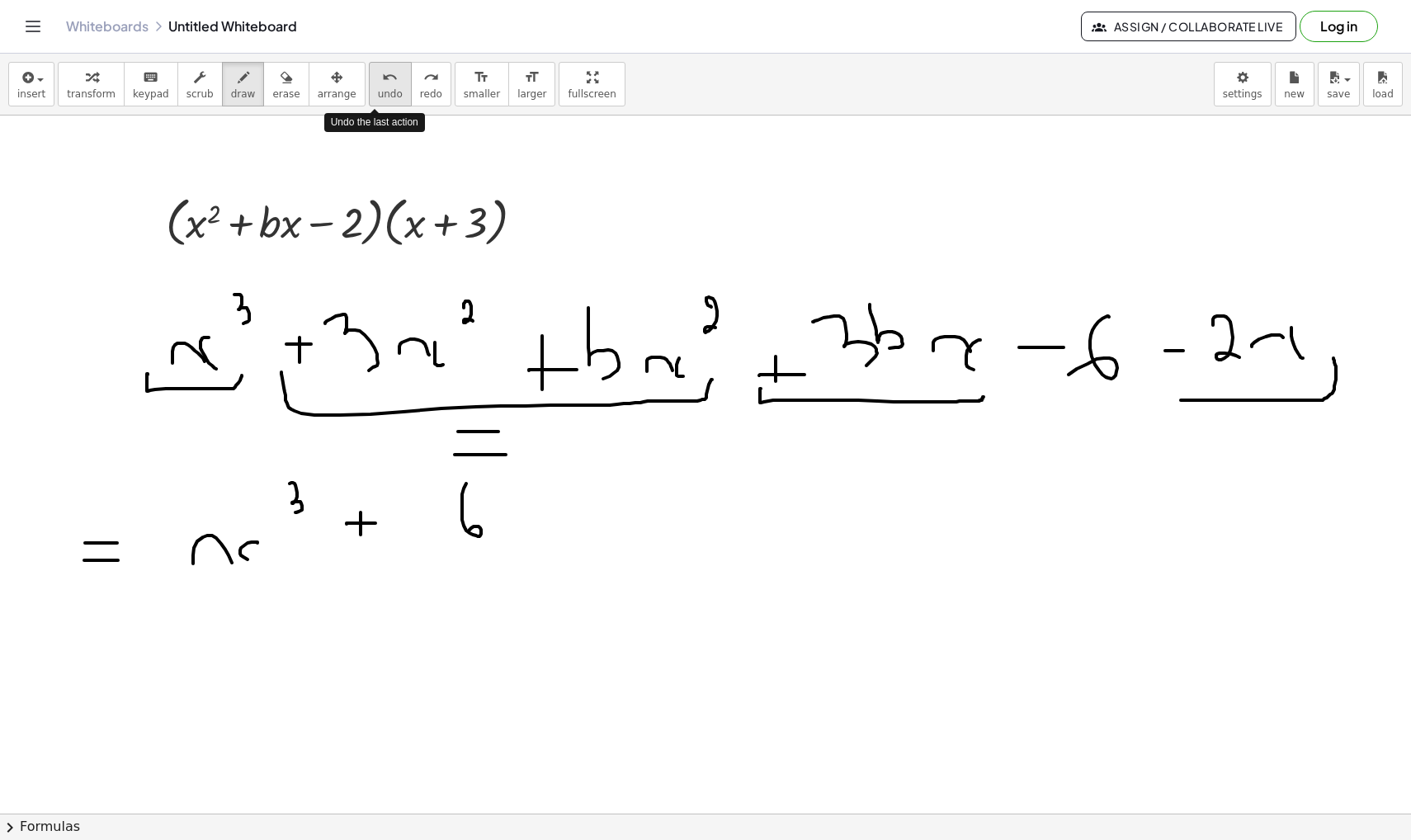
click at [382, 81] on icon "undo" at bounding box center [389, 78] width 16 height 20
click at [379, 89] on span "undo" at bounding box center [390, 94] width 25 height 12
drag, startPoint x: 430, startPoint y: 464, endPoint x: 427, endPoint y: 569, distance: 105.0
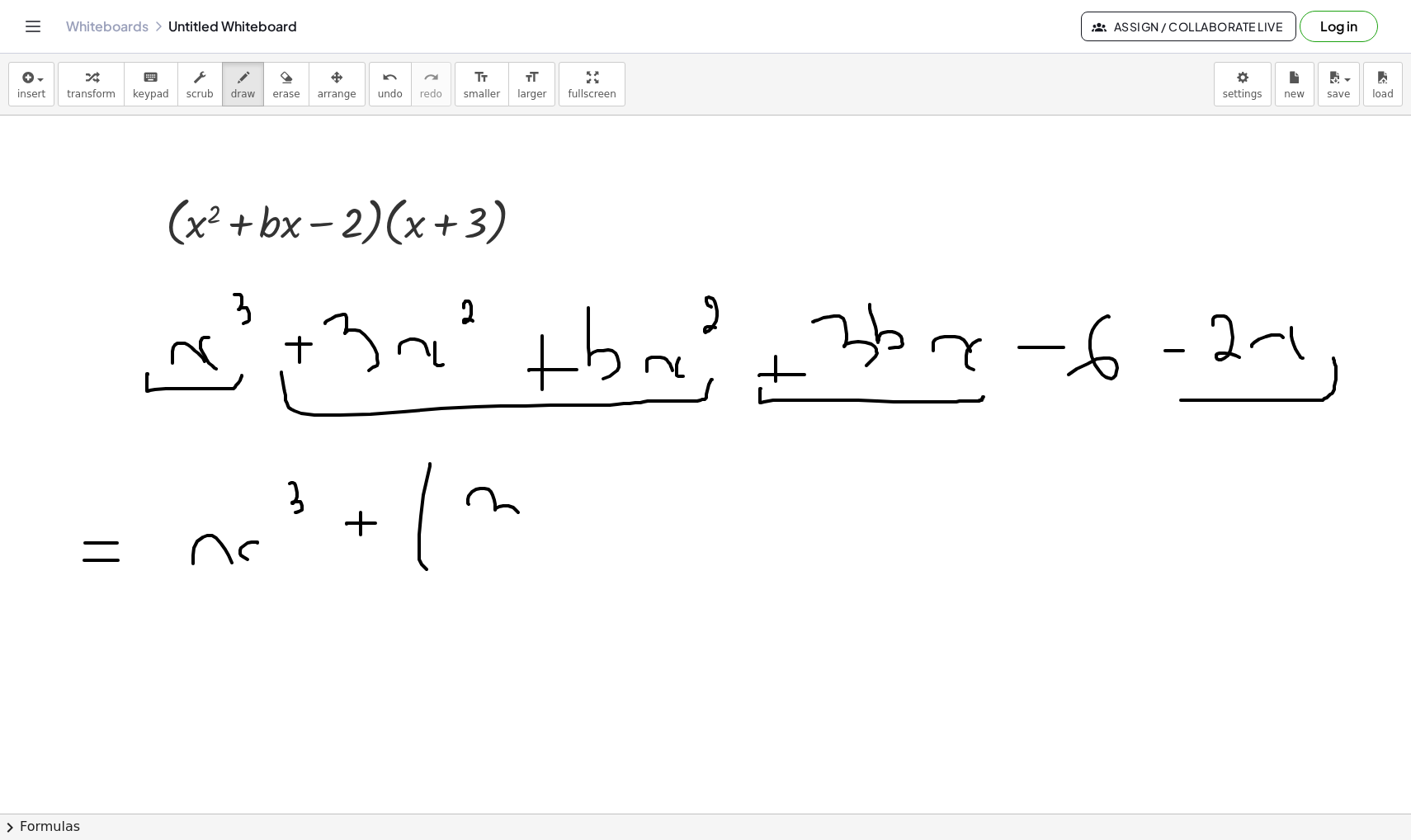
drag, startPoint x: 468, startPoint y: 503, endPoint x: 508, endPoint y: 540, distance: 54.5
drag, startPoint x: 567, startPoint y: 503, endPoint x: 567, endPoint y: 535, distance: 32.0
drag, startPoint x: 557, startPoint y: 525, endPoint x: 567, endPoint y: 525, distance: 10.0
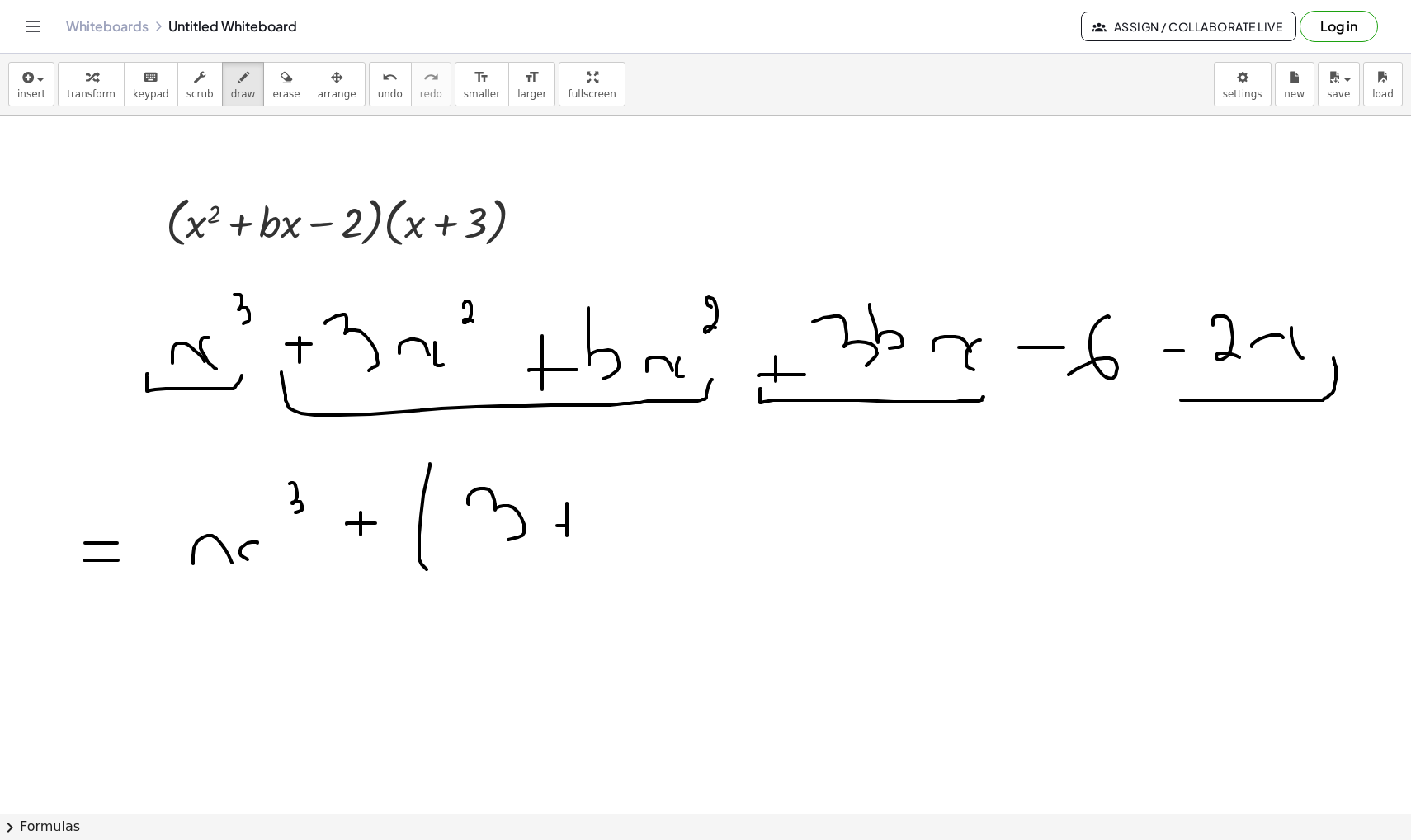
drag, startPoint x: 598, startPoint y: 479, endPoint x: 599, endPoint y: 535, distance: 56.0
drag, startPoint x: 564, startPoint y: 525, endPoint x: 574, endPoint y: 524, distance: 10.0
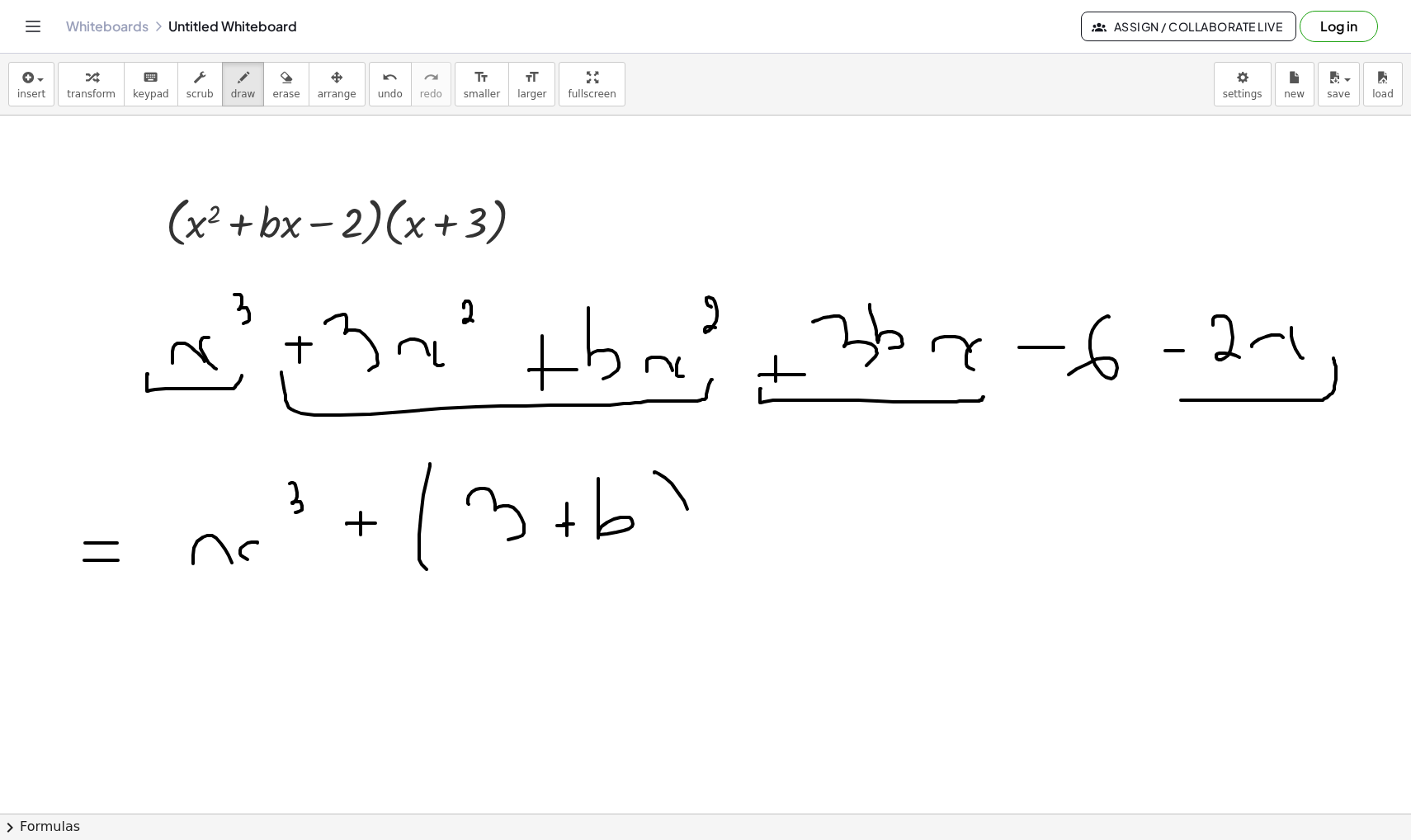
drag, startPoint x: 654, startPoint y: 473, endPoint x: 687, endPoint y: 529, distance: 65.0
drag, startPoint x: 711, startPoint y: 532, endPoint x: 745, endPoint y: 532, distance: 34.0
drag, startPoint x: 754, startPoint y: 507, endPoint x: 755, endPoint y: 556, distance: 49.0
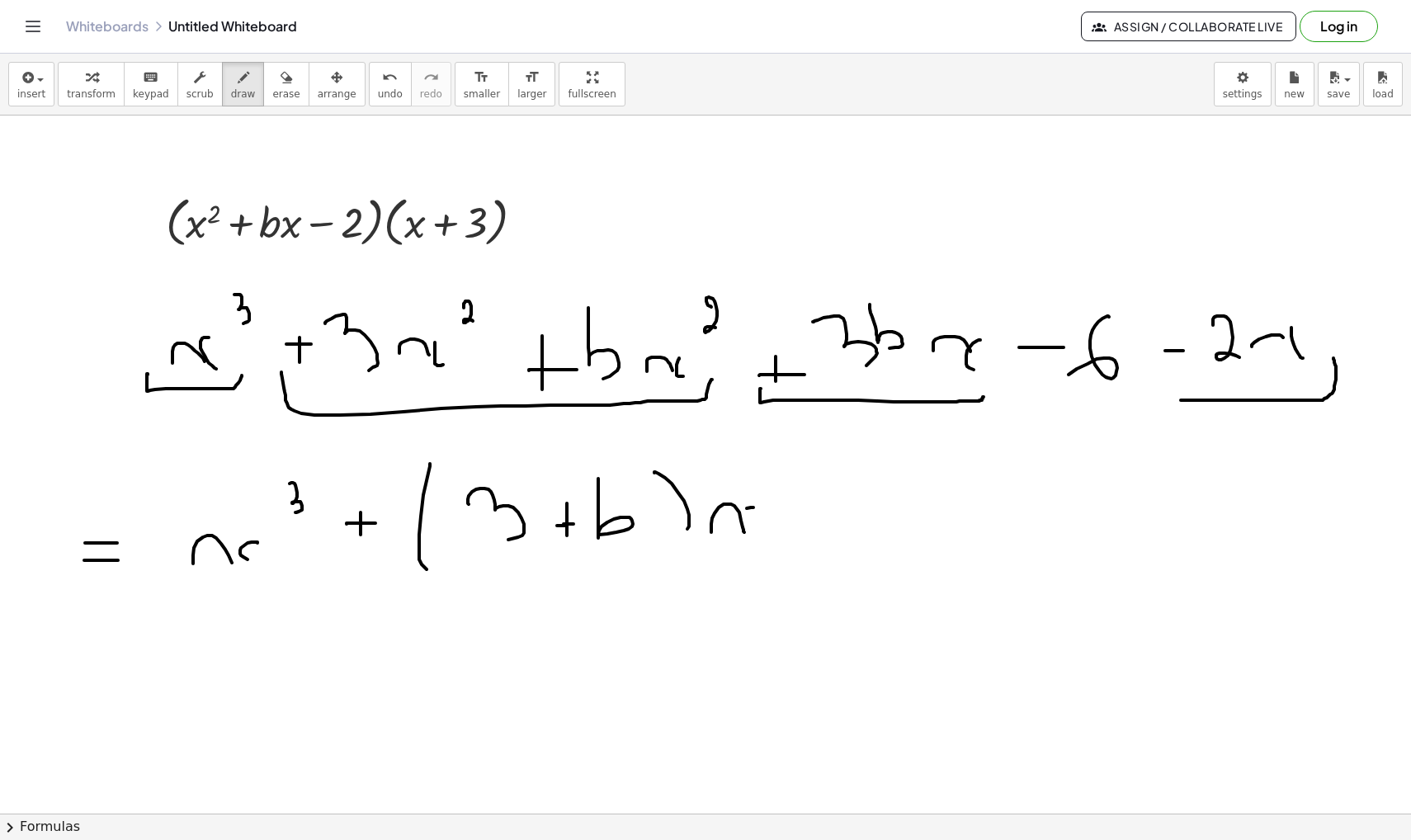
drag, startPoint x: 777, startPoint y: 466, endPoint x: 793, endPoint y: 488, distance: 27.2
drag, startPoint x: 821, startPoint y: 498, endPoint x: 821, endPoint y: 533, distance: 35.0
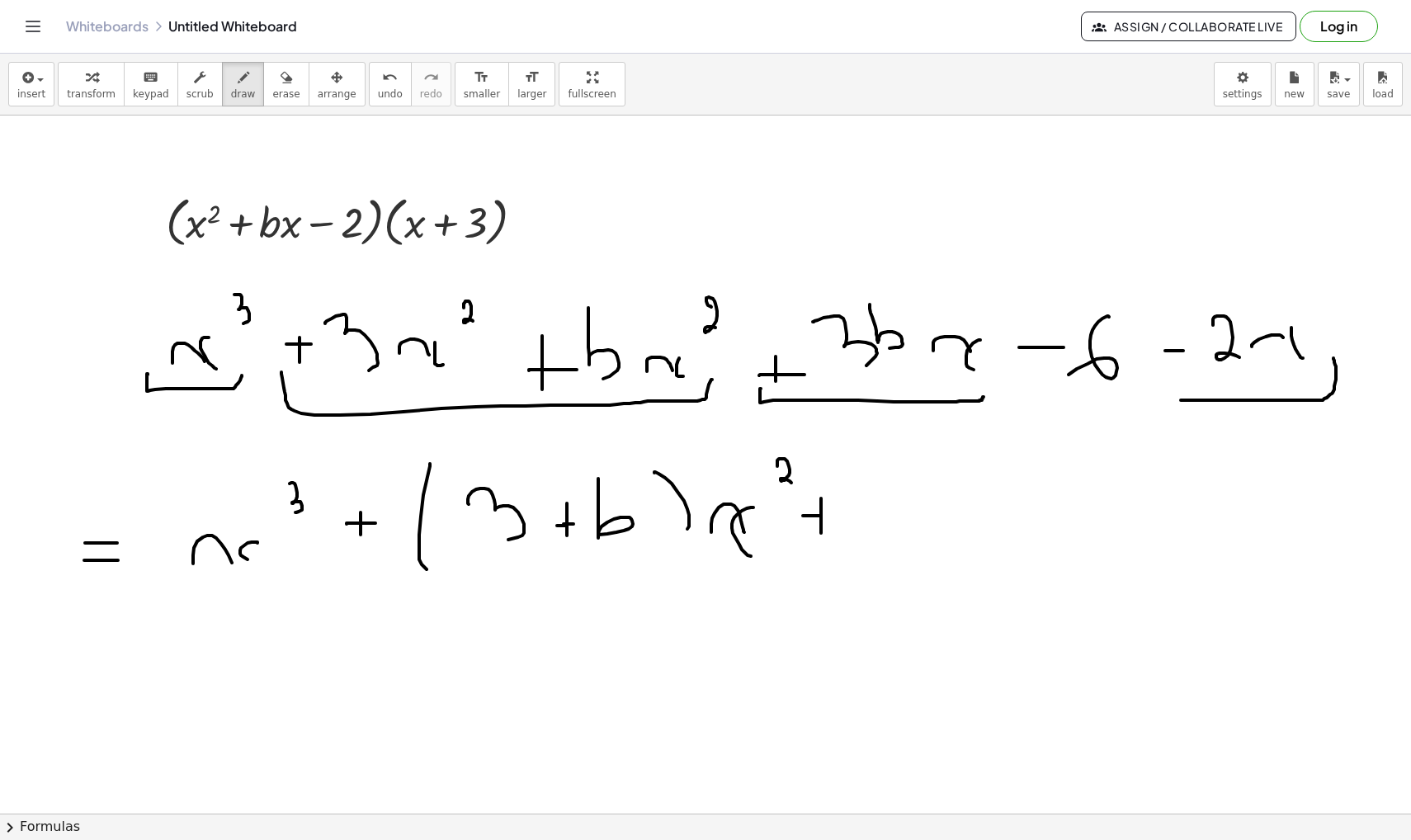
drag, startPoint x: 803, startPoint y: 515, endPoint x: 821, endPoint y: 515, distance: 18.0
drag, startPoint x: 821, startPoint y: 515, endPoint x: 831, endPoint y: 515, distance: 10.0
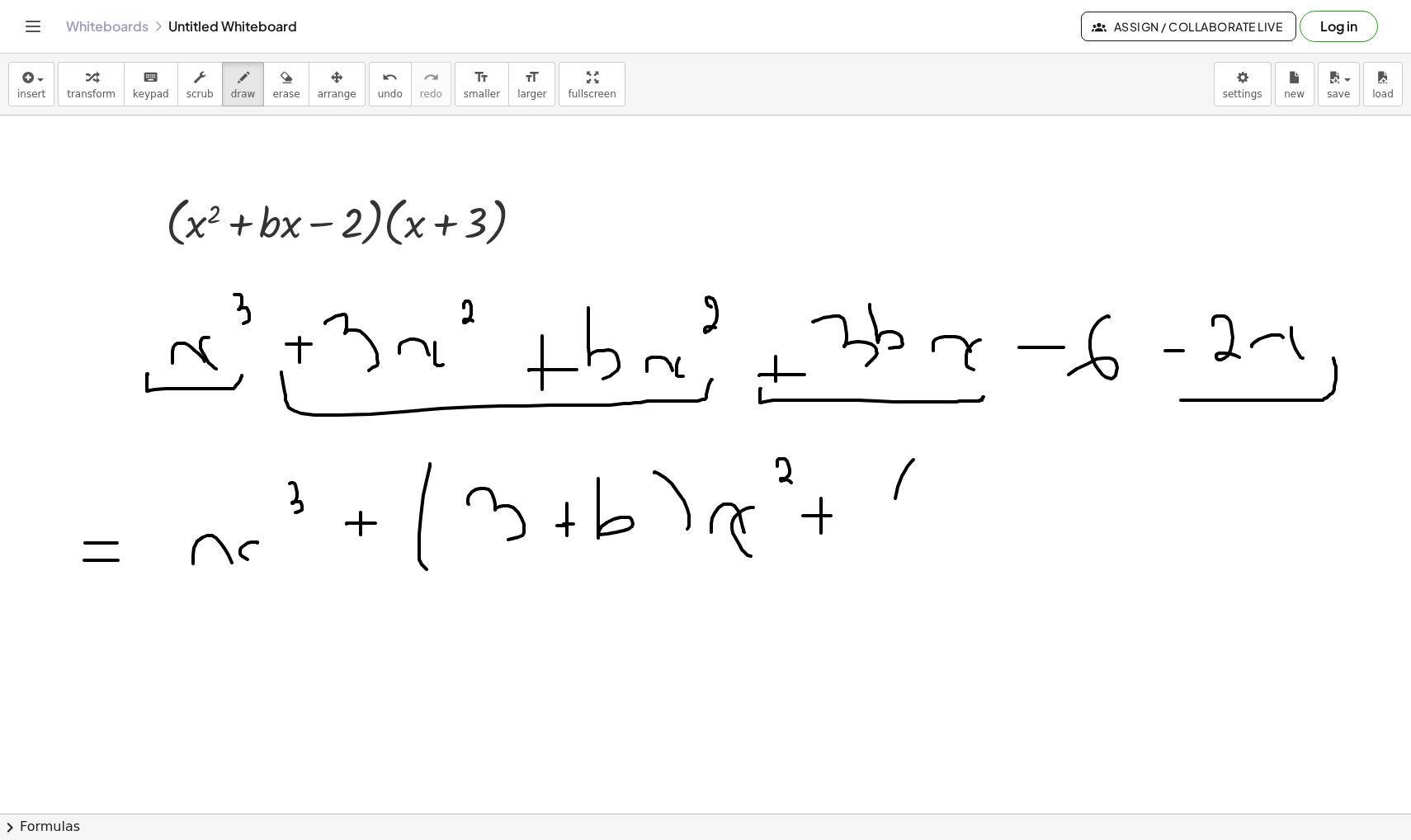
drag, startPoint x: 913, startPoint y: 460, endPoint x: 909, endPoint y: 552, distance: 92.1
drag, startPoint x: 941, startPoint y: 489, endPoint x: 972, endPoint y: 530, distance: 51.4
drag, startPoint x: 1003, startPoint y: 484, endPoint x: 1011, endPoint y: 520, distance: 36.9
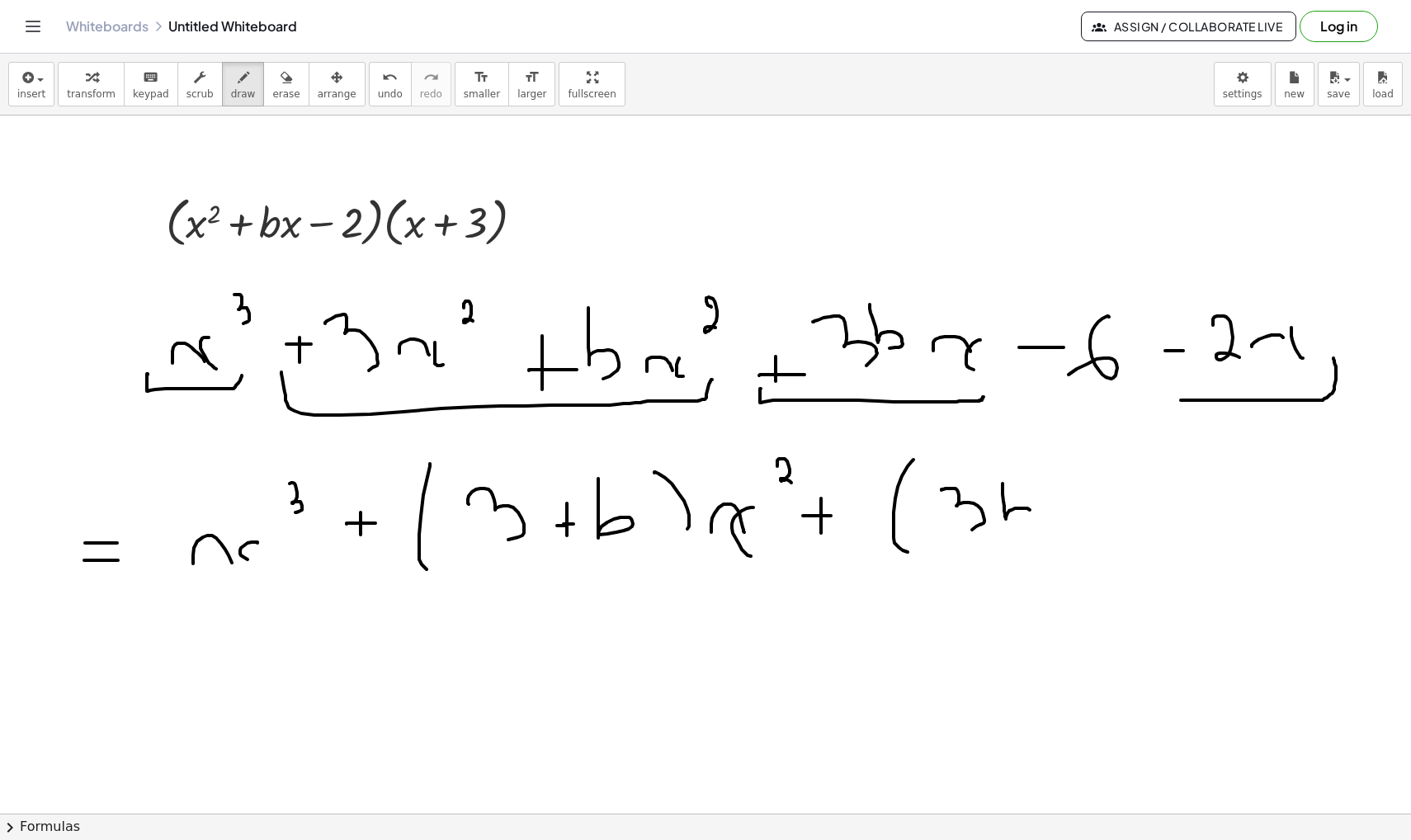
drag, startPoint x: 1055, startPoint y: 499, endPoint x: 1077, endPoint y: 499, distance: 22.0
drag, startPoint x: 1093, startPoint y: 472, endPoint x: 1107, endPoint y: 520, distance: 50.0
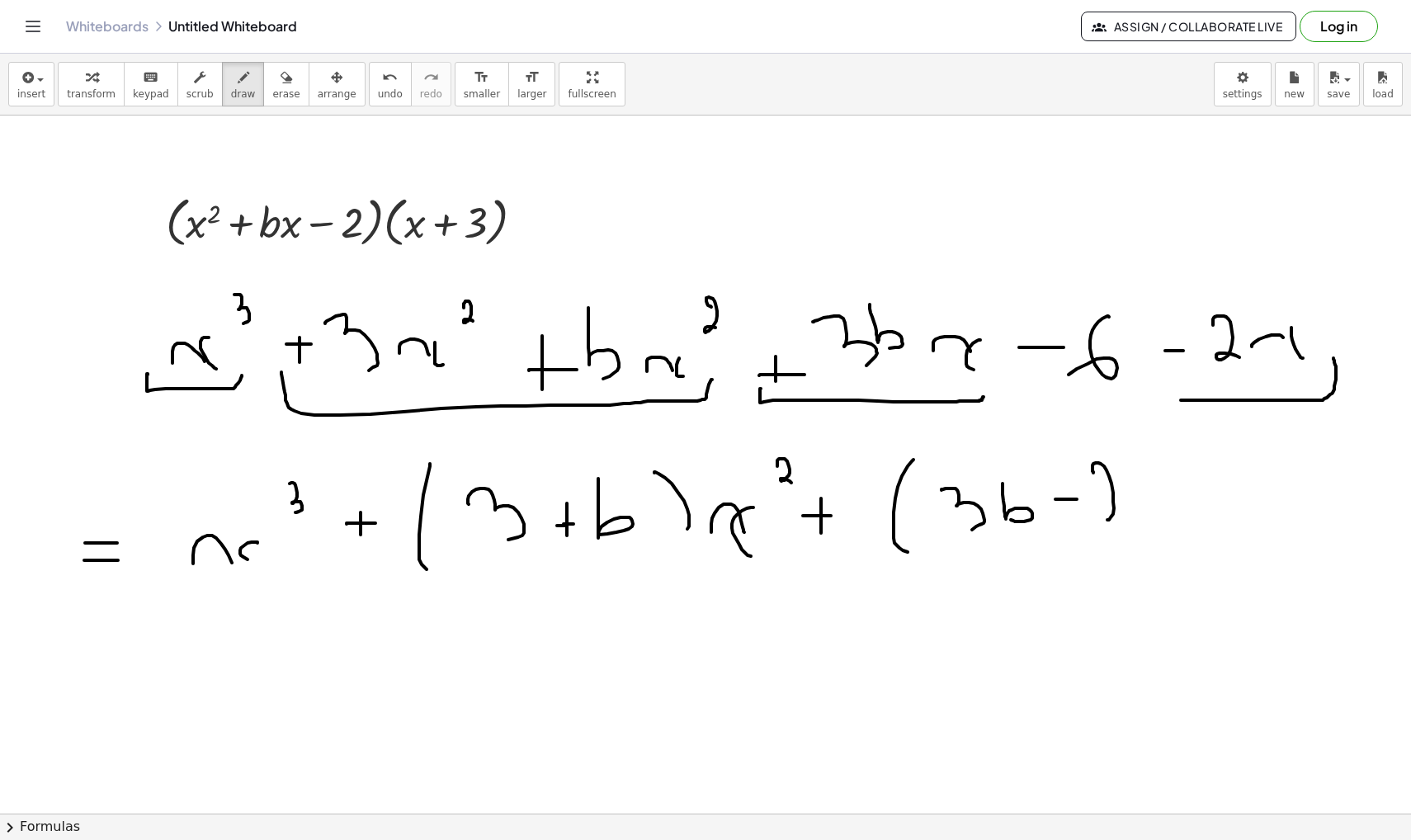
drag, startPoint x: 1110, startPoint y: 517, endPoint x: 1128, endPoint y: 521, distance: 18.4
drag, startPoint x: 1121, startPoint y: 466, endPoint x: 1184, endPoint y: 542, distance: 98.7
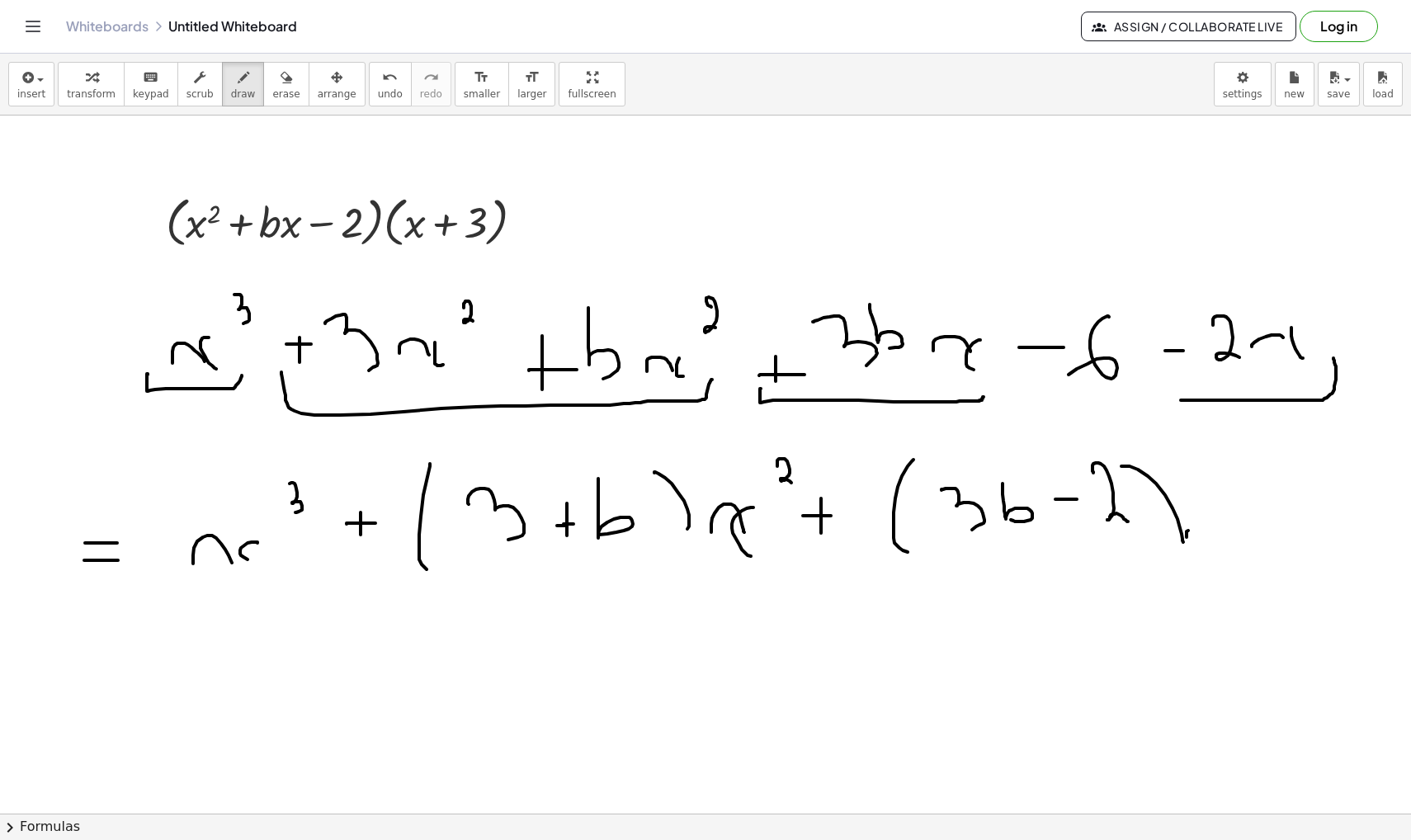
drag, startPoint x: 1186, startPoint y: 537, endPoint x: 1218, endPoint y: 541, distance: 32.2
drag, startPoint x: 1220, startPoint y: 530, endPoint x: 1248, endPoint y: 546, distance: 32.2
drag, startPoint x: 1270, startPoint y: 511, endPoint x: 1296, endPoint y: 511, distance: 26.0
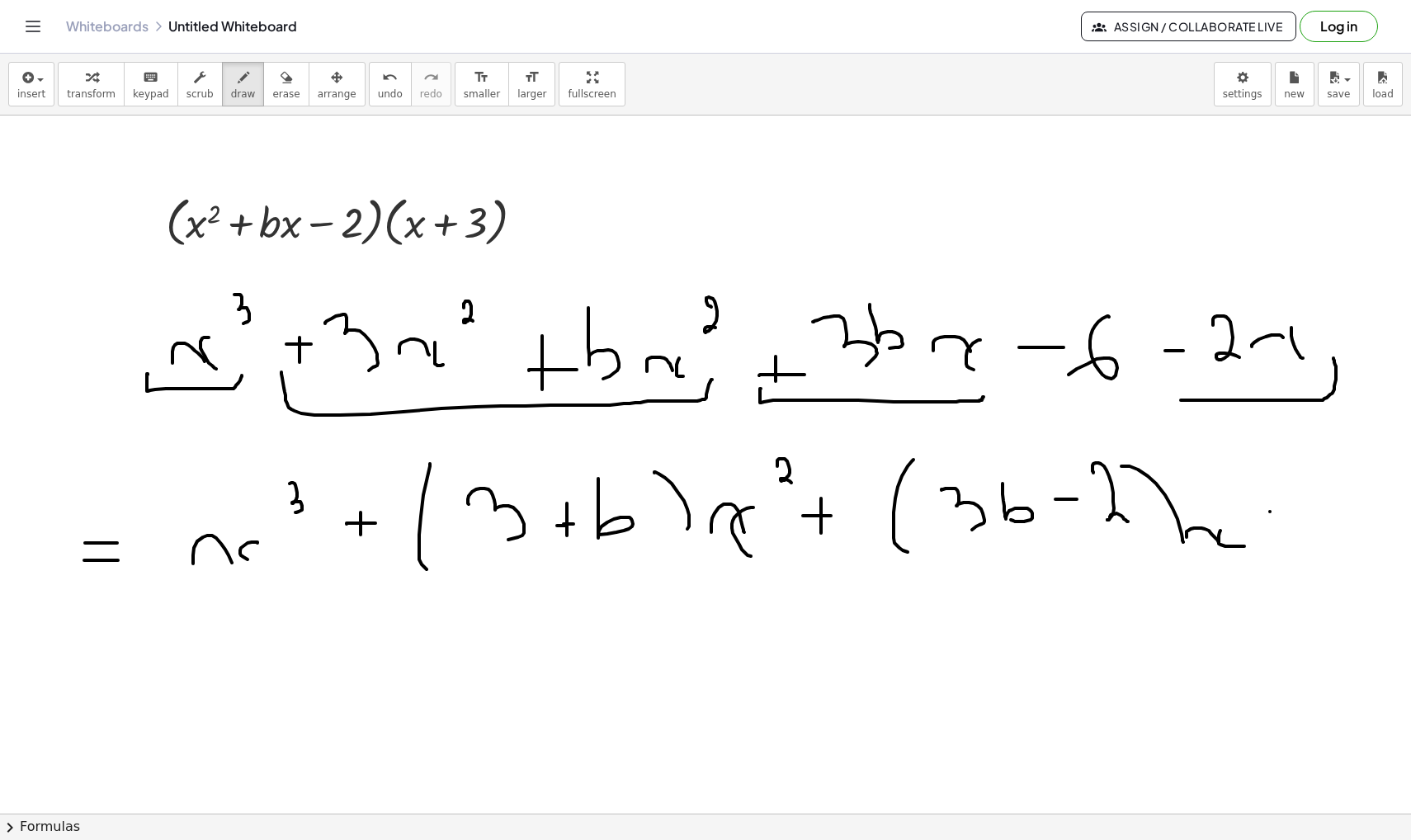
drag, startPoint x: 1338, startPoint y: 486, endPoint x: 1334, endPoint y: 530, distance: 44.2
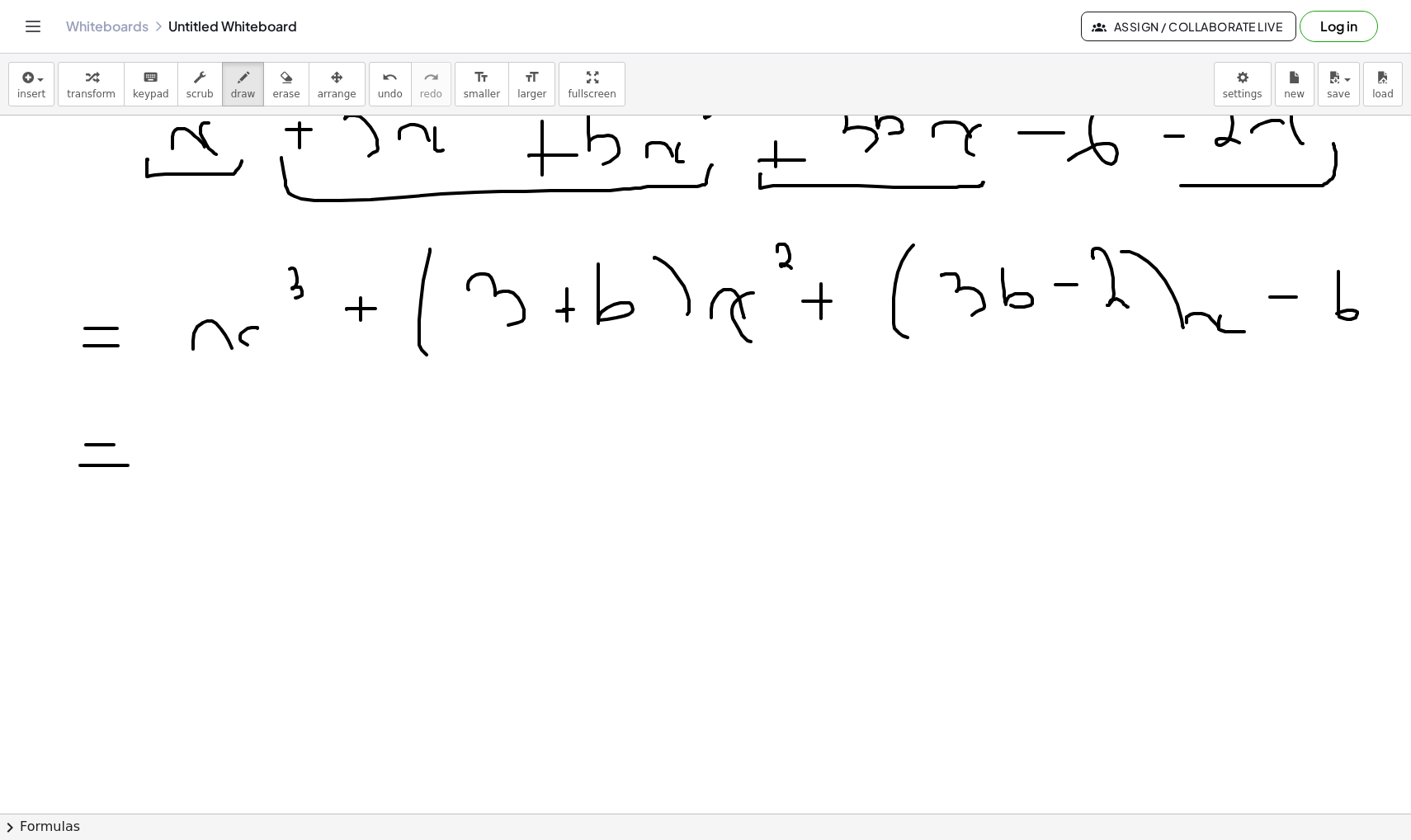
scroll to position [7444, 0]
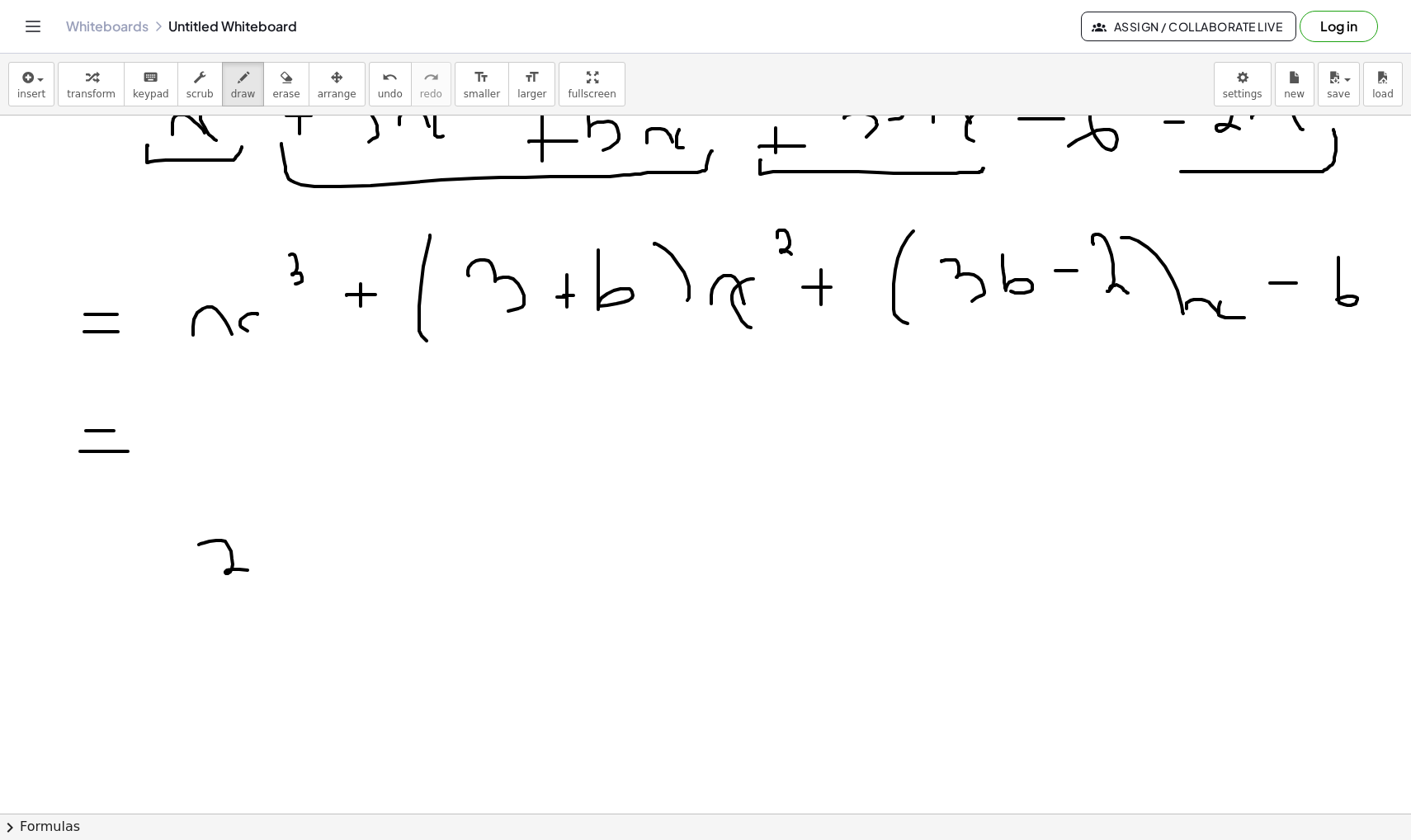
drag, startPoint x: 199, startPoint y: 545, endPoint x: 239, endPoint y: 629, distance: 93.0
drag, startPoint x: 308, startPoint y: 587, endPoint x: 308, endPoint y: 607, distance: 20.0
drag, startPoint x: 293, startPoint y: 598, endPoint x: 319, endPoint y: 598, distance: 26.0
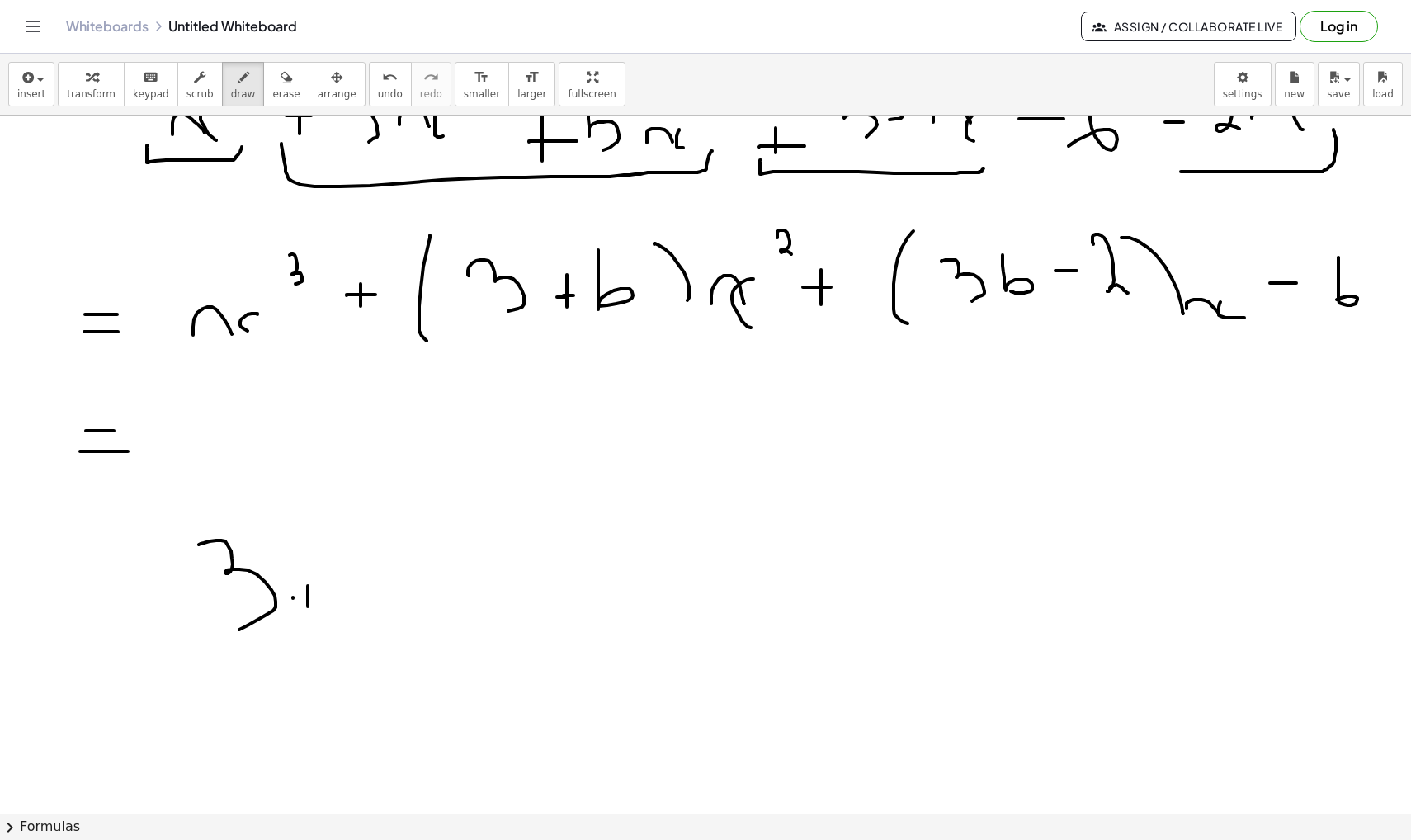
drag, startPoint x: 352, startPoint y: 548, endPoint x: 354, endPoint y: 603, distance: 55.0
drag, startPoint x: 413, startPoint y: 584, endPoint x: 452, endPoint y: 584, distance: 39.0
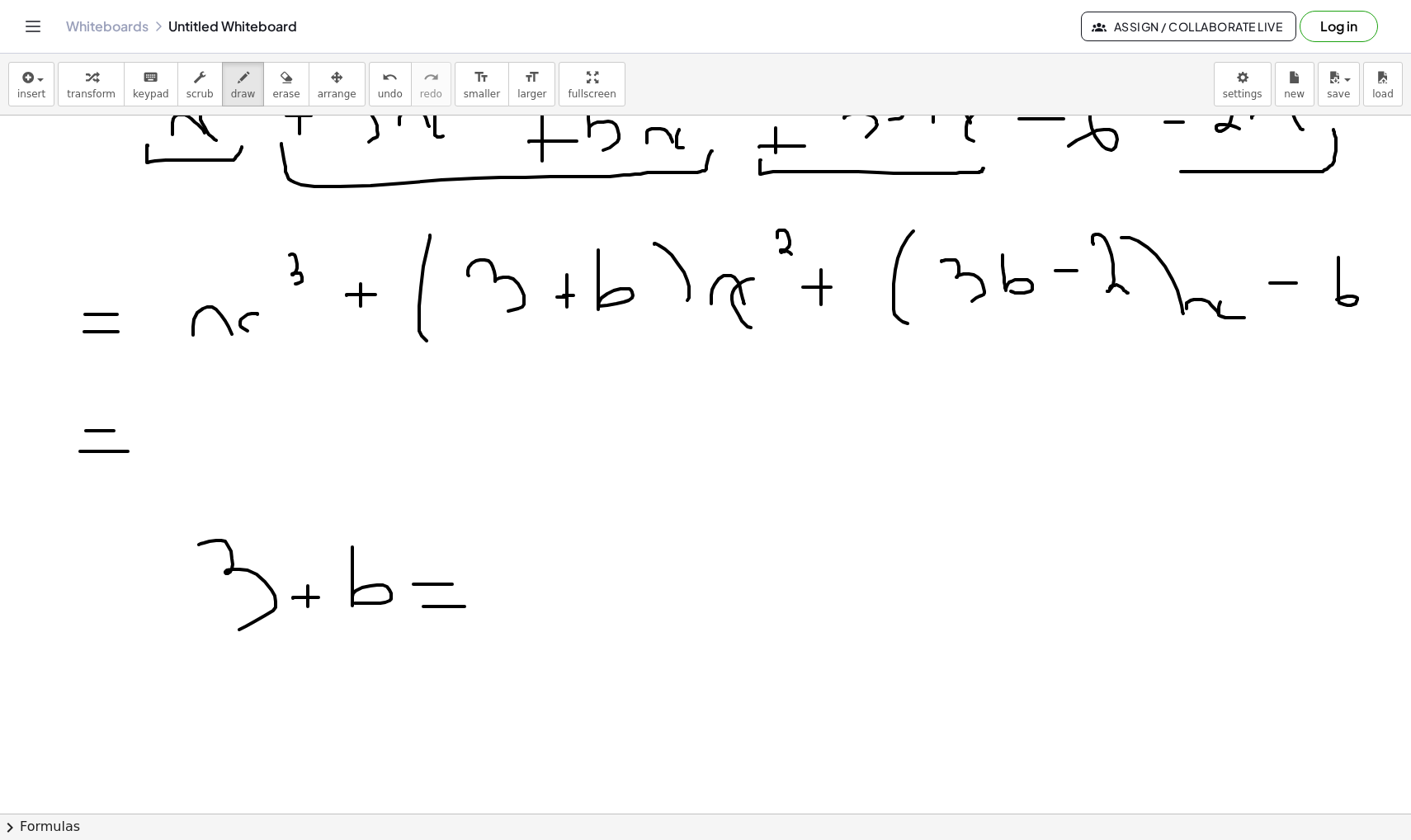
drag, startPoint x: 428, startPoint y: 607, endPoint x: 465, endPoint y: 607, distance: 37.0
drag, startPoint x: 525, startPoint y: 534, endPoint x: 530, endPoint y: 604, distance: 70.2
drag, startPoint x: 349, startPoint y: 653, endPoint x: 349, endPoint y: 704, distance: 51.0
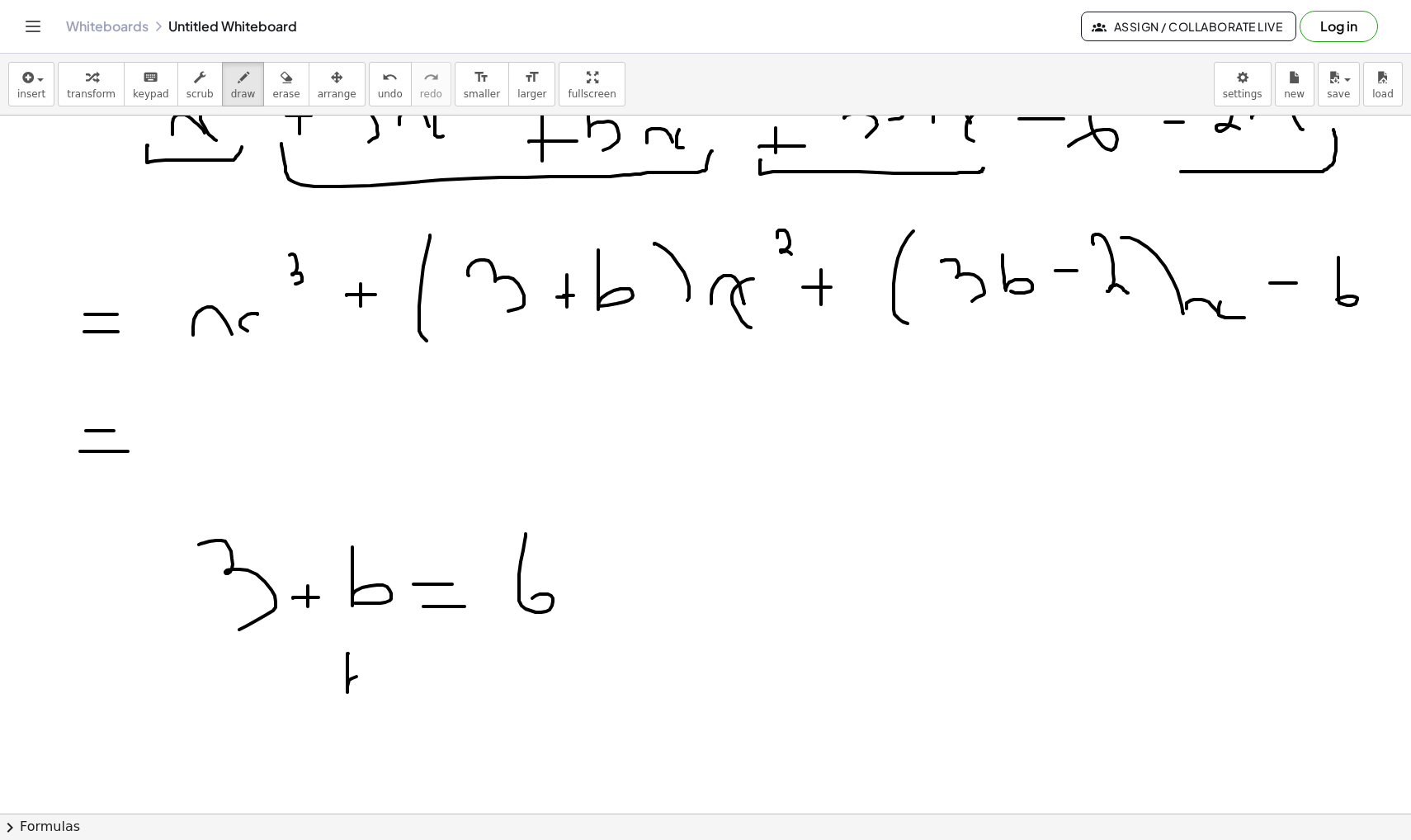
drag, startPoint x: 408, startPoint y: 693, endPoint x: 442, endPoint y: 692, distance: 34.0
drag, startPoint x: 409, startPoint y: 672, endPoint x: 447, endPoint y: 672, distance: 38.0
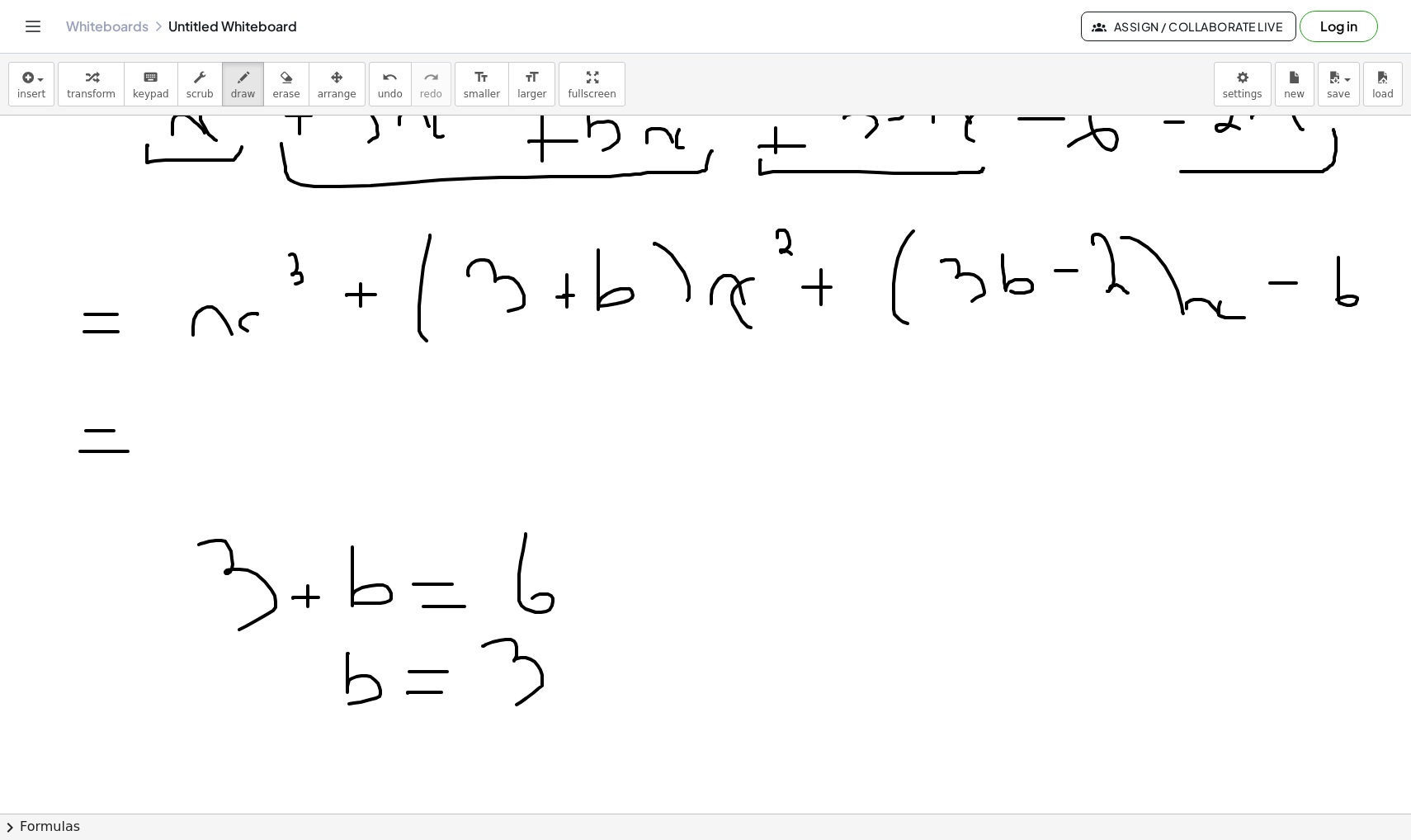
drag, startPoint x: 483, startPoint y: 646, endPoint x: 512, endPoint y: 706, distance: 66.6
drag, startPoint x: 307, startPoint y: 634, endPoint x: 299, endPoint y: 712, distance: 78.4
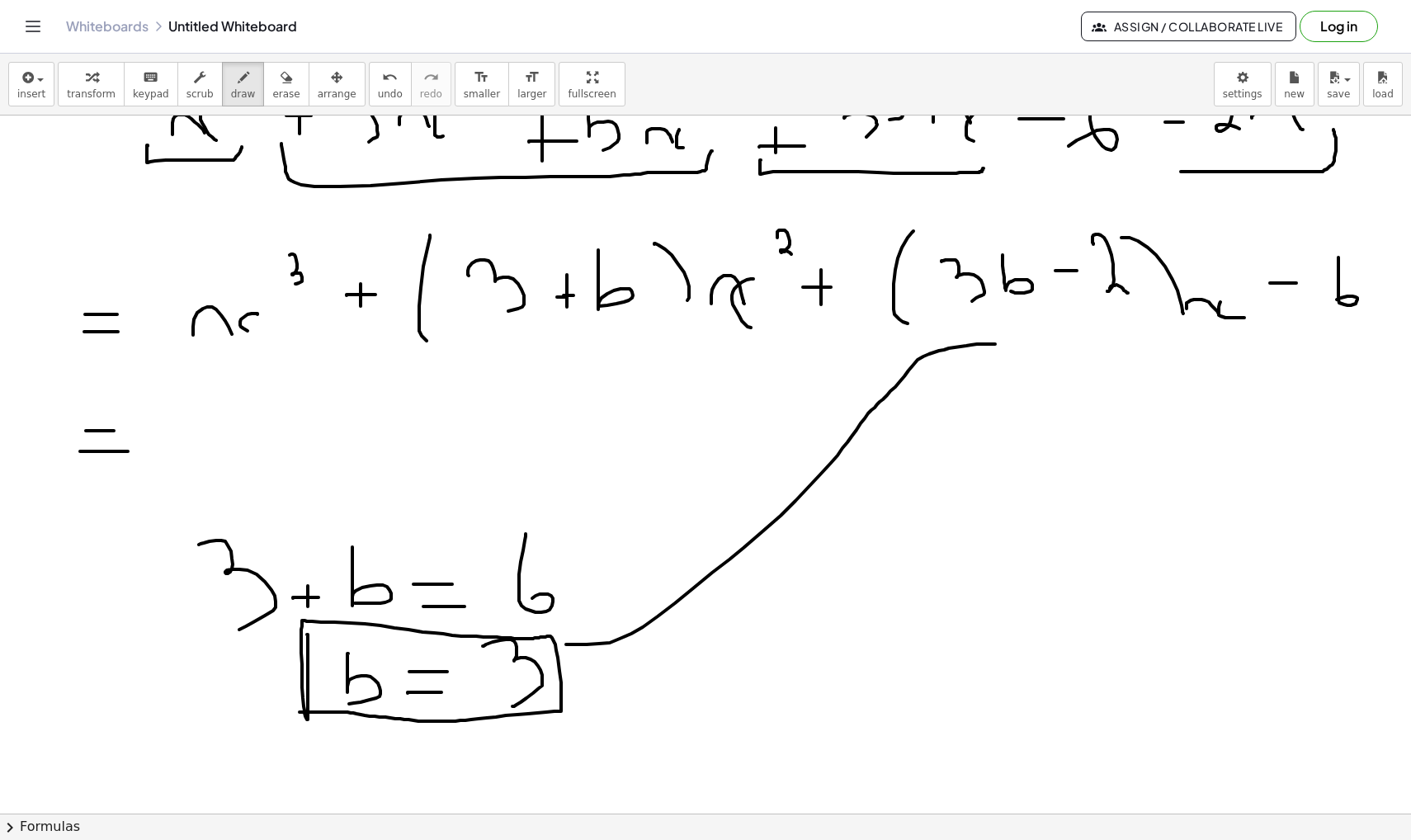
drag, startPoint x: 566, startPoint y: 644, endPoint x: 995, endPoint y: 344, distance: 523.5
drag, startPoint x: 995, startPoint y: 344, endPoint x: 1009, endPoint y: 327, distance: 22.0
drag, startPoint x: 996, startPoint y: 320, endPoint x: 1015, endPoint y: 335, distance: 24.2
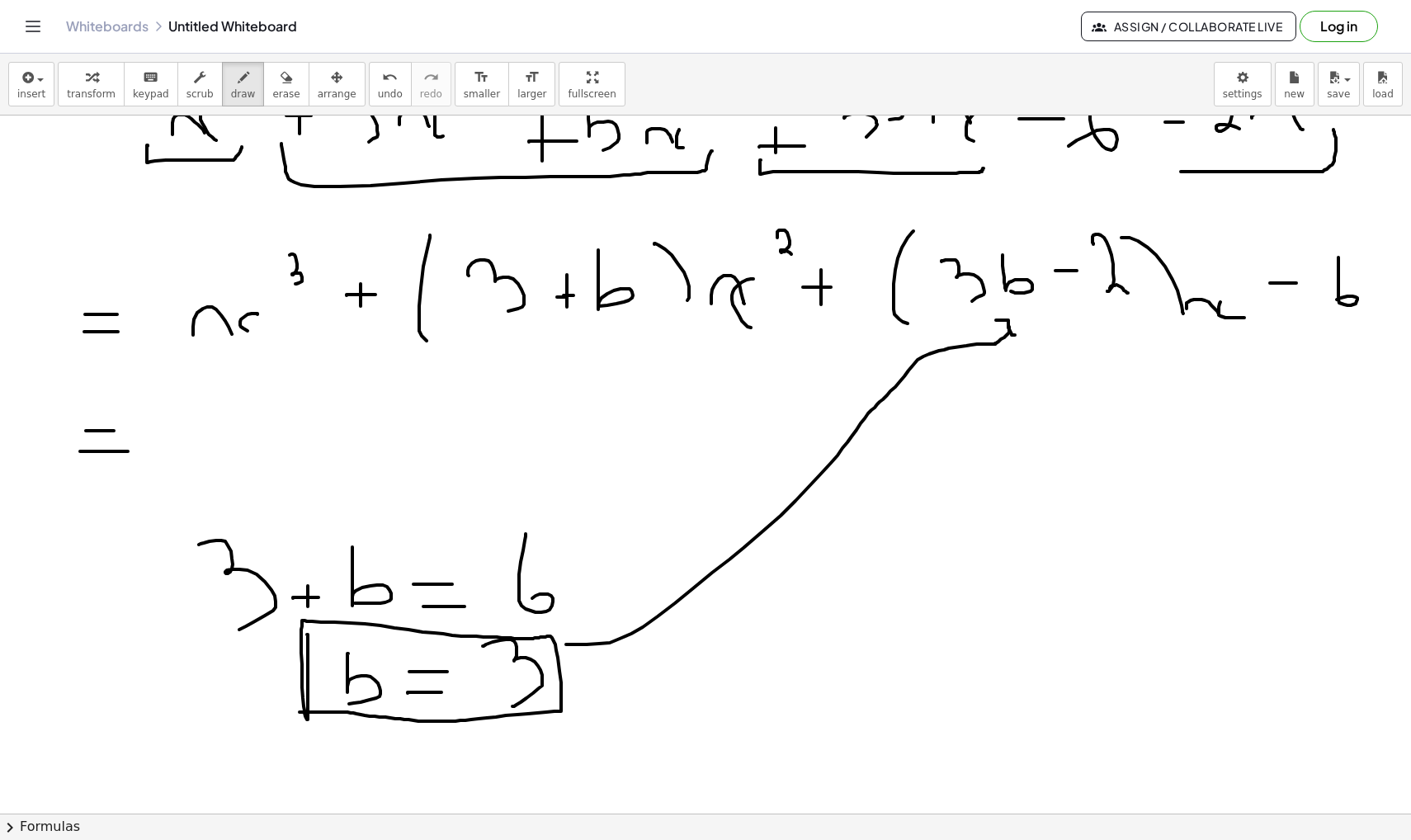
drag, startPoint x: 896, startPoint y: 330, endPoint x: 1192, endPoint y: 310, distance: 296.7
drag, startPoint x: 1036, startPoint y: 370, endPoint x: 1067, endPoint y: 442, distance: 78.4
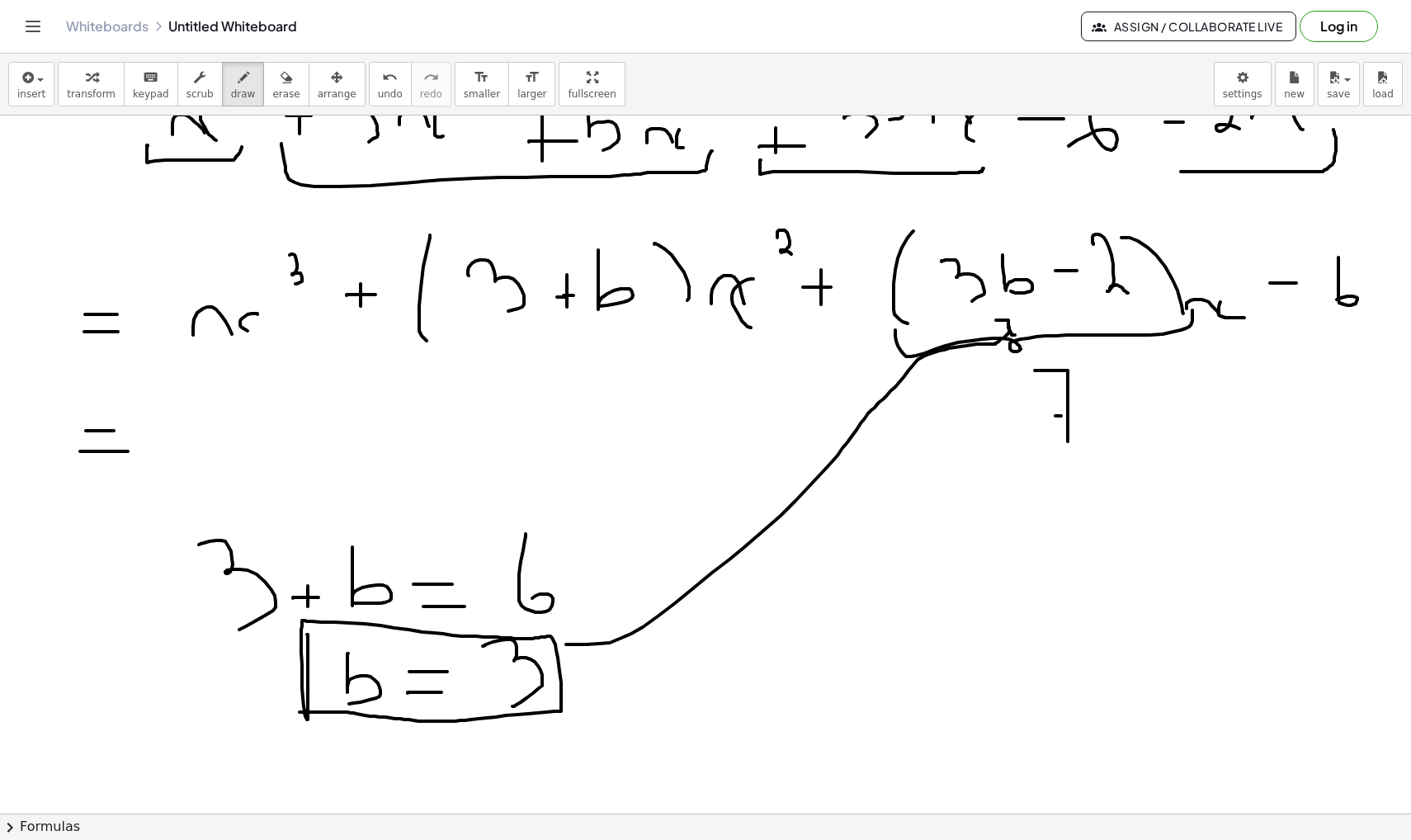
drag, startPoint x: 1055, startPoint y: 416, endPoint x: 1082, endPoint y: 416, distance: 27.0
drag, startPoint x: 1110, startPoint y: 422, endPoint x: 1142, endPoint y: 420, distance: 32.1
drag, startPoint x: 1148, startPoint y: 405, endPoint x: 1152, endPoint y: 426, distance: 21.4
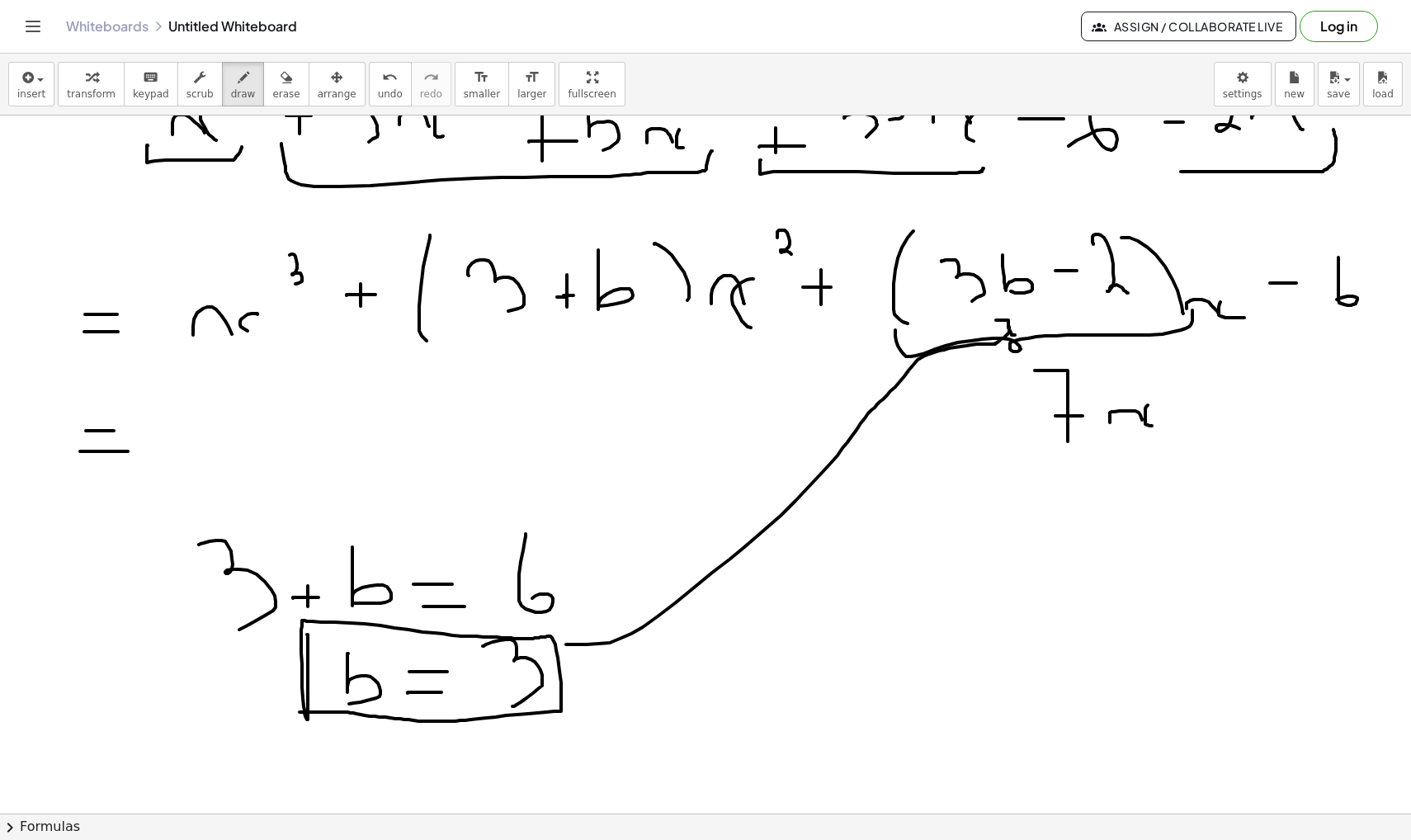
drag, startPoint x: 1034, startPoint y: 463, endPoint x: 1087, endPoint y: 538, distance: 91.8
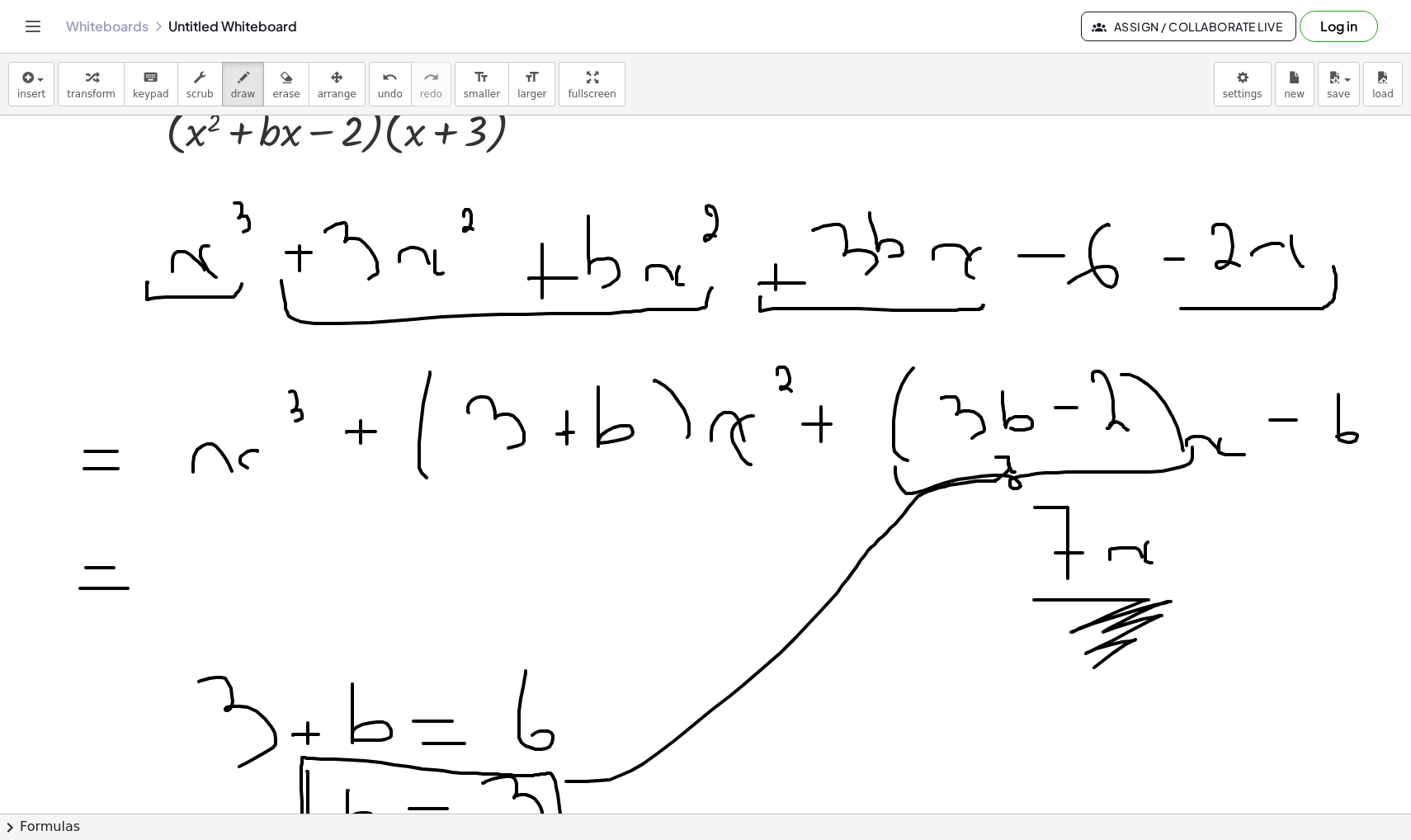
scroll to position [7308, 0]
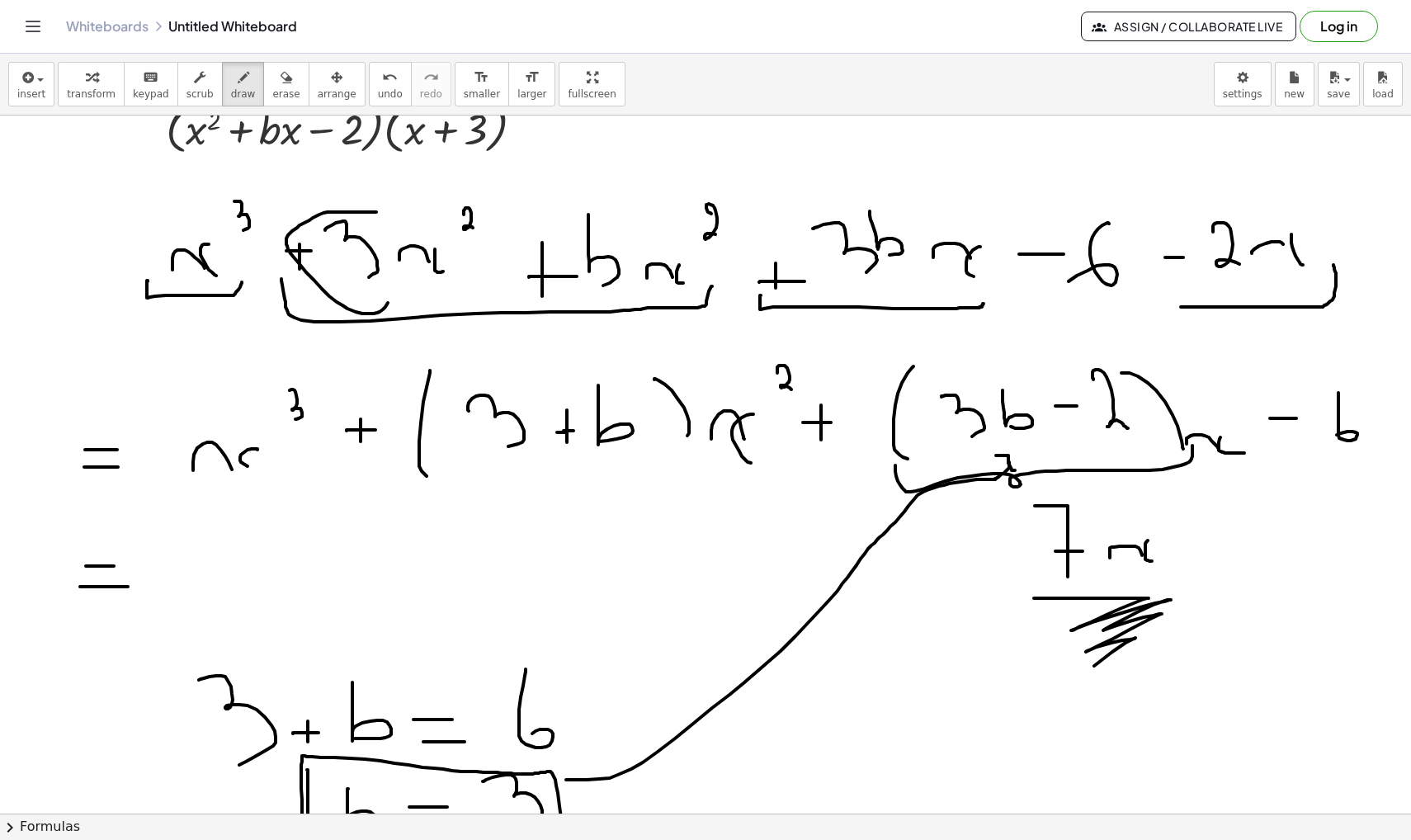
drag, startPoint x: 375, startPoint y: 212, endPoint x: 393, endPoint y: 212, distance: 18.0
drag, startPoint x: 589, startPoint y: 194, endPoint x: 601, endPoint y: 183, distance: 16.3
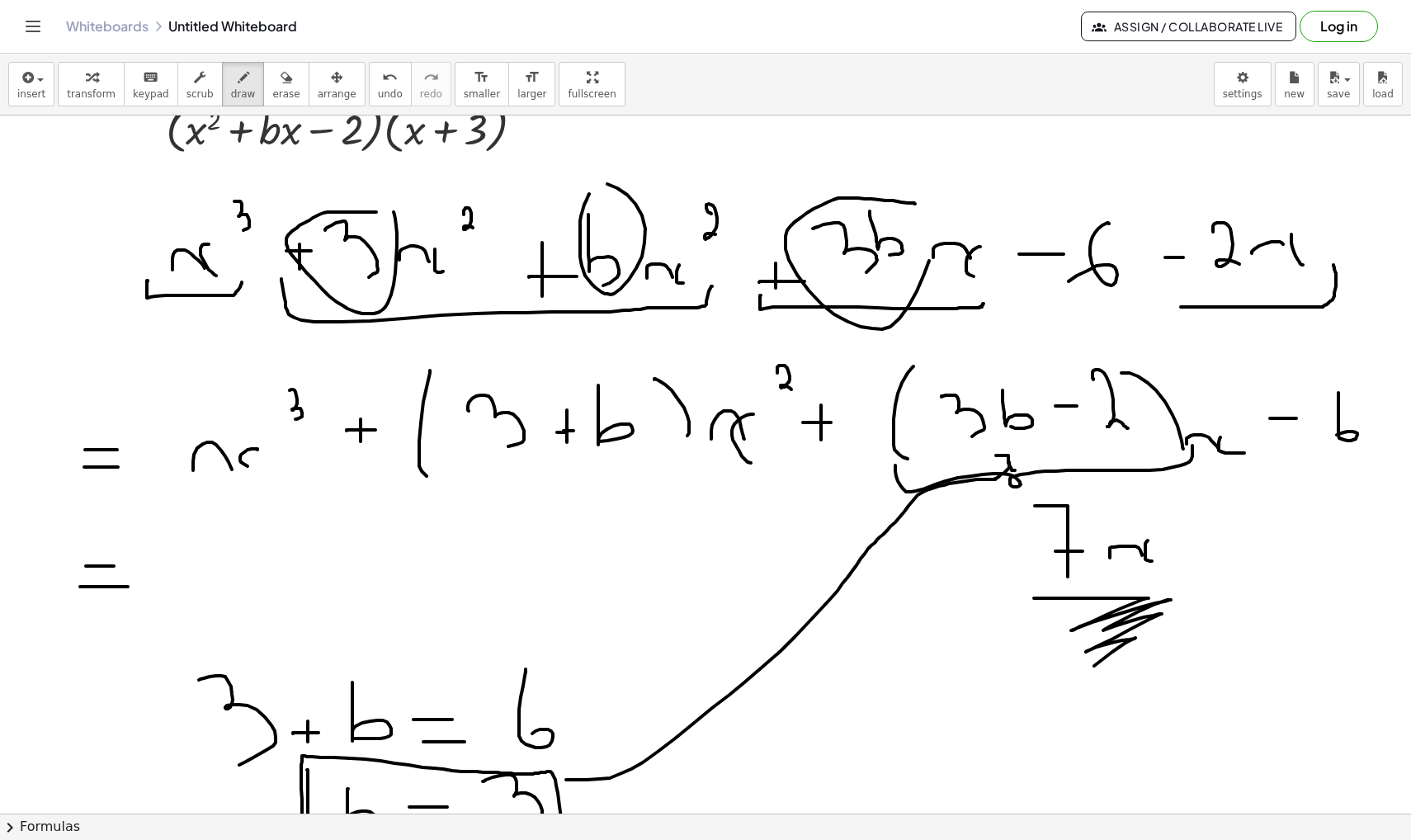
drag, startPoint x: 914, startPoint y: 204, endPoint x: 929, endPoint y: 232, distance: 31.8
drag, startPoint x: 1211, startPoint y: 205, endPoint x: 1228, endPoint y: 207, distance: 17.1
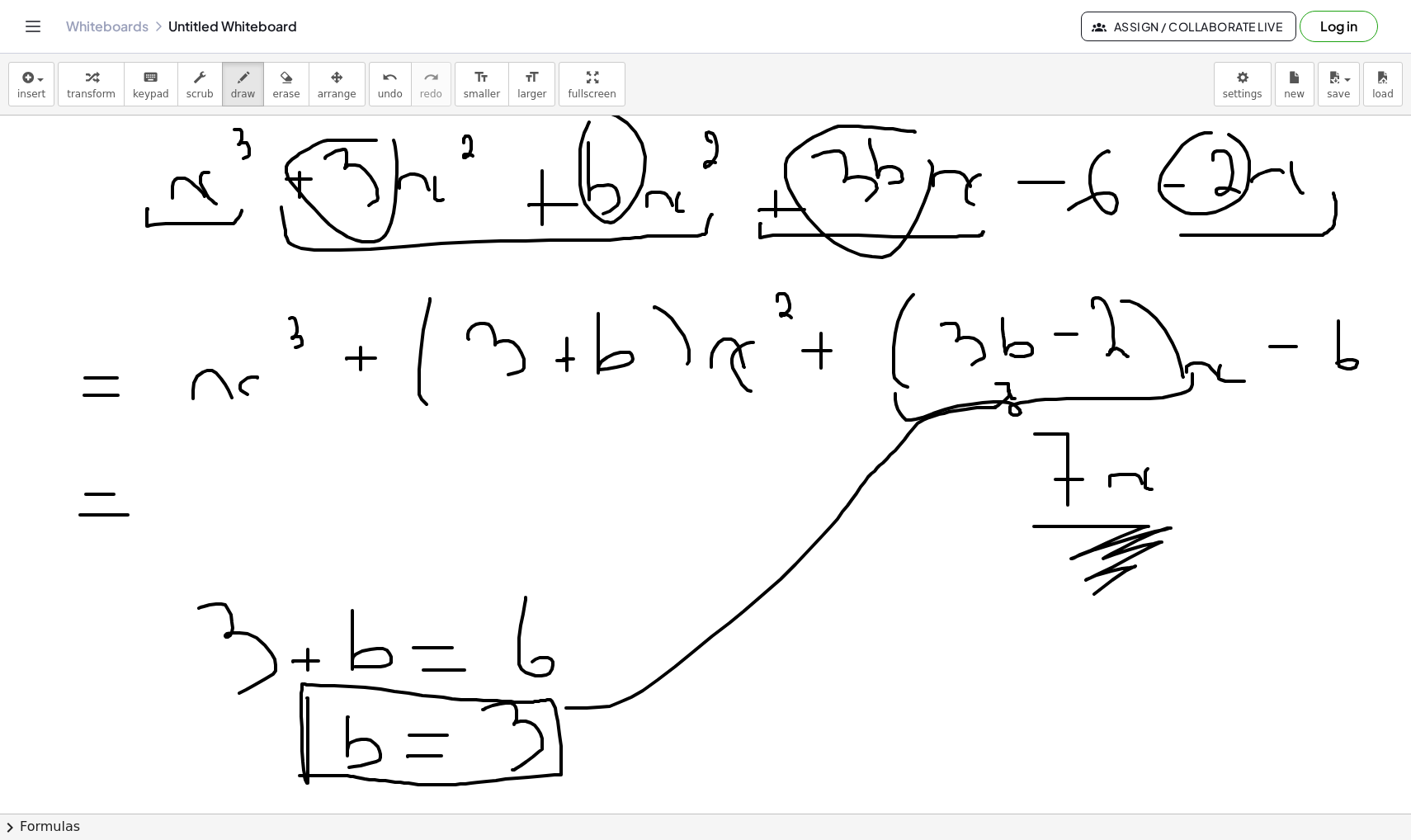
scroll to position [7401, 0]
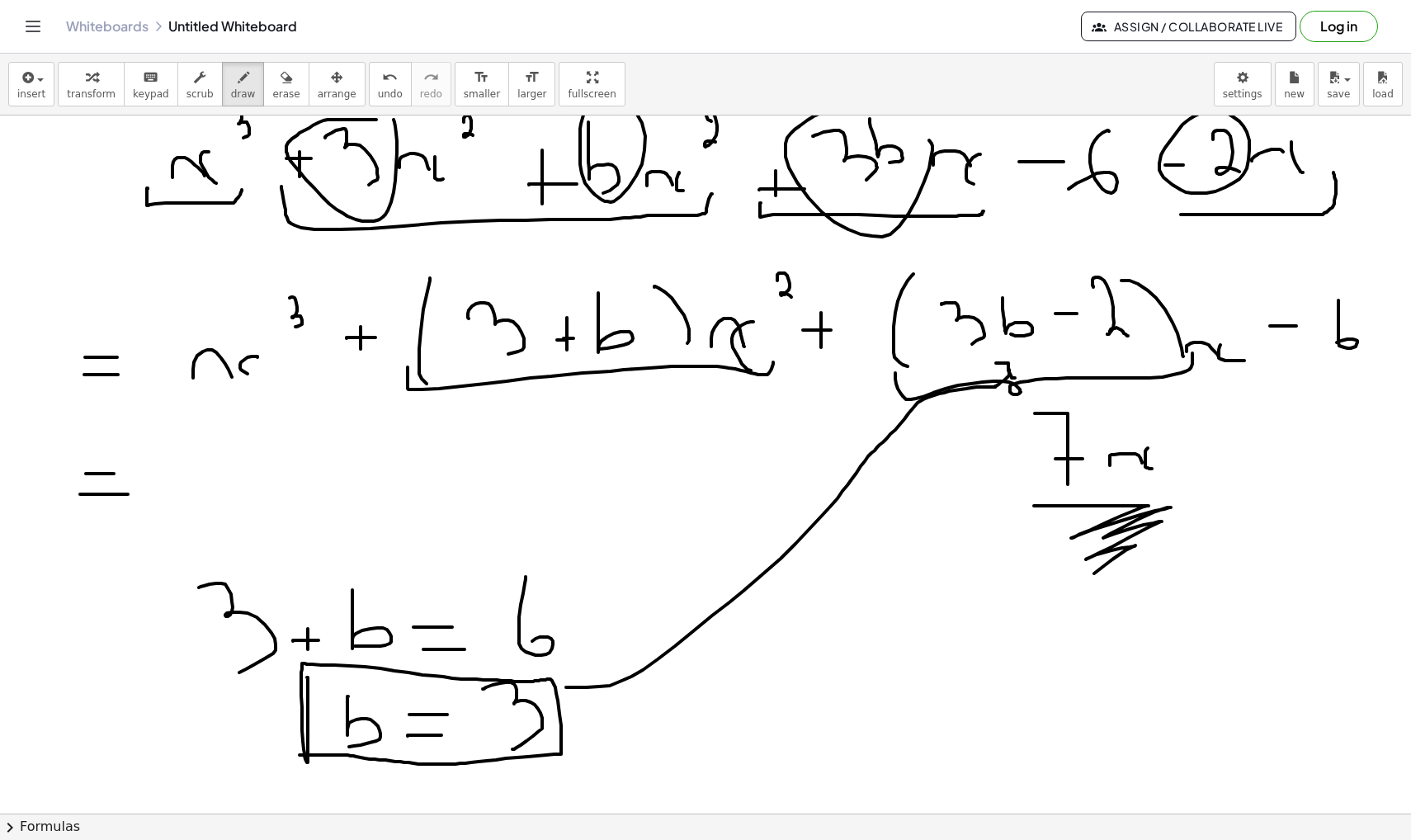
drag, startPoint x: 408, startPoint y: 367, endPoint x: 774, endPoint y: 362, distance: 366.0
drag, startPoint x: 892, startPoint y: 273, endPoint x: 1161, endPoint y: 273, distance: 269.0
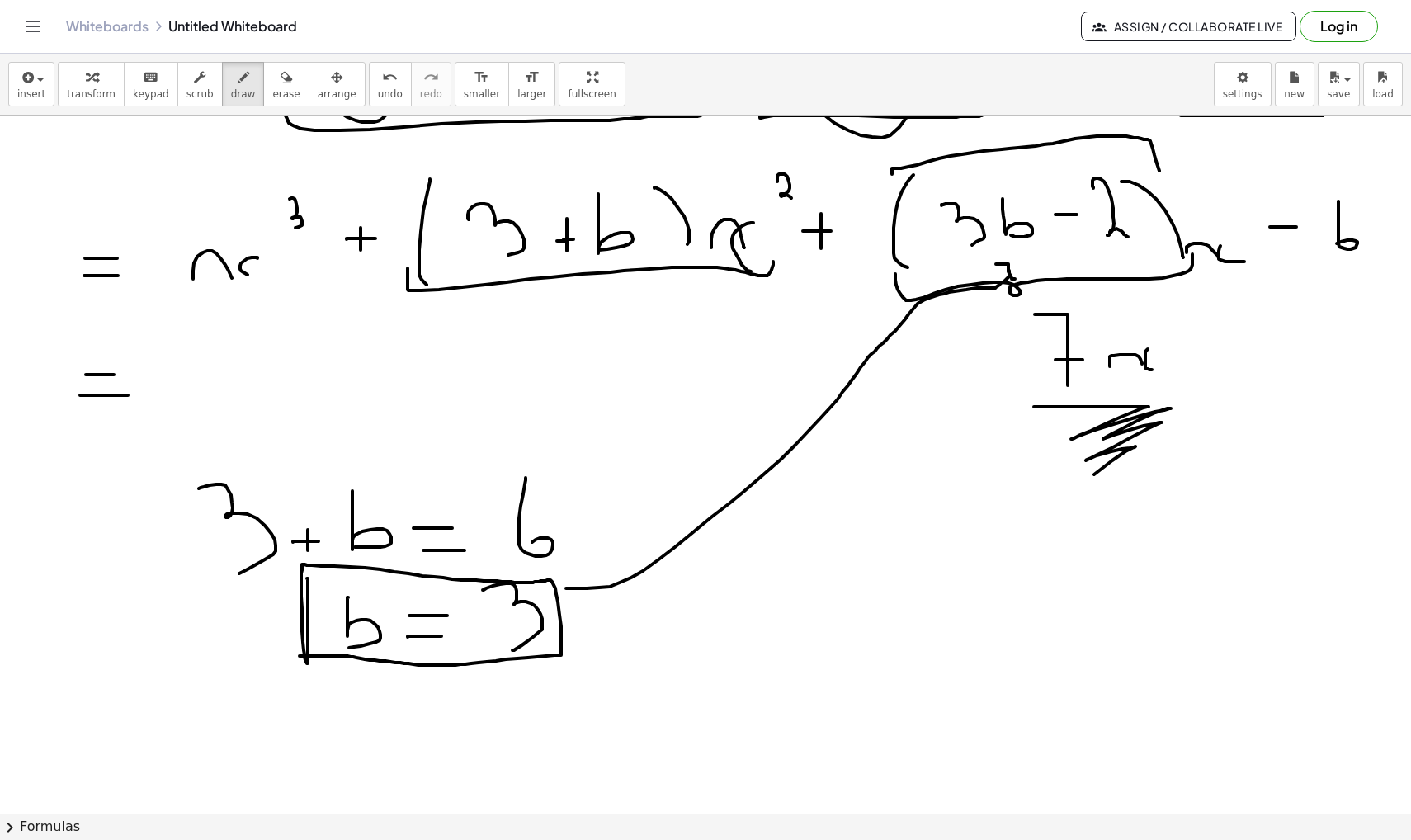
scroll to position [7439, 0]
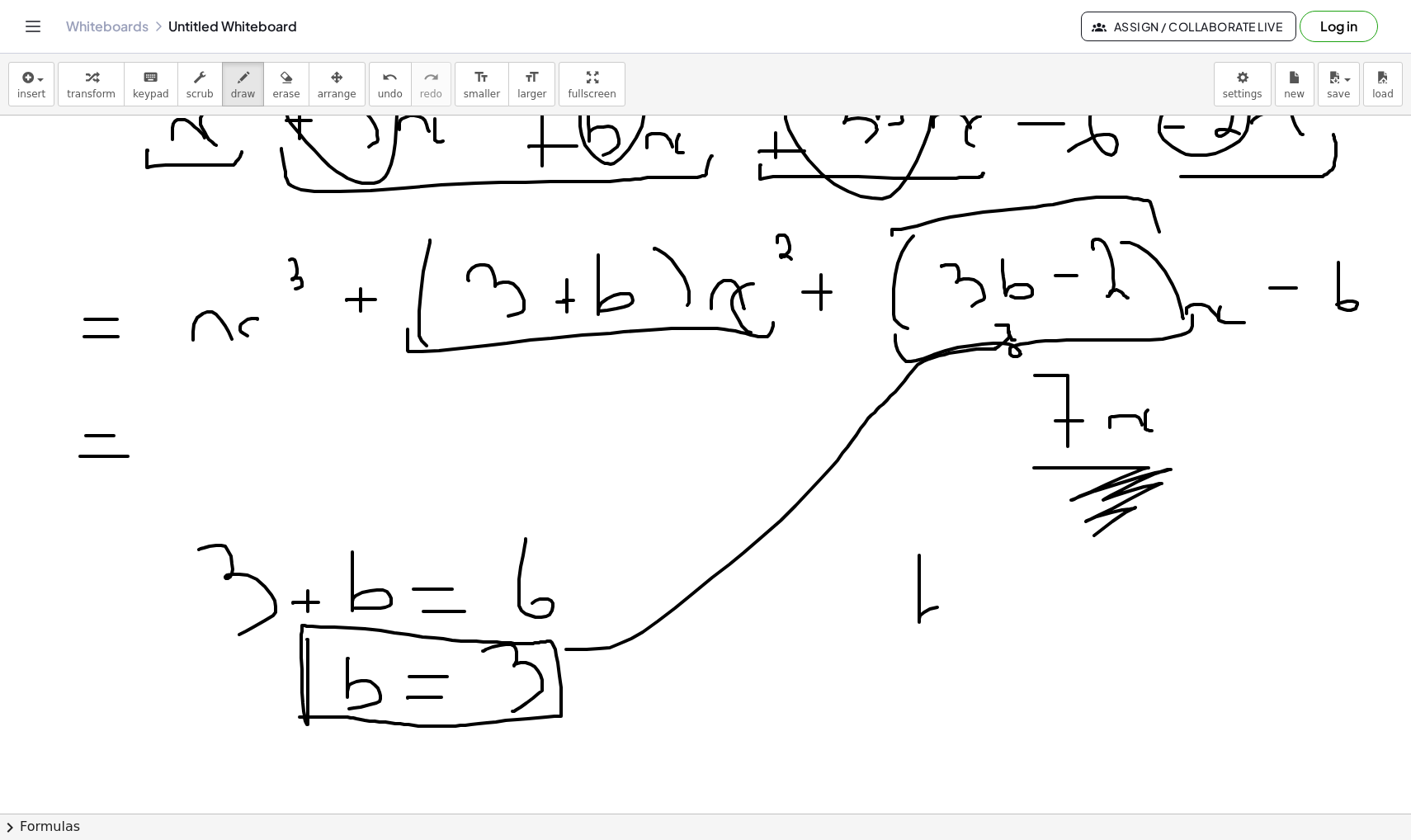
drag, startPoint x: 919, startPoint y: 555, endPoint x: 922, endPoint y: 652, distance: 97.0
drag, startPoint x: 1015, startPoint y: 601, endPoint x: 1049, endPoint y: 600, distance: 34.0
drag, startPoint x: 1018, startPoint y: 624, endPoint x: 1048, endPoint y: 624, distance: 30.0
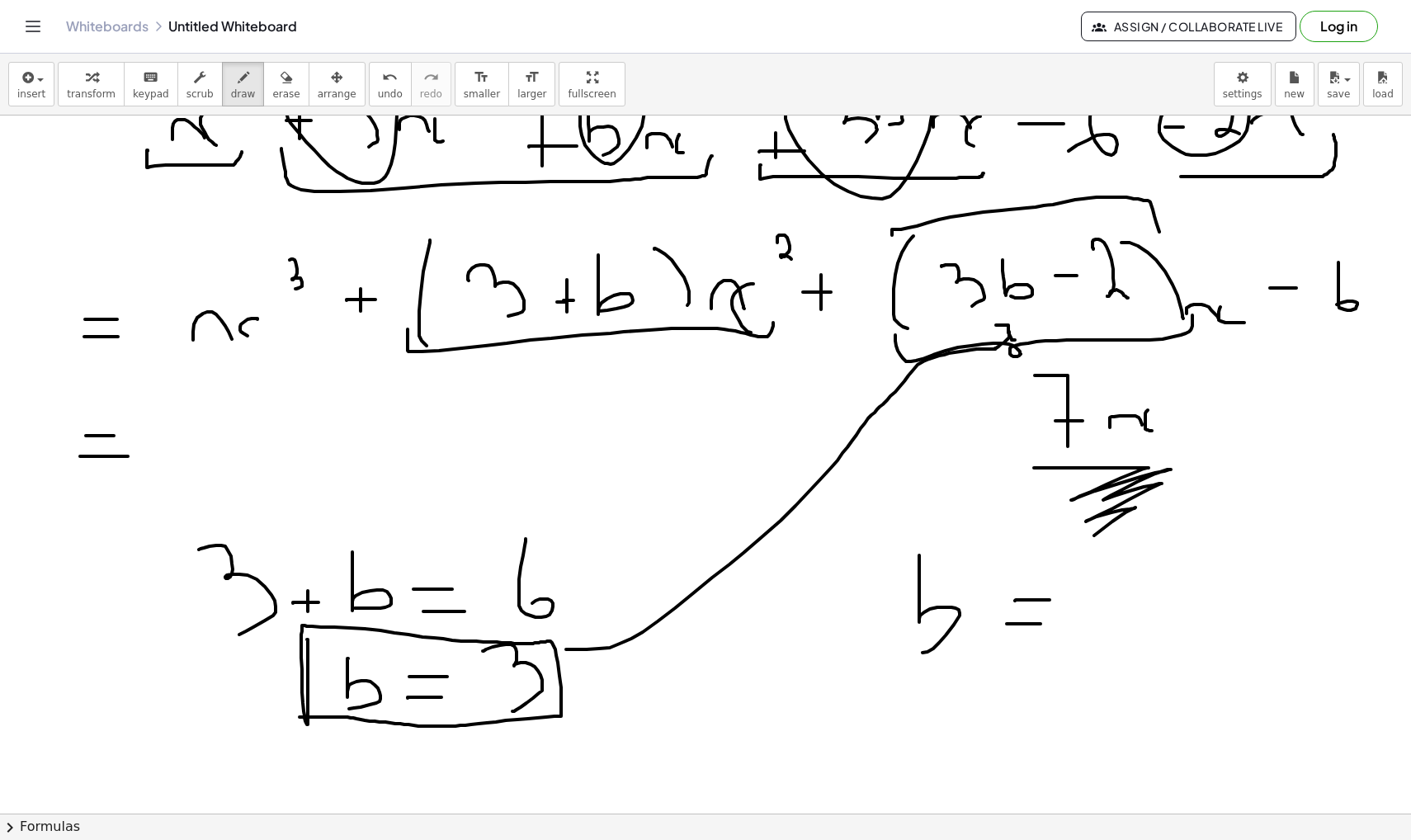
drag, startPoint x: 1080, startPoint y: 576, endPoint x: 1115, endPoint y: 623, distance: 58.6
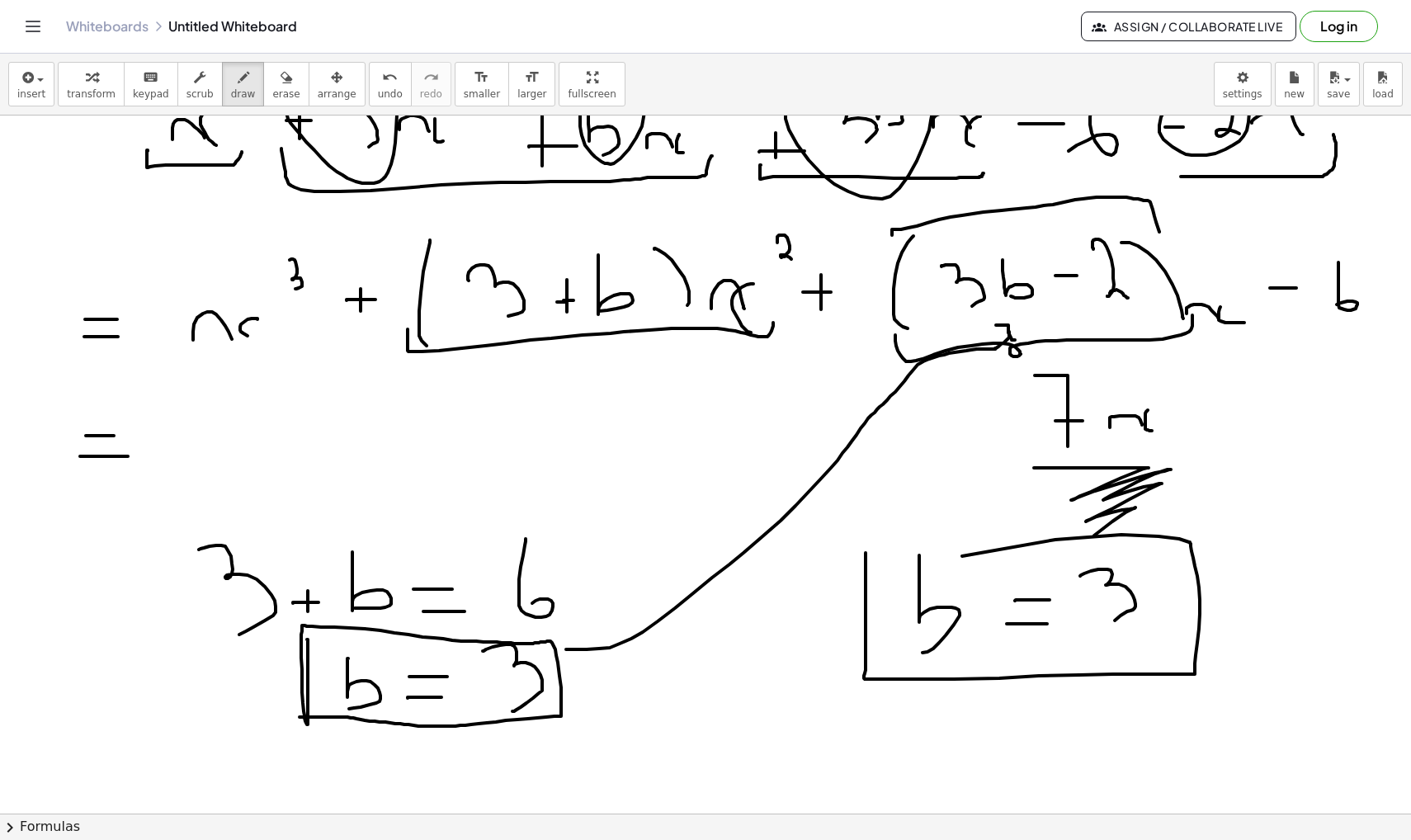
drag, startPoint x: 866, startPoint y: 554, endPoint x: 711, endPoint y: 613, distance: 165.8
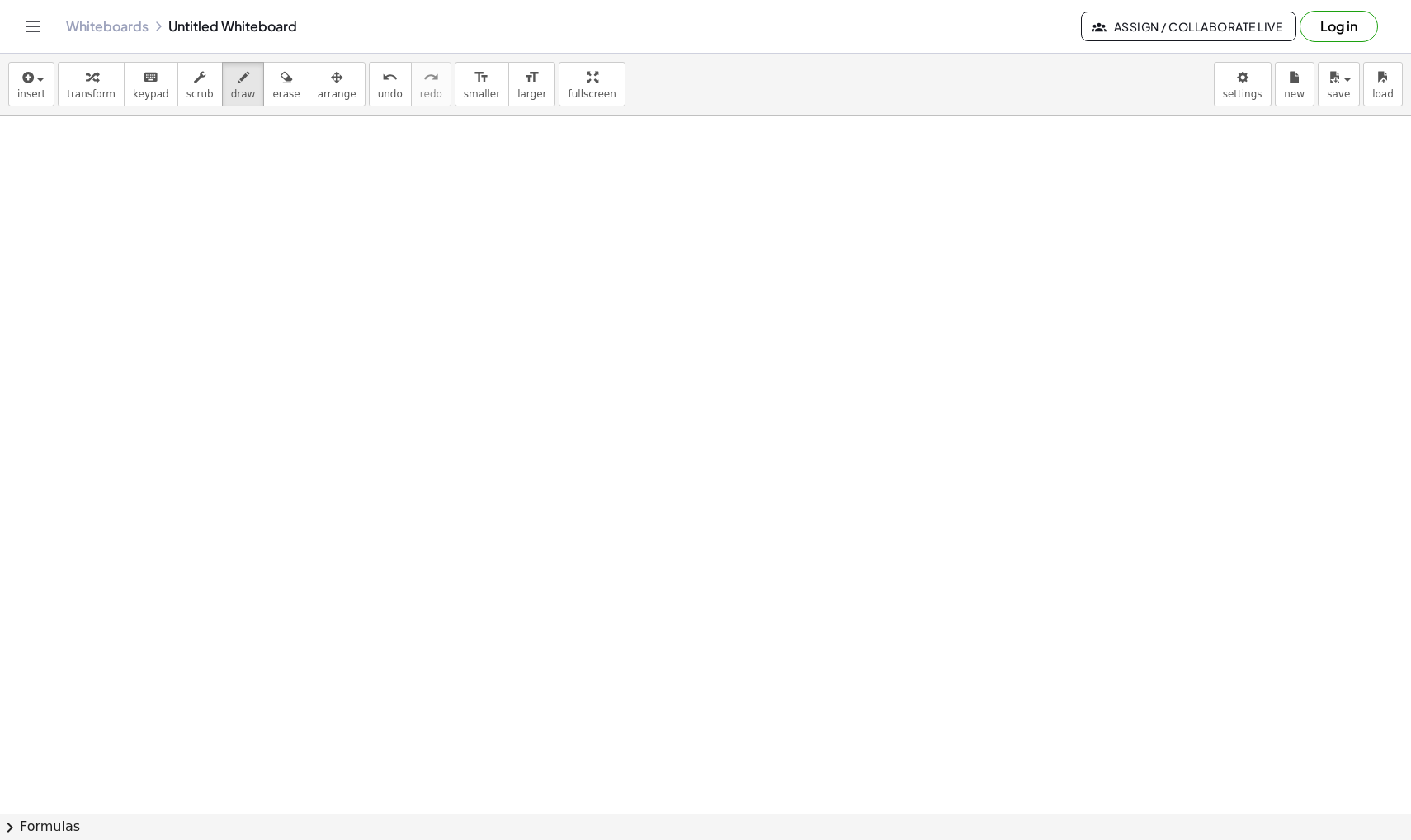
scroll to position [8212, 0]
drag, startPoint x: 322, startPoint y: 427, endPoint x: 393, endPoint y: 414, distance: 72.2
click at [22, 79] on icon "button" at bounding box center [27, 78] width 15 height 20
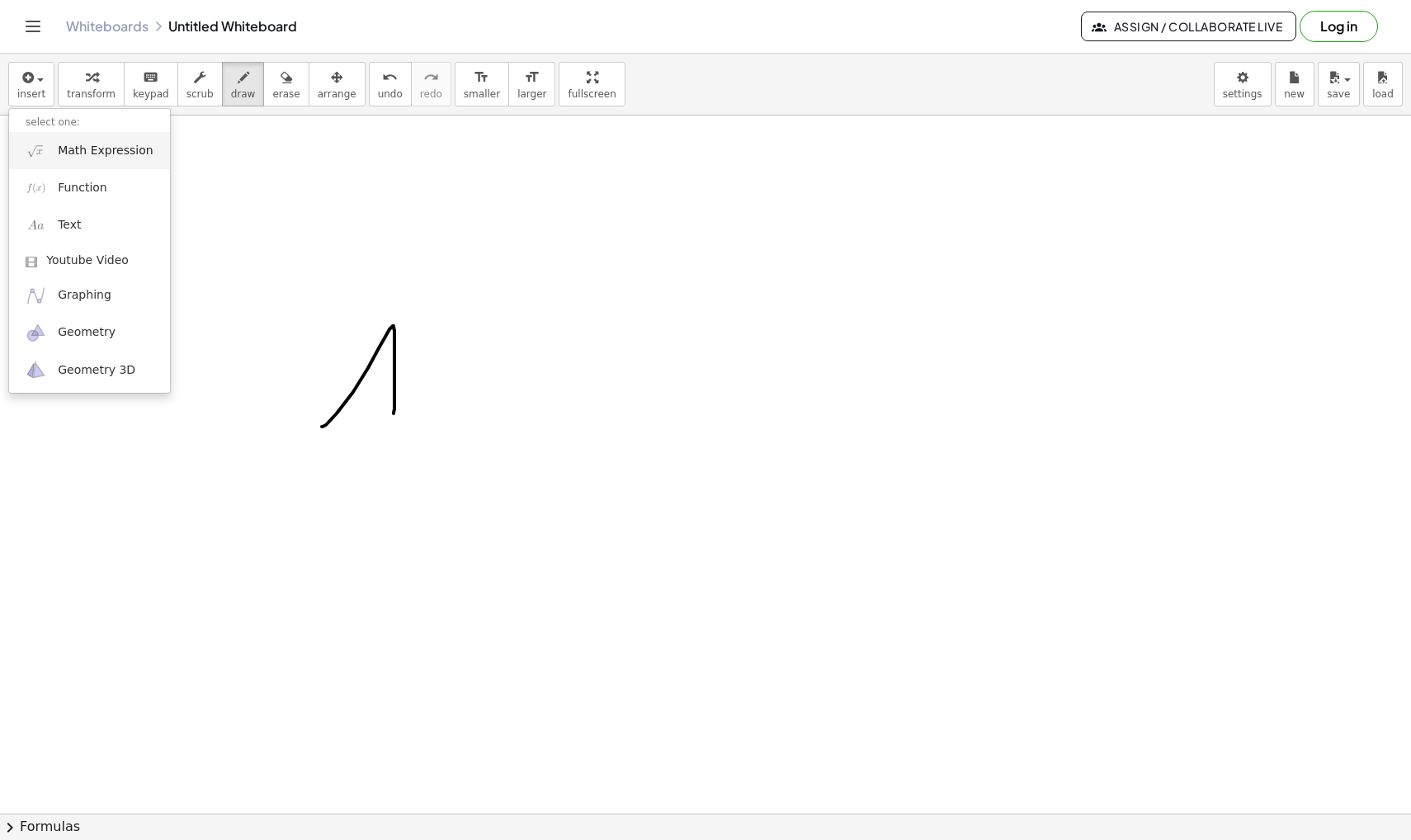
click at [61, 149] on span "Math Expression" at bounding box center [105, 151] width 95 height 17
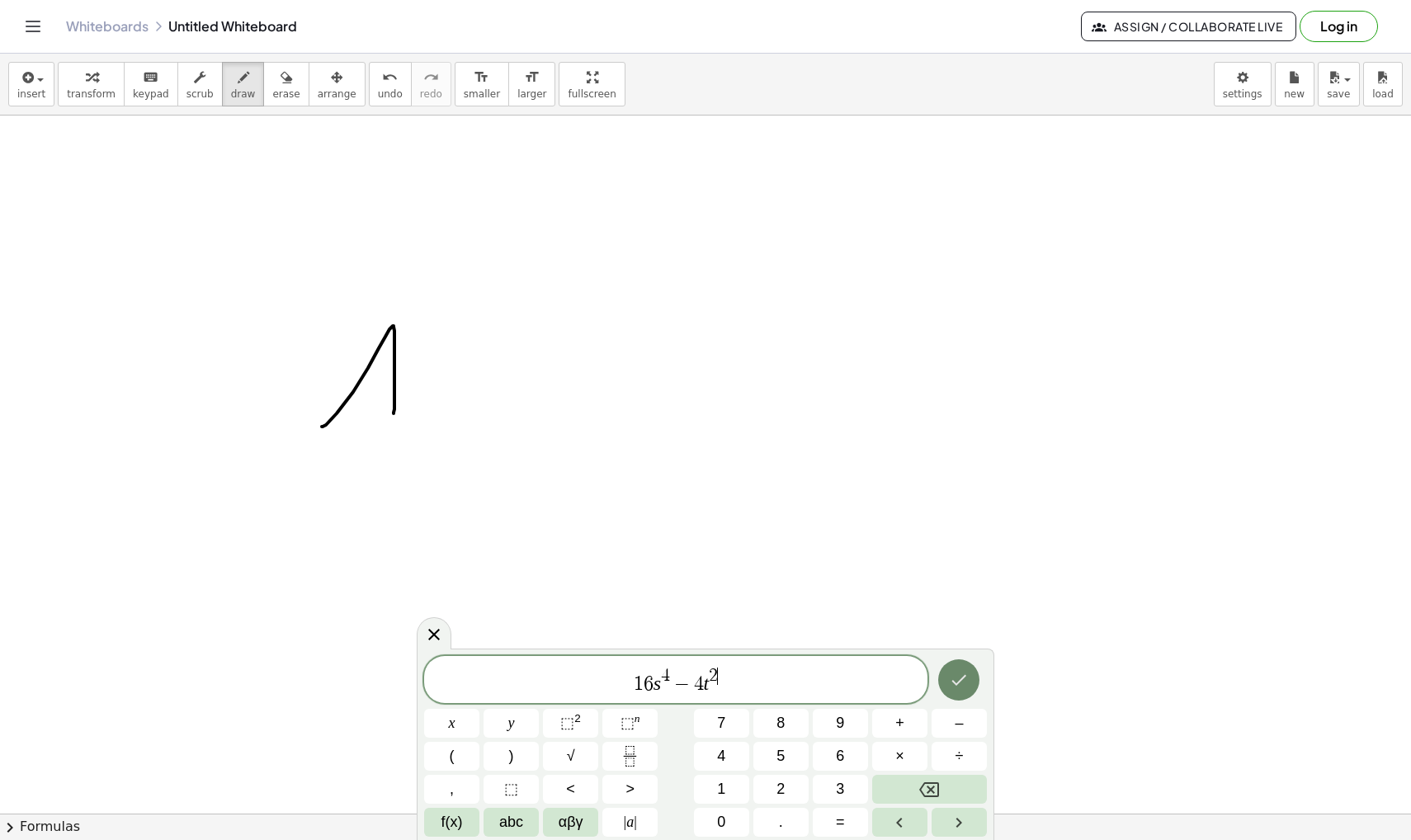
click at [960, 686] on icon "Done" at bounding box center [959, 680] width 20 height 20
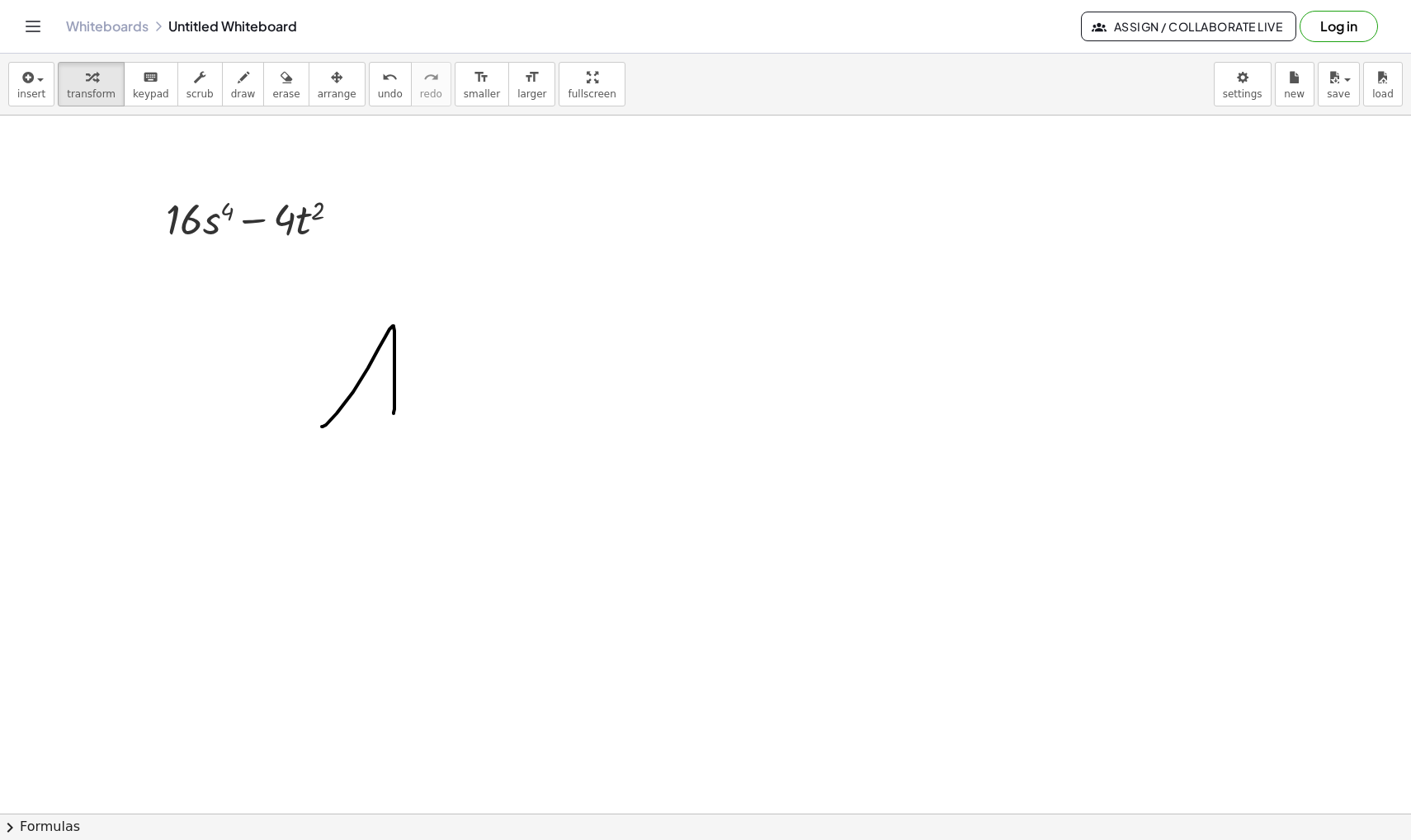
drag, startPoint x: 496, startPoint y: 290, endPoint x: 535, endPoint y: 331, distance: 56.6
click at [237, 85] on icon "button" at bounding box center [243, 78] width 12 height 20
drag, startPoint x: 531, startPoint y: 310, endPoint x: 560, endPoint y: 338, distance: 40.3
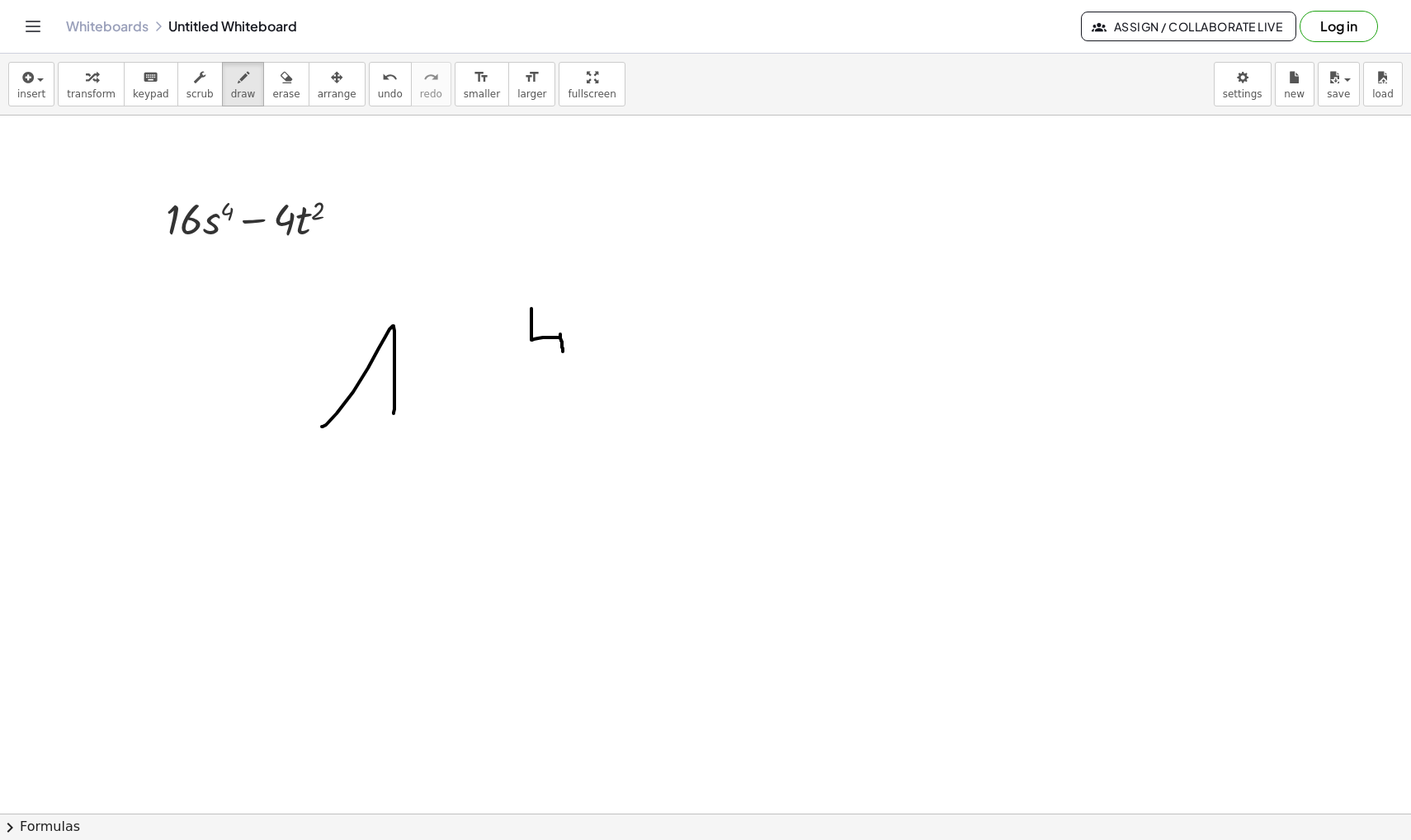
drag, startPoint x: 560, startPoint y: 335, endPoint x: 563, endPoint y: 353, distance: 18.2
drag, startPoint x: 635, startPoint y: 295, endPoint x: 614, endPoint y: 384, distance: 91.4
drag, startPoint x: 674, startPoint y: 306, endPoint x: 709, endPoint y: 345, distance: 52.4
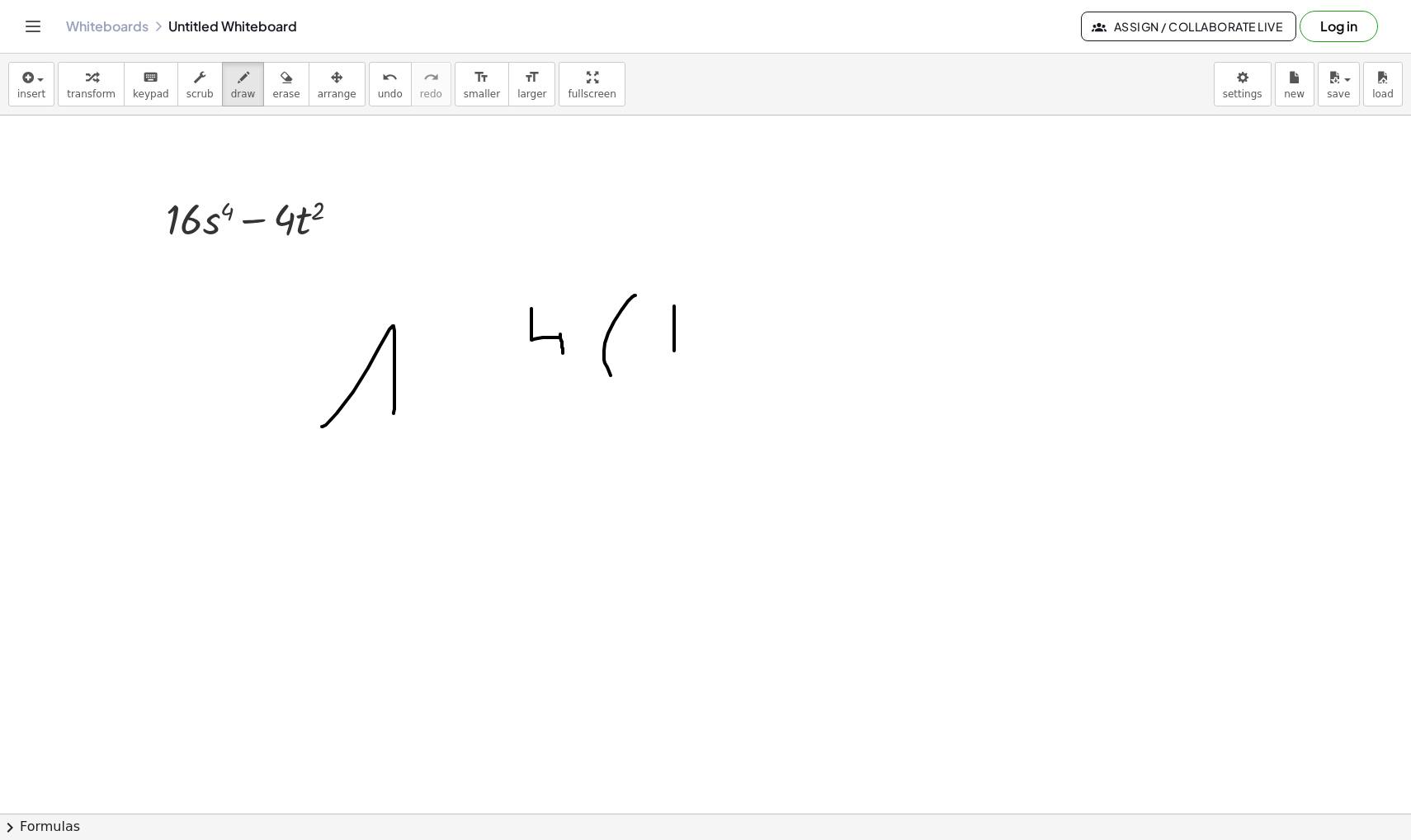
drag, startPoint x: 709, startPoint y: 332, endPoint x: 709, endPoint y: 357, distance: 25.0
drag, startPoint x: 725, startPoint y: 349, endPoint x: 750, endPoint y: 334, distance: 29.2
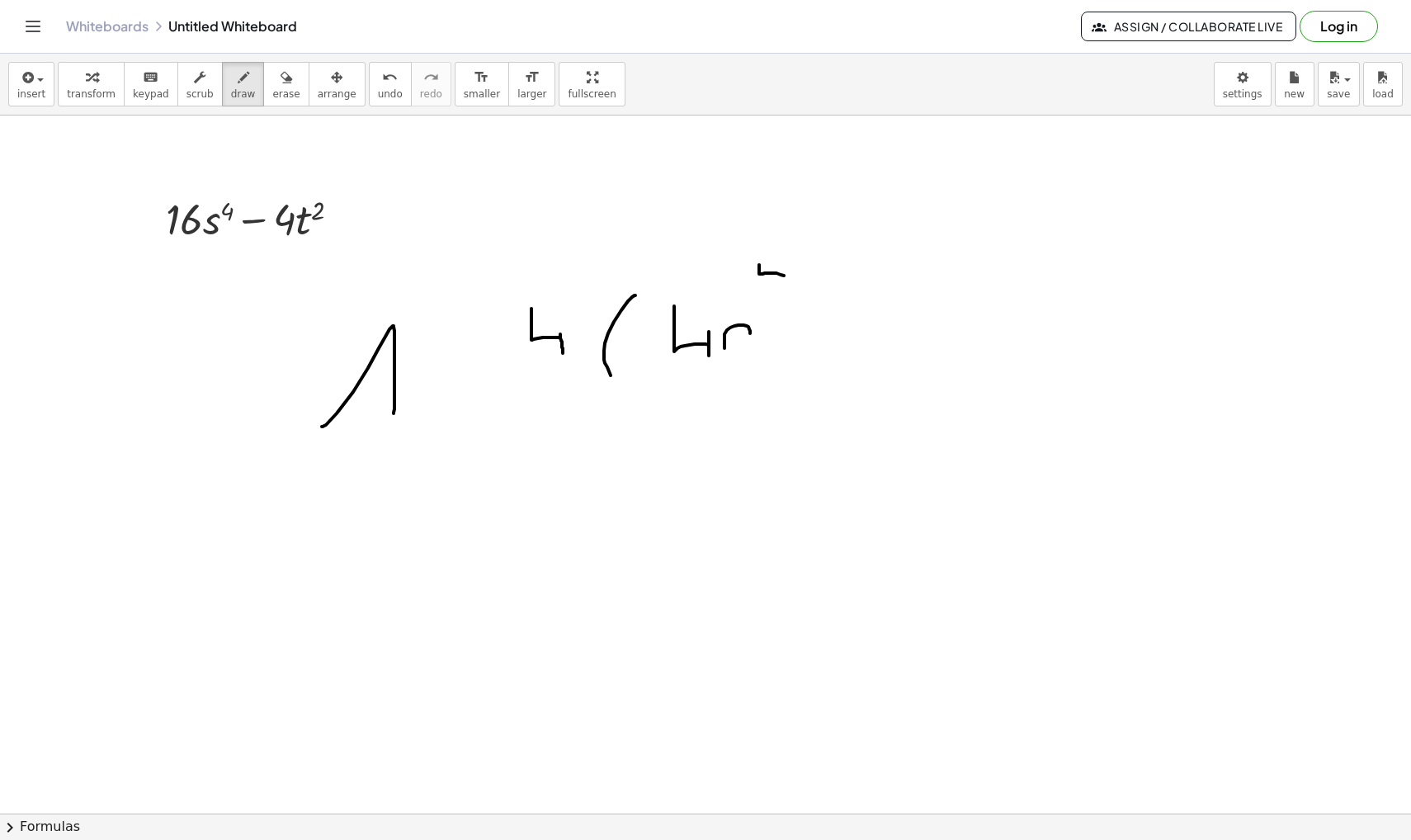
drag, startPoint x: 759, startPoint y: 265, endPoint x: 788, endPoint y: 277, distance: 31.4
drag, startPoint x: 788, startPoint y: 270, endPoint x: 788, endPoint y: 283, distance: 13.0
drag, startPoint x: 801, startPoint y: 332, endPoint x: 814, endPoint y: 332, distance: 13.0
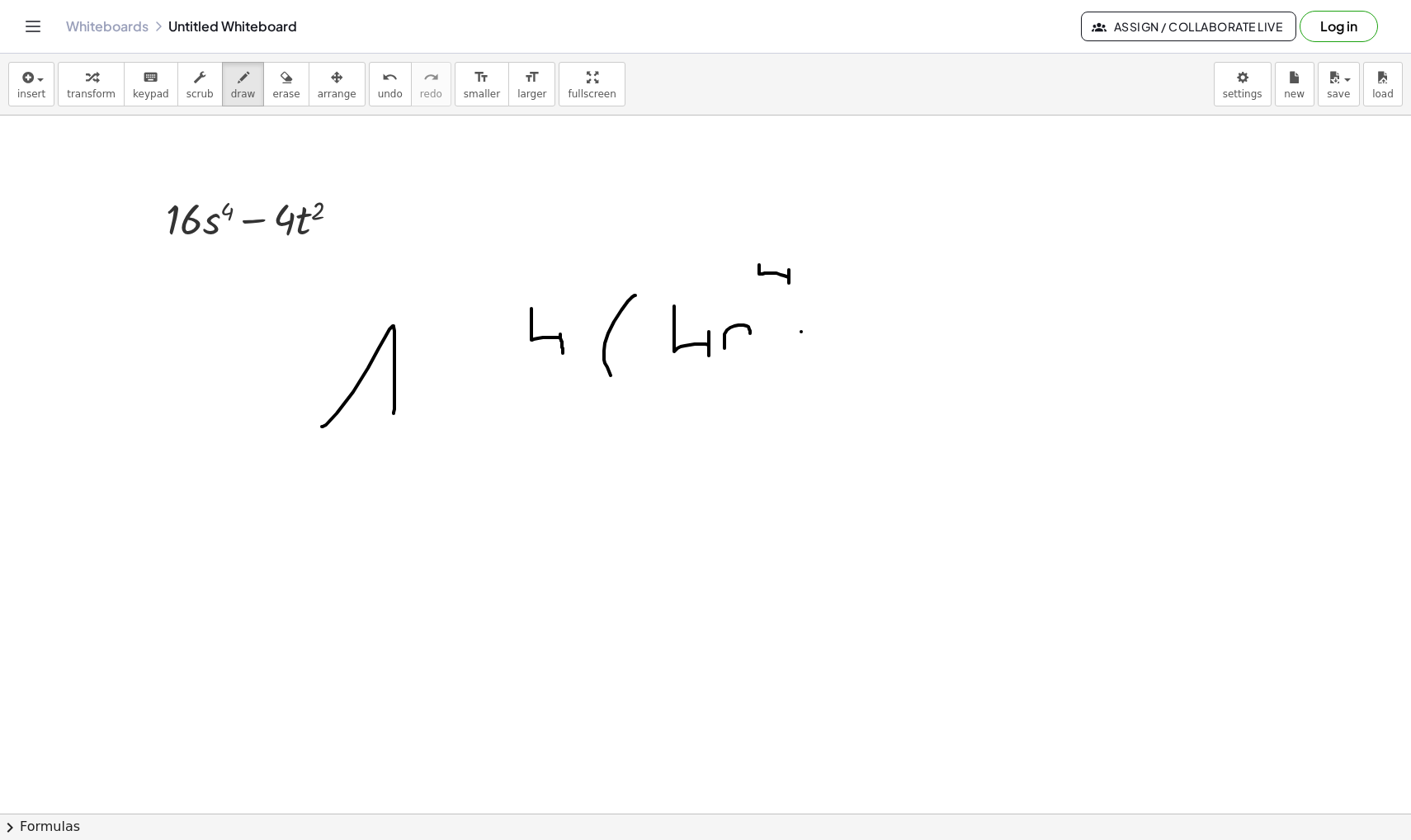
drag, startPoint x: 861, startPoint y: 276, endPoint x: 861, endPoint y: 318, distance: 42.0
drag, startPoint x: 852, startPoint y: 296, endPoint x: 872, endPoint y: 296, distance: 20.0
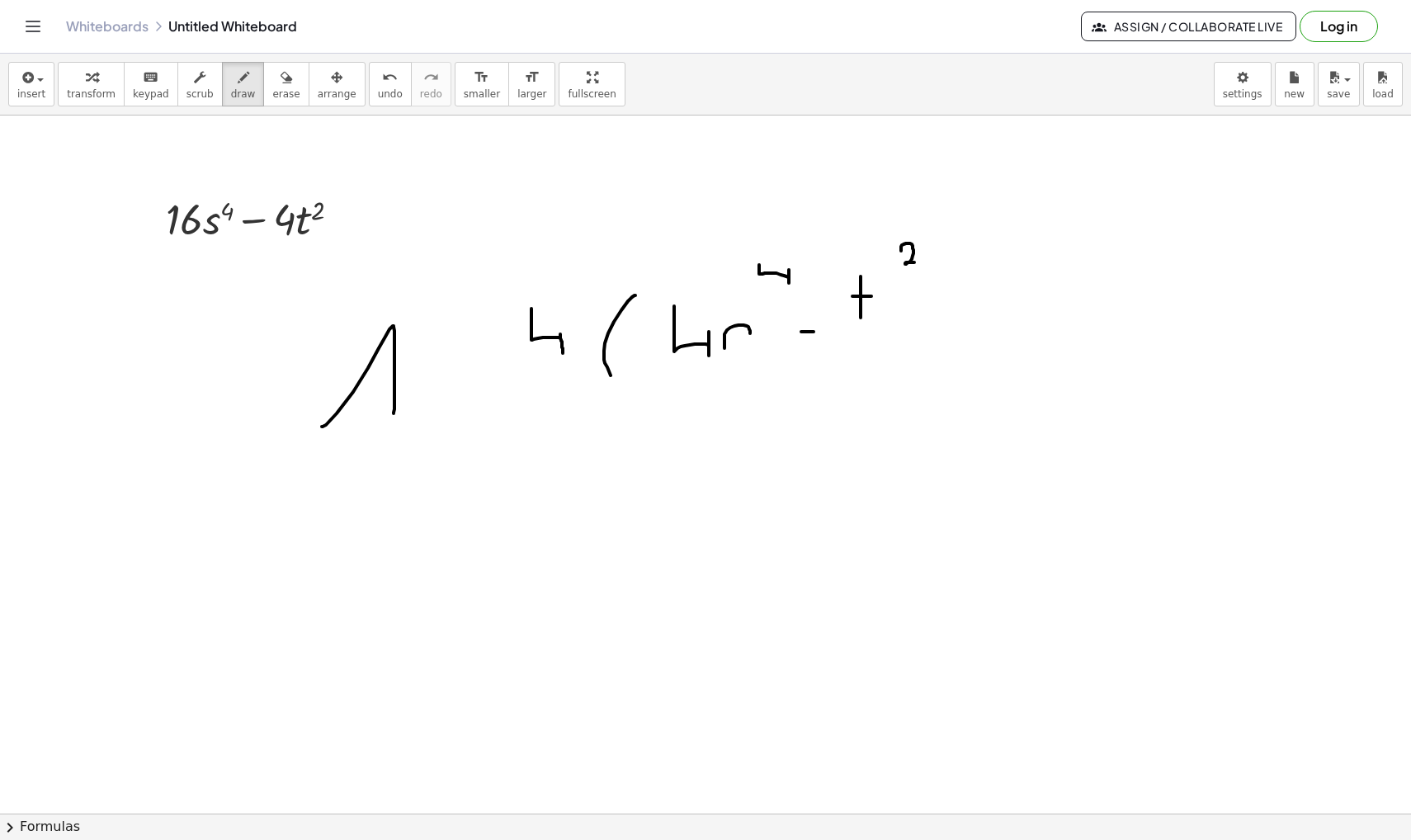
drag, startPoint x: 901, startPoint y: 251, endPoint x: 917, endPoint y: 265, distance: 21.3
drag, startPoint x: 925, startPoint y: 233, endPoint x: 980, endPoint y: 349, distance: 128.4
drag, startPoint x: 725, startPoint y: 336, endPoint x: 749, endPoint y: 353, distance: 29.4
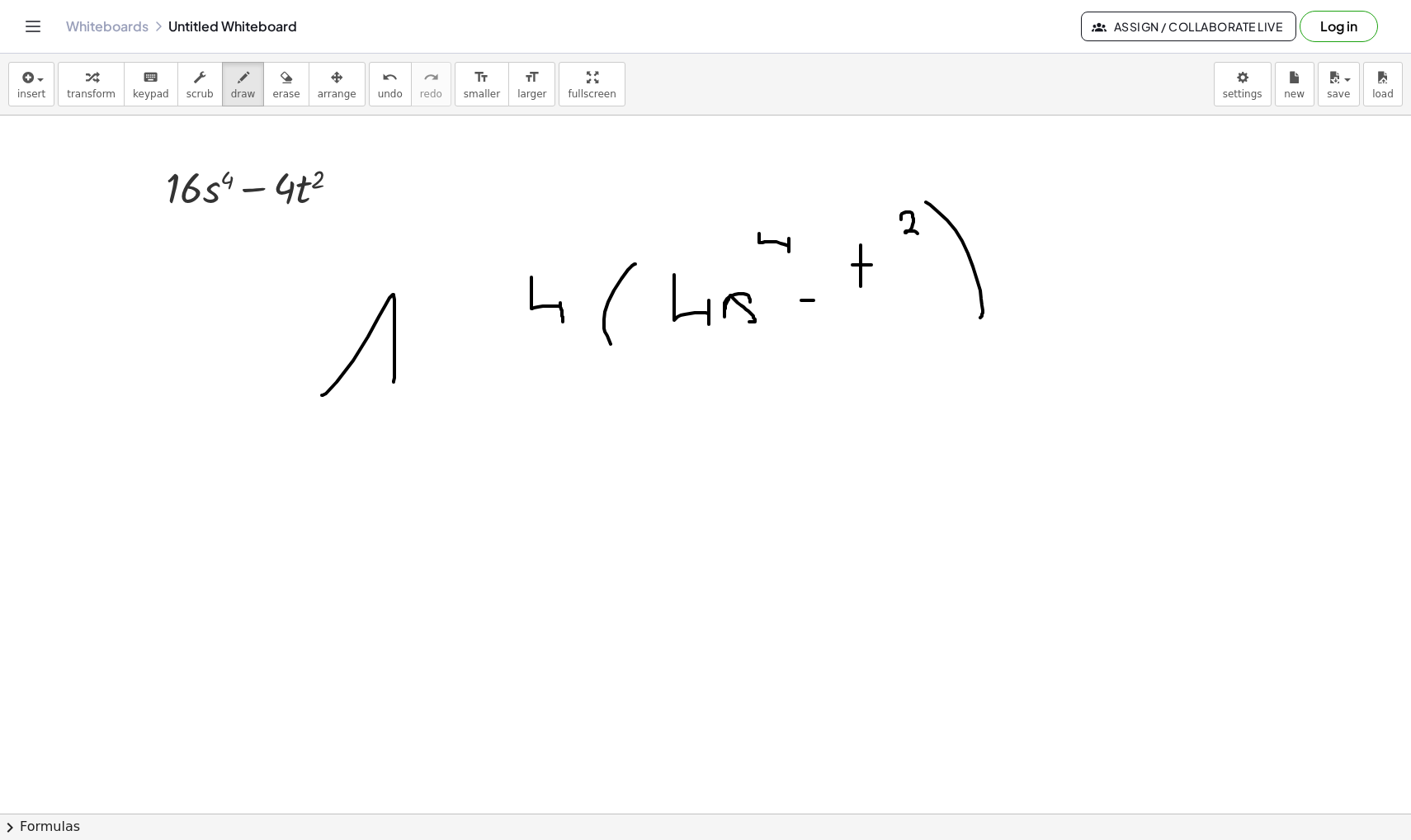
scroll to position [8253, 0]
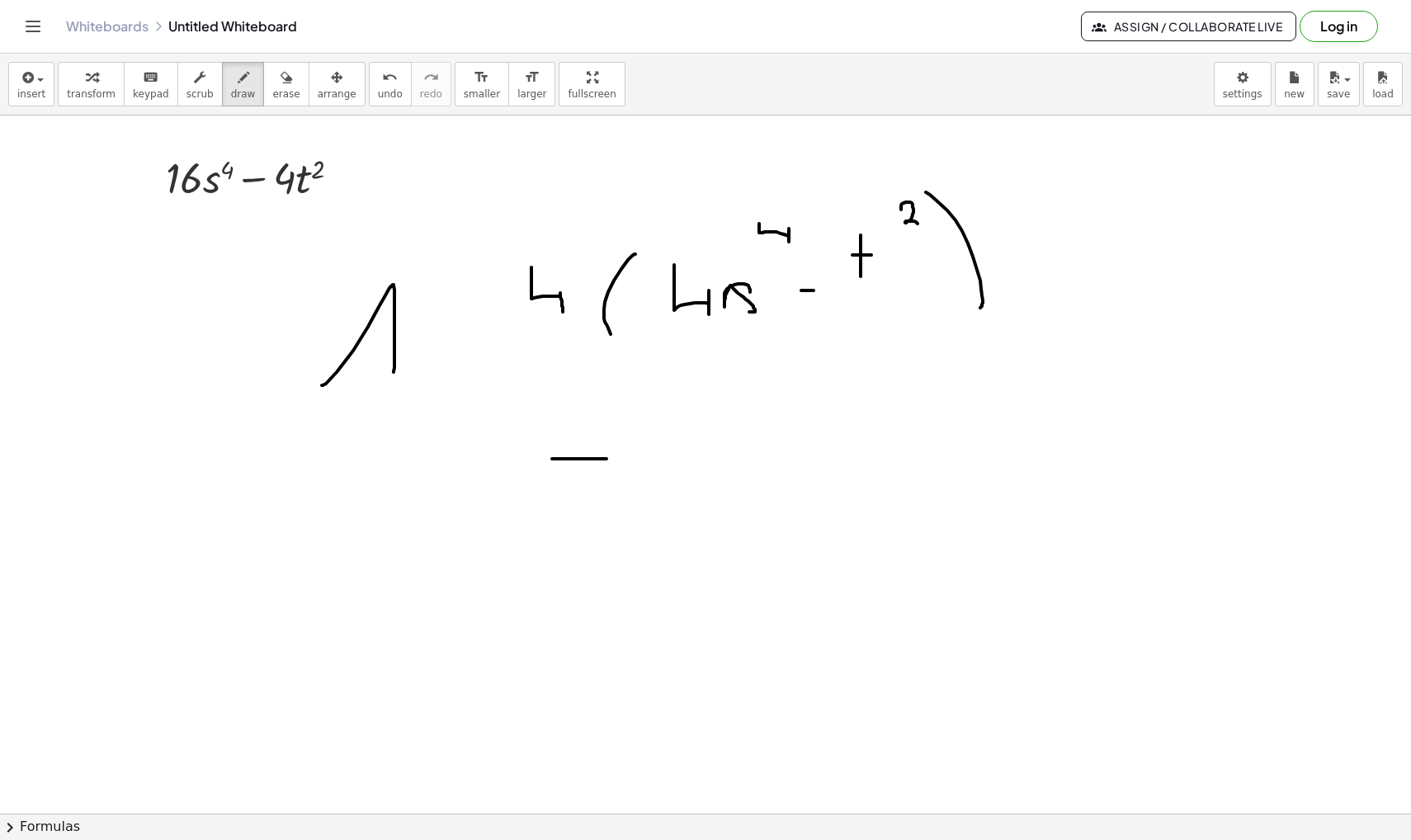
drag, startPoint x: 552, startPoint y: 459, endPoint x: 607, endPoint y: 460, distance: 55.0
drag, startPoint x: 539, startPoint y: 513, endPoint x: 586, endPoint y: 514, distance: 47.0
drag, startPoint x: 669, startPoint y: 429, endPoint x: 707, endPoint y: 505, distance: 85.0
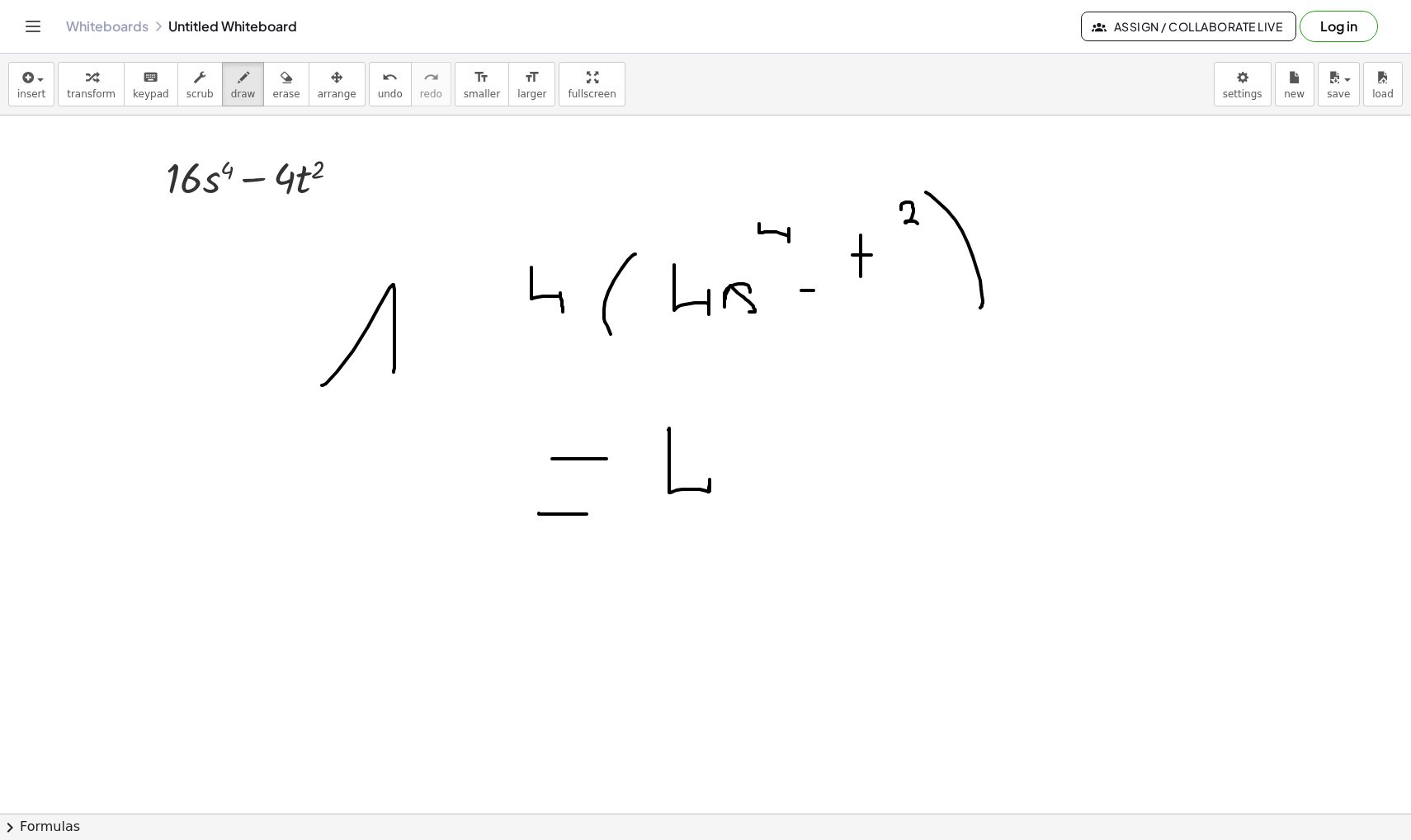
drag, startPoint x: 784, startPoint y: 418, endPoint x: 777, endPoint y: 515, distance: 97.3
drag, startPoint x: 839, startPoint y: 439, endPoint x: 864, endPoint y: 514, distance: 79.1
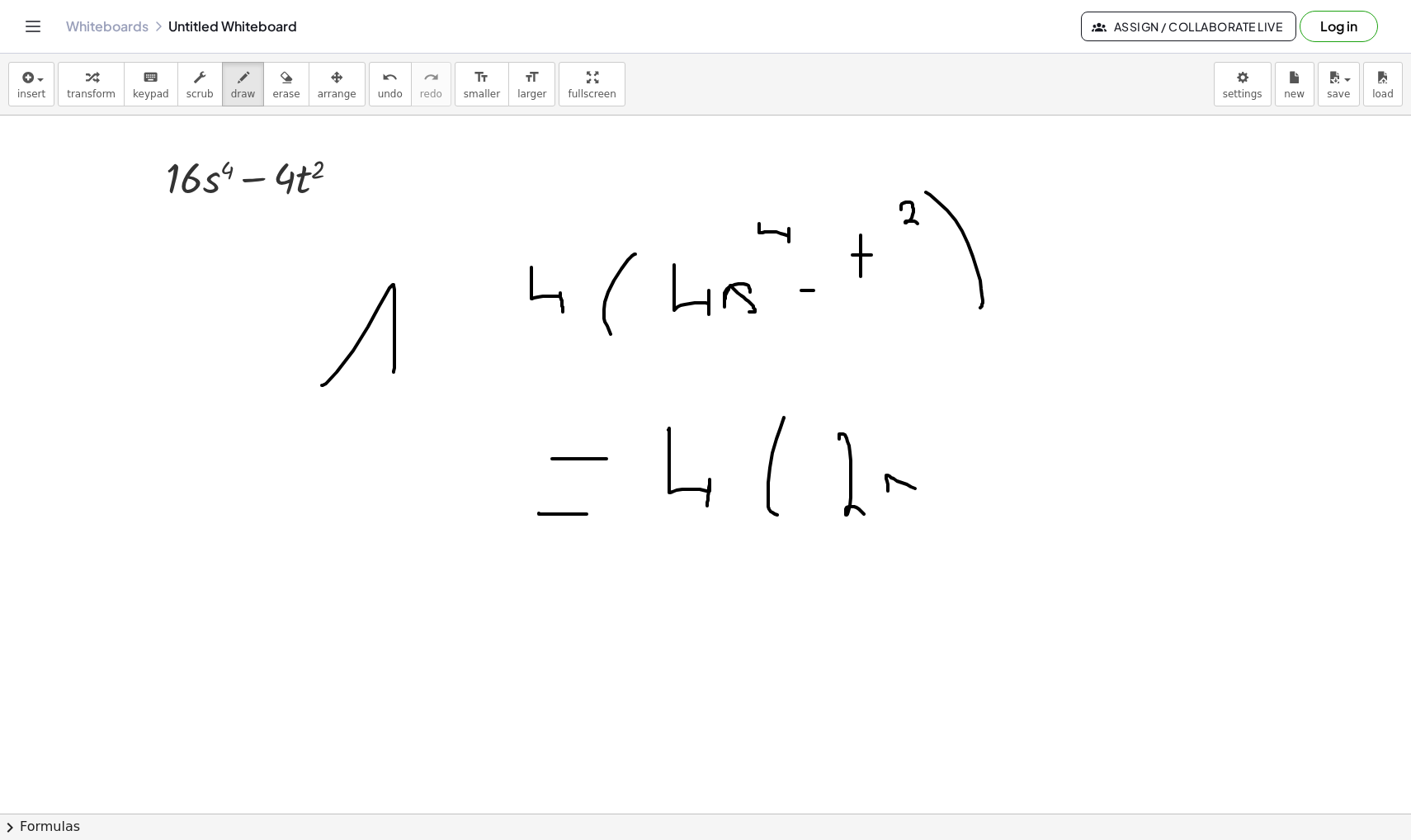
drag, startPoint x: 888, startPoint y: 488, endPoint x: 915, endPoint y: 494, distance: 27.7
drag, startPoint x: 921, startPoint y: 418, endPoint x: 942, endPoint y: 443, distance: 32.6
drag, startPoint x: 975, startPoint y: 467, endPoint x: 993, endPoint y: 467, distance: 18.0
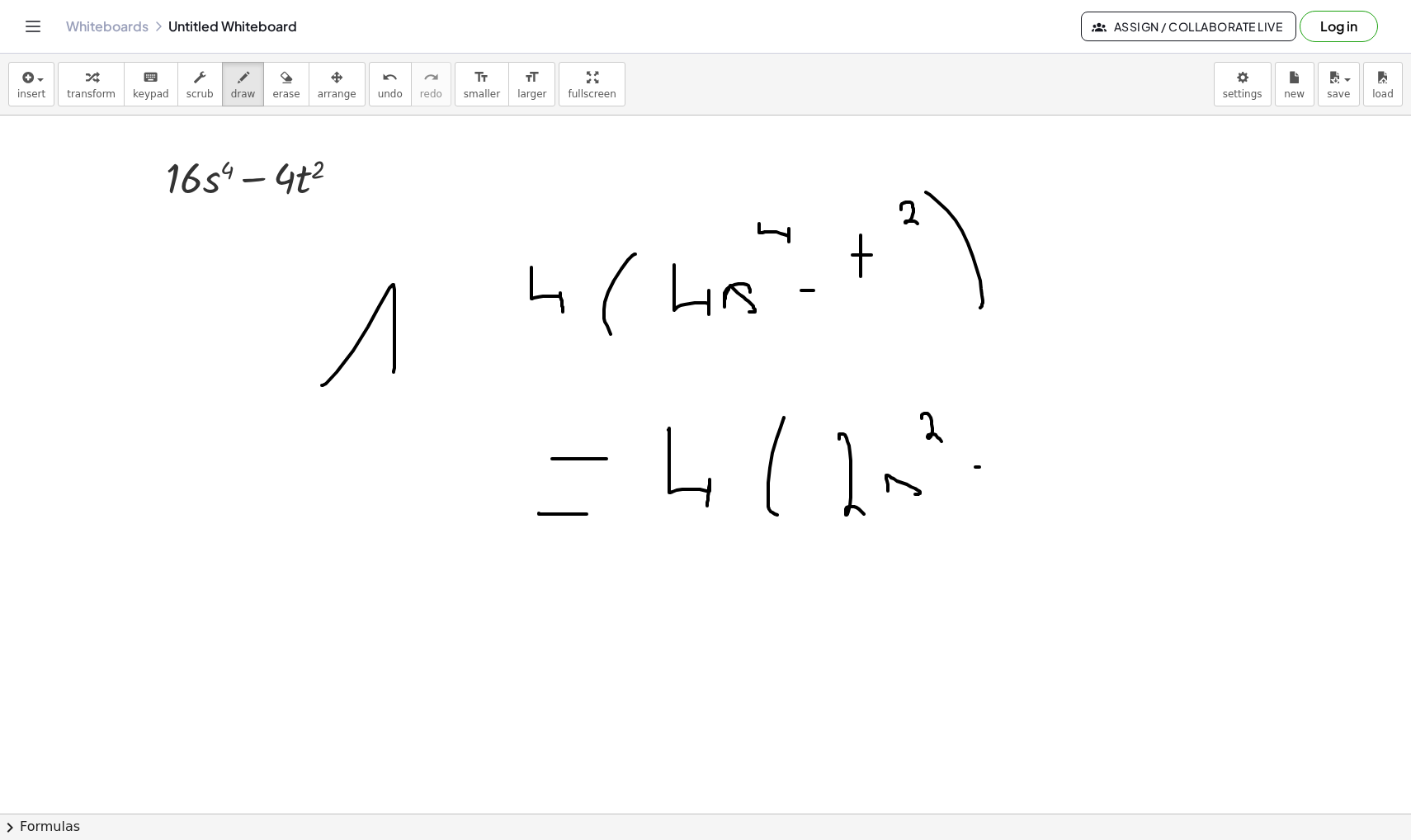
drag, startPoint x: 1008, startPoint y: 491, endPoint x: 1033, endPoint y: 499, distance: 26.2
drag, startPoint x: 1011, startPoint y: 464, endPoint x: 1048, endPoint y: 463, distance: 37.0
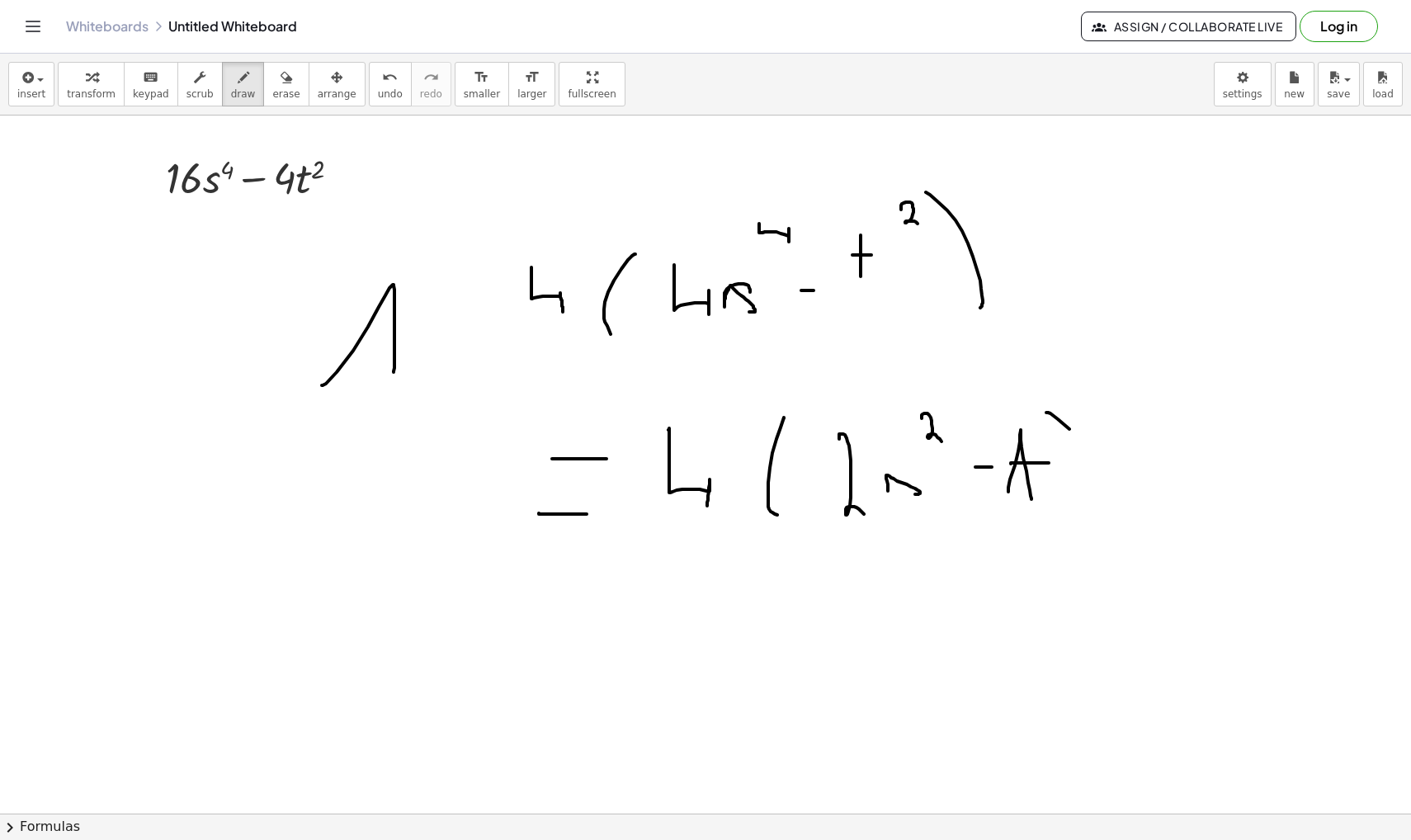
drag, startPoint x: 1046, startPoint y: 413, endPoint x: 1094, endPoint y: 482, distance: 84.1
drag, startPoint x: 1111, startPoint y: 403, endPoint x: 1118, endPoint y: 469, distance: 66.4
drag, startPoint x: 156, startPoint y: 188, endPoint x: 203, endPoint y: 203, distance: 49.3
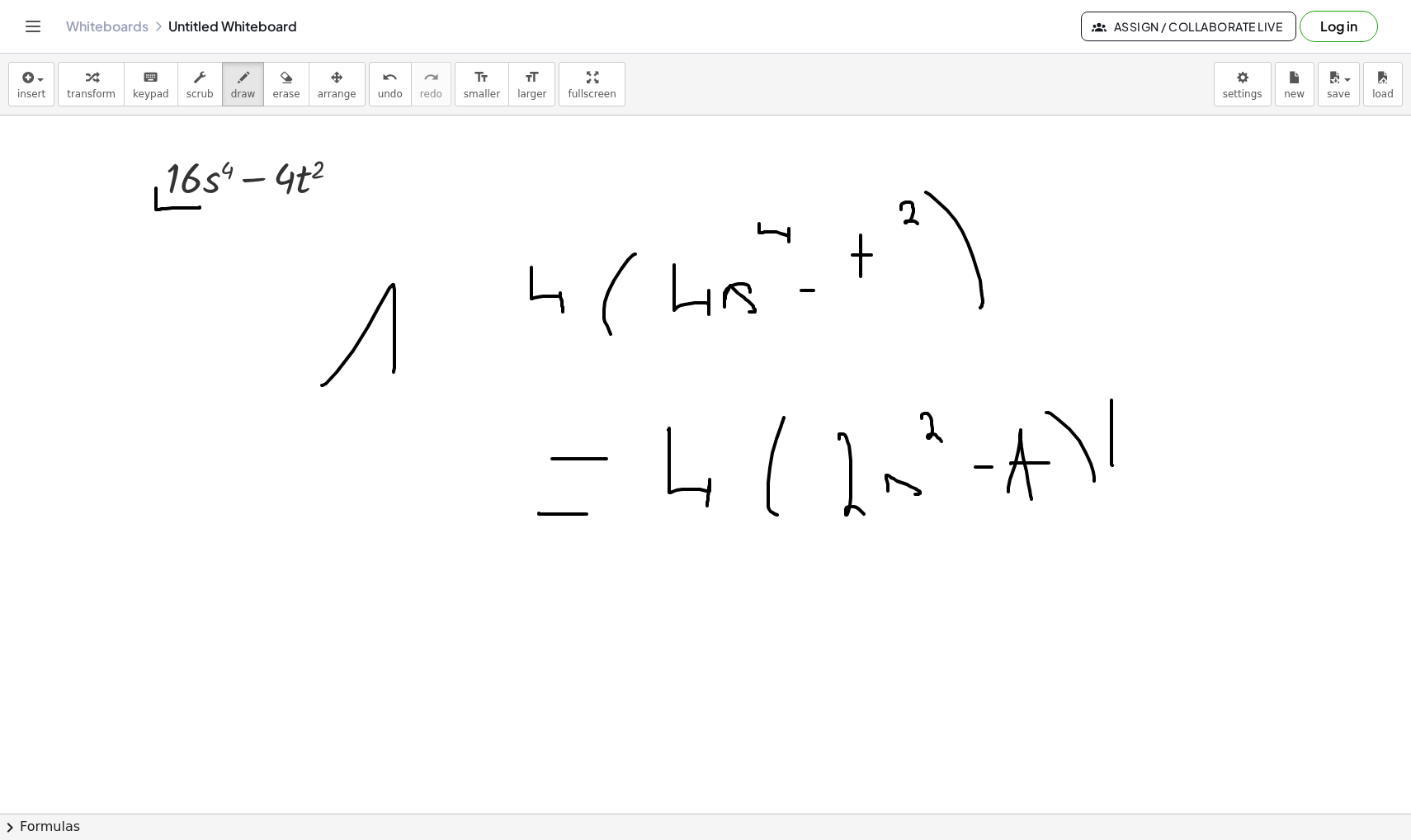
drag, startPoint x: 1151, startPoint y: 430, endPoint x: 1163, endPoint y: 463, distance: 35.1
drag, startPoint x: 1179, startPoint y: 455, endPoint x: 1199, endPoint y: 457, distance: 20.1
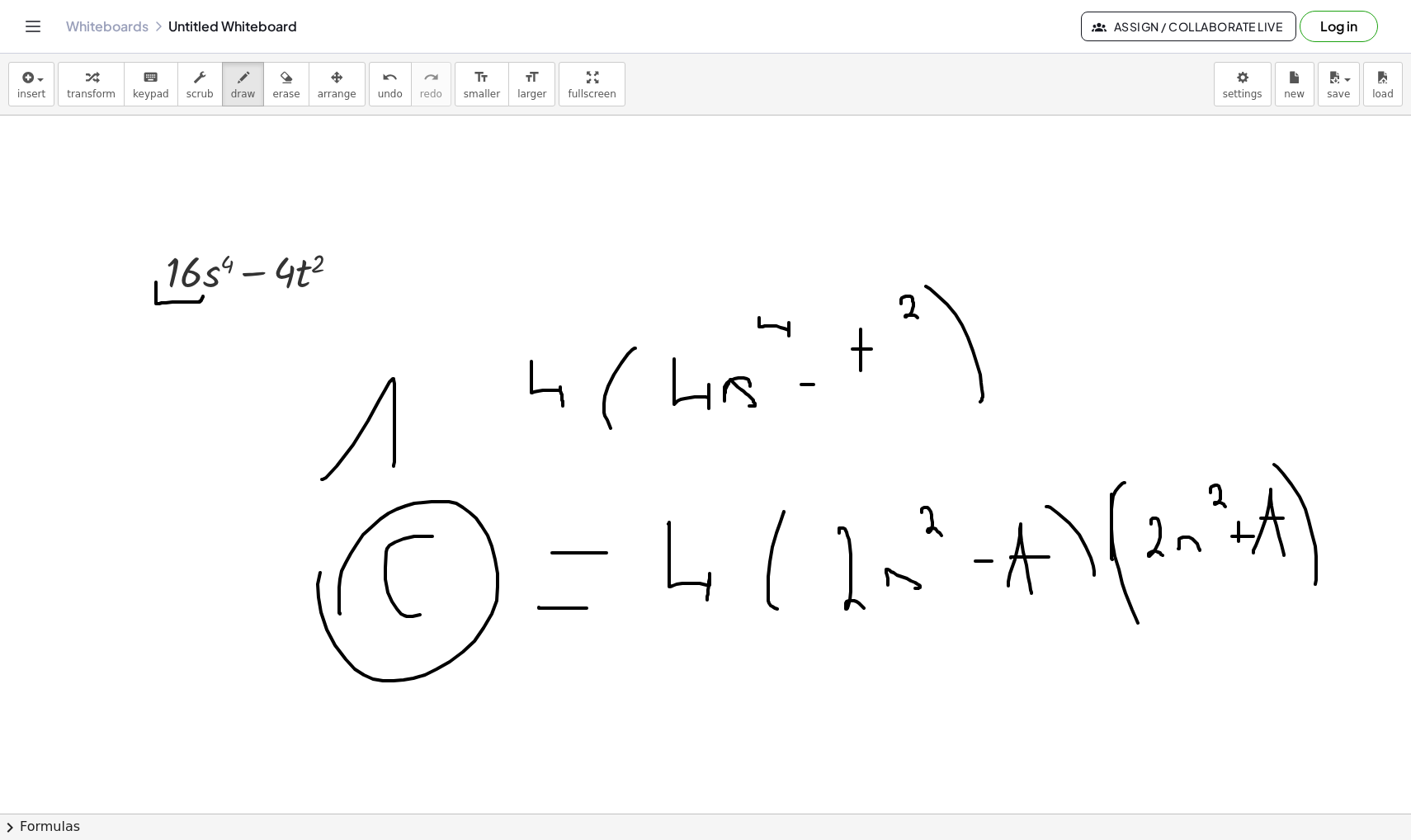
scroll to position [8155, 0]
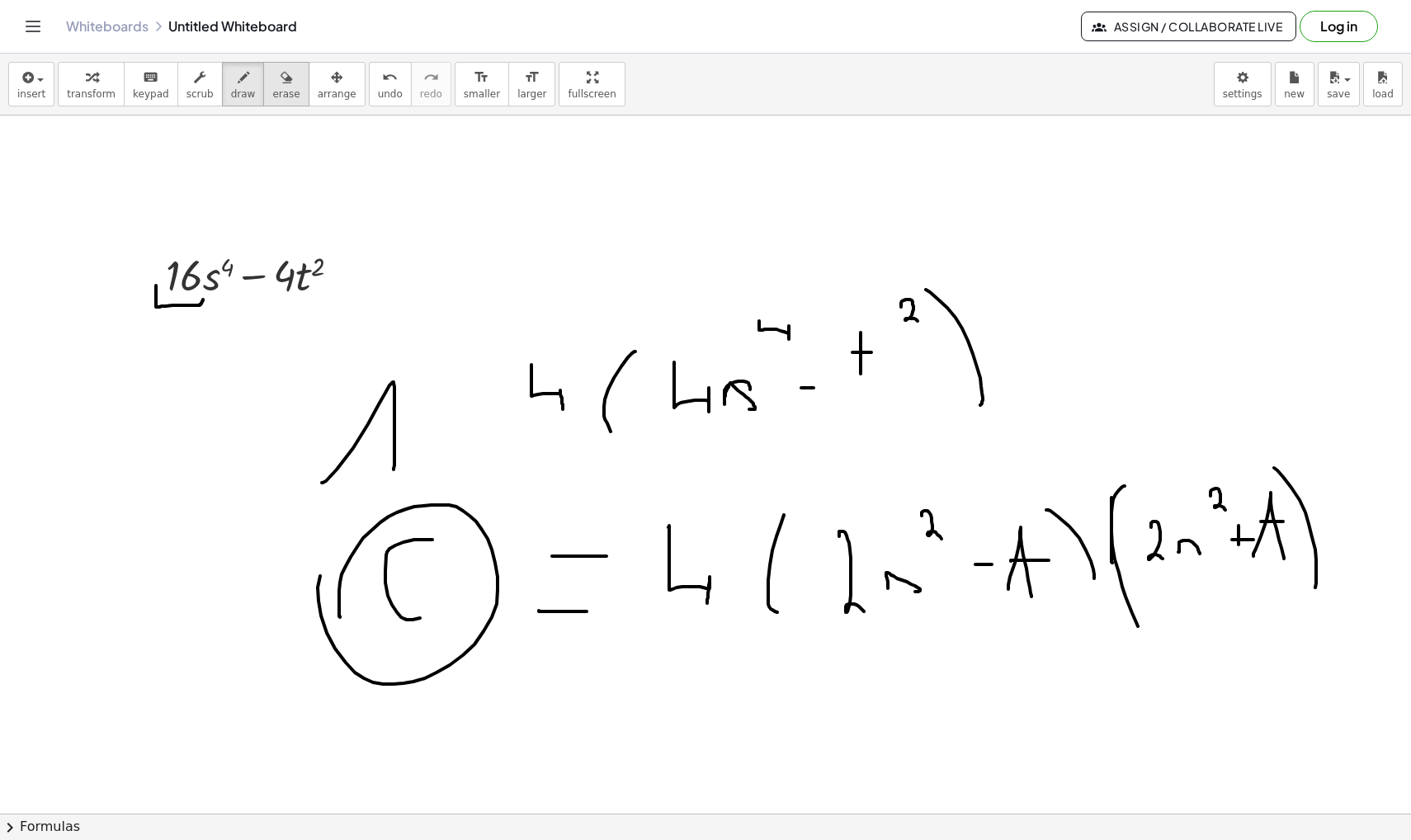
click at [286, 88] on span "erase" at bounding box center [286, 94] width 27 height 12
click at [222, 92] on button "draw" at bounding box center [243, 85] width 43 height 45
drag, startPoint x: 164, startPoint y: 297, endPoint x: 314, endPoint y: 297, distance: 150.0
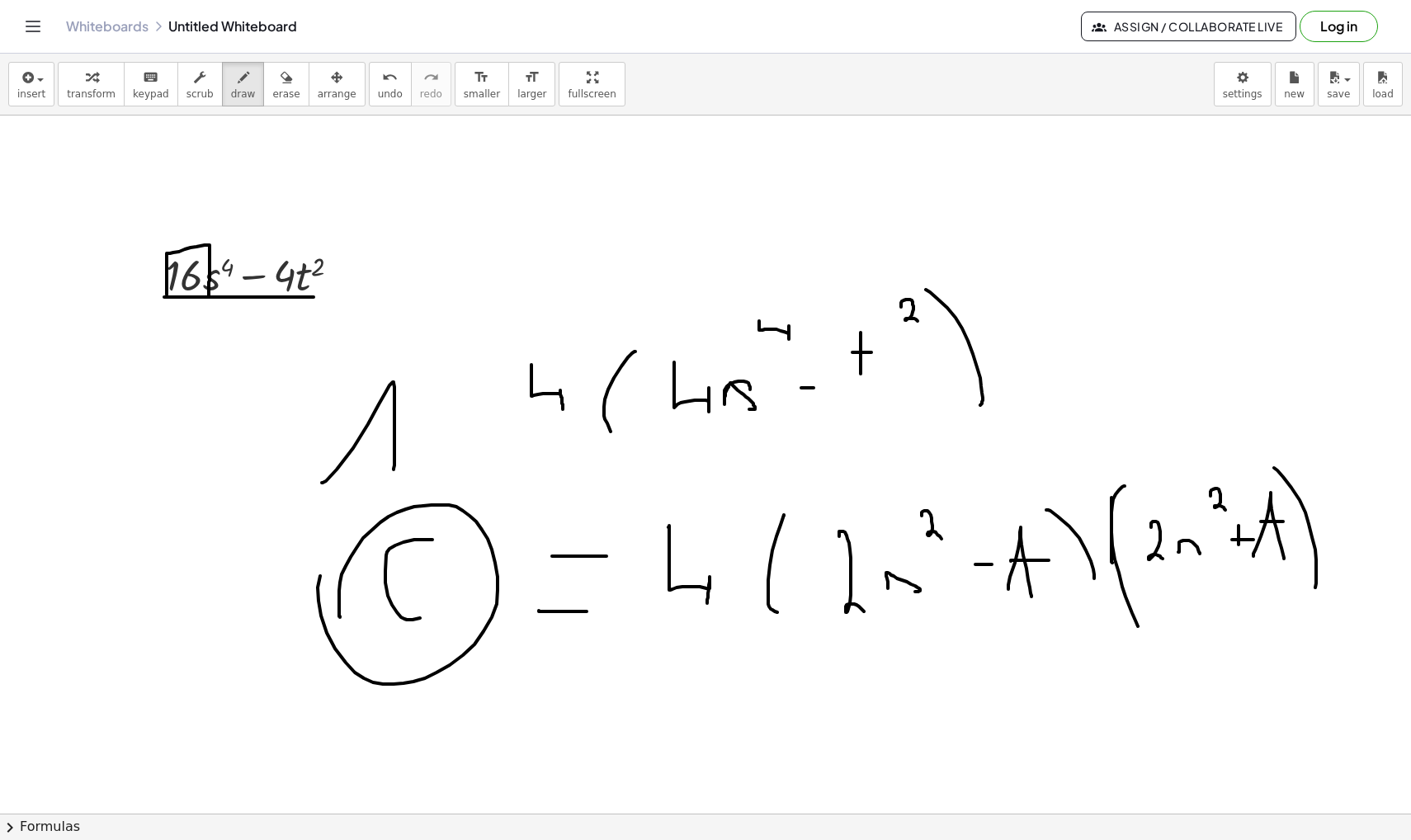
drag, startPoint x: 167, startPoint y: 295, endPoint x: 173, endPoint y: 300, distance: 7.8
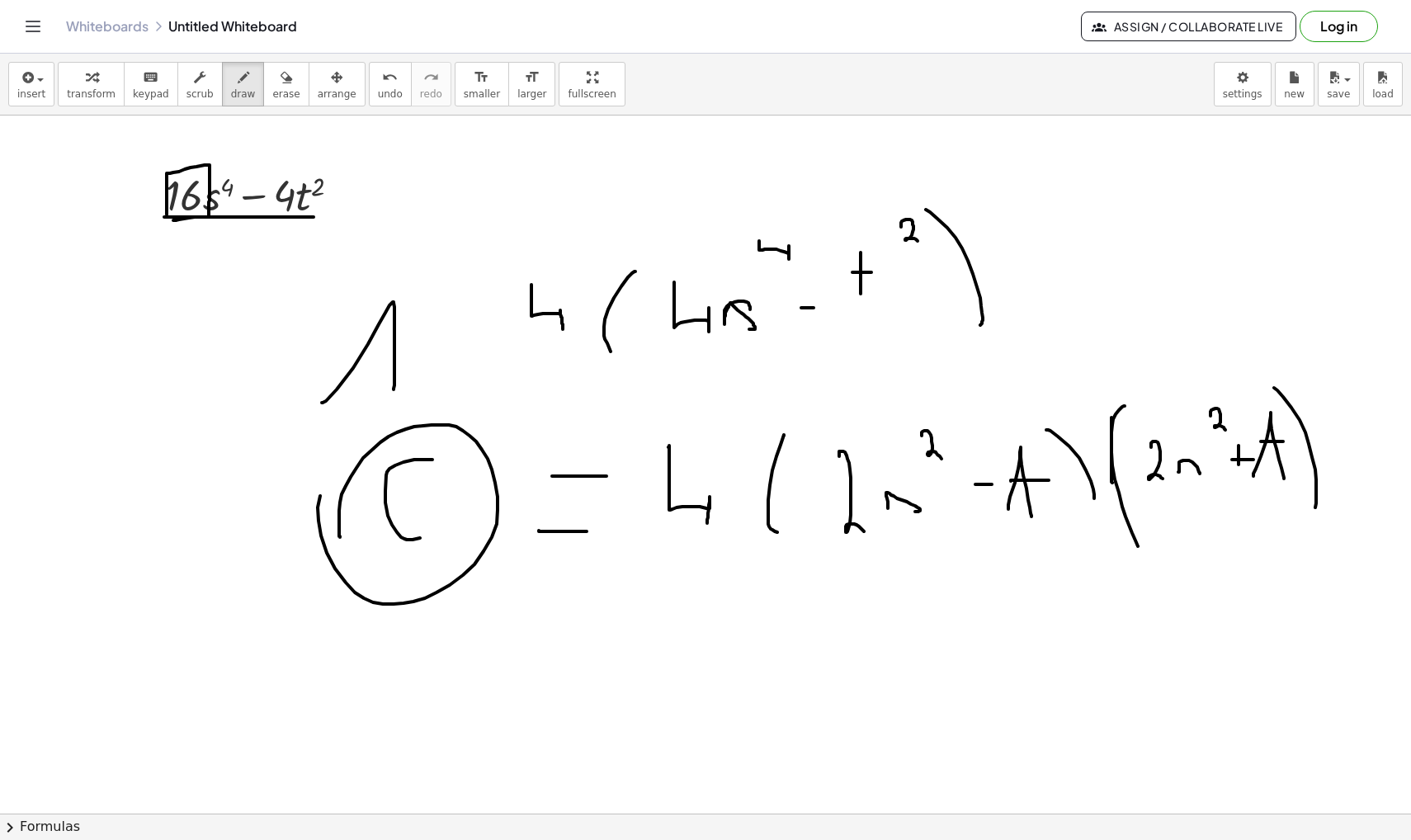
scroll to position [8238, 0]
drag, startPoint x: 545, startPoint y: 272, endPoint x: 671, endPoint y: 237, distance: 130.8
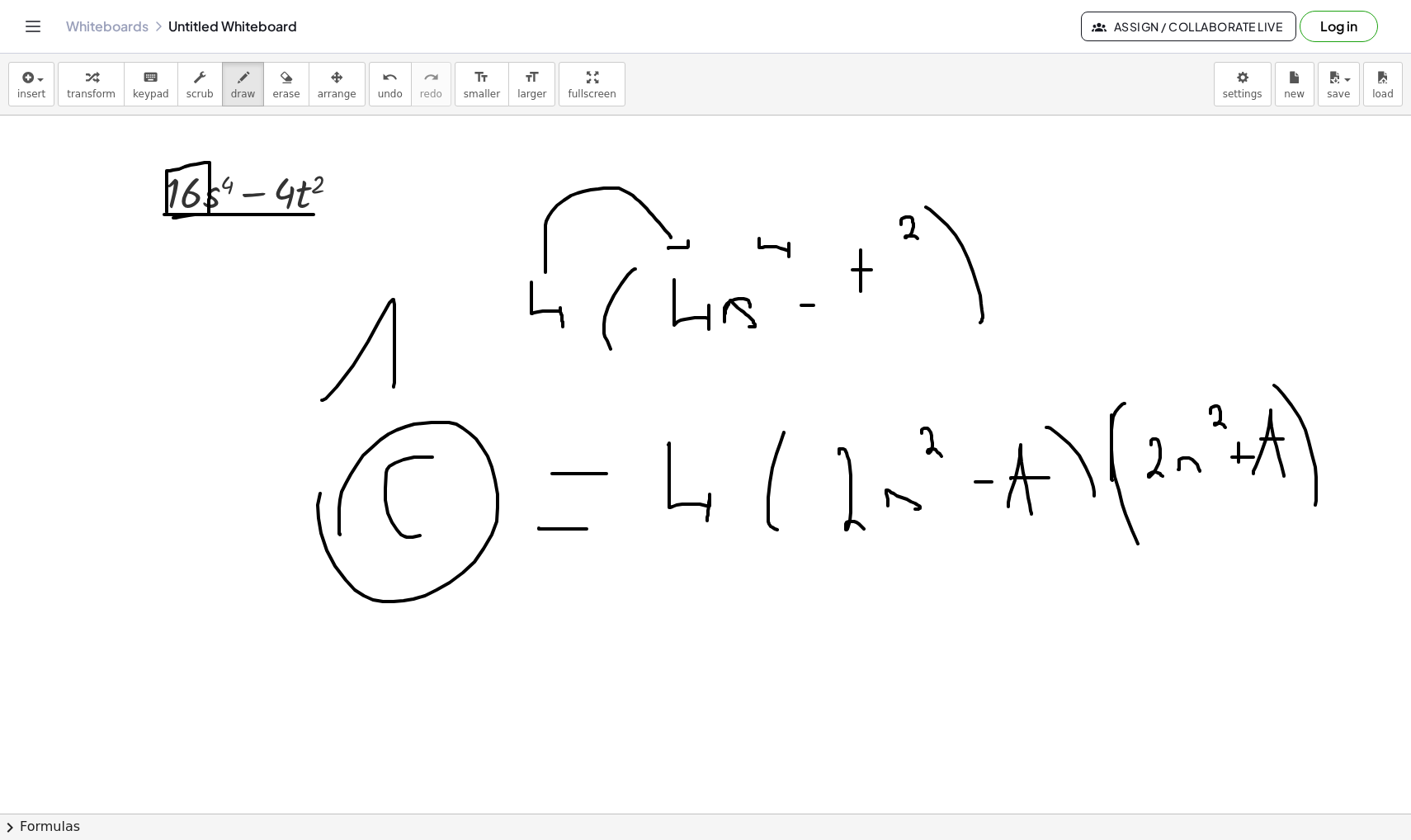
drag, startPoint x: 668, startPoint y: 247, endPoint x: 685, endPoint y: 232, distance: 22.7
drag, startPoint x: 604, startPoint y: 188, endPoint x: 795, endPoint y: 225, distance: 194.6
drag, startPoint x: 797, startPoint y: 227, endPoint x: 812, endPoint y: 212, distance: 21.2
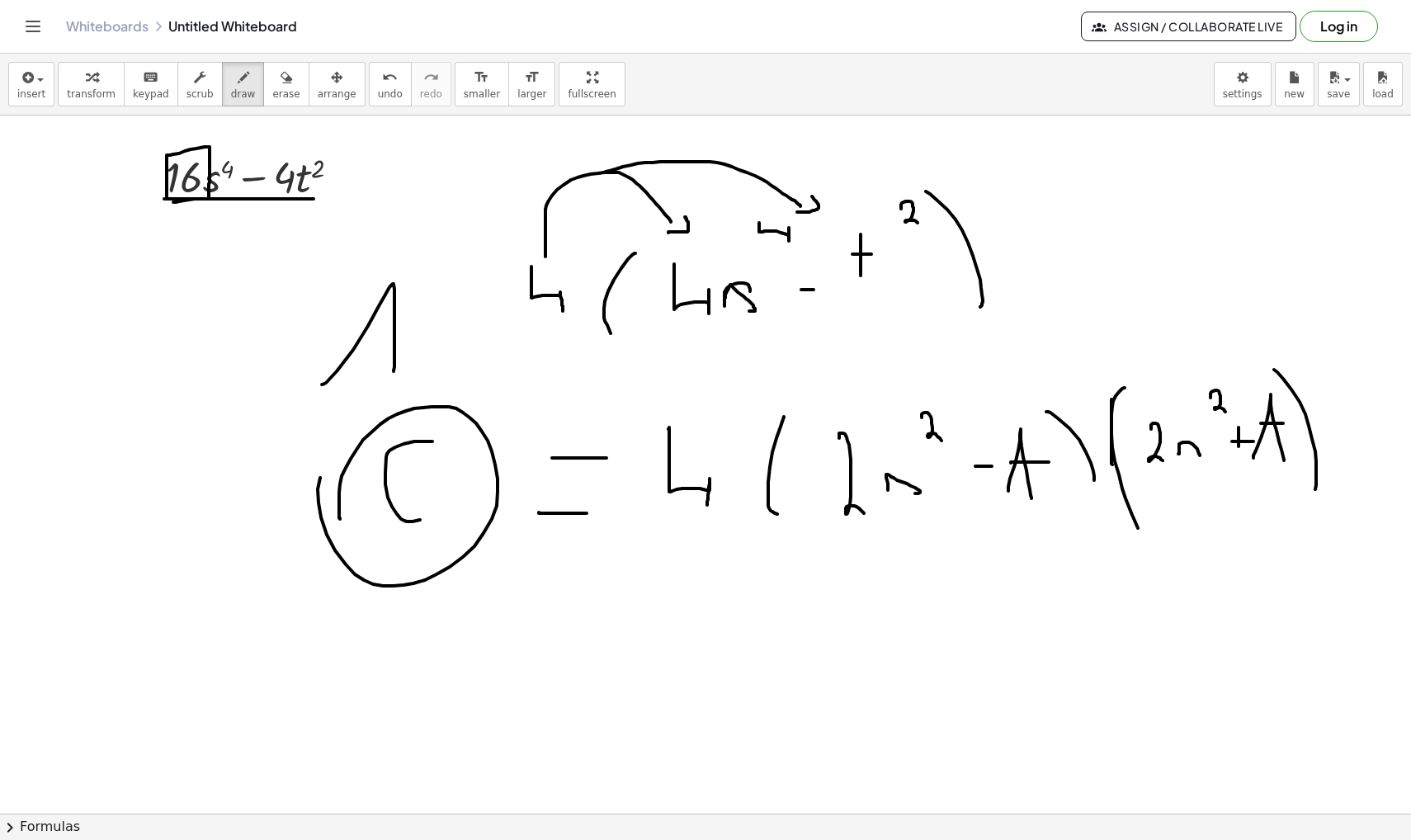
scroll to position [8290, 0]
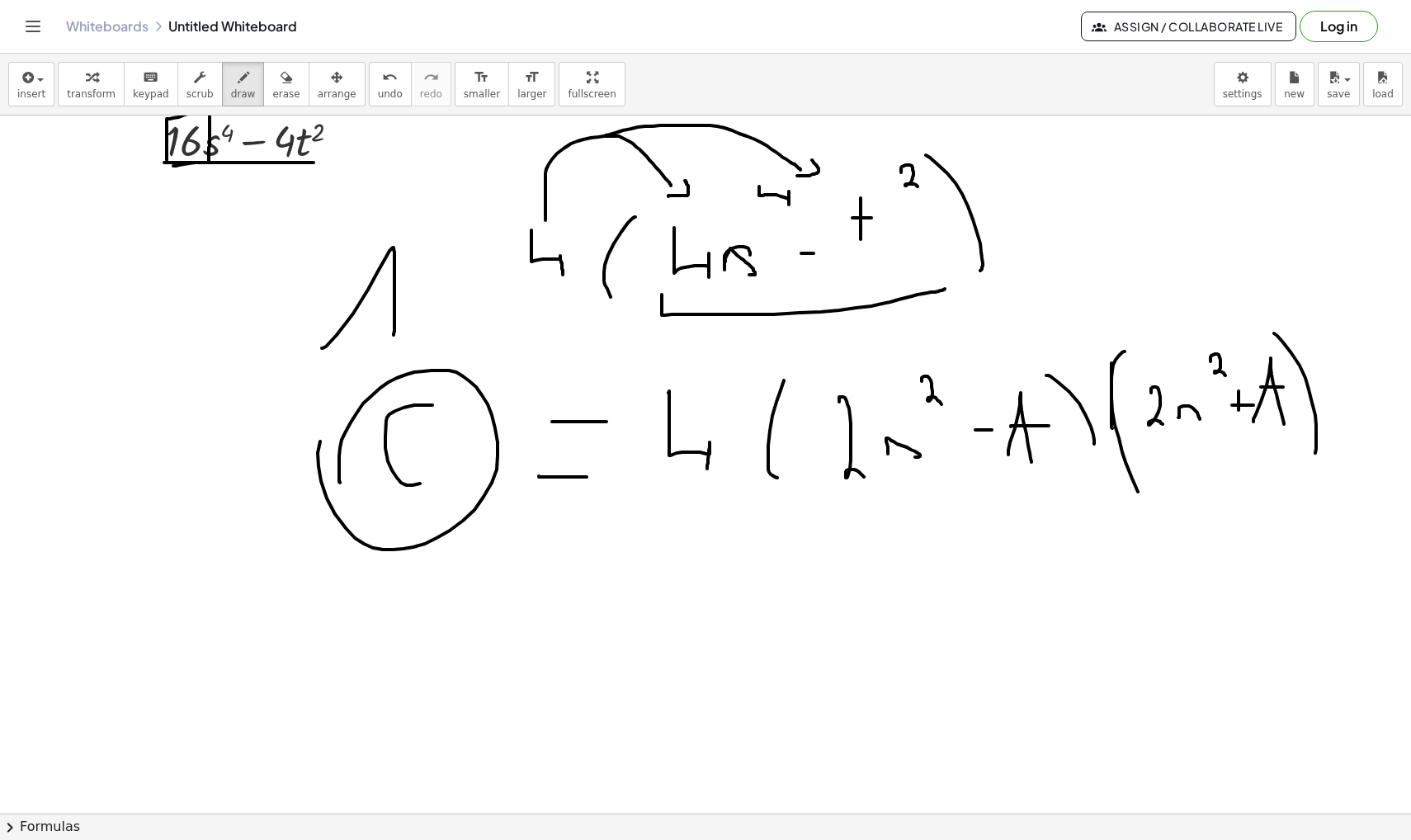
drag, startPoint x: 662, startPoint y: 295, endPoint x: 942, endPoint y: 281, distance: 280.3
drag, startPoint x: 757, startPoint y: 175, endPoint x: 757, endPoint y: 188, distance: 13.0
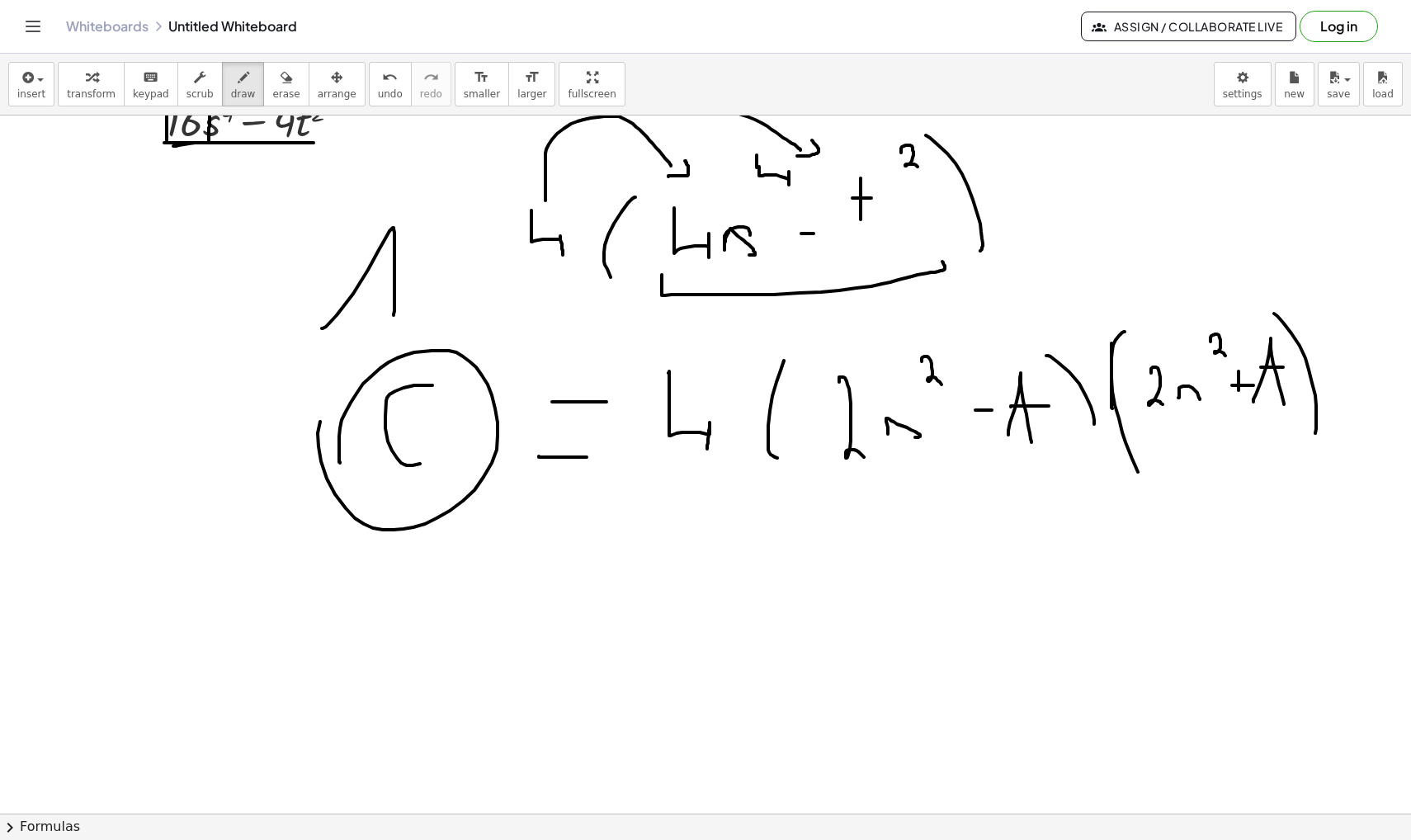
scroll to position [8311, 0]
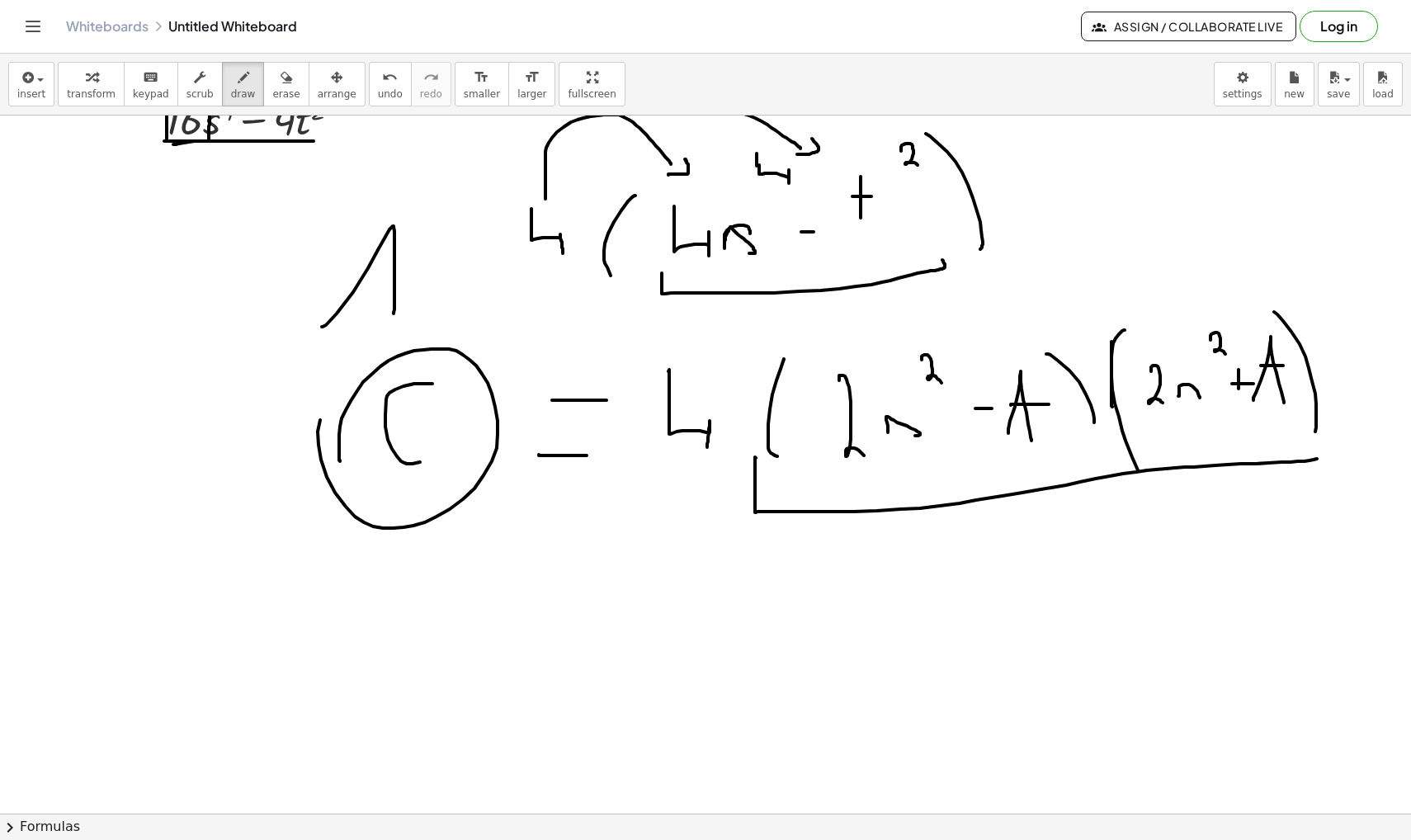
drag, startPoint x: 755, startPoint y: 457, endPoint x: 1327, endPoint y: 398, distance: 575.0
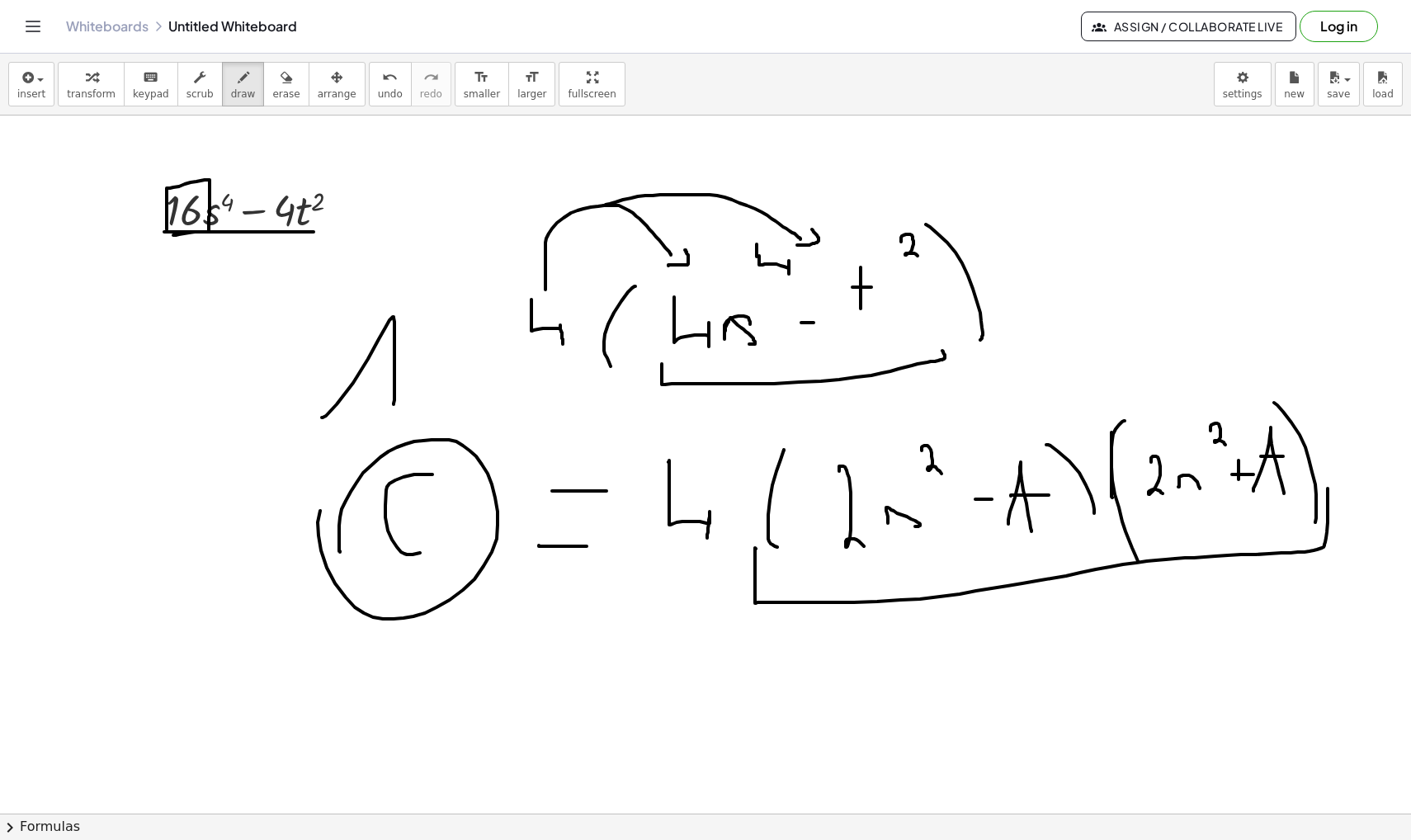
scroll to position [8219, 0]
drag, startPoint x: 823, startPoint y: 561, endPoint x: 1005, endPoint y: 560, distance: 182.0
drag, startPoint x: 1136, startPoint y: 518, endPoint x: 1262, endPoint y: 518, distance: 126.0
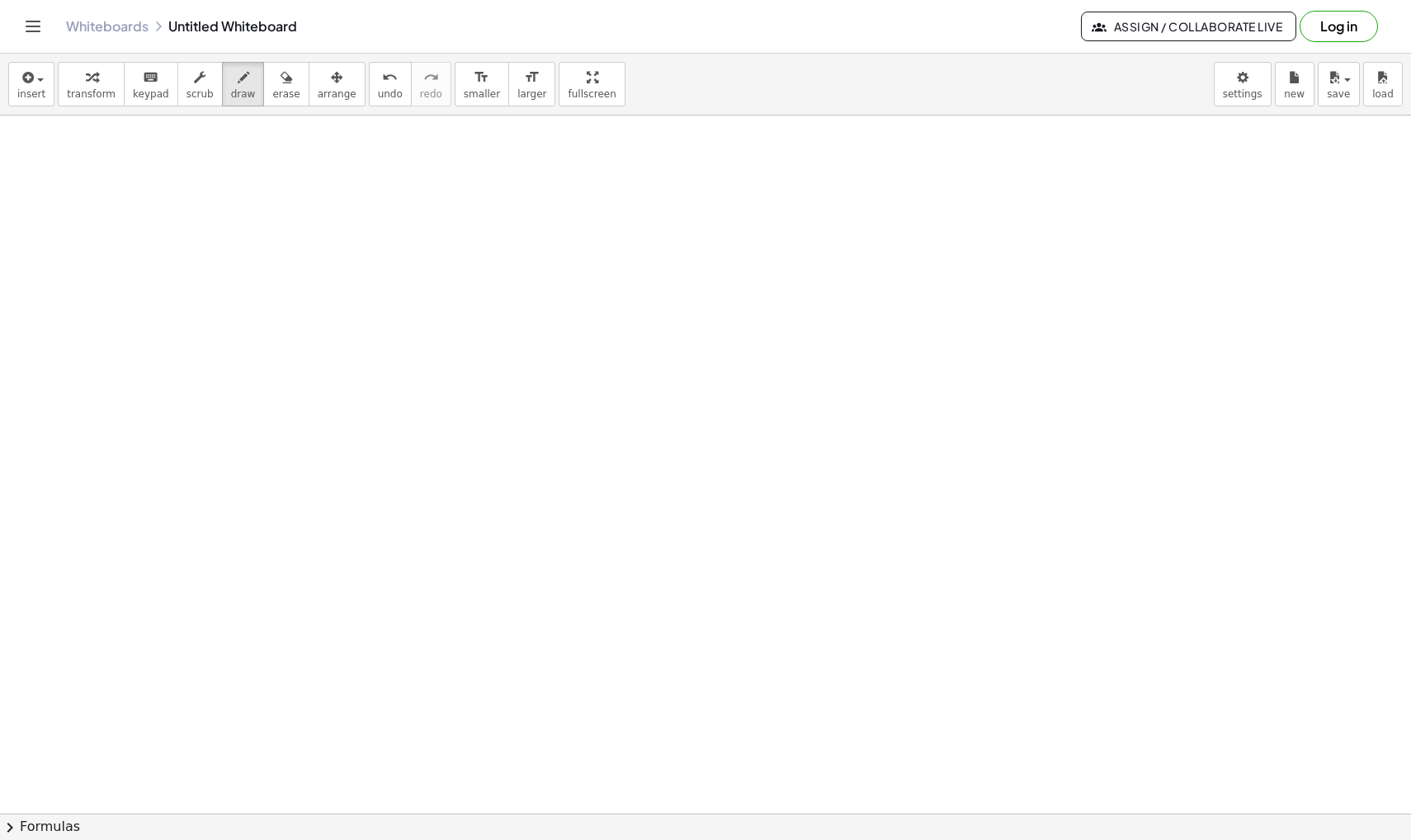
scroll to position [9219, 0]
drag, startPoint x: 621, startPoint y: 376, endPoint x: 734, endPoint y: 378, distance: 113.0
drag, startPoint x: 603, startPoint y: 413, endPoint x: 759, endPoint y: 413, distance: 156.0
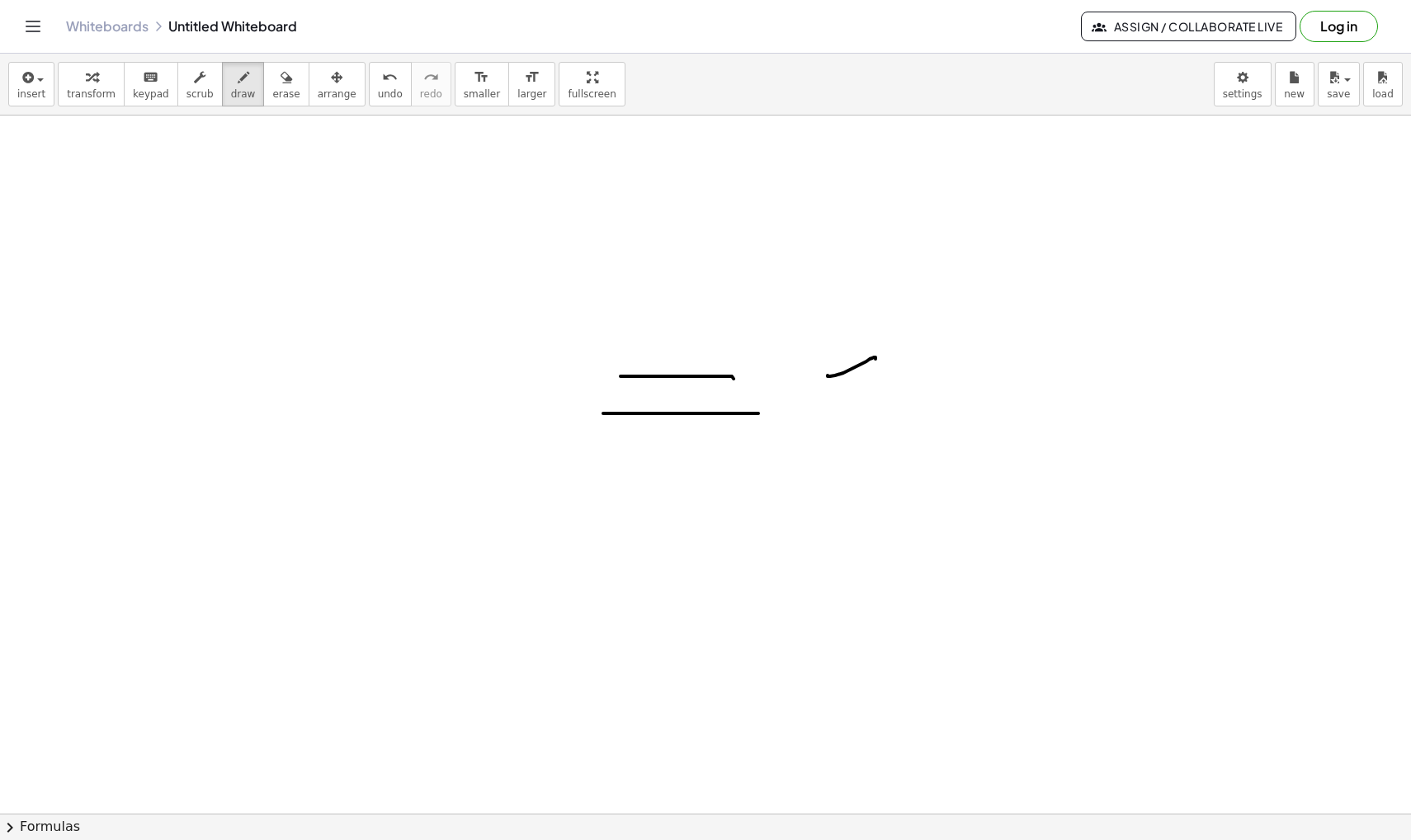
drag, startPoint x: 828, startPoint y: 376, endPoint x: 877, endPoint y: 398, distance: 53.7
drag, startPoint x: 885, startPoint y: 388, endPoint x: 901, endPoint y: 415, distance: 31.4
drag, startPoint x: 950, startPoint y: 391, endPoint x: 920, endPoint y: 370, distance: 36.6
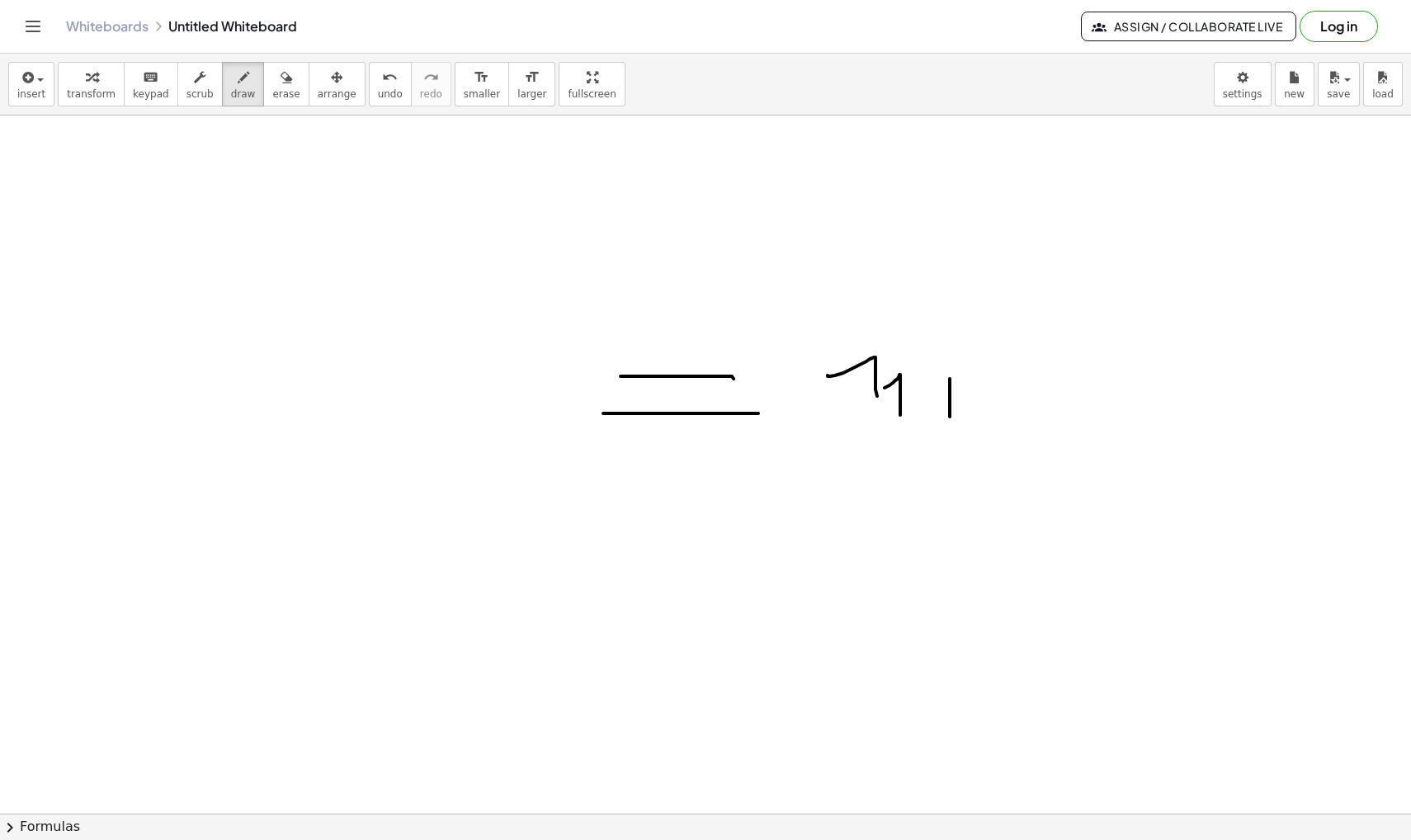
drag, startPoint x: 840, startPoint y: 447, endPoint x: 1018, endPoint y: 447, distance: 178.0
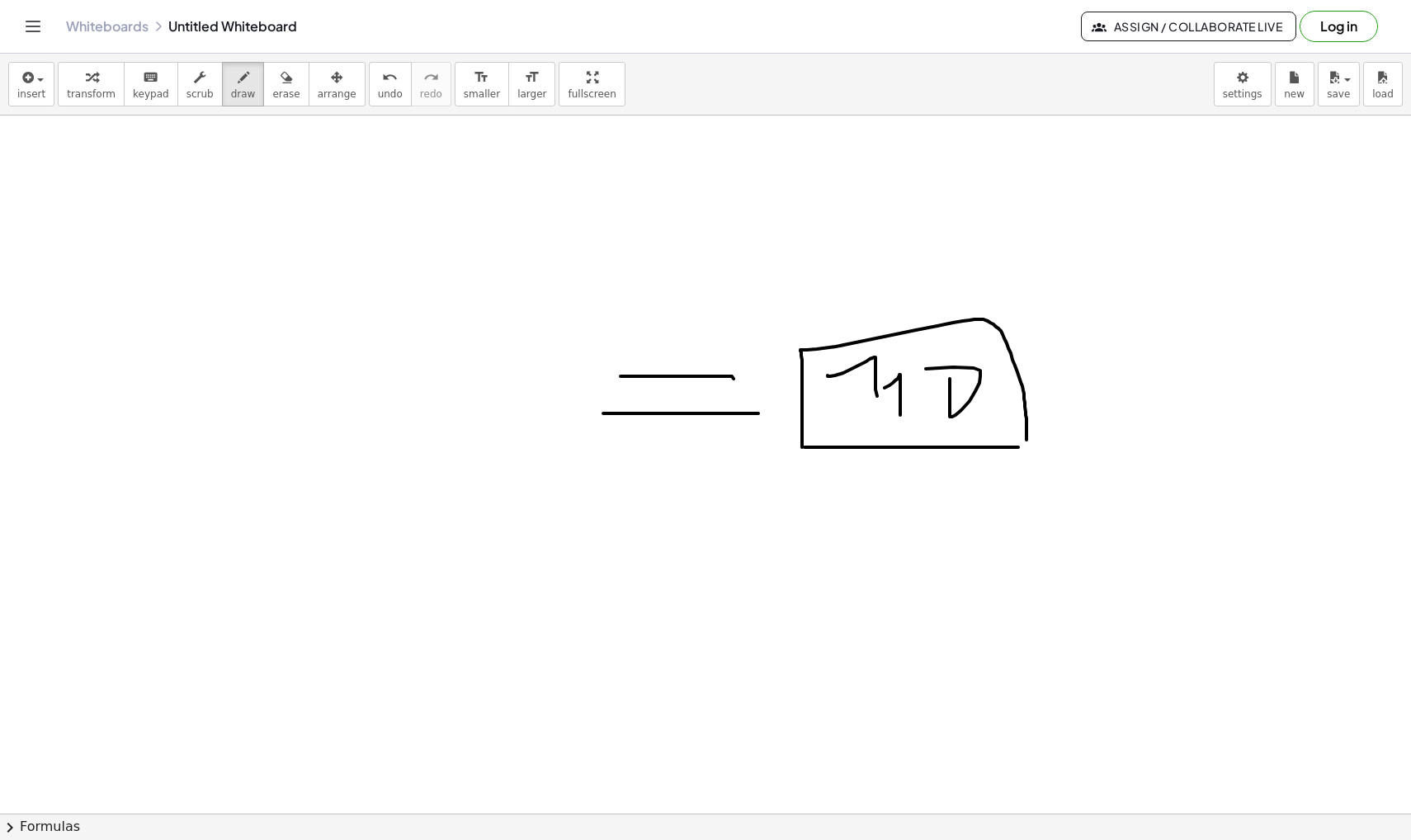
drag, startPoint x: 802, startPoint y: 447, endPoint x: 1013, endPoint y: 447, distance: 211.0
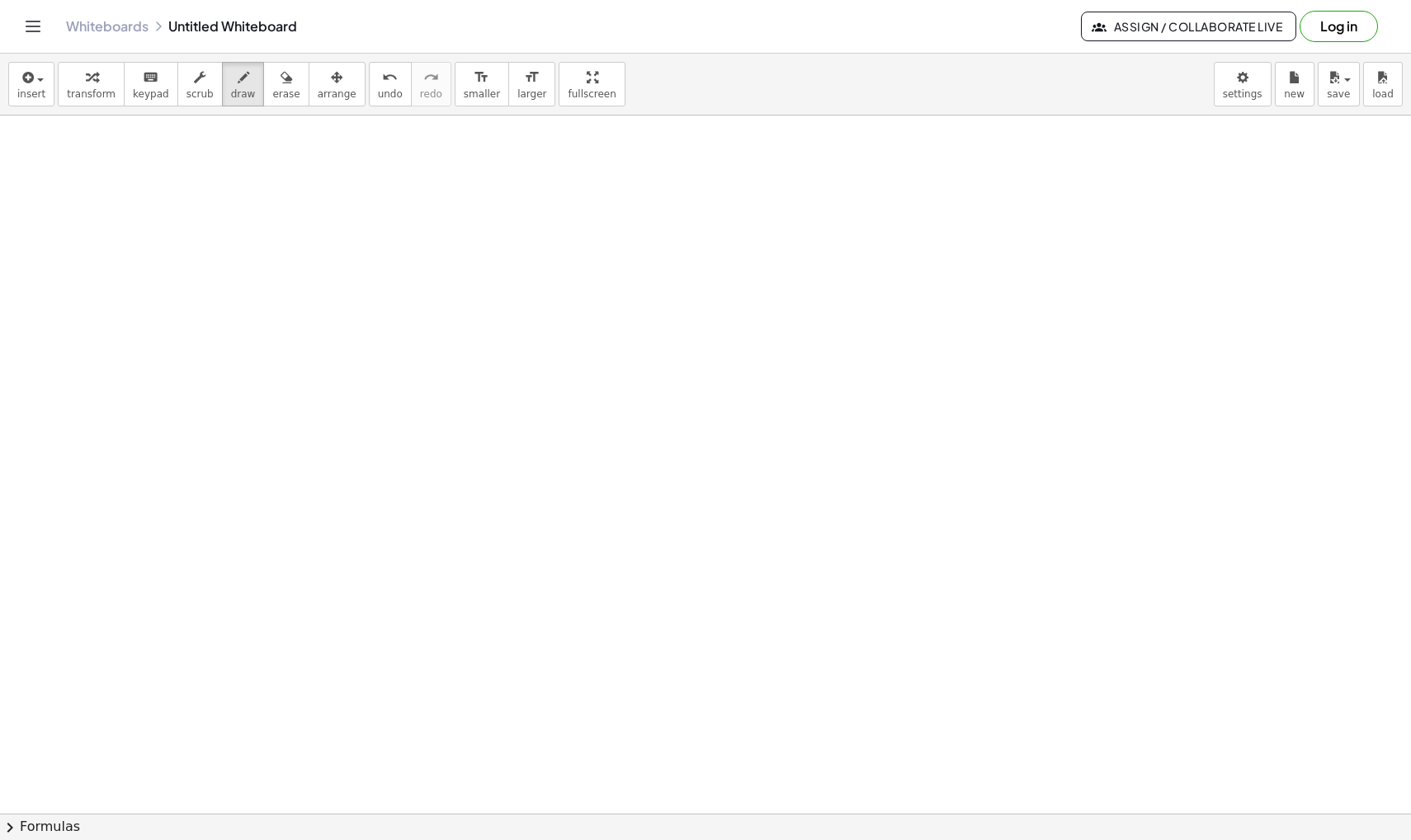
scroll to position [9604, 0]
drag, startPoint x: 198, startPoint y: 264, endPoint x: 284, endPoint y: 293, distance: 90.8
drag, startPoint x: 313, startPoint y: 295, endPoint x: 343, endPoint y: 295, distance: 30.0
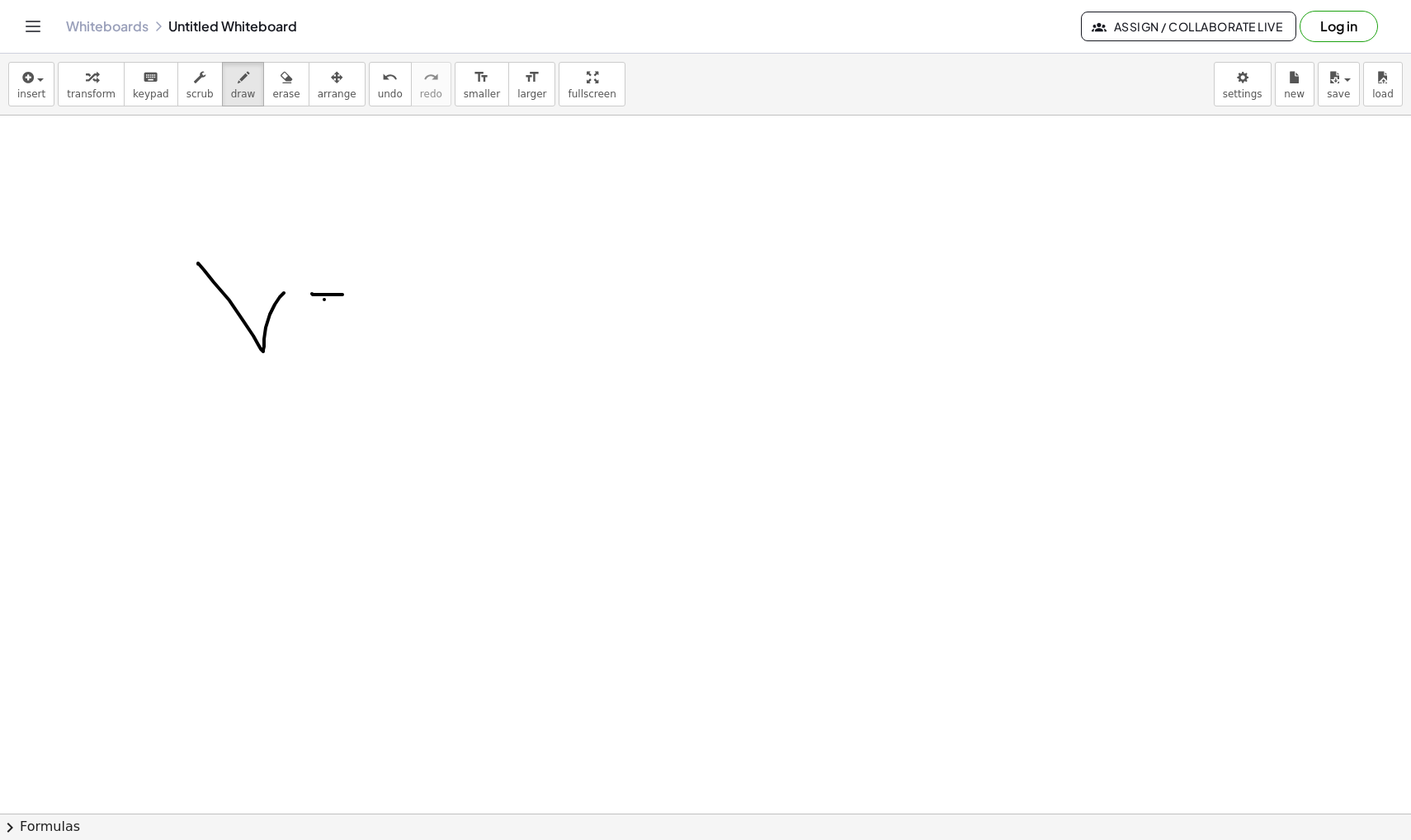
drag, startPoint x: 325, startPoint y: 300, endPoint x: 345, endPoint y: 300, distance: 20.0
drag, startPoint x: 403, startPoint y: 227, endPoint x: 402, endPoint y: 290, distance: 63.0
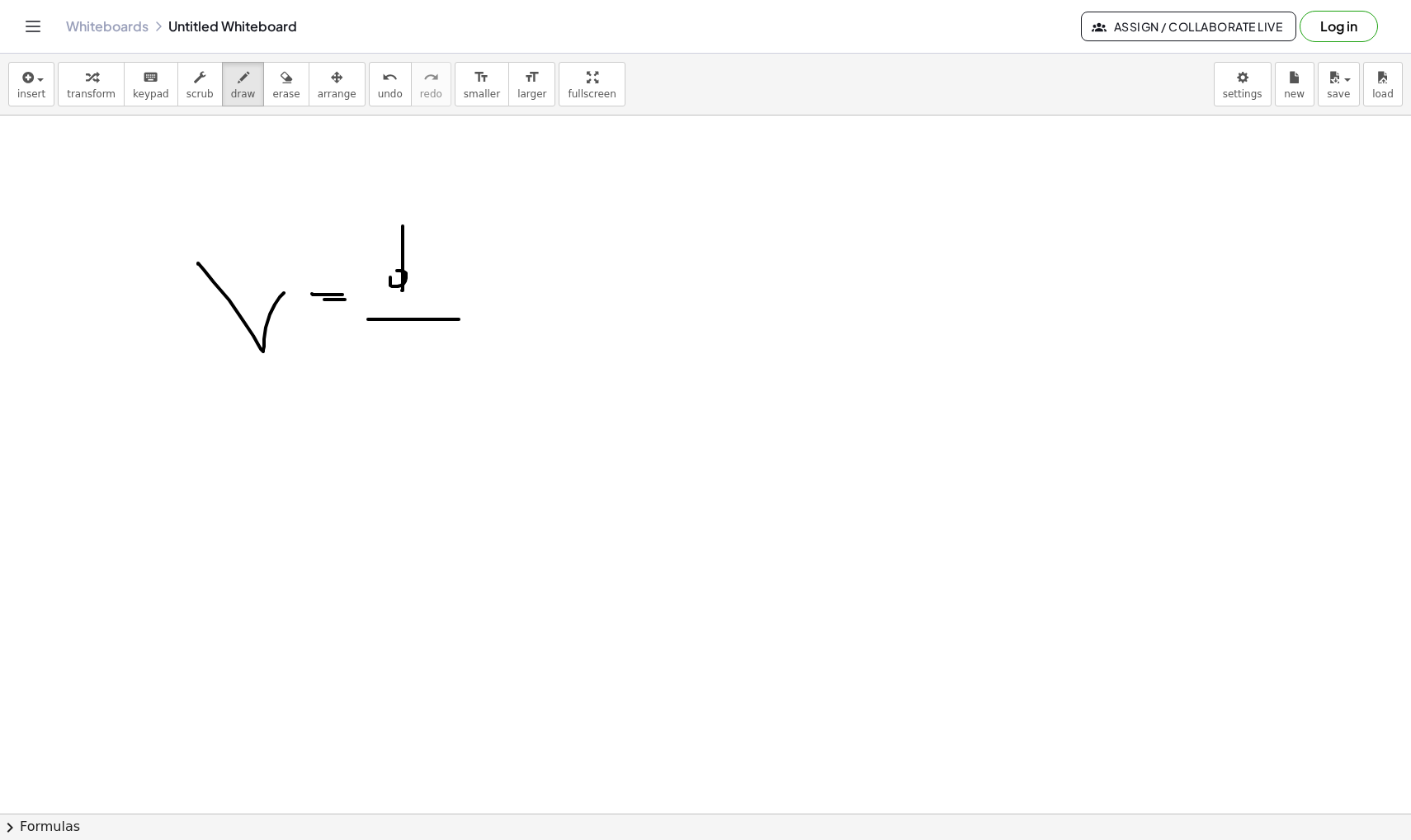
drag, startPoint x: 368, startPoint y: 320, endPoint x: 459, endPoint y: 320, distance: 91.0
drag, startPoint x: 415, startPoint y: 347, endPoint x: 441, endPoint y: 438, distance: 94.6
drag, startPoint x: 403, startPoint y: 393, endPoint x: 476, endPoint y: 393, distance: 73.0
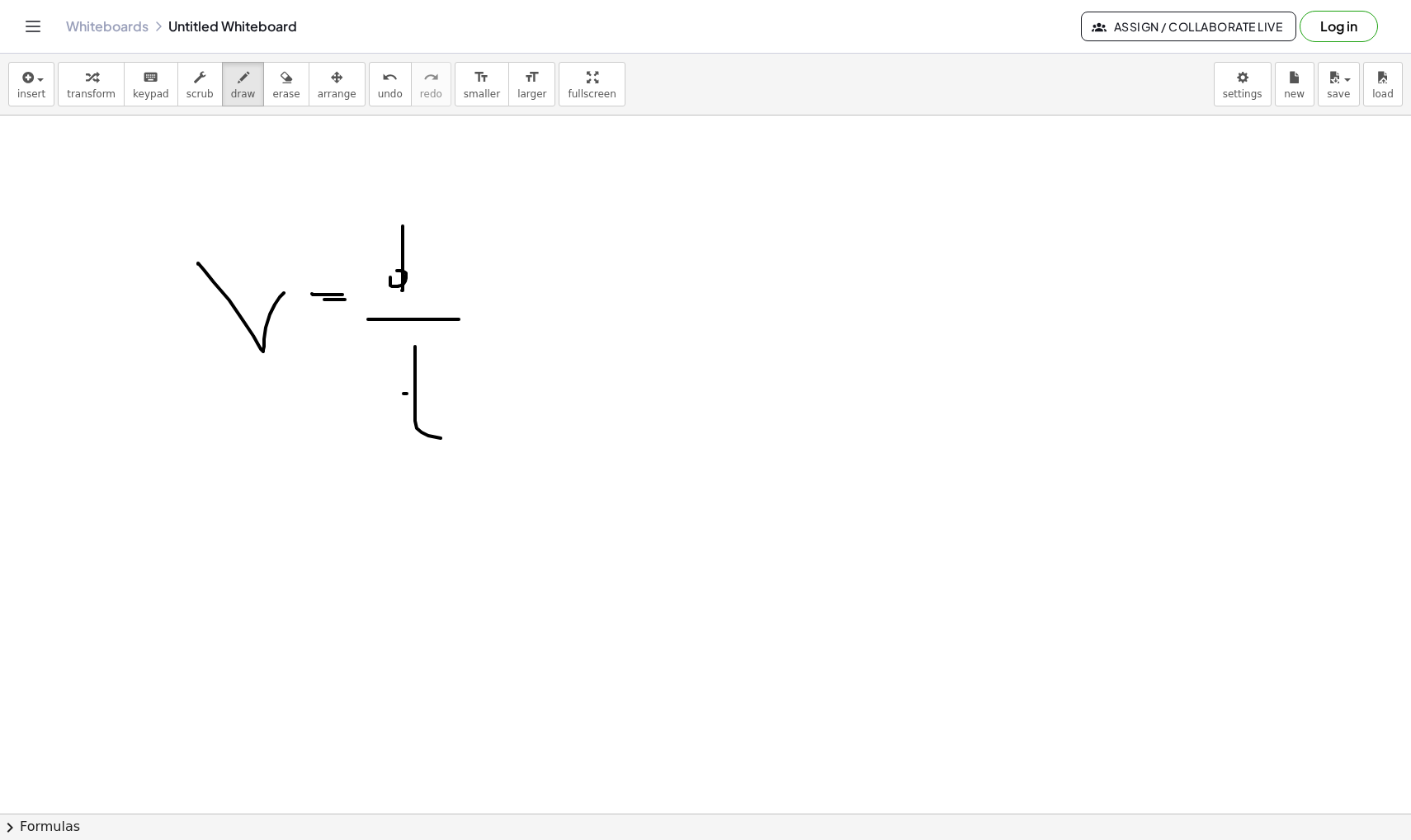
drag, startPoint x: 733, startPoint y: 291, endPoint x: 793, endPoint y: 291, distance: 60.0
drag, startPoint x: 756, startPoint y: 325, endPoint x: 801, endPoint y: 326, distance: 45.0
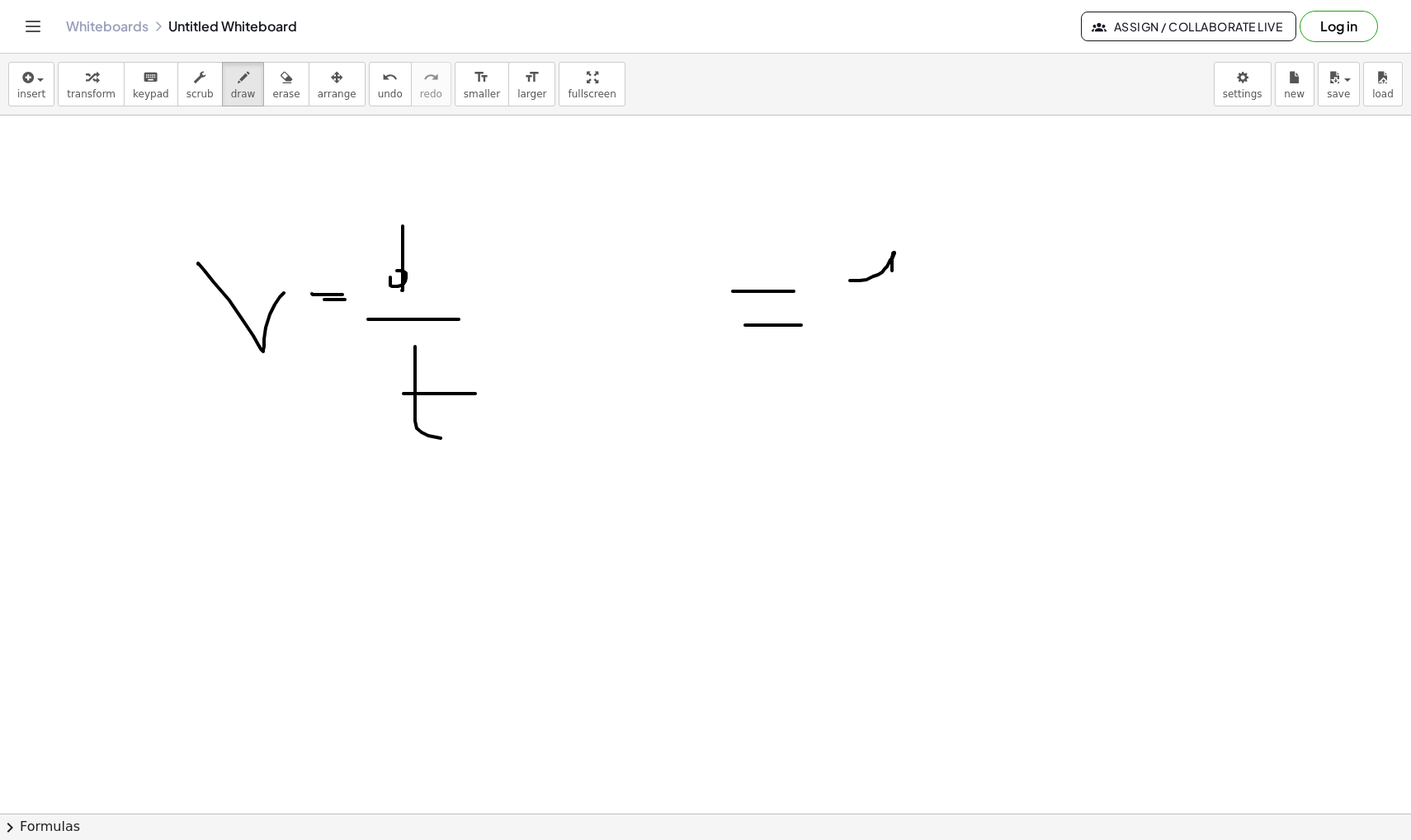
drag, startPoint x: 850, startPoint y: 281, endPoint x: 896, endPoint y: 290, distance: 46.9
drag, startPoint x: 936, startPoint y: 250, endPoint x: 945, endPoint y: 281, distance: 32.3
drag, startPoint x: 1005, startPoint y: 240, endPoint x: 992, endPoint y: 283, distance: 44.9
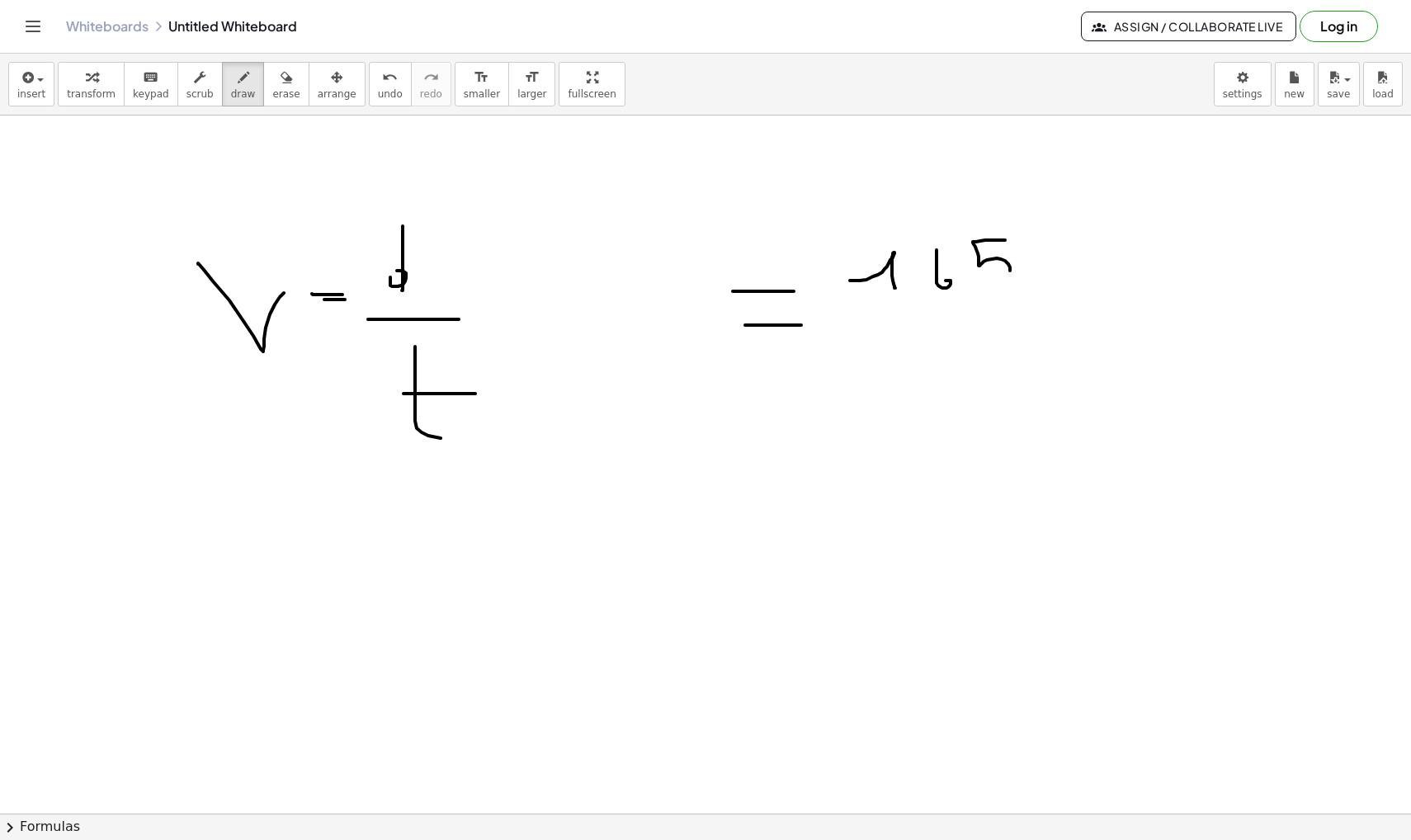
drag, startPoint x: 879, startPoint y: 317, endPoint x: 994, endPoint y: 317, distance: 115.0
drag, startPoint x: 929, startPoint y: 370, endPoint x: 958, endPoint y: 374, distance: 29.3
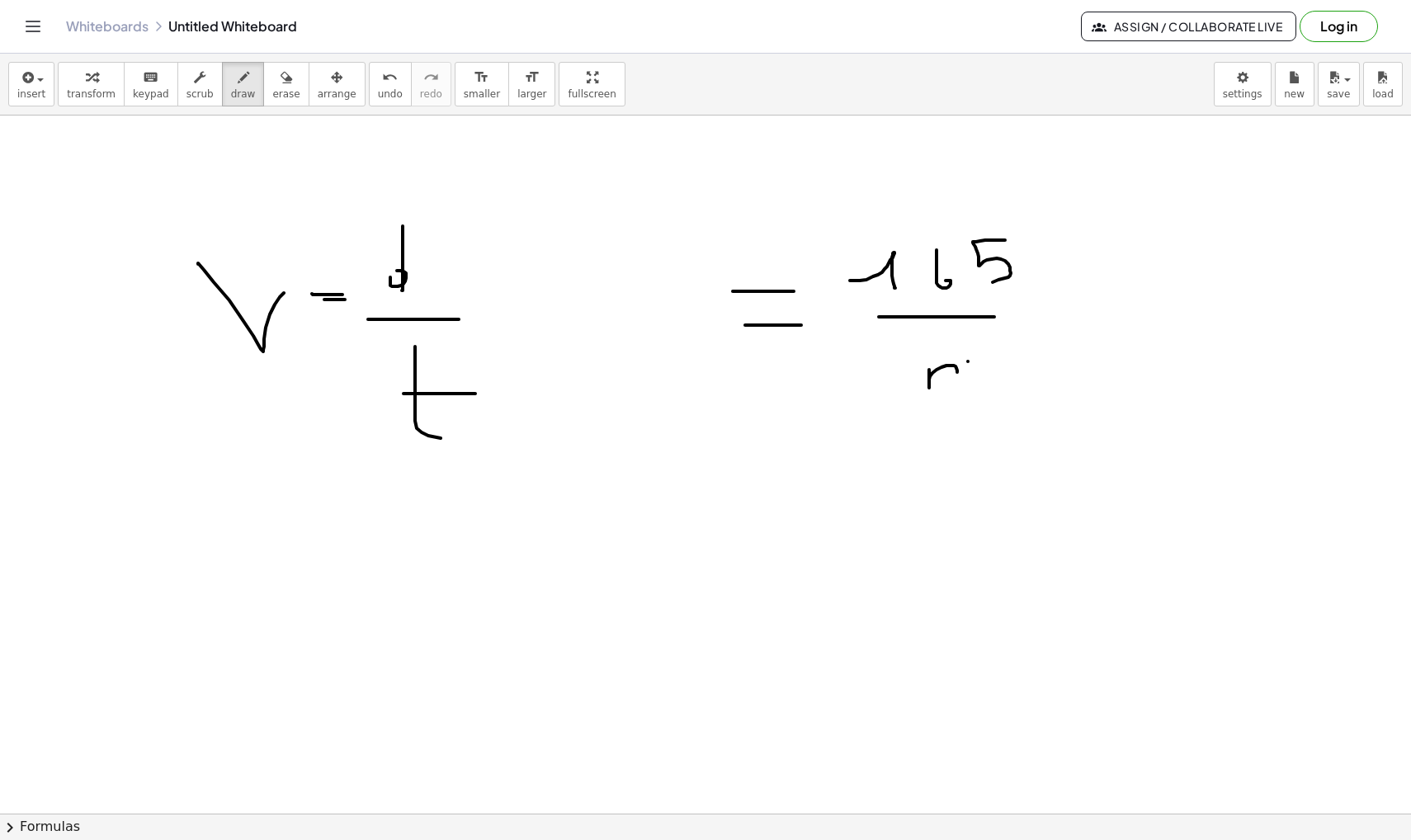
drag, startPoint x: 968, startPoint y: 361, endPoint x: 977, endPoint y: 382, distance: 22.8
drag, startPoint x: 899, startPoint y: 424, endPoint x: 980, endPoint y: 424, distance: 81.0
drag, startPoint x: 929, startPoint y: 462, endPoint x: 934, endPoint y: 500, distance: 38.3
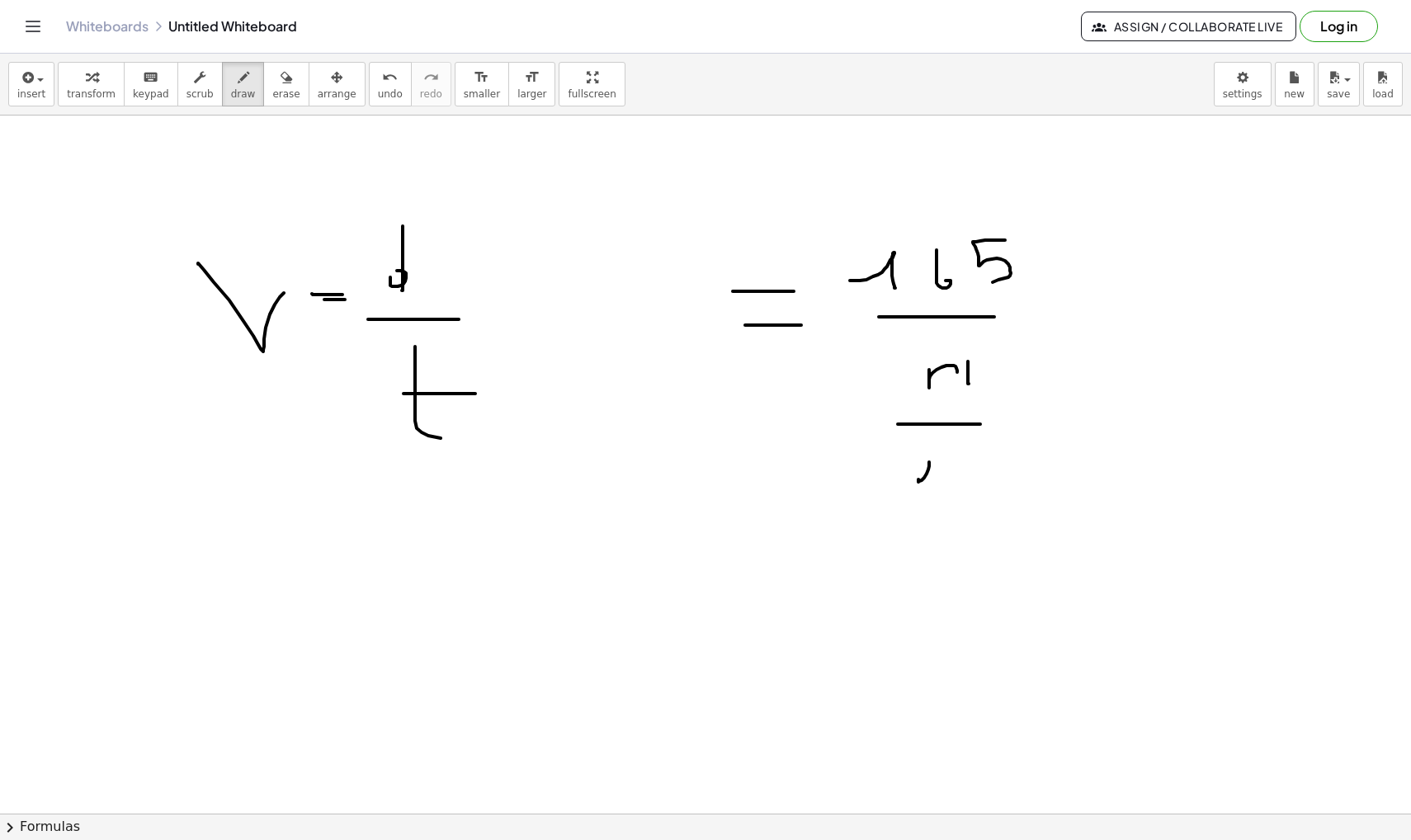
drag, startPoint x: 956, startPoint y: 460, endPoint x: 982, endPoint y: 477, distance: 31.1
drag, startPoint x: 1113, startPoint y: 296, endPoint x: 1135, endPoint y: 296, distance: 22.0
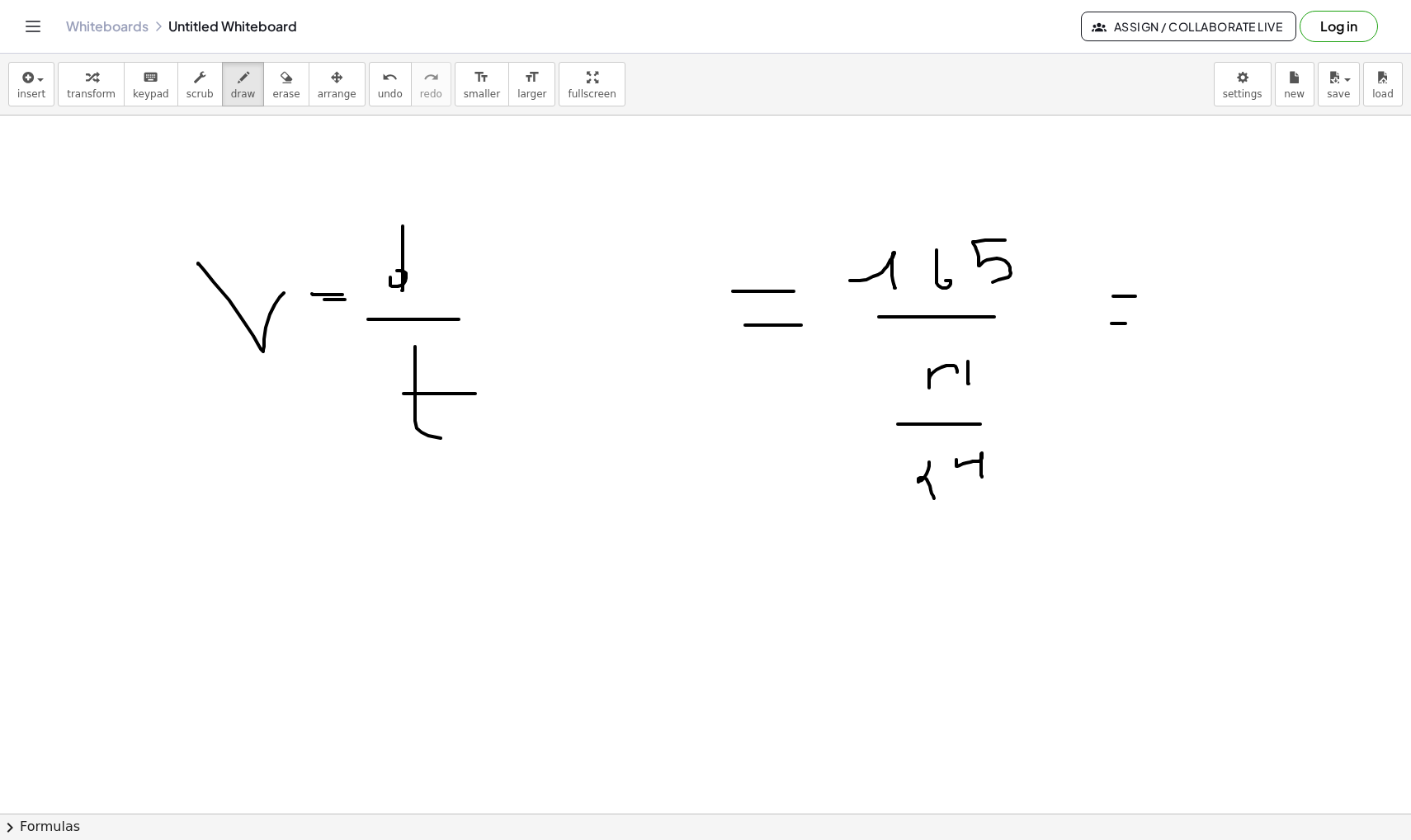
drag, startPoint x: 1111, startPoint y: 324, endPoint x: 1137, endPoint y: 324, distance: 26.0
drag, startPoint x: 1208, startPoint y: 274, endPoint x: 1238, endPoint y: 252, distance: 37.2
drag, startPoint x: 1198, startPoint y: 247, endPoint x: 1245, endPoint y: 295, distance: 67.2
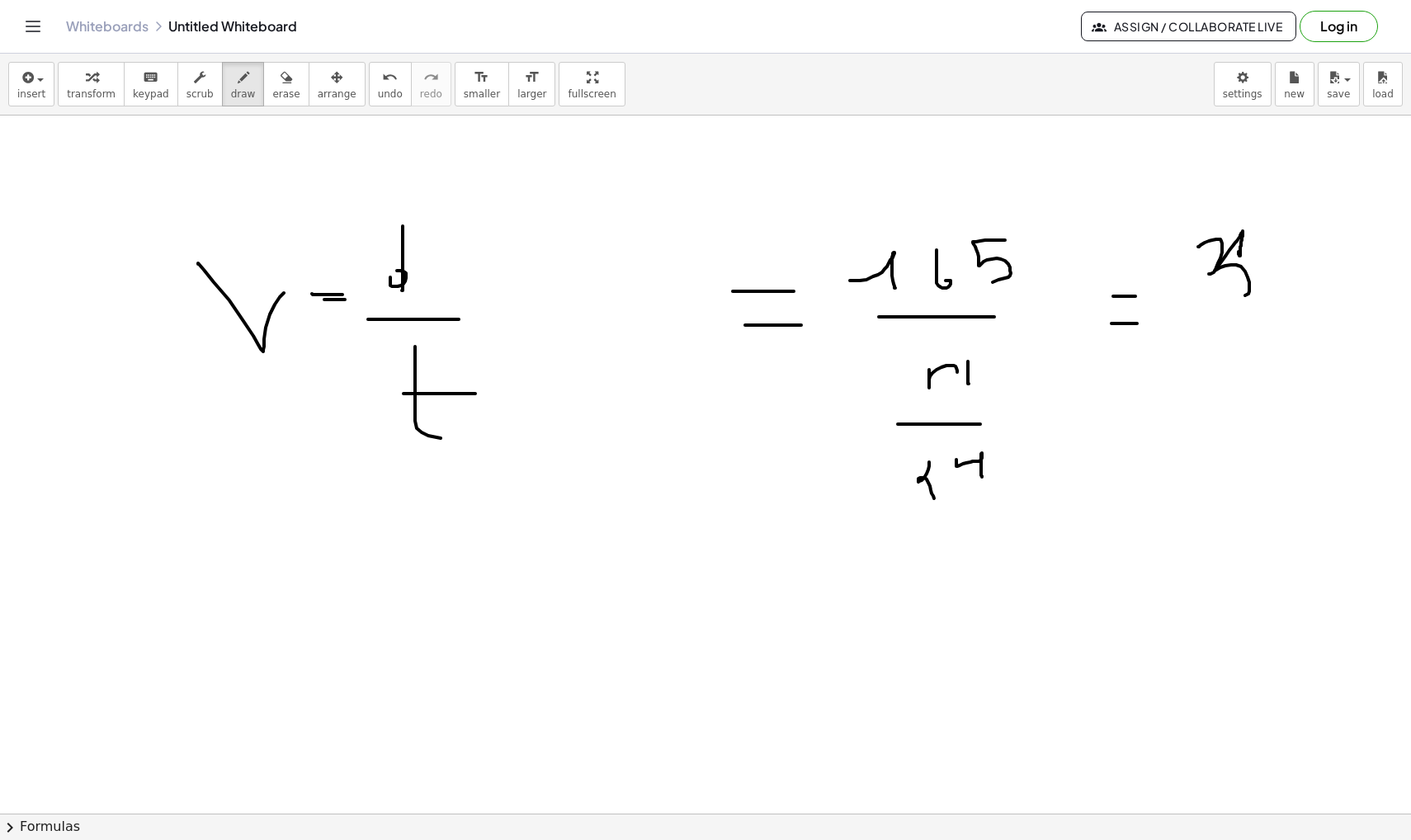
drag, startPoint x: 1262, startPoint y: 261, endPoint x: 1277, endPoint y: 303, distance: 44.6
drag, startPoint x: 1313, startPoint y: 248, endPoint x: 1341, endPoint y: 305, distance: 63.5
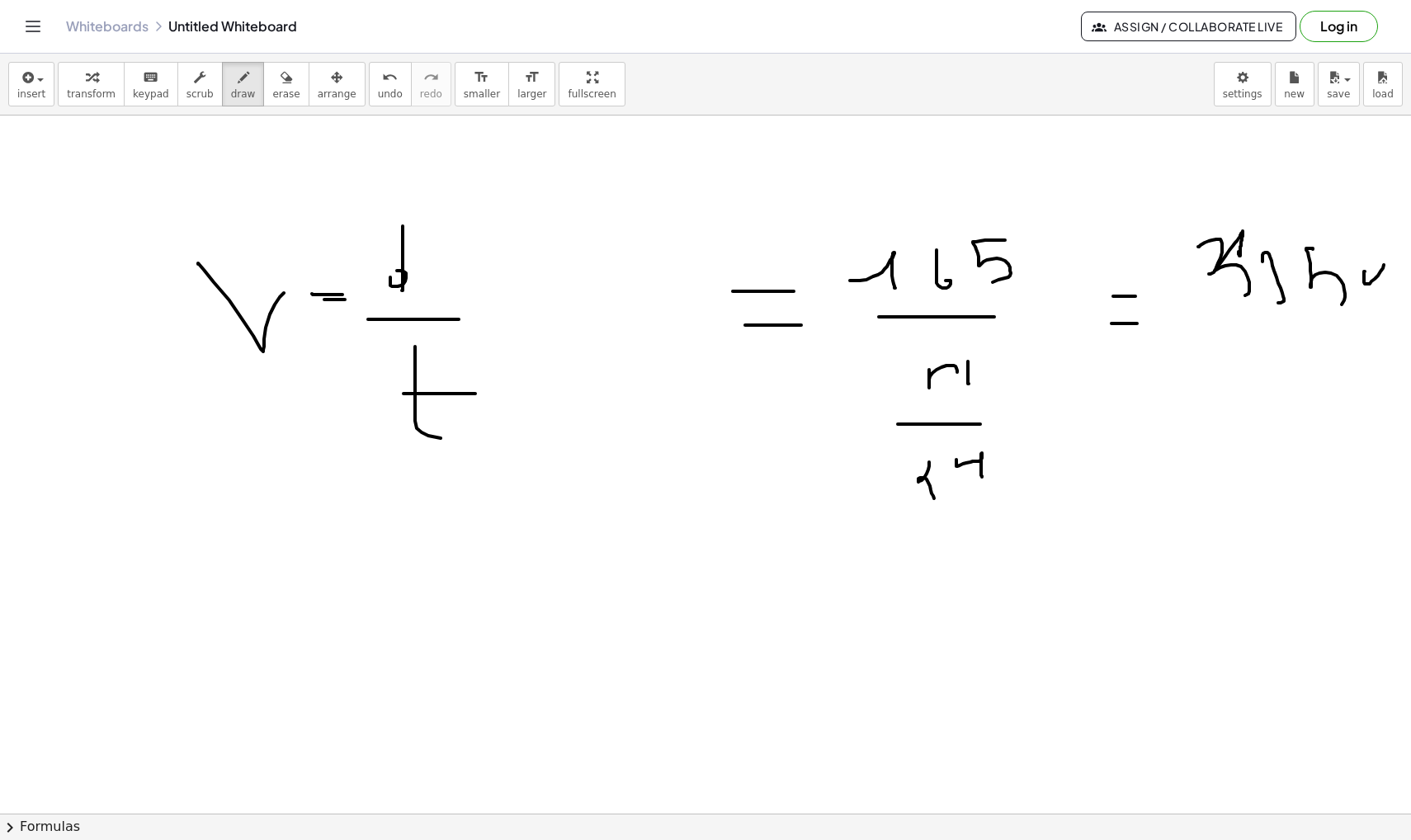
drag, startPoint x: 1364, startPoint y: 271, endPoint x: 1354, endPoint y: 254, distance: 19.7
drag, startPoint x: 1197, startPoint y: 320, endPoint x: 1379, endPoint y: 315, distance: 182.1
drag, startPoint x: 1314, startPoint y: 244, endPoint x: 1346, endPoint y: 285, distance: 52.0
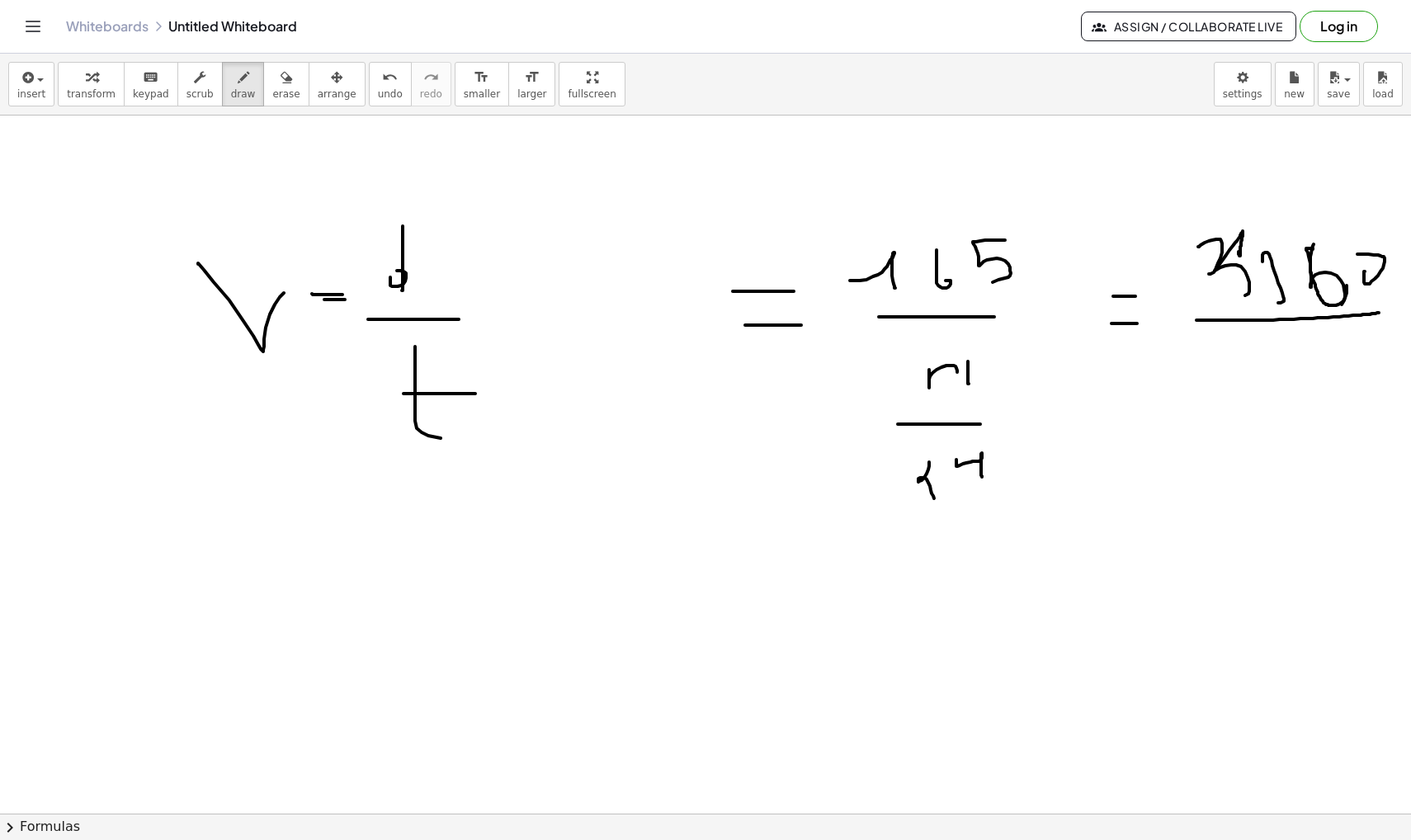
drag, startPoint x: 1285, startPoint y: 358, endPoint x: 1316, endPoint y: 353, distance: 31.4
drag, startPoint x: 1331, startPoint y: 335, endPoint x: 1330, endPoint y: 365, distance: 30.0
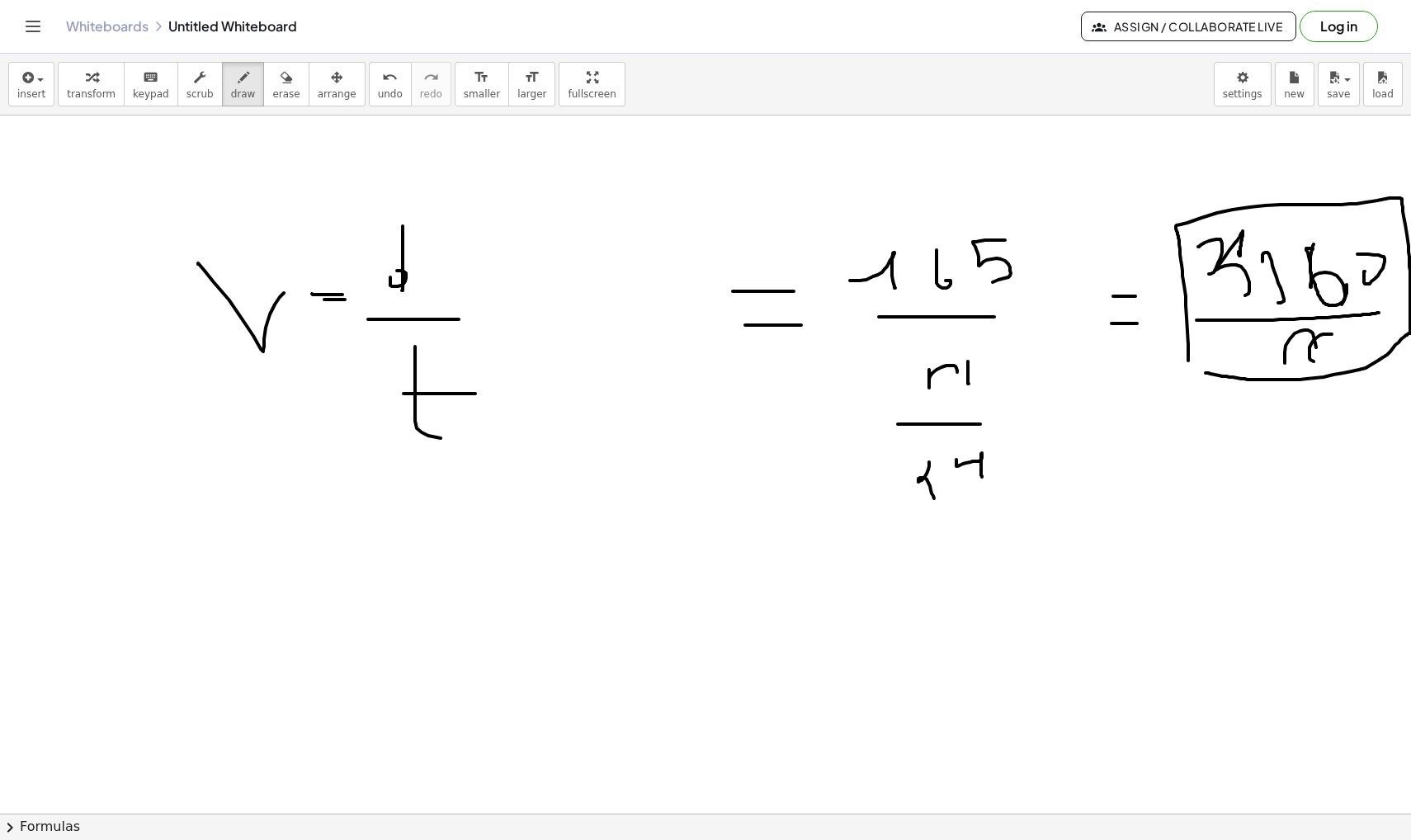
drag, startPoint x: 1188, startPoint y: 360, endPoint x: 1171, endPoint y: 349, distance: 20.2
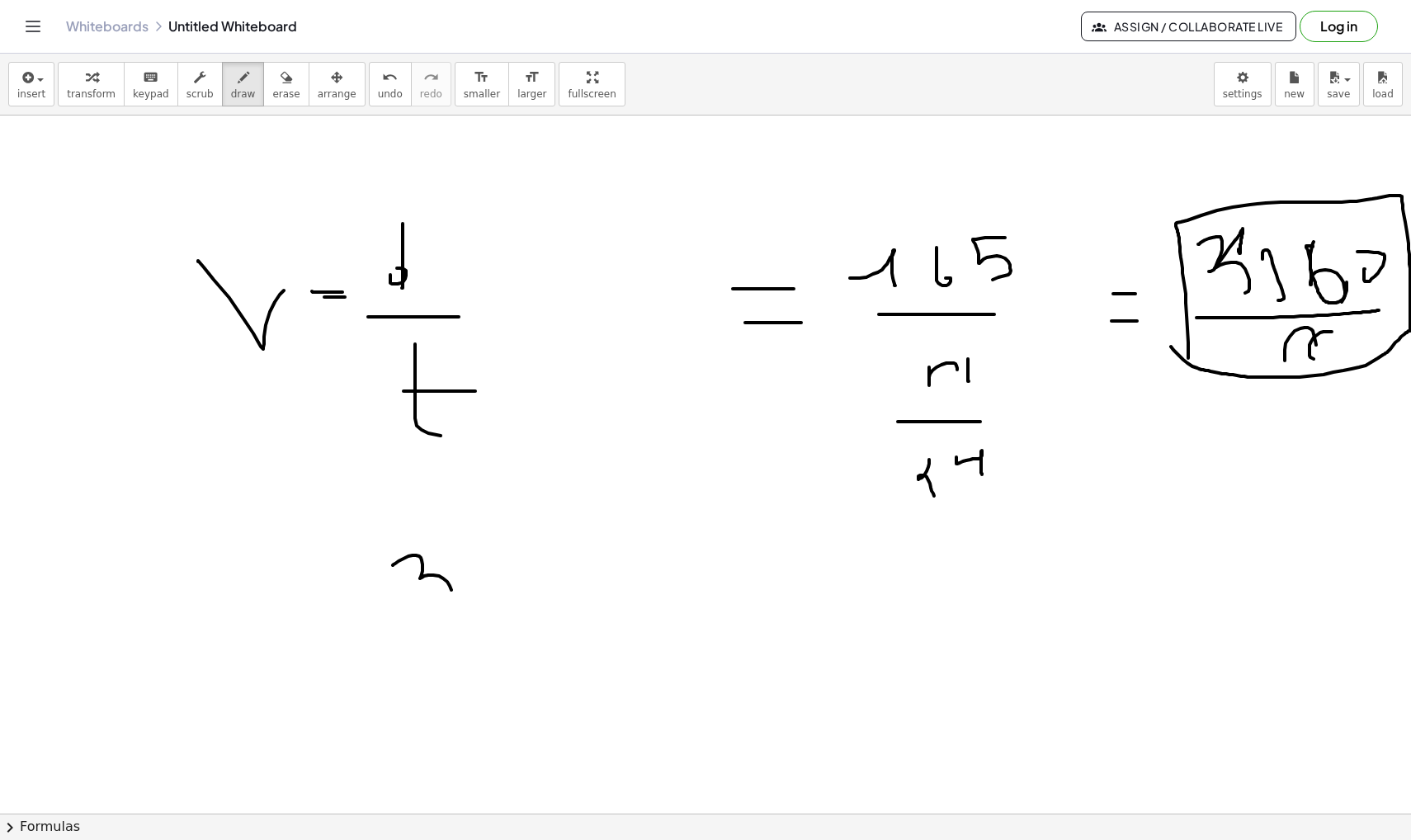
drag, startPoint x: 393, startPoint y: 565, endPoint x: 443, endPoint y: 604, distance: 63.4
drag, startPoint x: 492, startPoint y: 564, endPoint x: 502, endPoint y: 598, distance: 35.4
drag, startPoint x: 554, startPoint y: 557, endPoint x: 564, endPoint y: 585, distance: 29.7
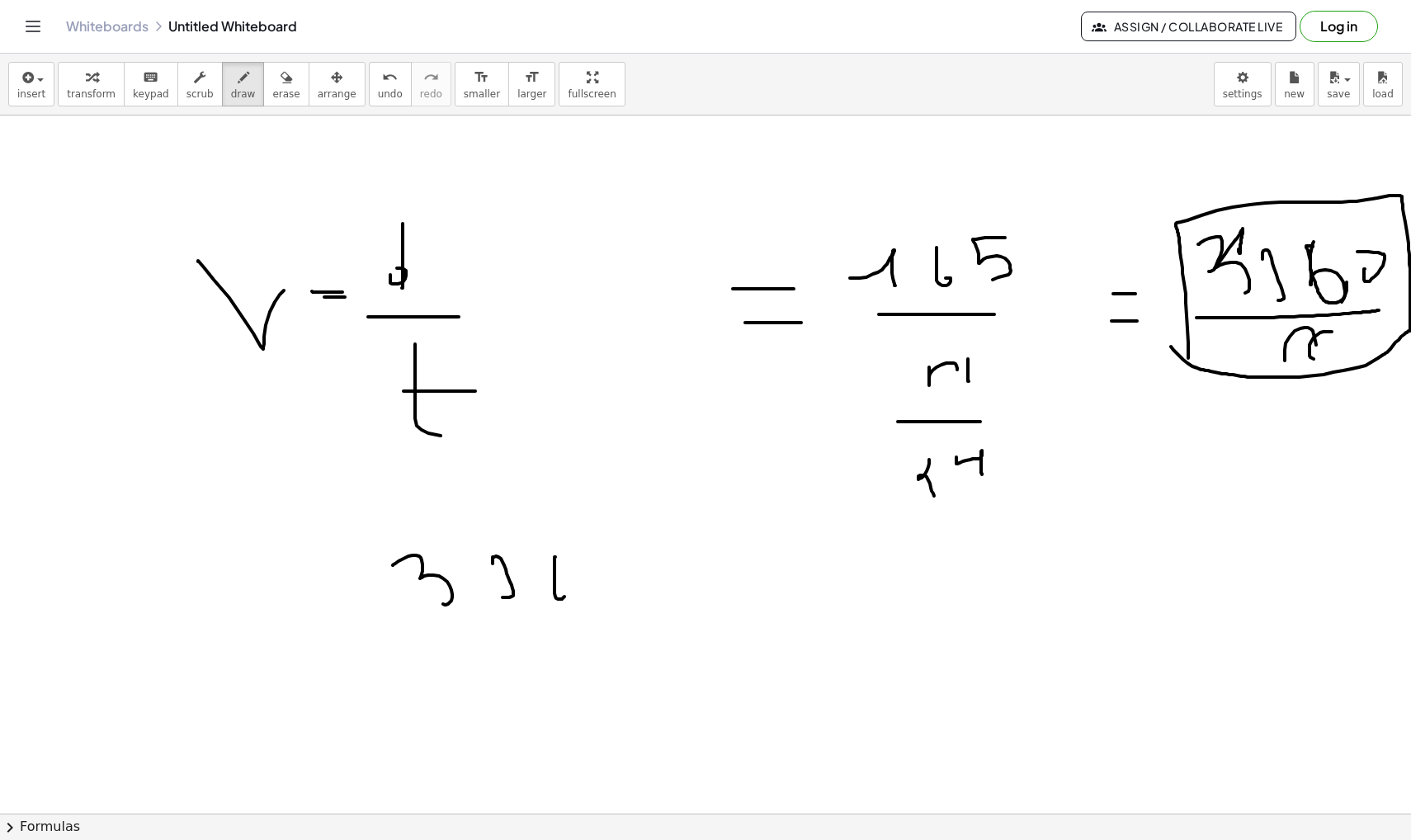
drag, startPoint x: 598, startPoint y: 562, endPoint x: 604, endPoint y: 554, distance: 10.0
drag, startPoint x: 671, startPoint y: 575, endPoint x: 691, endPoint y: 575, distance: 20.0
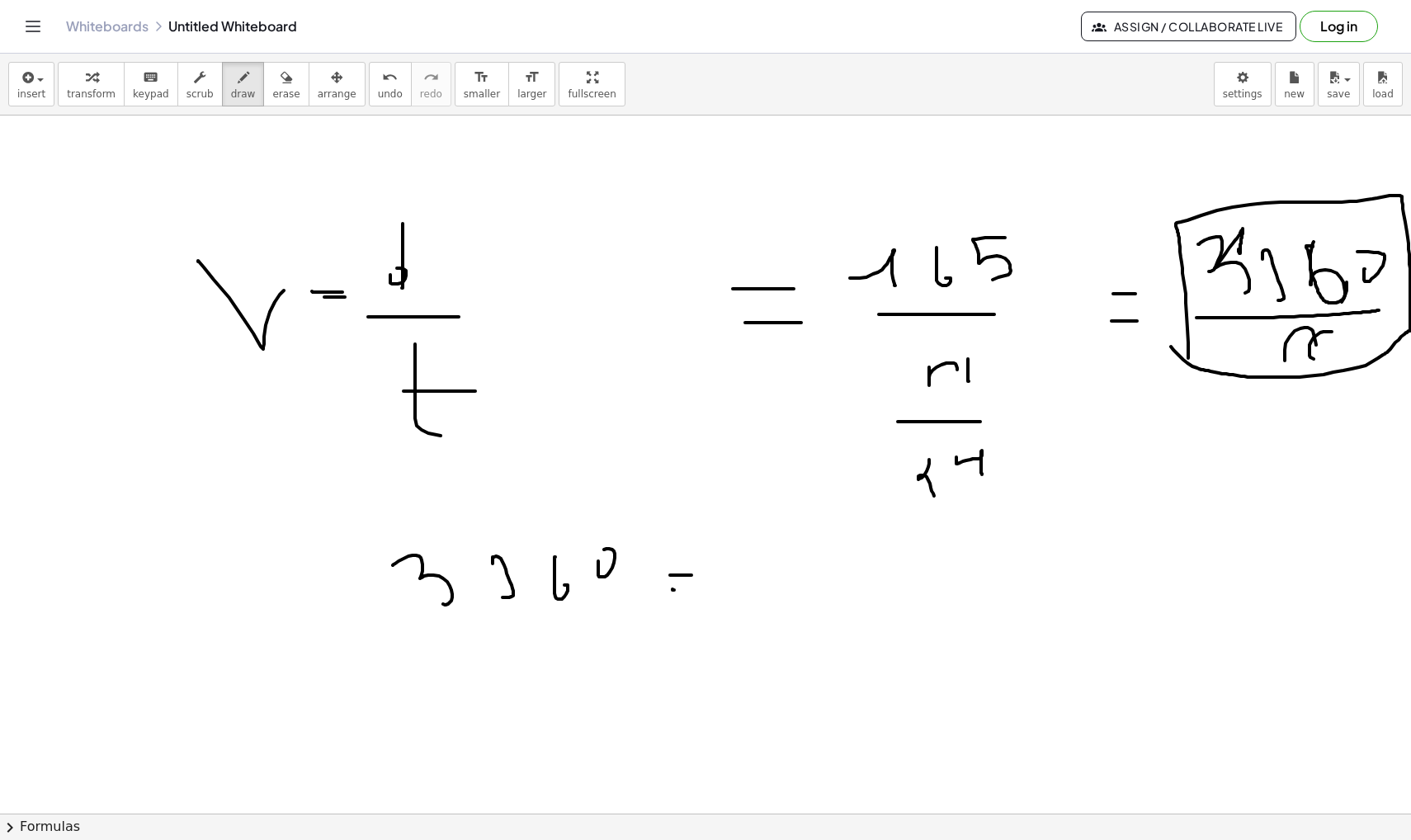
drag, startPoint x: 672, startPoint y: 589, endPoint x: 700, endPoint y: 590, distance: 28.0
drag, startPoint x: 738, startPoint y: 564, endPoint x: 772, endPoint y: 554, distance: 35.4
drag, startPoint x: 786, startPoint y: 537, endPoint x: 788, endPoint y: 566, distance: 29.1
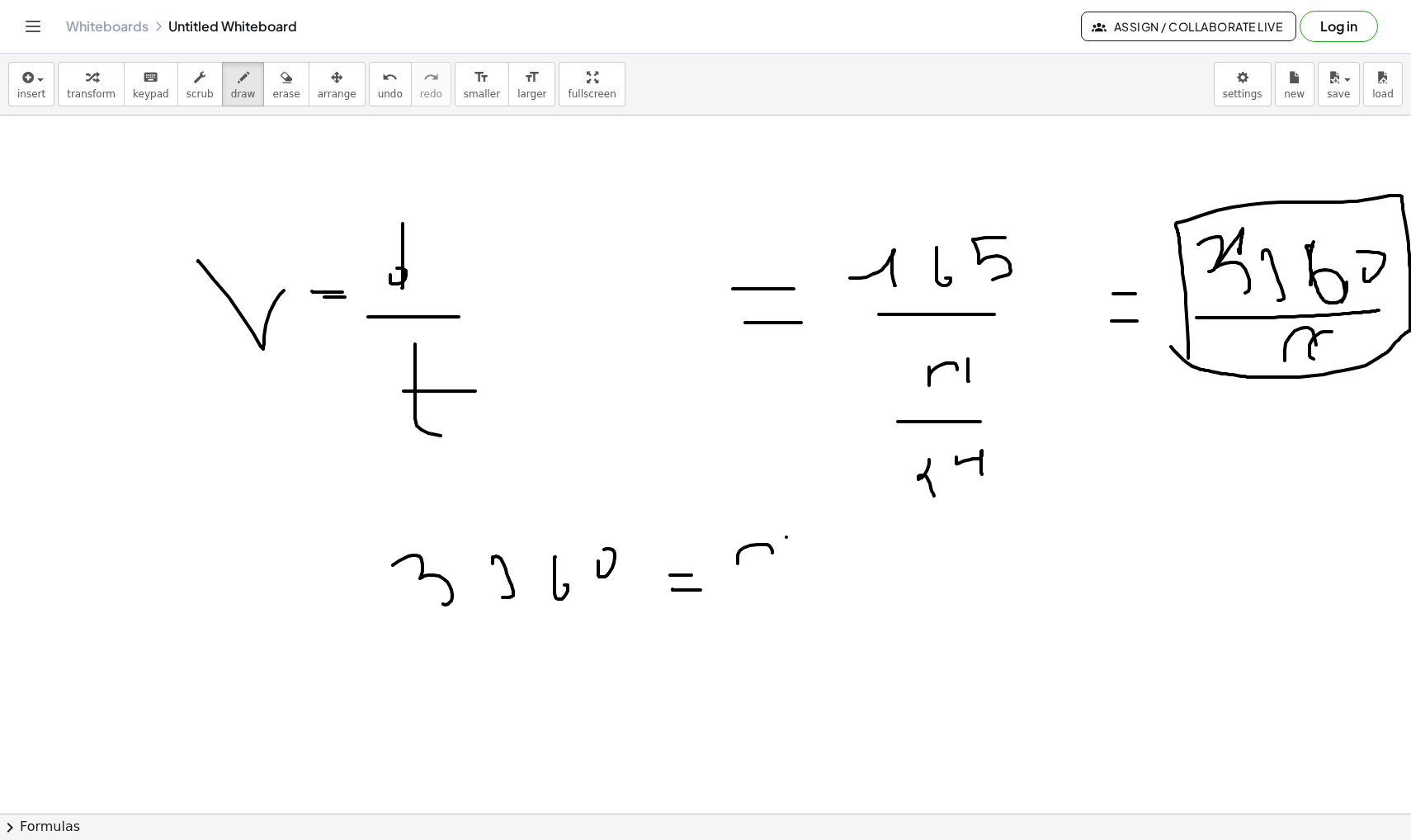
drag, startPoint x: 736, startPoint y: 604, endPoint x: 823, endPoint y: 608, distance: 87.1
drag, startPoint x: 788, startPoint y: 637, endPoint x: 813, endPoint y: 676, distance: 46.3
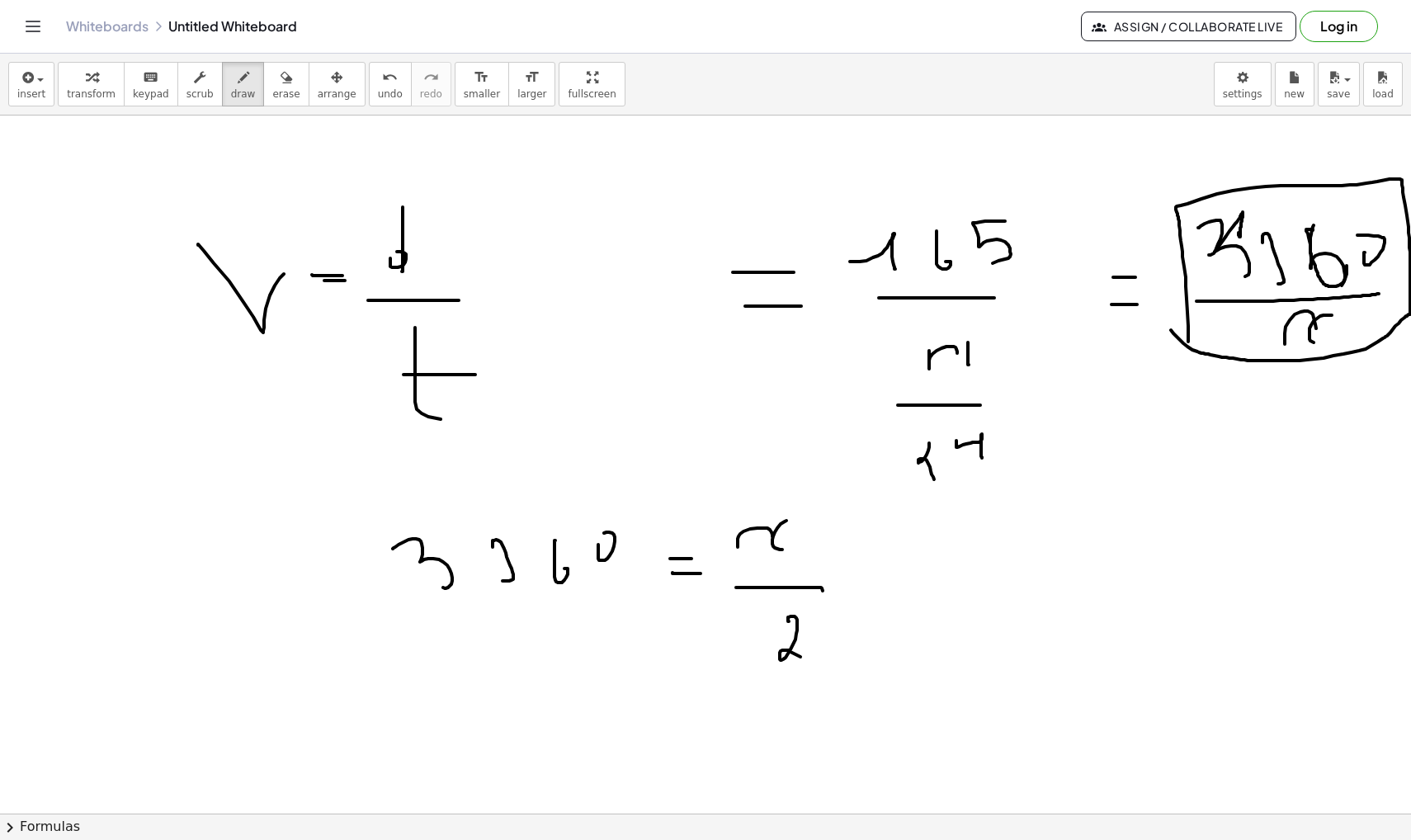
scroll to position [9626, 0]
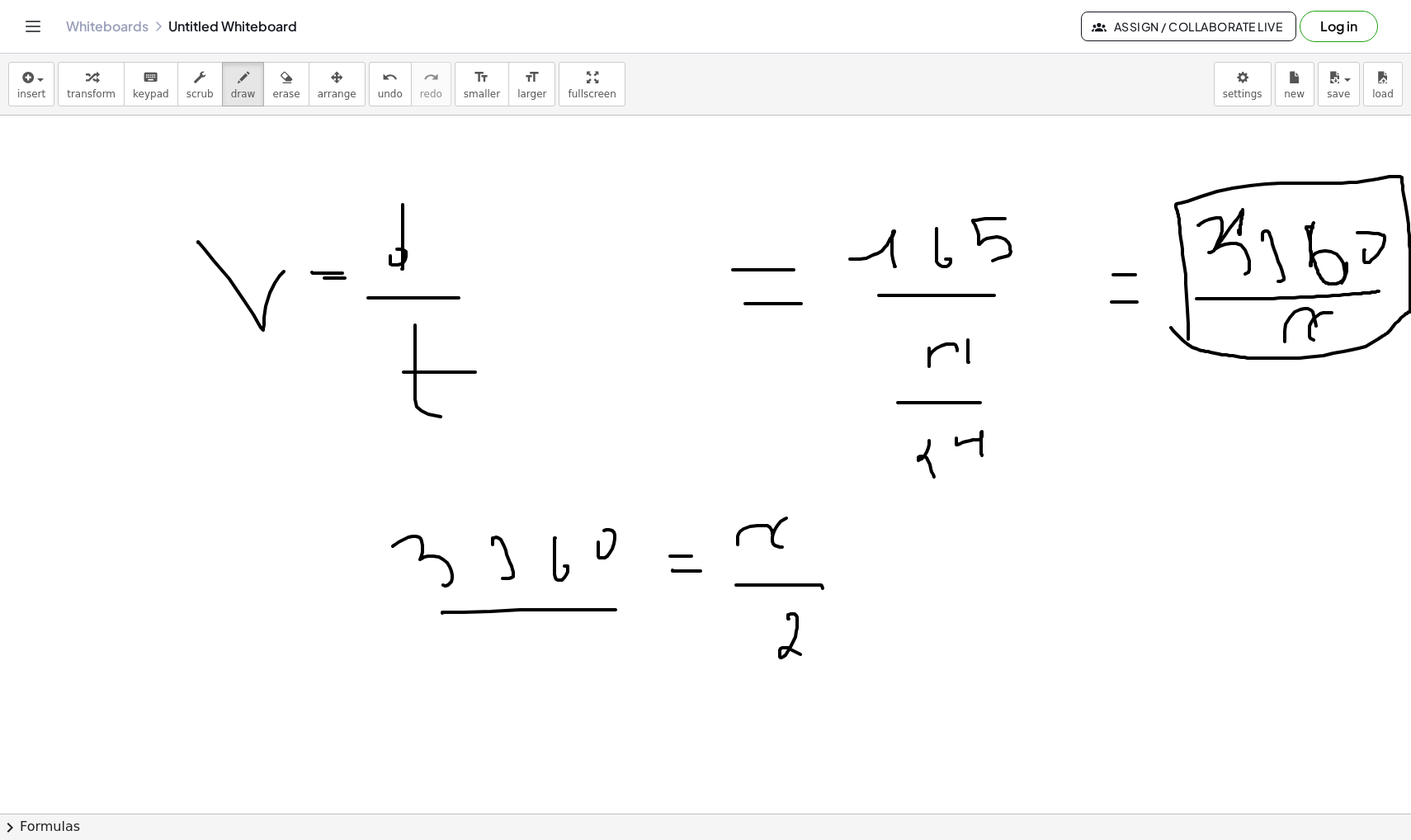
drag, startPoint x: 442, startPoint y: 613, endPoint x: 637, endPoint y: 611, distance: 195.0
drag, startPoint x: 579, startPoint y: 698, endPoint x: 612, endPoint y: 693, distance: 33.4
drag, startPoint x: 623, startPoint y: 678, endPoint x: 650, endPoint y: 692, distance: 30.4
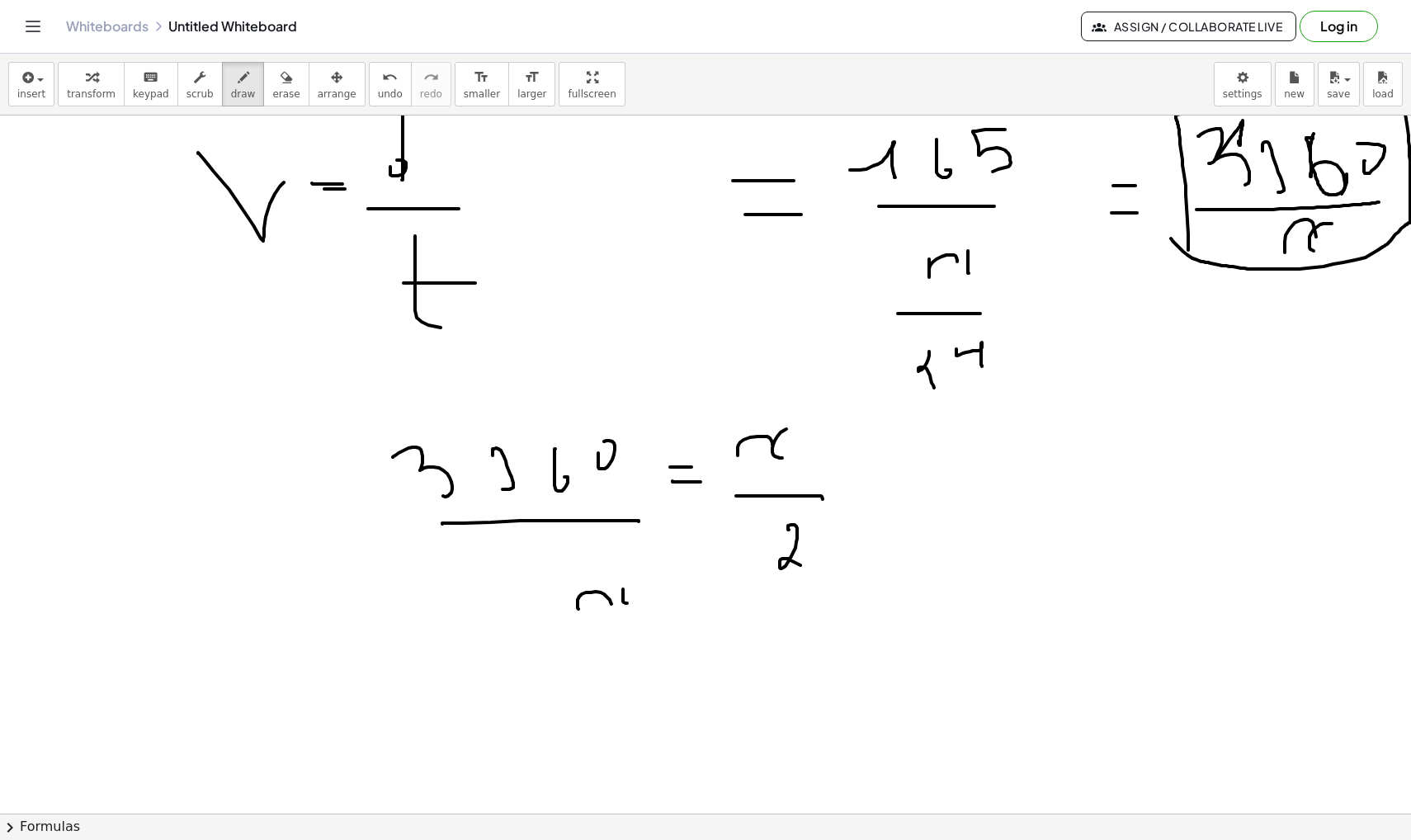
scroll to position [9741, 0]
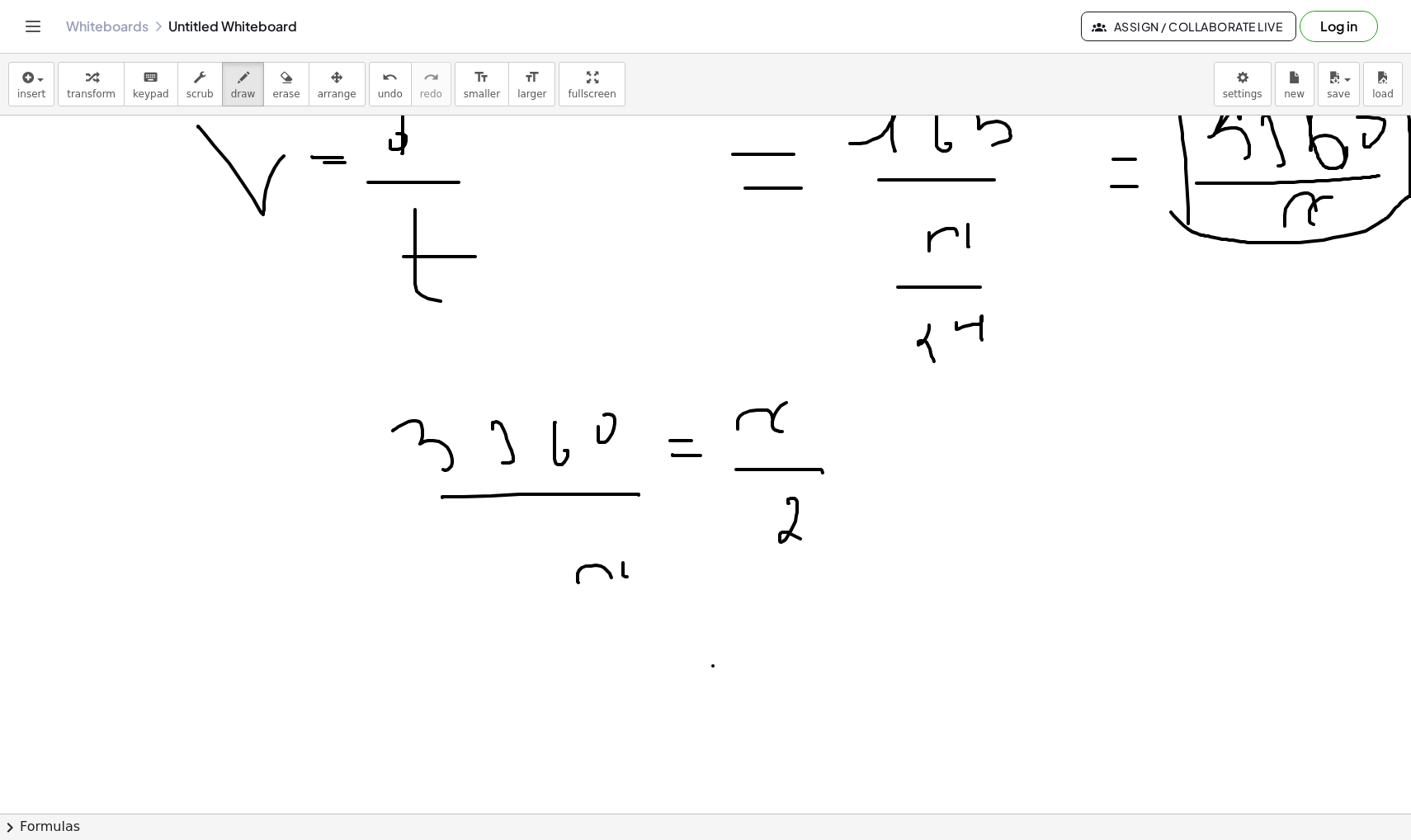
drag, startPoint x: 713, startPoint y: 666, endPoint x: 780, endPoint y: 666, distance: 67.0
drag, startPoint x: 723, startPoint y: 704, endPoint x: 777, endPoint y: 704, distance: 54.0
drag, startPoint x: 840, startPoint y: 643, endPoint x: 883, endPoint y: 641, distance: 43.0
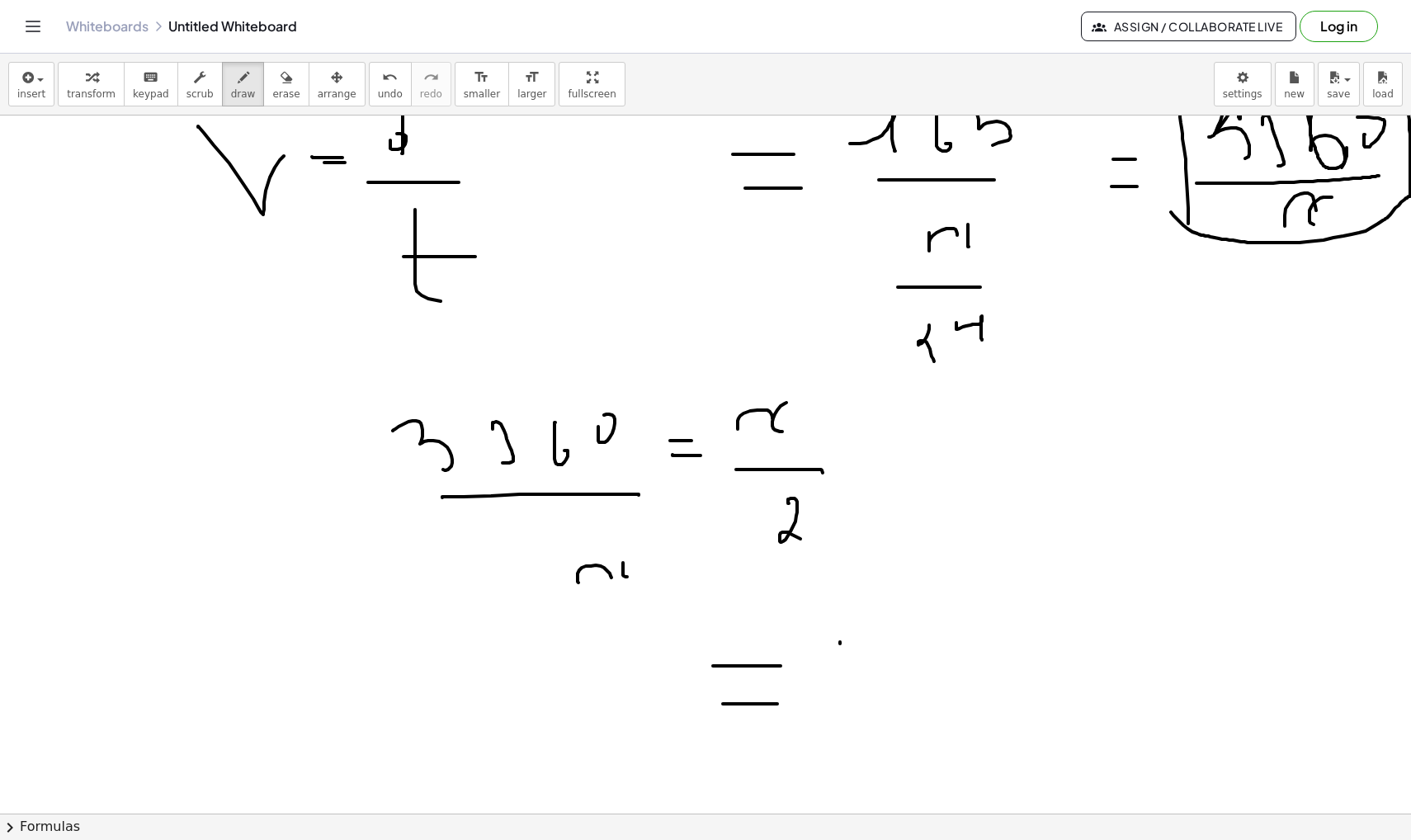
drag, startPoint x: 898, startPoint y: 614, endPoint x: 906, endPoint y: 637, distance: 24.4
drag, startPoint x: 928, startPoint y: 571, endPoint x: 945, endPoint y: 587, distance: 23.3
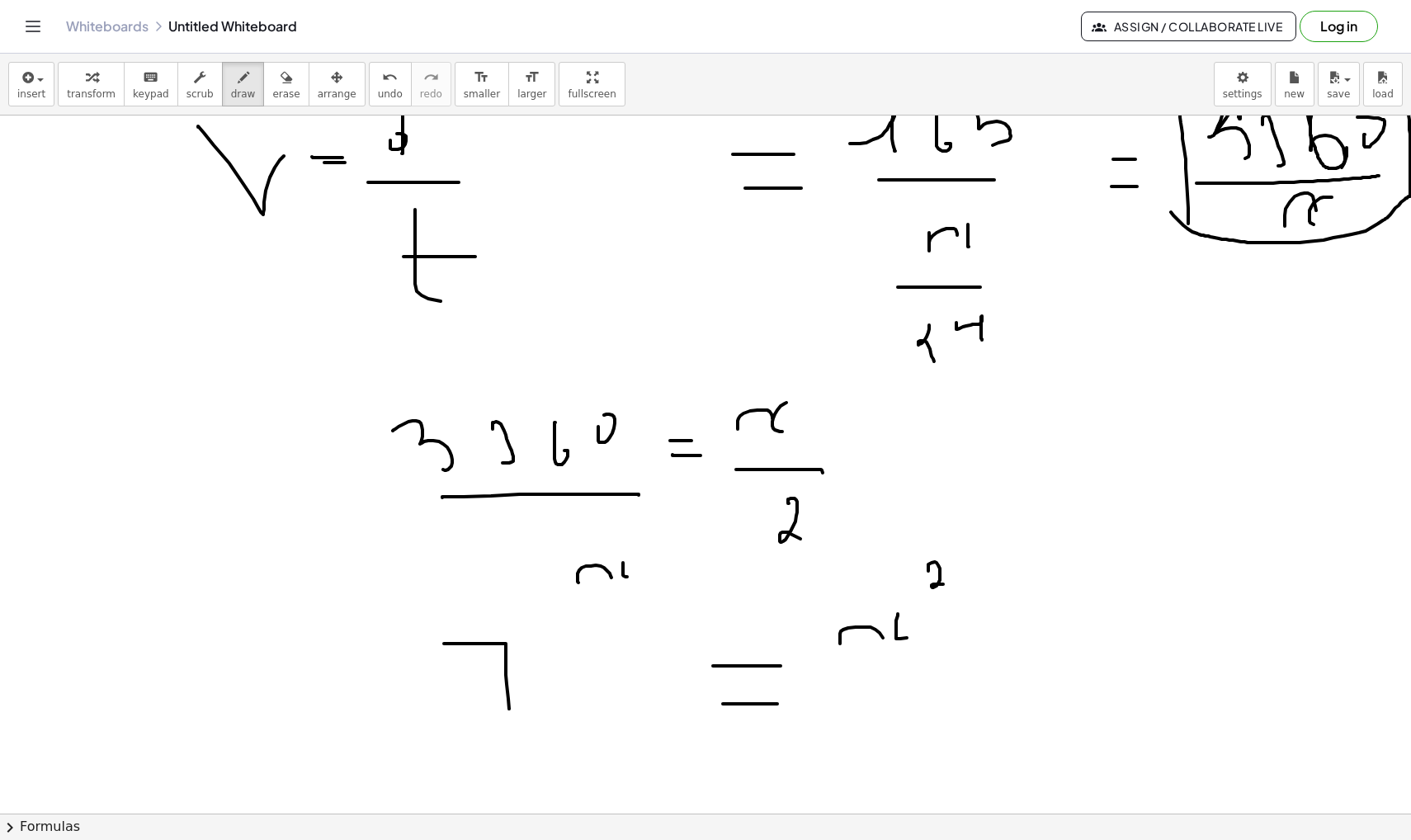
drag, startPoint x: 444, startPoint y: 643, endPoint x: 509, endPoint y: 709, distance: 92.6
drag, startPoint x: 493, startPoint y: 696, endPoint x: 515, endPoint y: 696, distance: 22.0
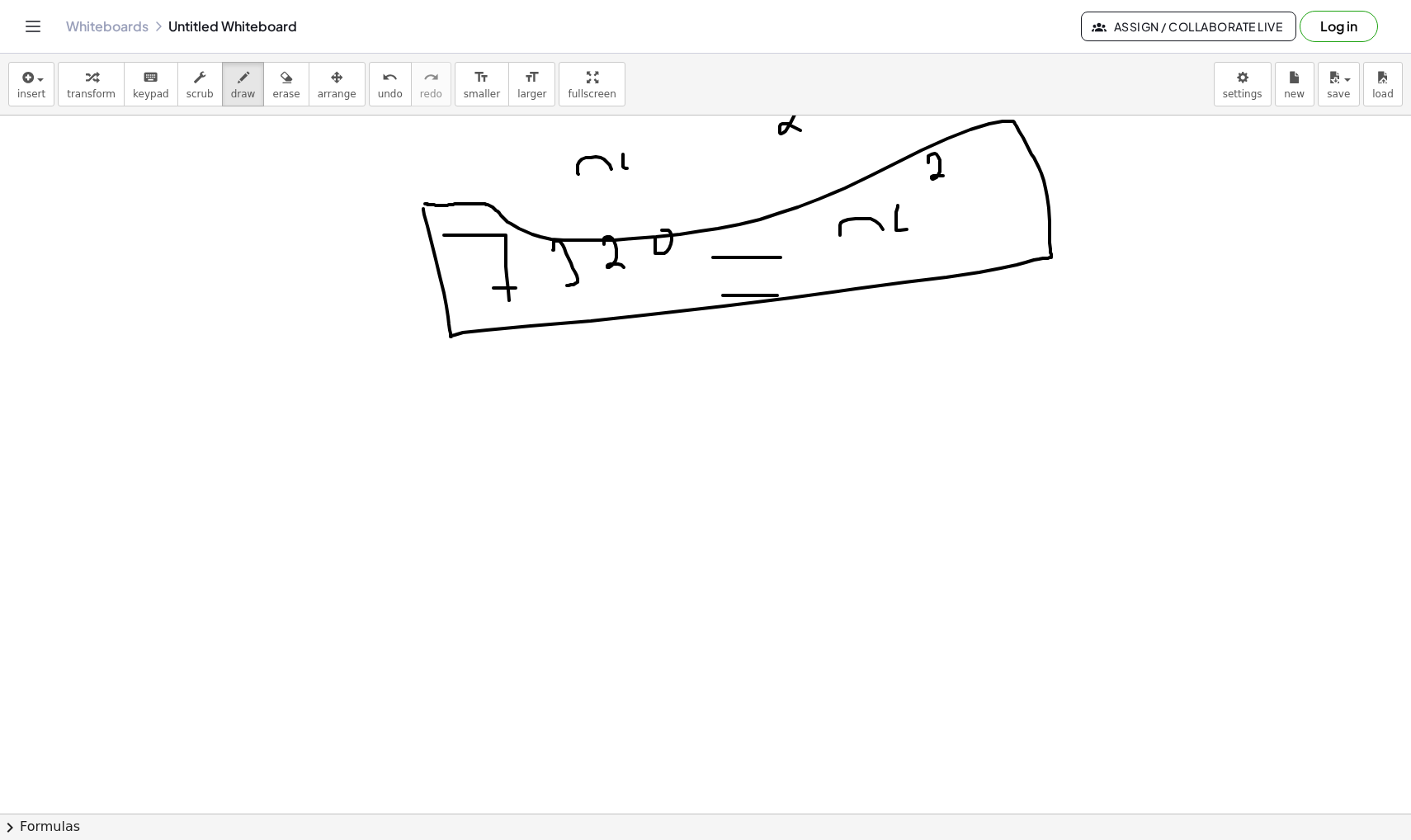
scroll to position [10158, 0]
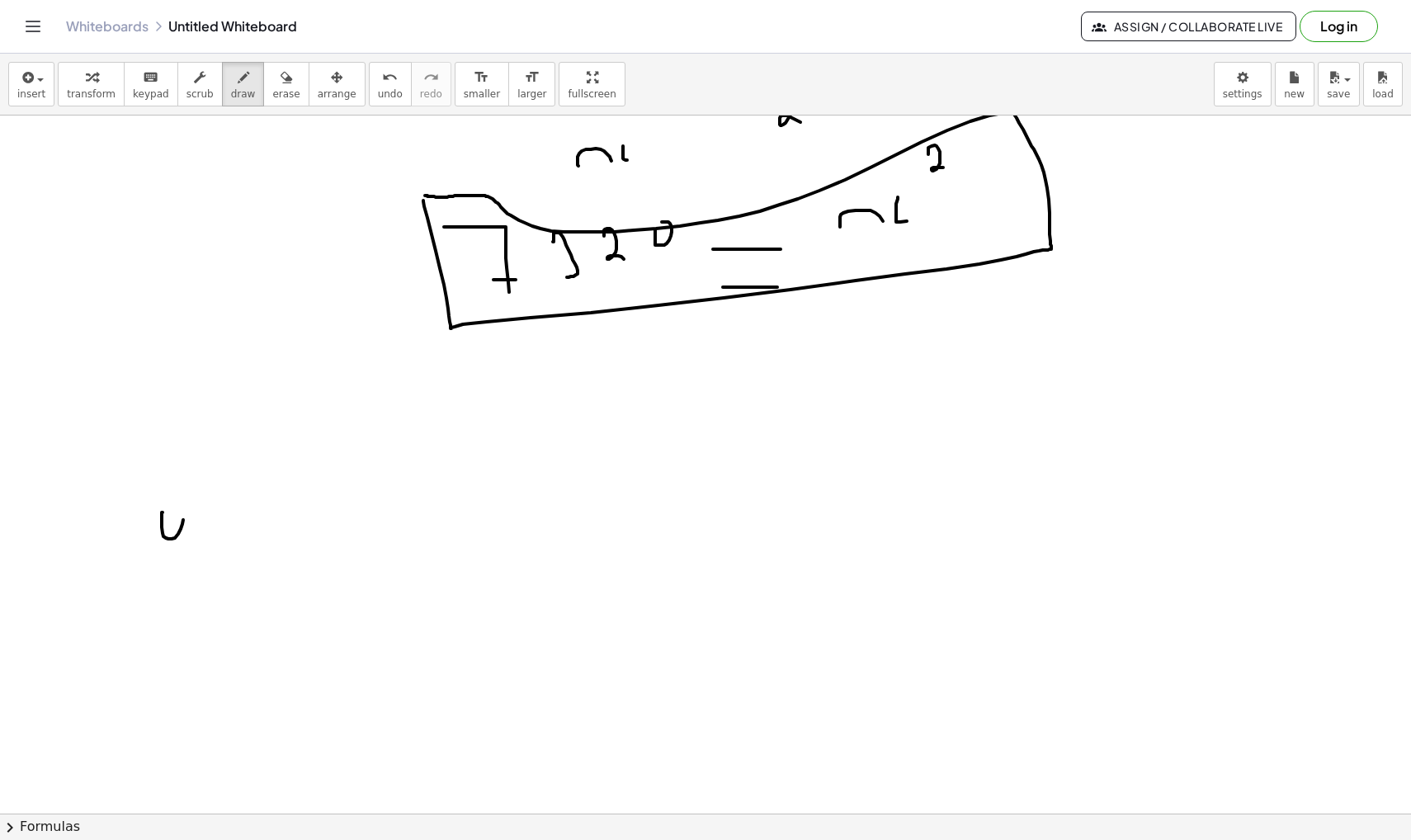
drag, startPoint x: 188, startPoint y: 475, endPoint x: 188, endPoint y: 558, distance: 83.0
drag, startPoint x: 233, startPoint y: 533, endPoint x: 261, endPoint y: 533, distance: 28.0
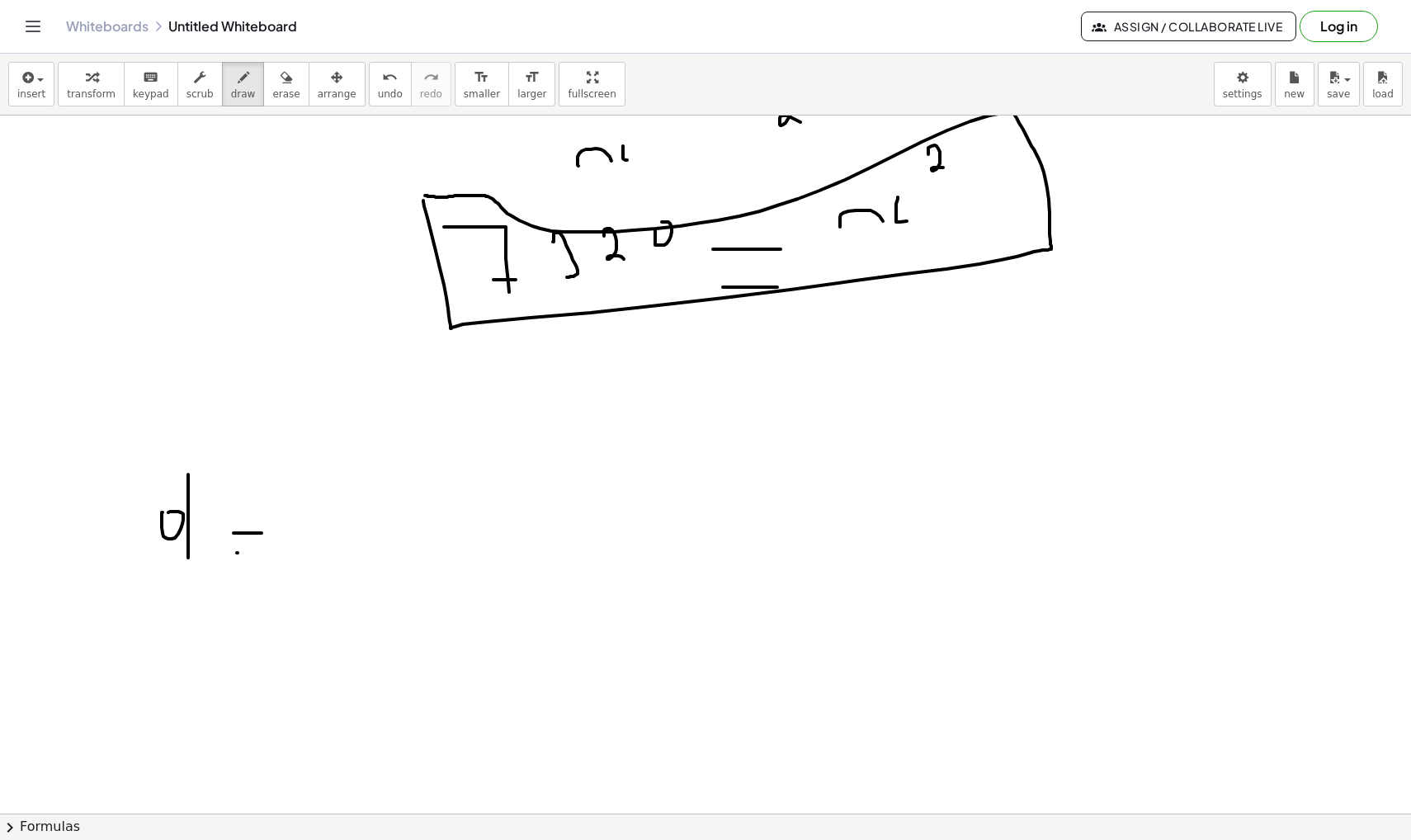
drag, startPoint x: 237, startPoint y: 553, endPoint x: 273, endPoint y: 553, distance: 36.0
drag, startPoint x: 301, startPoint y: 491, endPoint x: 362, endPoint y: 482, distance: 61.7
drag, startPoint x: 392, startPoint y: 510, endPoint x: 403, endPoint y: 519, distance: 14.2
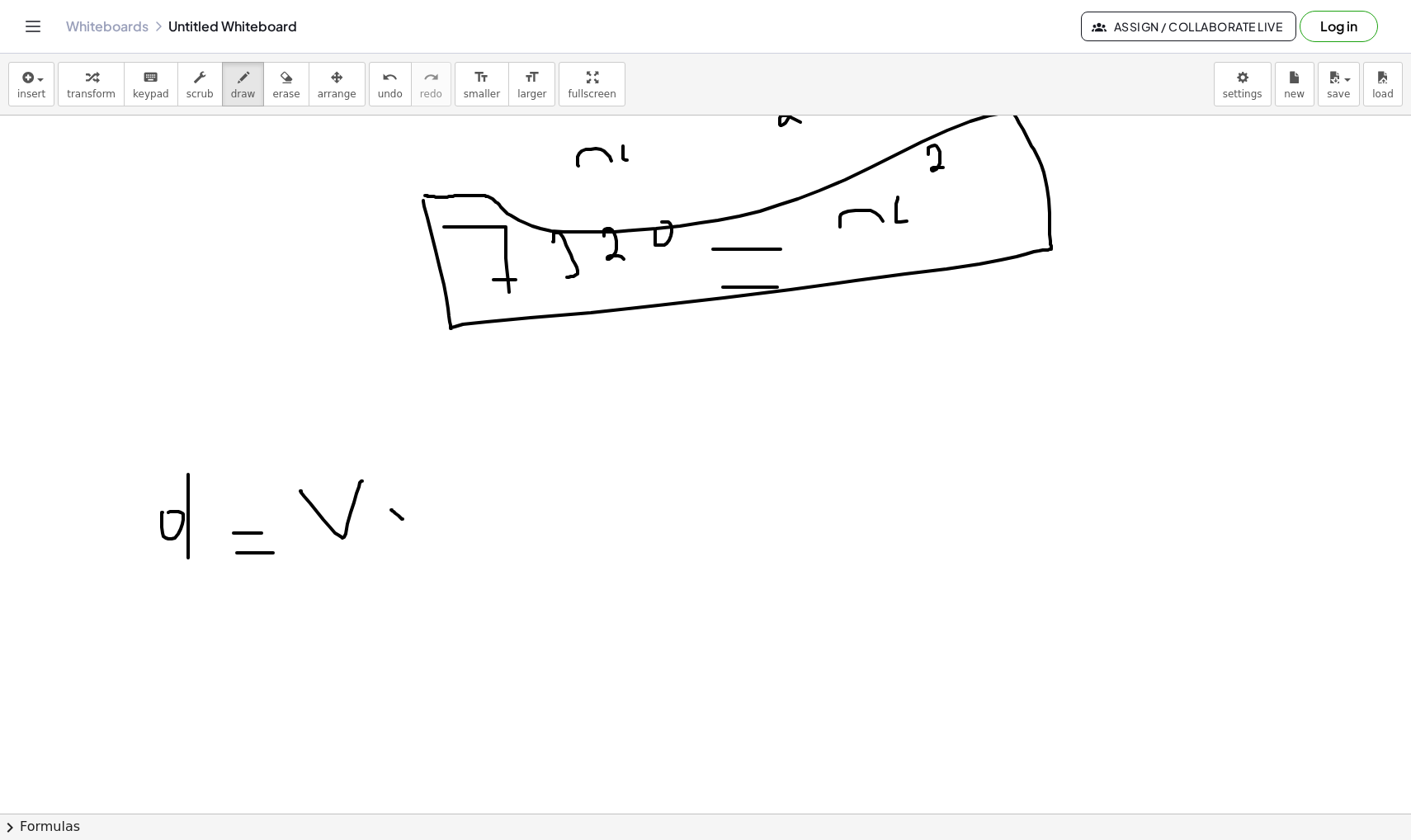
drag, startPoint x: 403, startPoint y: 505, endPoint x: 400, endPoint y: 522, distance: 17.3
drag, startPoint x: 428, startPoint y: 523, endPoint x: 448, endPoint y: 523, distance: 20.0
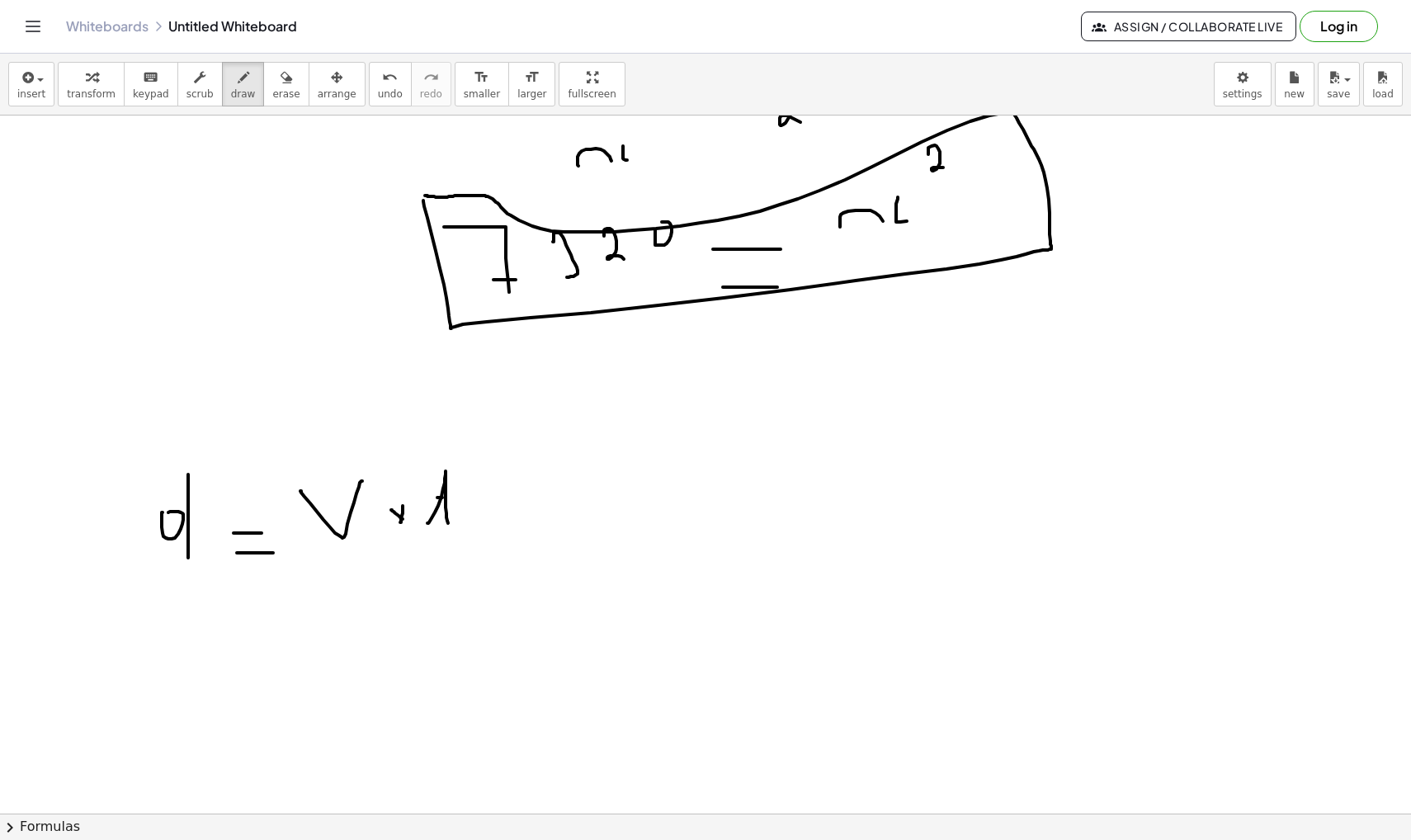
drag, startPoint x: 437, startPoint y: 497, endPoint x: 448, endPoint y: 497, distance: 11.0
drag, startPoint x: 276, startPoint y: 620, endPoint x: 291, endPoint y: 620, distance: 15.0
drag, startPoint x: 262, startPoint y: 649, endPoint x: 284, endPoint y: 649, distance: 22.0
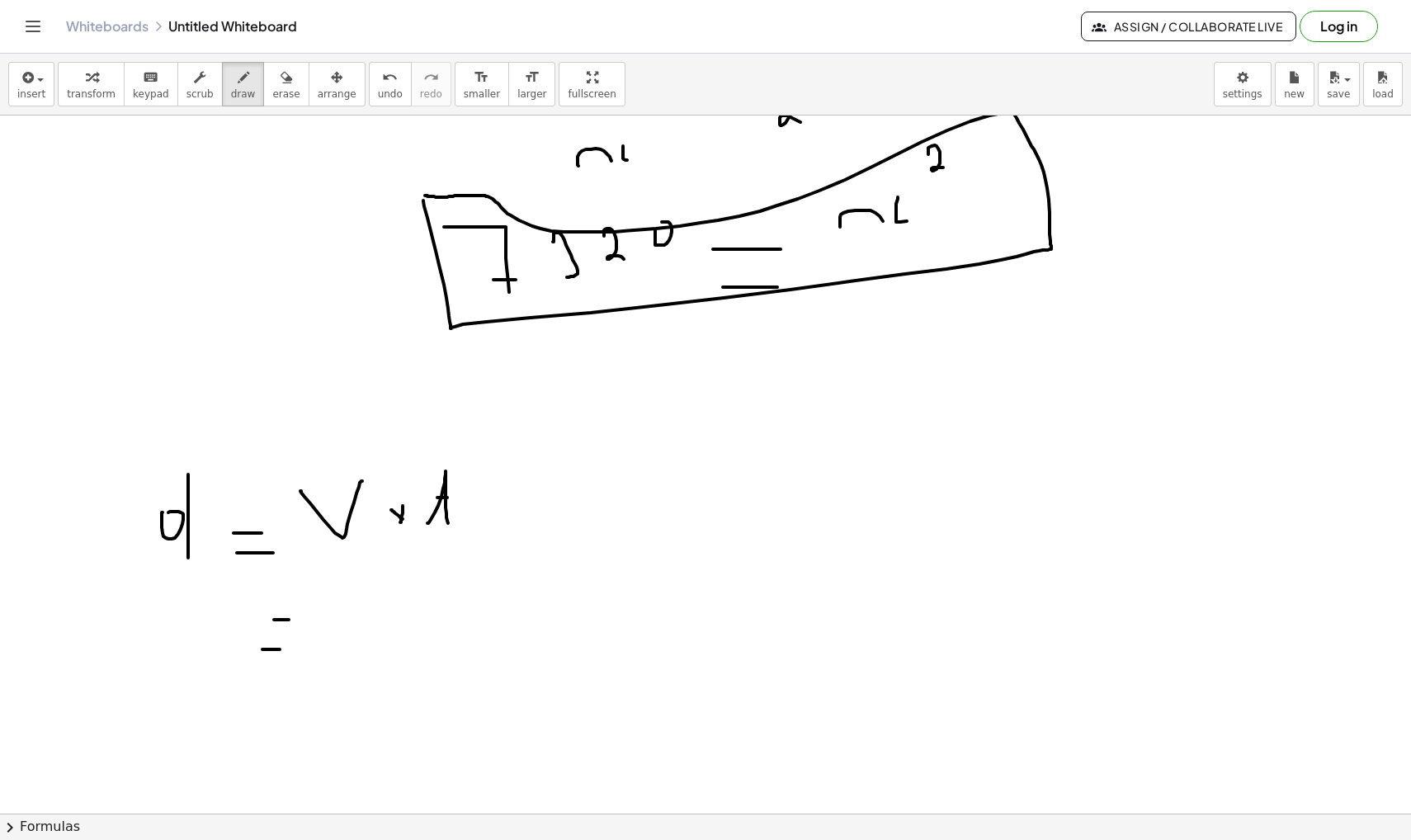
drag, startPoint x: 322, startPoint y: 631, endPoint x: 361, endPoint y: 656, distance: 46.3
drag, startPoint x: 437, startPoint y: 605, endPoint x: 454, endPoint y: 647, distance: 45.3
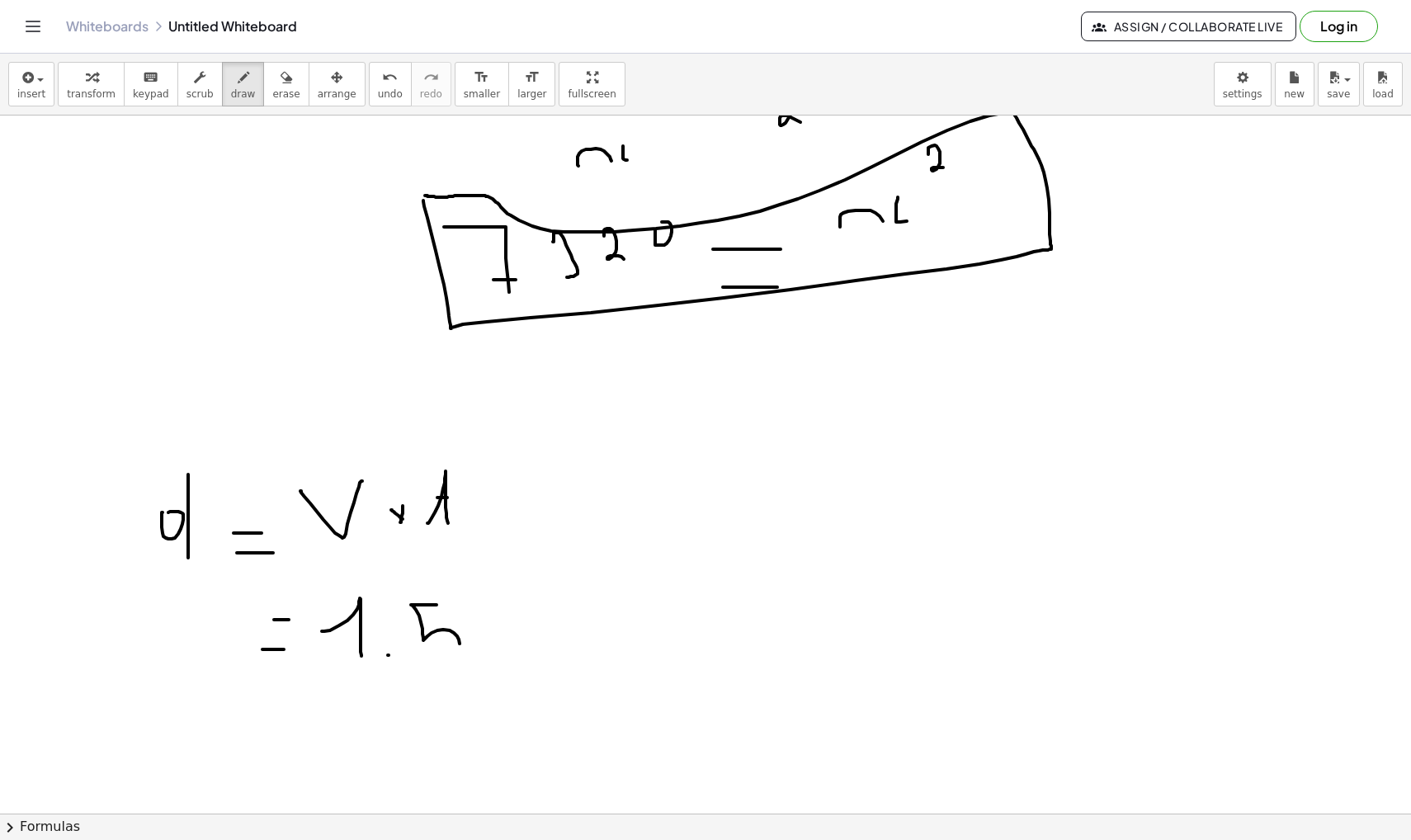
drag, startPoint x: 476, startPoint y: 636, endPoint x: 491, endPoint y: 645, distance: 17.5
drag, startPoint x: 491, startPoint y: 636, endPoint x: 488, endPoint y: 647, distance: 11.4
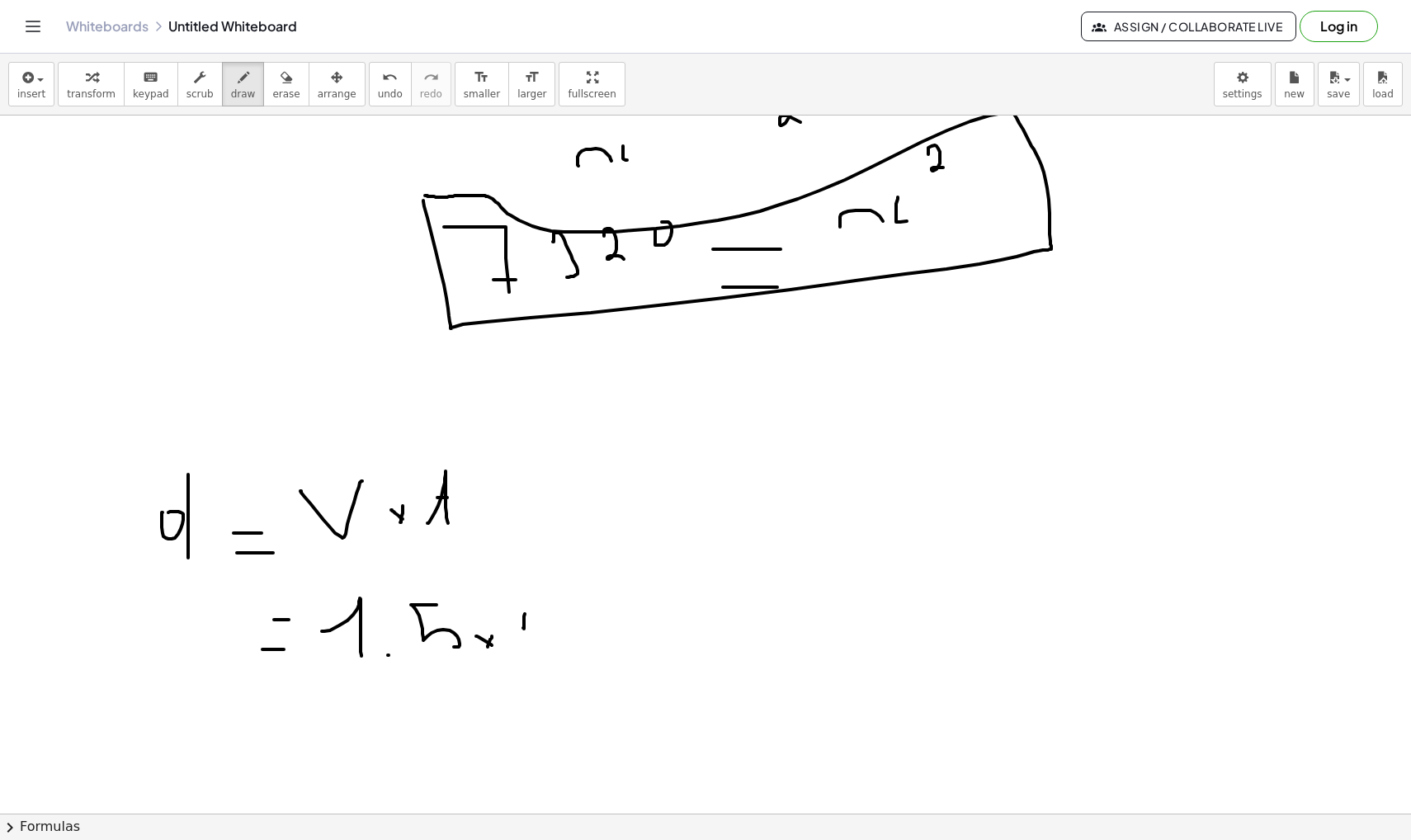
drag, startPoint x: 523, startPoint y: 628, endPoint x: 554, endPoint y: 623, distance: 31.4
drag, startPoint x: 573, startPoint y: 608, endPoint x: 588, endPoint y: 626, distance: 23.4
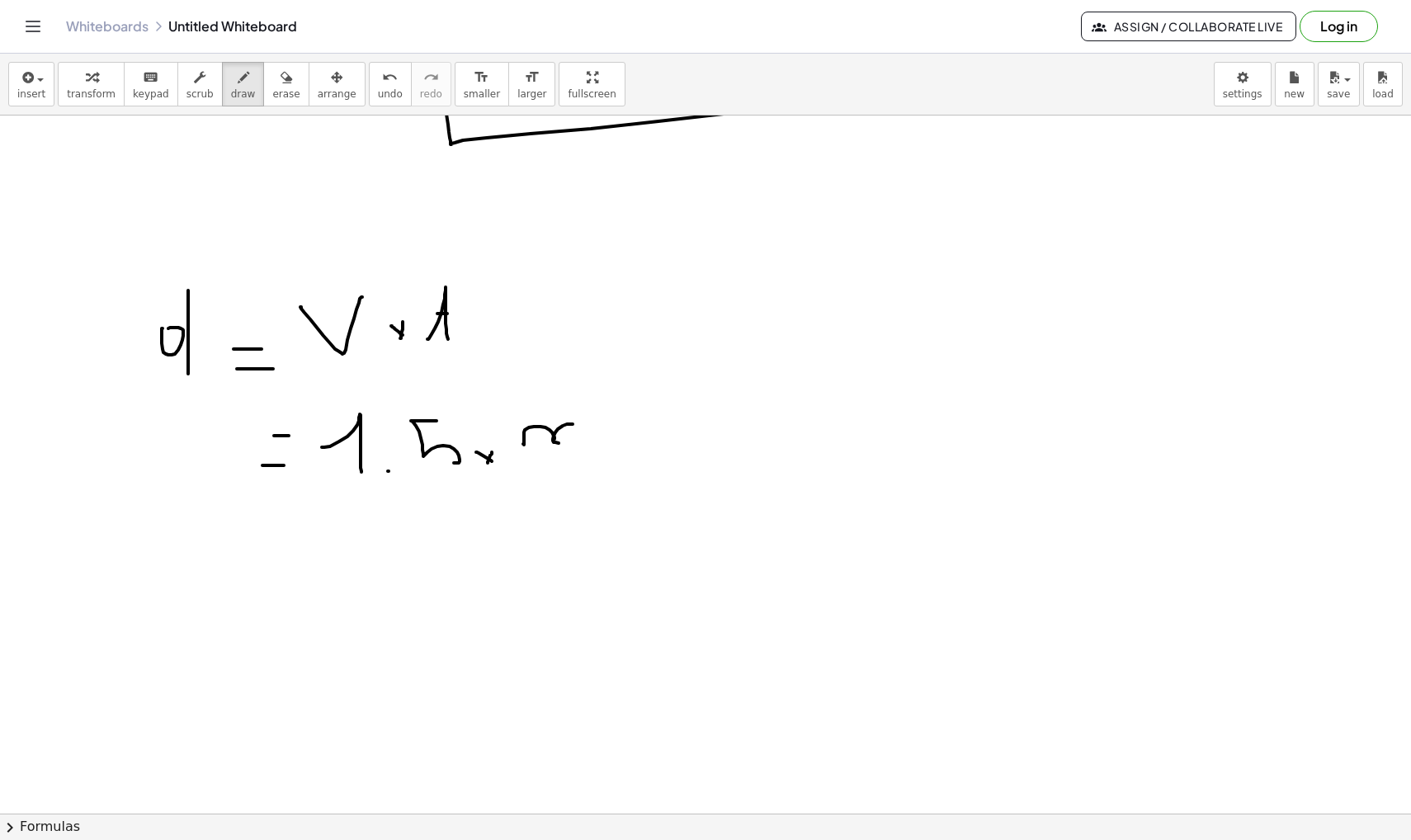
scroll to position [10388, 0]
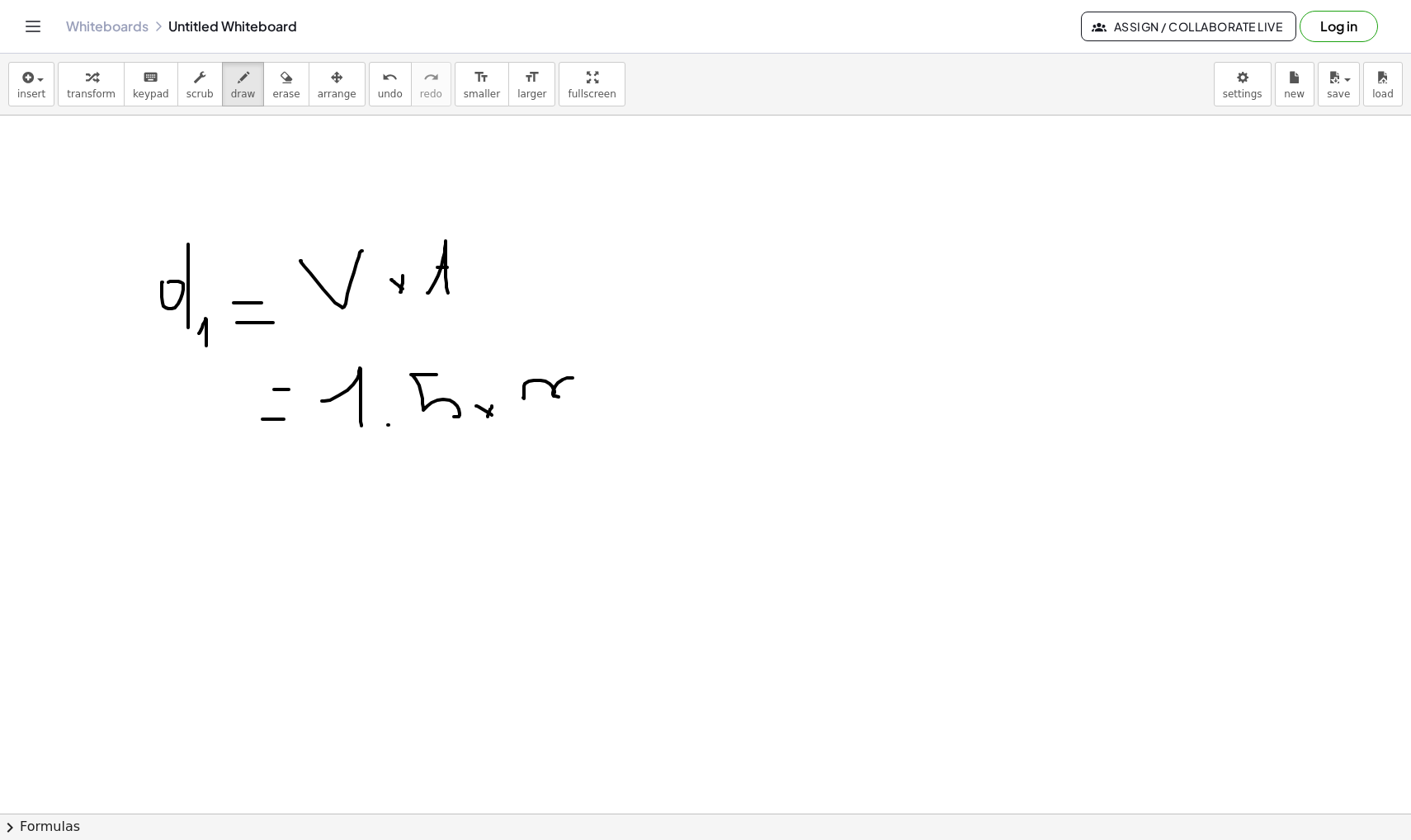
drag, startPoint x: 199, startPoint y: 334, endPoint x: 208, endPoint y: 358, distance: 25.6
drag, startPoint x: 808, startPoint y: 282, endPoint x: 802, endPoint y: 271, distance: 12.5
drag, startPoint x: 832, startPoint y: 224, endPoint x: 832, endPoint y: 283, distance: 59.0
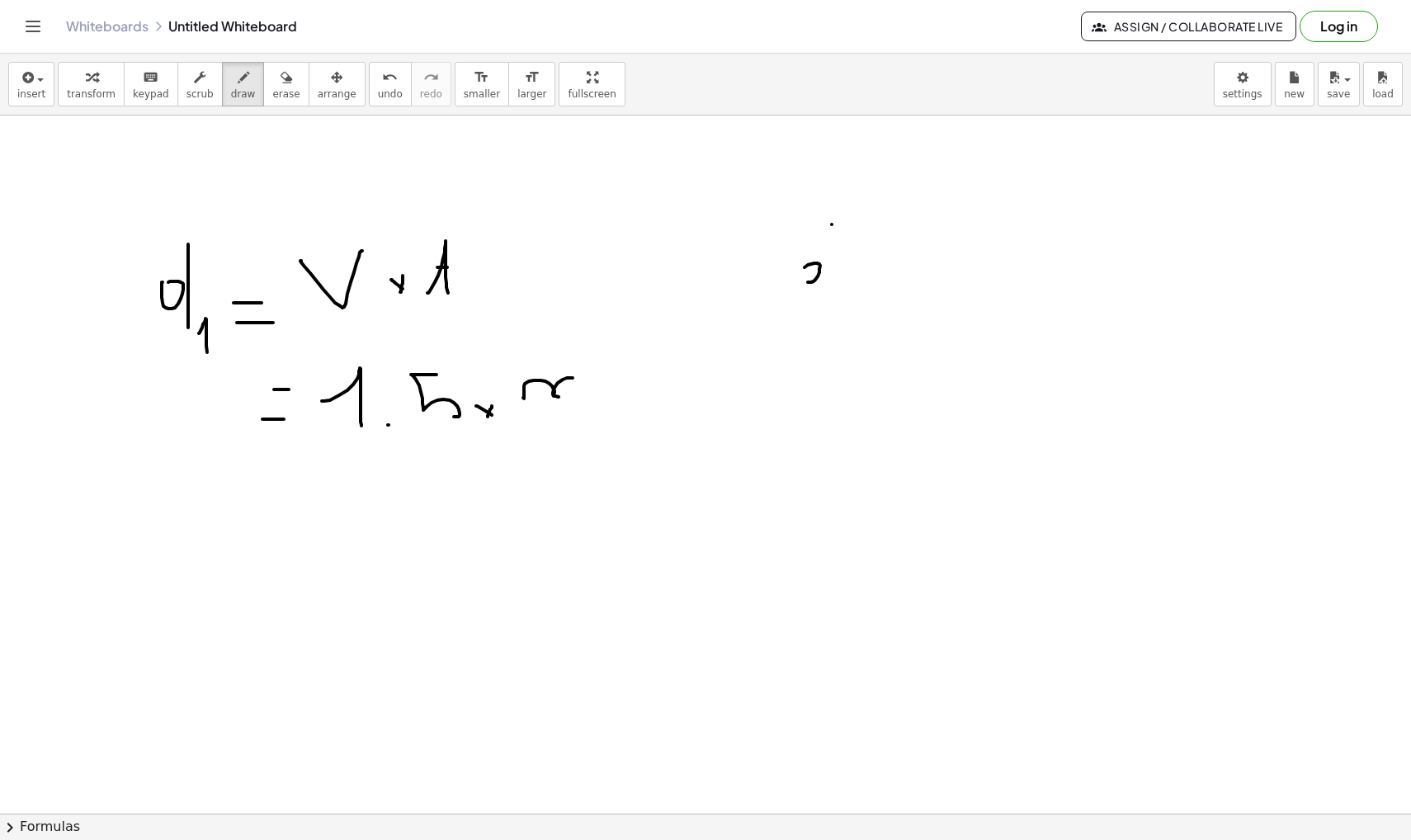
drag, startPoint x: 847, startPoint y: 284, endPoint x: 862, endPoint y: 349, distance: 66.7
drag, startPoint x: 911, startPoint y: 270, endPoint x: 954, endPoint y: 270, distance: 43.0
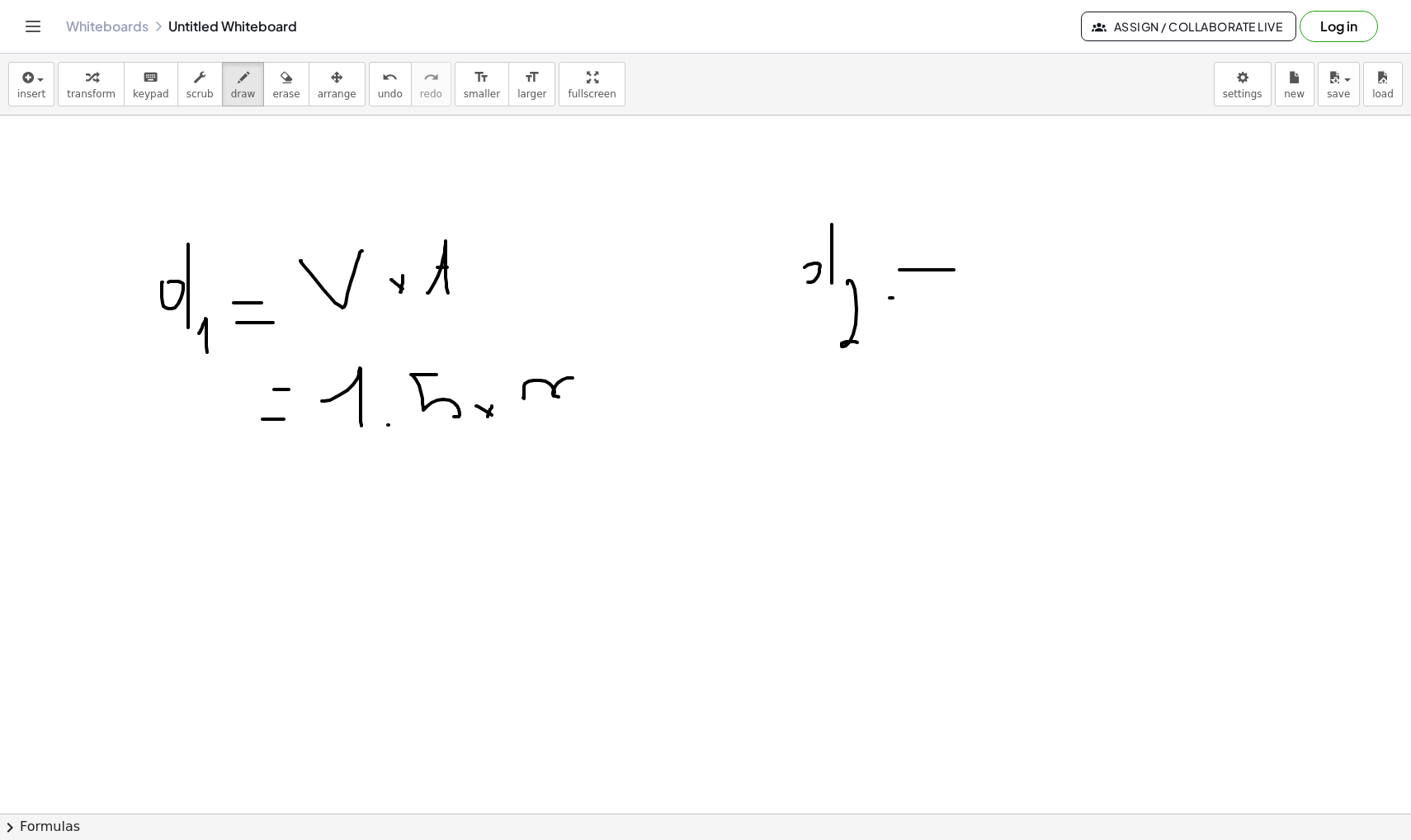
drag, startPoint x: 893, startPoint y: 298, endPoint x: 961, endPoint y: 298, distance: 68.0
drag, startPoint x: 987, startPoint y: 243, endPoint x: 1014, endPoint y: 269, distance: 37.5
drag, startPoint x: 1014, startPoint y: 238, endPoint x: 1010, endPoint y: 266, distance: 28.3
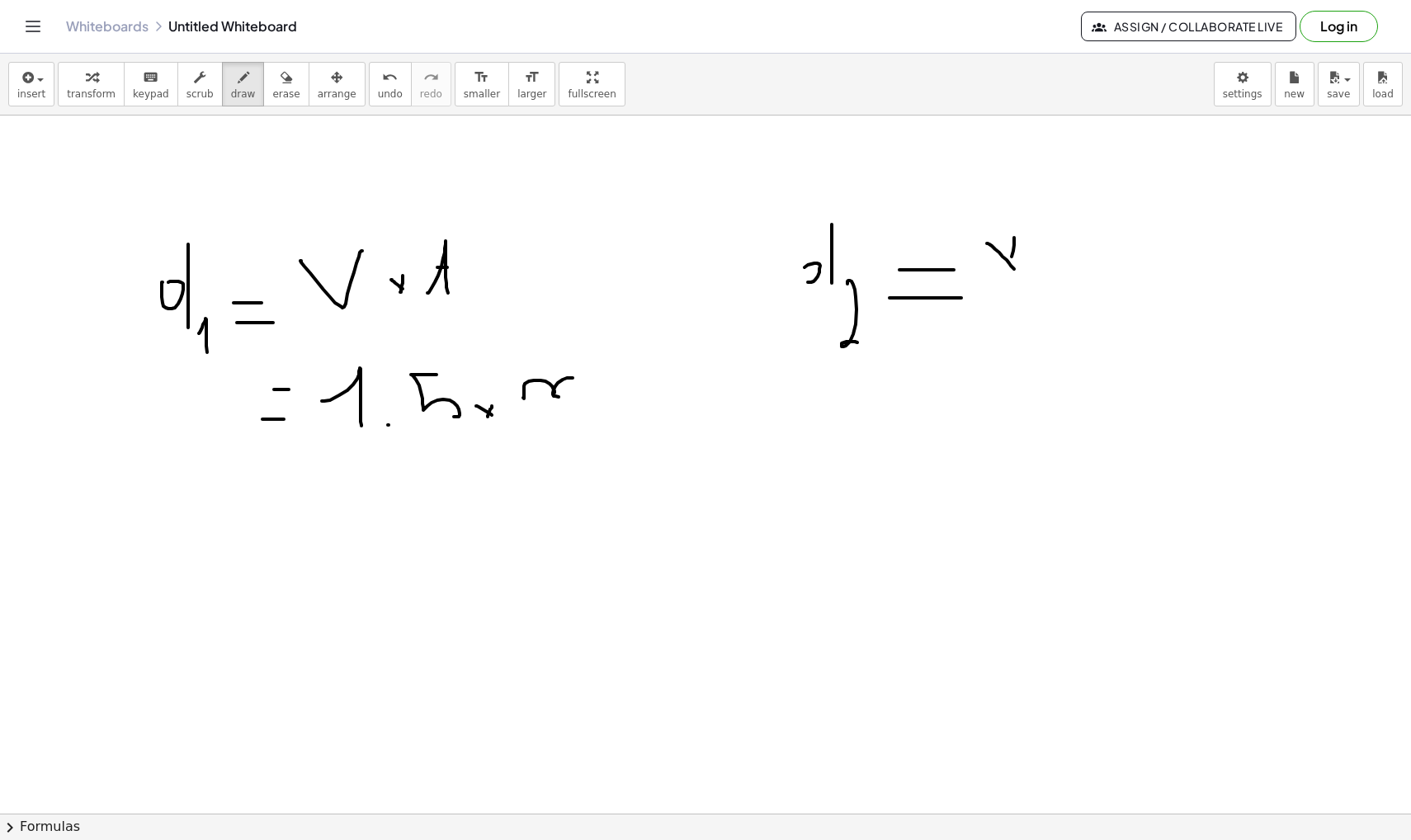
drag, startPoint x: 1057, startPoint y: 215, endPoint x: 1072, endPoint y: 244, distance: 32.6
drag, startPoint x: 1004, startPoint y: 290, endPoint x: 1090, endPoint y: 290, distance: 86.0
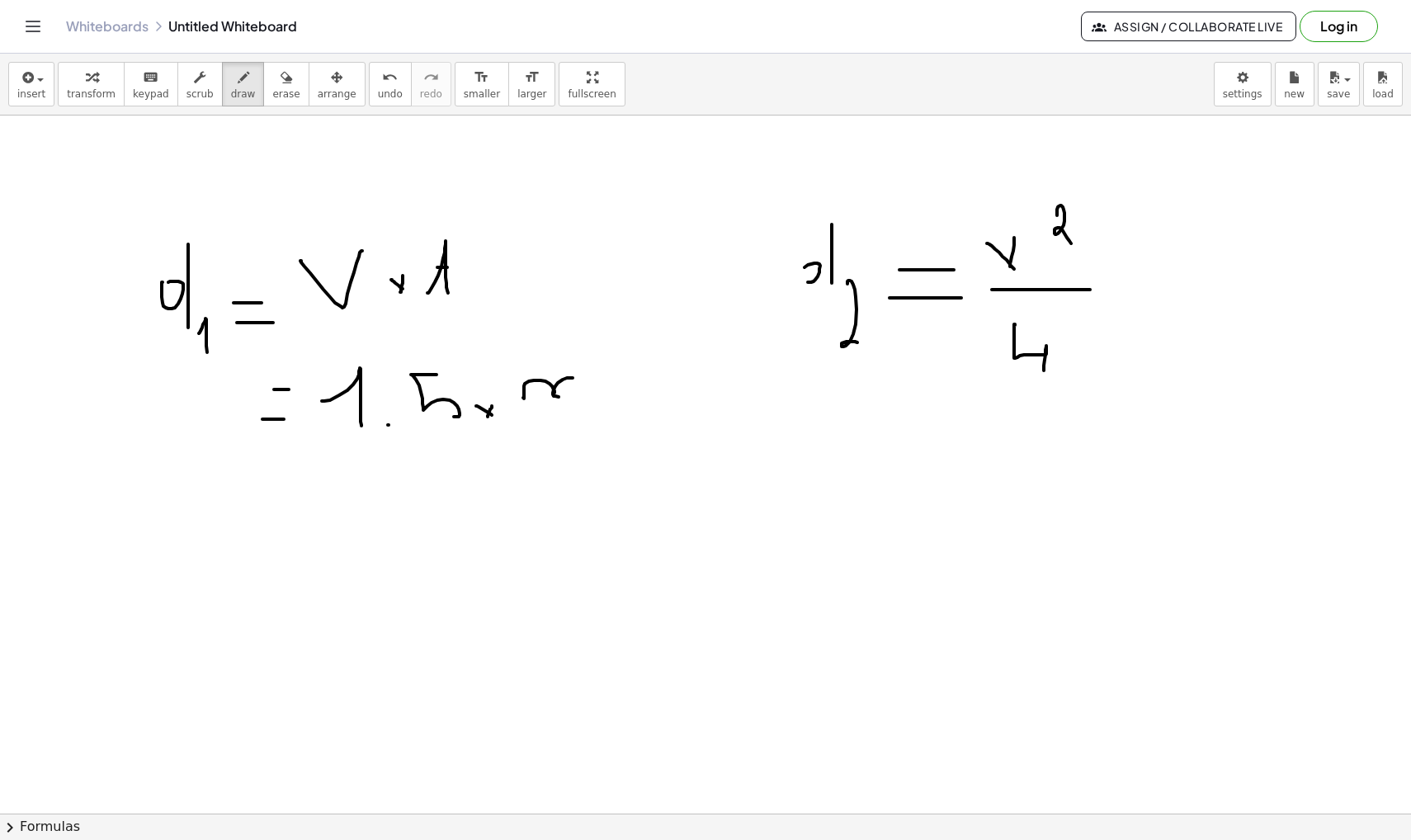
drag, startPoint x: 1015, startPoint y: 325, endPoint x: 1044, endPoint y: 378, distance: 60.4
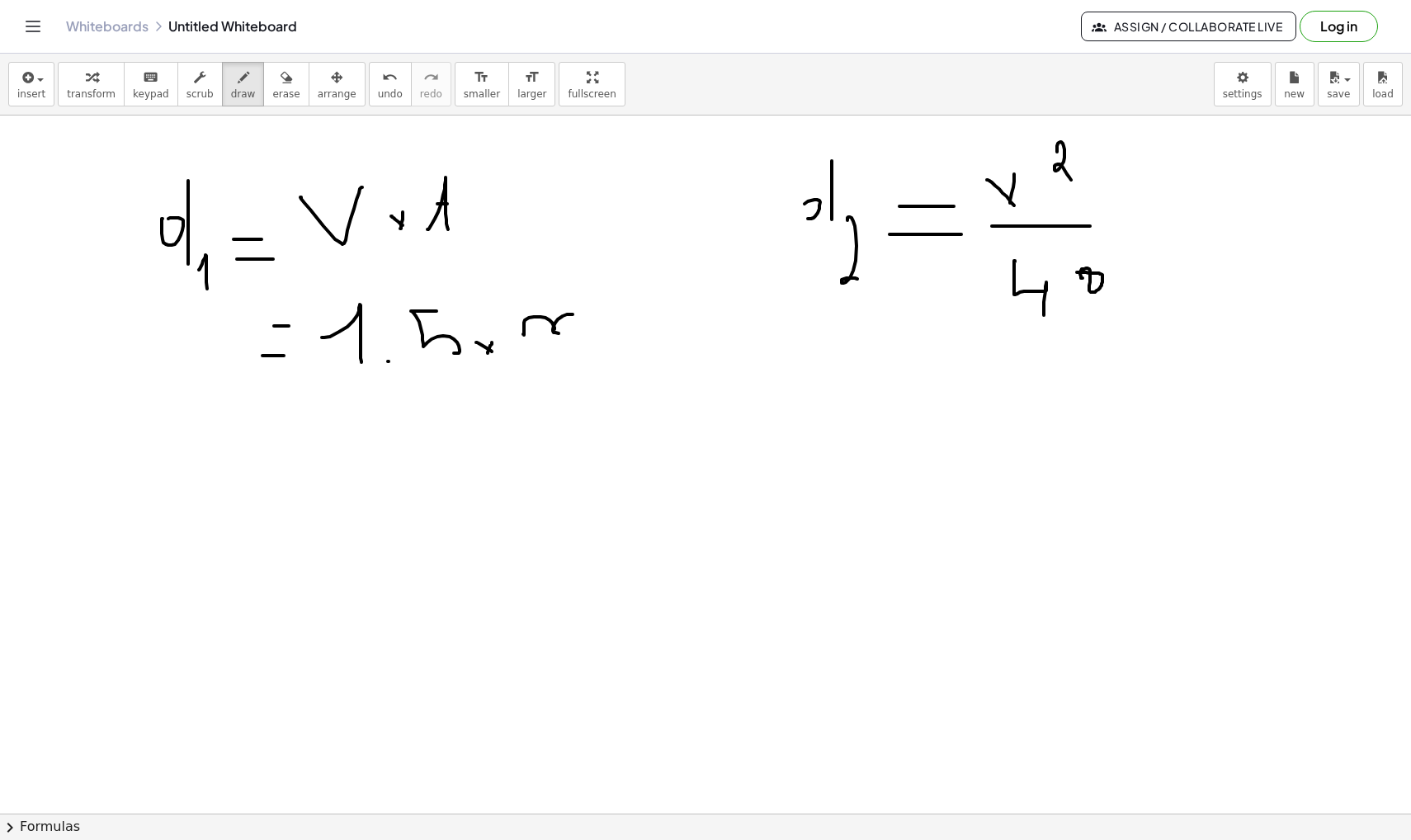
scroll to position [10473, 0]
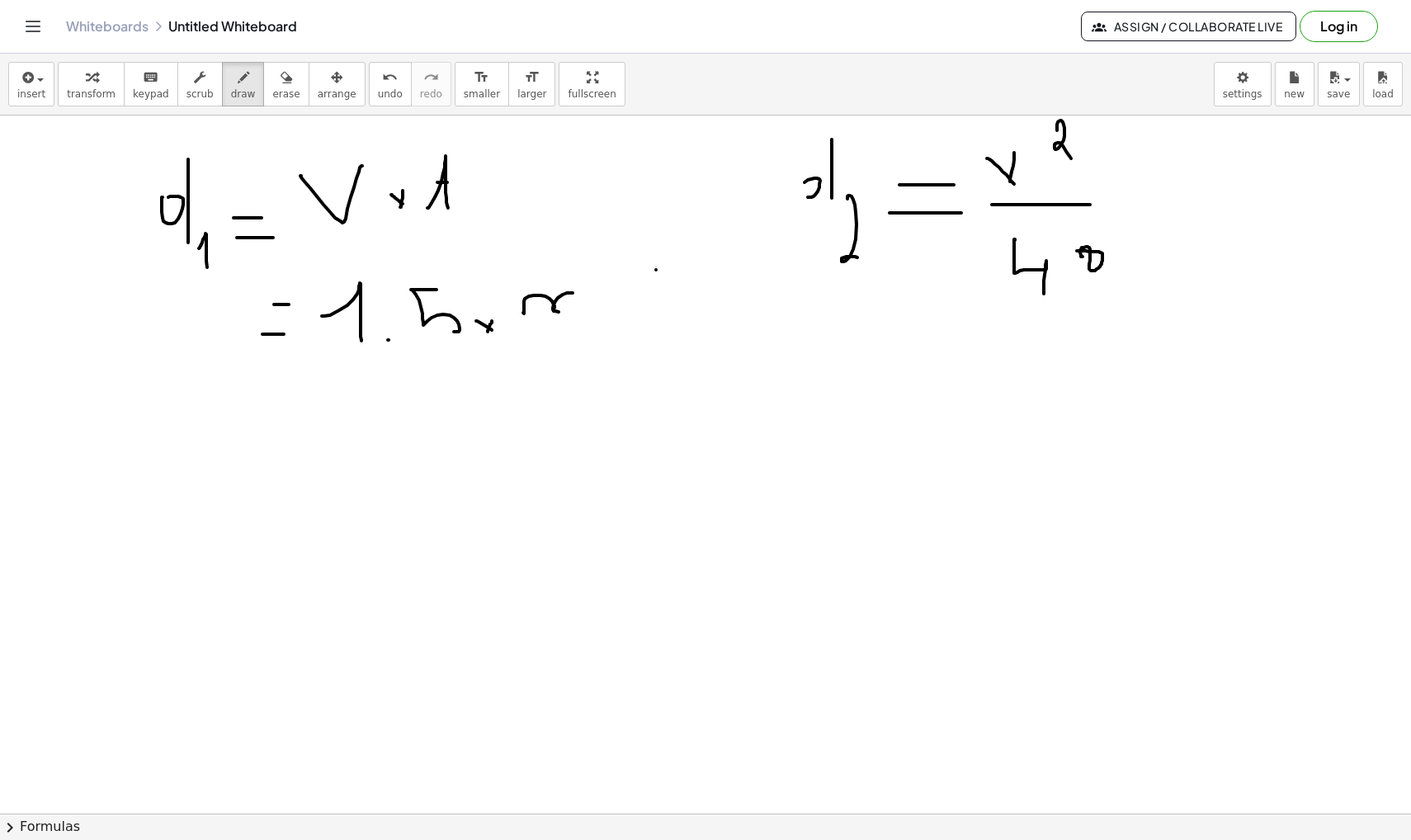
drag, startPoint x: 656, startPoint y: 270, endPoint x: 656, endPoint y: 290, distance: 20.0
drag, startPoint x: 652, startPoint y: 271, endPoint x: 652, endPoint y: 314, distance: 43.0
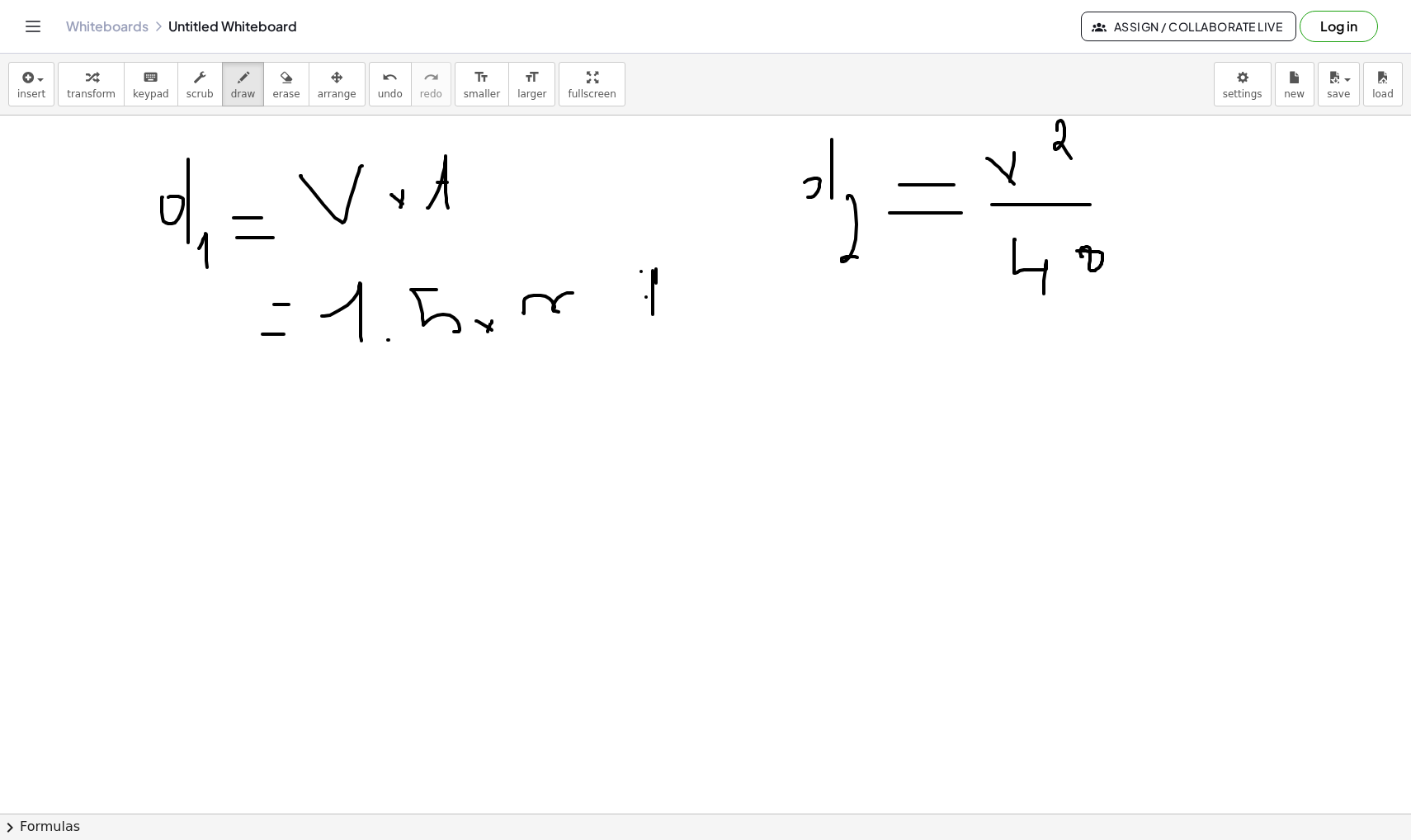
drag, startPoint x: 646, startPoint y: 297, endPoint x: 701, endPoint y: 296, distance: 55.0
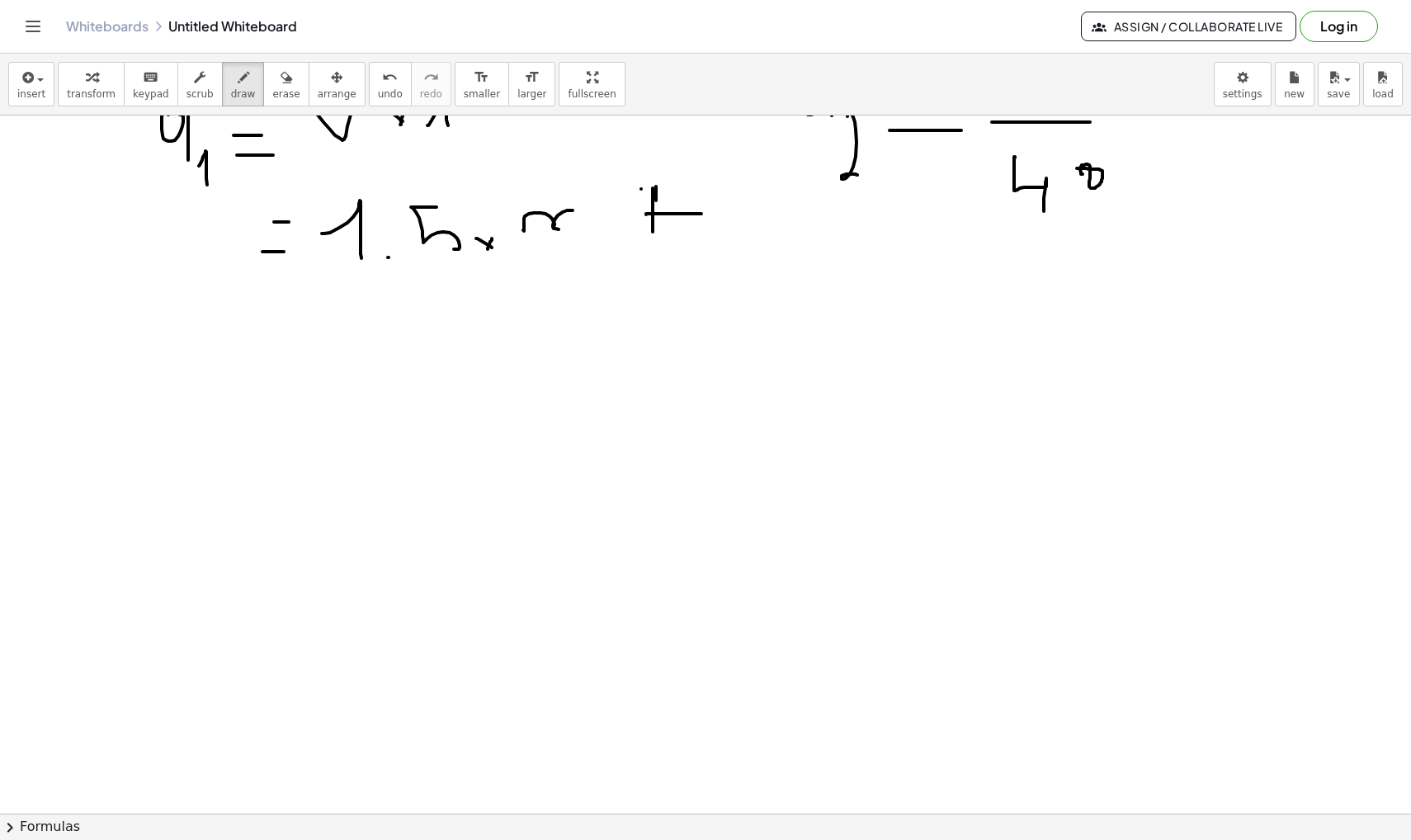
scroll to position [10560, 0]
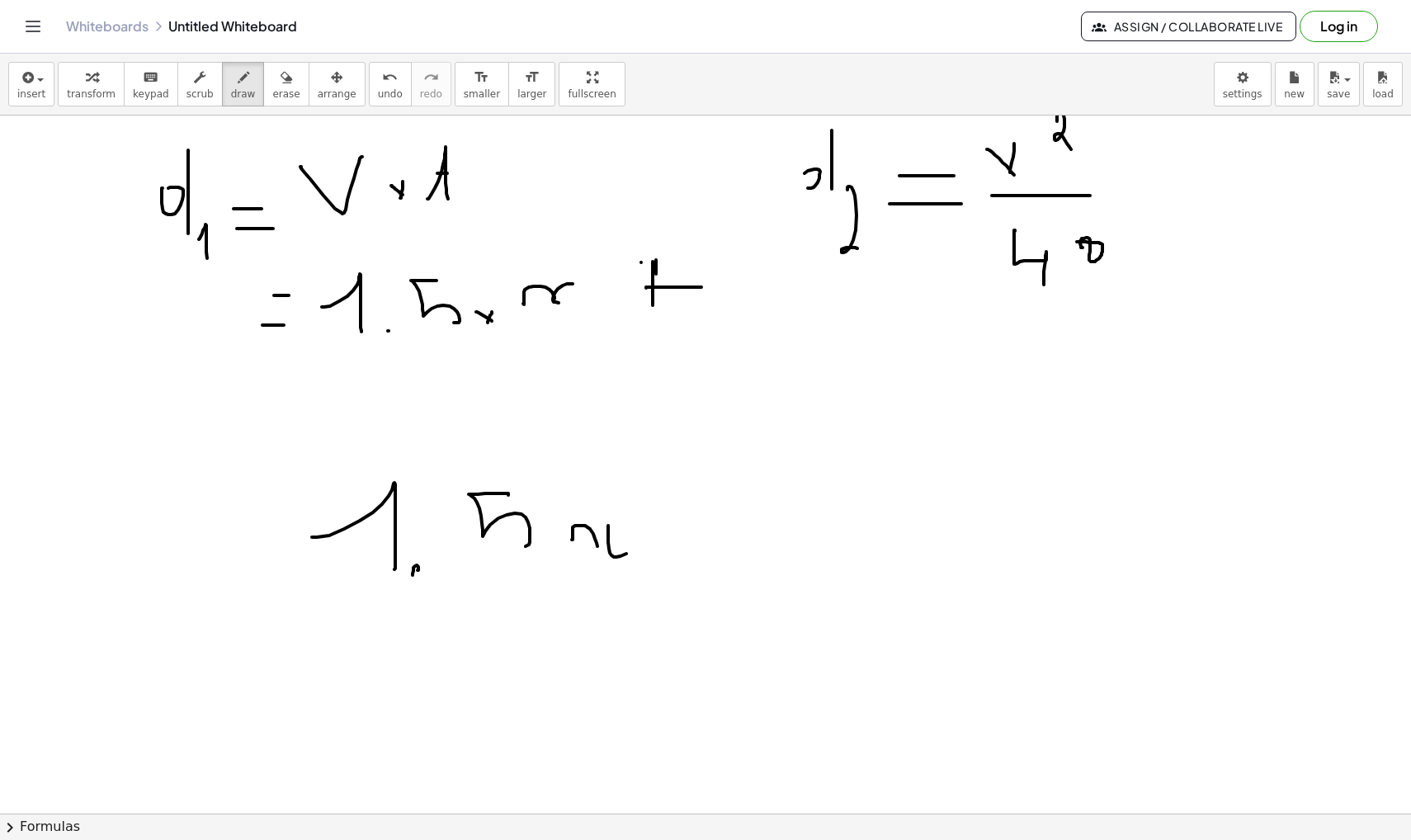
scroll to position [10468, 0]
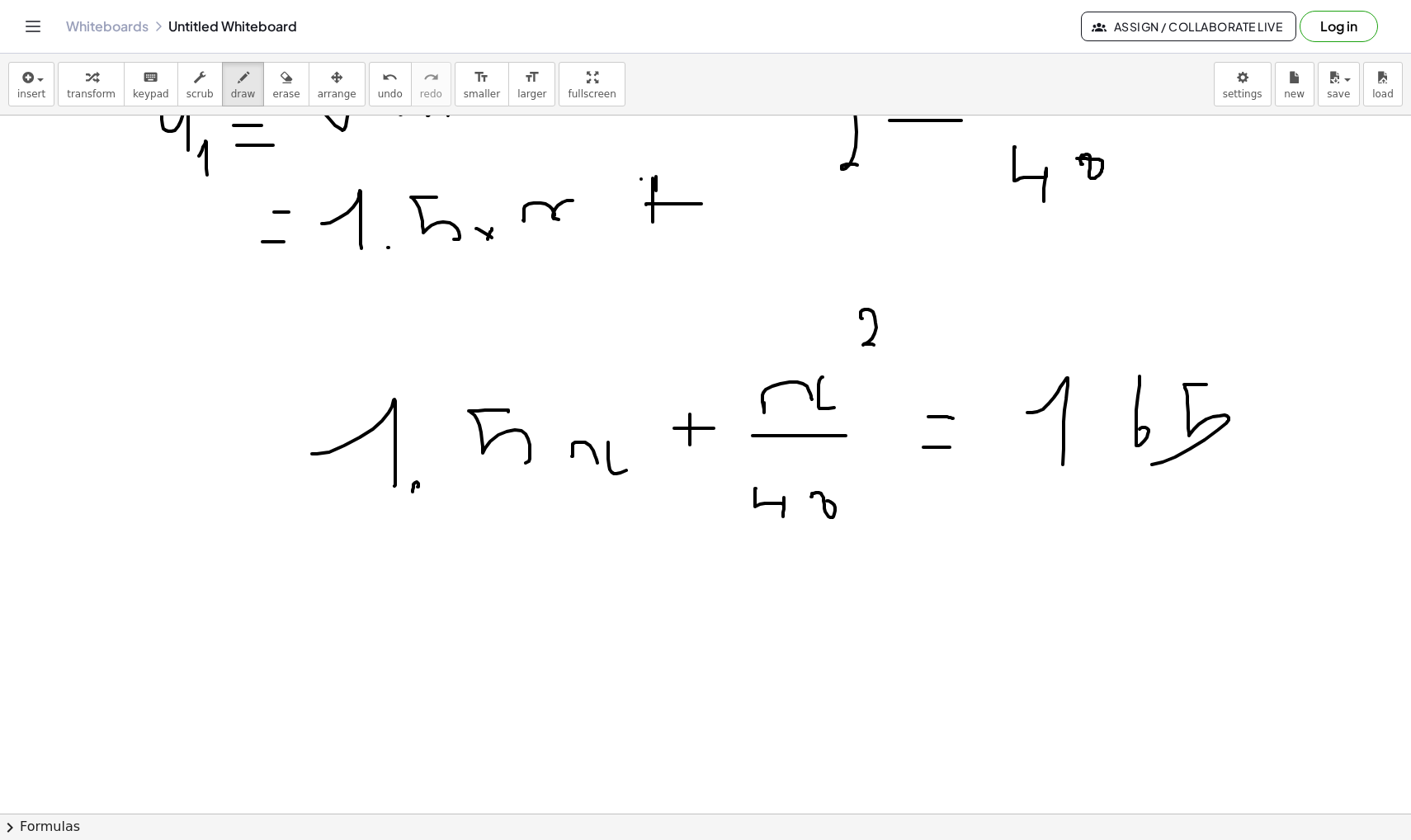
scroll to position [10588, 0]
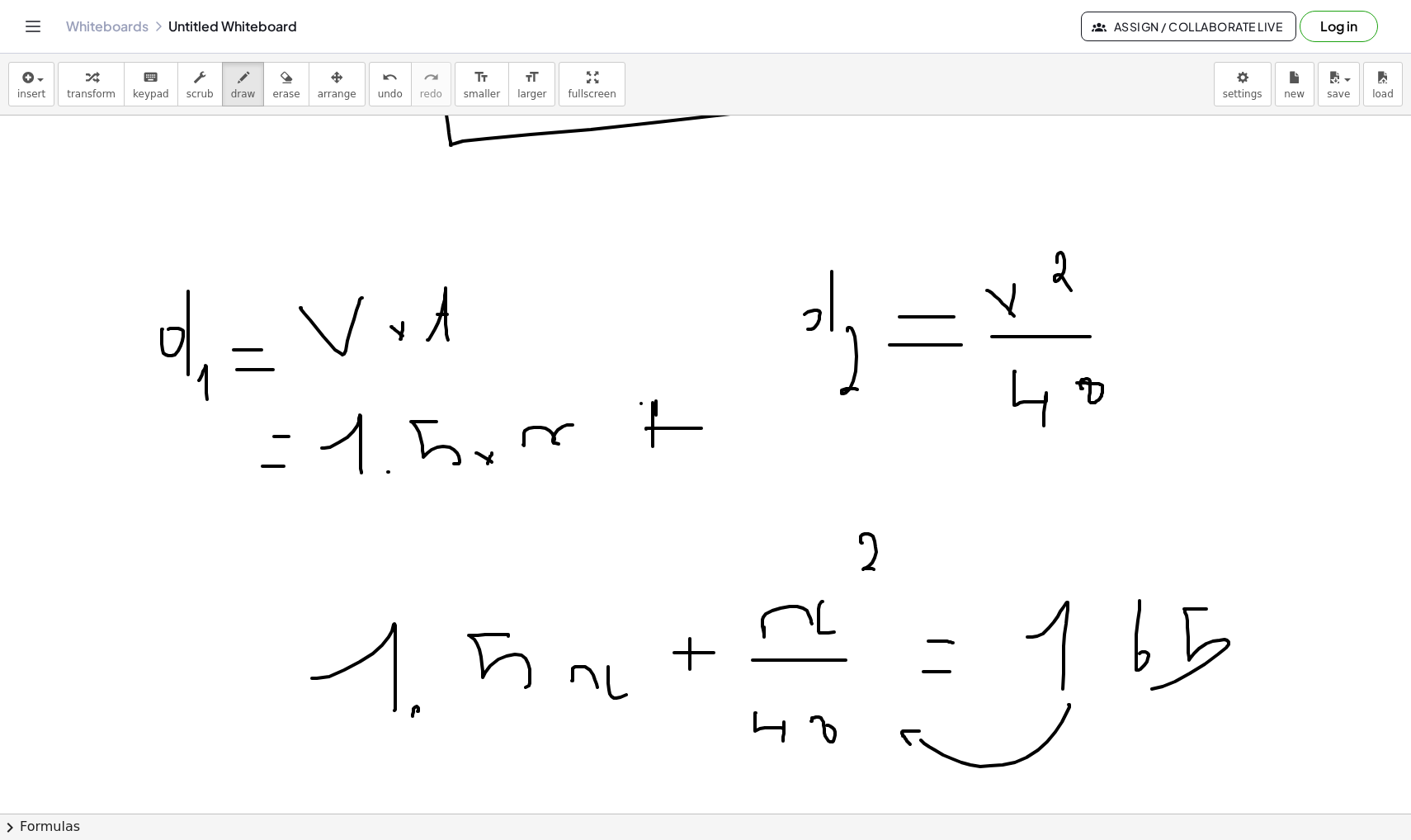
scroll to position [10295, 0]
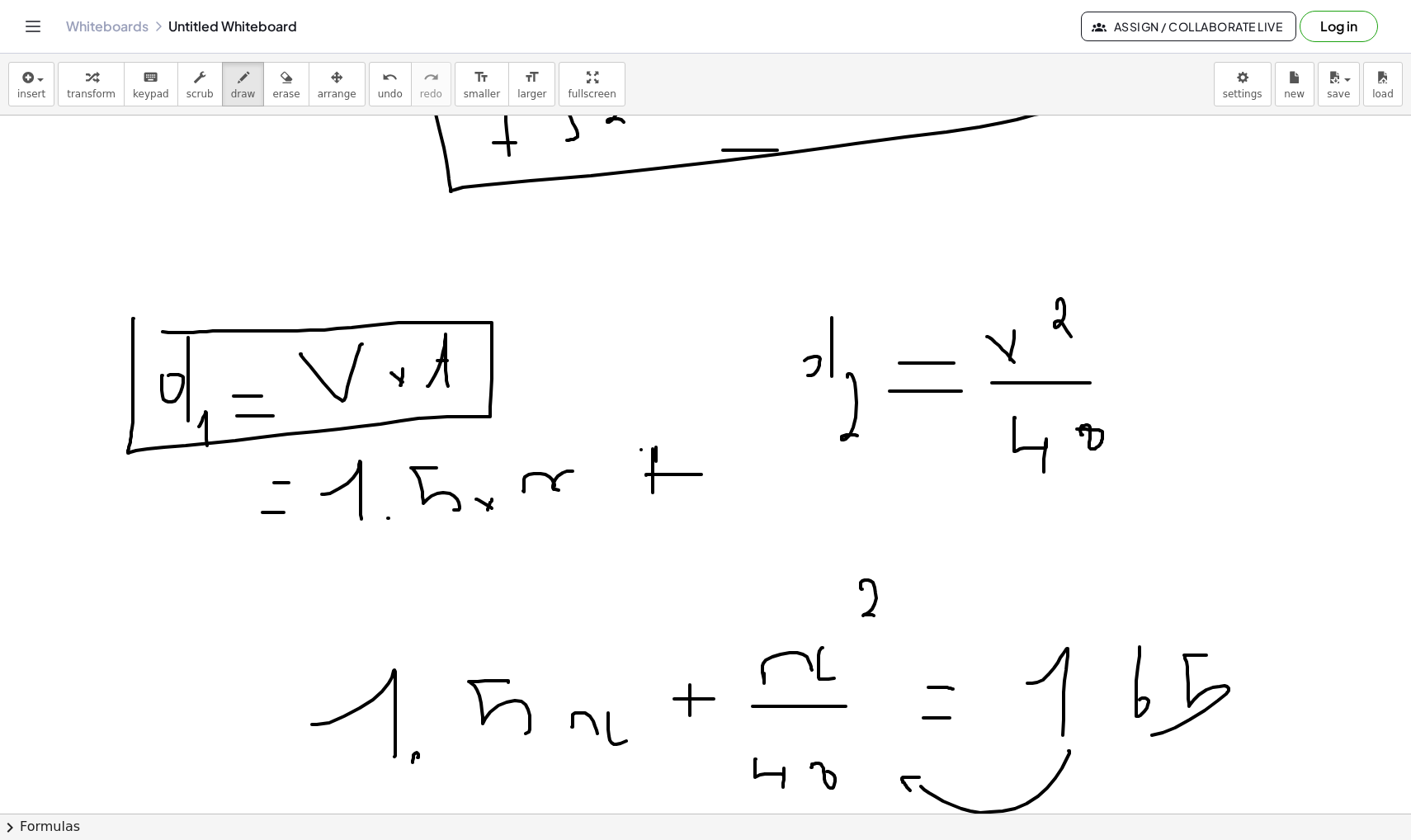
drag, startPoint x: 463, startPoint y: 376, endPoint x: 572, endPoint y: 370, distance: 109.2
drag, startPoint x: 588, startPoint y: 352, endPoint x: 596, endPoint y: 383, distance: 32.0
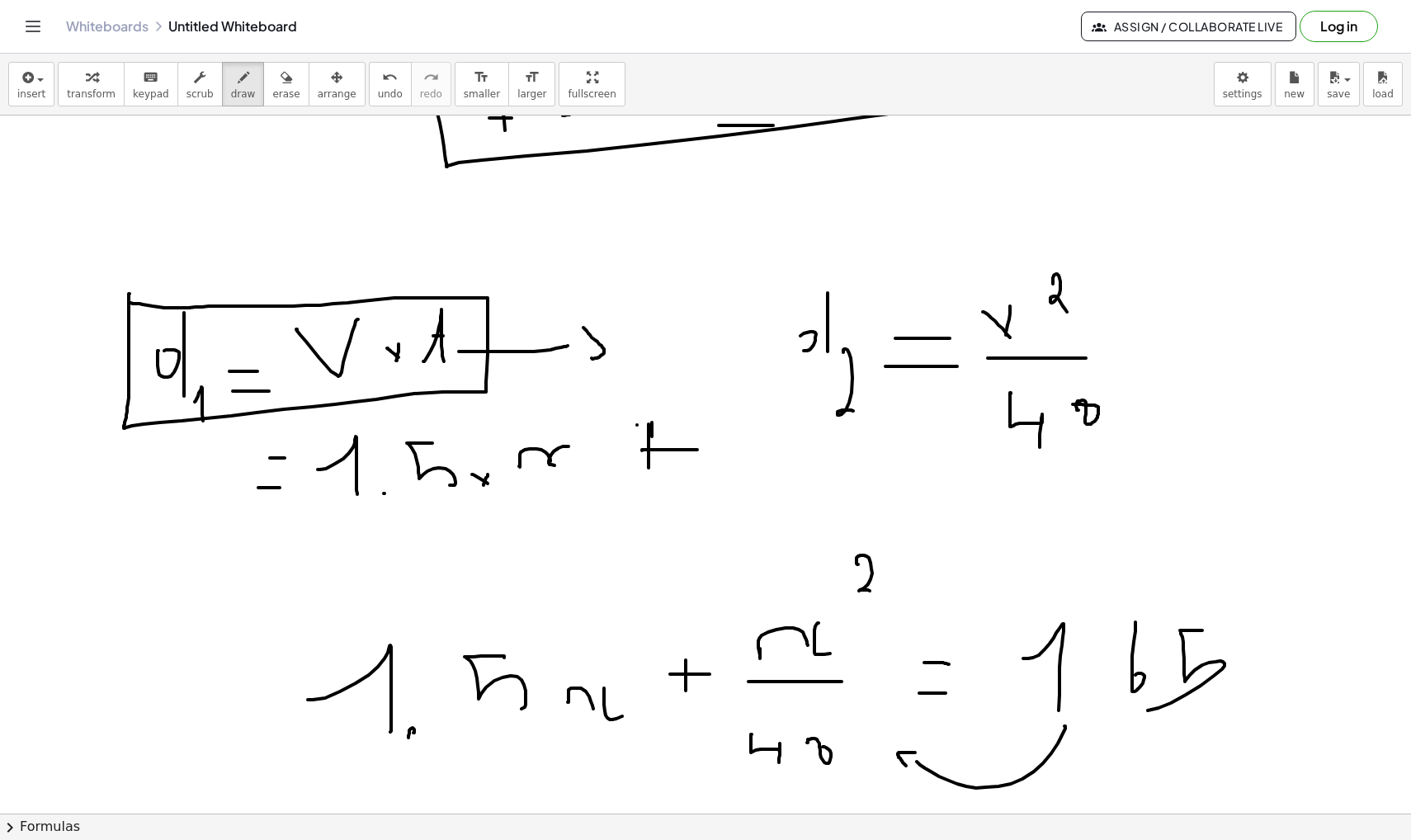
scroll to position [10325, 3]
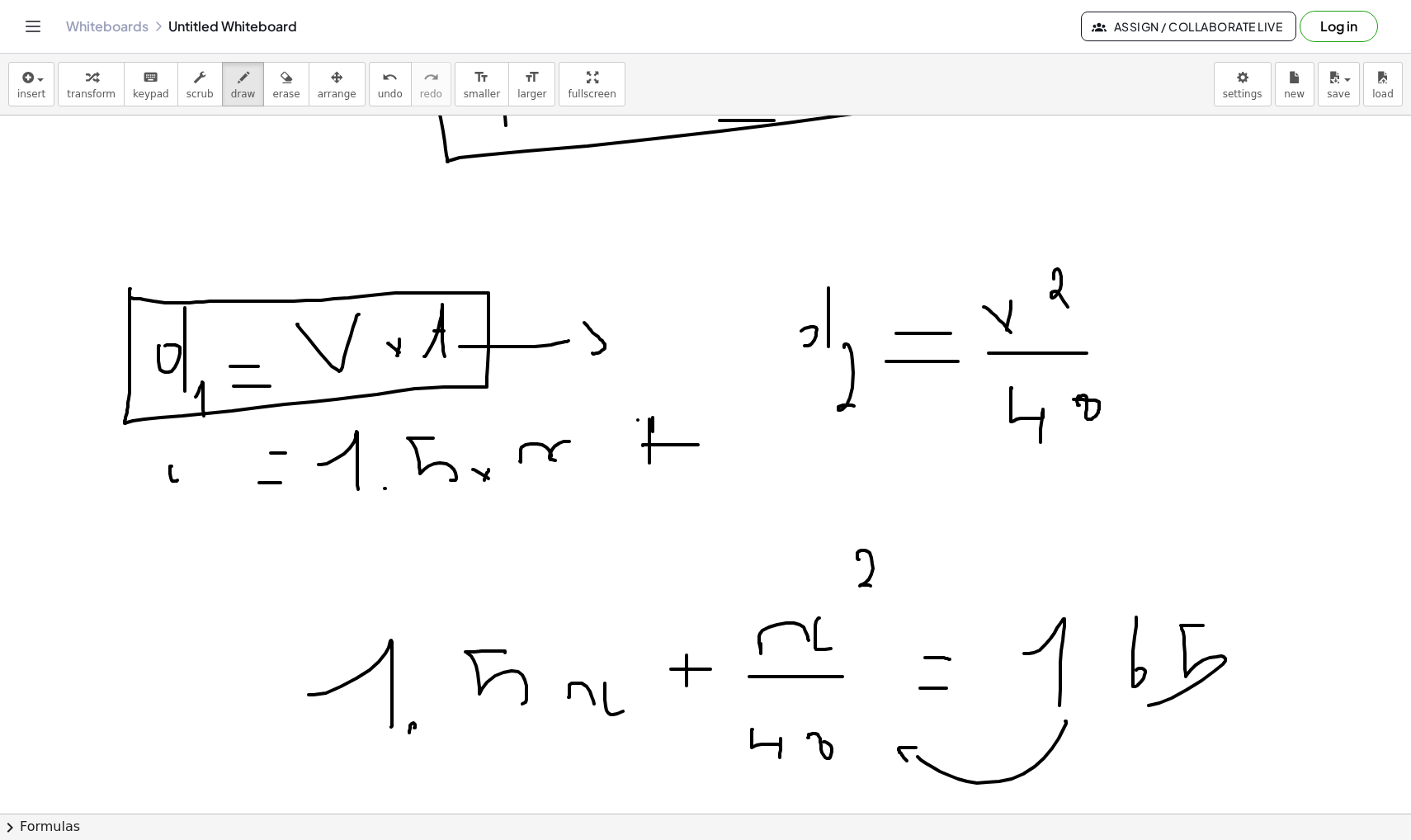
drag, startPoint x: 184, startPoint y: 422, endPoint x: 184, endPoint y: 482, distance: 60.0
drag, startPoint x: 191, startPoint y: 505, endPoint x: 203, endPoint y: 521, distance: 20.0
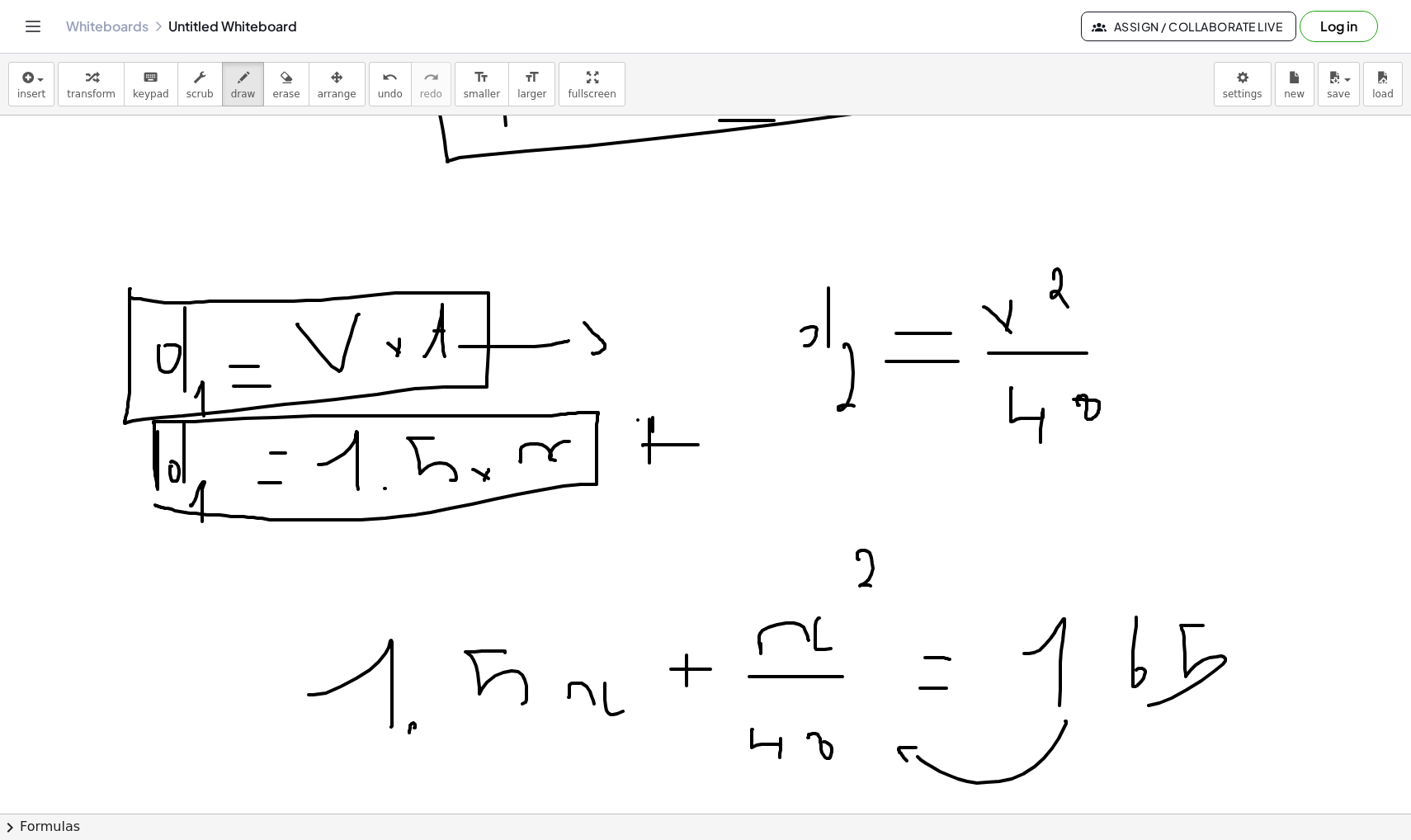
drag, startPoint x: 158, startPoint y: 432, endPoint x: 154, endPoint y: 481, distance: 49.2
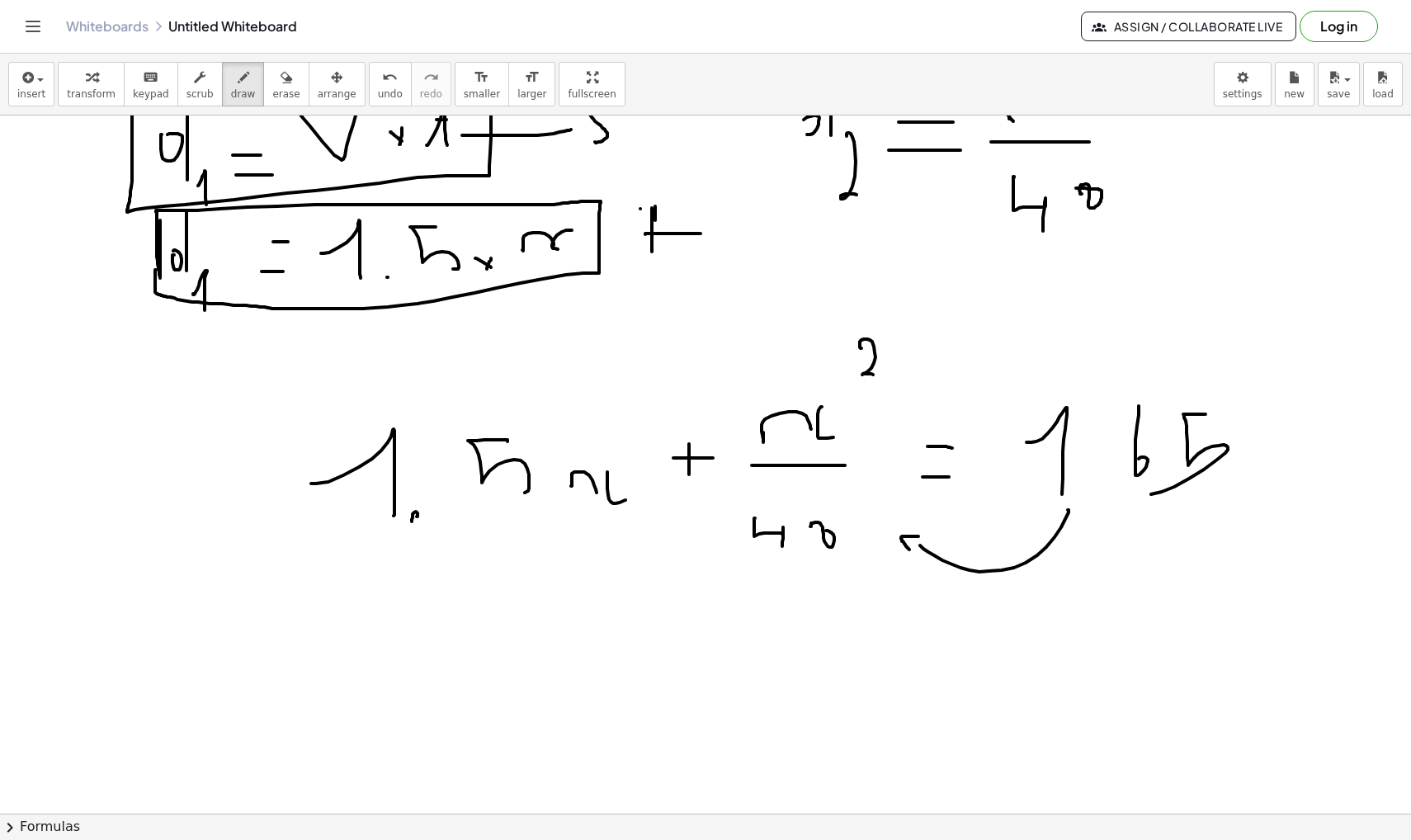
scroll to position [10548, 1]
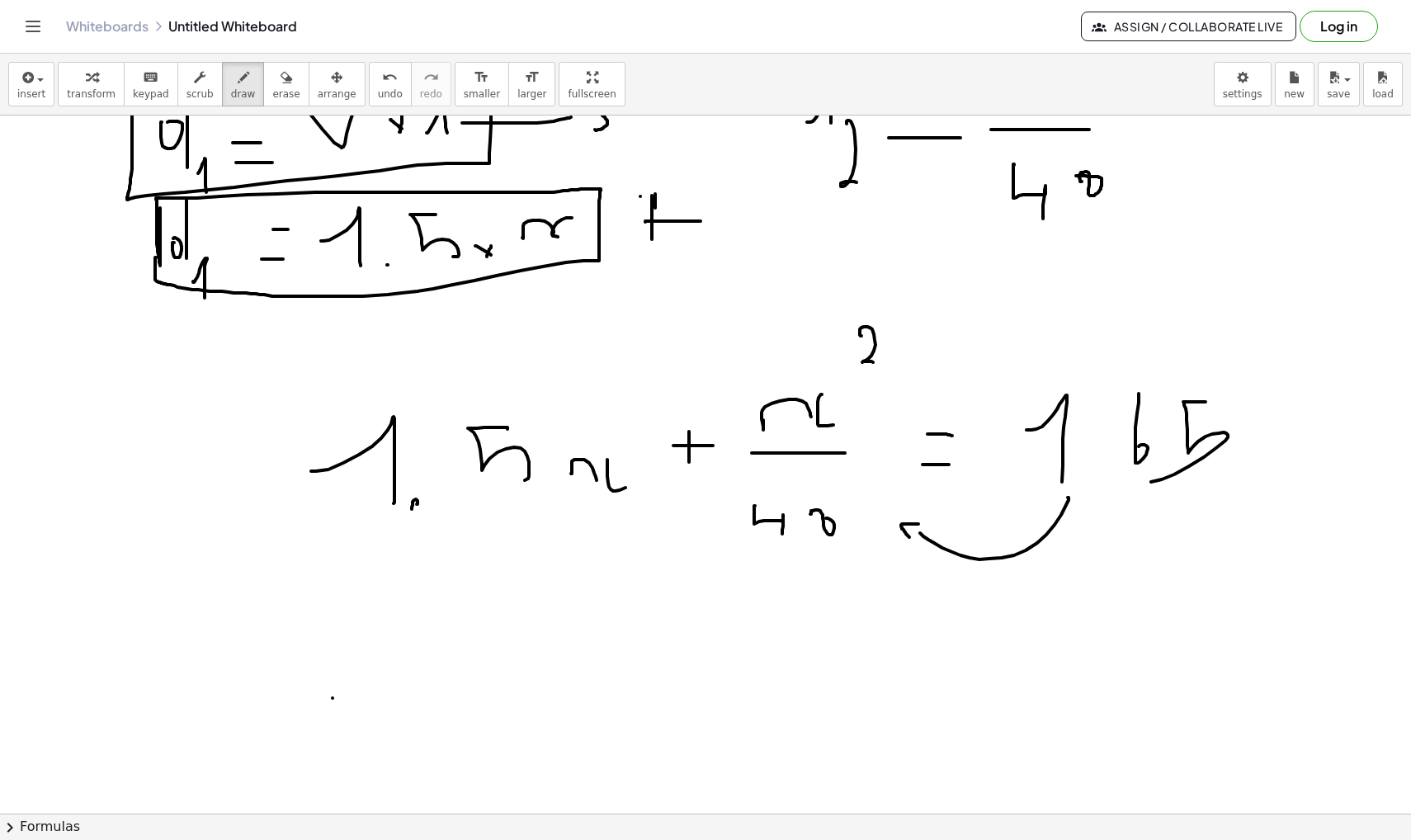
drag, startPoint x: 333, startPoint y: 698, endPoint x: 381, endPoint y: 698, distance: 48.0
drag, startPoint x: 335, startPoint y: 727, endPoint x: 378, endPoint y: 728, distance: 43.0
drag, startPoint x: 406, startPoint y: 663, endPoint x: 442, endPoint y: 689, distance: 44.4
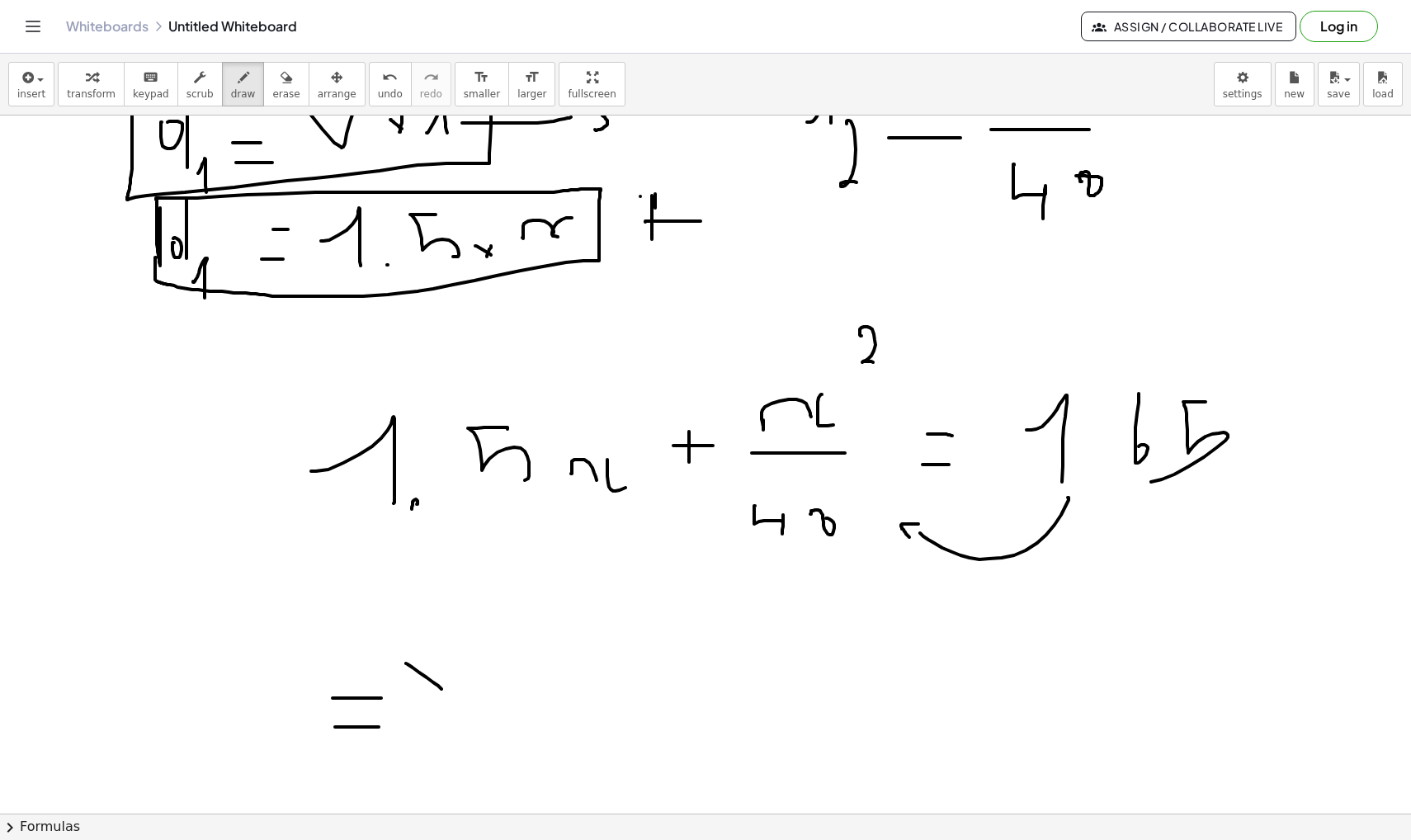
drag, startPoint x: 412, startPoint y: 712, endPoint x: 478, endPoint y: 712, distance: 66.0
drag, startPoint x: 437, startPoint y: 743, endPoint x: 452, endPoint y: 778, distance: 38.1
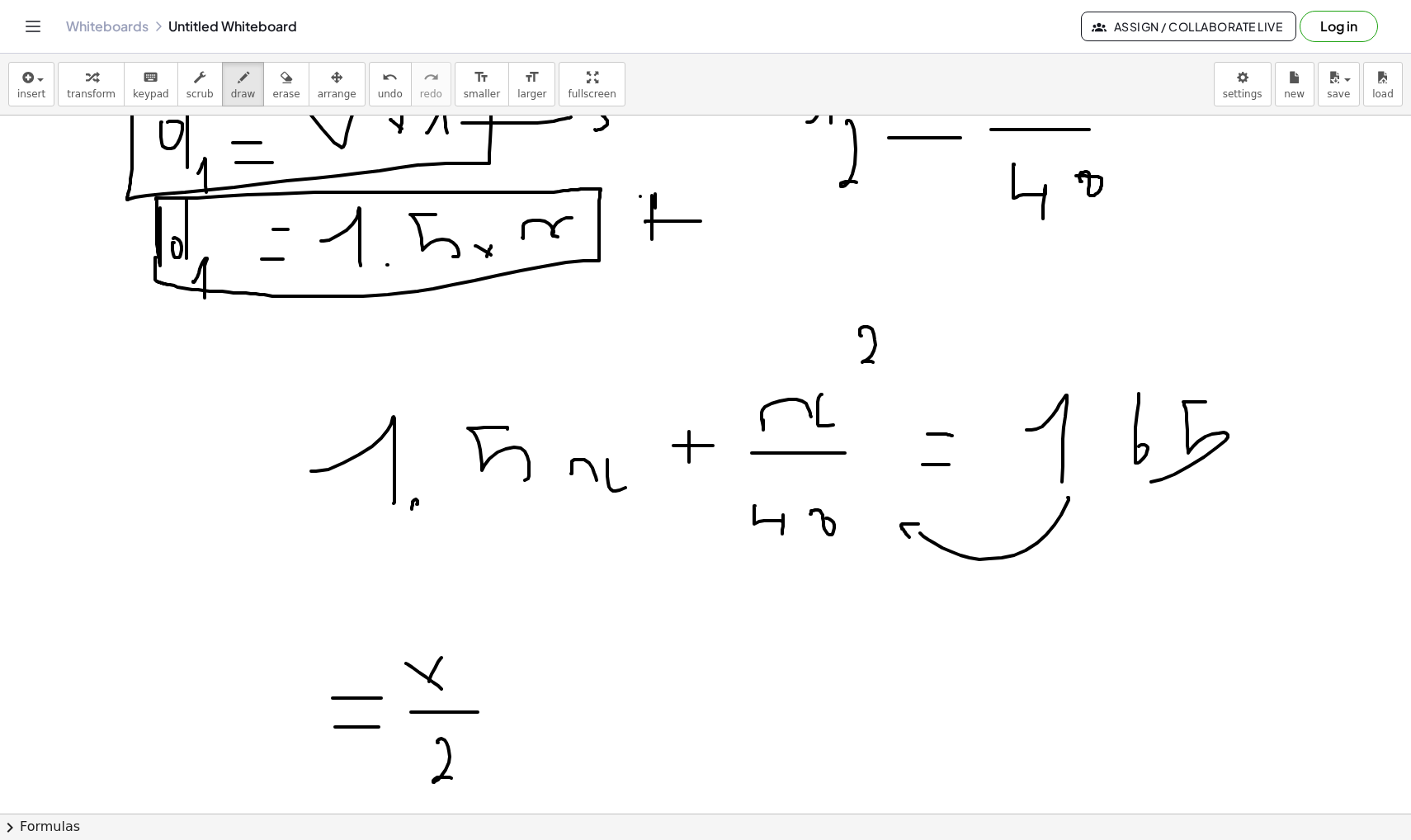
drag, startPoint x: 465, startPoint y: 751, endPoint x: 481, endPoint y: 769, distance: 24.1
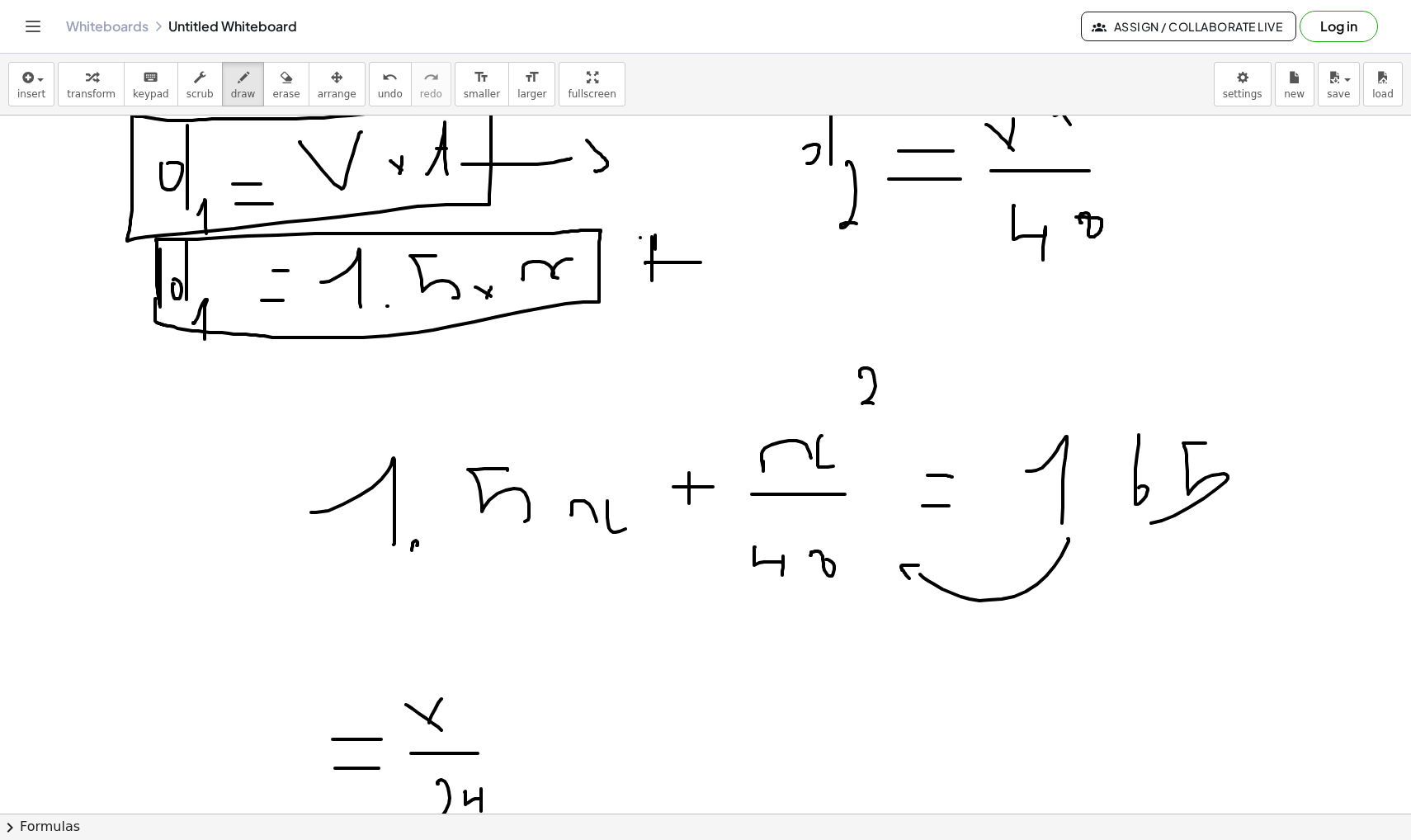
scroll to position [10508, 1]
drag, startPoint x: 498, startPoint y: 723, endPoint x: 516, endPoint y: 735, distance: 21.6
drag, startPoint x: 519, startPoint y: 717, endPoint x: 492, endPoint y: 755, distance: 46.6
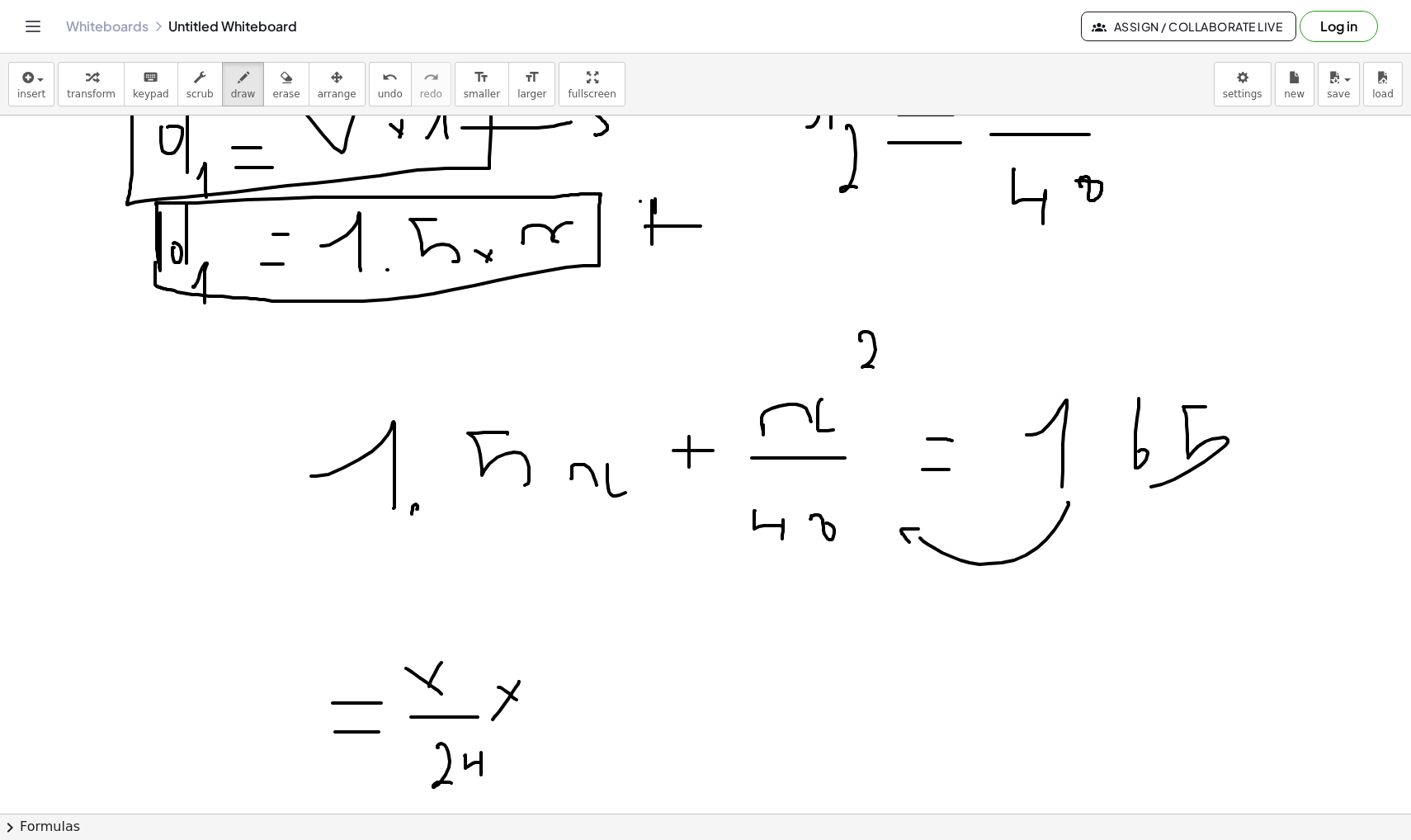
scroll to position [10548, 1]
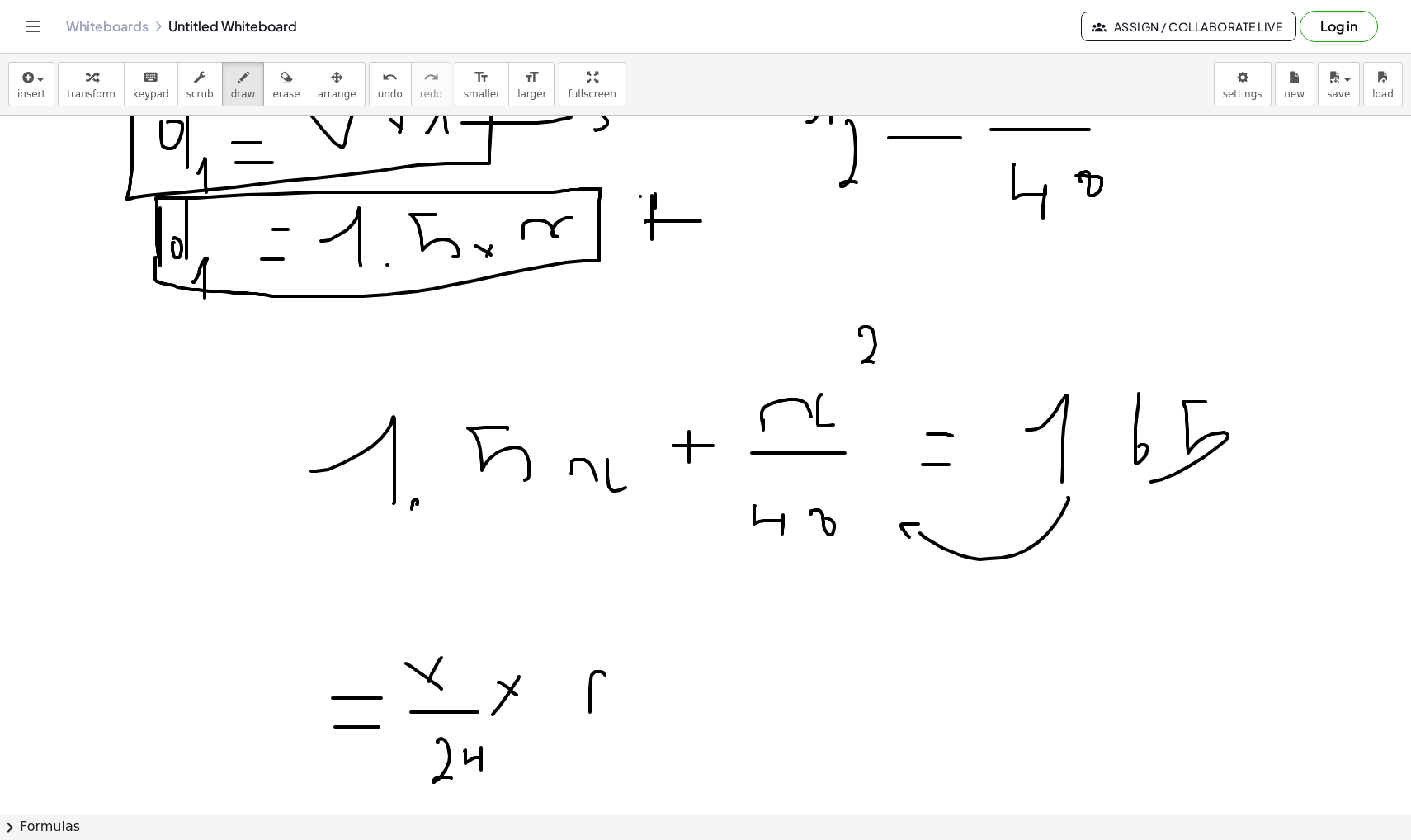
drag, startPoint x: 590, startPoint y: 712, endPoint x: 609, endPoint y: 682, distance: 35.5
drag, startPoint x: 616, startPoint y: 667, endPoint x: 630, endPoint y: 685, distance: 22.8
drag, startPoint x: 557, startPoint y: 733, endPoint x: 632, endPoint y: 733, distance: 75.0
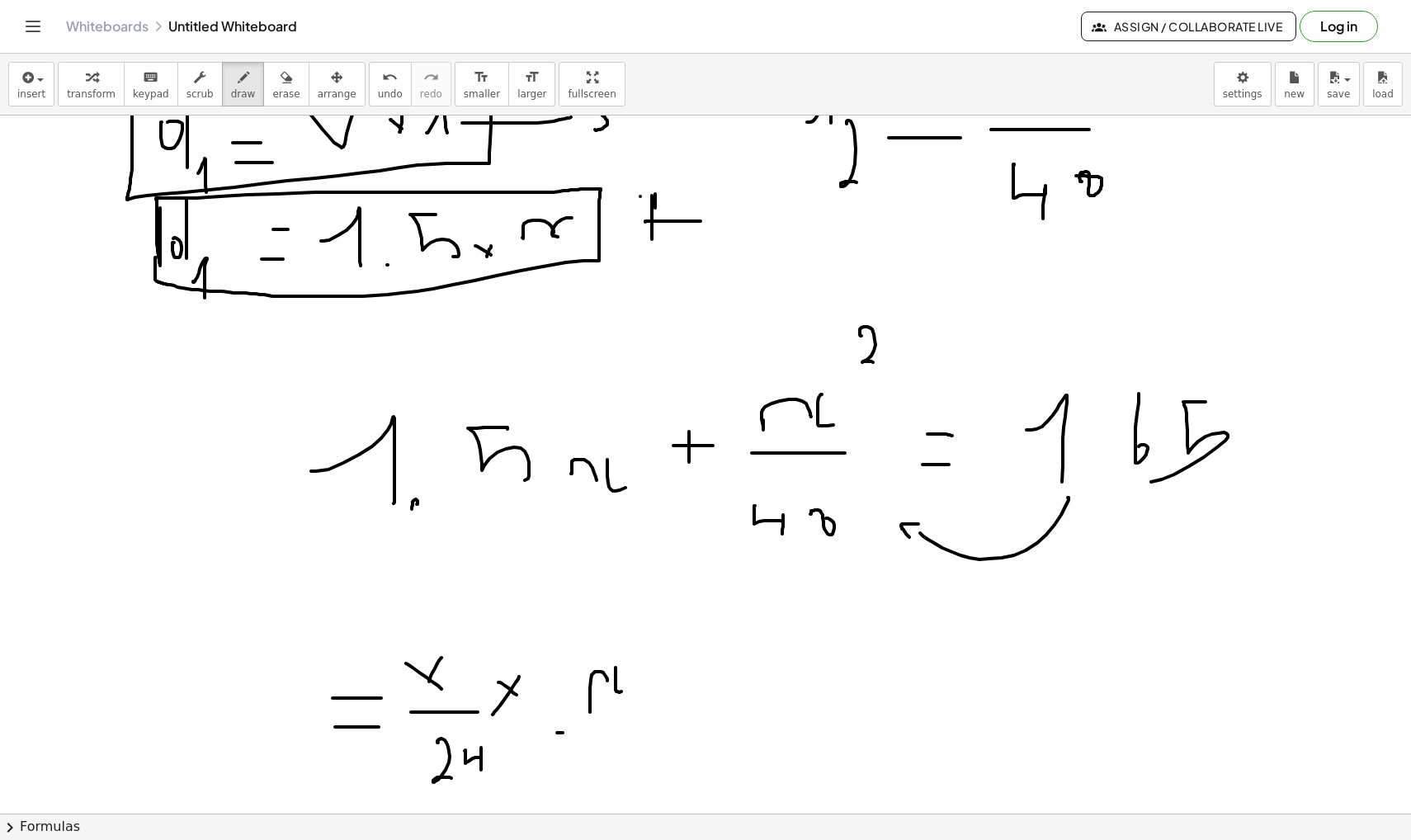
drag, startPoint x: 606, startPoint y: 762, endPoint x: 627, endPoint y: 808, distance: 50.6
drag, startPoint x: 682, startPoint y: 717, endPoint x: 715, endPoint y: 717, distance: 33.0
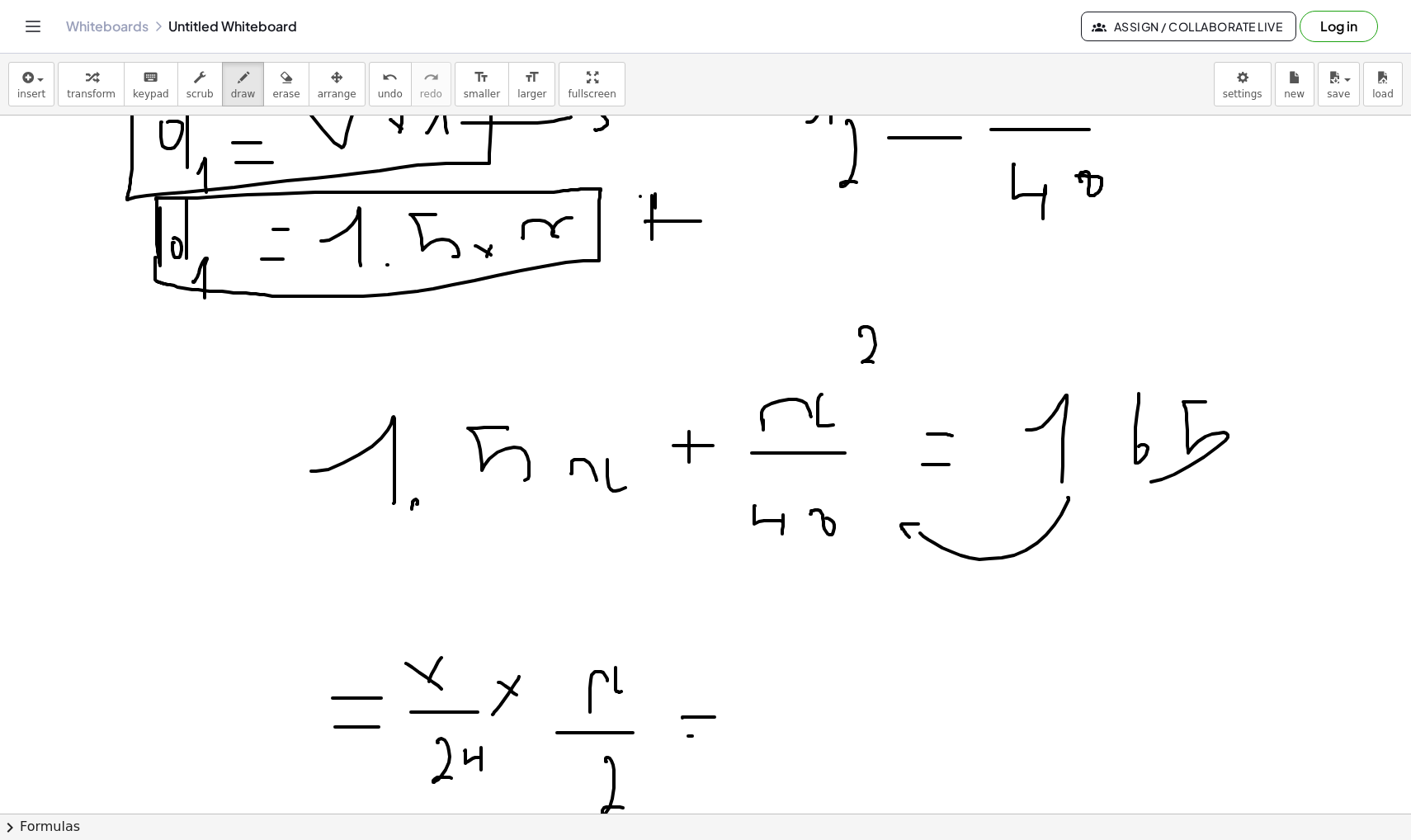
drag, startPoint x: 688, startPoint y: 736, endPoint x: 730, endPoint y: 736, distance: 42.0
drag, startPoint x: 776, startPoint y: 686, endPoint x: 814, endPoint y: 679, distance: 38.6
drag, startPoint x: 832, startPoint y: 652, endPoint x: 859, endPoint y: 658, distance: 27.7
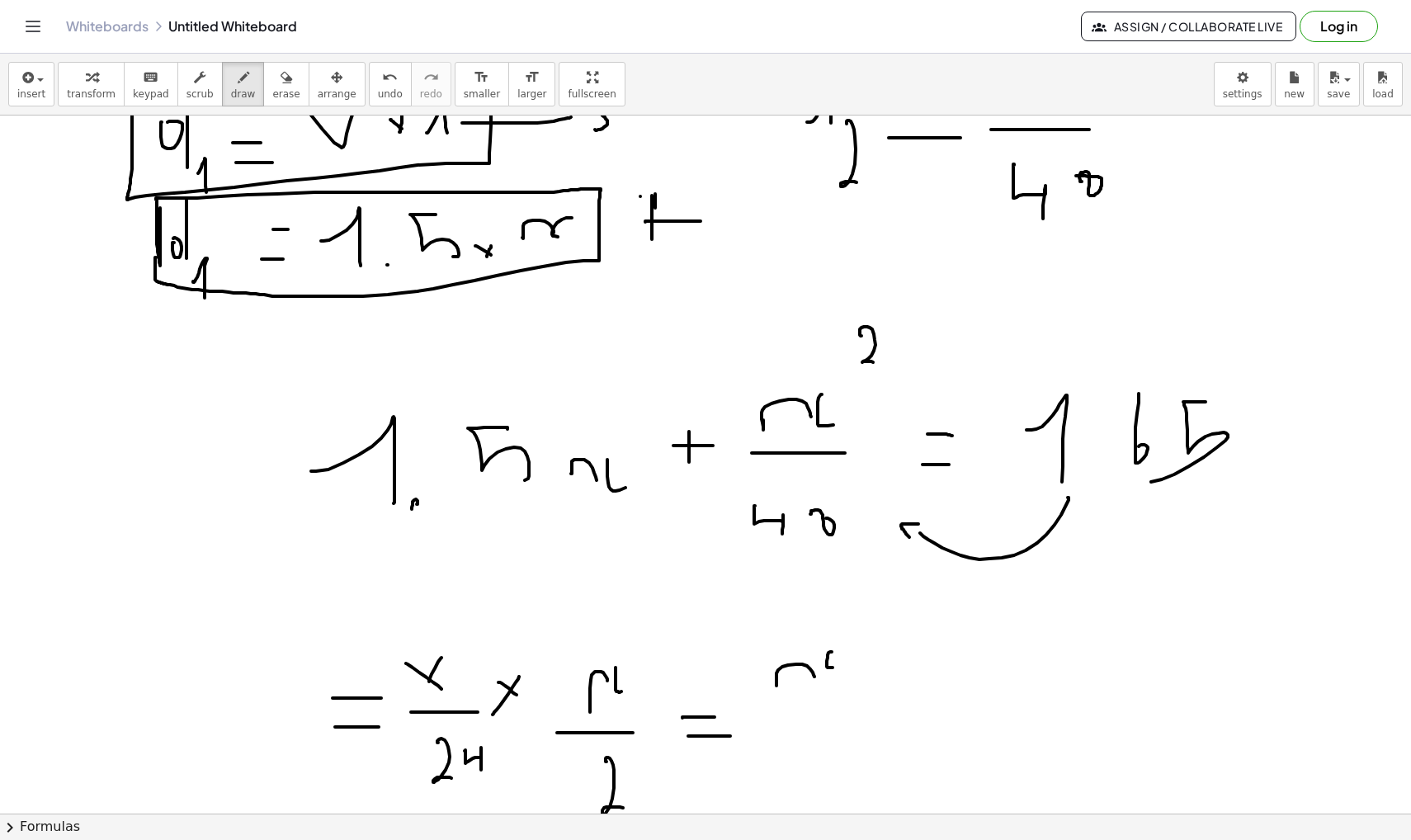
drag, startPoint x: 866, startPoint y: 619, endPoint x: 886, endPoint y: 642, distance: 30.5
drag, startPoint x: 766, startPoint y: 697, endPoint x: 915, endPoint y: 697, distance: 149.0
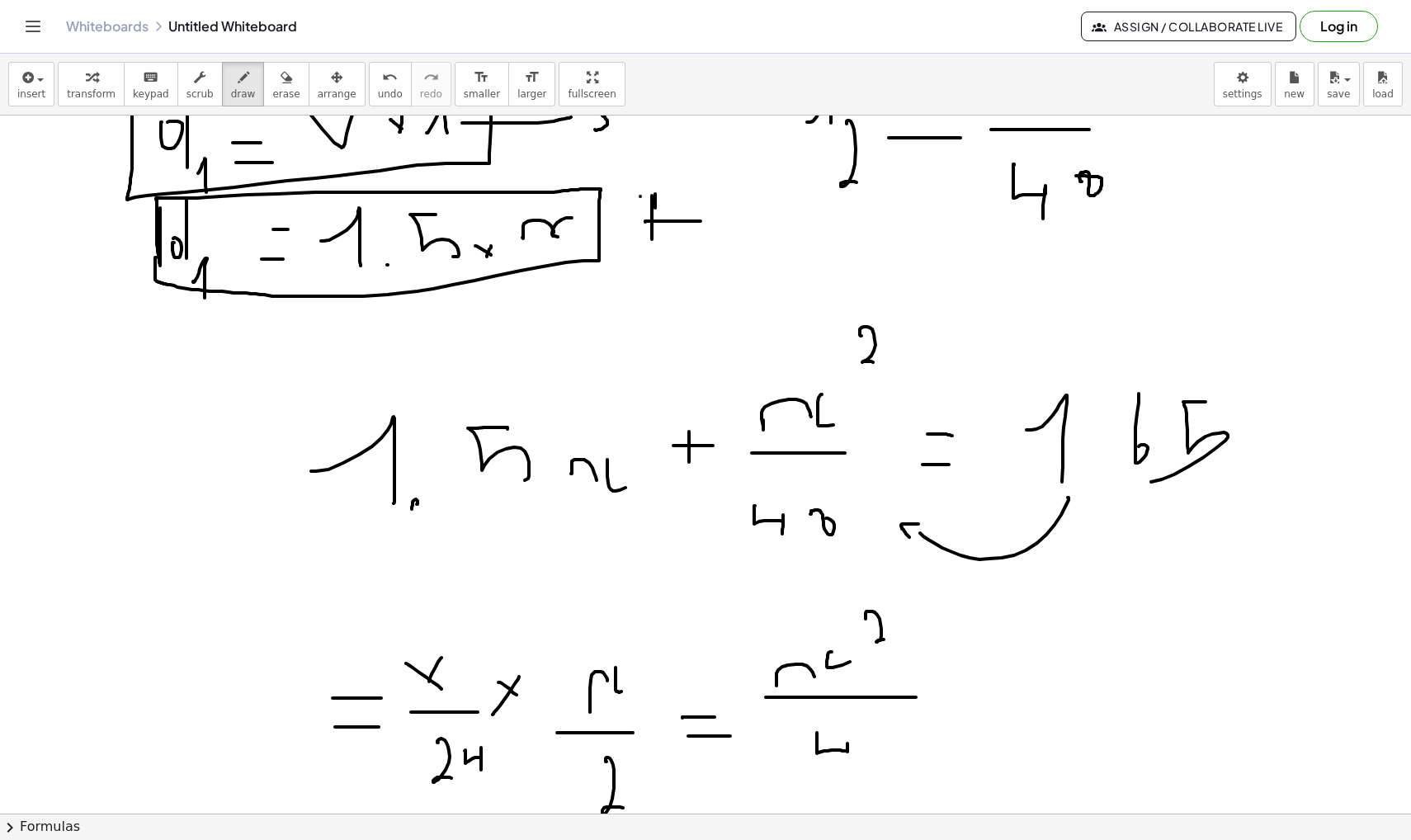
drag, startPoint x: 817, startPoint y: 733, endPoint x: 847, endPoint y: 766, distance: 44.6
drag, startPoint x: 876, startPoint y: 739, endPoint x: 889, endPoint y: 746, distance: 14.8
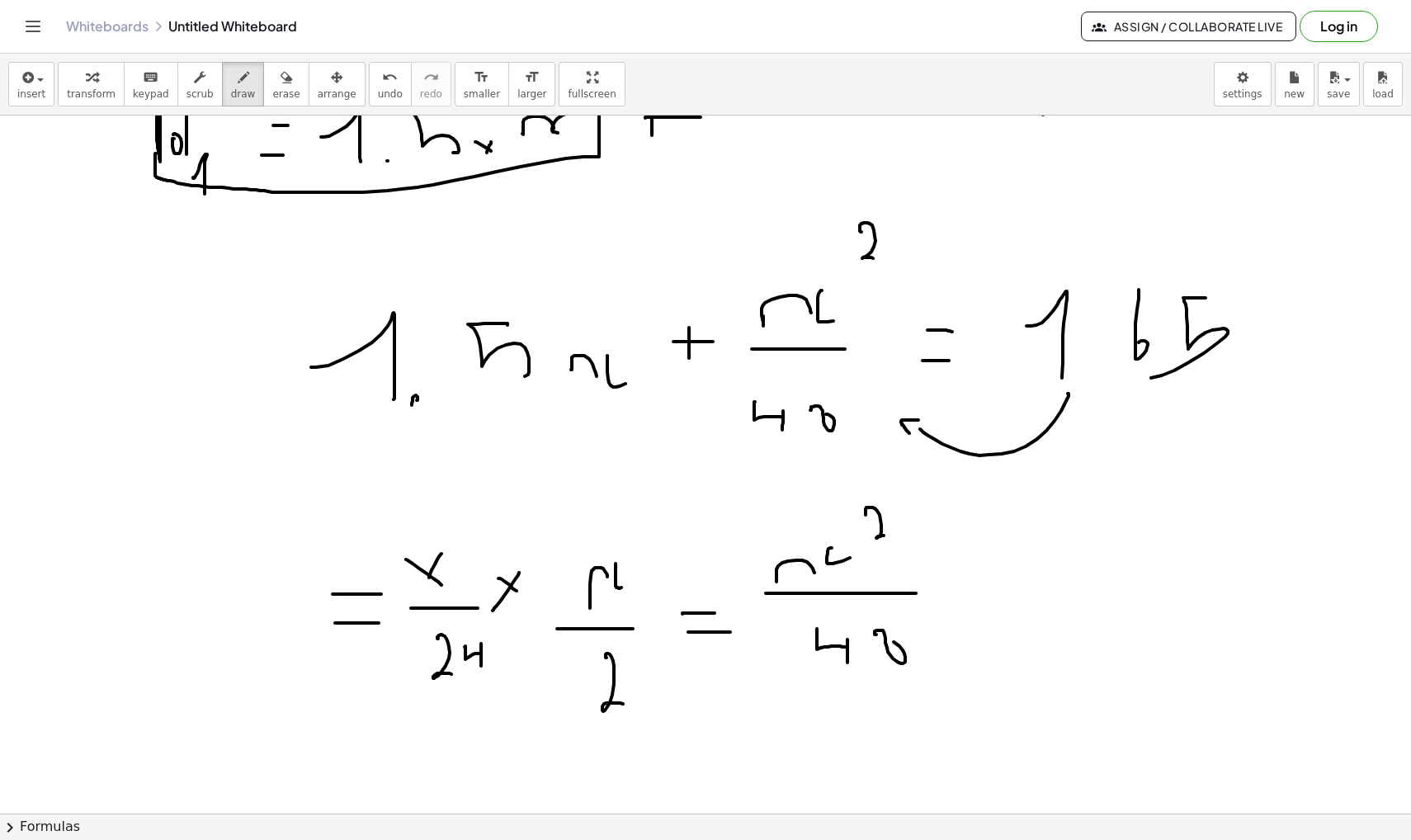
scroll to position [10654, 1]
drag, startPoint x: 909, startPoint y: 515, endPoint x: 880, endPoint y: 501, distance: 32.2
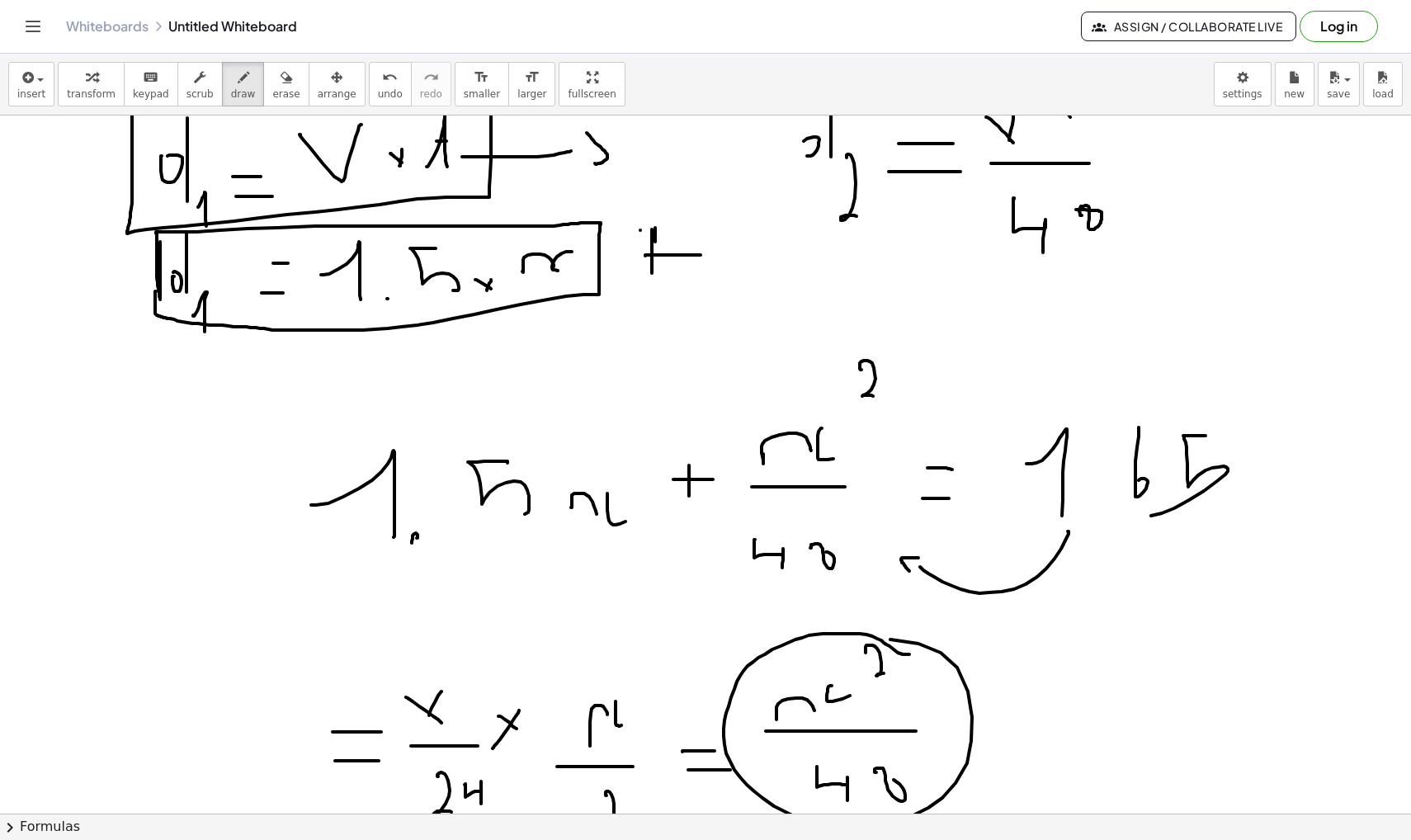
scroll to position [10510, 1]
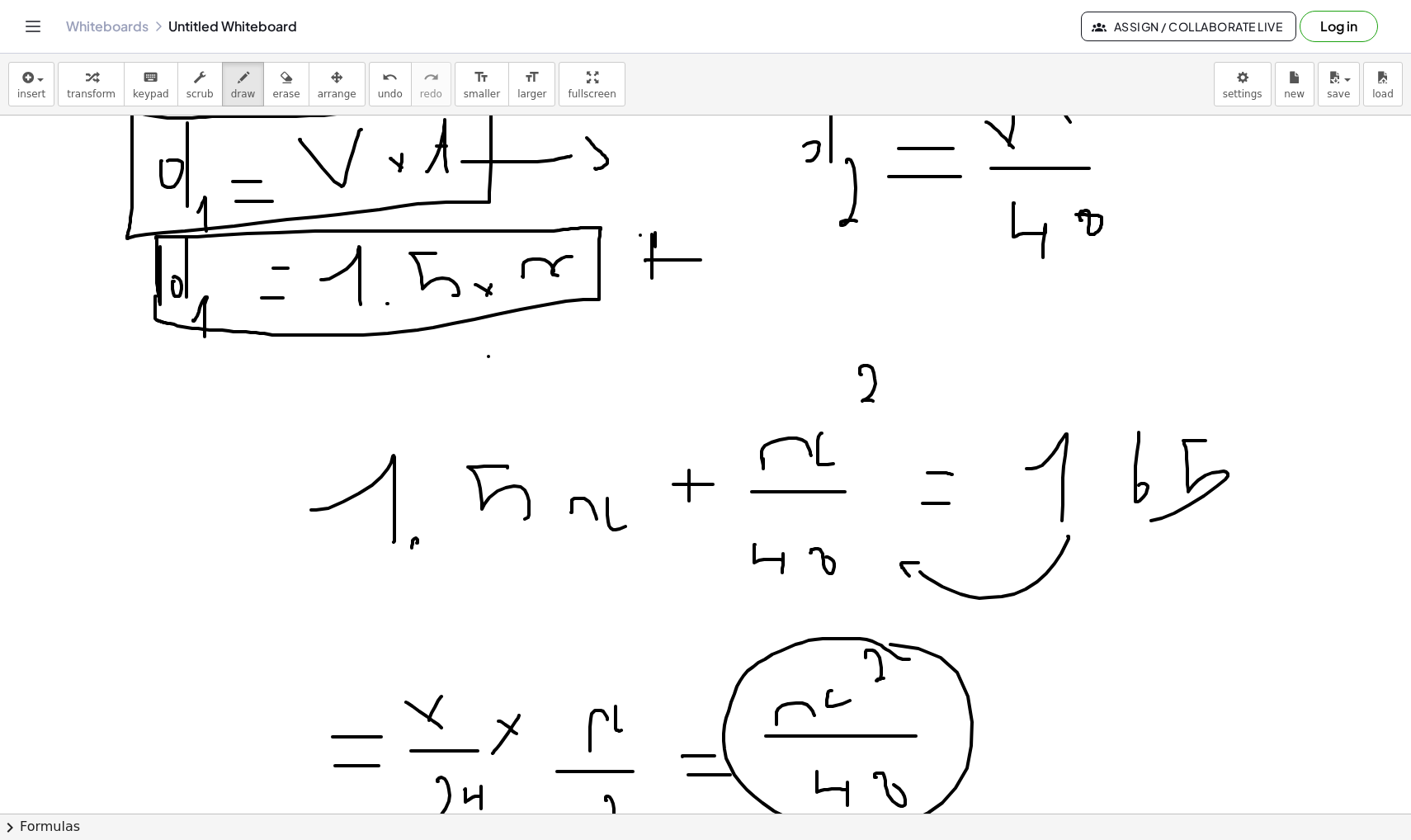
drag, startPoint x: 488, startPoint y: 356, endPoint x: 532, endPoint y: 394, distance: 58.1
drag, startPoint x: 462, startPoint y: 346, endPoint x: 496, endPoint y: 349, distance: 34.1
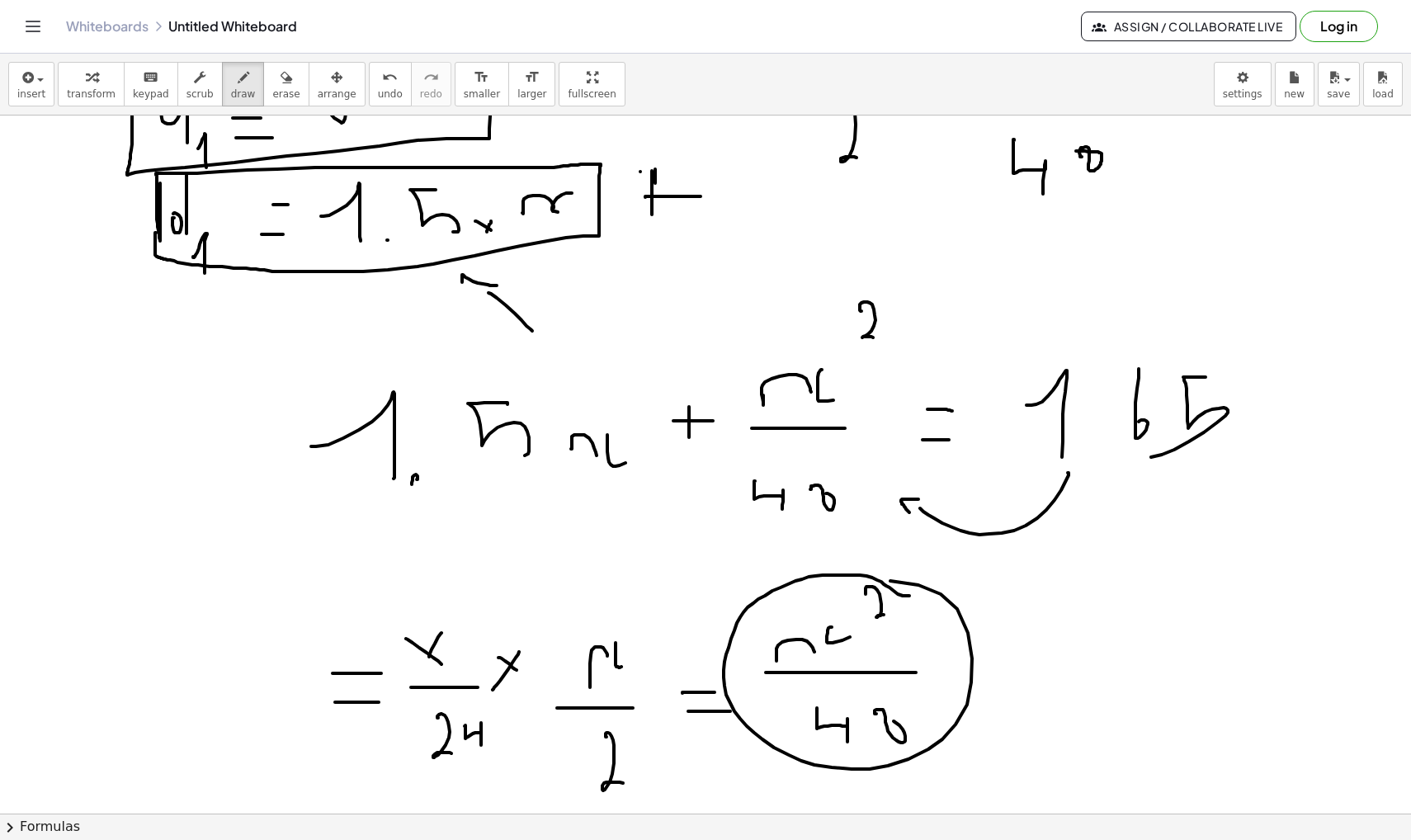
scroll to position [10572, 3]
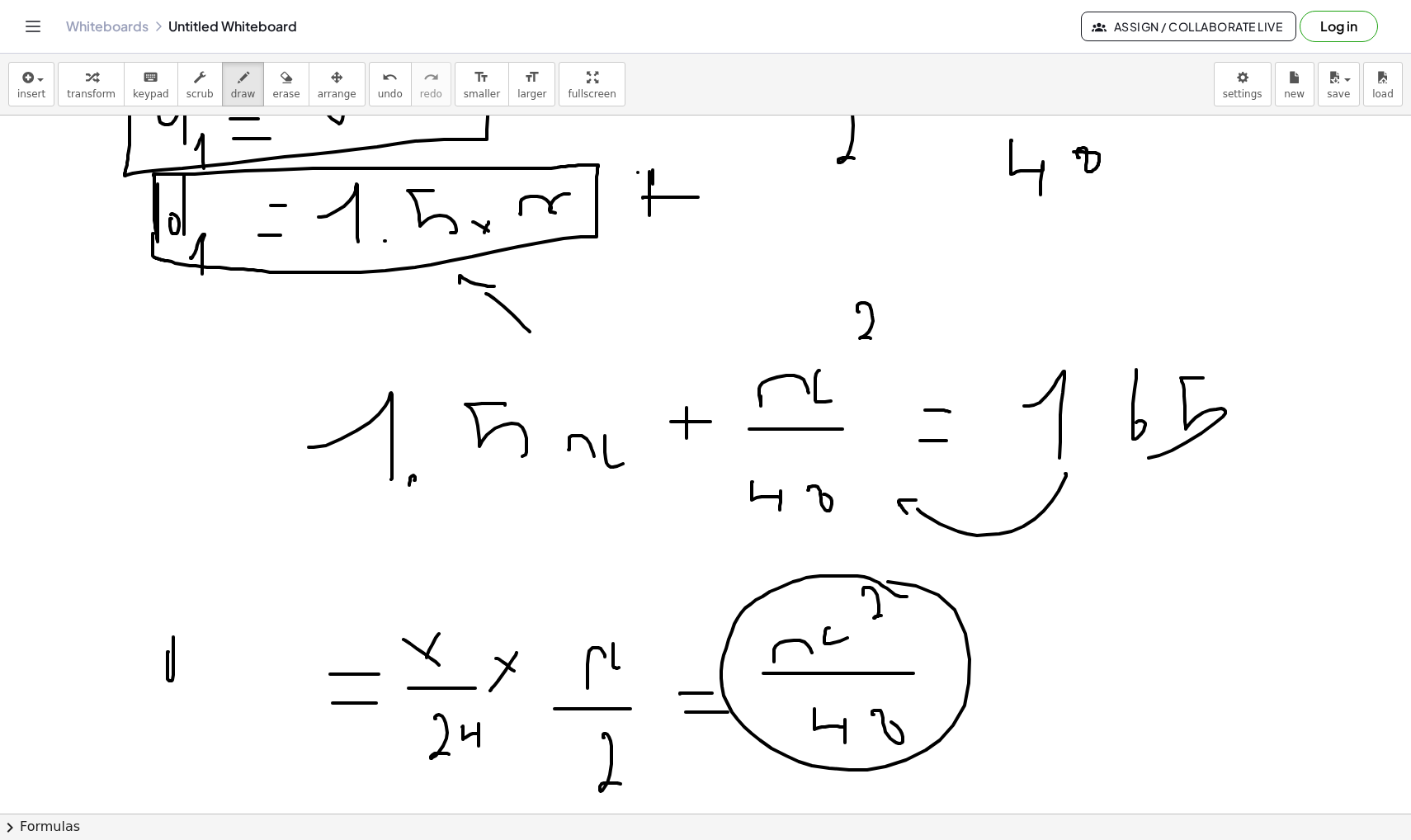
drag, startPoint x: 168, startPoint y: 652, endPoint x: 162, endPoint y: 632, distance: 20.9
drag, startPoint x: 175, startPoint y: 603, endPoint x: 175, endPoint y: 662, distance: 59.0
drag, startPoint x: 259, startPoint y: 660, endPoint x: 290, endPoint y: 729, distance: 75.6
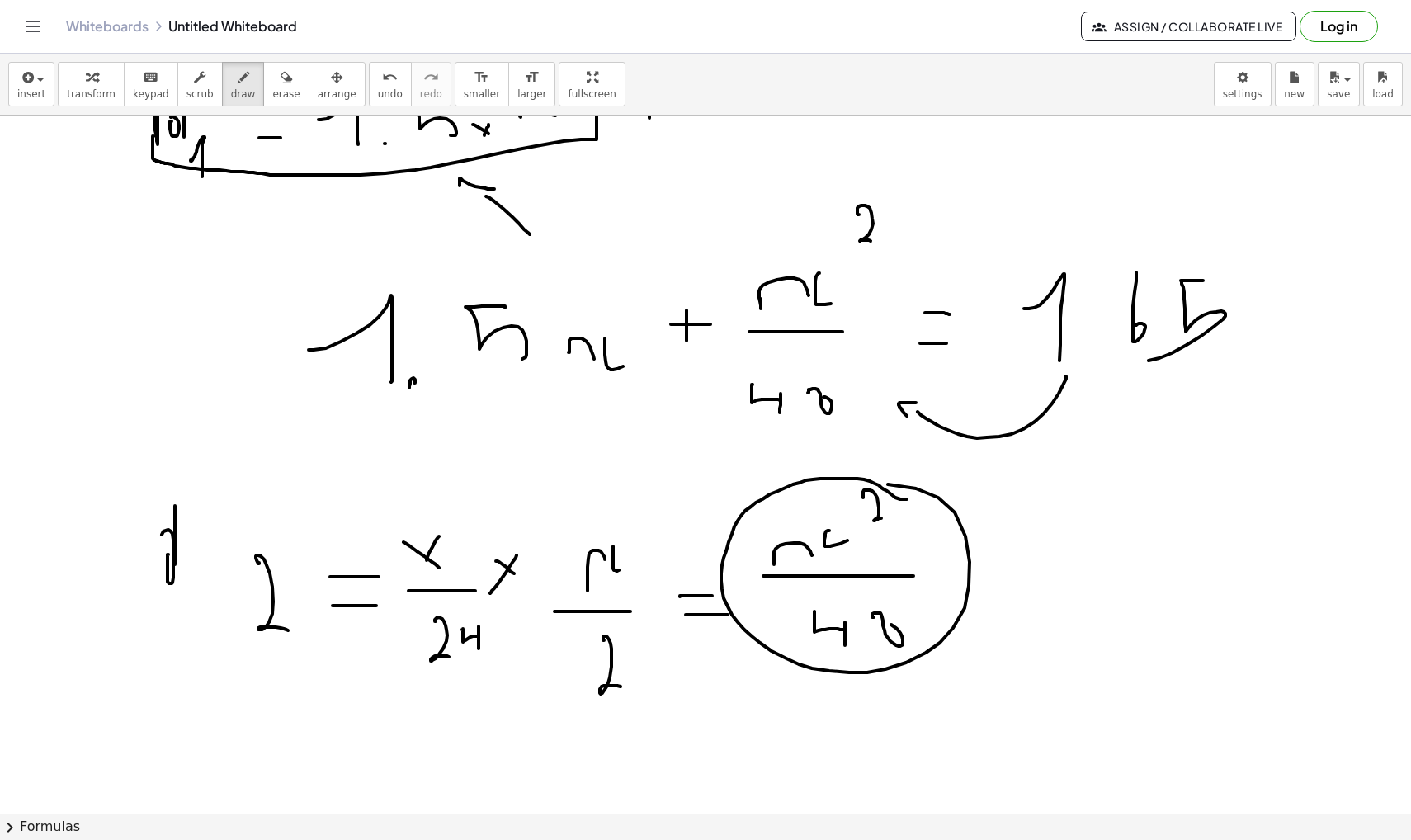
scroll to position [10610, 3]
